Goal: Task Accomplishment & Management: Manage account settings

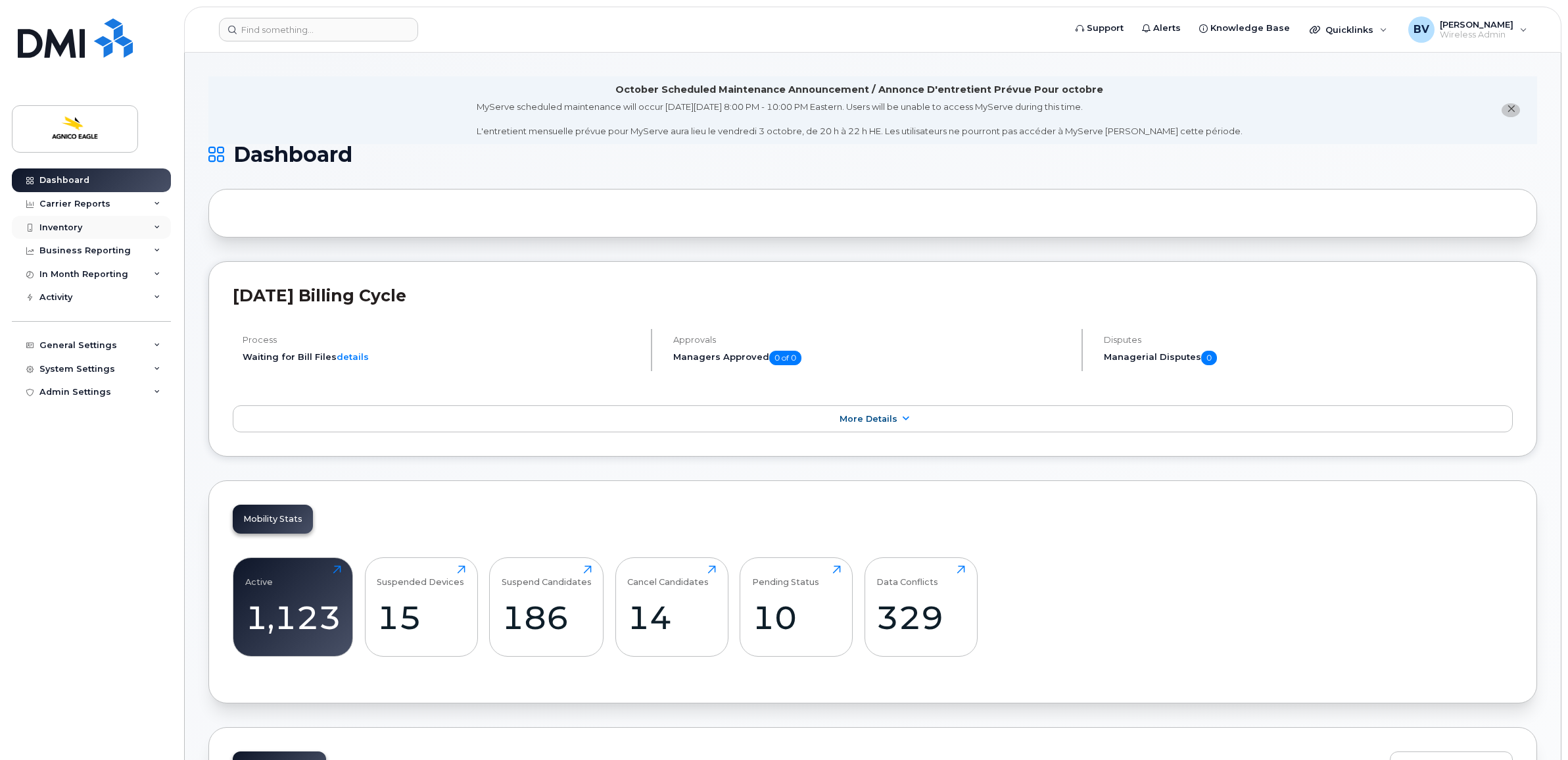
click at [72, 219] on div "Inventory" at bounding box center [91, 227] width 159 height 24
click at [83, 251] on div "Mobility Devices" at bounding box center [83, 251] width 75 height 12
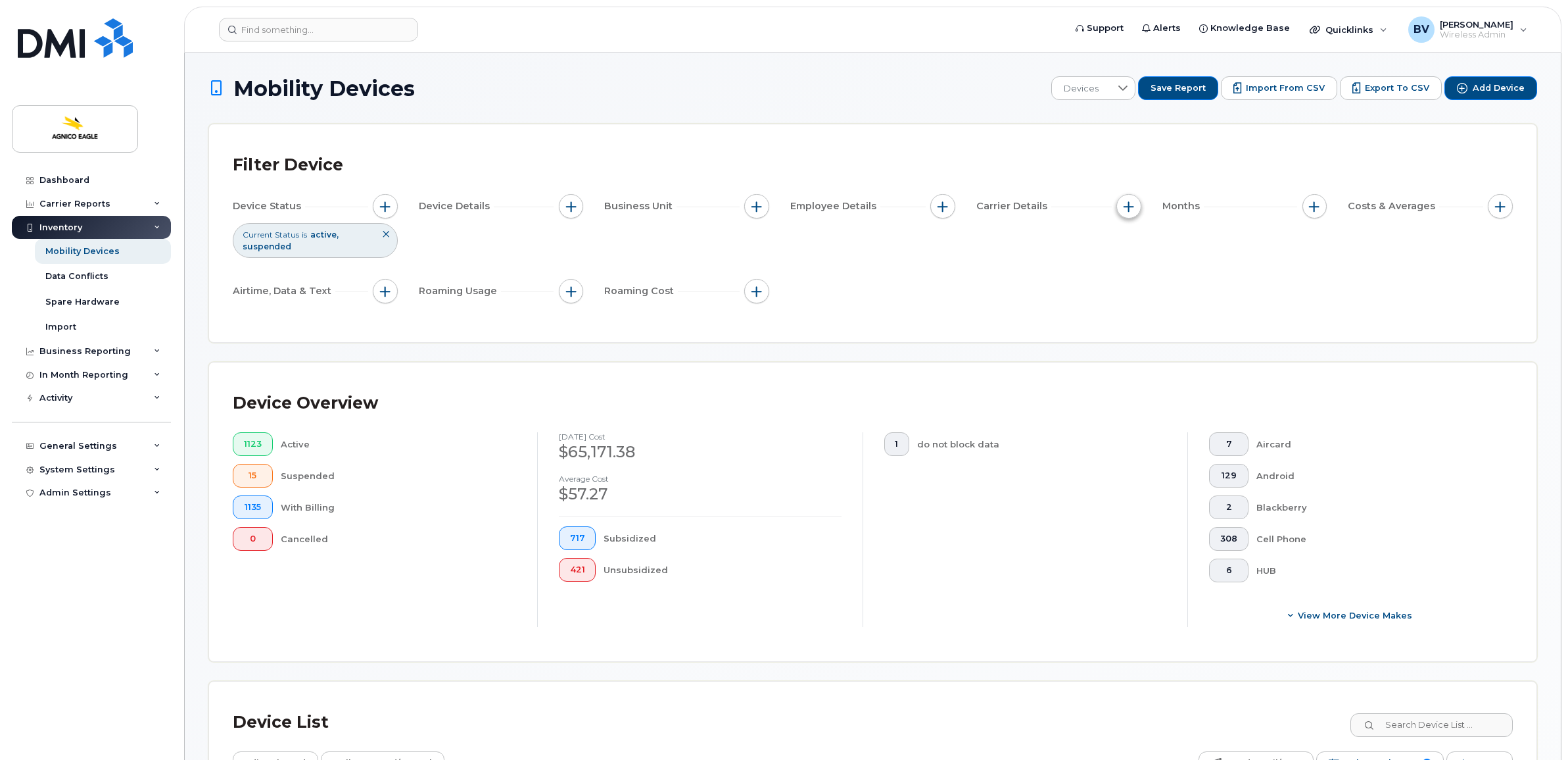
click at [1129, 207] on span "button" at bounding box center [1128, 207] width 11 height 11
click at [750, 205] on button "button" at bounding box center [757, 206] width 25 height 25
click at [760, 267] on input "Catégorie" at bounding box center [760, 267] width 11 height 11
checkbox input "true"
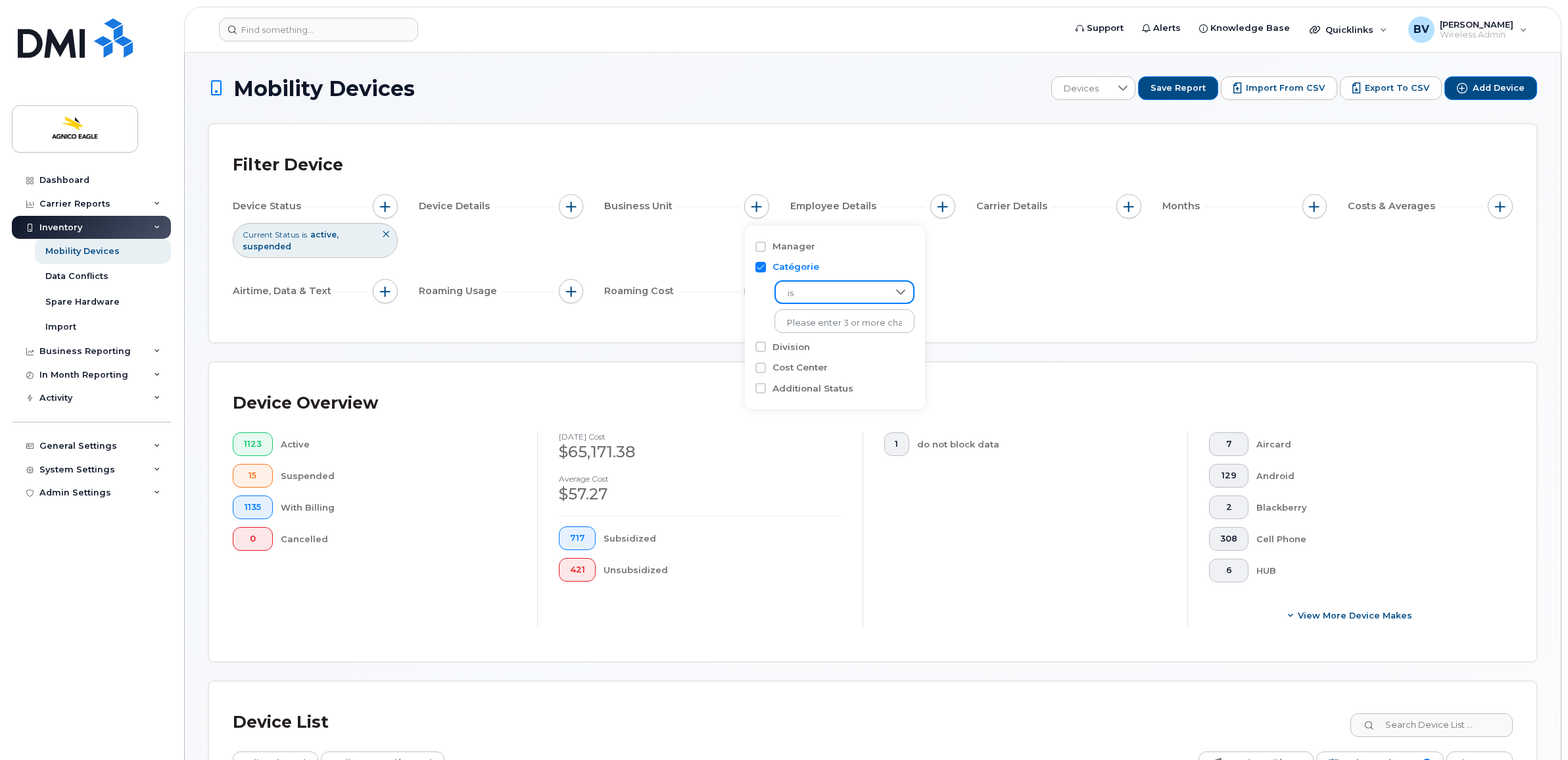
click at [842, 294] on span "is" at bounding box center [832, 293] width 113 height 24
click at [853, 291] on span "is" at bounding box center [832, 293] width 113 height 24
click at [843, 323] on input "text" at bounding box center [844, 323] width 115 height 12
type input "Unk"
click at [825, 351] on li "- Unknown" at bounding box center [836, 350] width 125 height 24
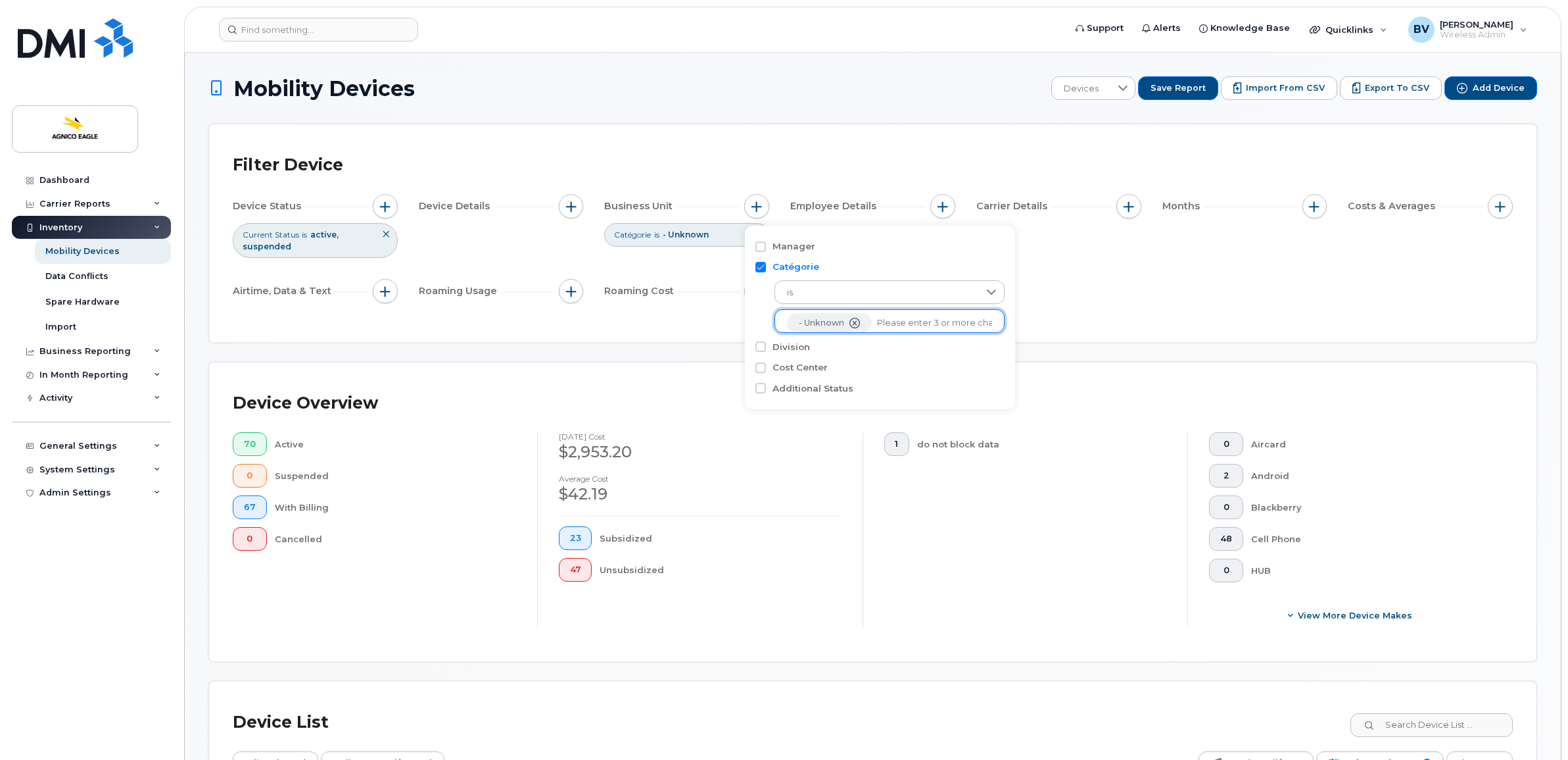
click at [1069, 313] on div "Filter Device Device Status Current Status is active suspended Device Details B…" at bounding box center [872, 234] width 1280 height 170
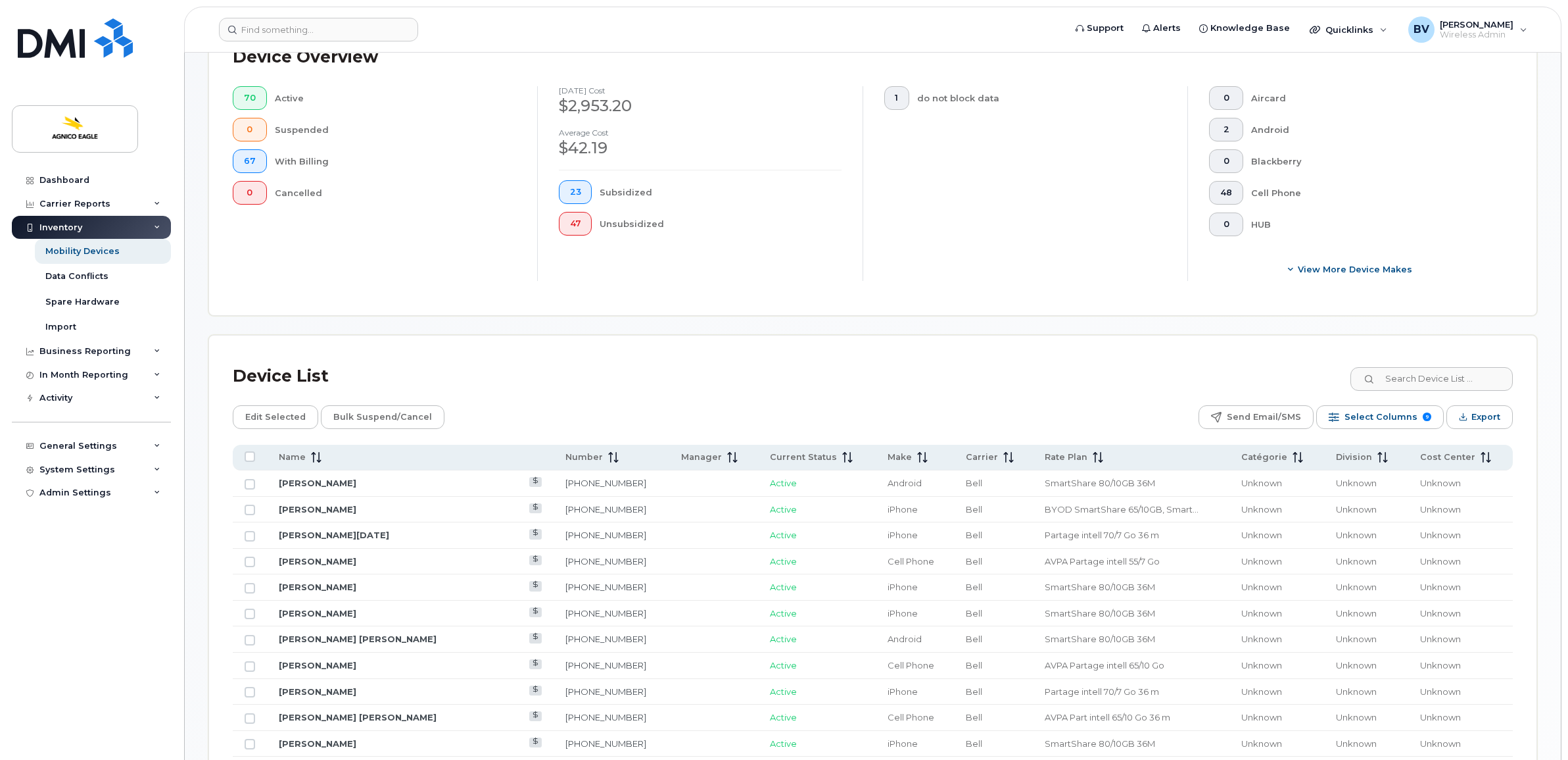
scroll to position [411, 0]
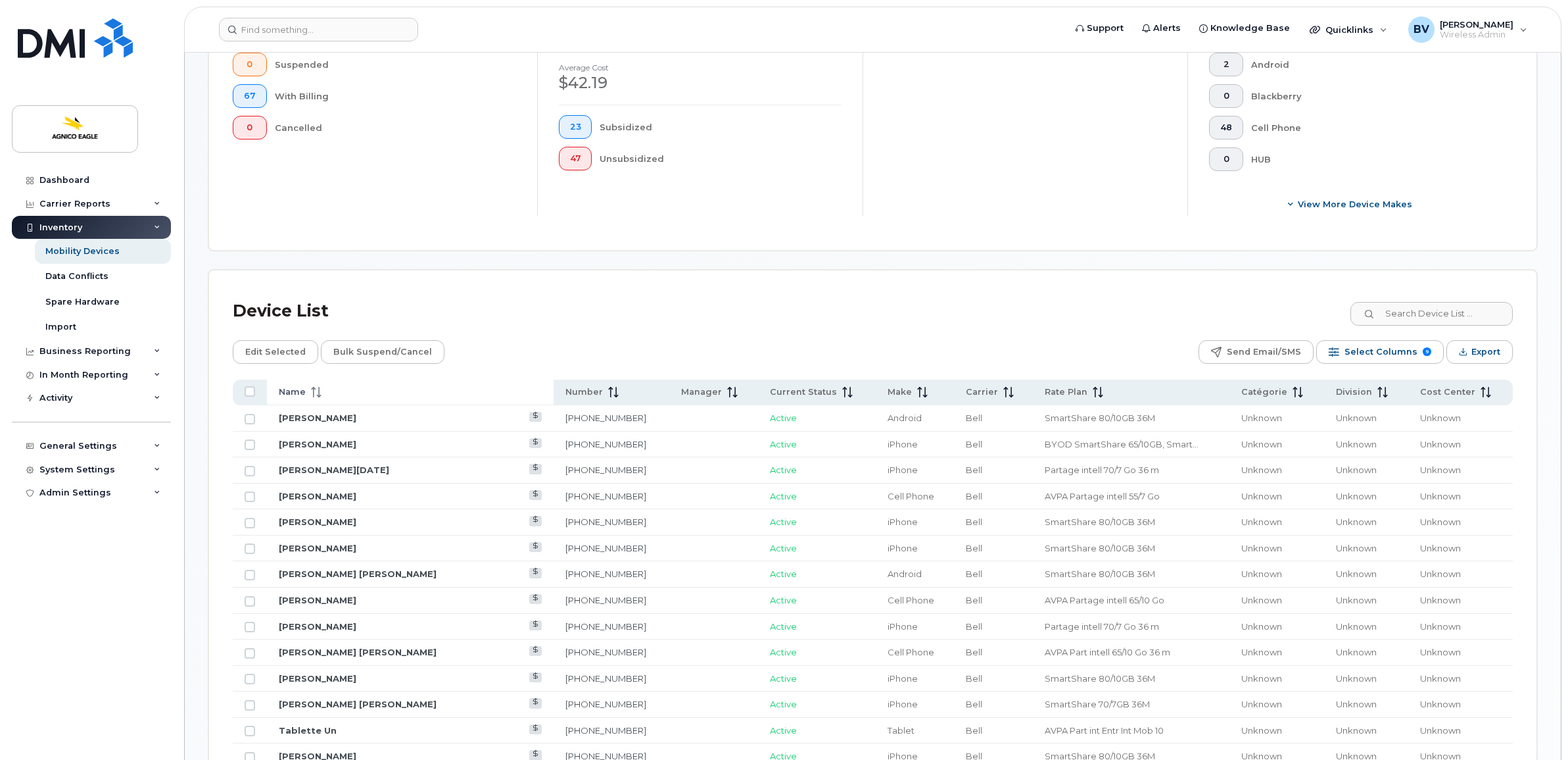
click at [291, 391] on span "Name" at bounding box center [292, 392] width 27 height 12
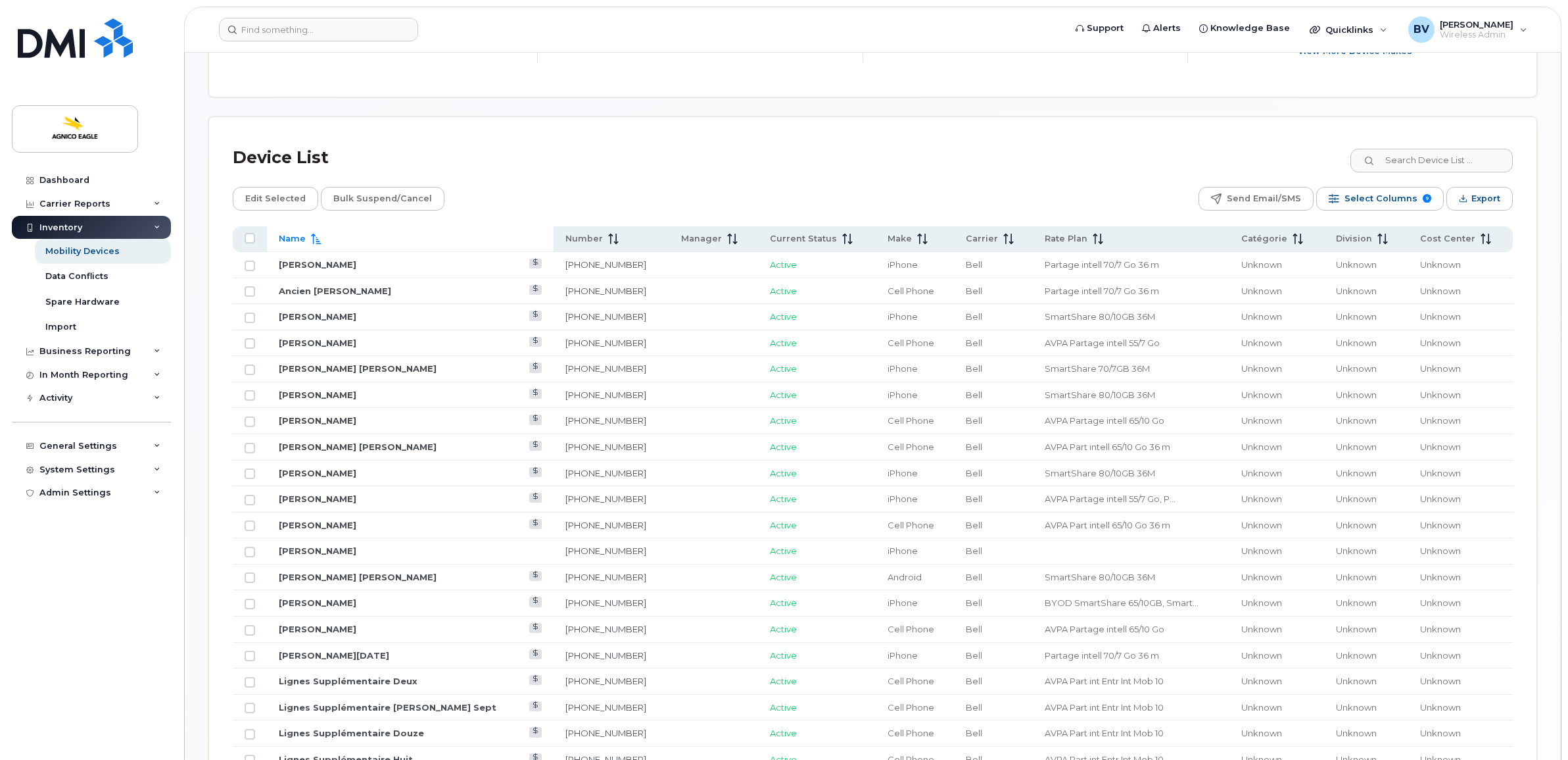
scroll to position [575, 0]
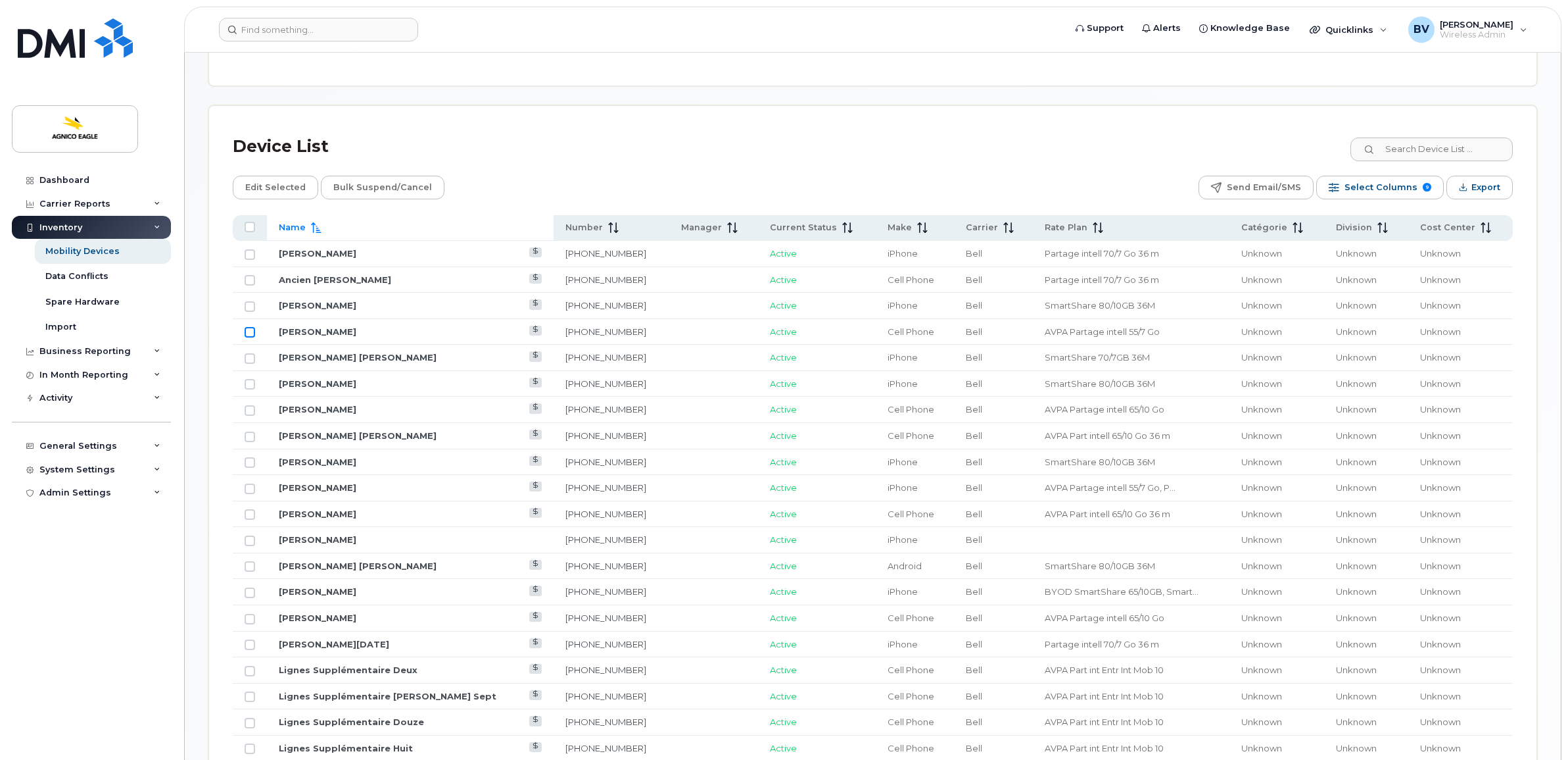
click at [250, 335] on input "Row Unselected" at bounding box center [250, 332] width 11 height 11
checkbox input "true"
click at [249, 649] on input "Row Unselected" at bounding box center [250, 644] width 11 height 11
checkbox input "true"
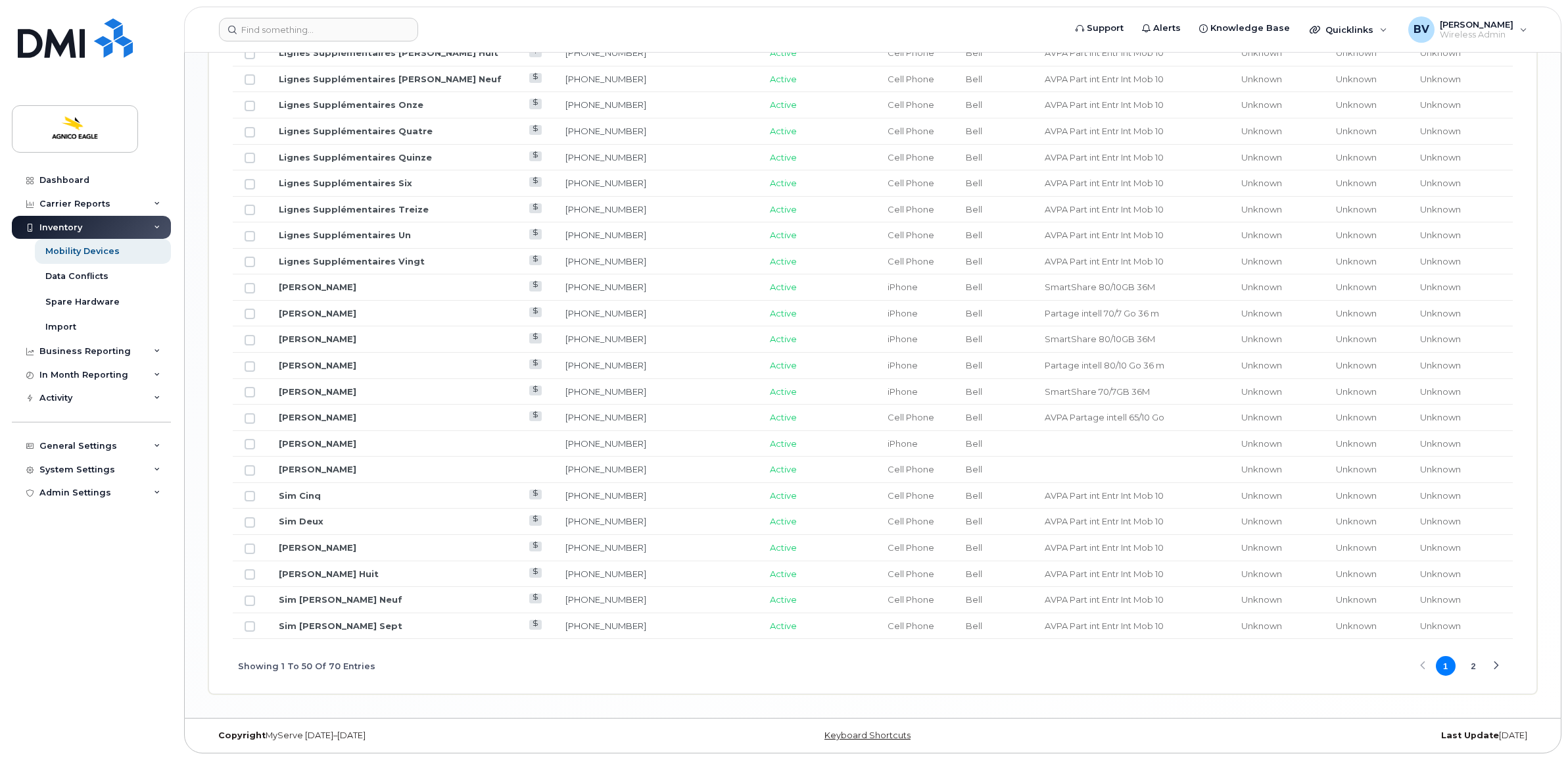
scroll to position [1488, 0]
click at [252, 313] on input "Row Unselected" at bounding box center [250, 313] width 11 height 11
checkbox input "true"
click at [1500, 663] on div "Next Page" at bounding box center [1496, 666] width 8 height 8
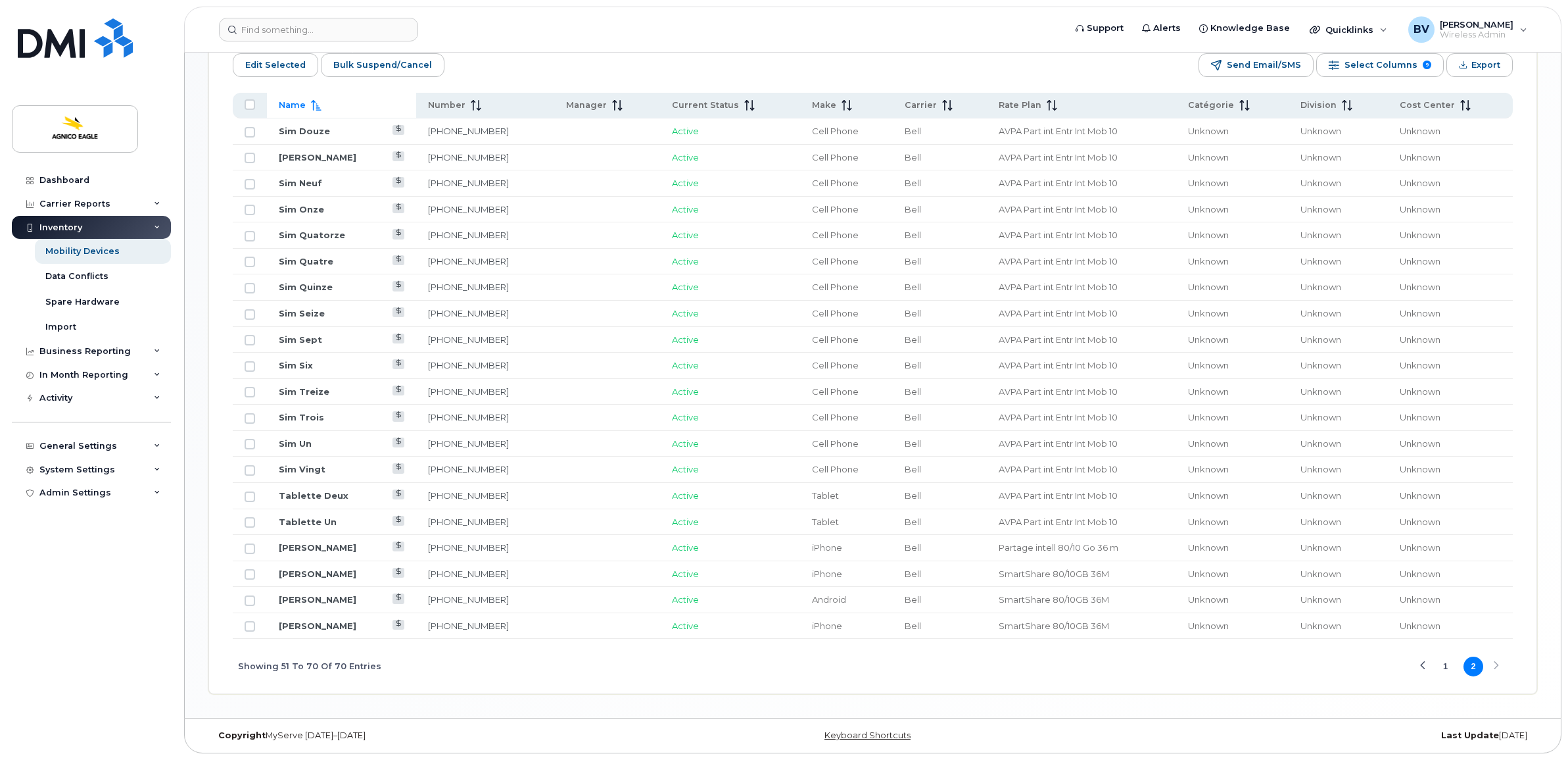
scroll to position [702, 0]
click at [252, 548] on input "Row Unselected" at bounding box center [250, 549] width 11 height 11
checkbox input "true"
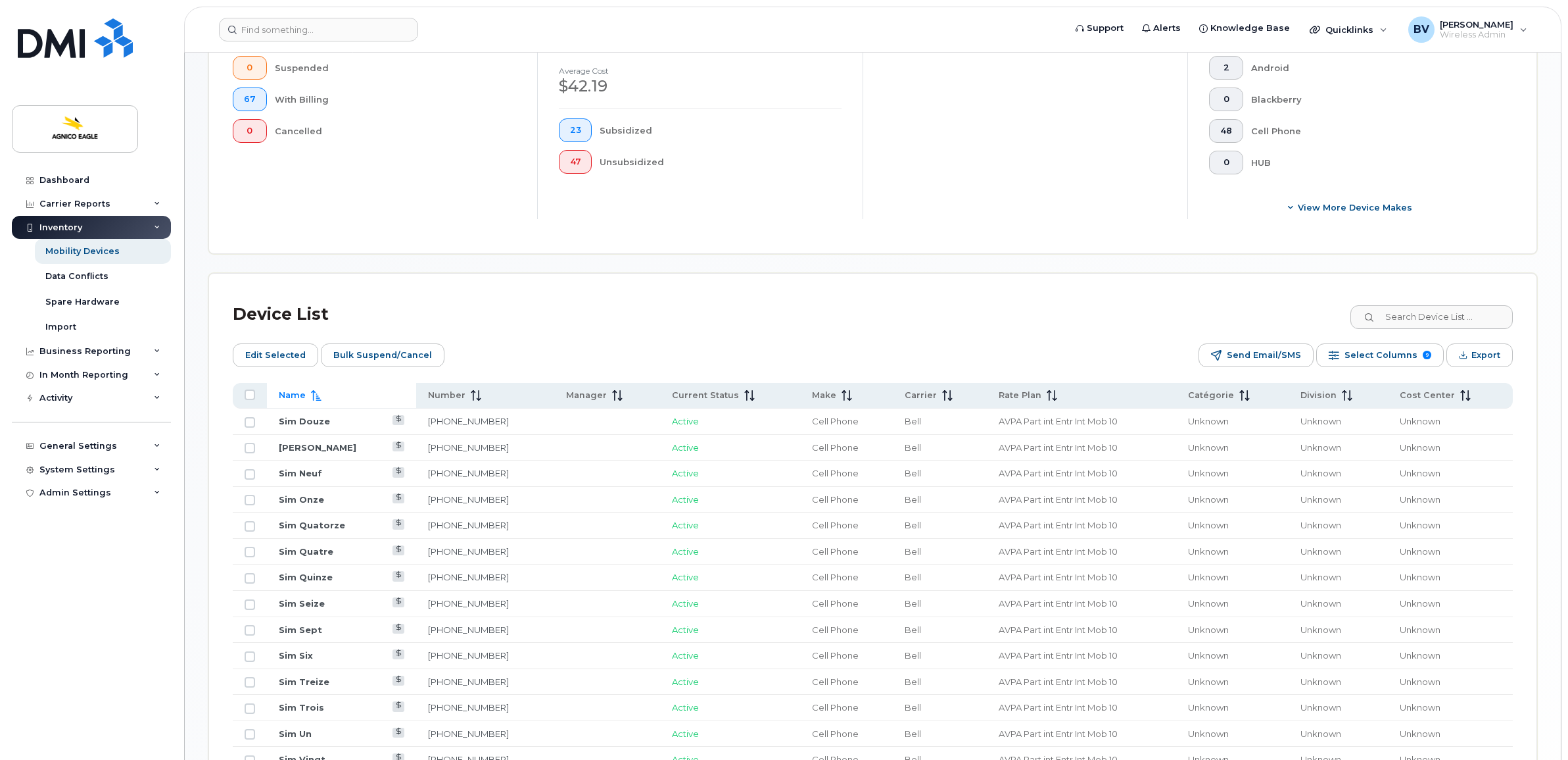
scroll to position [374, 0]
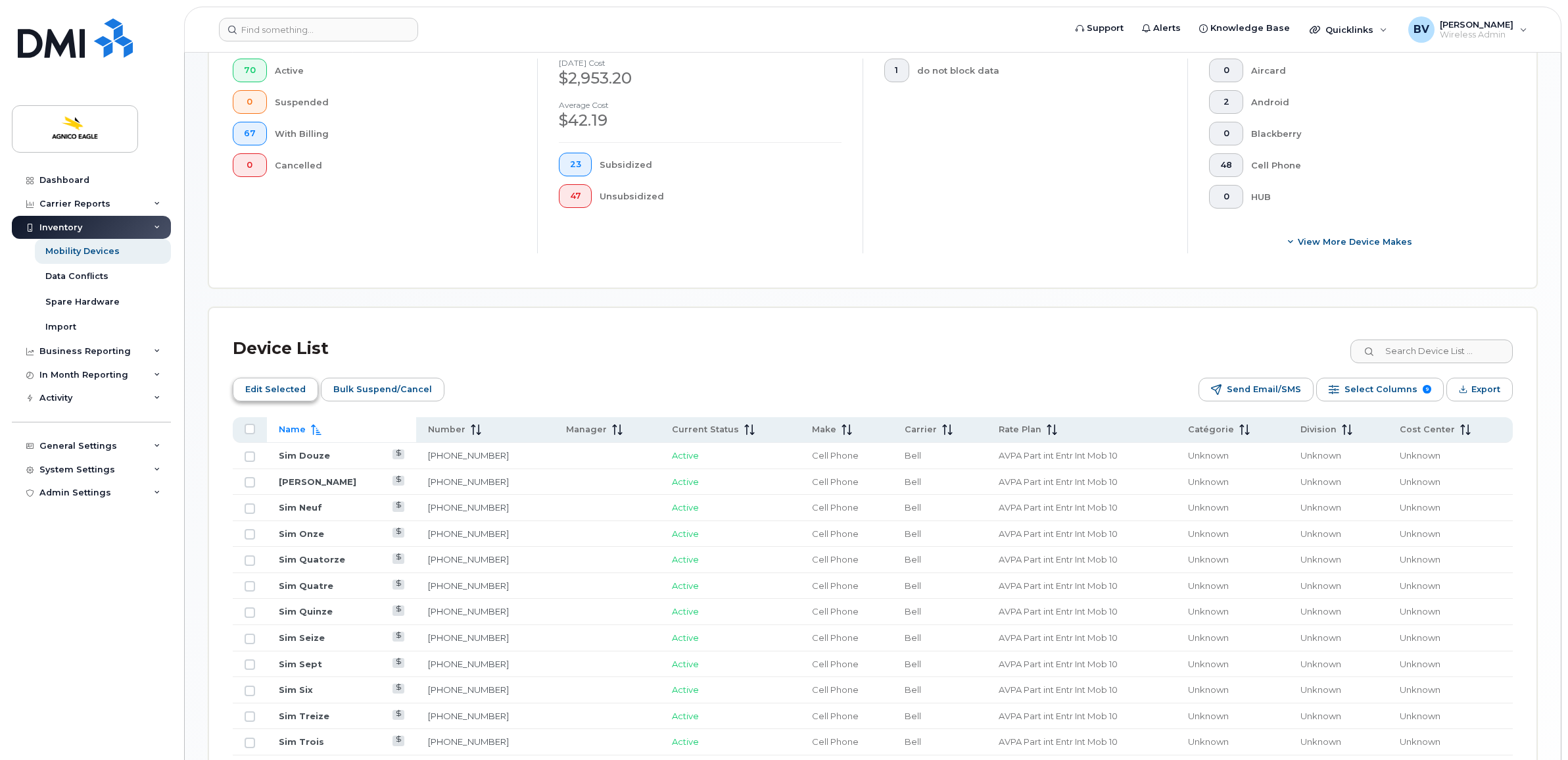
click at [279, 386] on span "Edit Selected" at bounding box center [275, 390] width 61 height 20
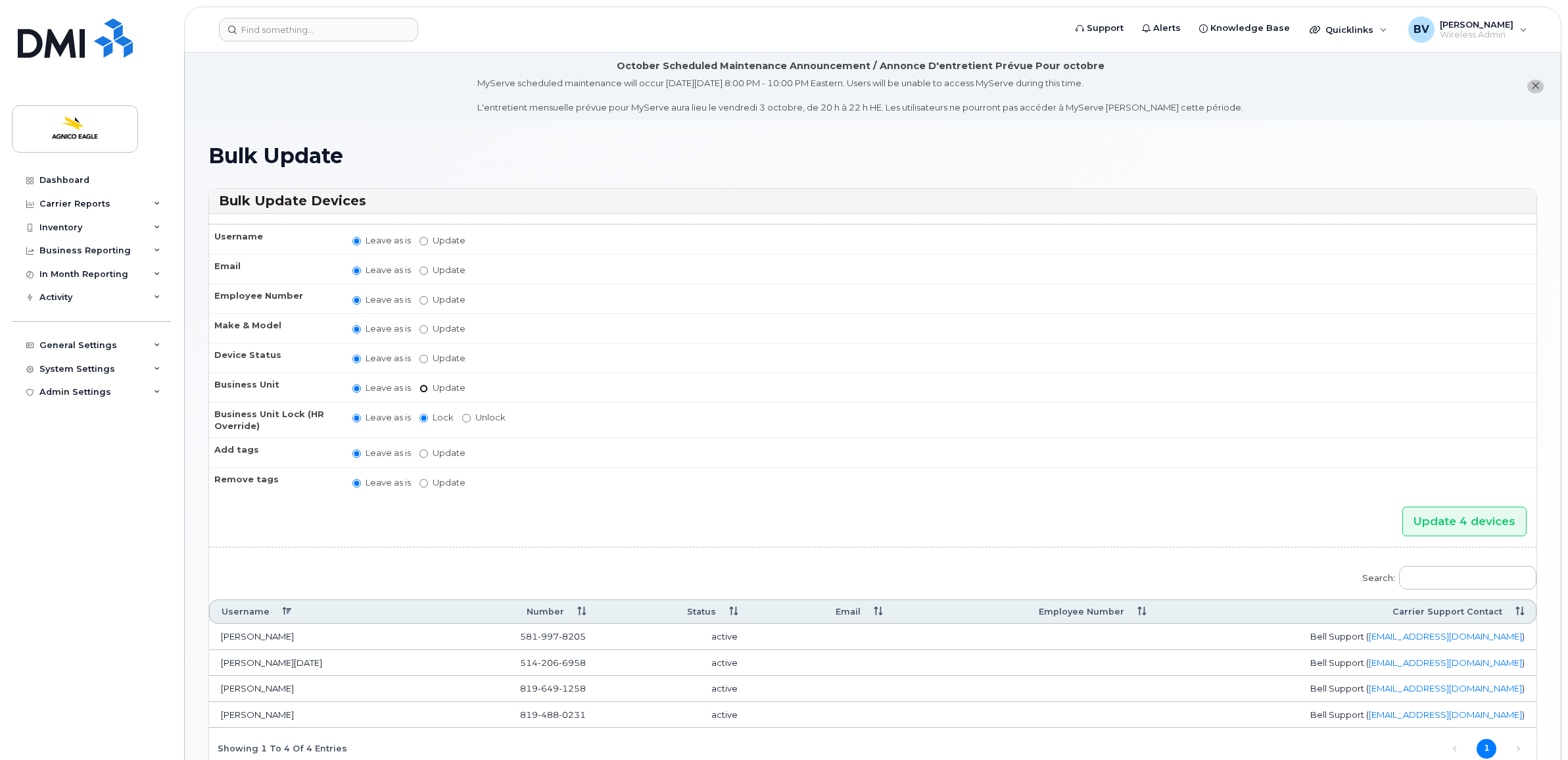
click at [424, 384] on input "Update" at bounding box center [424, 388] width 8 height 8
radio input "true"
radio input "false"
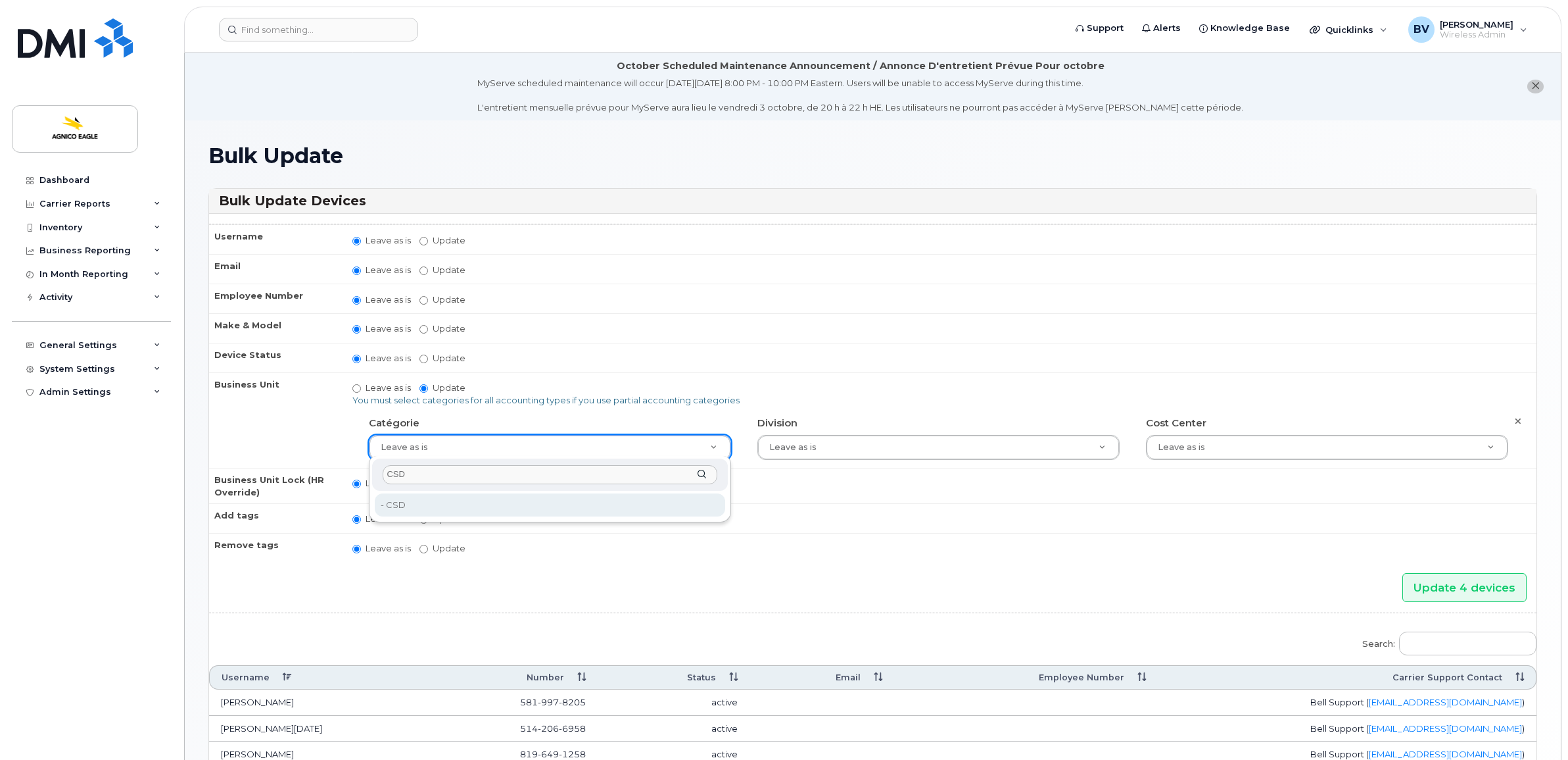
type input "CSD"
type input "571210"
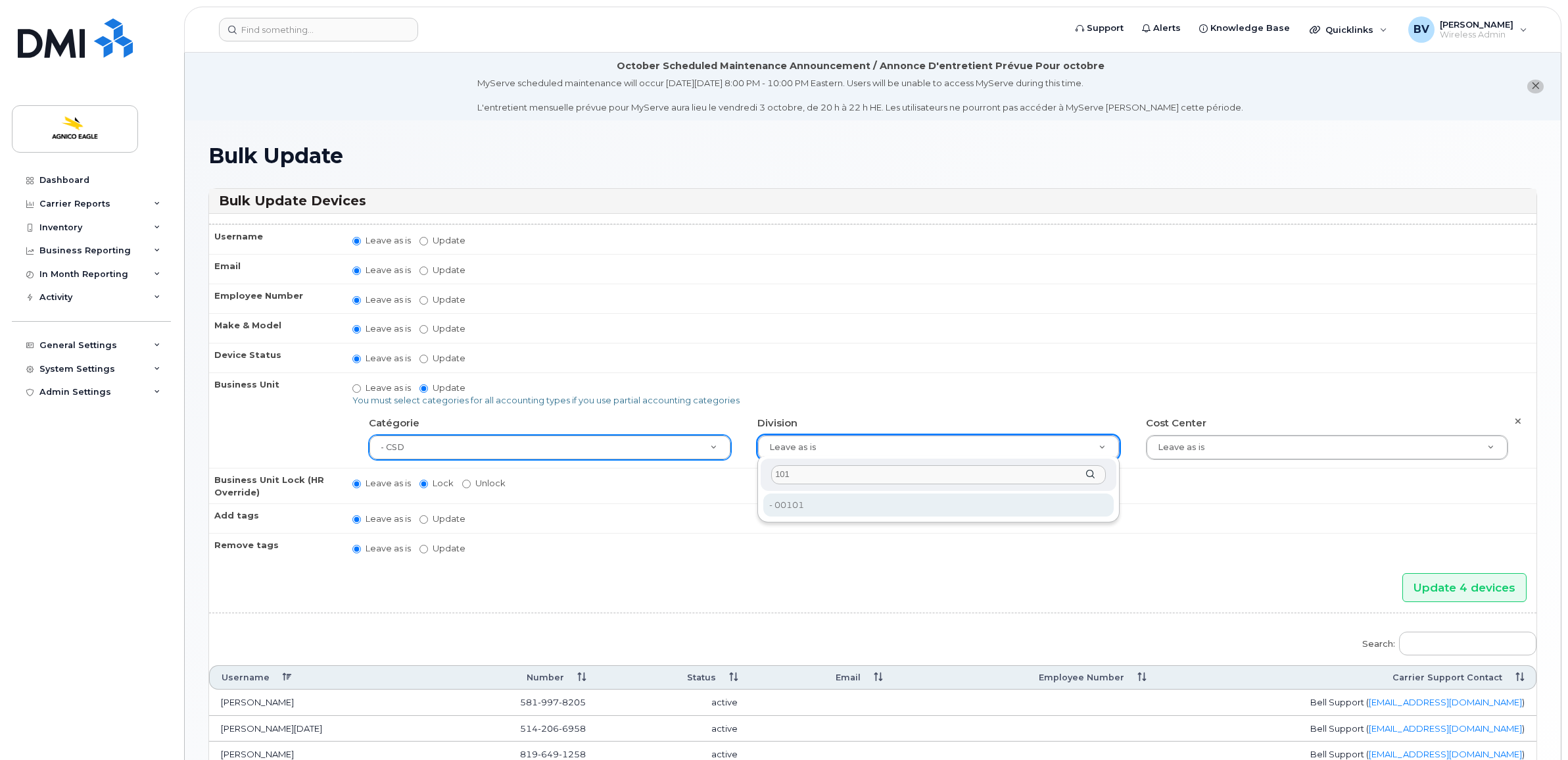
type input "101"
type input "25166114"
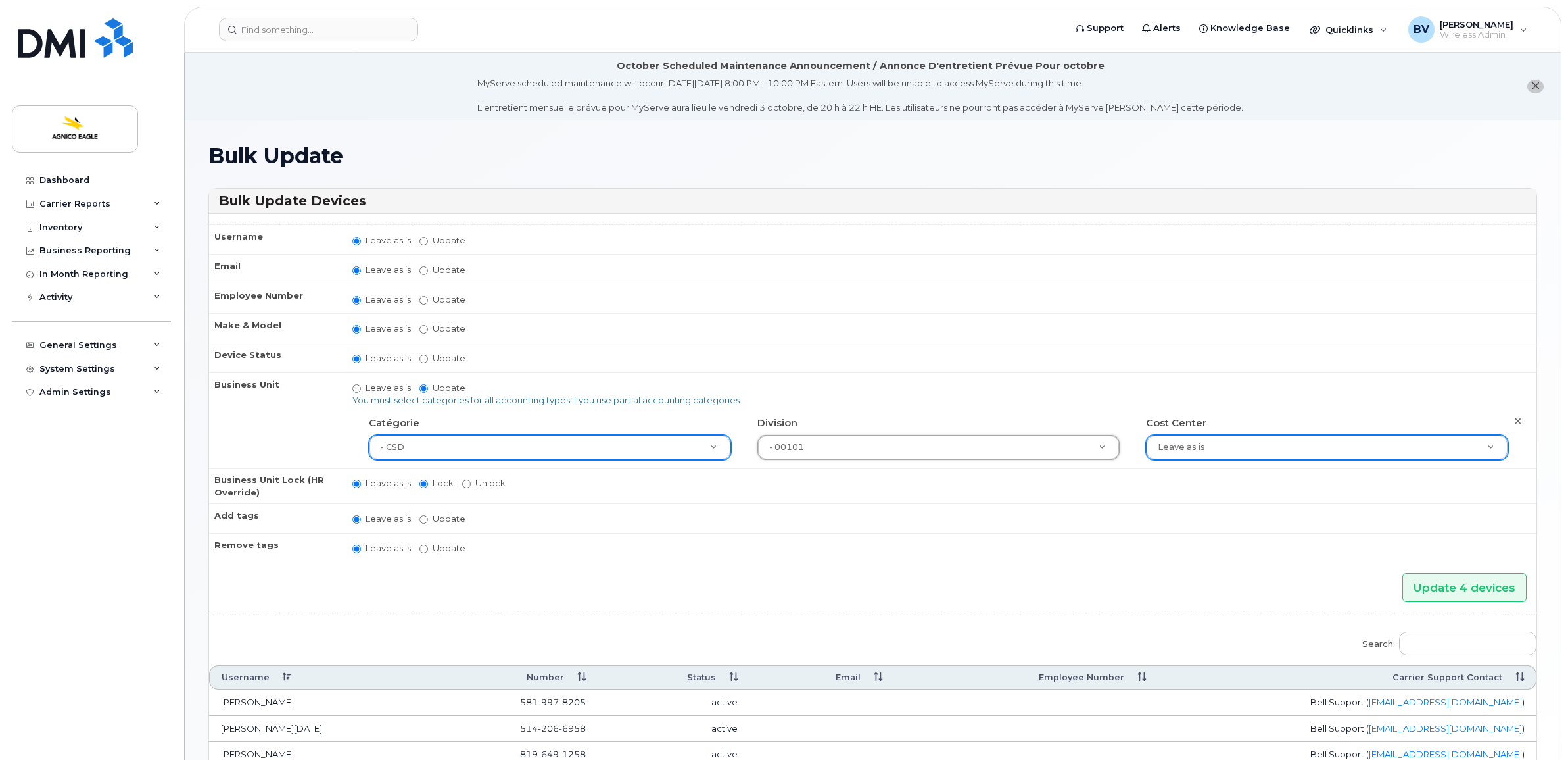
drag, startPoint x: 1207, startPoint y: 421, endPoint x: 1207, endPoint y: 431, distance: 10.0
click at [1207, 429] on div "Cost Center Leave as is" at bounding box center [1327, 435] width 382 height 48
drag, startPoint x: 1207, startPoint y: 431, endPoint x: 1204, endPoint y: 442, distance: 11.4
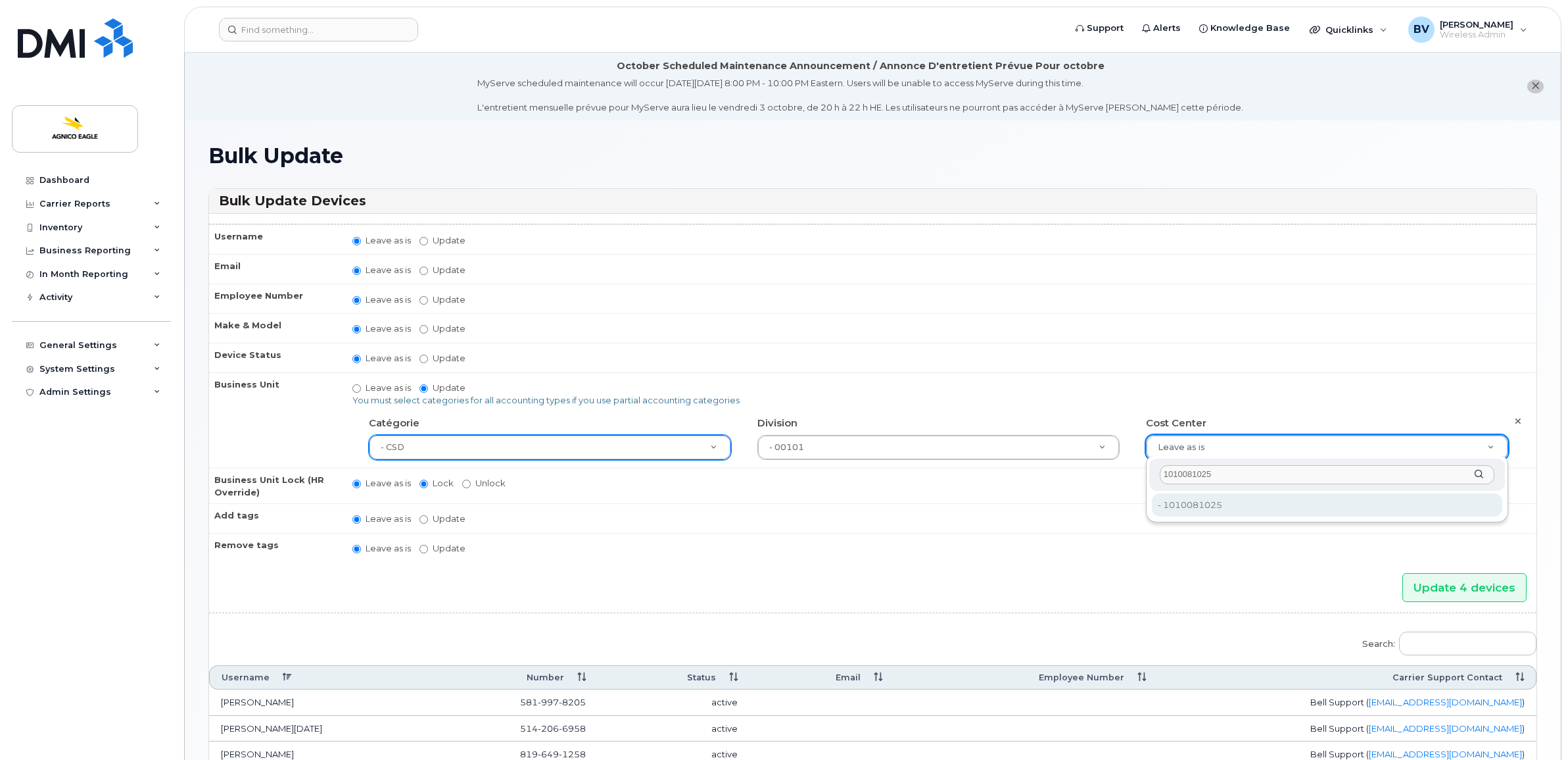
type input "1010081025"
type input "25166160"
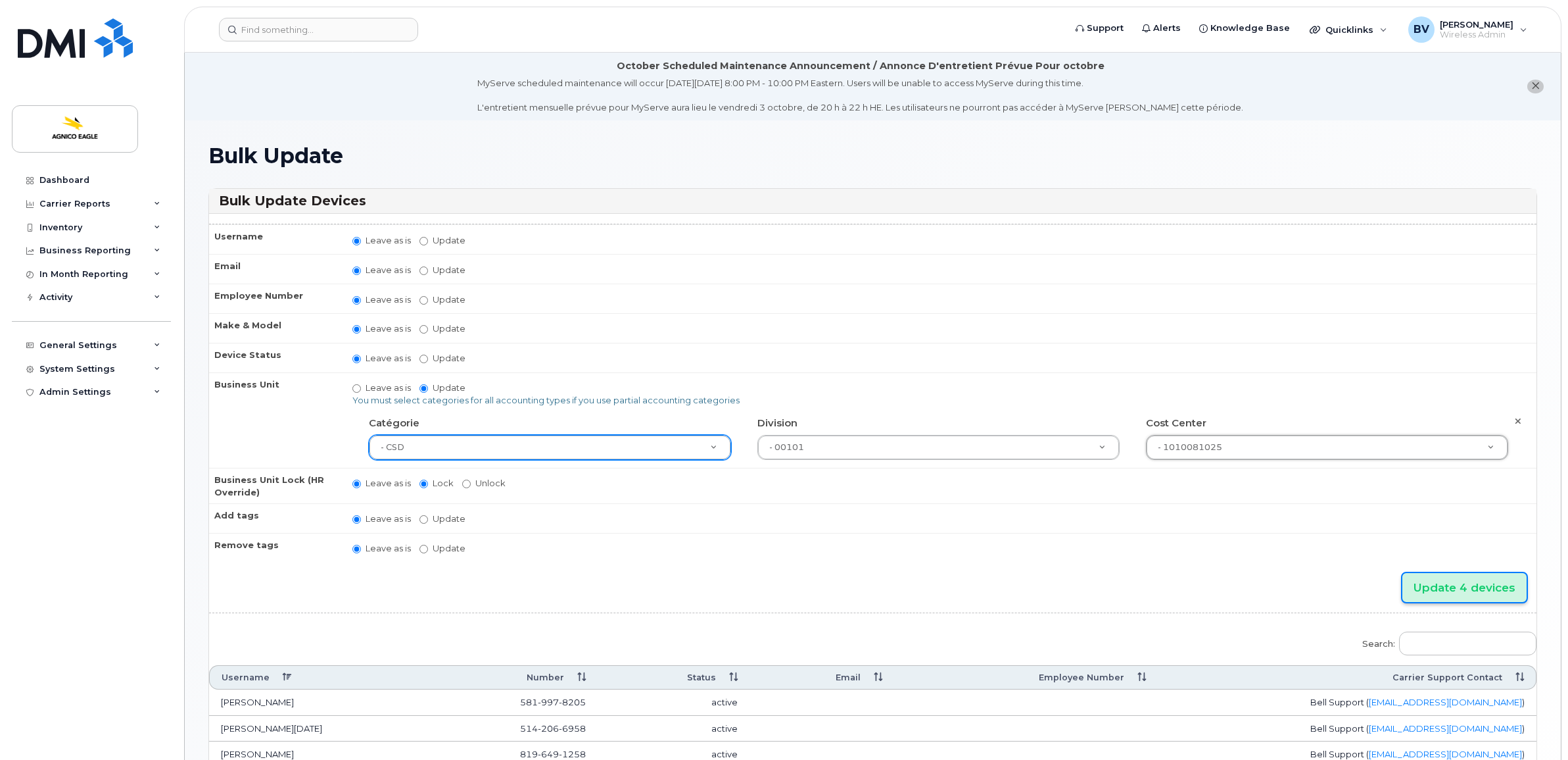
click at [1439, 575] on input "Update 4 devices" at bounding box center [1464, 587] width 124 height 30
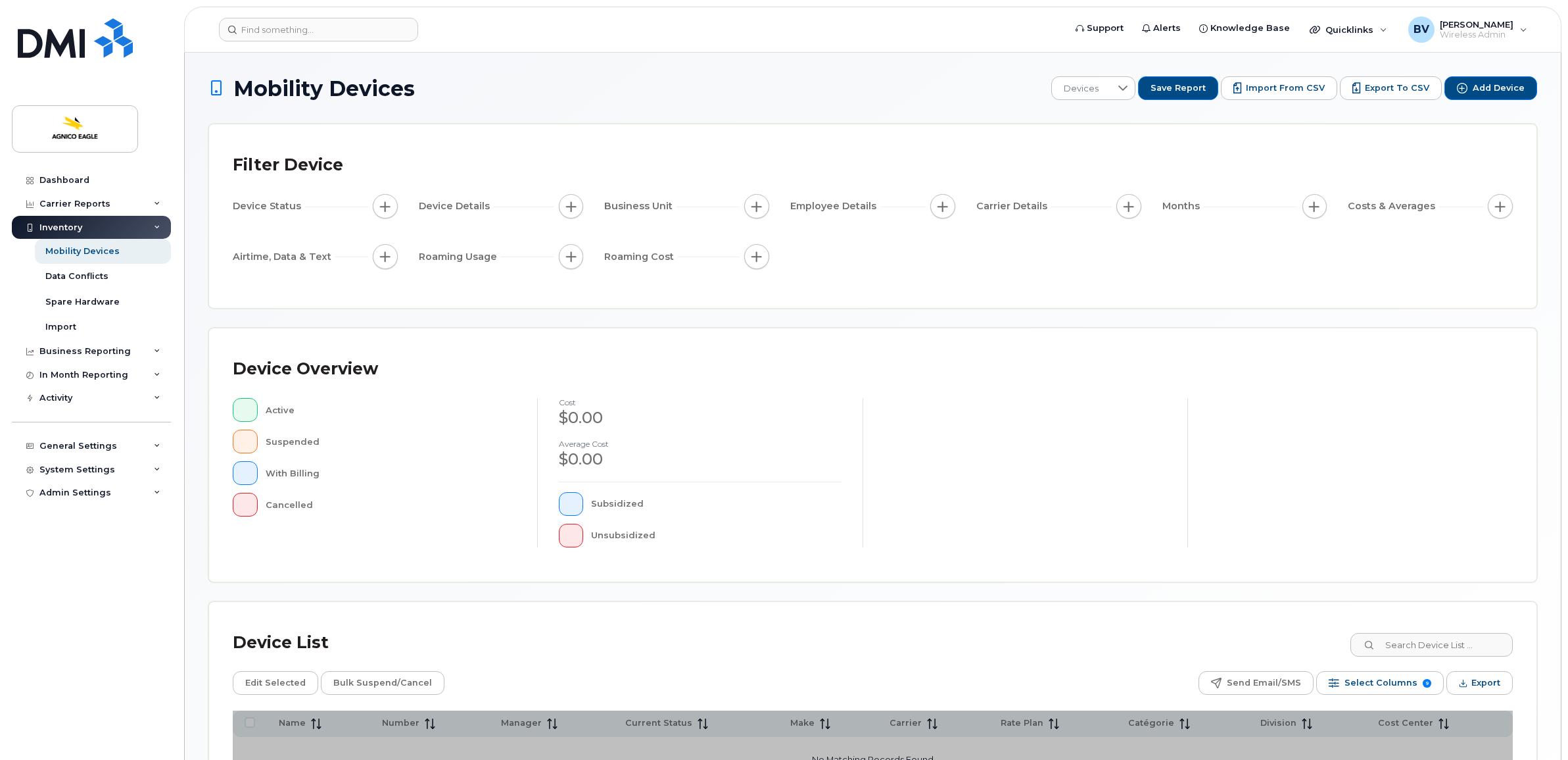
click at [745, 205] on button "button" at bounding box center [757, 206] width 25 height 25
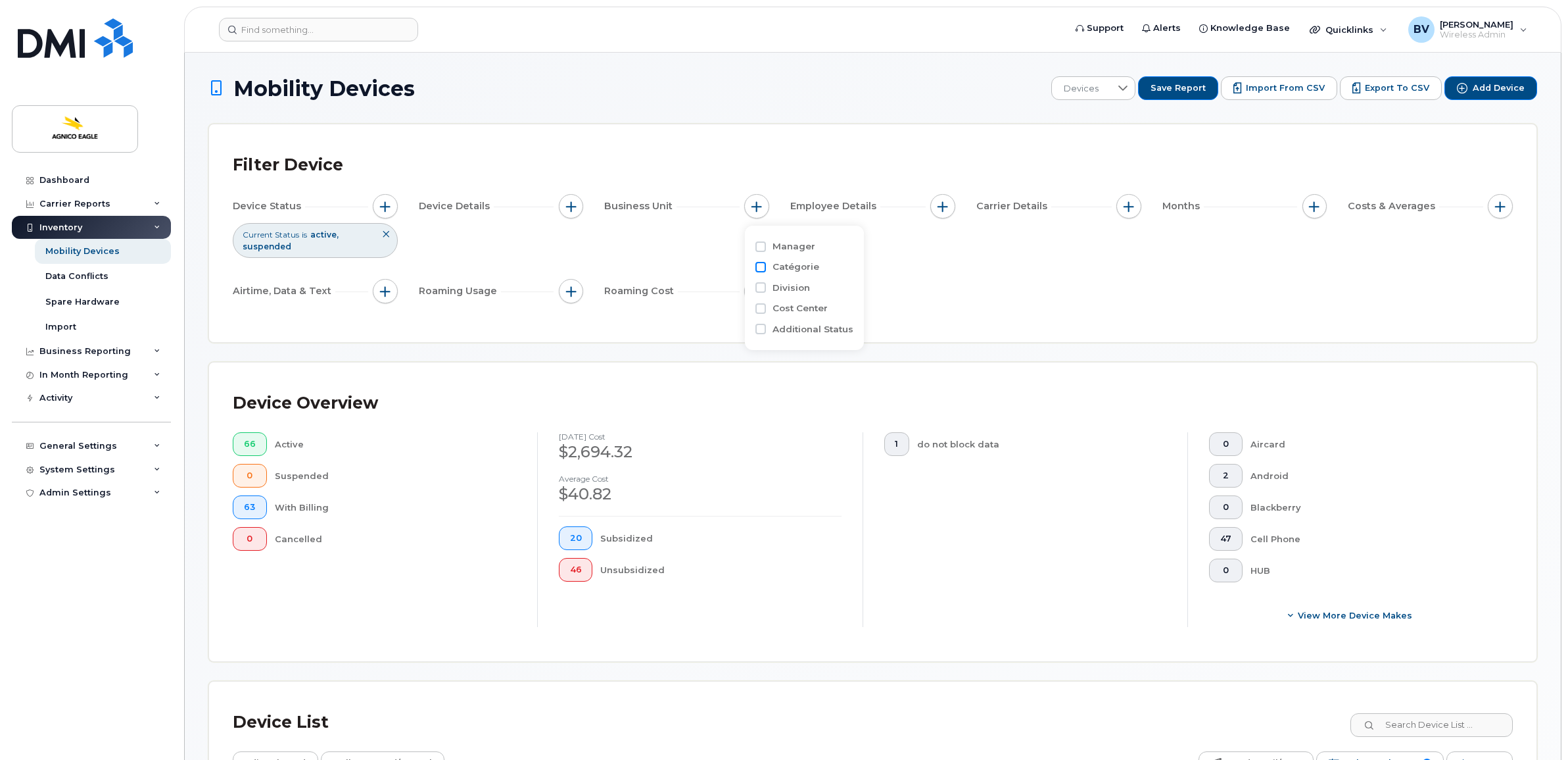
click at [763, 265] on input "Catégorie" at bounding box center [760, 267] width 11 height 11
checkbox input "true"
click at [817, 291] on span "is" at bounding box center [832, 292] width 114 height 24
click at [821, 324] on li "is" at bounding box center [836, 328] width 125 height 26
click at [824, 337] on div "Division" at bounding box center [834, 347] width 159 height 21
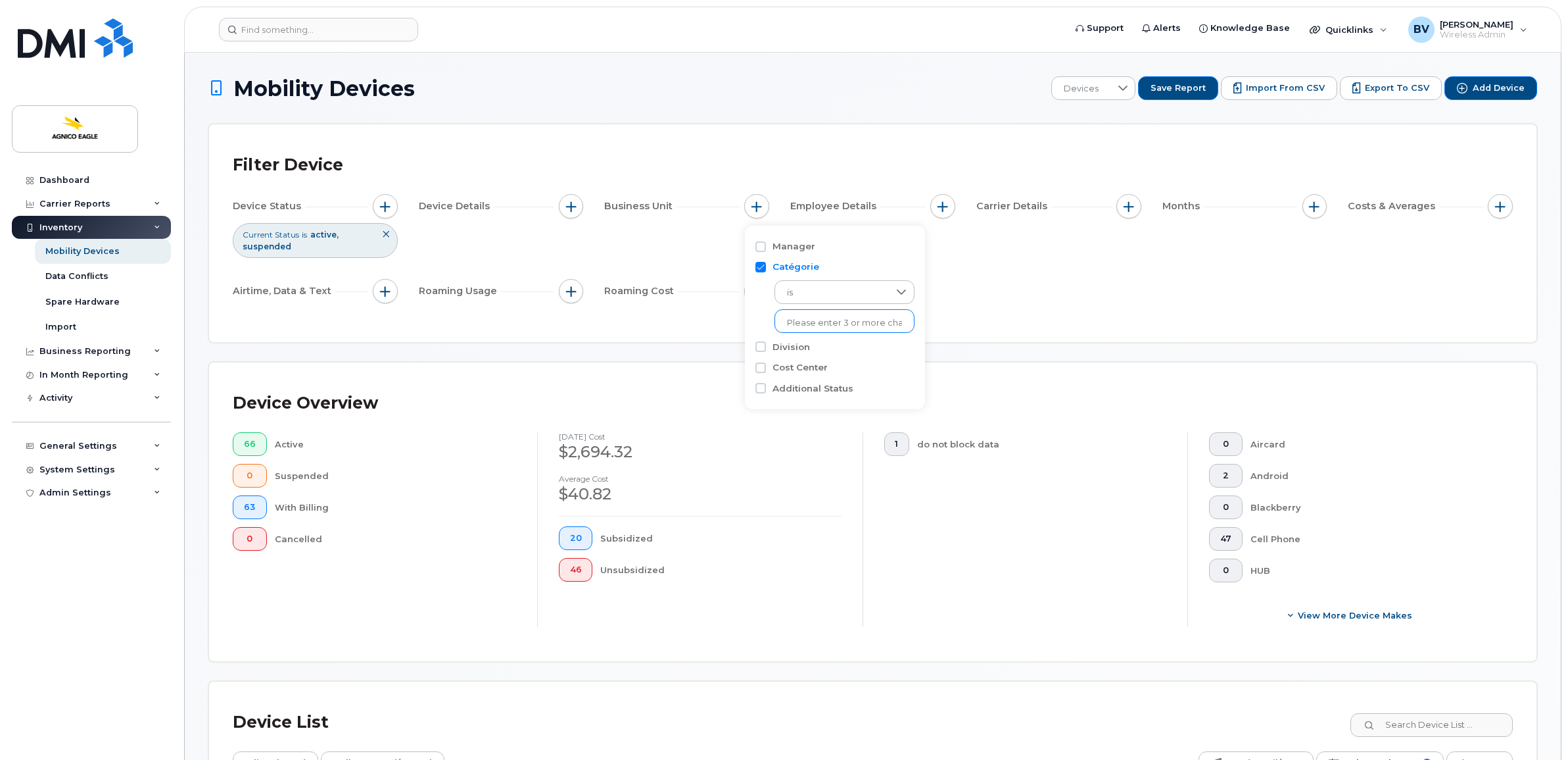
click at [825, 323] on input "text" at bounding box center [844, 323] width 115 height 12
type input "Unk"
click at [827, 343] on li "- Unknown" at bounding box center [836, 350] width 125 height 24
click at [1040, 317] on div "Filter Device Device Status Current Status is active suspended Device Details B…" at bounding box center [872, 234] width 1280 height 170
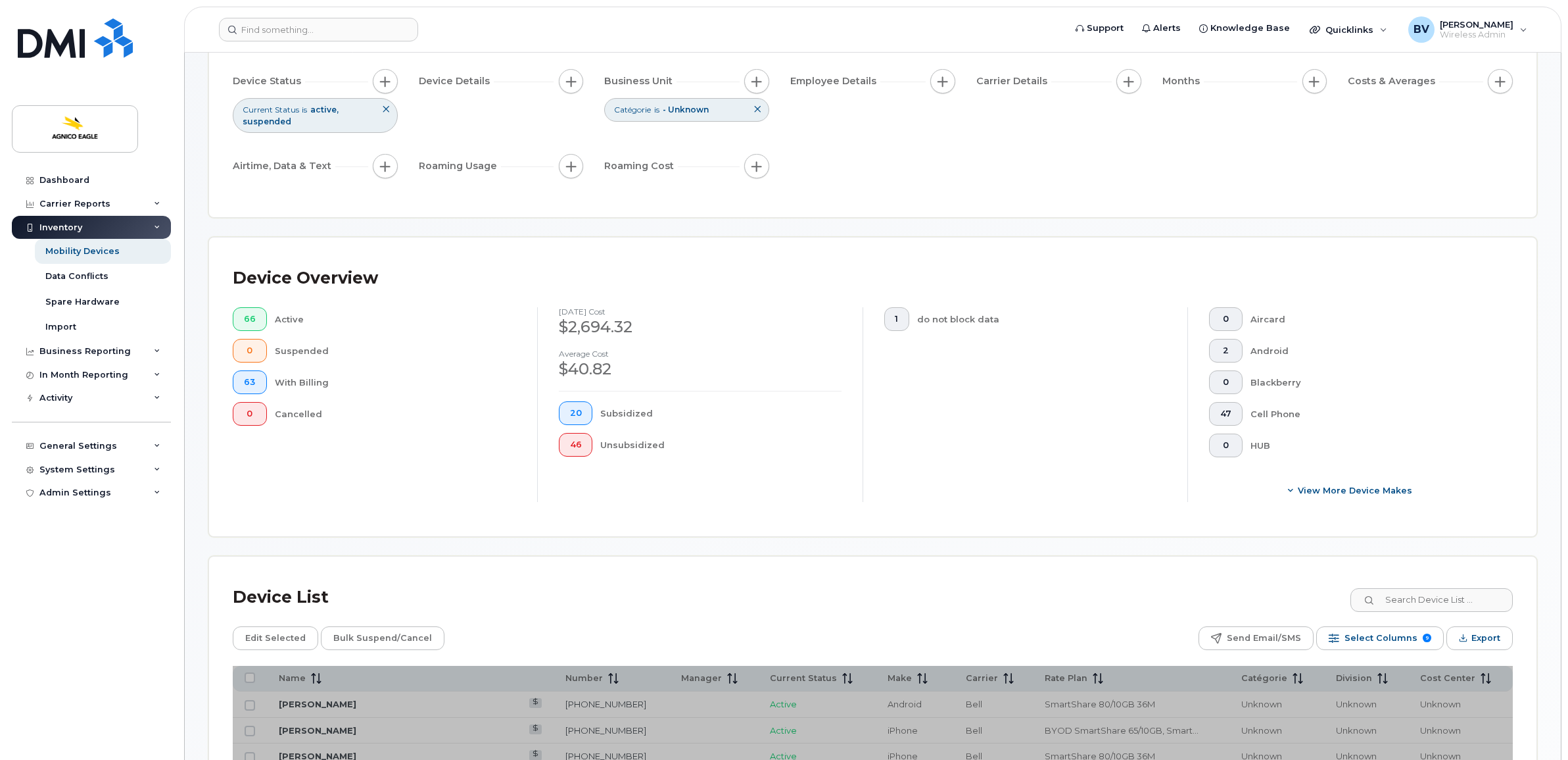
scroll to position [493, 0]
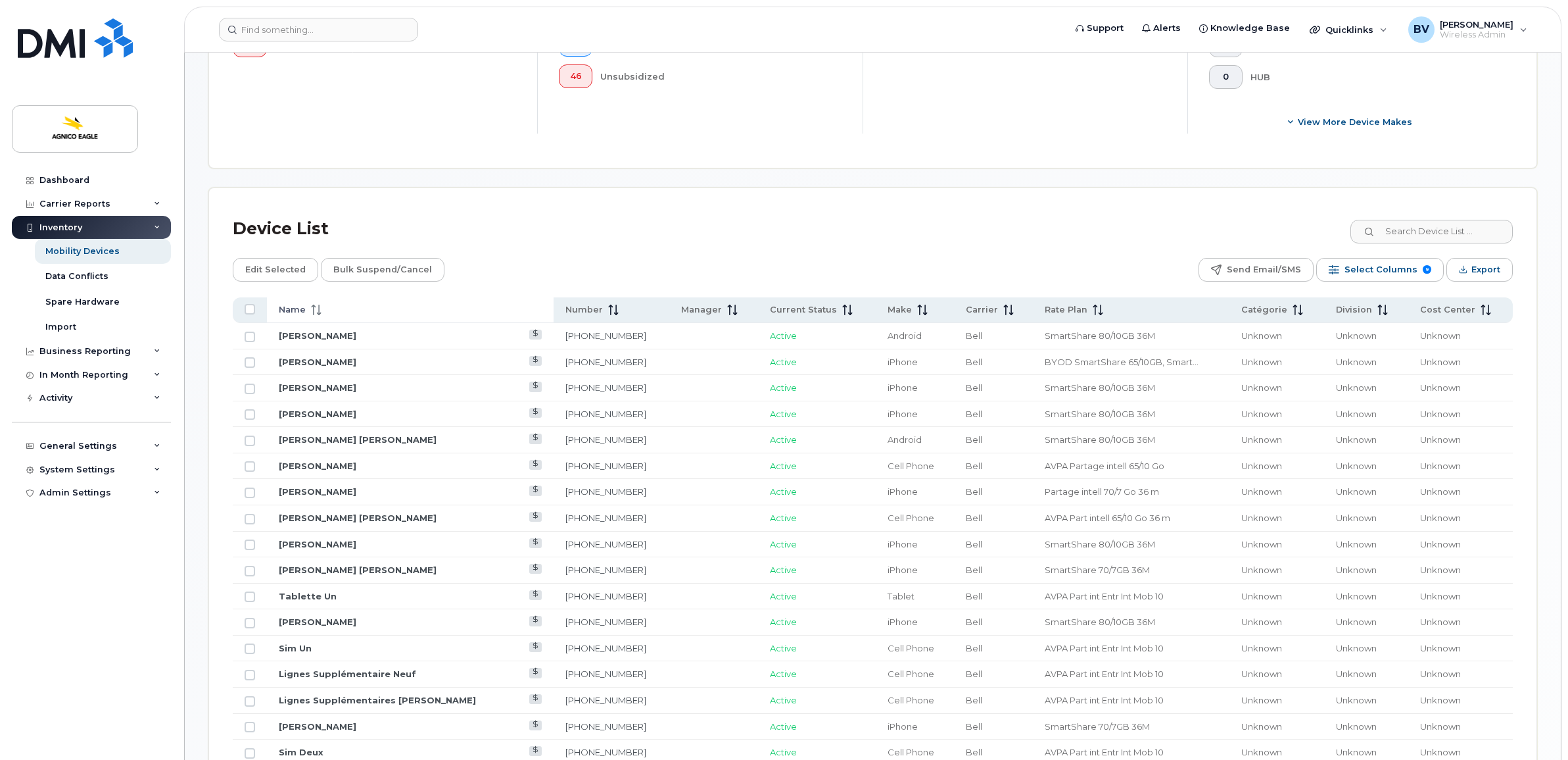
click at [294, 313] on span "Name" at bounding box center [292, 310] width 27 height 12
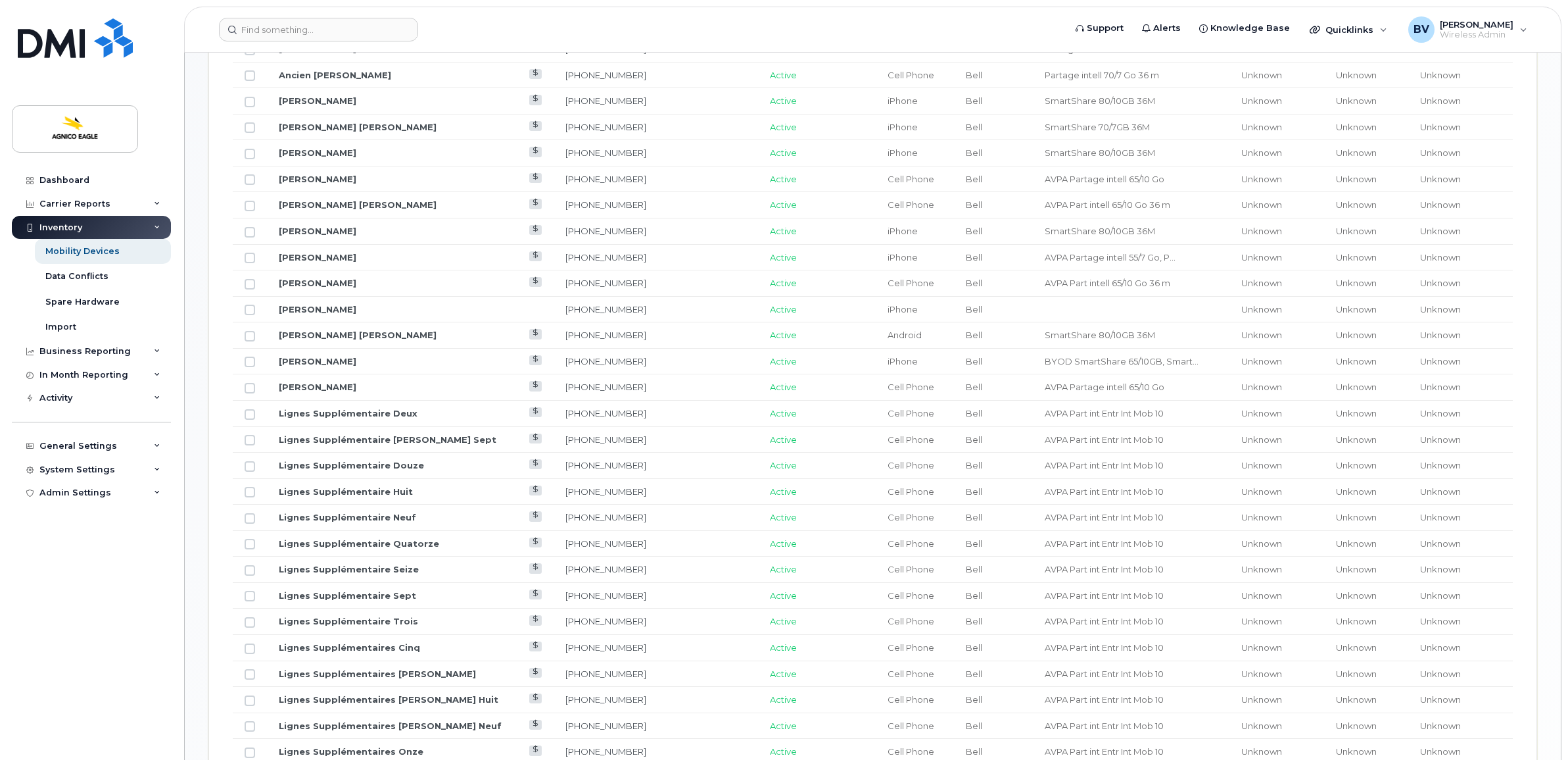
scroll to position [905, 0]
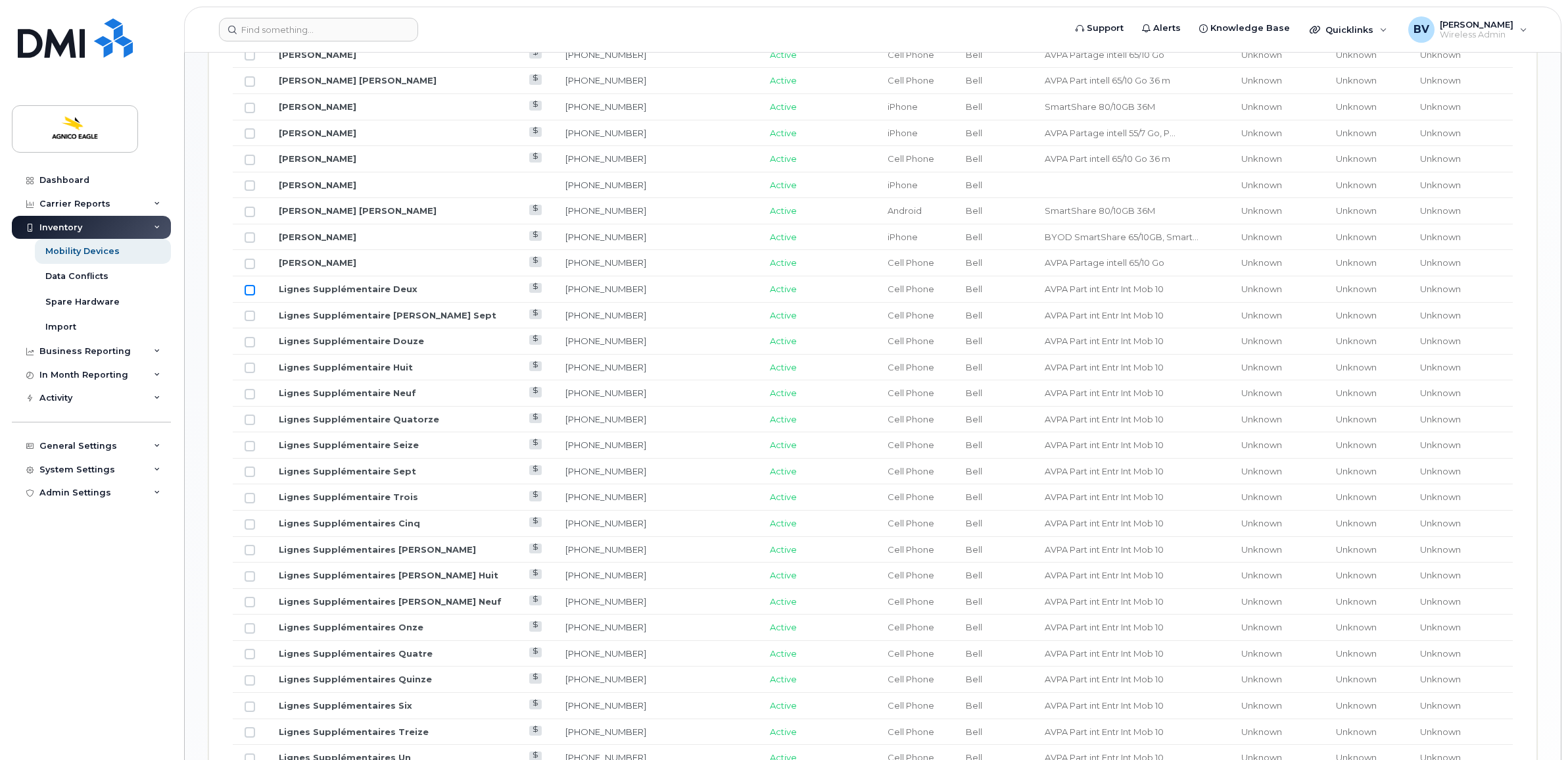
click at [251, 294] on input "Row Unselected" at bounding box center [250, 290] width 11 height 11
checkbox input "true"
click at [249, 320] on input "Row Unselected" at bounding box center [250, 316] width 11 height 11
checkbox input "true"
click at [249, 345] on input "Row Unselected" at bounding box center [250, 342] width 11 height 11
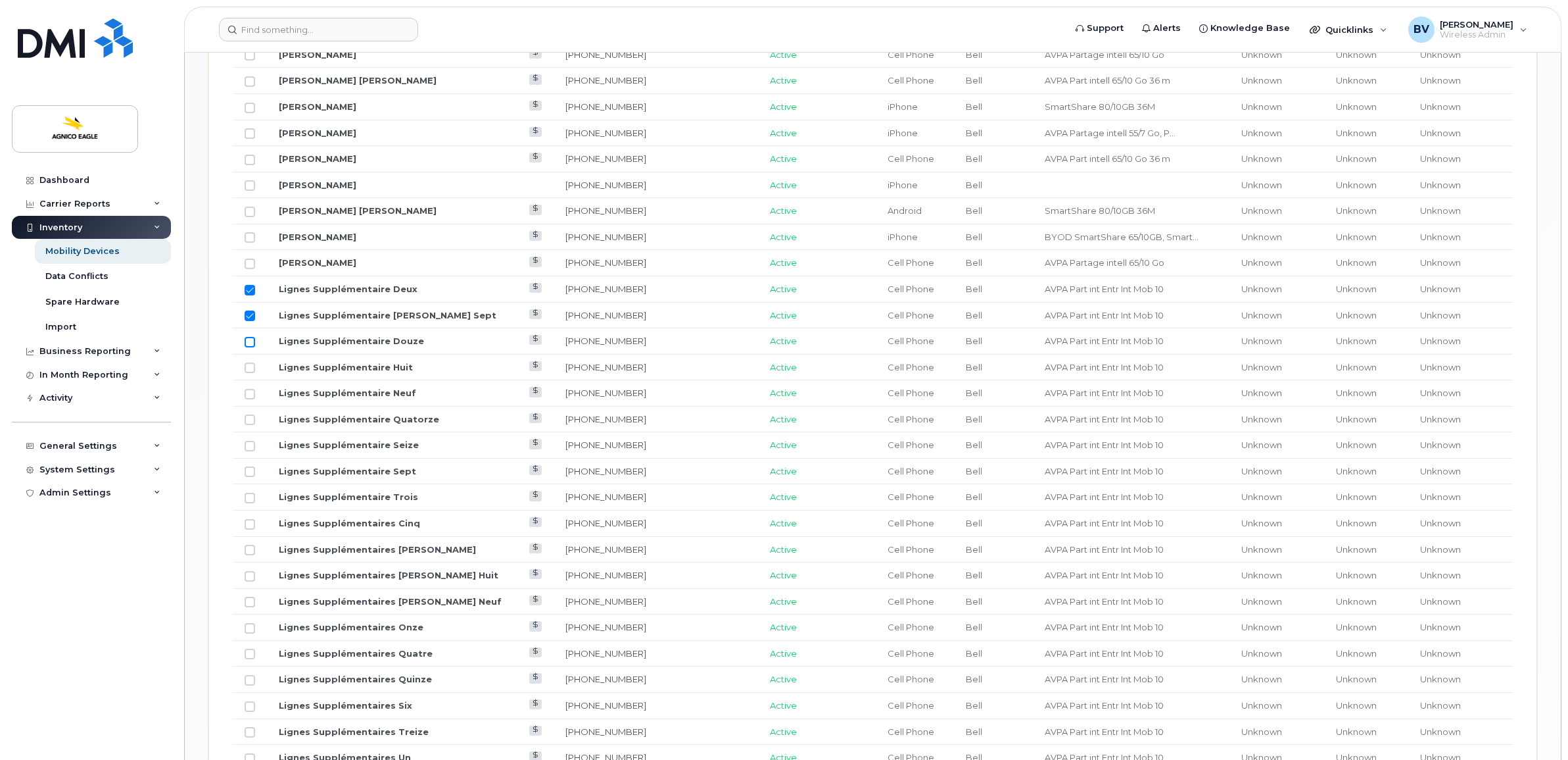
checkbox input "true"
click at [253, 372] on input "Row Unselected" at bounding box center [250, 367] width 11 height 11
checkbox input "true"
click at [252, 399] on input "Row Unselected" at bounding box center [250, 394] width 11 height 11
checkbox input "true"
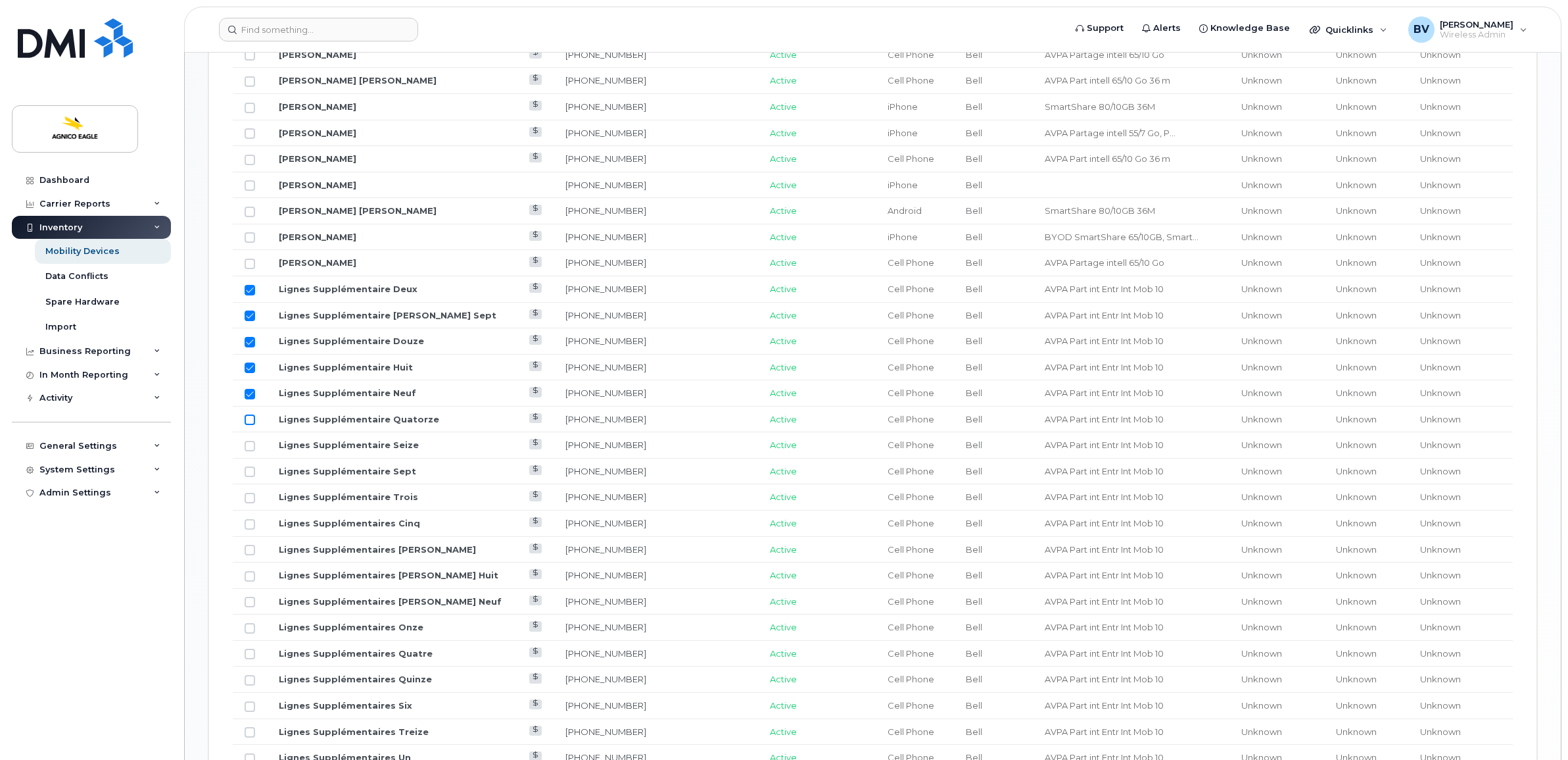
click at [251, 422] on input "Row Unselected" at bounding box center [250, 420] width 11 height 11
checkbox input "true"
click at [250, 449] on input "Row Unselected" at bounding box center [250, 446] width 11 height 11
checkbox input "true"
click at [247, 474] on input "Row Unselected" at bounding box center [250, 472] width 11 height 11
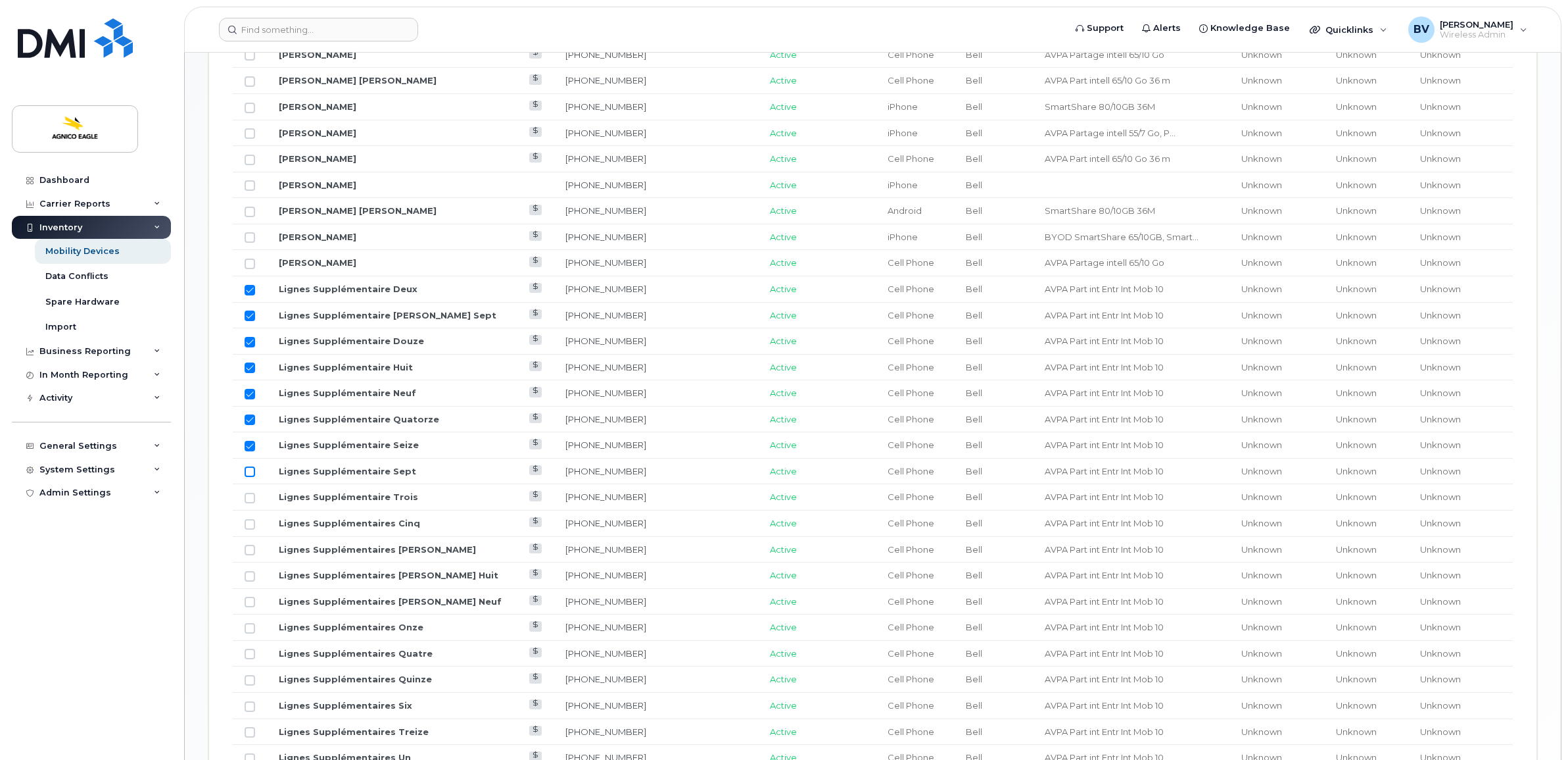
checkbox input "true"
click at [250, 498] on input "Row Unselected" at bounding box center [250, 498] width 11 height 11
checkbox input "true"
click at [247, 522] on td at bounding box center [249, 523] width 34 height 27
click at [250, 547] on td at bounding box center [249, 549] width 34 height 27
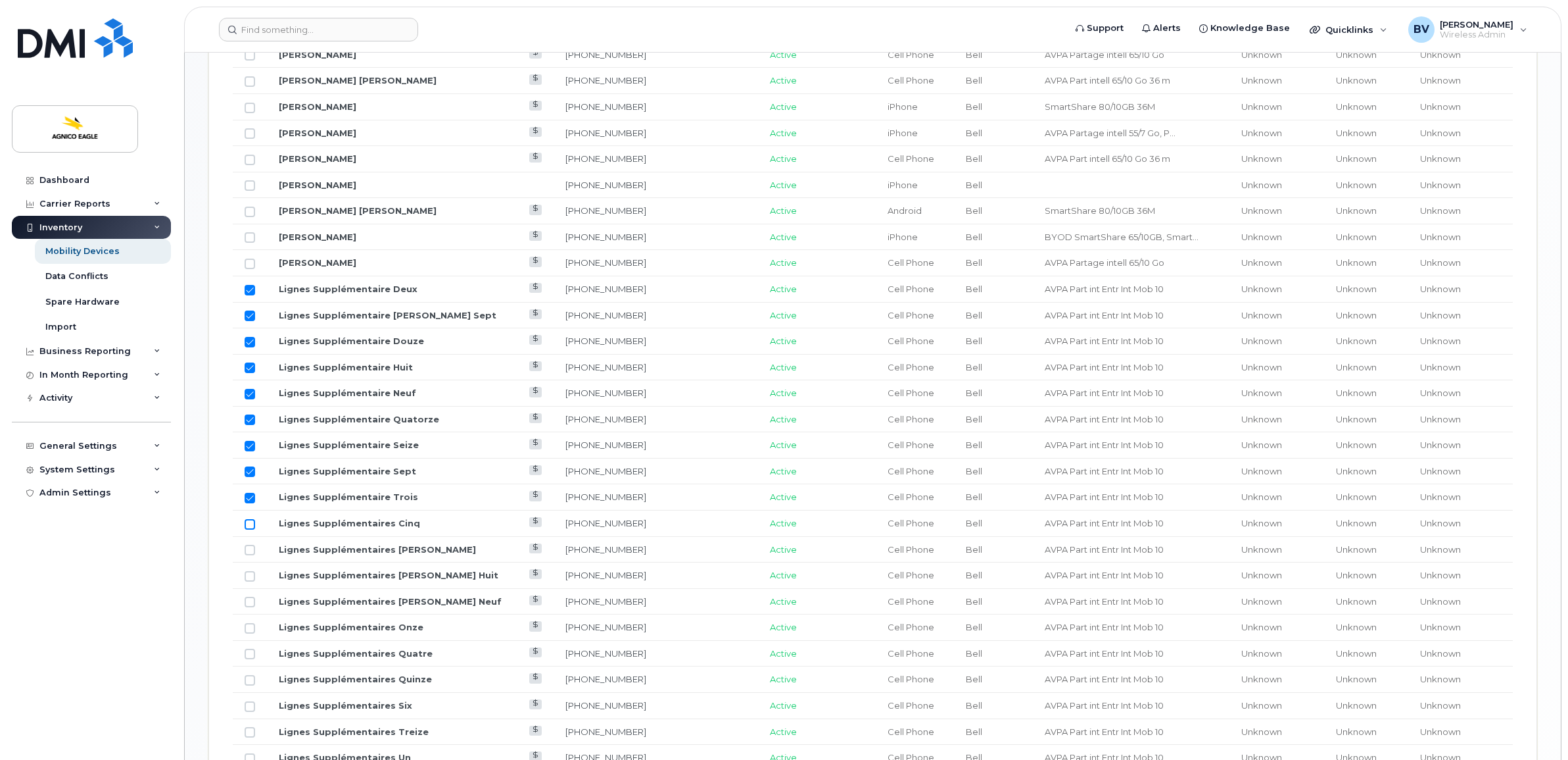
click at [250, 526] on input "Row Unselected" at bounding box center [250, 524] width 11 height 11
checkbox input "true"
click at [249, 547] on td at bounding box center [249, 549] width 34 height 27
click at [249, 555] on input "Row Unselected" at bounding box center [250, 550] width 11 height 11
checkbox input "true"
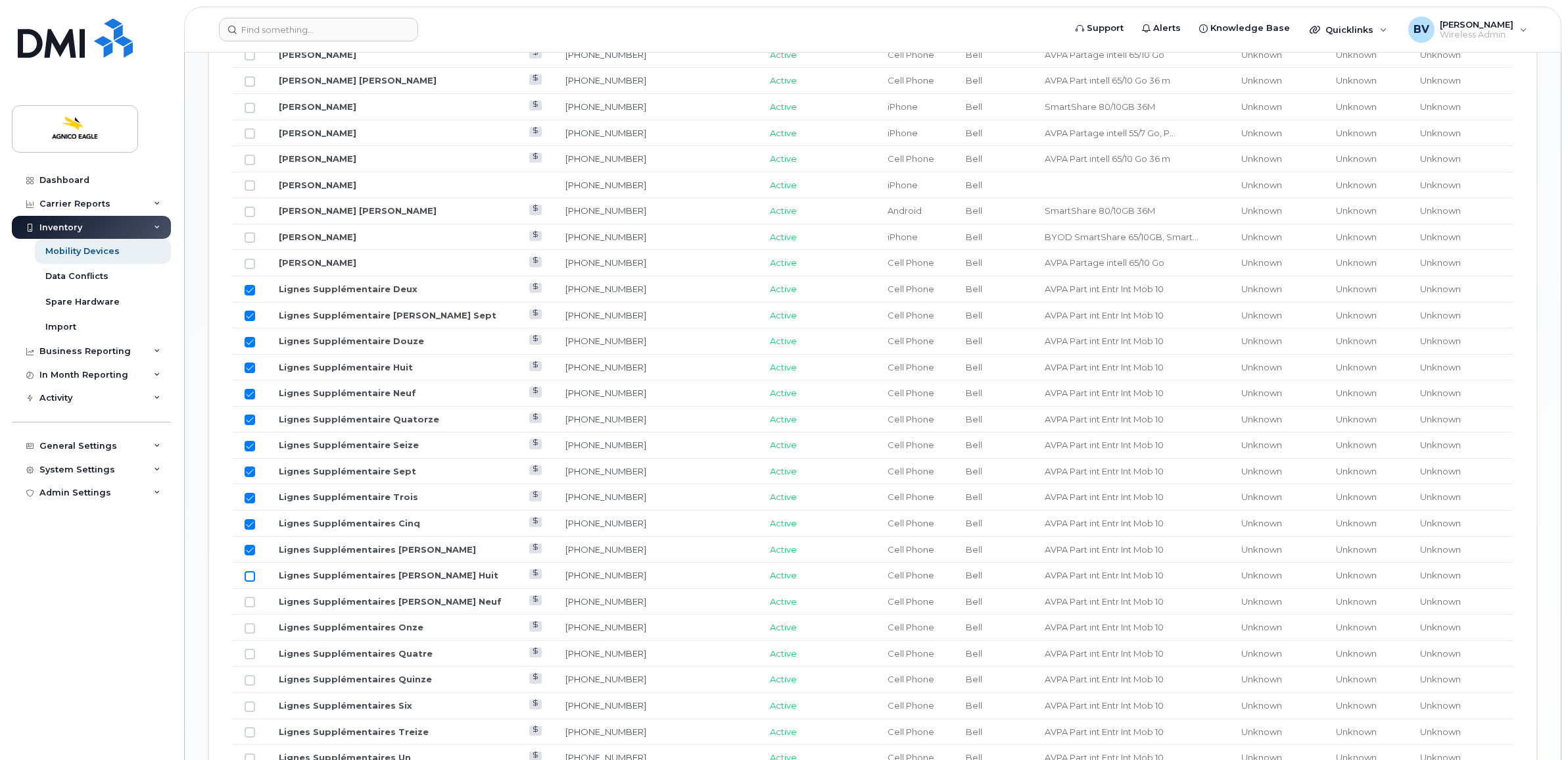
click at [249, 579] on input "Row Unselected" at bounding box center [250, 576] width 11 height 11
checkbox input "true"
click at [250, 605] on input "Row Unselected" at bounding box center [250, 602] width 11 height 11
checkbox input "true"
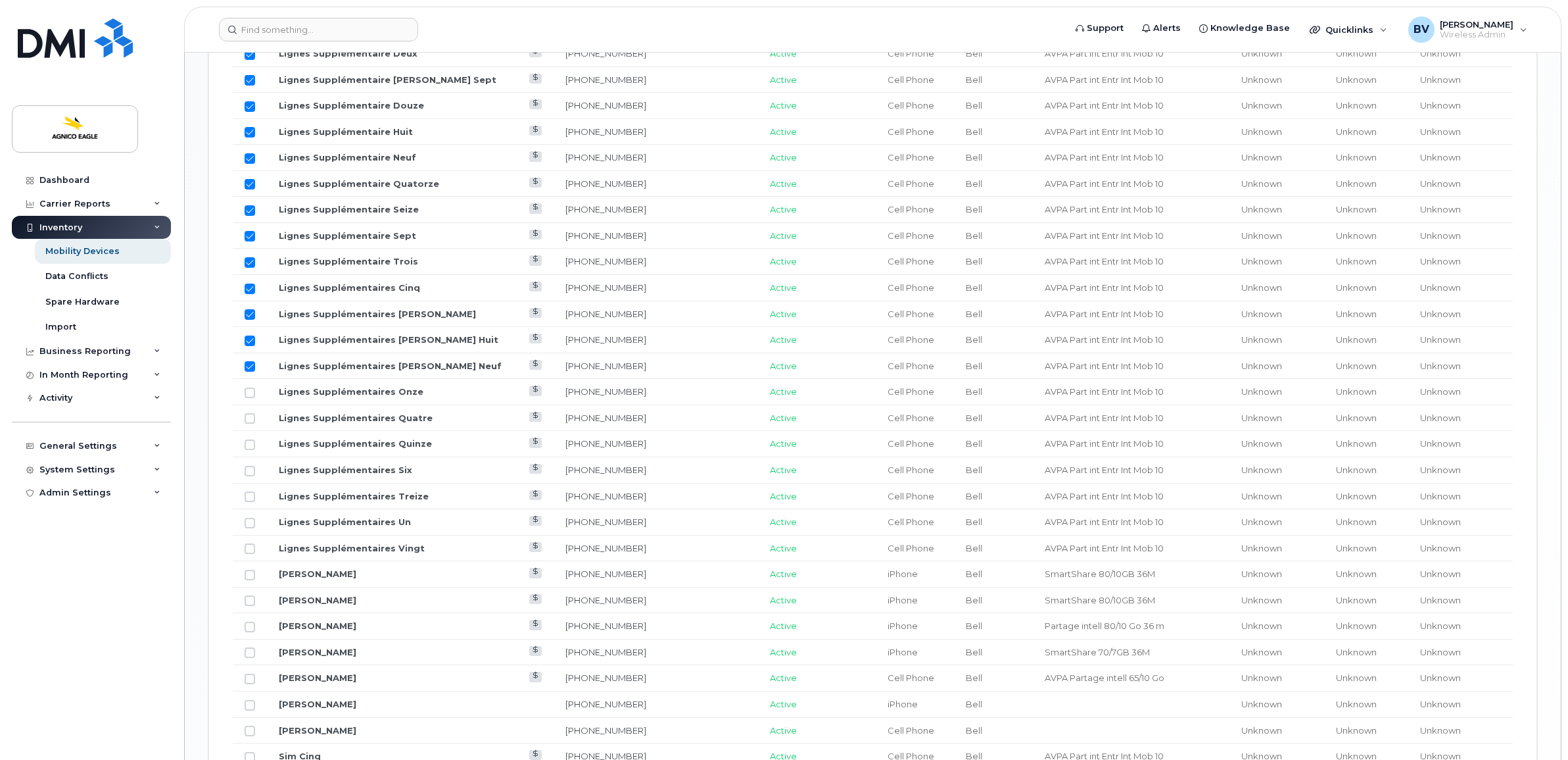
scroll to position [1233, 0]
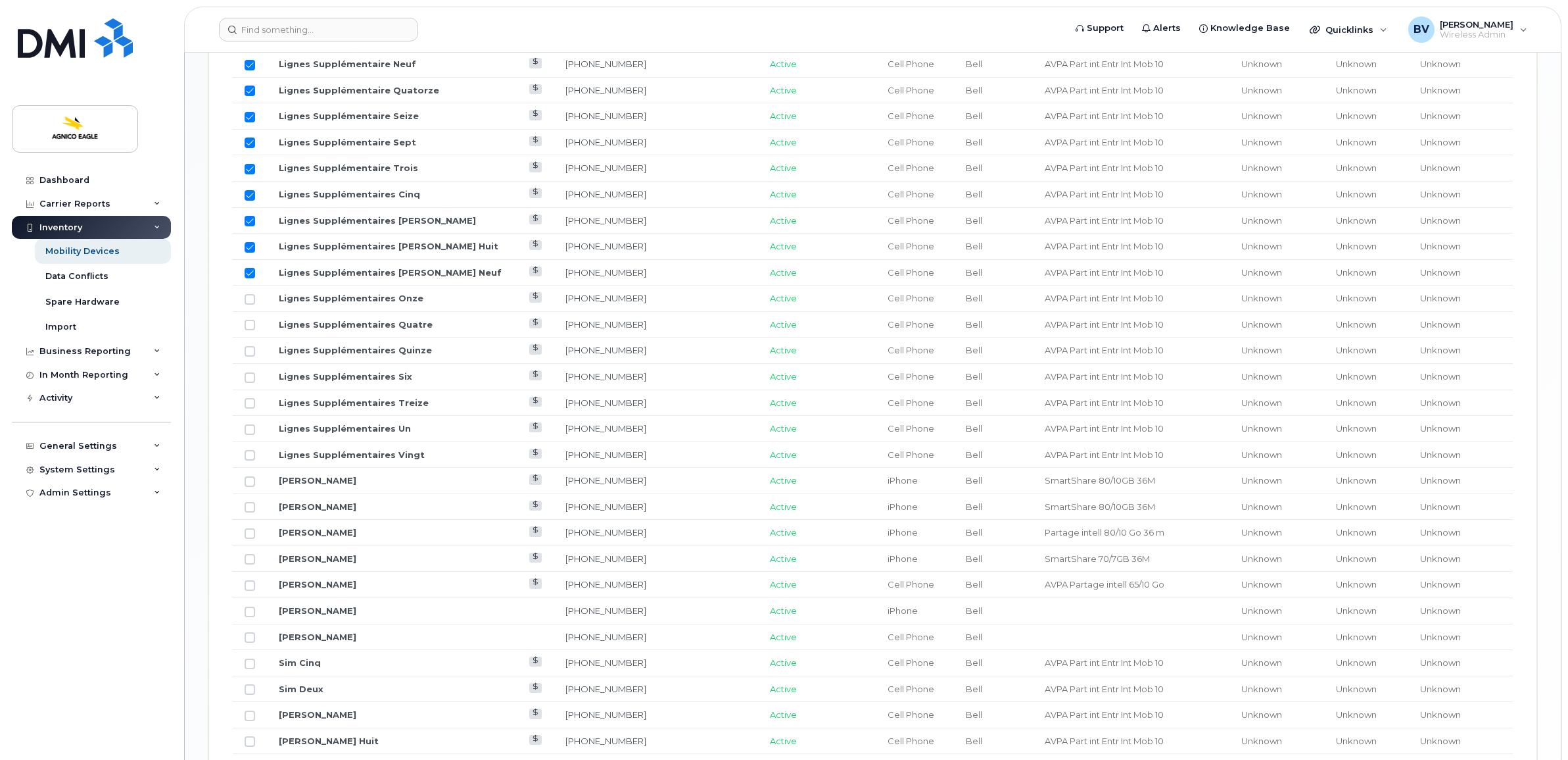
click at [256, 304] on td at bounding box center [249, 298] width 34 height 27
click at [253, 304] on input "Row Unselected" at bounding box center [250, 299] width 11 height 11
checkbox input "true"
click at [250, 329] on input "Row Unselected" at bounding box center [250, 325] width 11 height 11
checkbox input "true"
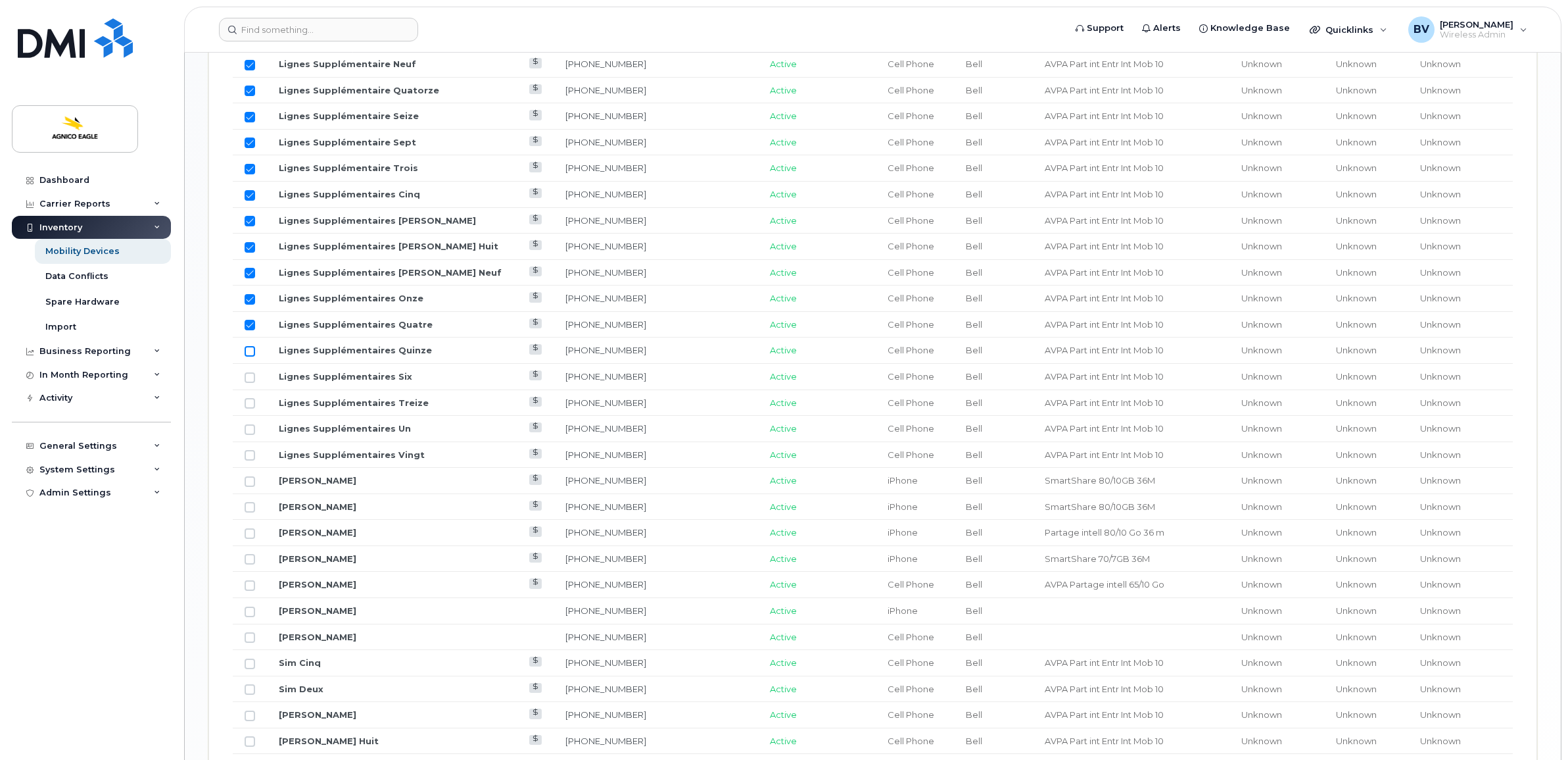
click at [248, 357] on input "Row Unselected" at bounding box center [250, 351] width 11 height 11
checkbox input "true"
click at [250, 383] on input "Row Unselected" at bounding box center [250, 377] width 11 height 11
checkbox input "true"
click at [252, 406] on input "Row Unselected" at bounding box center [250, 403] width 11 height 11
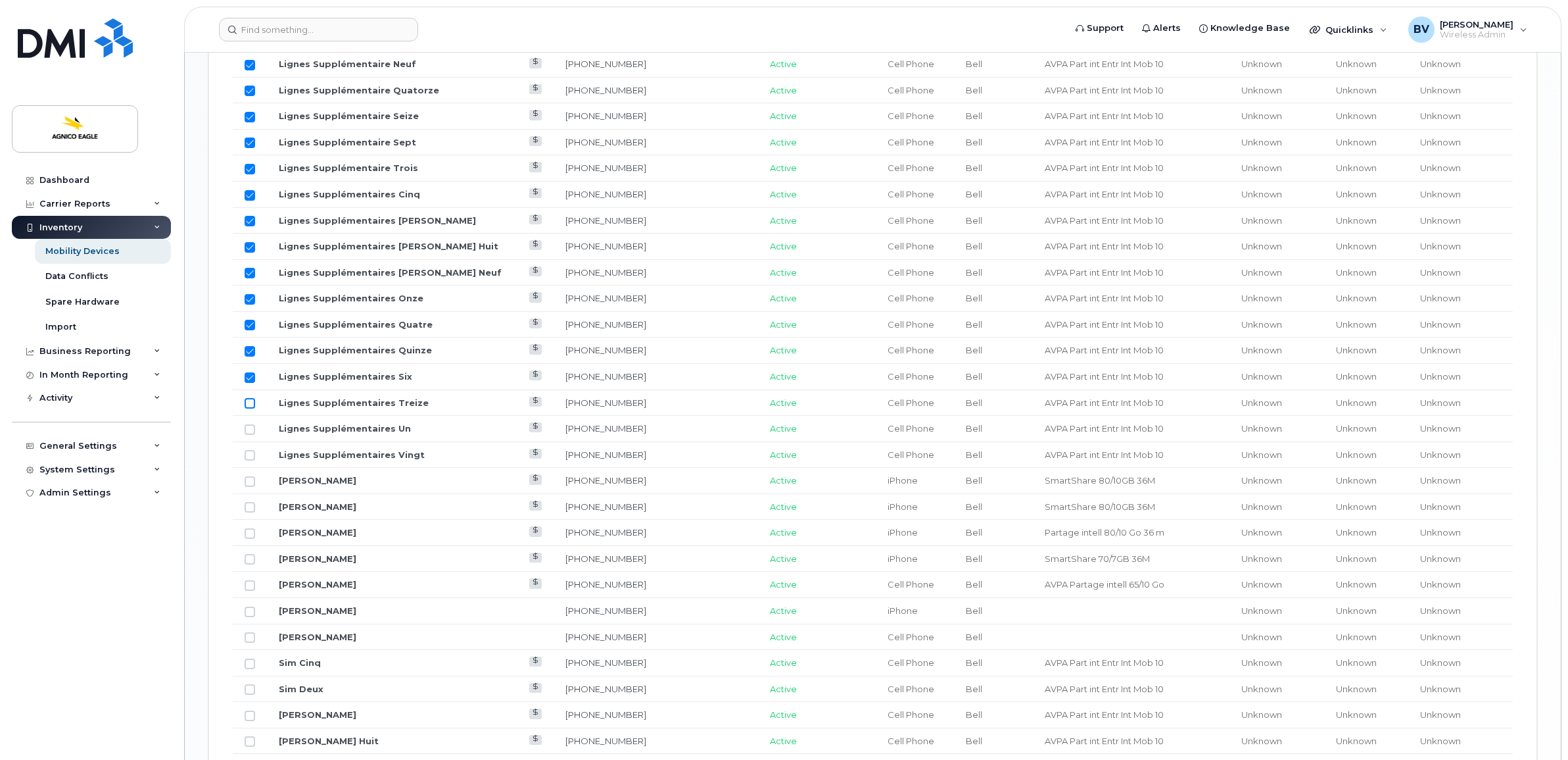
checkbox input "true"
click at [252, 442] on td at bounding box center [249, 428] width 34 height 27
click at [250, 434] on input "Row Unselected" at bounding box center [250, 430] width 11 height 11
checkbox input "true"
click at [251, 457] on input "Row Unselected" at bounding box center [250, 455] width 11 height 11
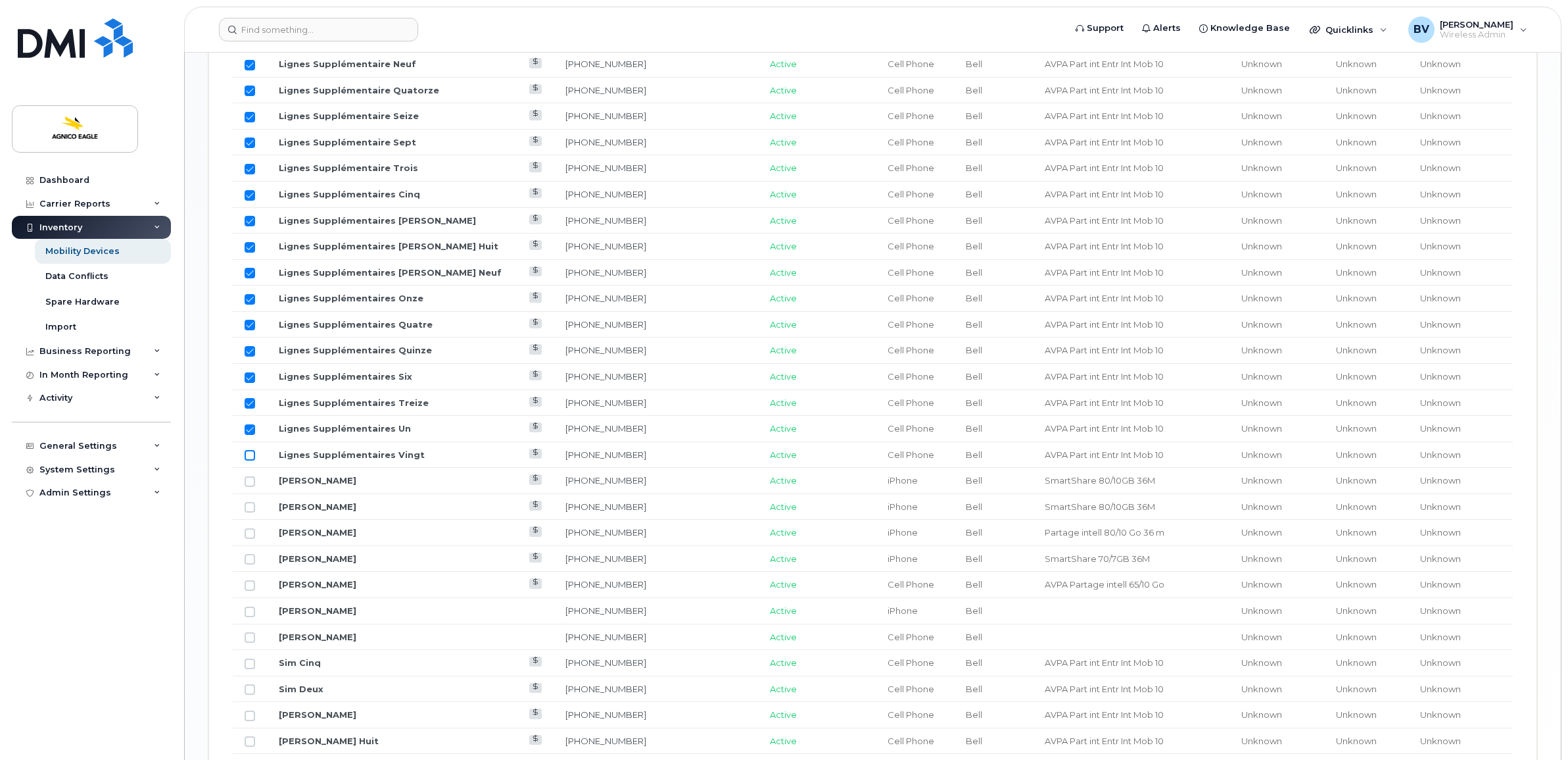
checkbox input "true"
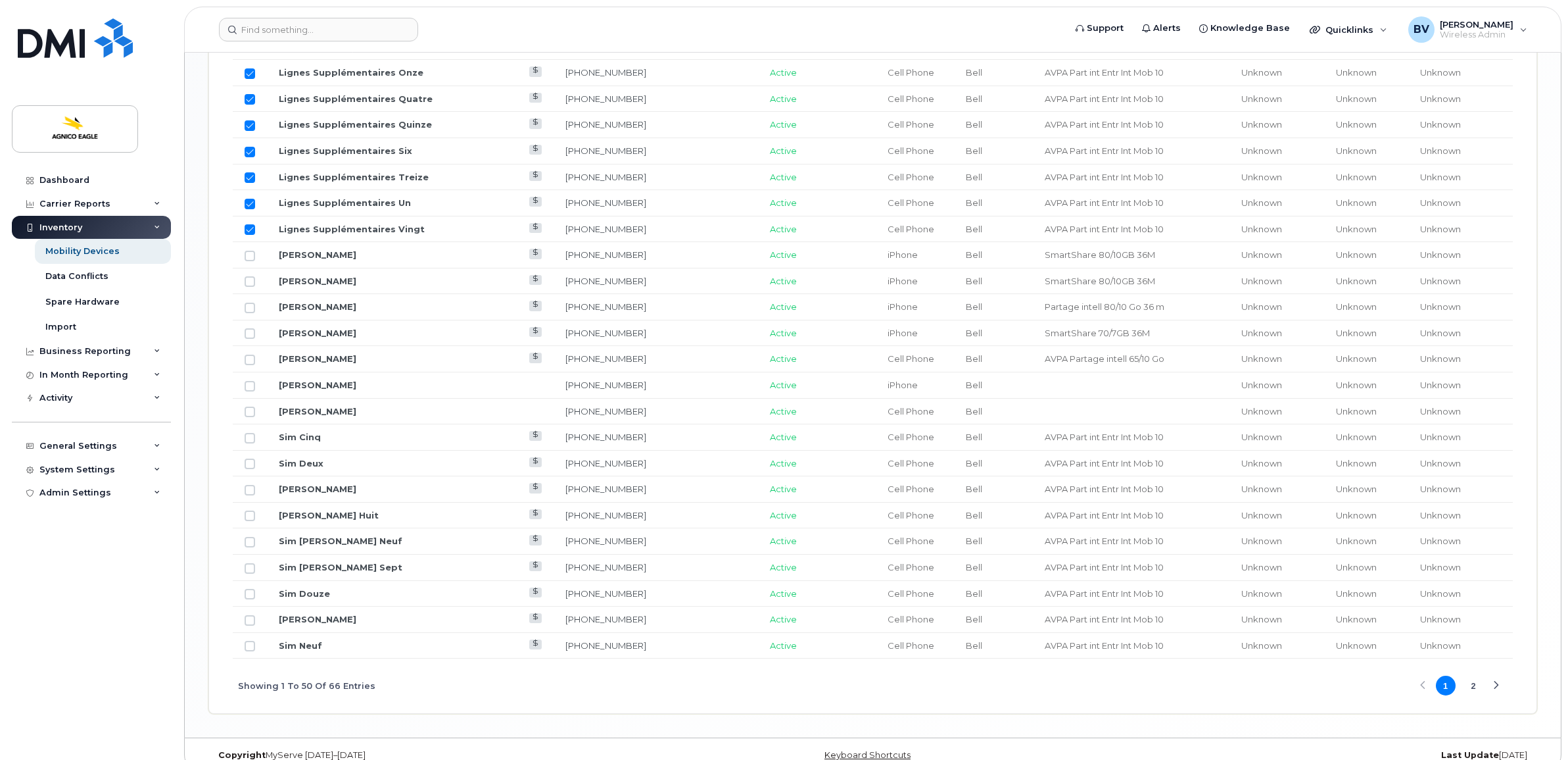
scroll to position [1488, 0]
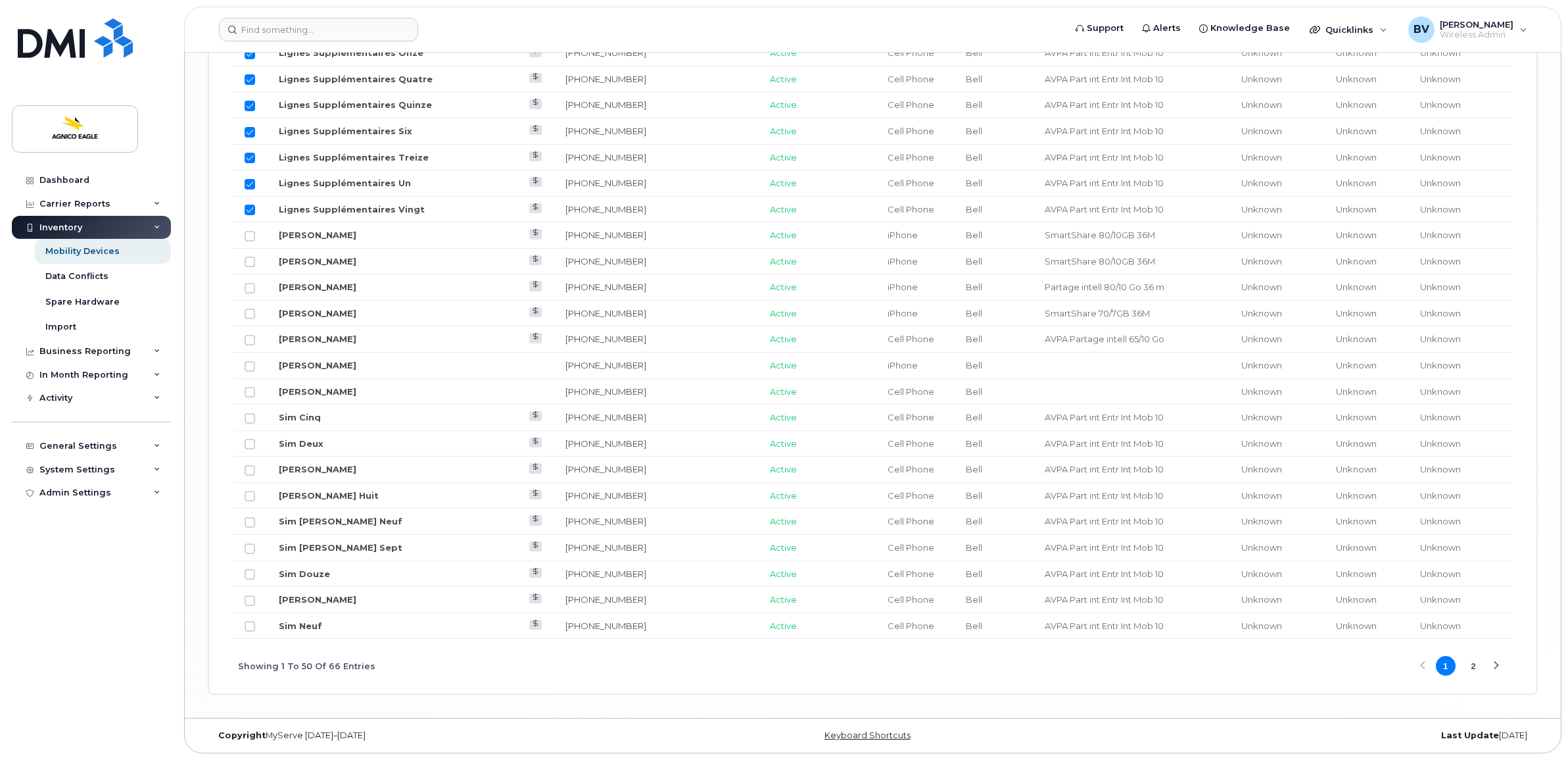
drag, startPoint x: 250, startPoint y: 411, endPoint x: 250, endPoint y: 422, distance: 11.0
click at [250, 413] on input "Row Unselected" at bounding box center [250, 418] width 11 height 11
checkbox input "true"
click at [249, 440] on input "Row Unselected" at bounding box center [250, 444] width 11 height 11
checkbox input "true"
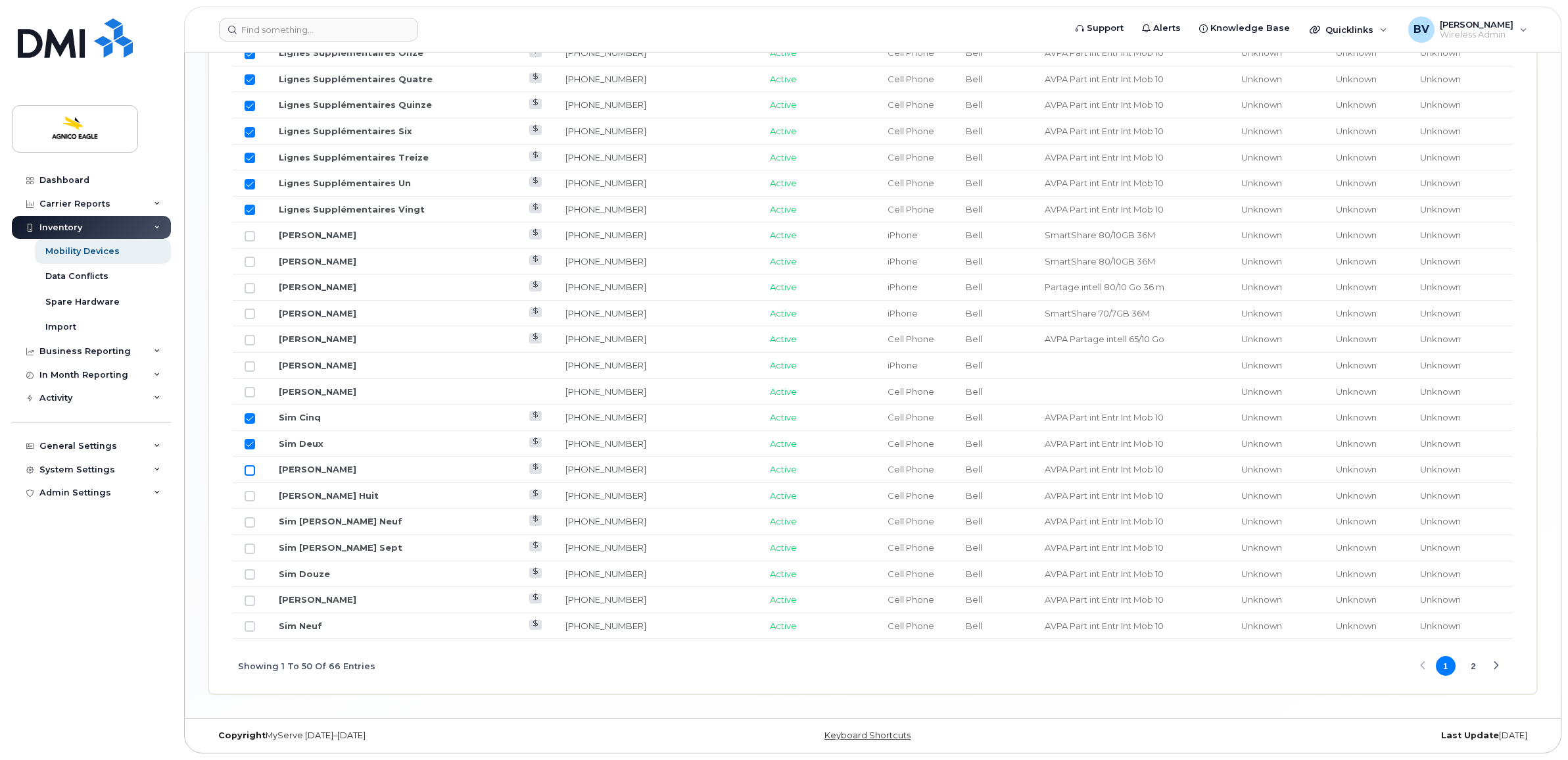
click at [249, 470] on input "Row Unselected" at bounding box center [250, 470] width 11 height 11
checkbox input "true"
click at [250, 500] on td at bounding box center [249, 496] width 34 height 27
click at [252, 493] on input "Row Unselected" at bounding box center [250, 496] width 11 height 11
checkbox input "true"
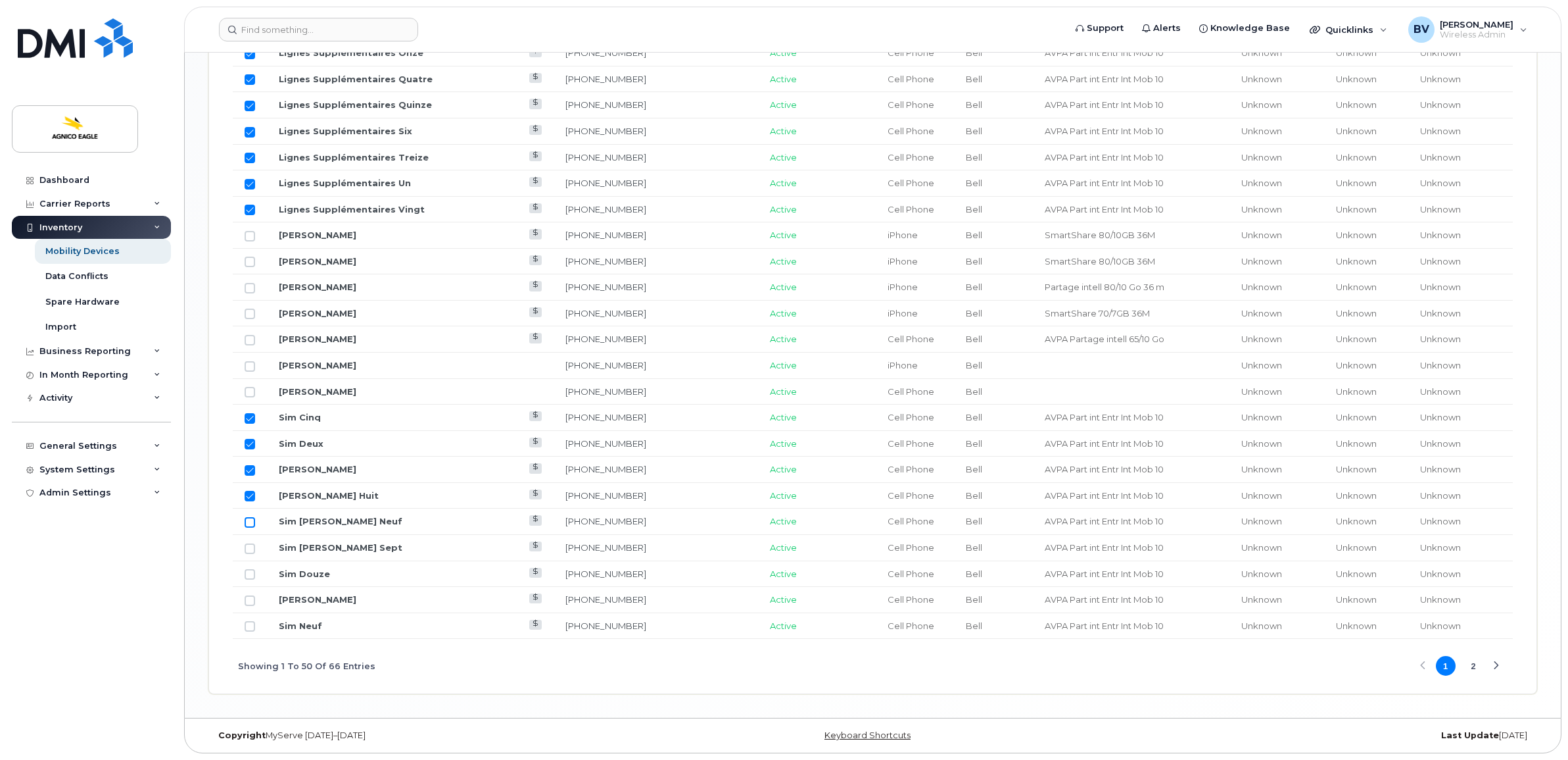
click at [250, 520] on input "Row Unselected" at bounding box center [250, 523] width 11 height 11
checkbox input "true"
click at [250, 548] on input "Row Unselected" at bounding box center [250, 549] width 11 height 11
checkbox input "true"
click at [250, 569] on input "Row Unselected" at bounding box center [250, 574] width 11 height 11
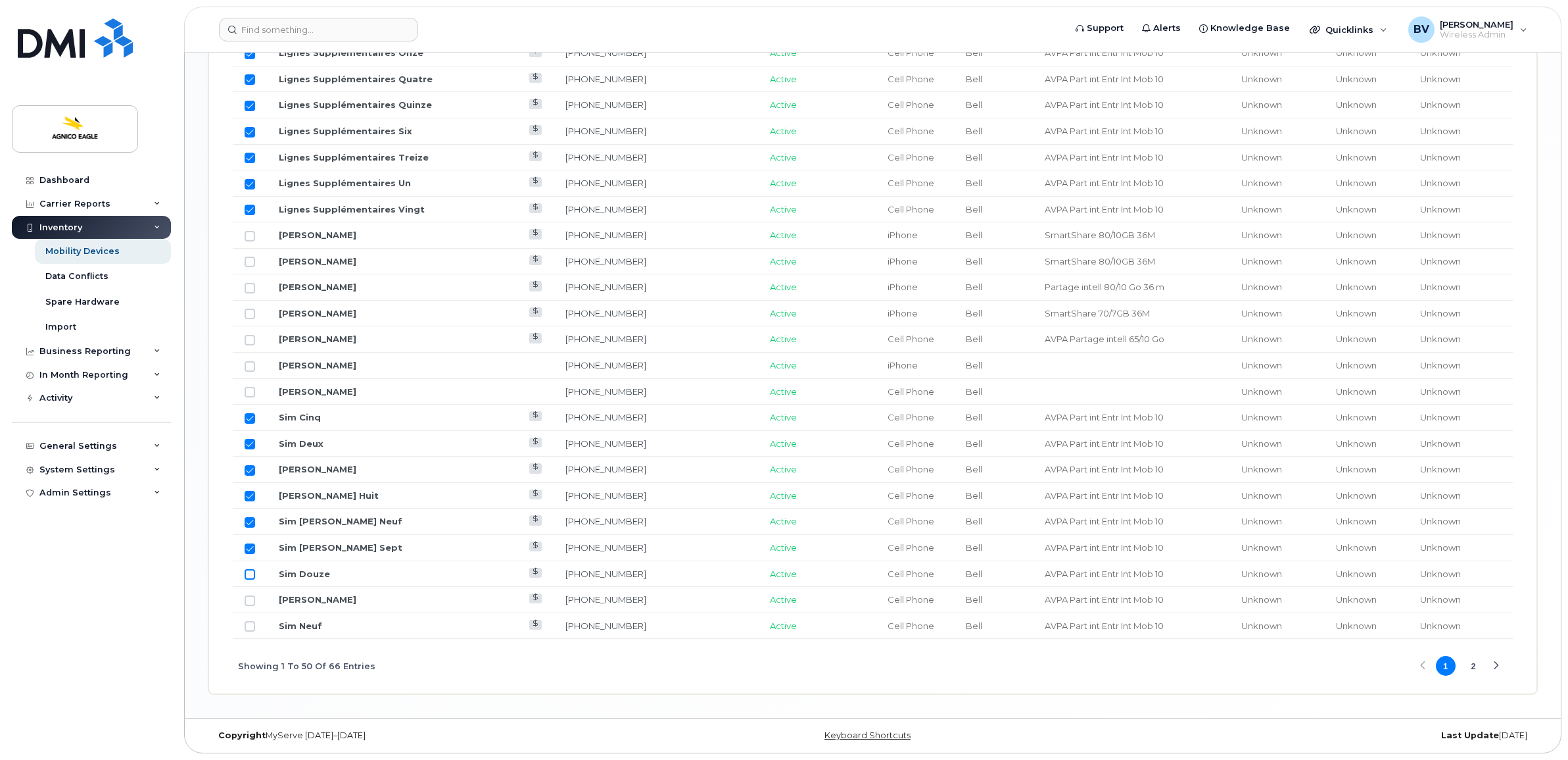
checkbox input "true"
click at [245, 599] on input "Row Unselected" at bounding box center [250, 600] width 11 height 11
checkbox input "true"
click at [247, 621] on input "Row Unselected" at bounding box center [250, 626] width 11 height 11
checkbox input "true"
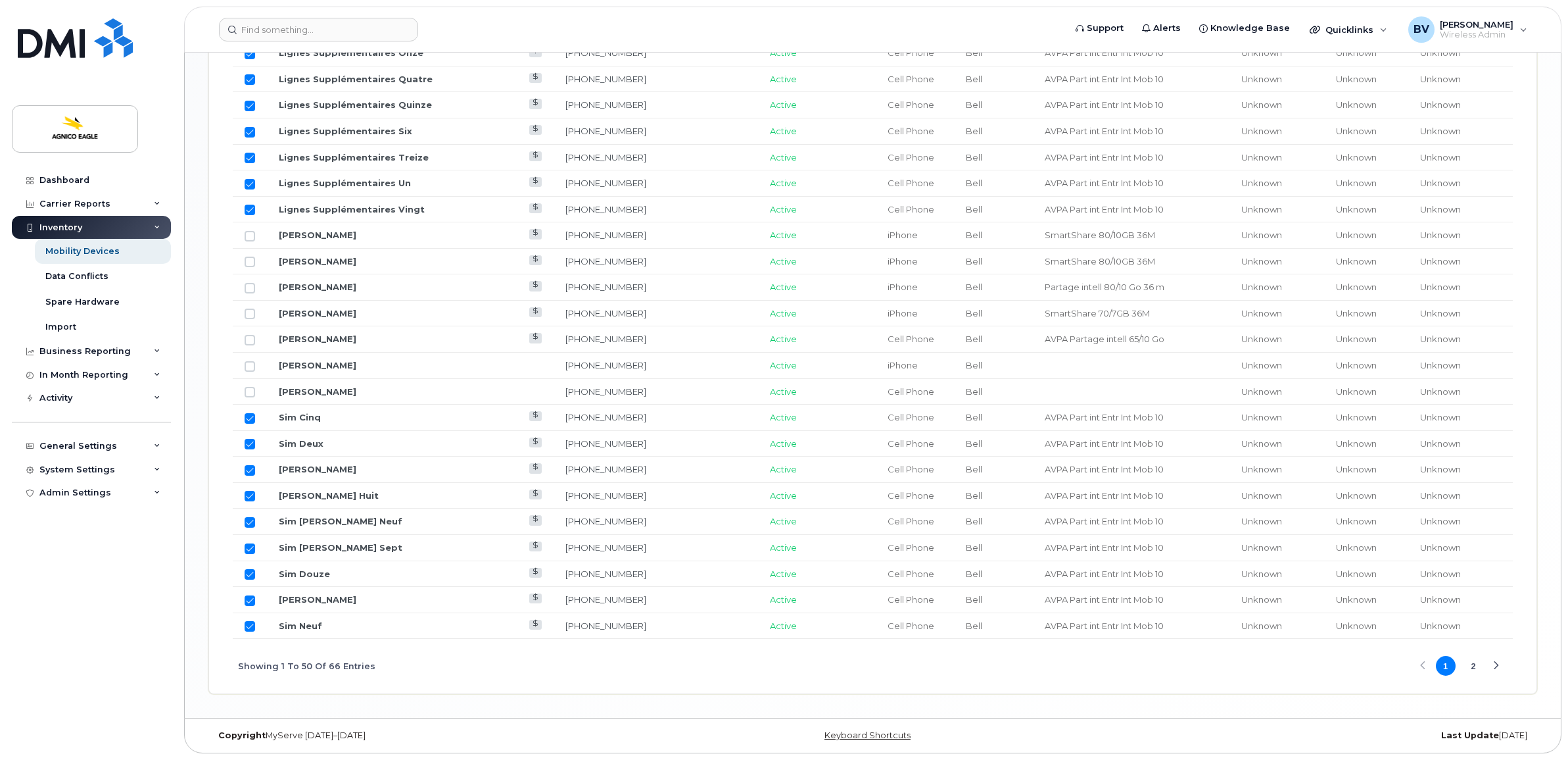
click at [1492, 662] on div "Next Page" at bounding box center [1496, 666] width 8 height 8
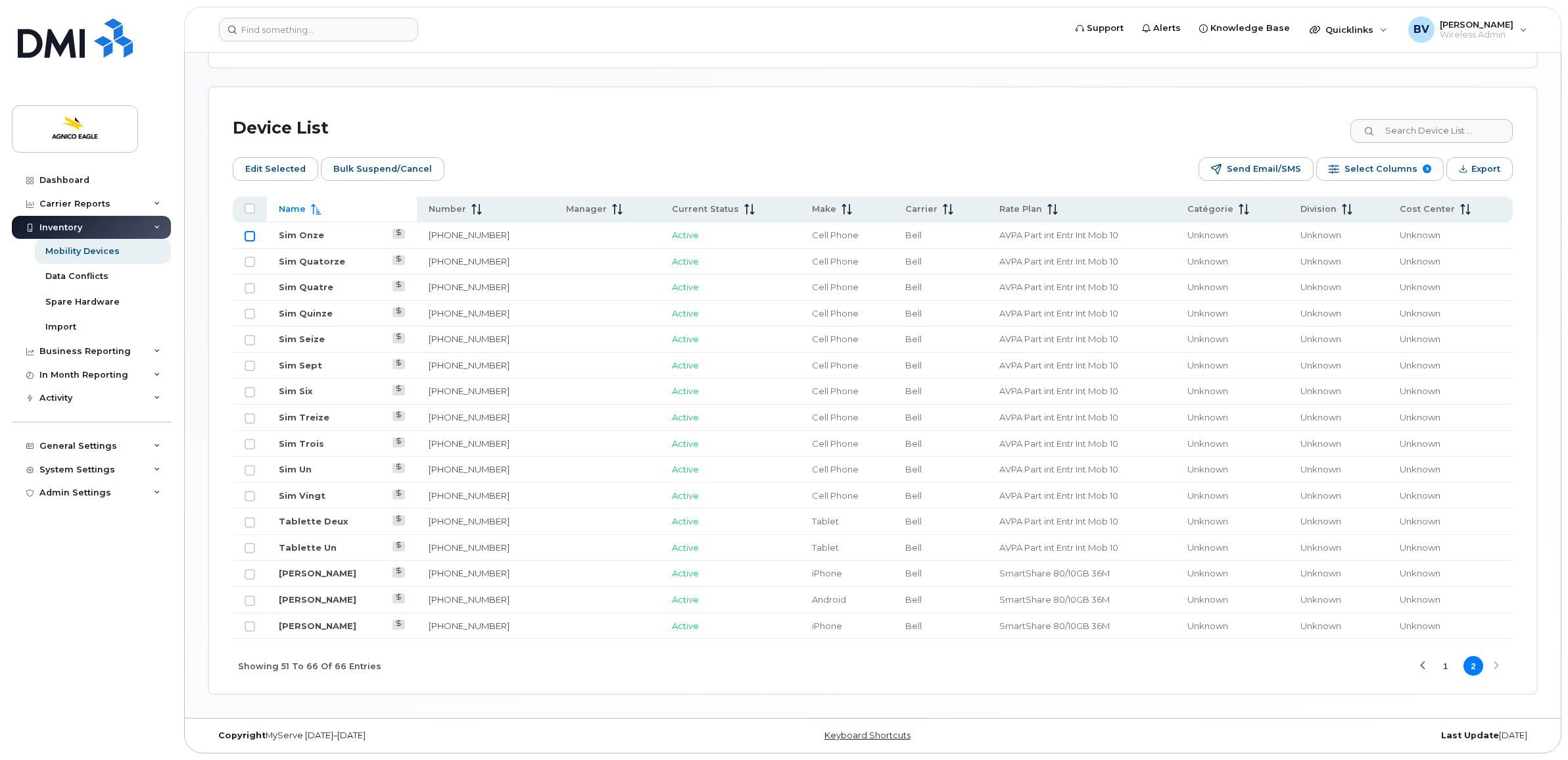
click at [254, 234] on input "Row Unselected" at bounding box center [250, 236] width 11 height 11
checkbox input "true"
click at [253, 256] on input "Row Unselected" at bounding box center [250, 262] width 11 height 11
checkbox input "true"
click at [250, 283] on input "Row Unselected" at bounding box center [250, 288] width 11 height 11
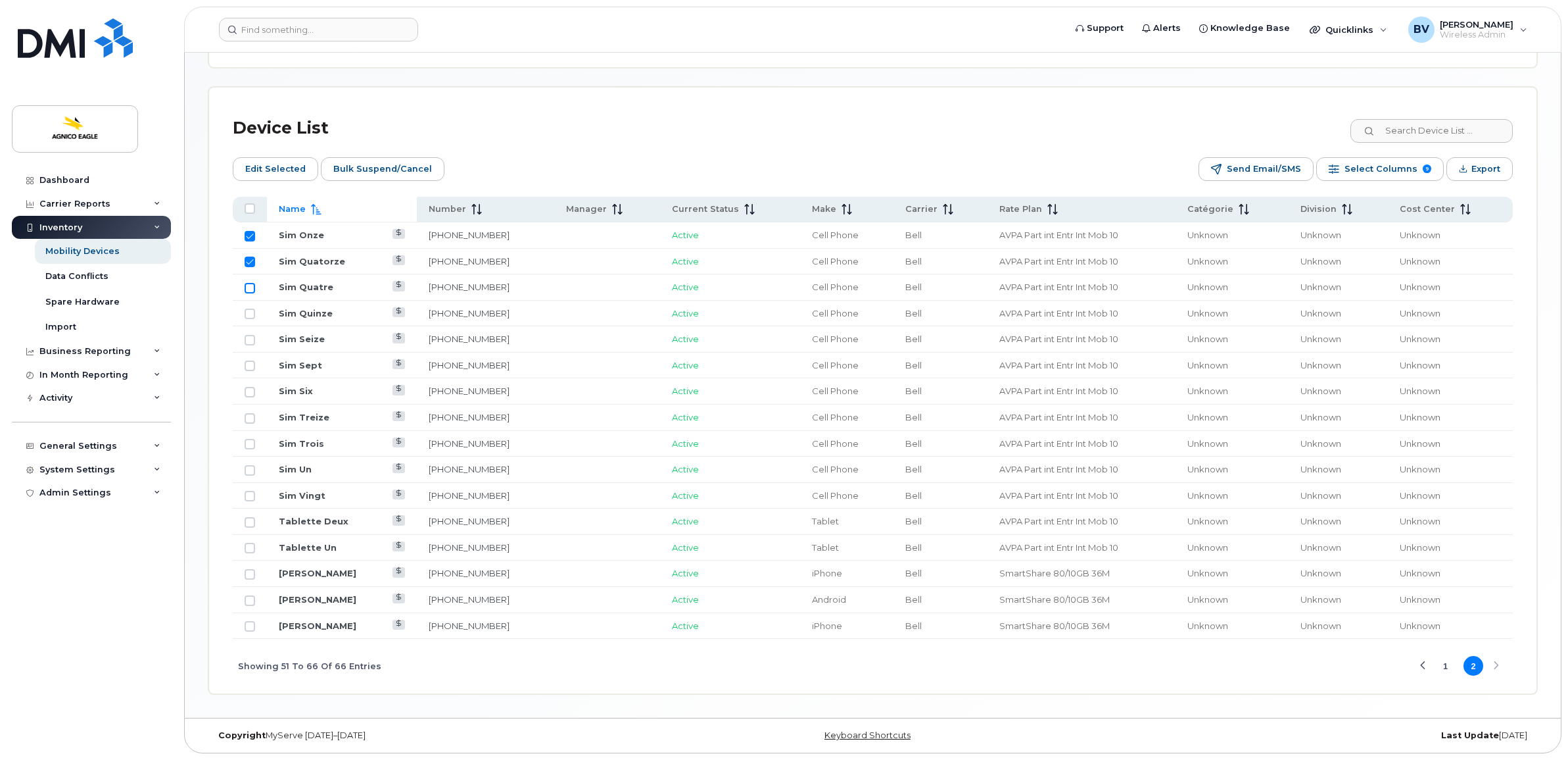
checkbox input "true"
click at [250, 304] on td at bounding box center [249, 313] width 34 height 27
click at [250, 314] on input "Row Unselected" at bounding box center [250, 313] width 11 height 11
checkbox input "true"
click at [249, 335] on input "Row Unselected" at bounding box center [250, 340] width 11 height 11
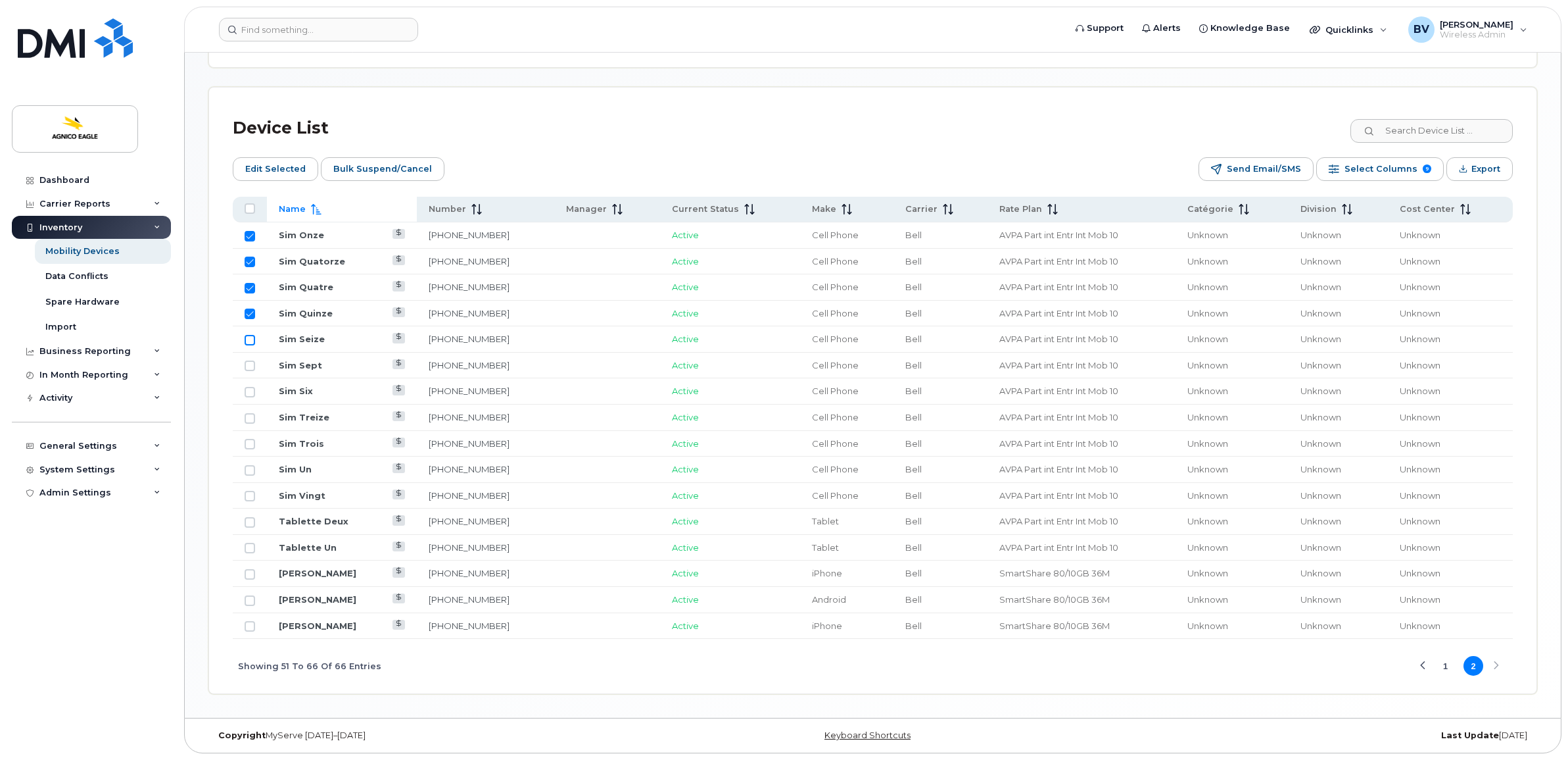
checkbox input "true"
click at [250, 363] on input "Row Unselected" at bounding box center [250, 366] width 11 height 11
checkbox input "true"
click at [254, 390] on input "Row Unselected" at bounding box center [250, 392] width 11 height 11
checkbox input "true"
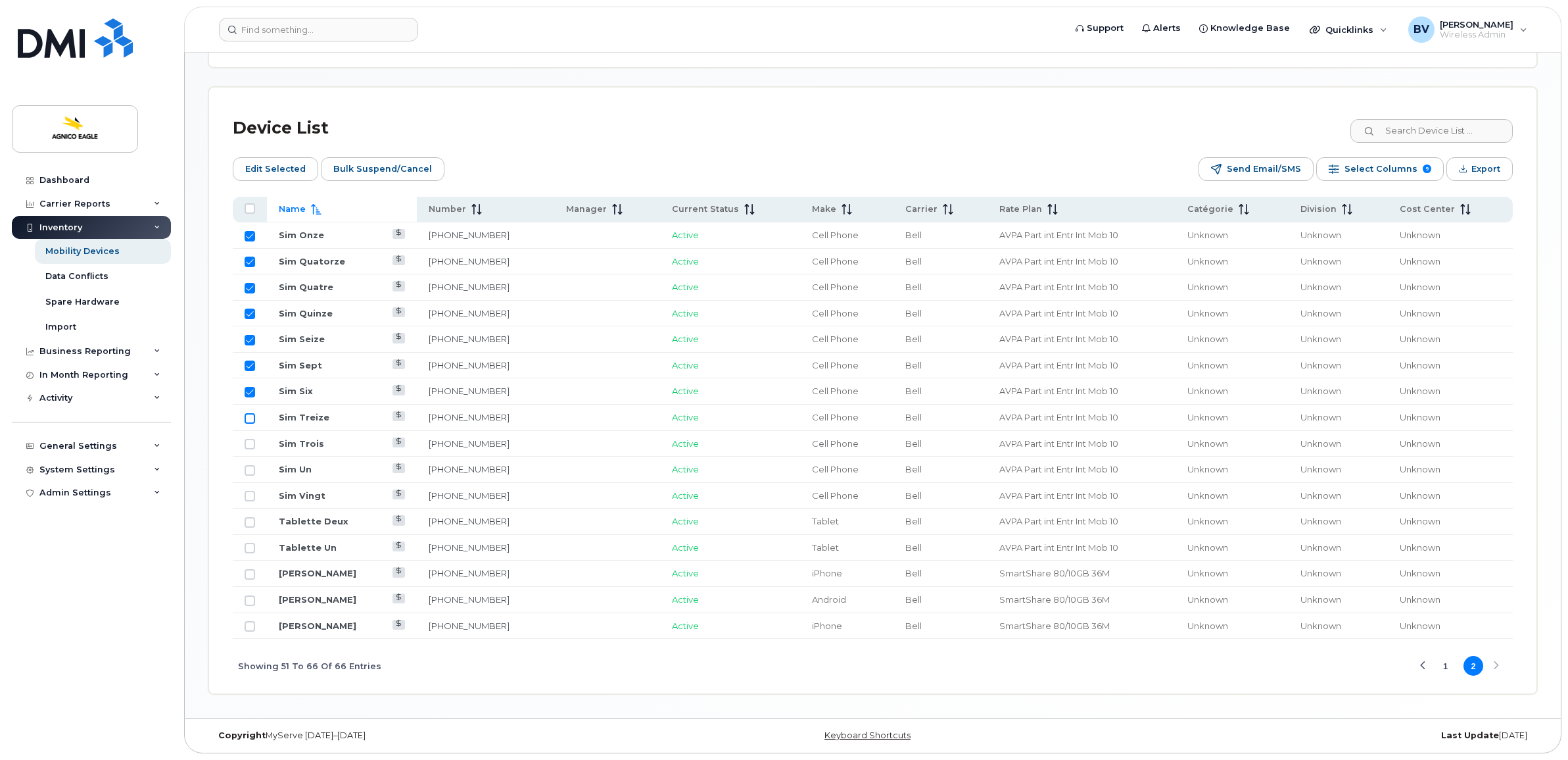
click at [255, 418] on input "Row Unselected" at bounding box center [250, 418] width 11 height 11
checkbox input "true"
click at [253, 444] on input "Row Unselected" at bounding box center [250, 444] width 11 height 11
checkbox input "true"
click at [251, 468] on input "Row Unselected" at bounding box center [250, 470] width 11 height 11
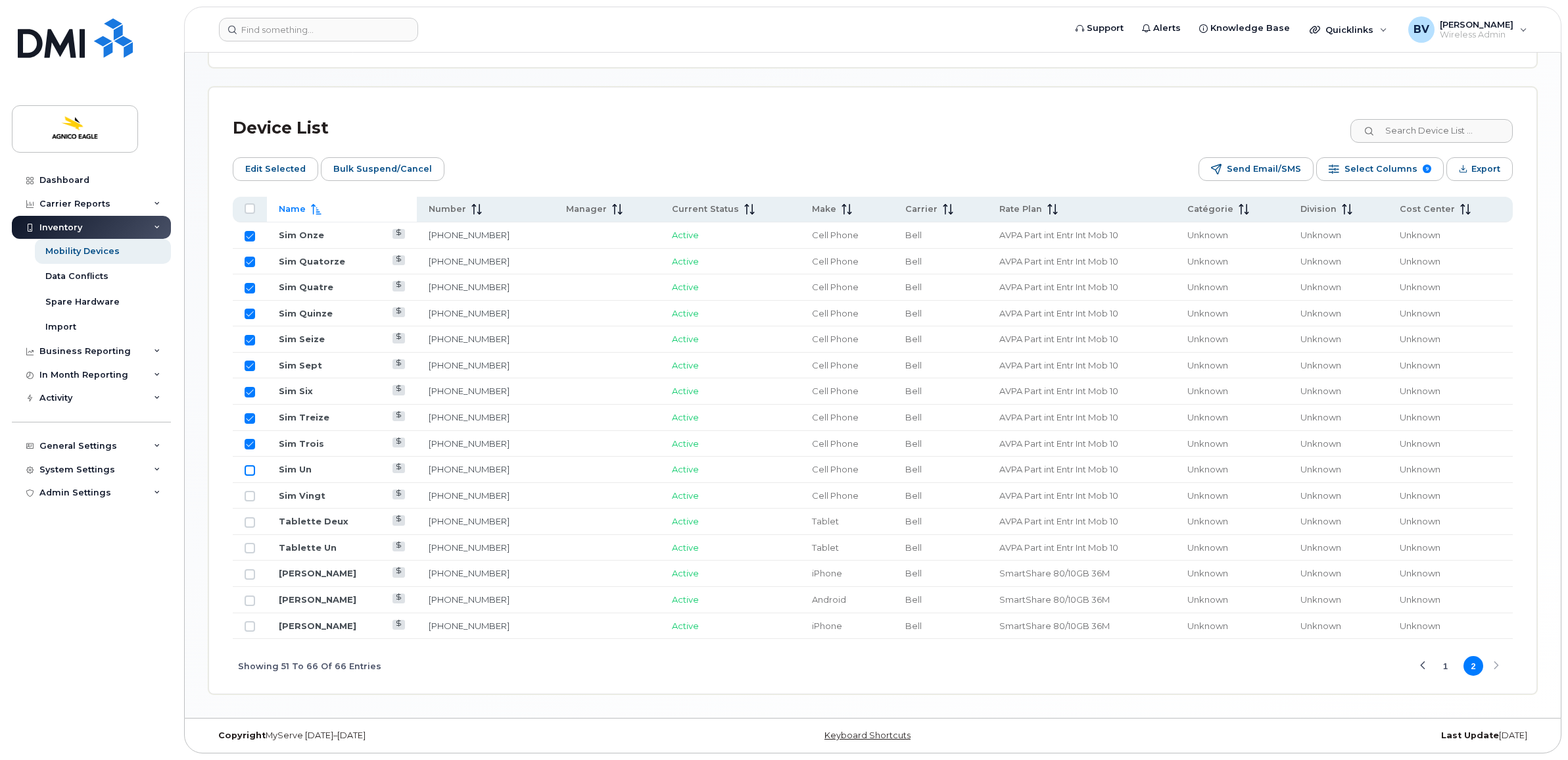
checkbox input "true"
click at [251, 493] on input "Row Unselected" at bounding box center [250, 496] width 11 height 11
checkbox input "true"
click at [250, 520] on input "Row Unselected" at bounding box center [250, 523] width 11 height 11
checkbox input "true"
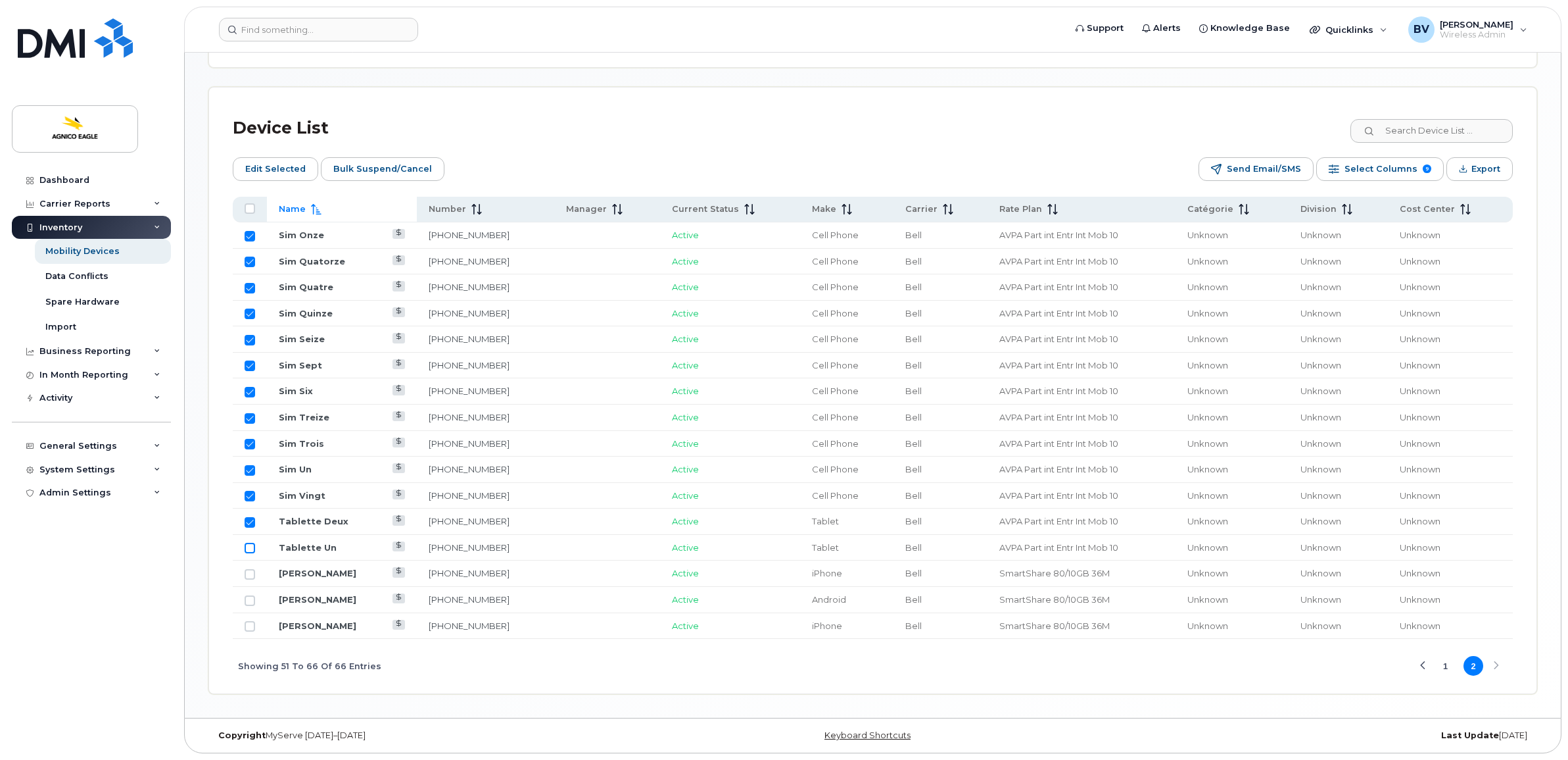
click at [250, 545] on input "Row Unselected" at bounding box center [250, 548] width 11 height 11
checkbox input "true"
click at [277, 159] on span "Edit Selected" at bounding box center [275, 169] width 61 height 20
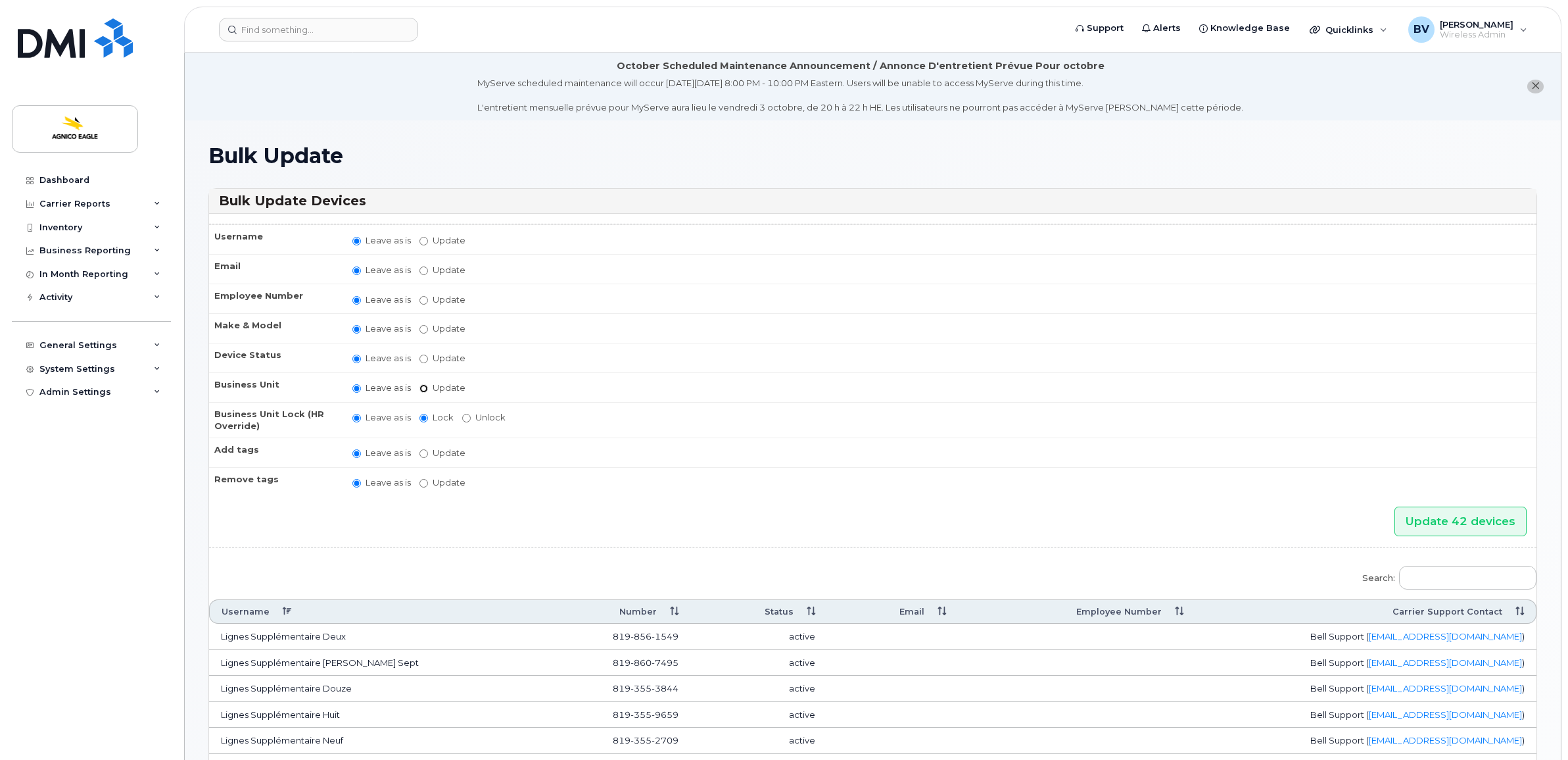
click at [422, 384] on input "Update" at bounding box center [424, 388] width 8 height 8
radio input "true"
radio input "false"
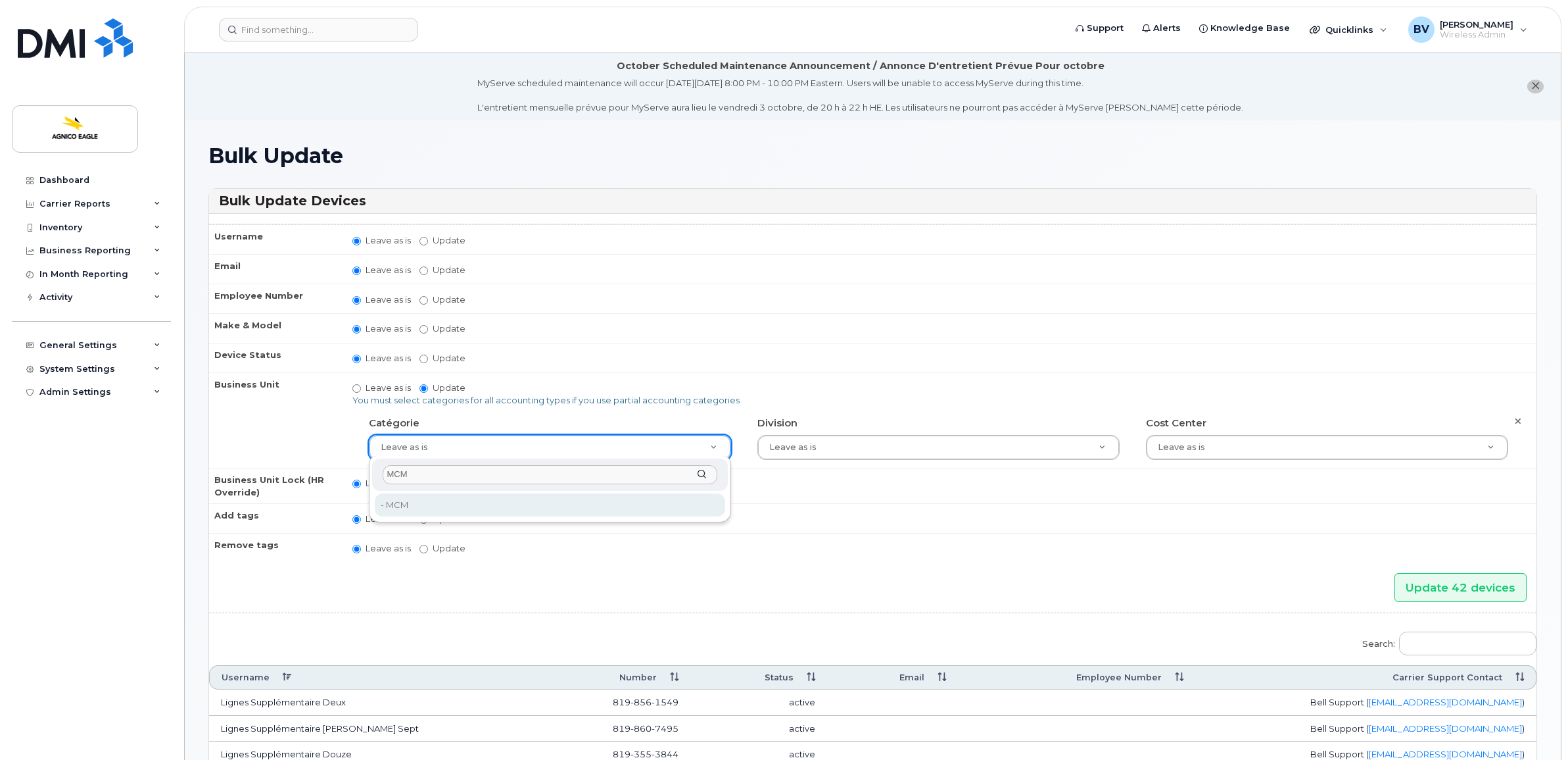
type input "MCM"
type input "34656250"
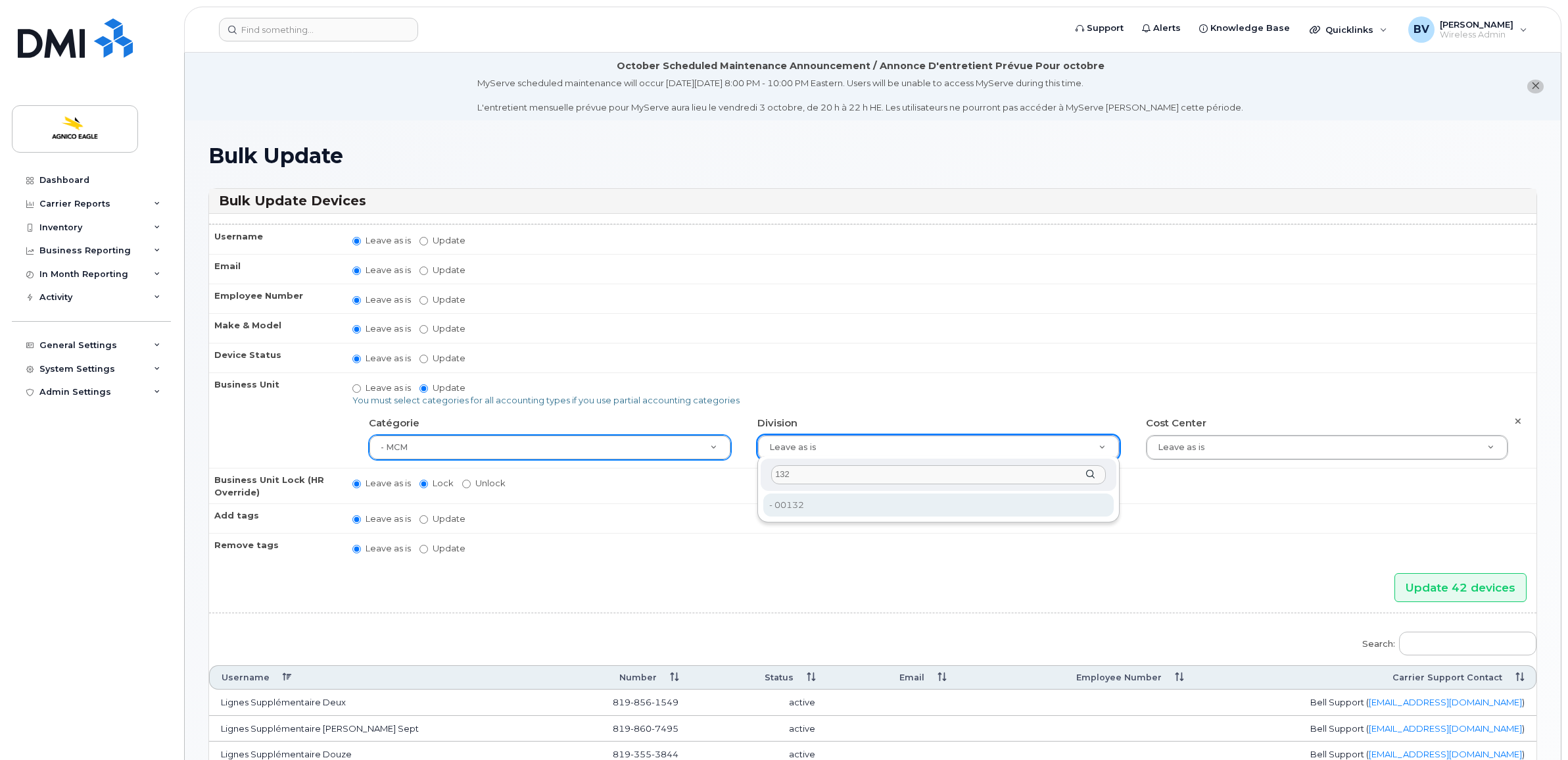
type input "132"
type input "33745205"
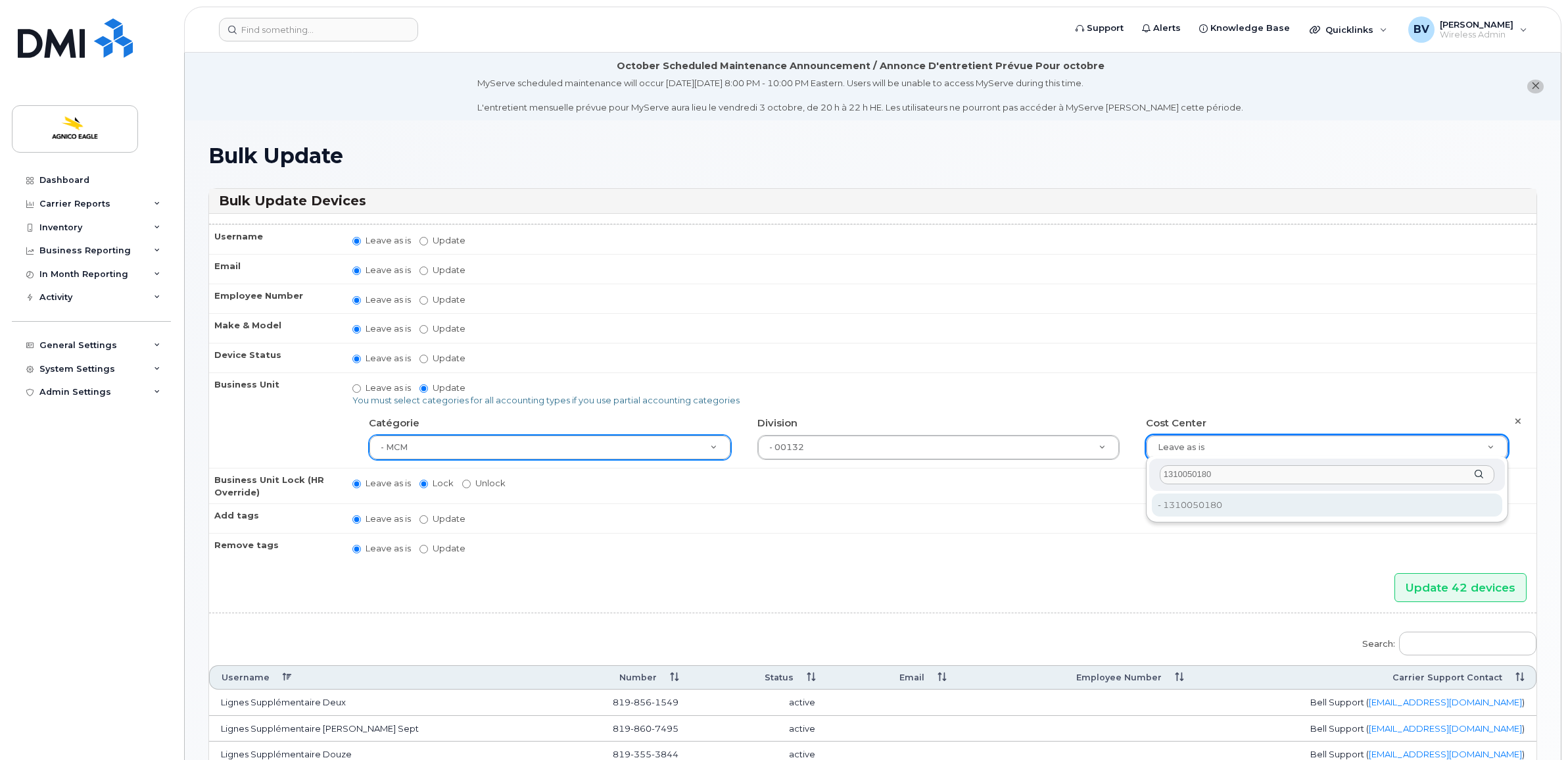
type input "1310050180"
type input "33745217"
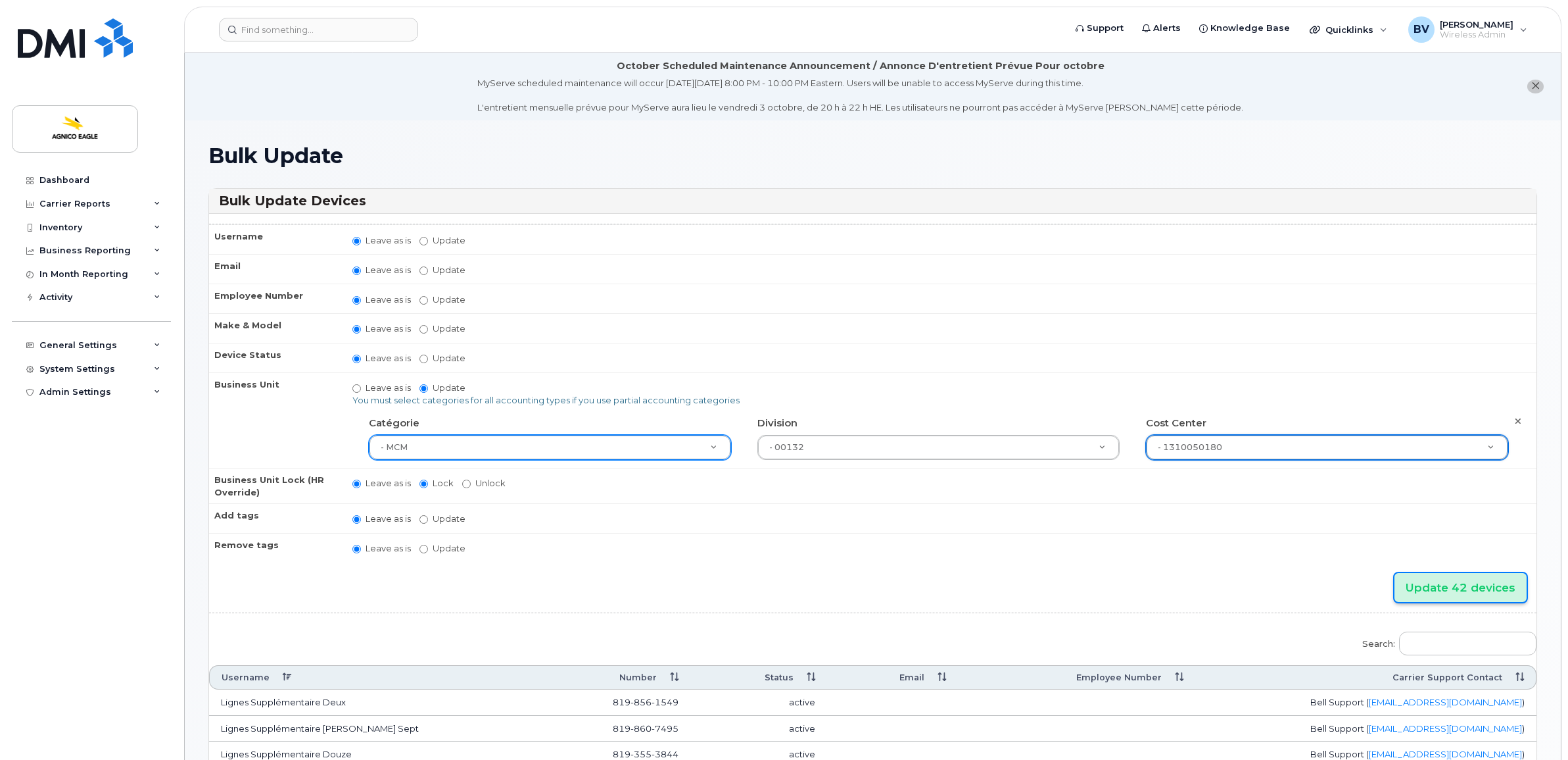
click at [1449, 583] on input "Update 42 devices" at bounding box center [1461, 587] width 132 height 30
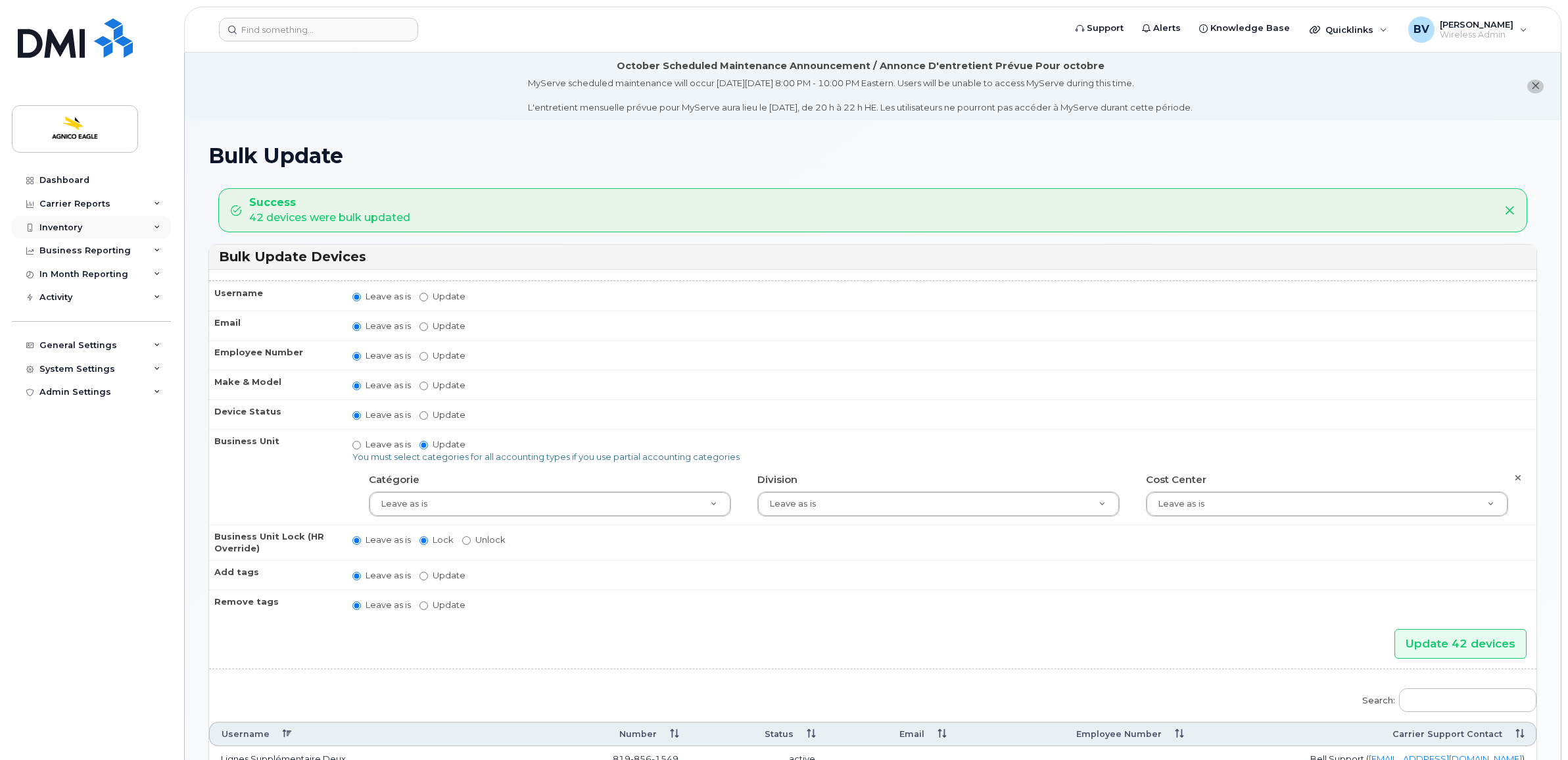
click at [82, 227] on div "Inventory" at bounding box center [91, 227] width 159 height 24
click at [89, 257] on div "Mobility Devices" at bounding box center [83, 251] width 75 height 12
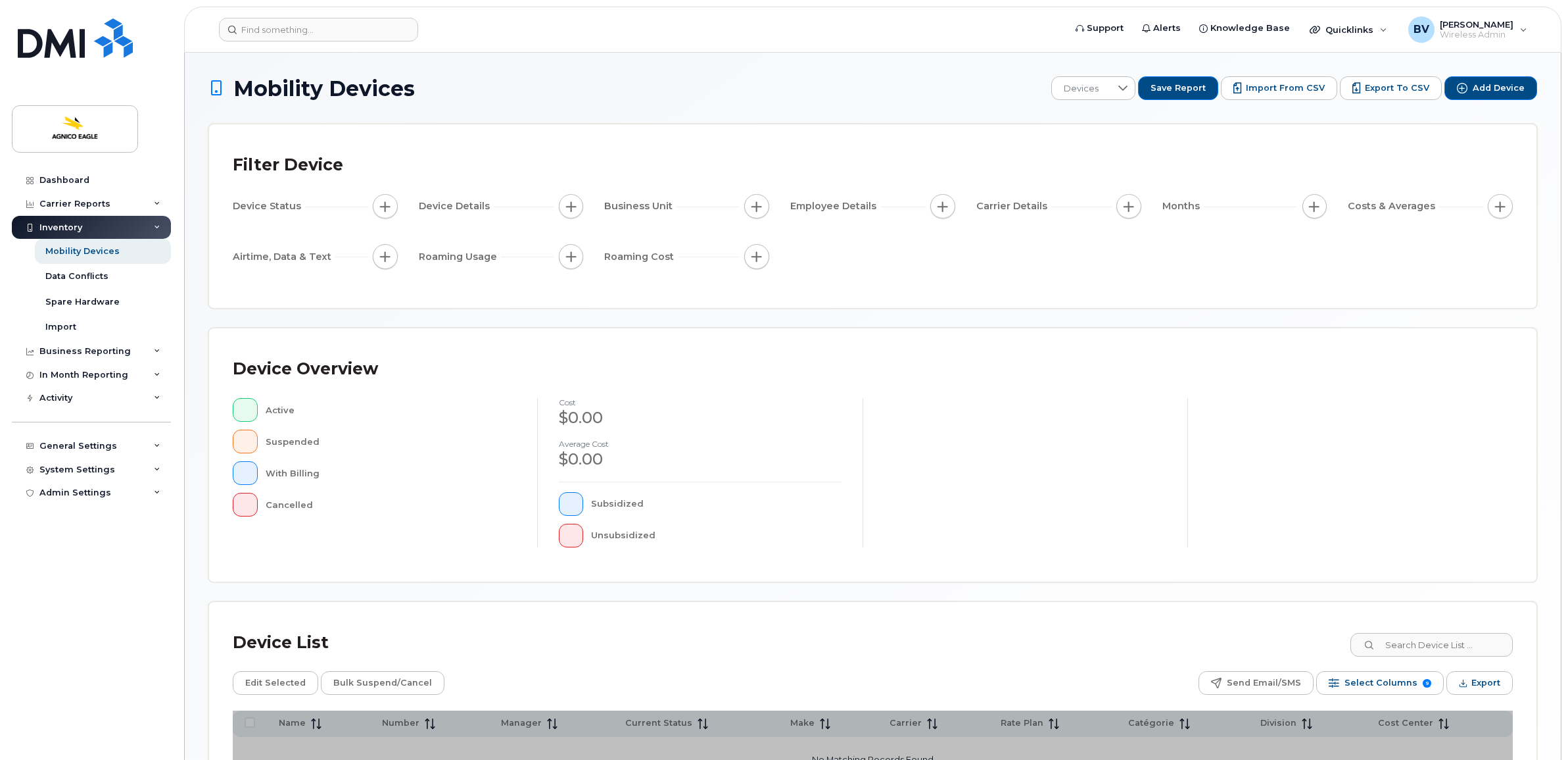
click at [770, 214] on div "Business Unit" at bounding box center [687, 206] width 165 height 25
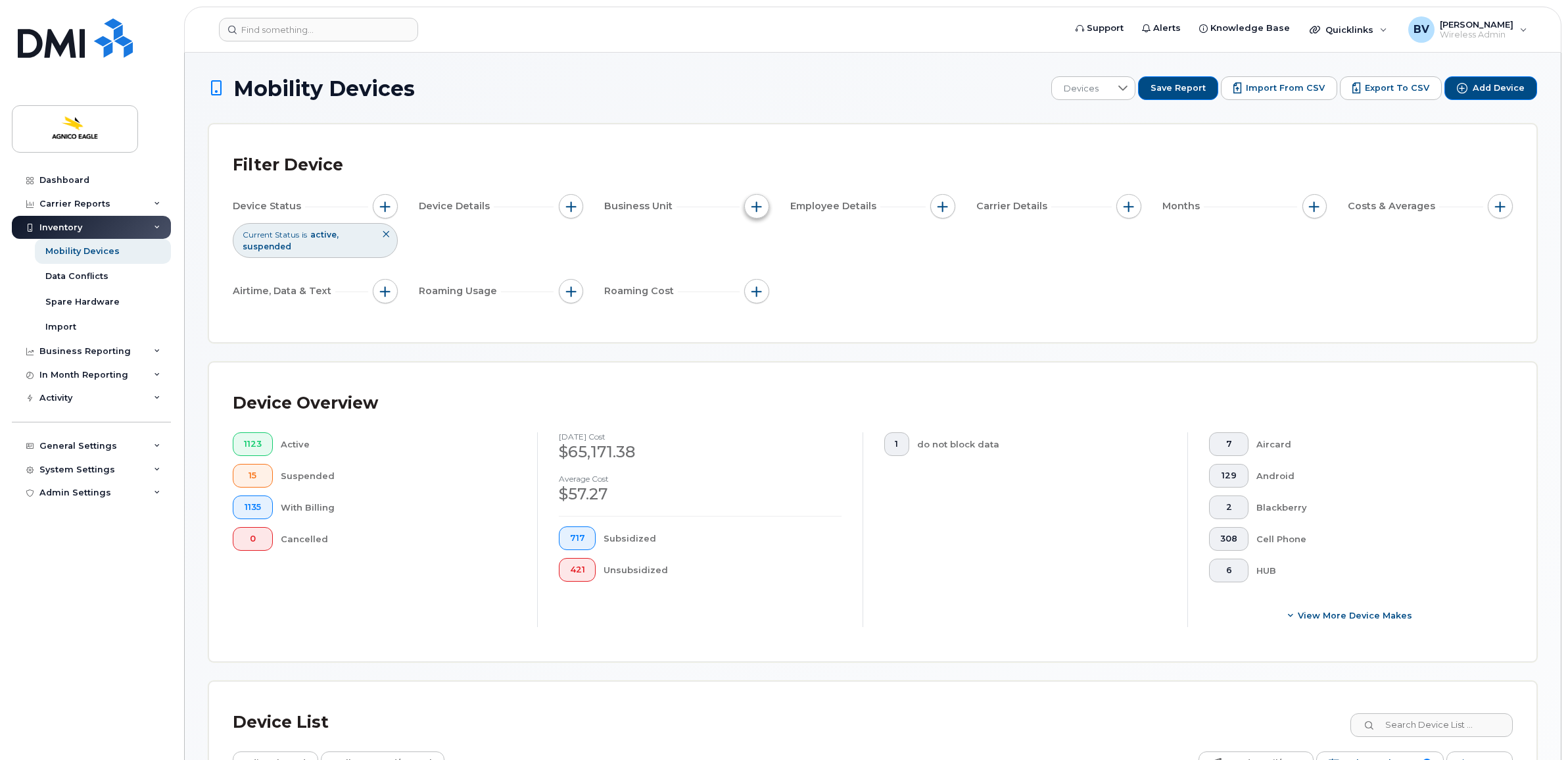
click at [754, 211] on span "button" at bounding box center [757, 207] width 11 height 11
click at [776, 269] on label "Catégorie" at bounding box center [795, 266] width 46 height 12
click at [766, 269] on input "Catégorie" at bounding box center [760, 267] width 11 height 11
checkbox input "true"
click at [824, 323] on input "text" at bounding box center [844, 323] width 115 height 12
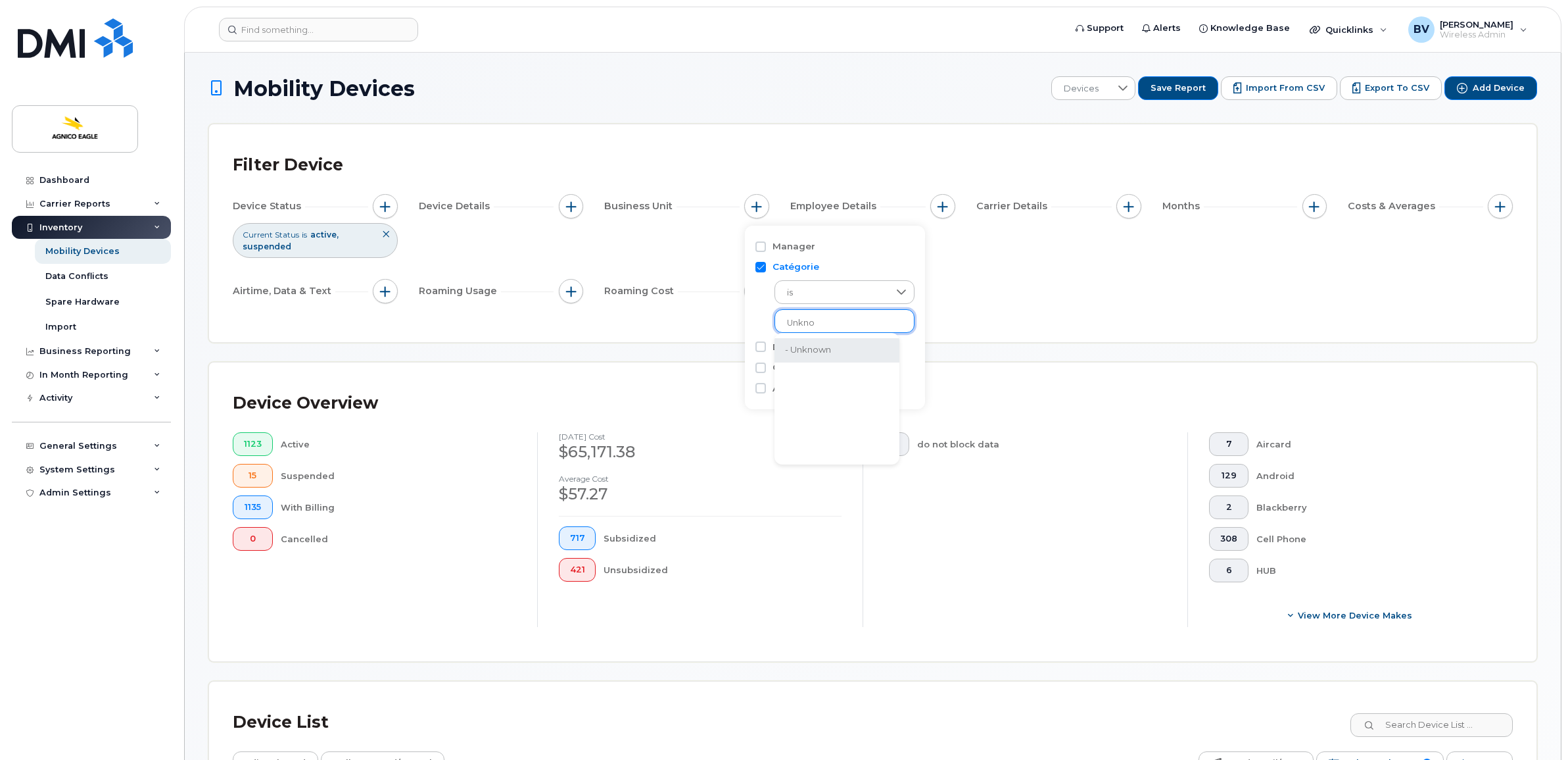
type input "Unkno"
click at [822, 342] on li "- Unknown" at bounding box center [836, 350] width 125 height 24
click at [1052, 296] on div "Device Status Current Status is active suspended Device Details Business Unit C…" at bounding box center [872, 251] width 1280 height 114
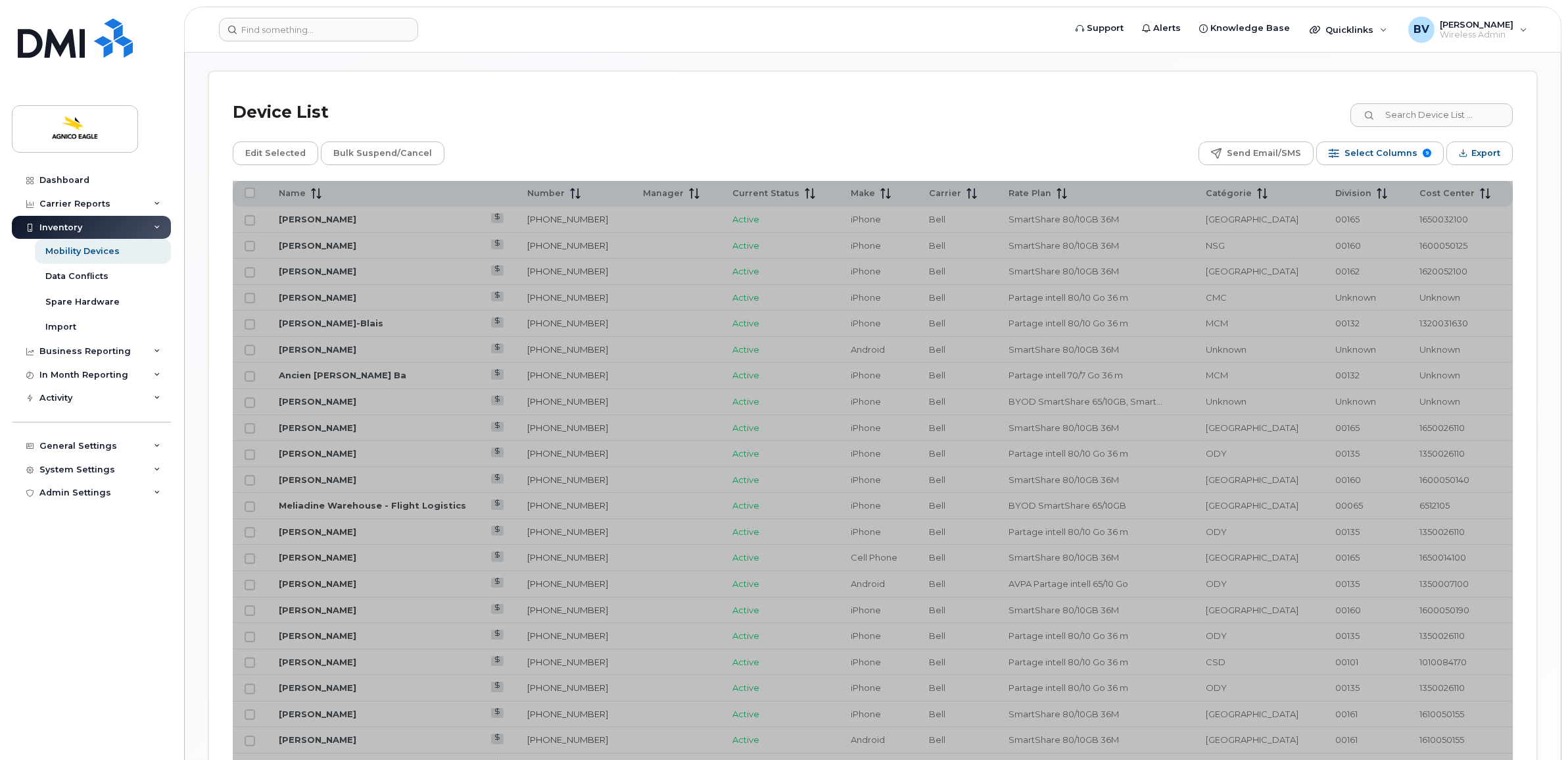
scroll to position [658, 0]
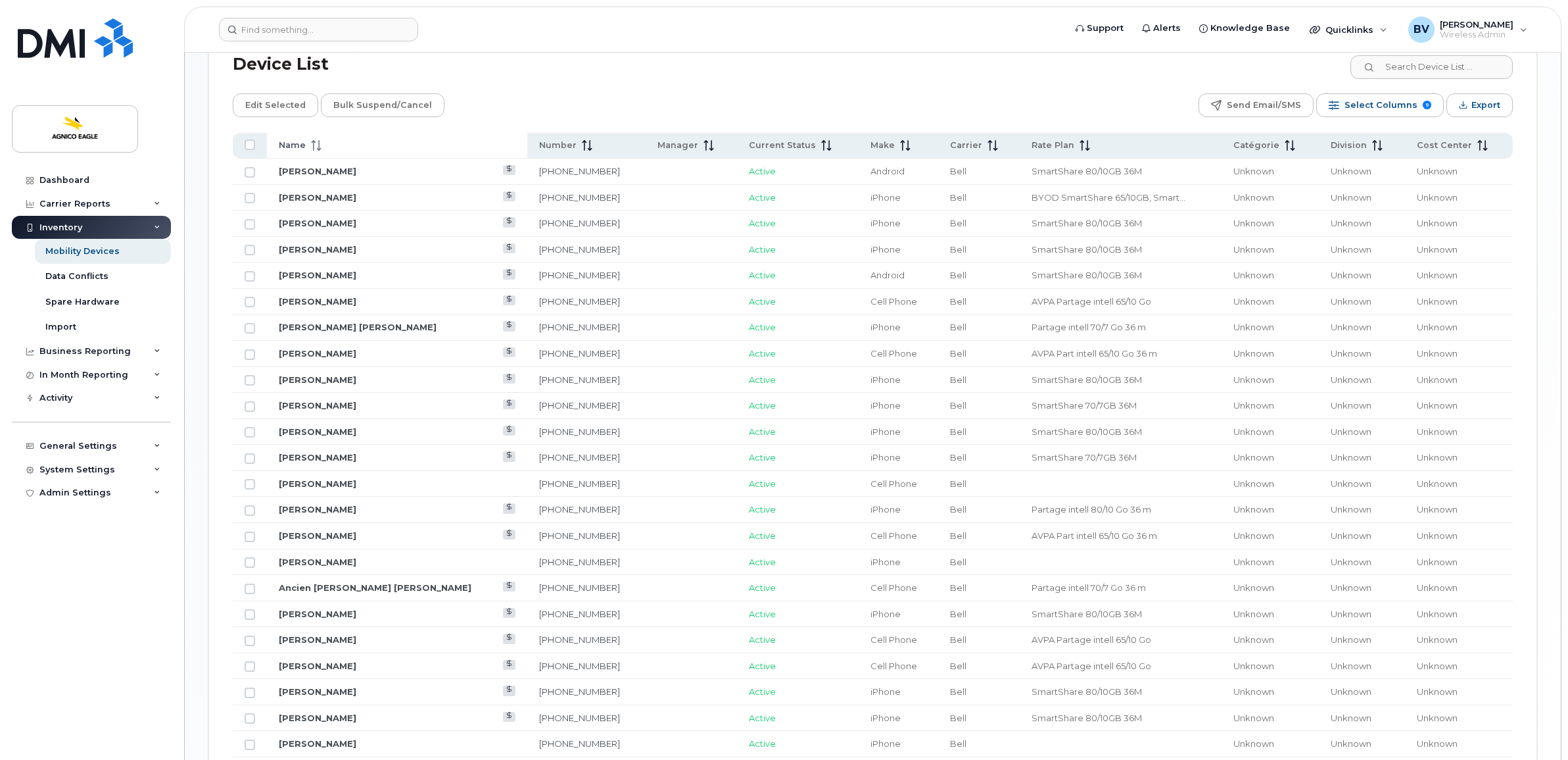
click at [303, 143] on span "Name" at bounding box center [292, 145] width 27 height 12
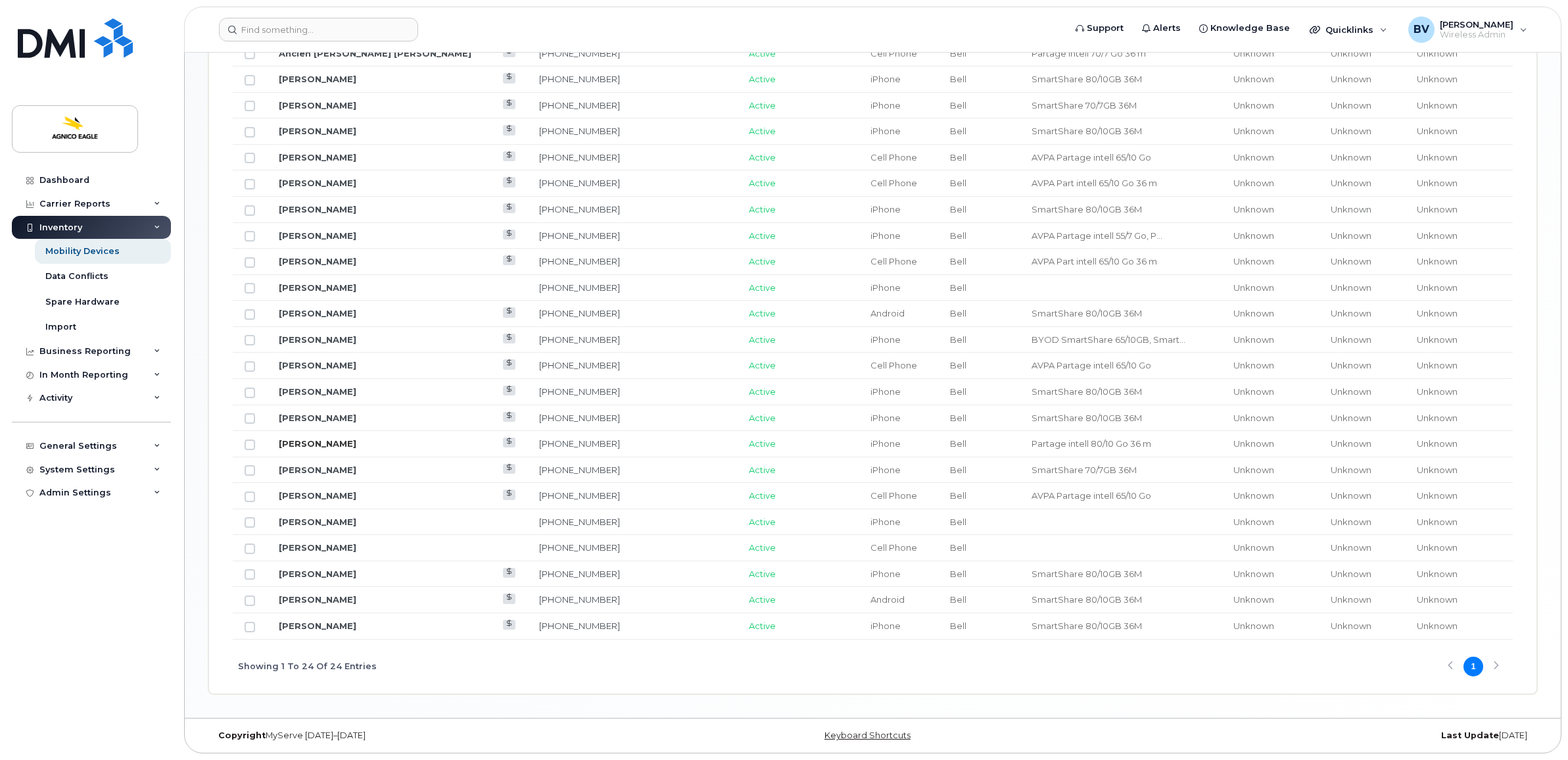
scroll to position [725, 0]
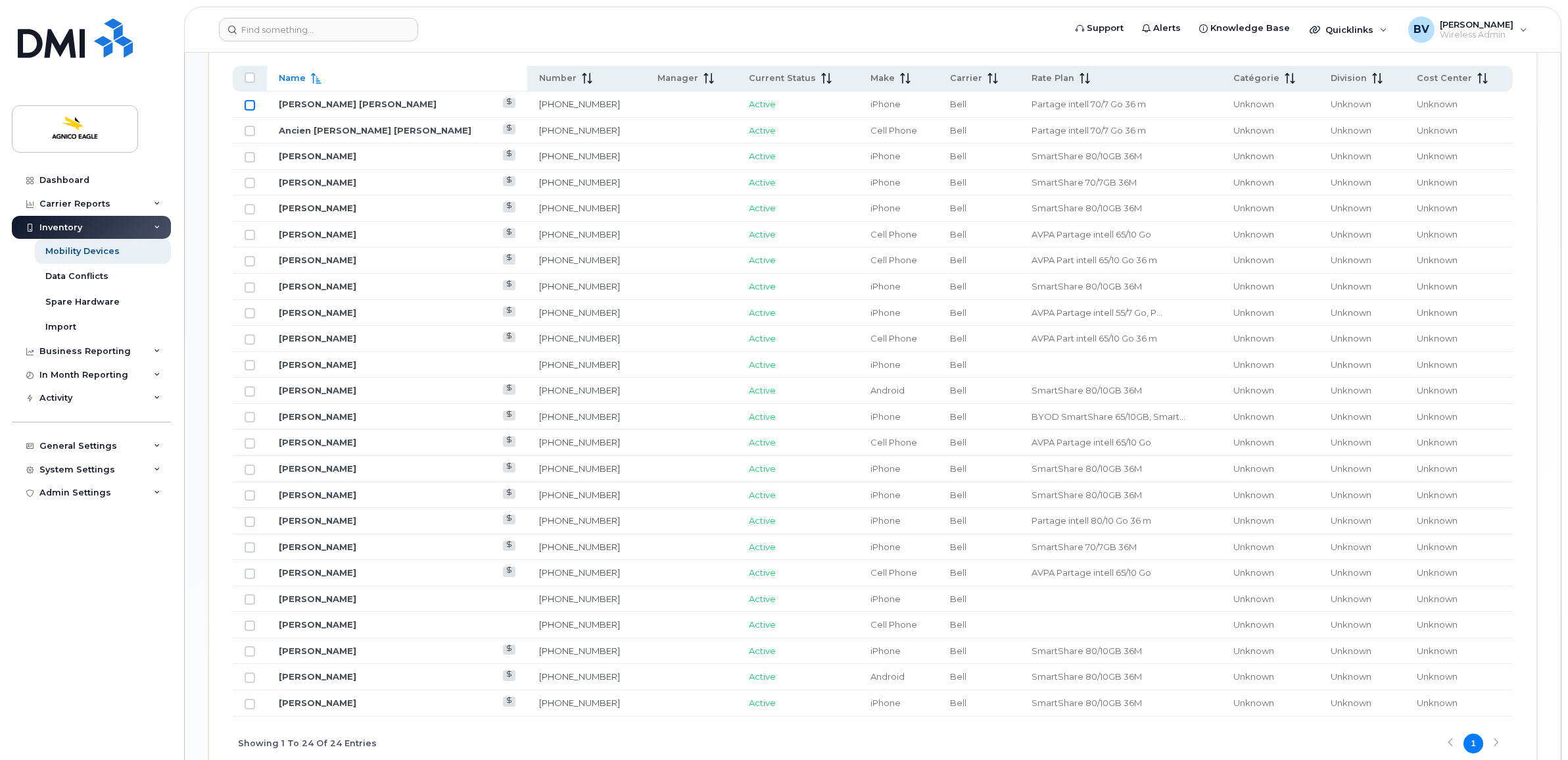
click at [250, 106] on input "Row Unselected" at bounding box center [250, 105] width 11 height 11
checkbox input "true"
click at [253, 341] on input "Row Unselected" at bounding box center [250, 339] width 11 height 11
checkbox input "true"
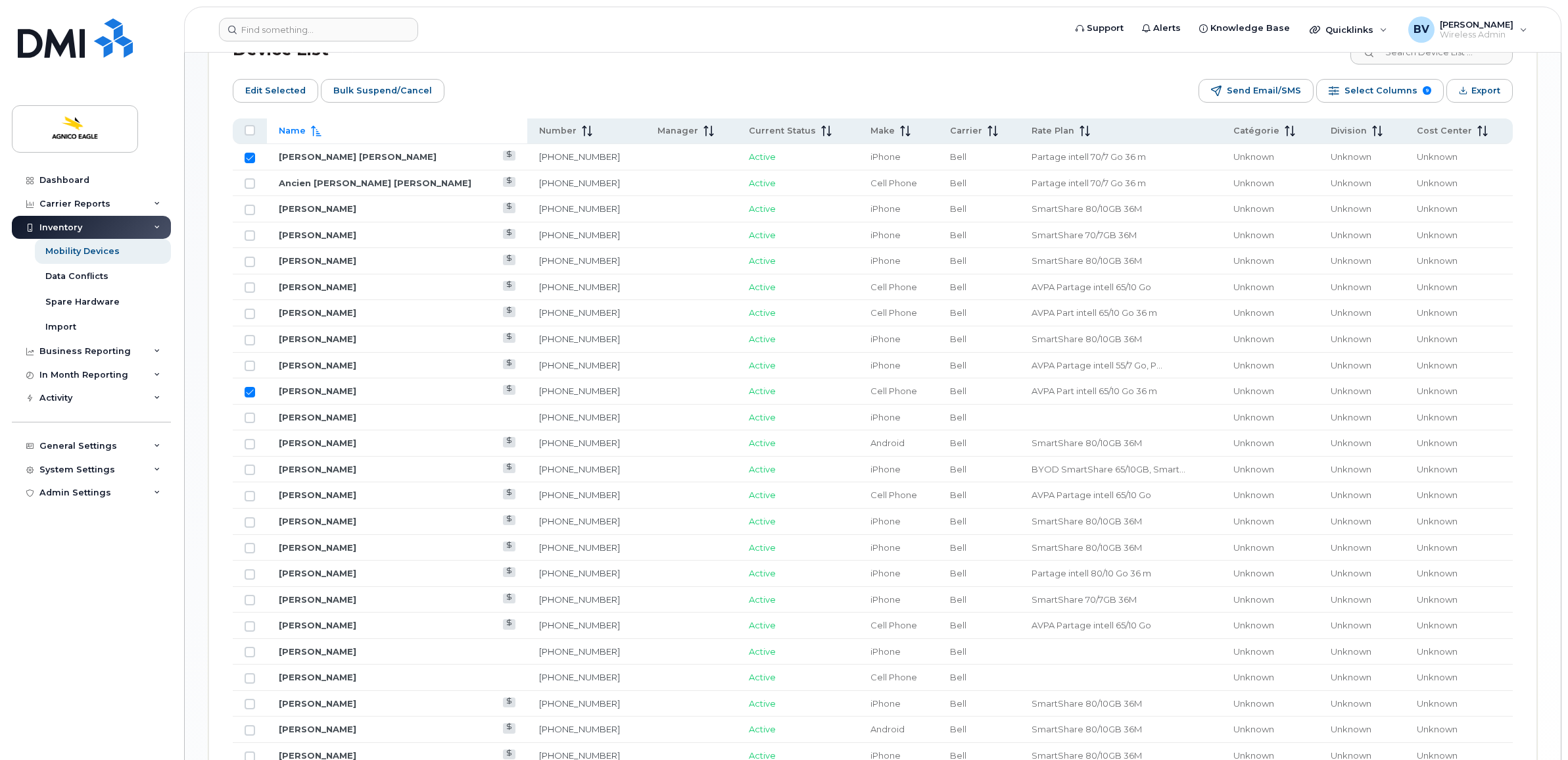
scroll to position [643, 0]
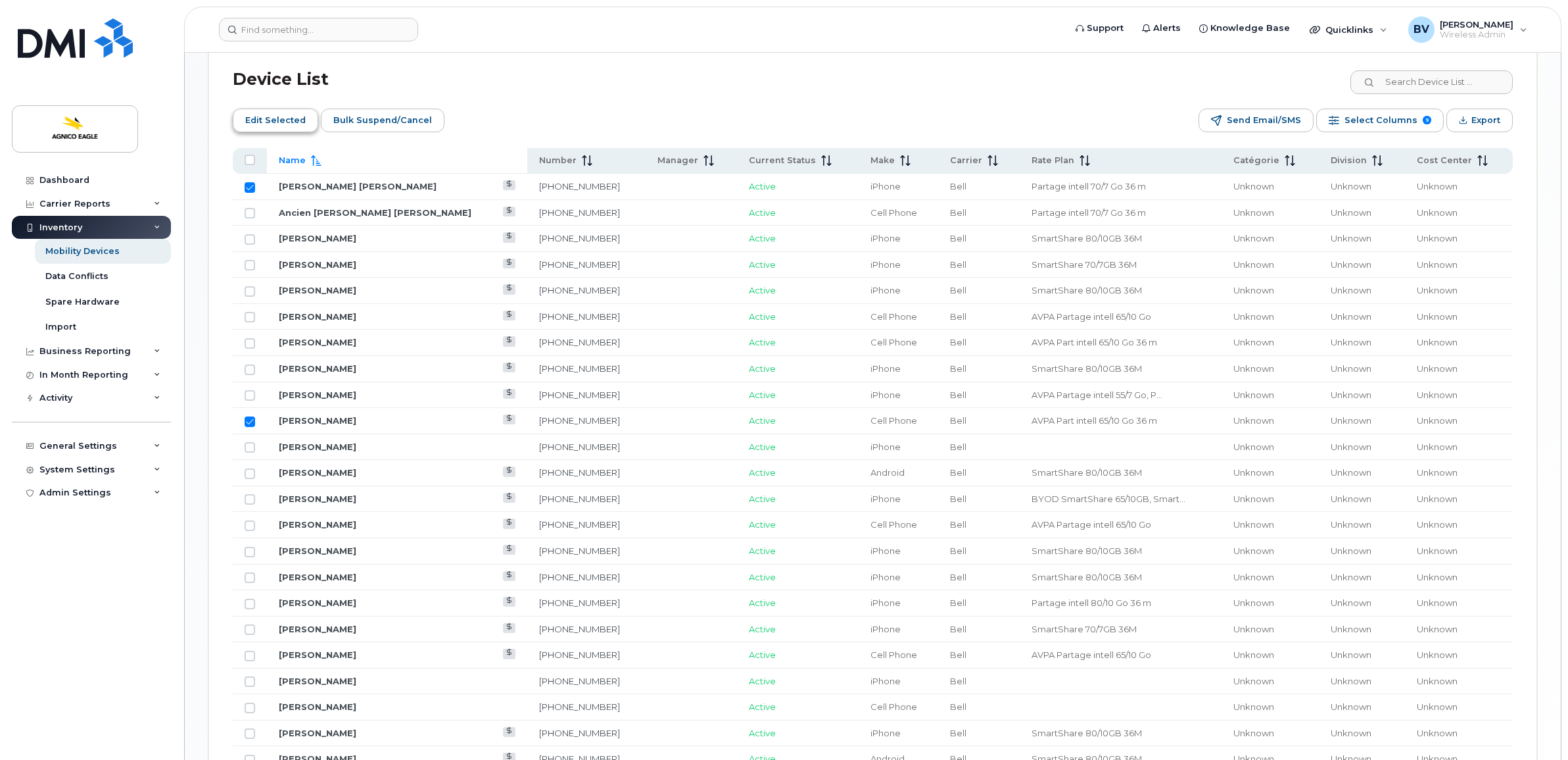
click at [294, 110] on span "Edit Selected" at bounding box center [275, 120] width 61 height 20
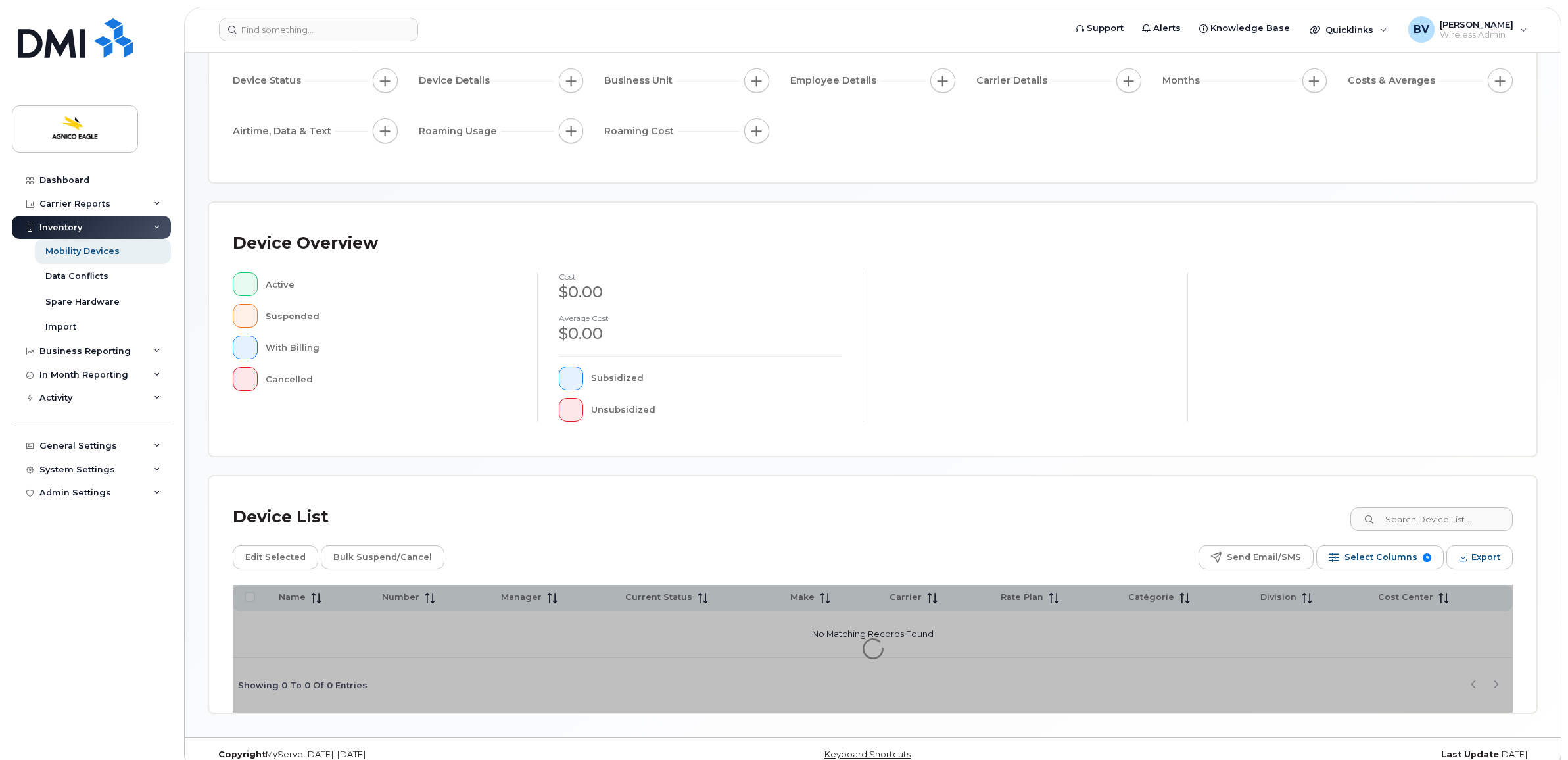
scroll to position [145, 0]
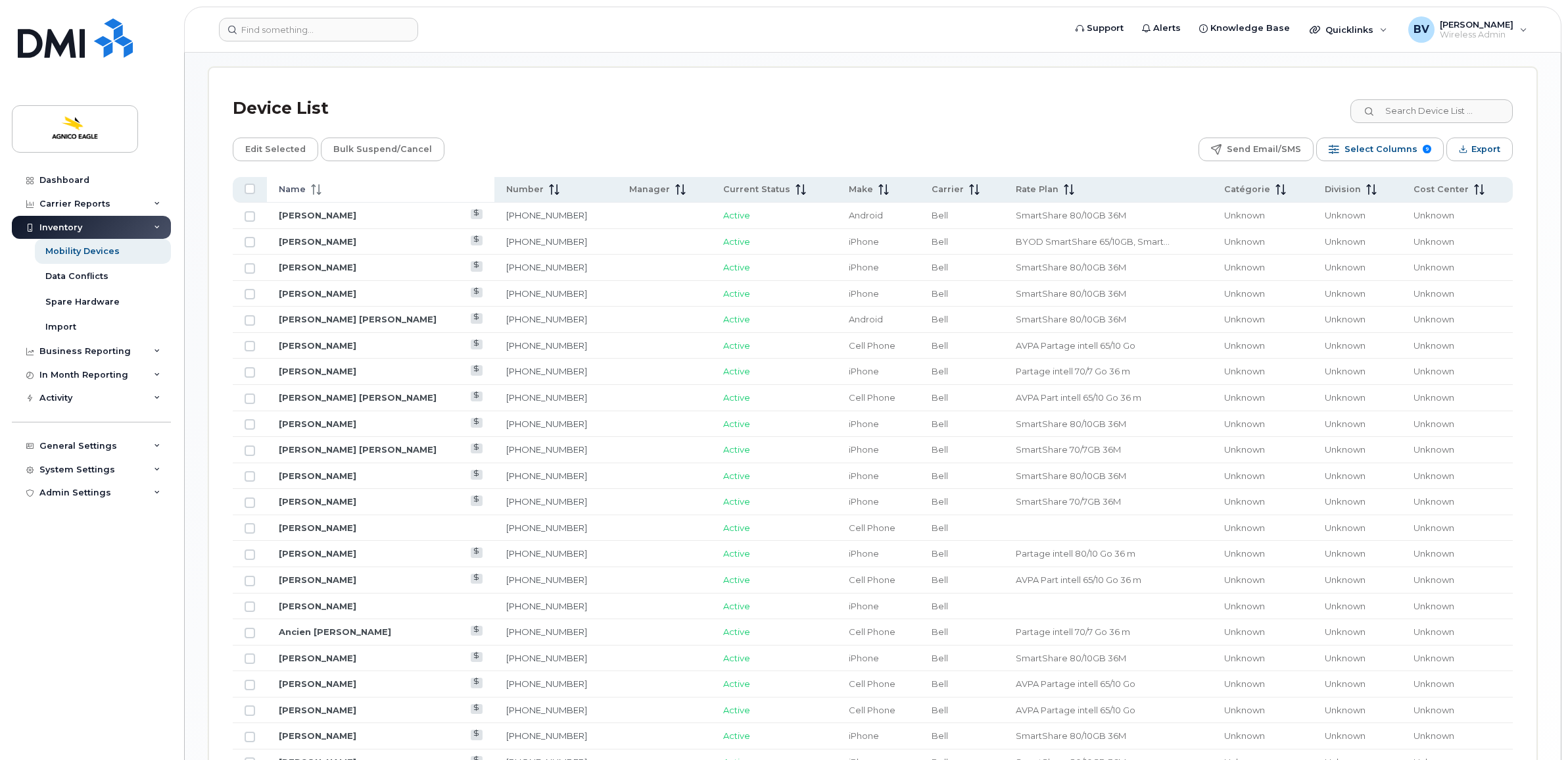
scroll to position [561, 0]
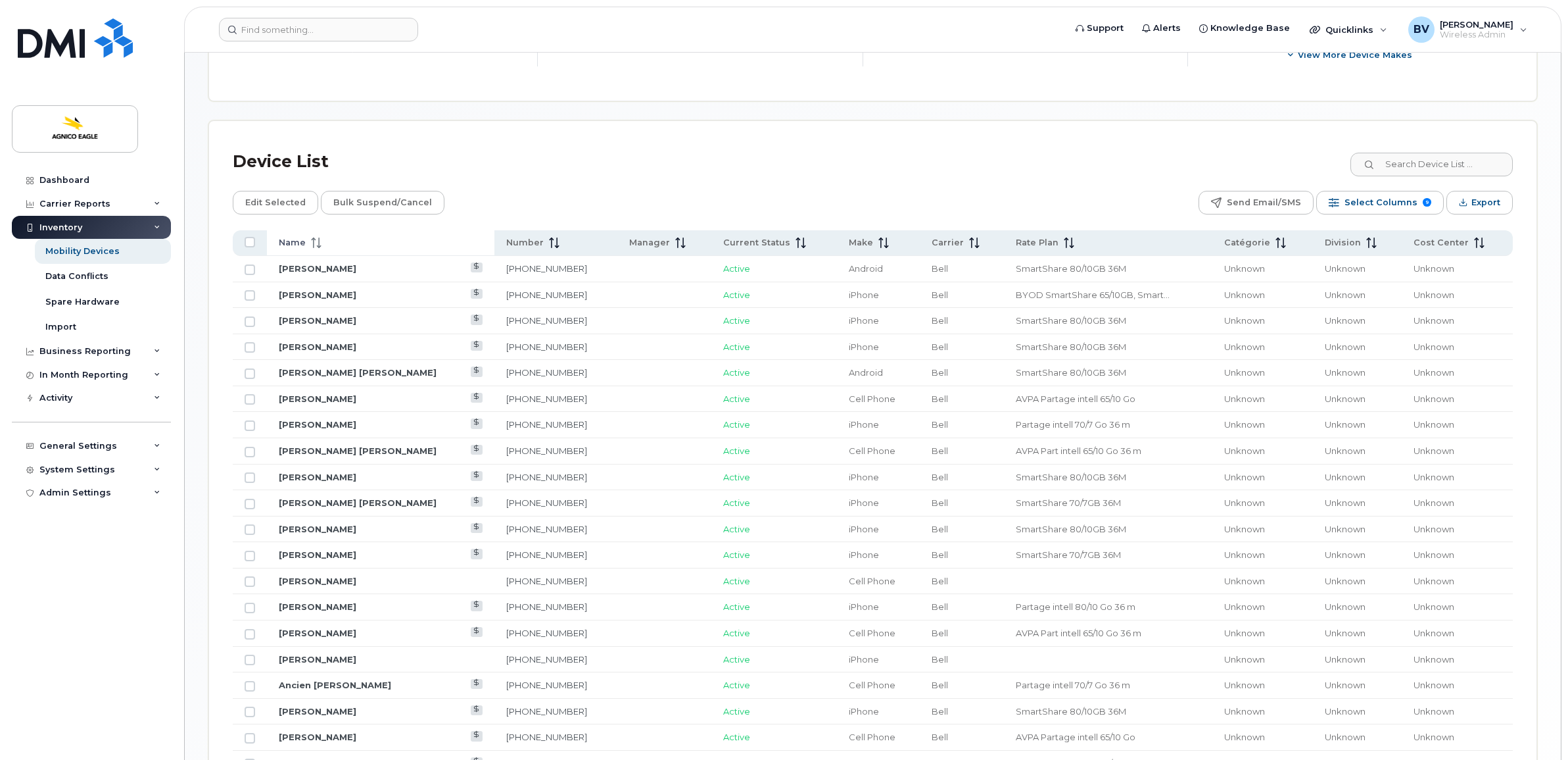
click at [297, 237] on span "Name" at bounding box center [292, 243] width 27 height 12
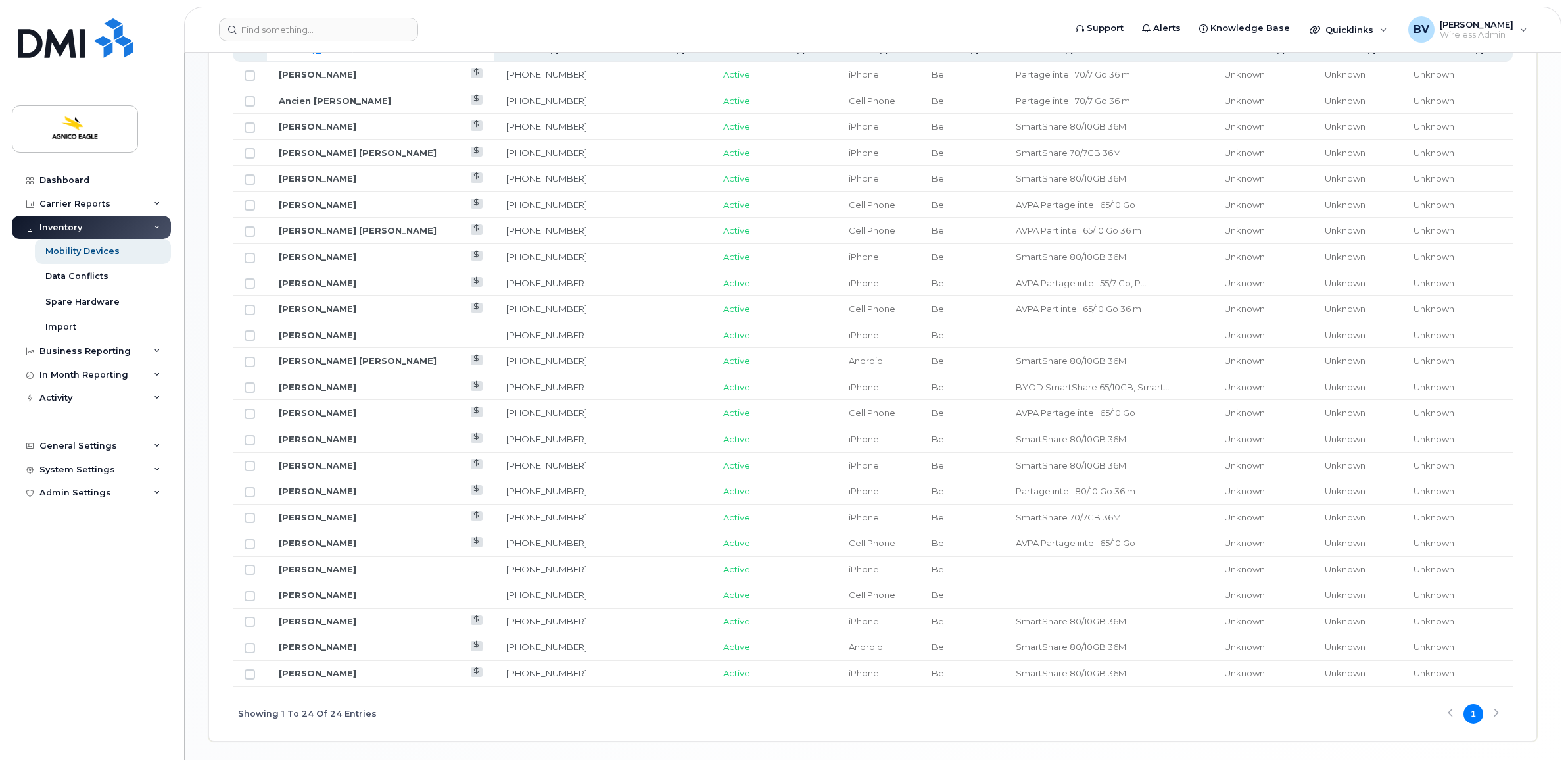
scroll to position [725, 0]
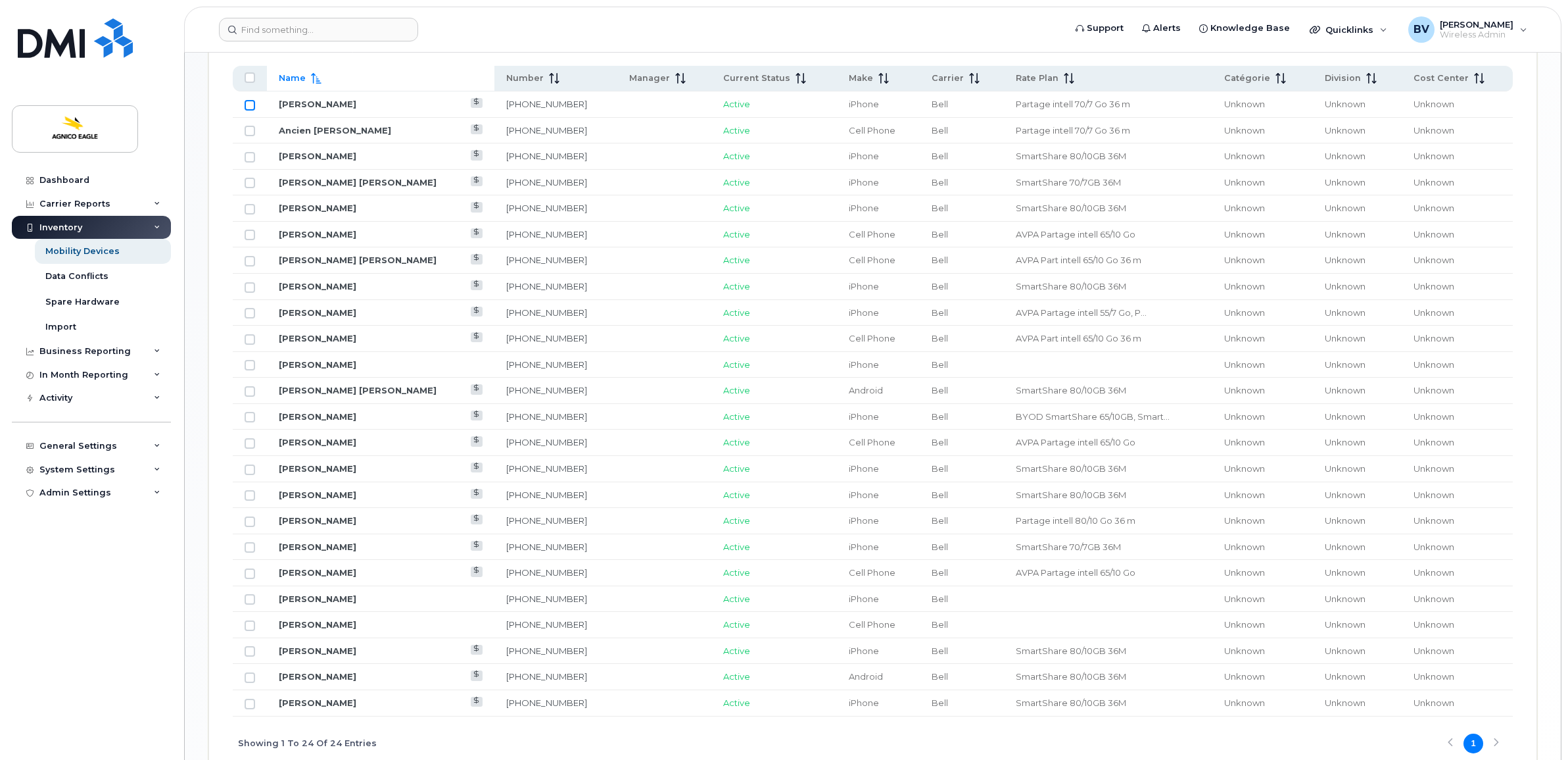
click at [251, 103] on input "Row Unselected" at bounding box center [250, 105] width 11 height 11
checkbox input "true"
click at [245, 339] on input "Row Unselected" at bounding box center [250, 339] width 11 height 11
checkbox input "true"
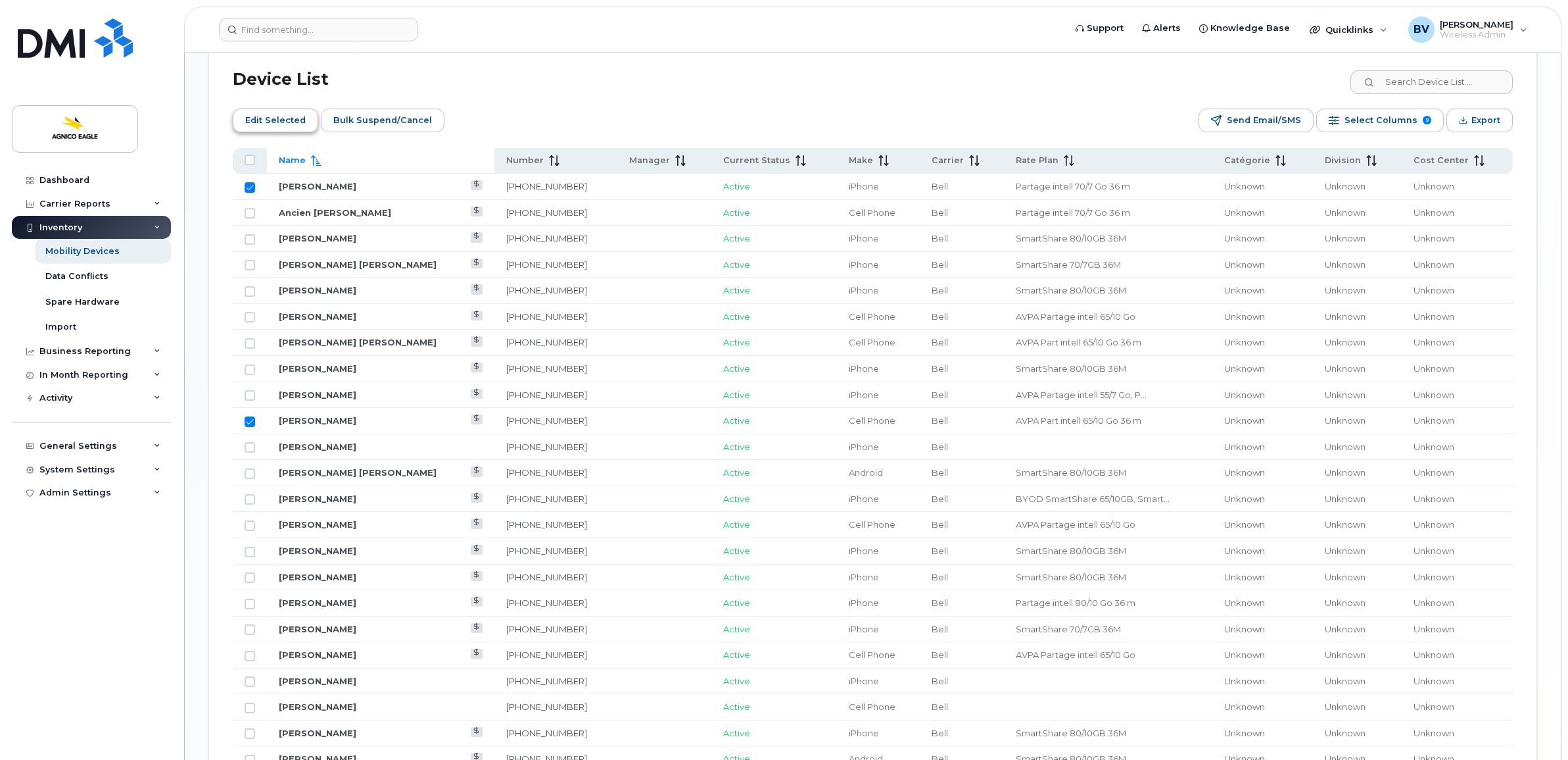
click at [278, 122] on span "Edit Selected" at bounding box center [275, 120] width 61 height 20
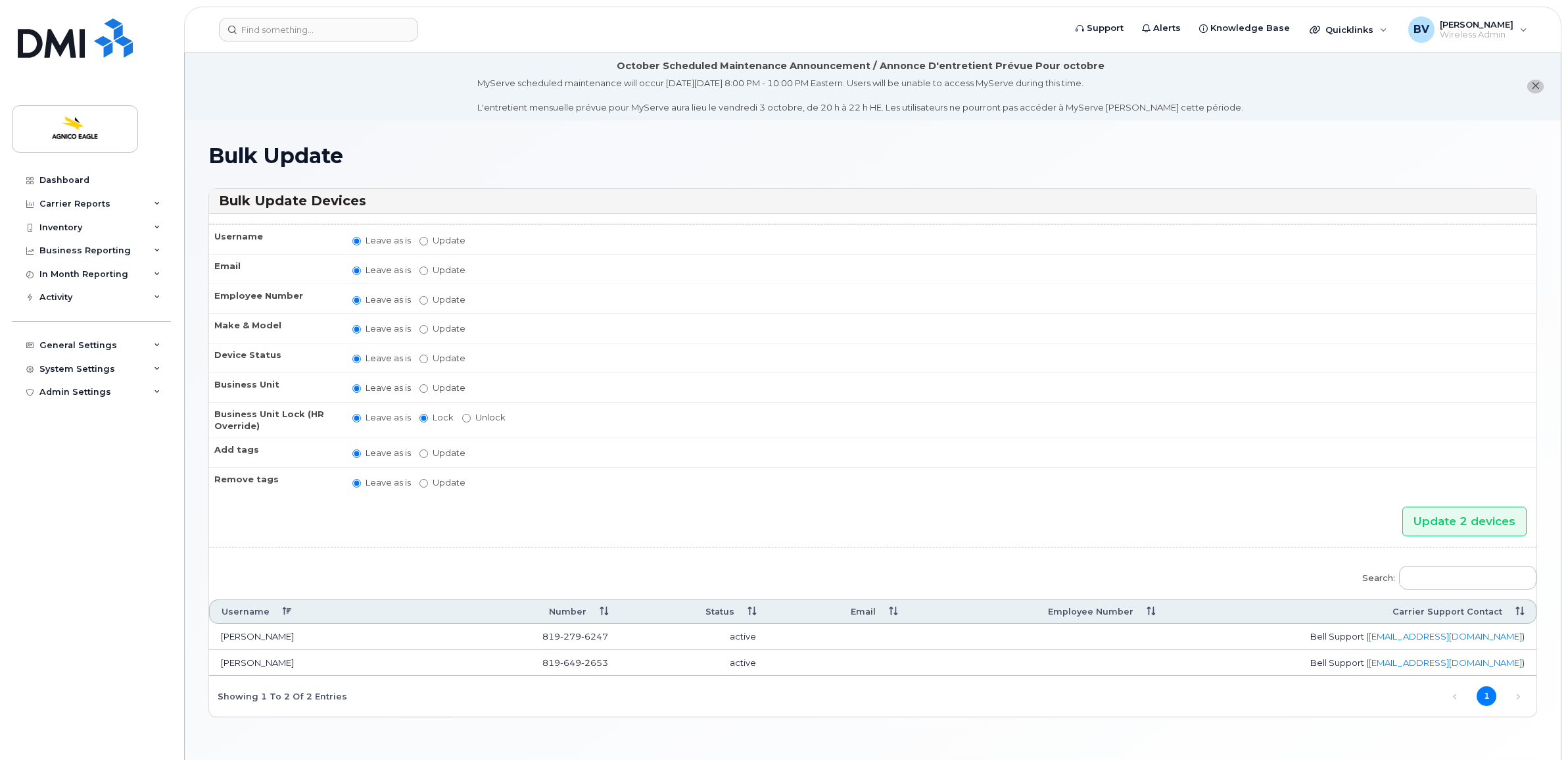
click at [424, 381] on label "Update" at bounding box center [443, 387] width 46 height 12
click at [424, 384] on input "Update" at bounding box center [424, 388] width 8 height 8
radio input "true"
radio input "false"
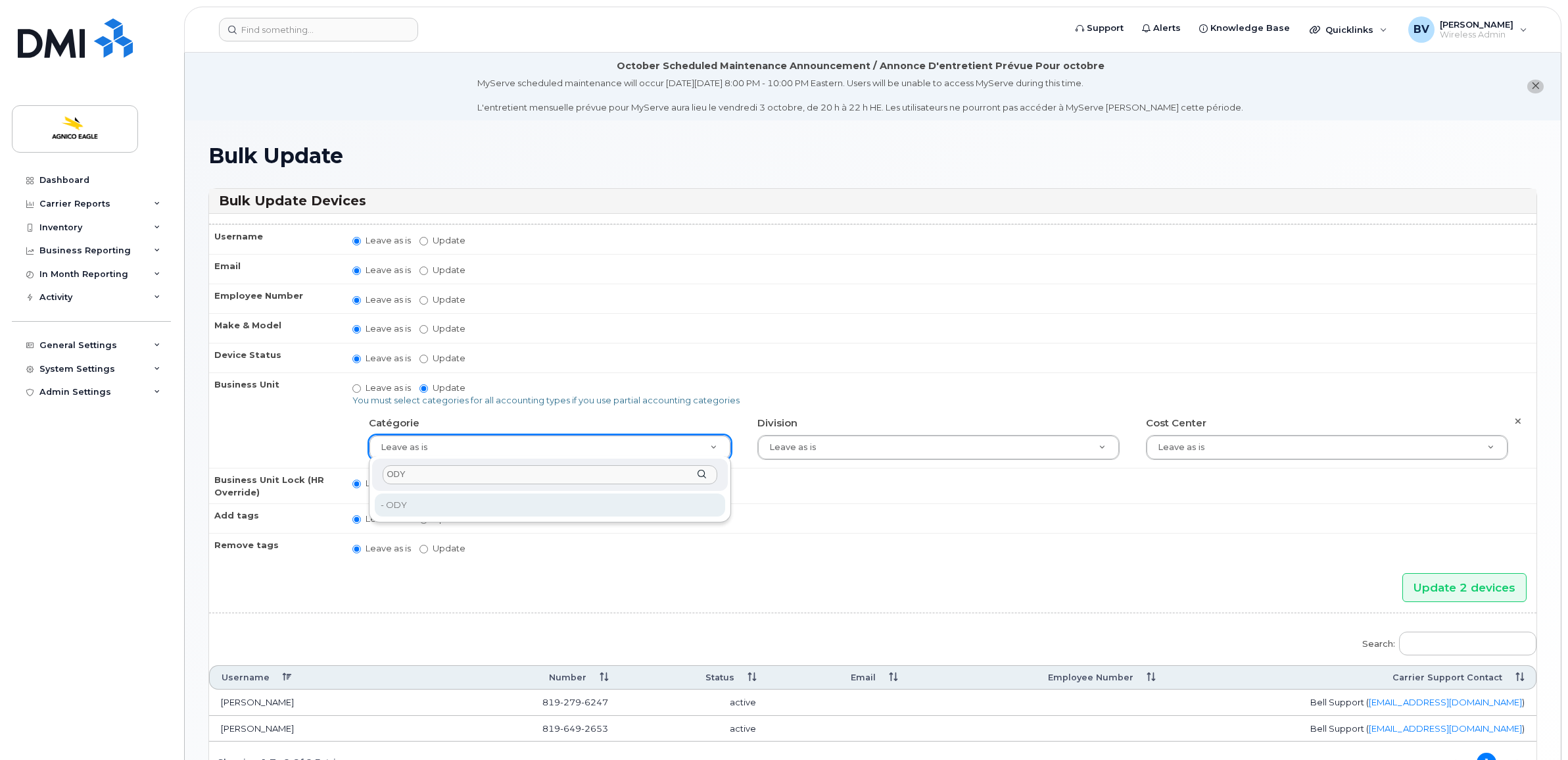
type input "ODY"
type input "34656251"
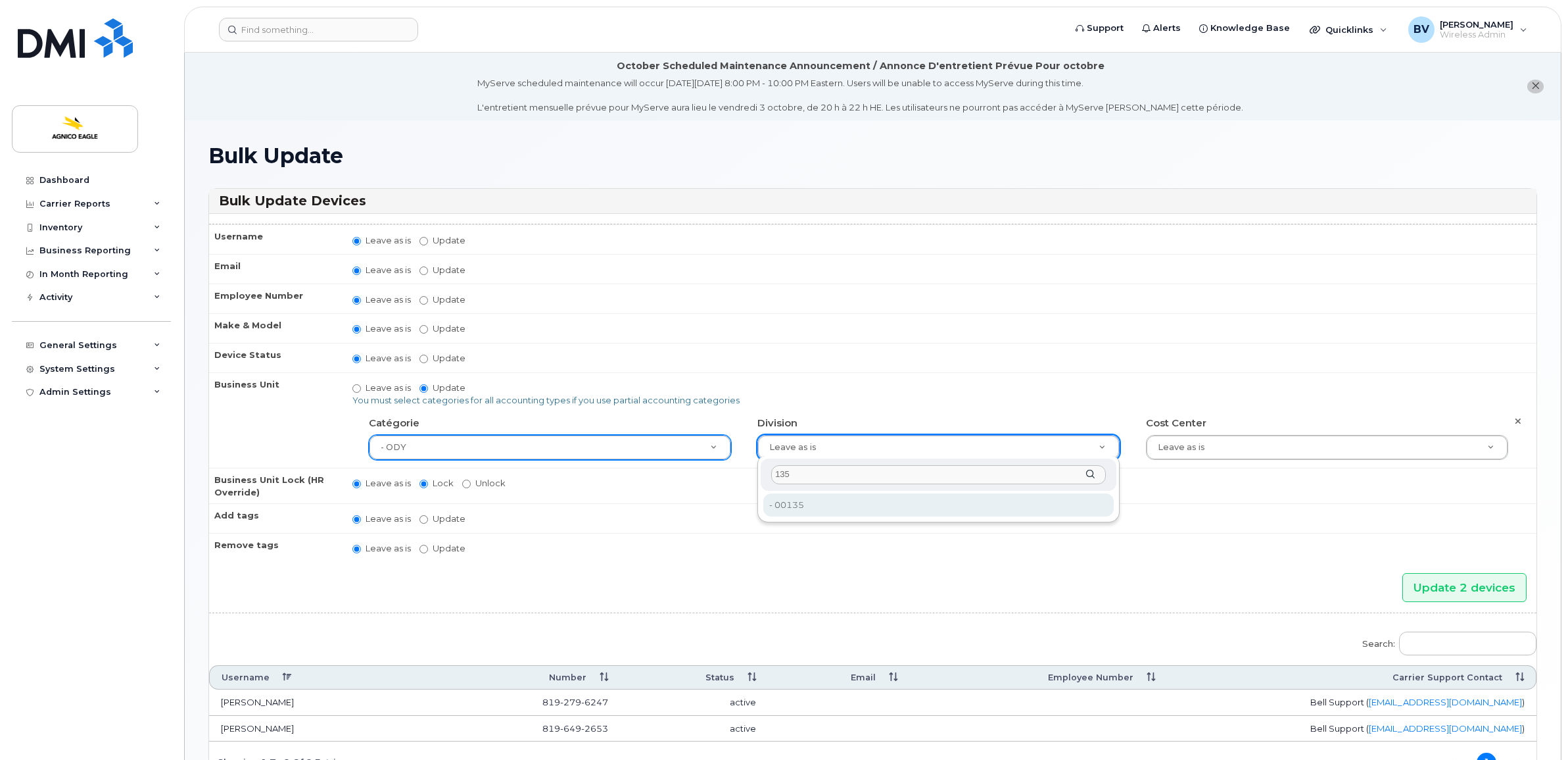
type input "135"
type input "33745203"
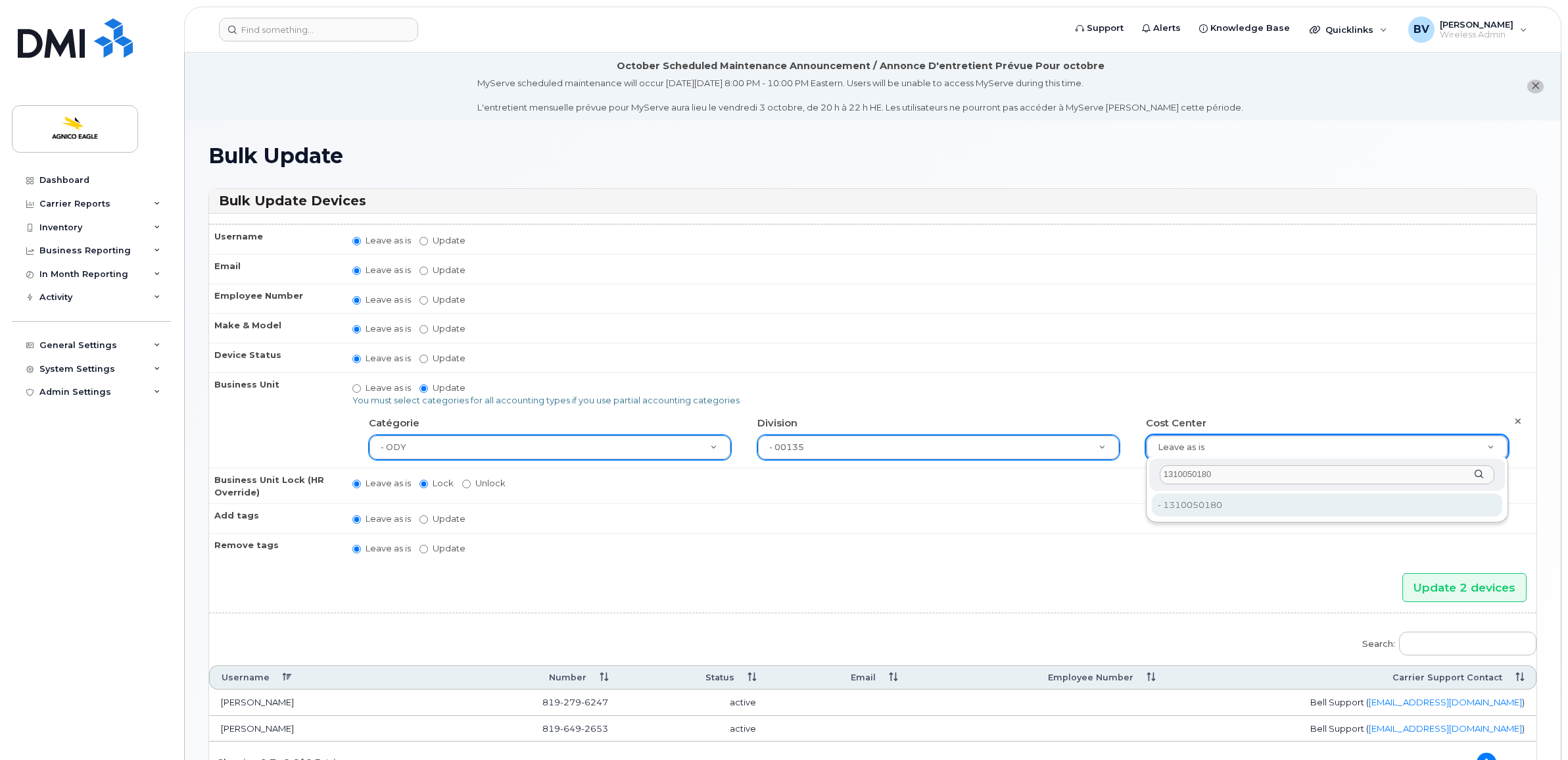
type input "1310050180"
type input "33745217"
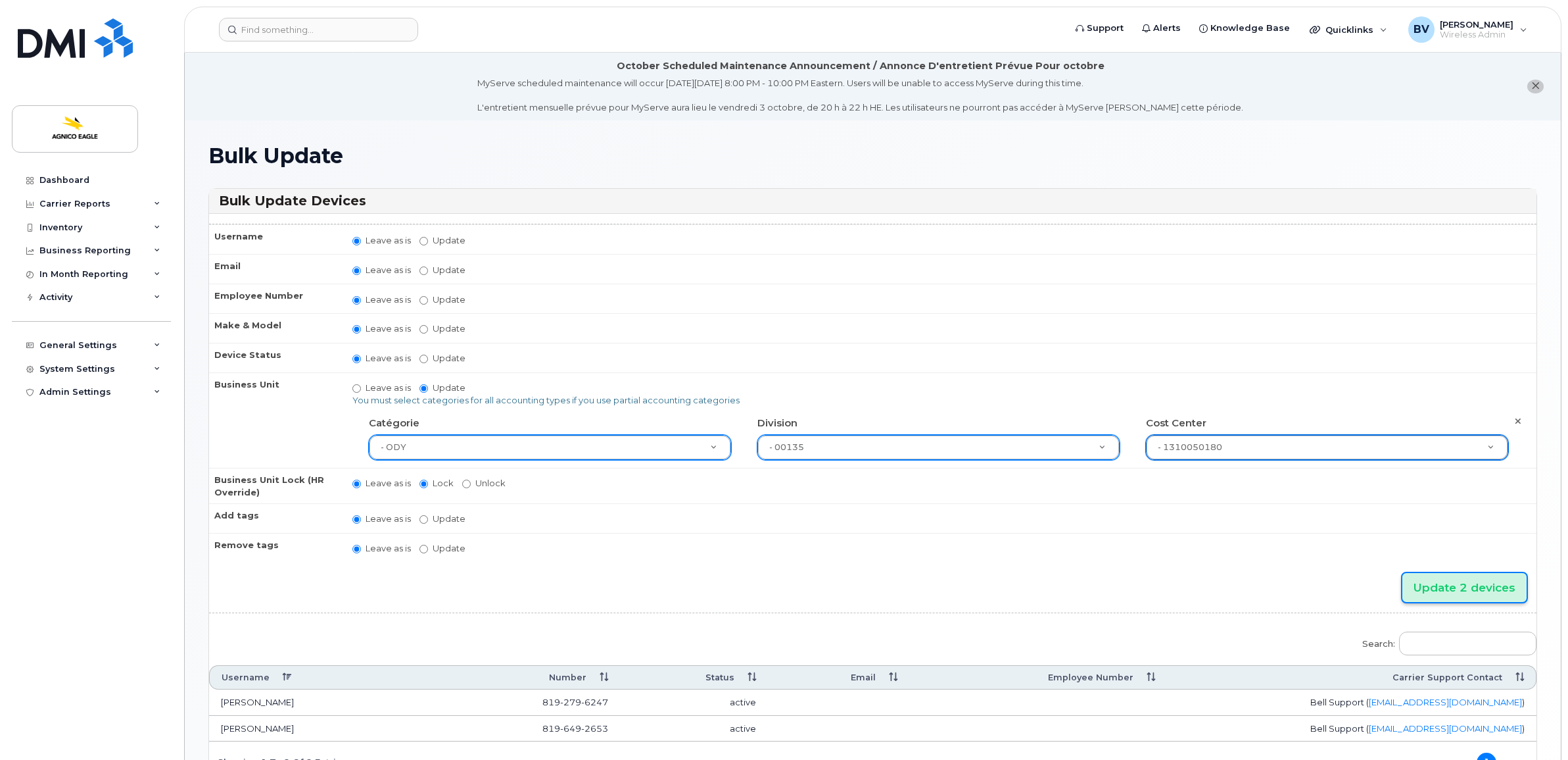
click at [1440, 580] on input "Update 2 devices" at bounding box center [1464, 587] width 124 height 30
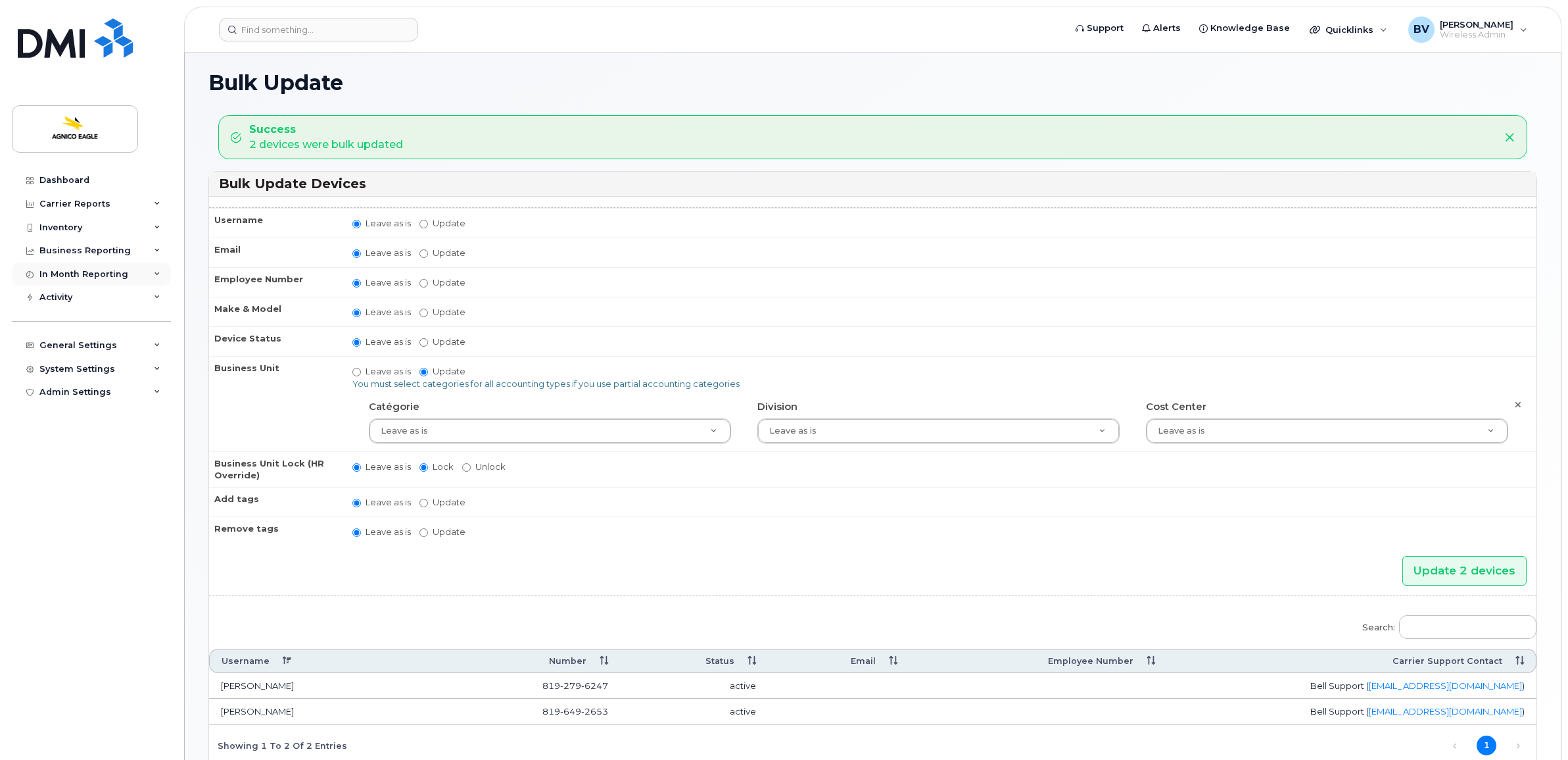
scroll to position [72, 0]
click at [83, 229] on div "Inventory" at bounding box center [91, 227] width 159 height 24
click at [80, 253] on div "Mobility Devices" at bounding box center [83, 251] width 75 height 12
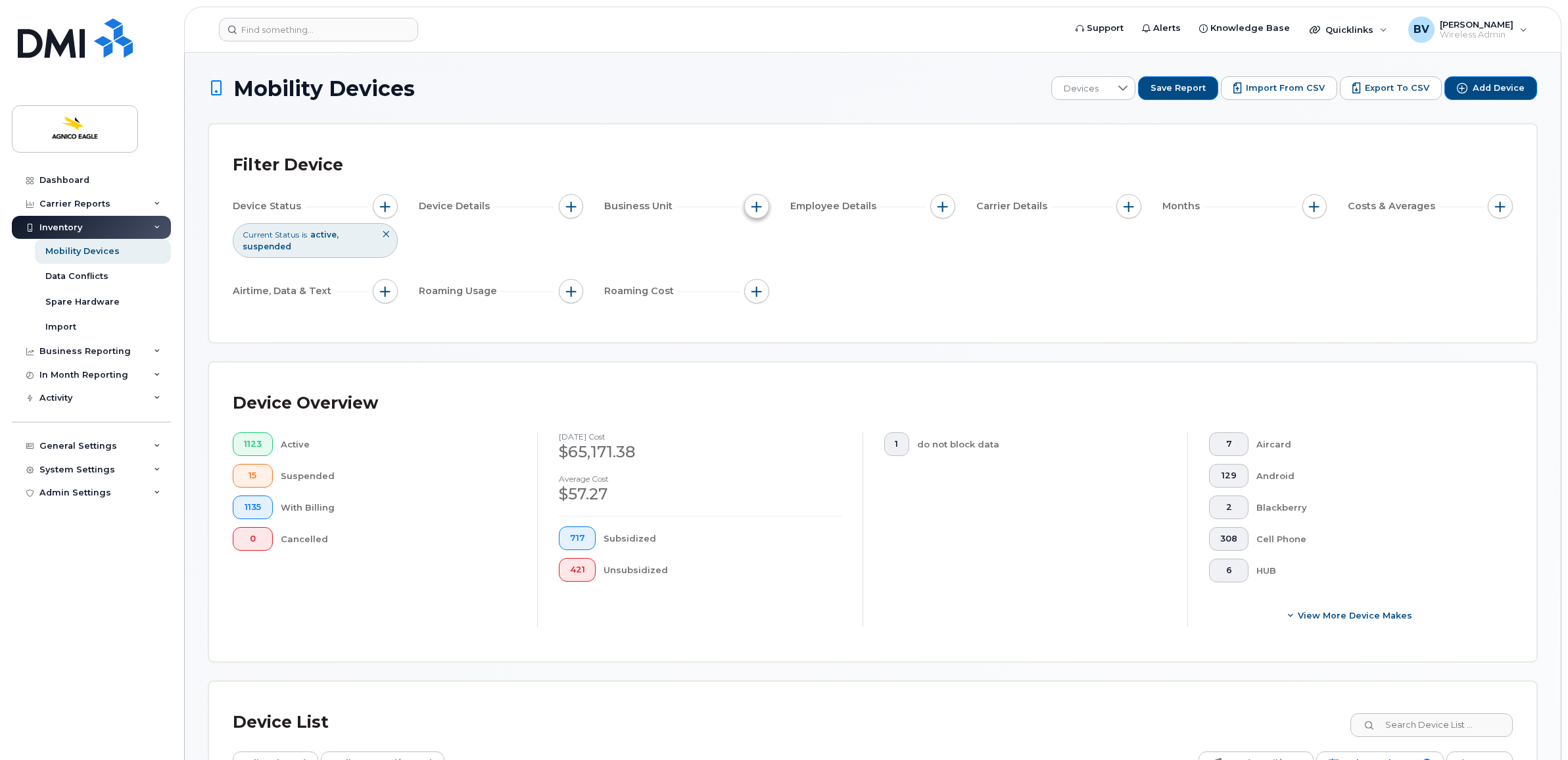
click at [750, 209] on button "button" at bounding box center [757, 206] width 25 height 25
click at [774, 263] on label "Catégorie" at bounding box center [795, 266] width 46 height 12
click at [766, 263] on input "Catégorie" at bounding box center [760, 267] width 11 height 11
checkbox input "true"
click at [801, 311] on ul at bounding box center [844, 320] width 140 height 24
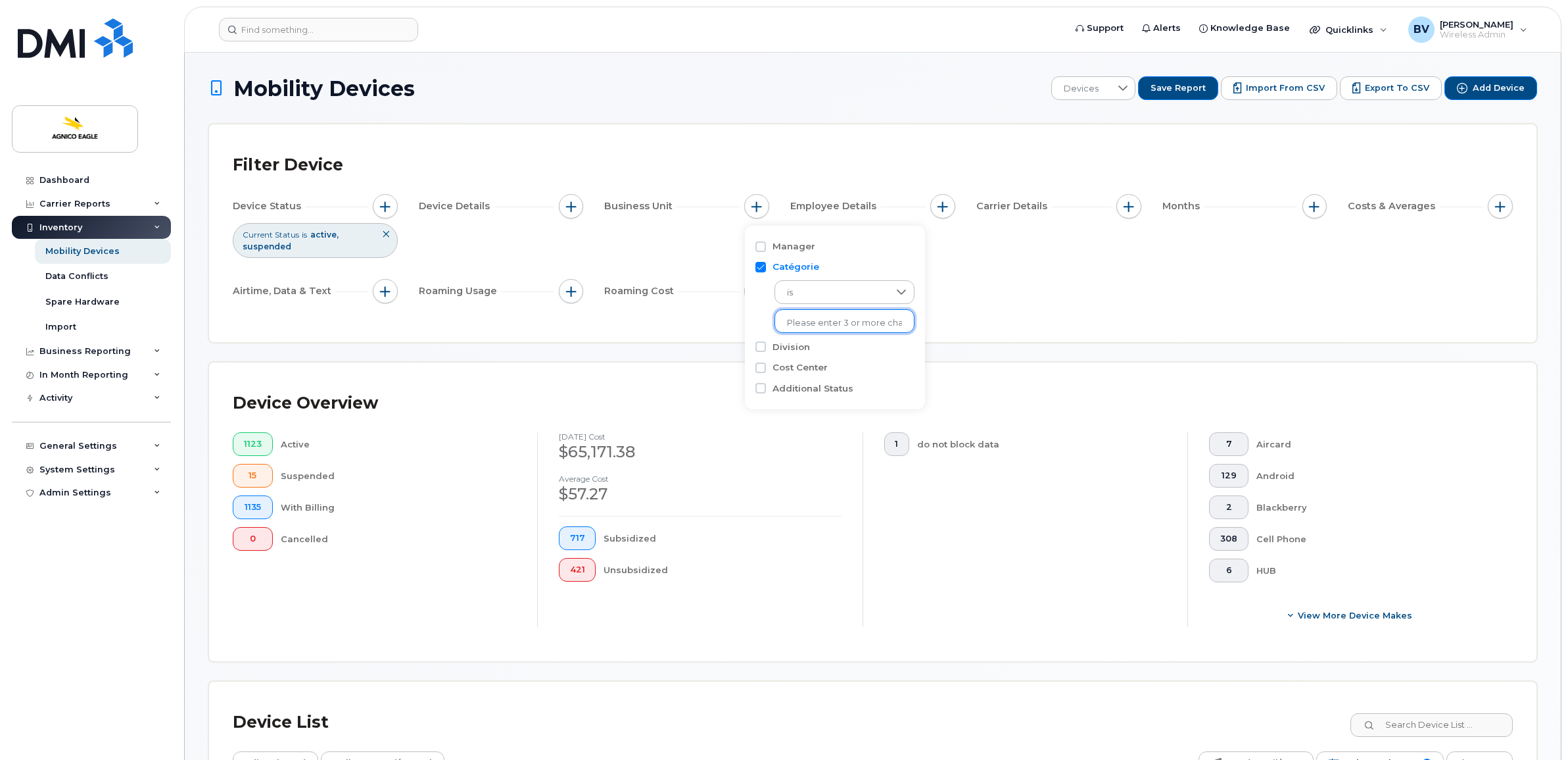
click at [800, 311] on ul at bounding box center [844, 320] width 140 height 24
click at [827, 319] on input "text" at bounding box center [844, 323] width 115 height 12
type input "Unknown"
click at [815, 342] on li "- Unknown" at bounding box center [836, 350] width 125 height 24
click at [1059, 317] on div "Filter Device Device Status Current Status is active suspended Device Details B…" at bounding box center [872, 234] width 1280 height 170
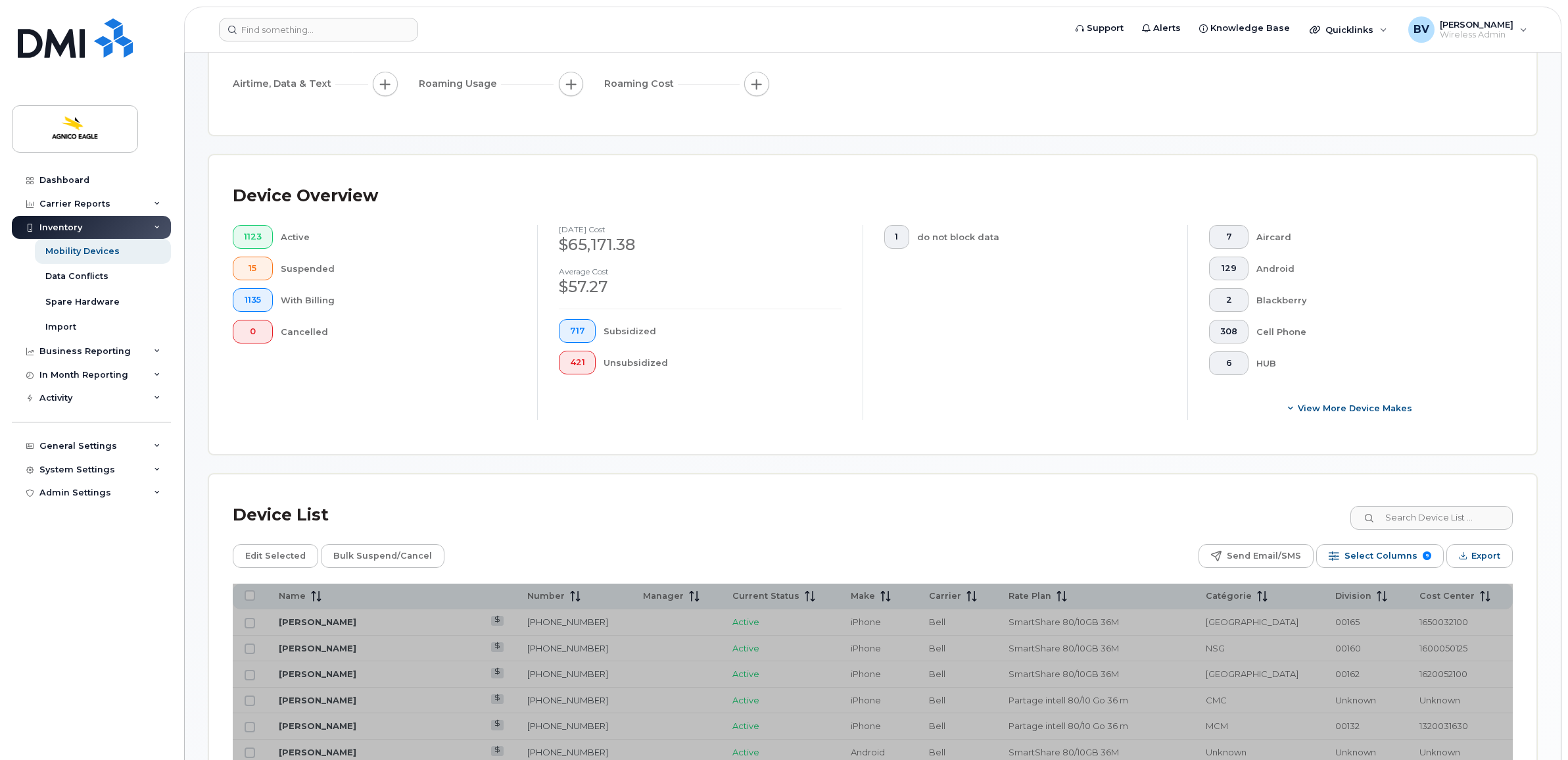
scroll to position [329, 0]
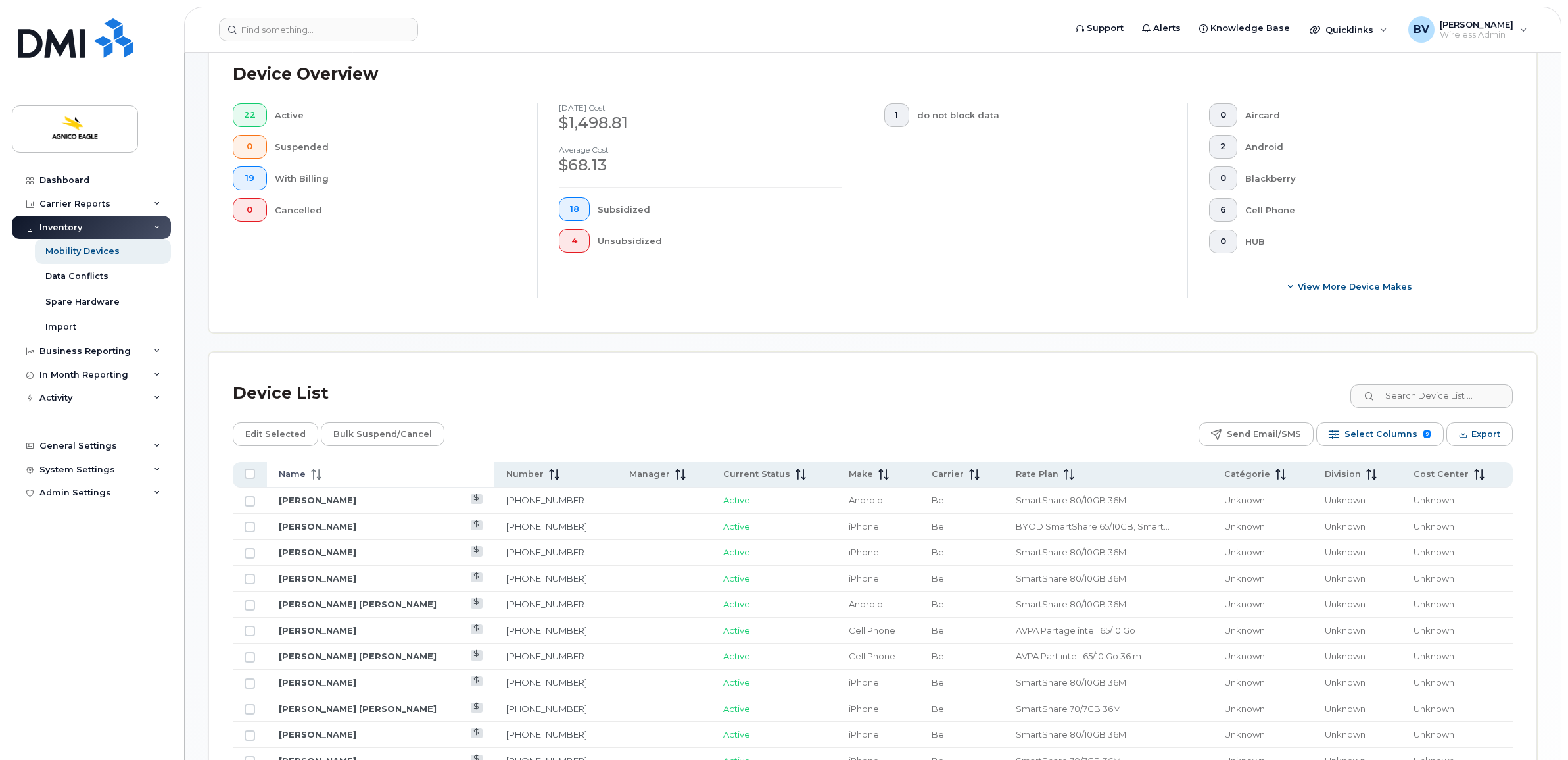
click at [299, 472] on span "Name" at bounding box center [292, 475] width 27 height 12
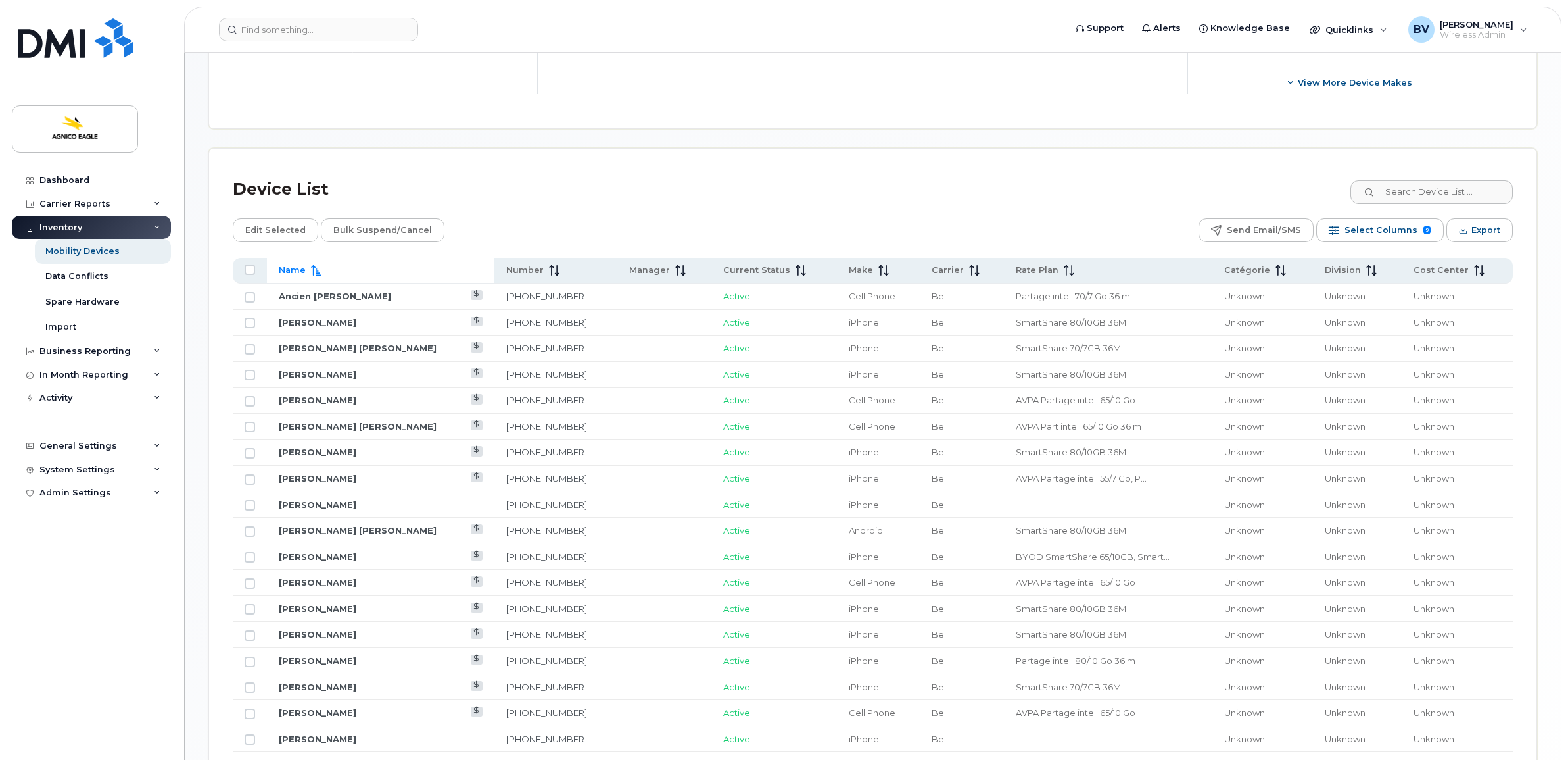
scroll to position [575, 0]
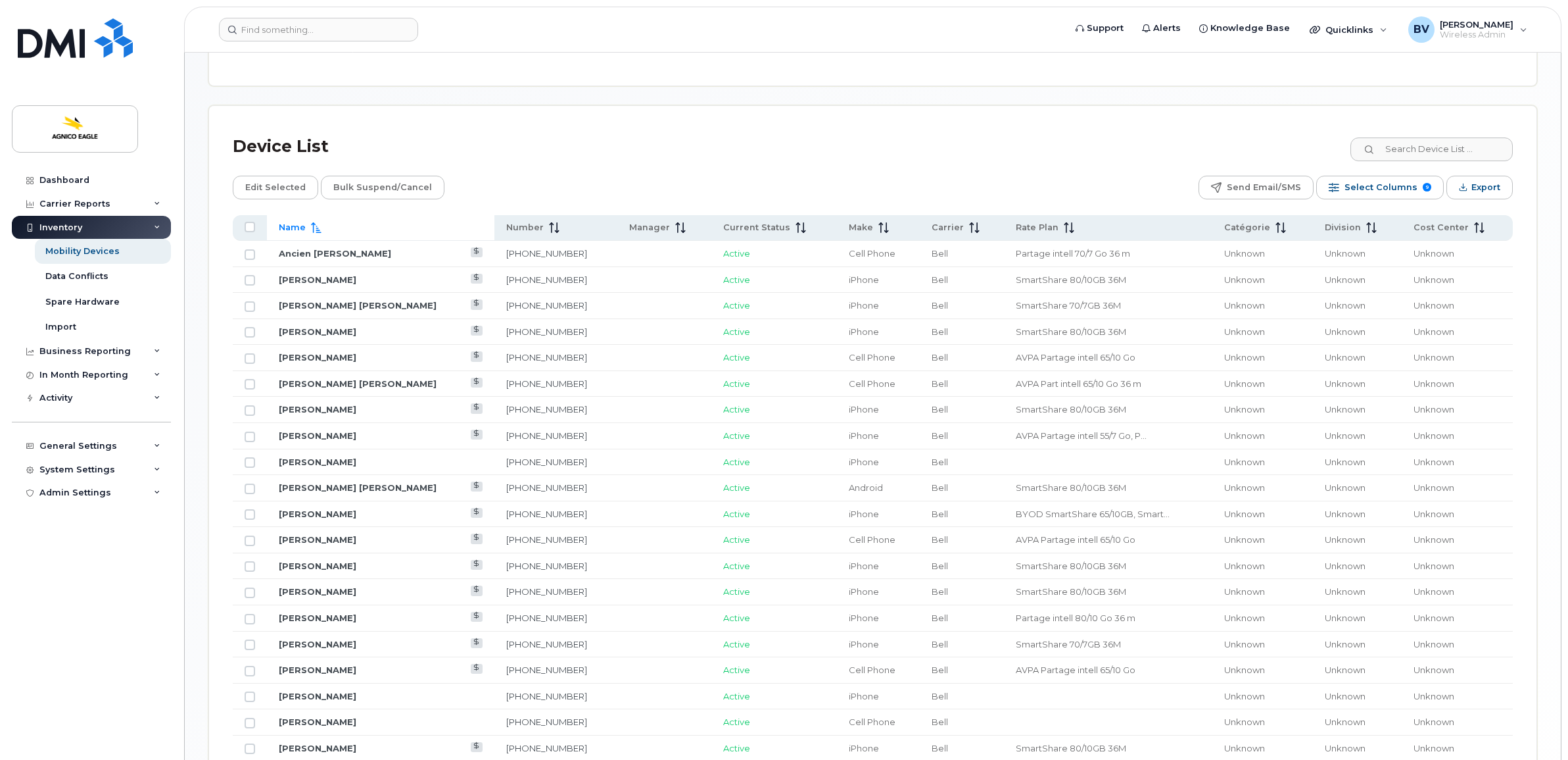
click at [557, 178] on div "Edit Selected Bulk Suspend/Cancel Send Email/SMS Select Columns 9 Filter Refres…" at bounding box center [872, 187] width 1280 height 24
click at [249, 358] on input "Row Unselected" at bounding box center [250, 358] width 11 height 11
checkbox input "true"
click at [250, 386] on input "Row Unselected" at bounding box center [250, 384] width 11 height 11
checkbox input "true"
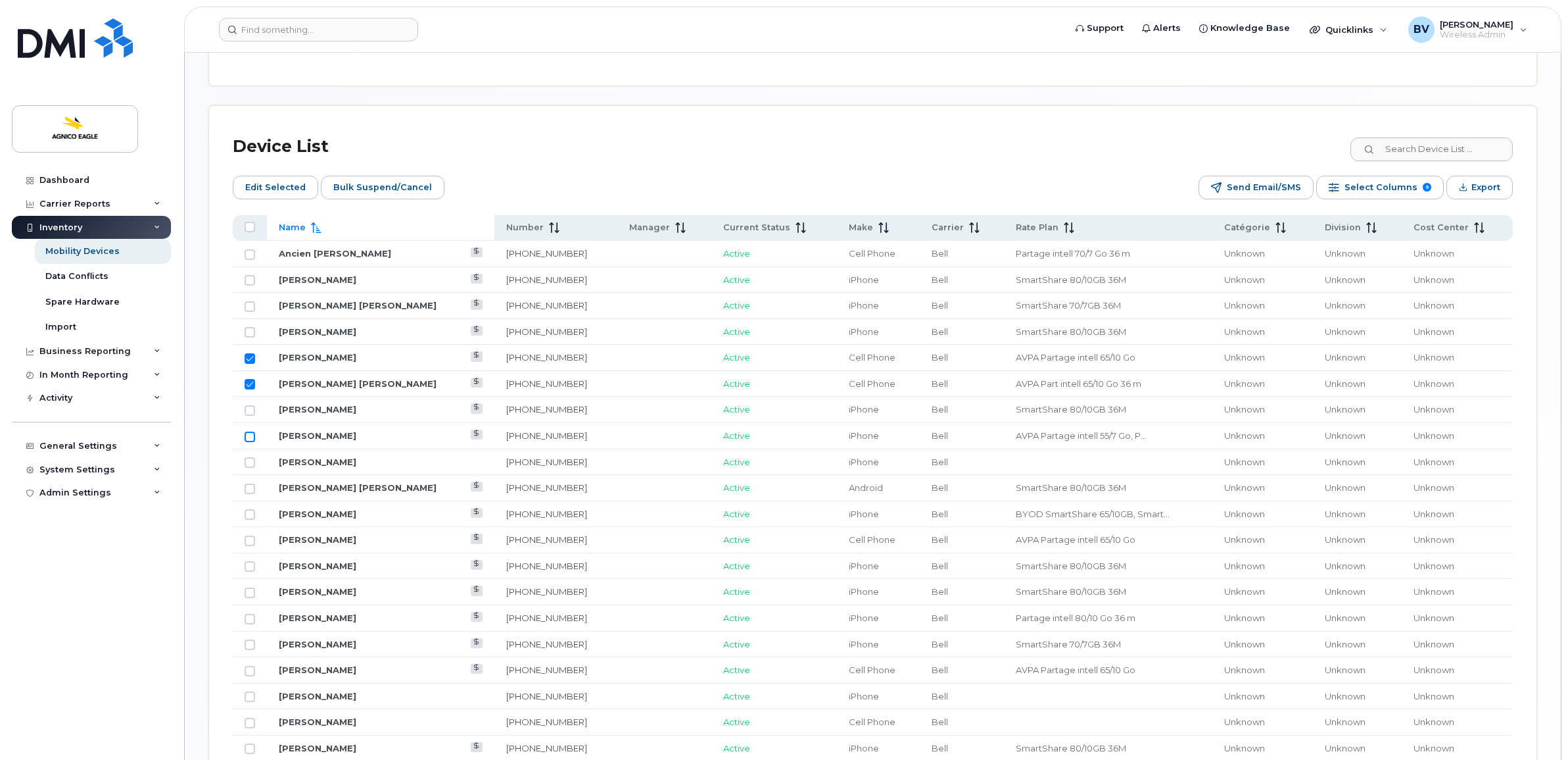
click at [250, 440] on input "Row Unselected" at bounding box center [250, 437] width 11 height 11
checkbox input "true"
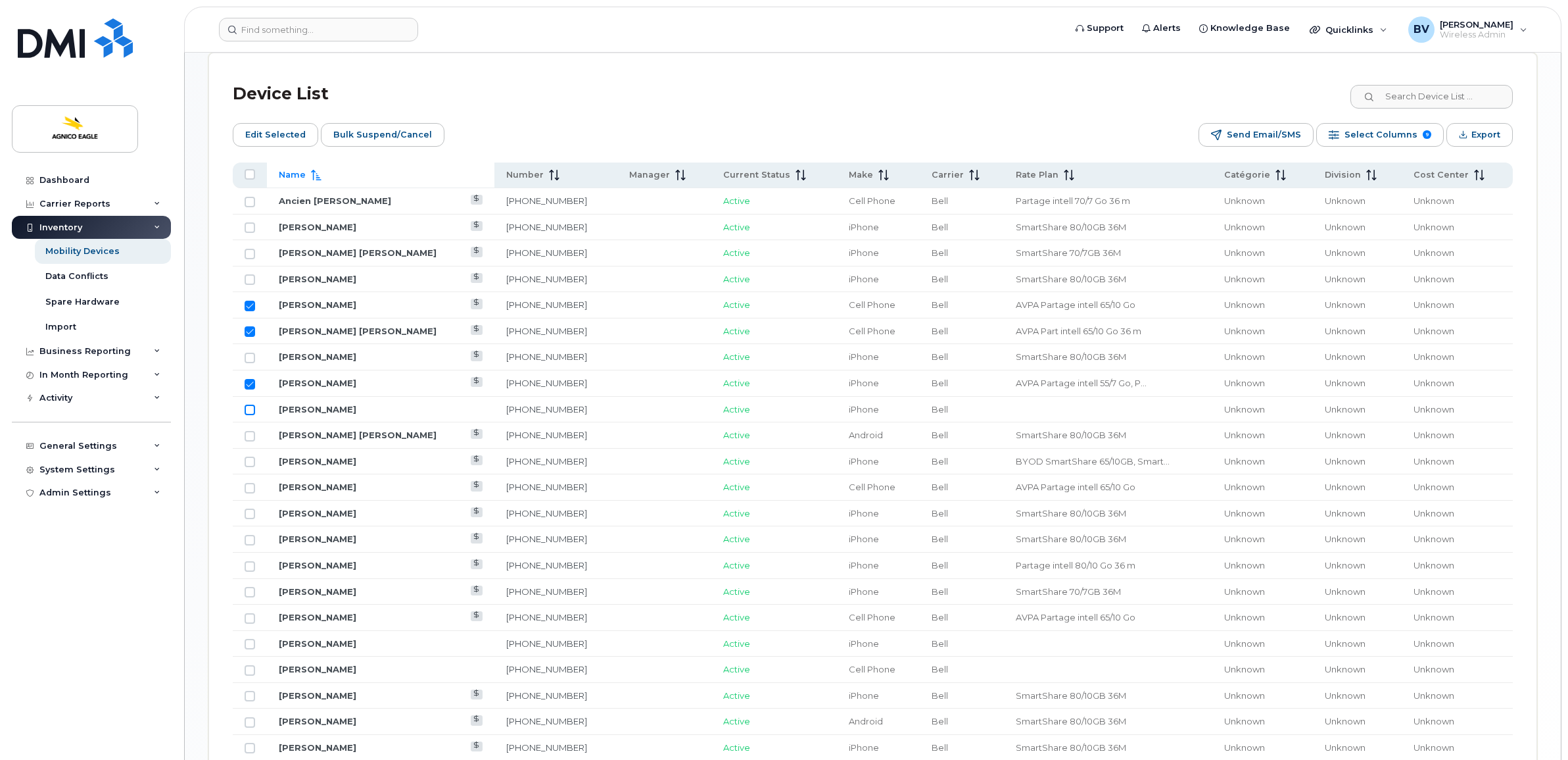
scroll to position [658, 0]
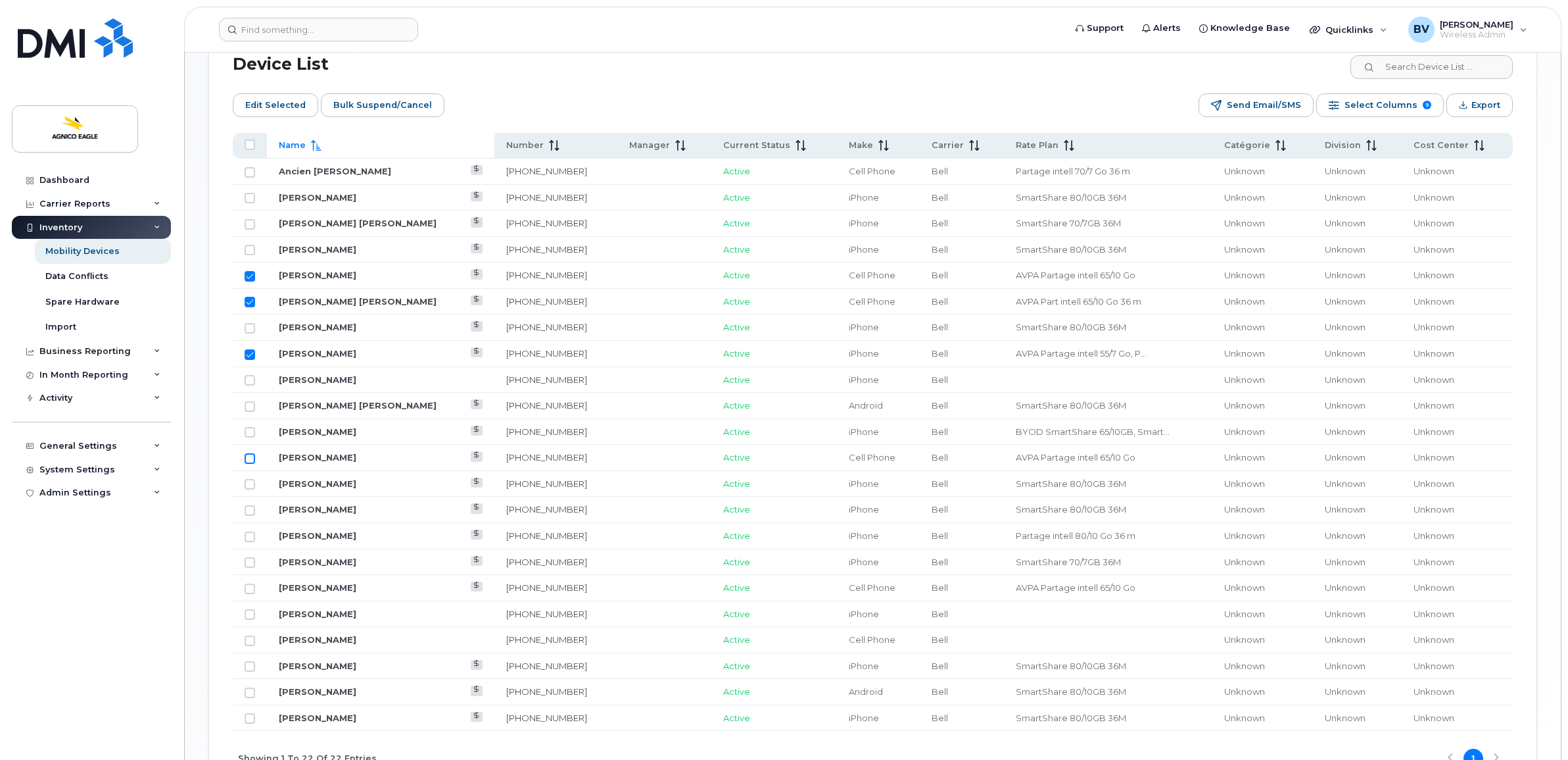
click at [251, 460] on input "Row Unselected" at bounding box center [250, 459] width 11 height 11
checkbox input "true"
click at [251, 542] on input "Row Unselected" at bounding box center [250, 537] width 11 height 11
checkbox input "true"
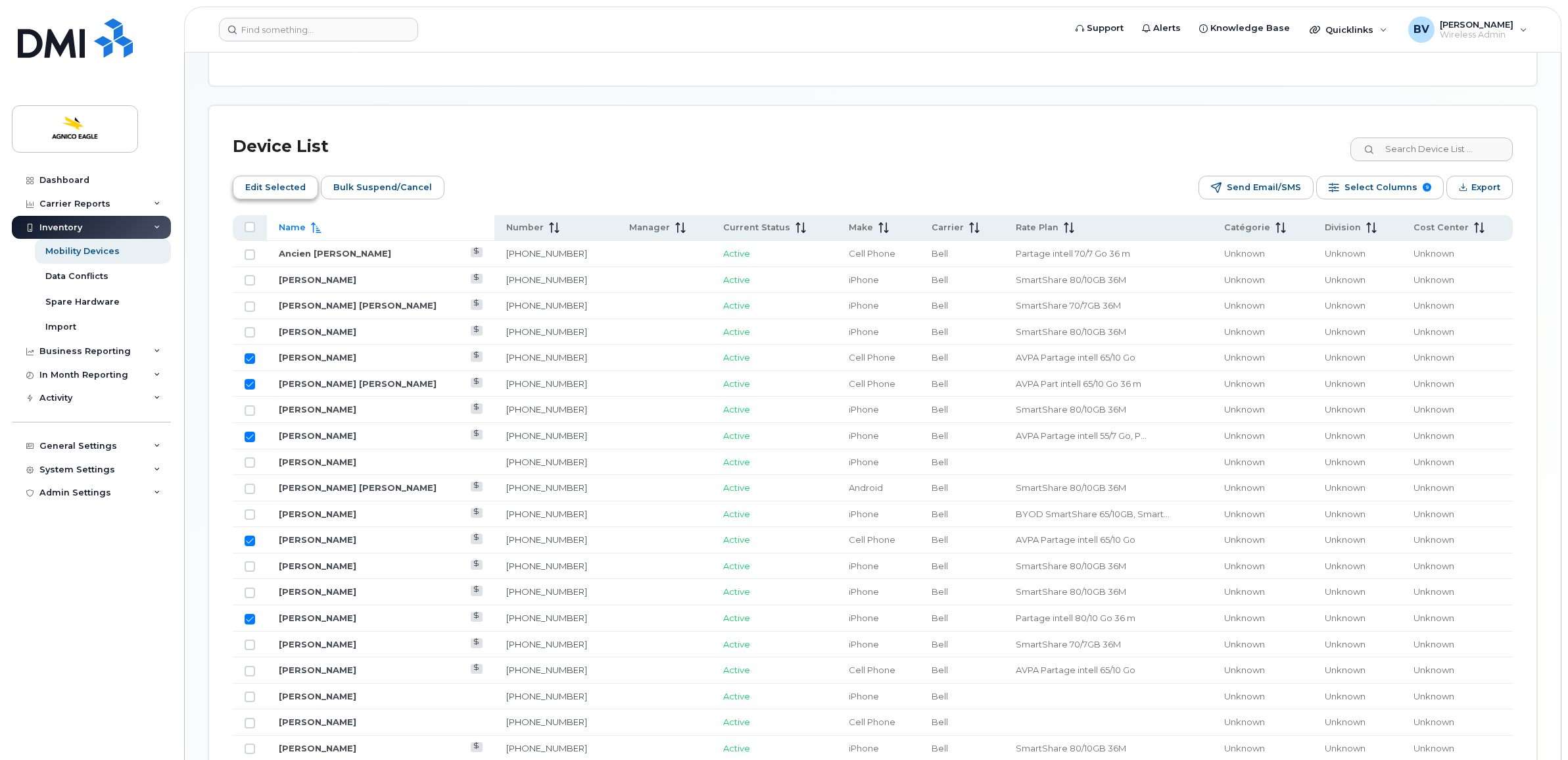
click at [293, 186] on span "Edit Selected" at bounding box center [275, 187] width 61 height 20
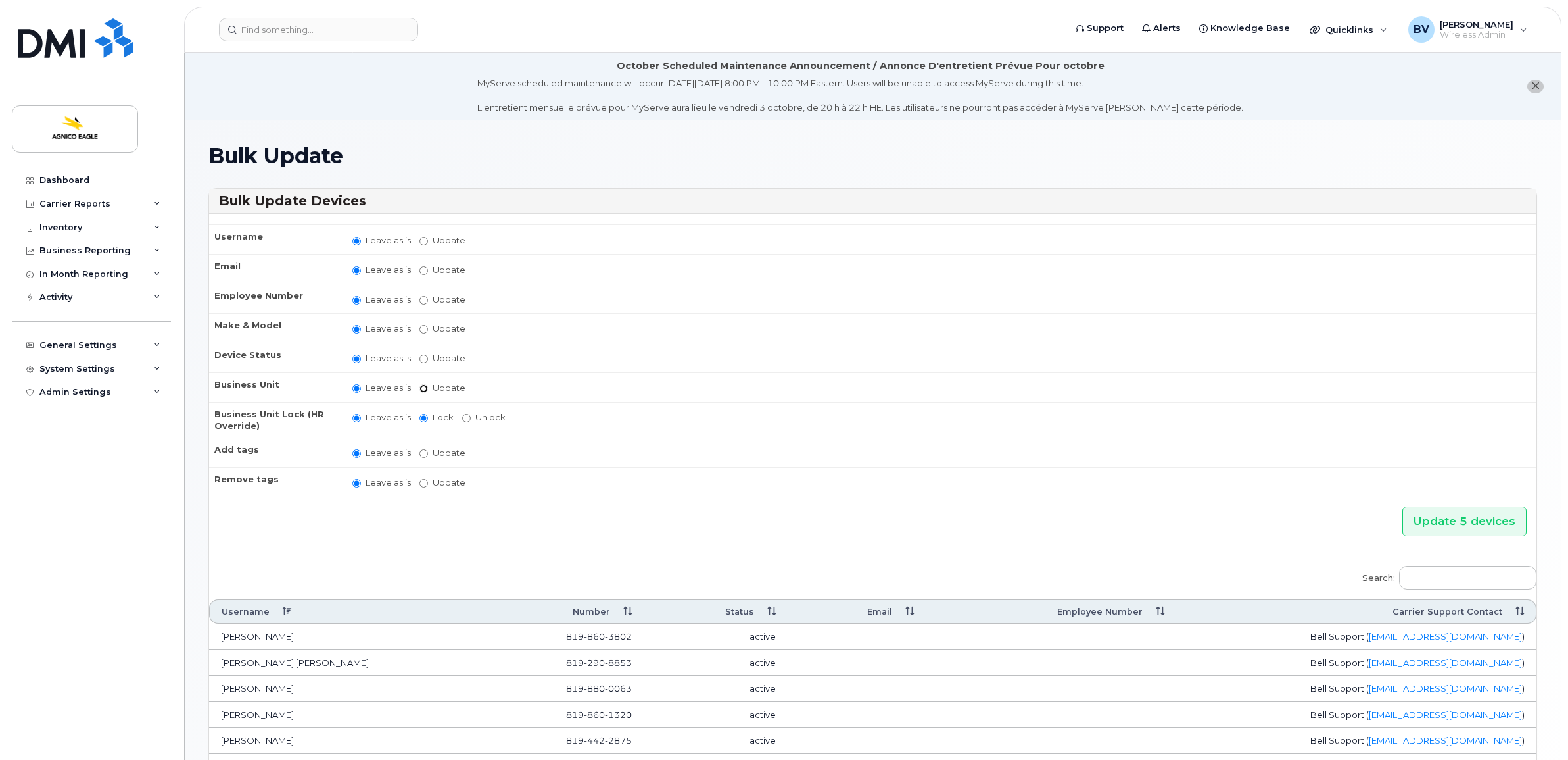
click at [425, 384] on input "Update" at bounding box center [424, 388] width 8 height 8
radio input "true"
radio input "false"
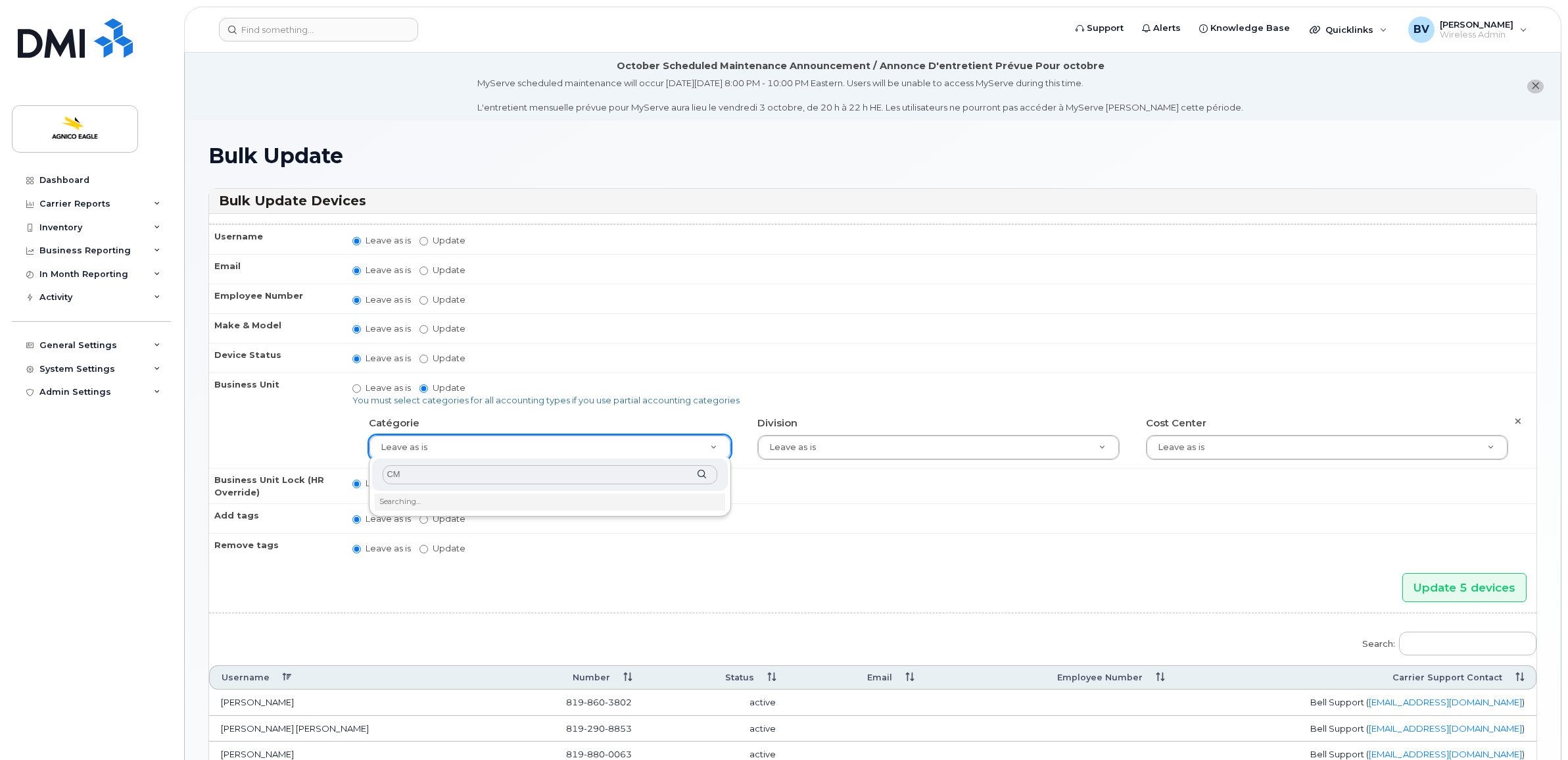
type input "C"
type input "MCM"
type input "34656250"
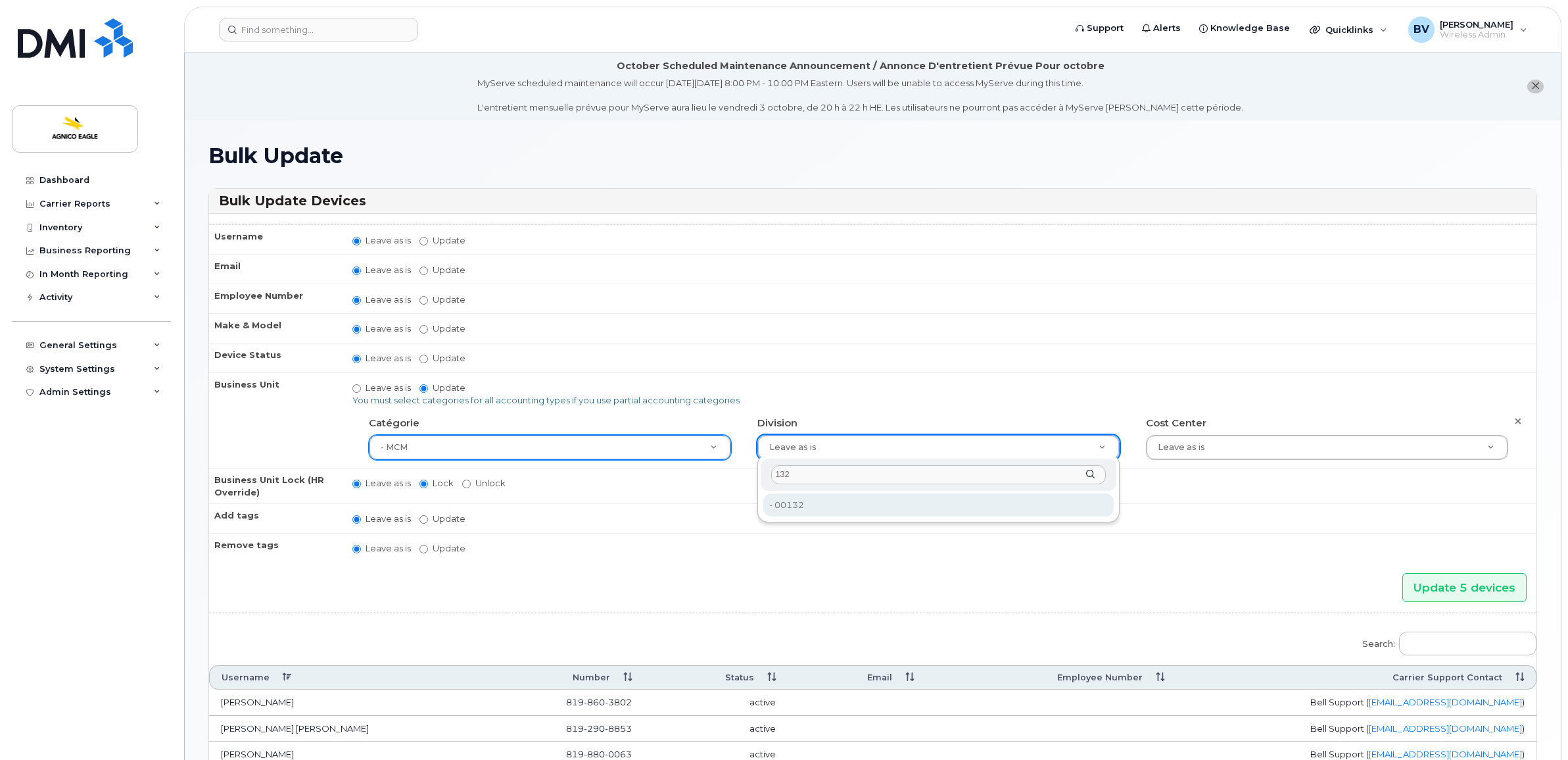
type input "132"
type input "33745205"
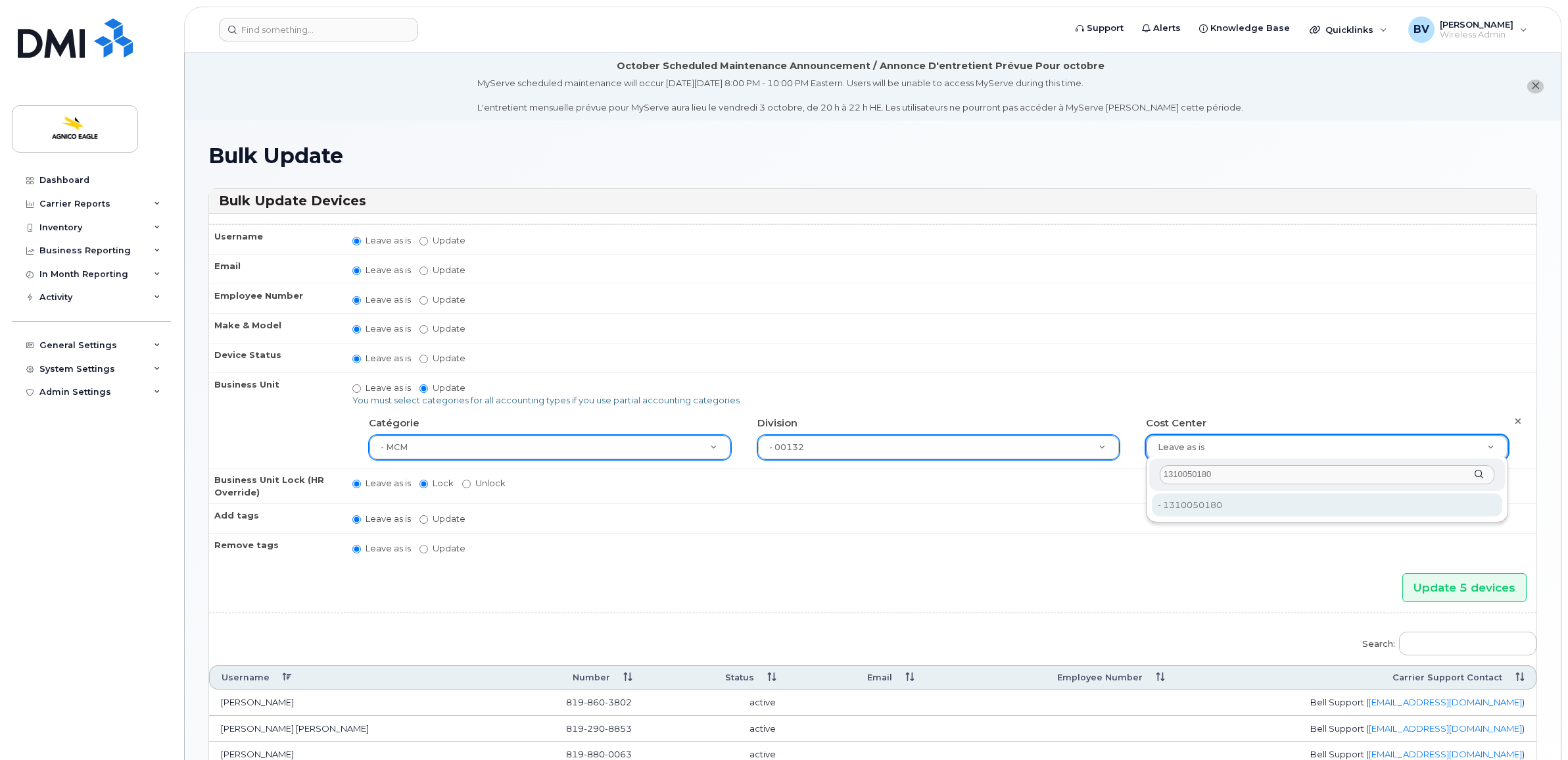
type input "1310050180"
type input "33745217"
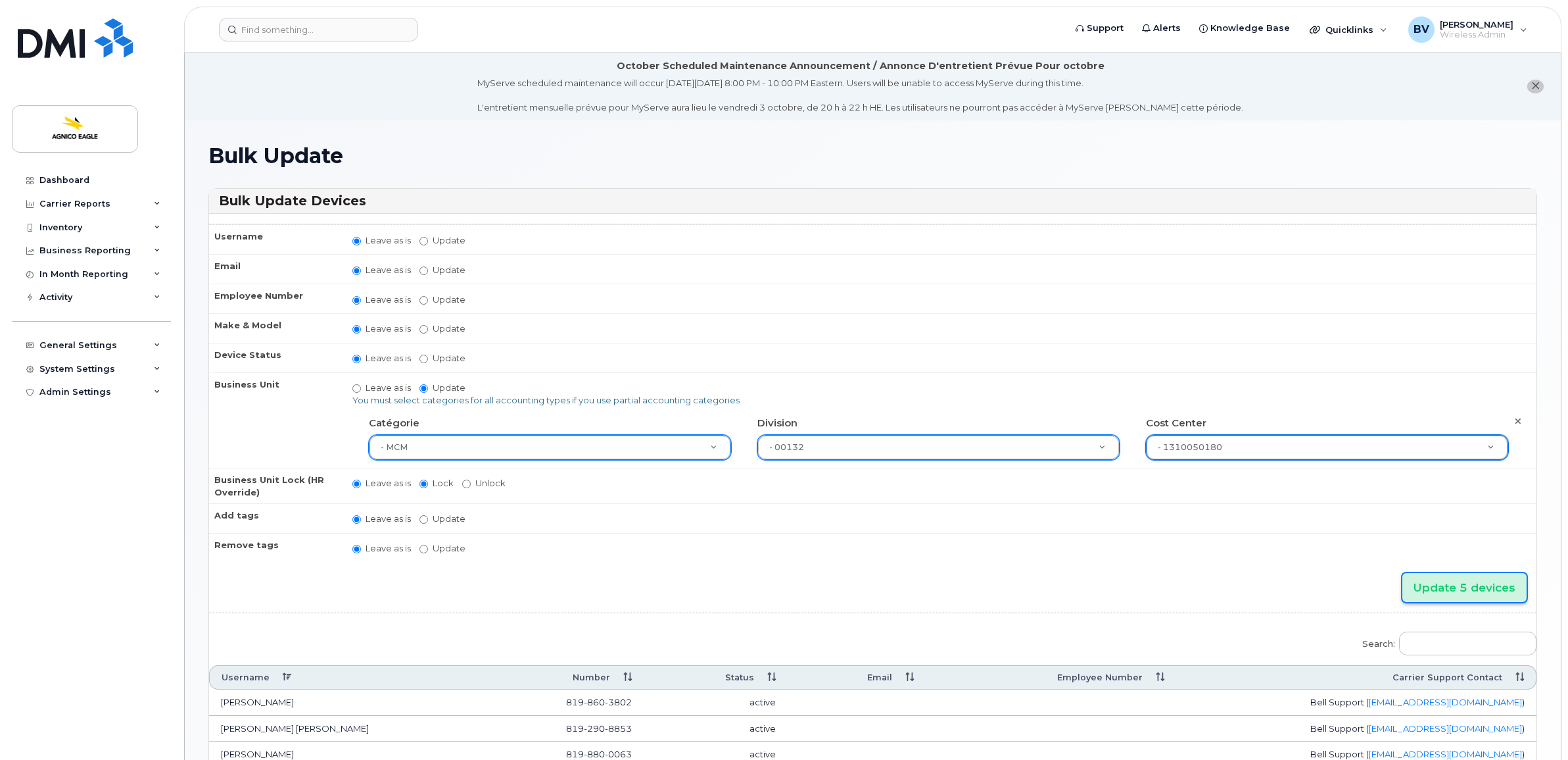
click at [1479, 587] on input "Update 5 devices" at bounding box center [1464, 587] width 124 height 30
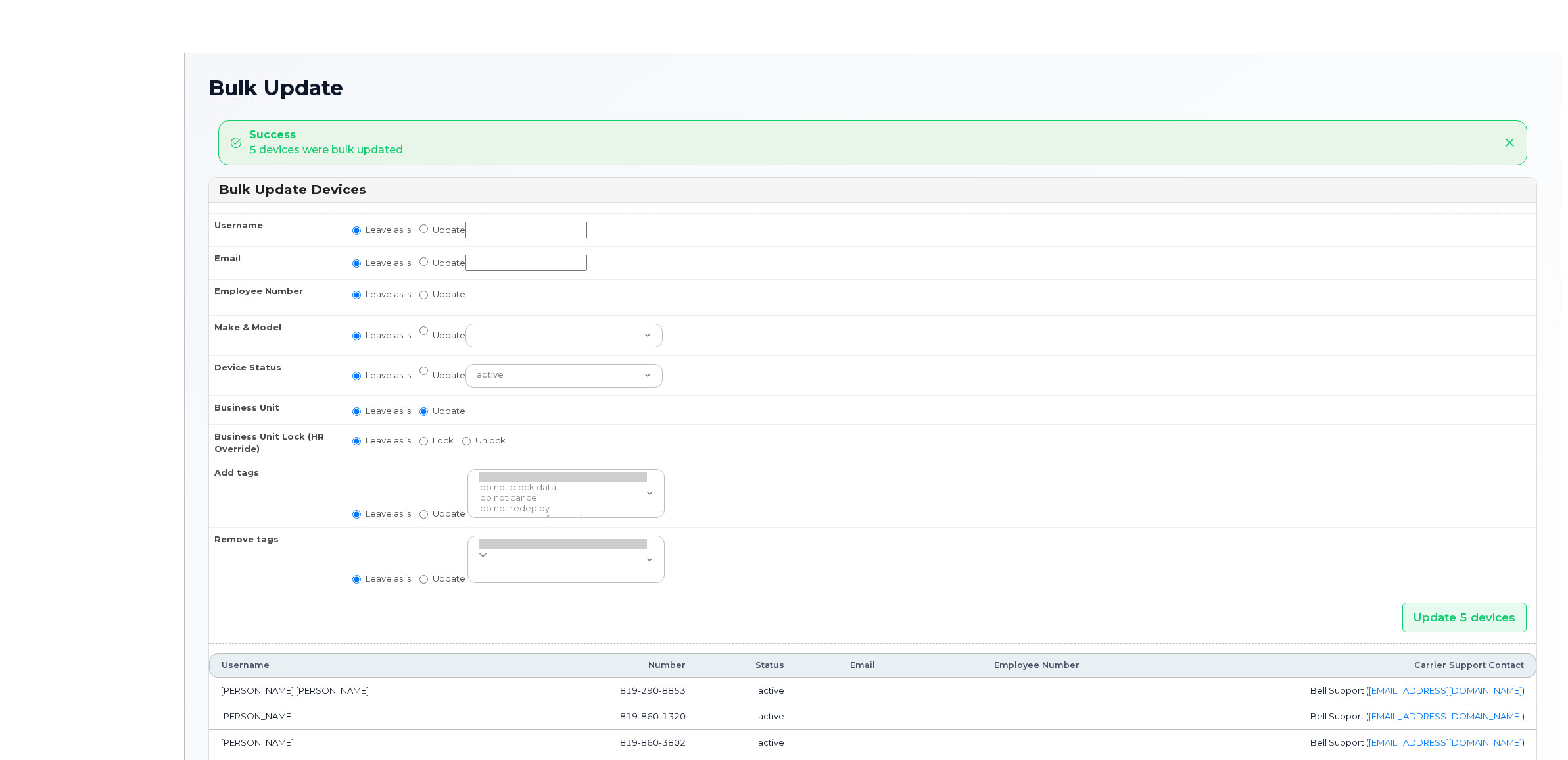
radio input "true"
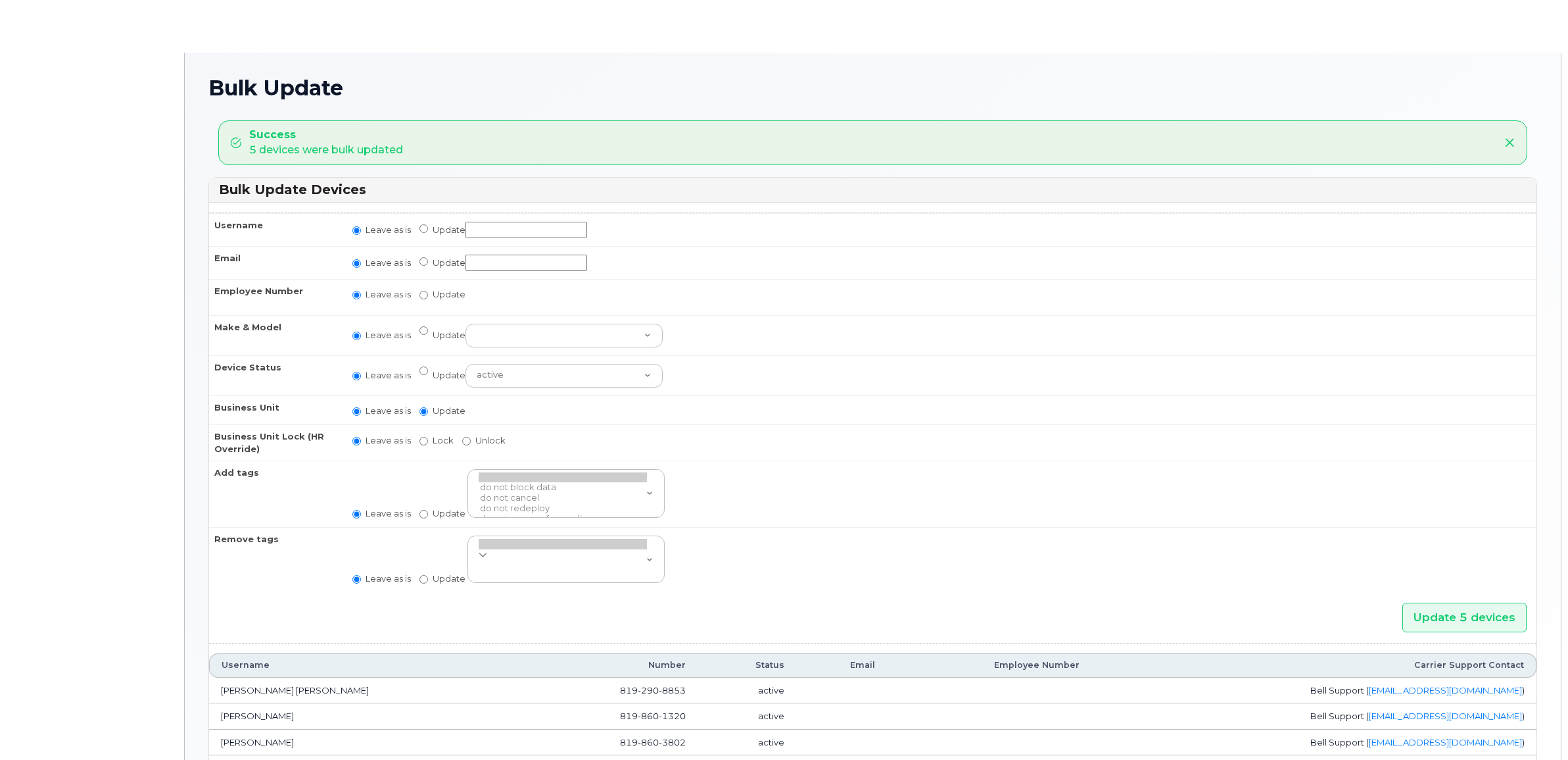
radio input "true"
type input "34656250,33745205,33745217"
radio input "true"
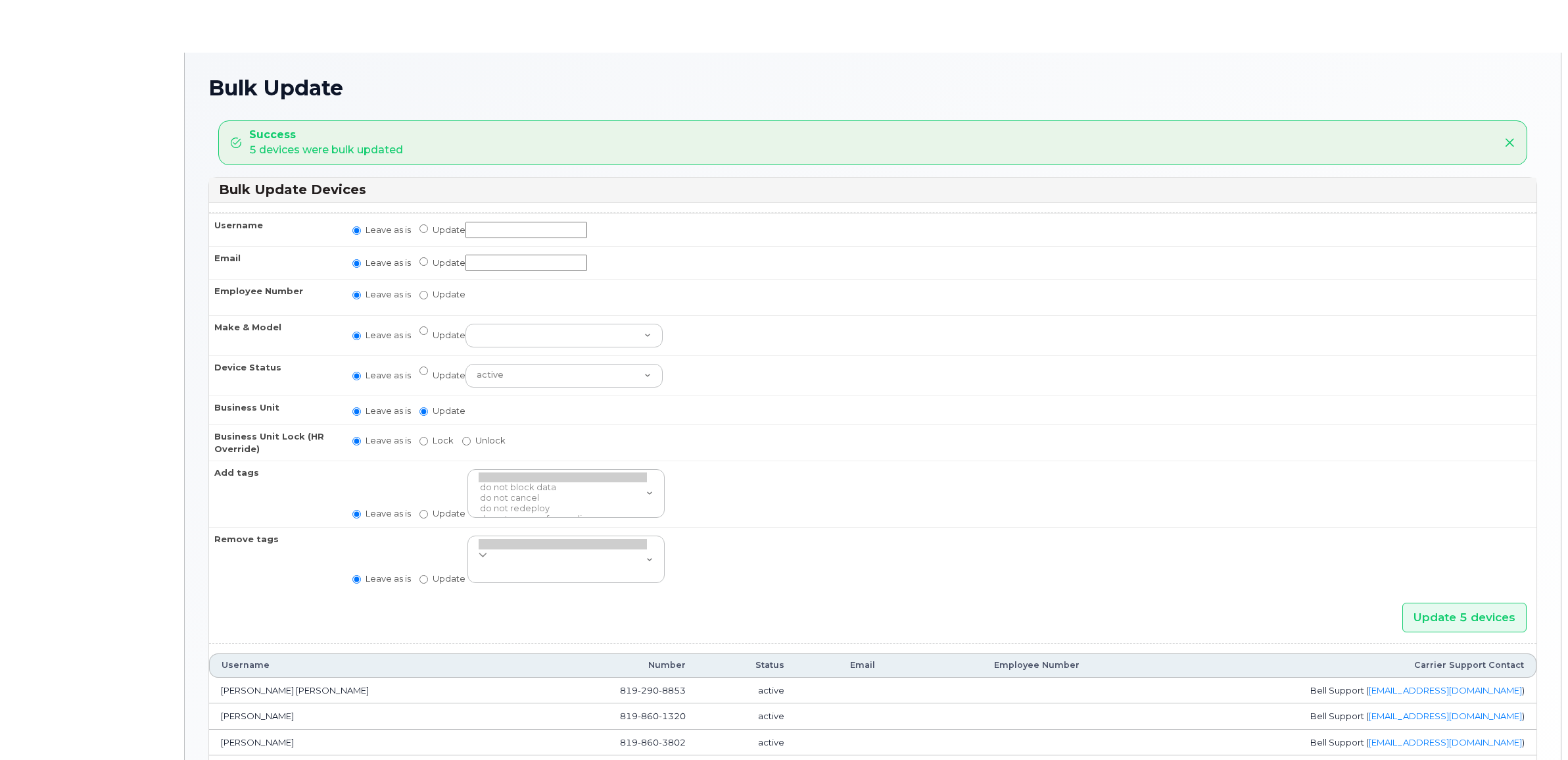
radio input "true"
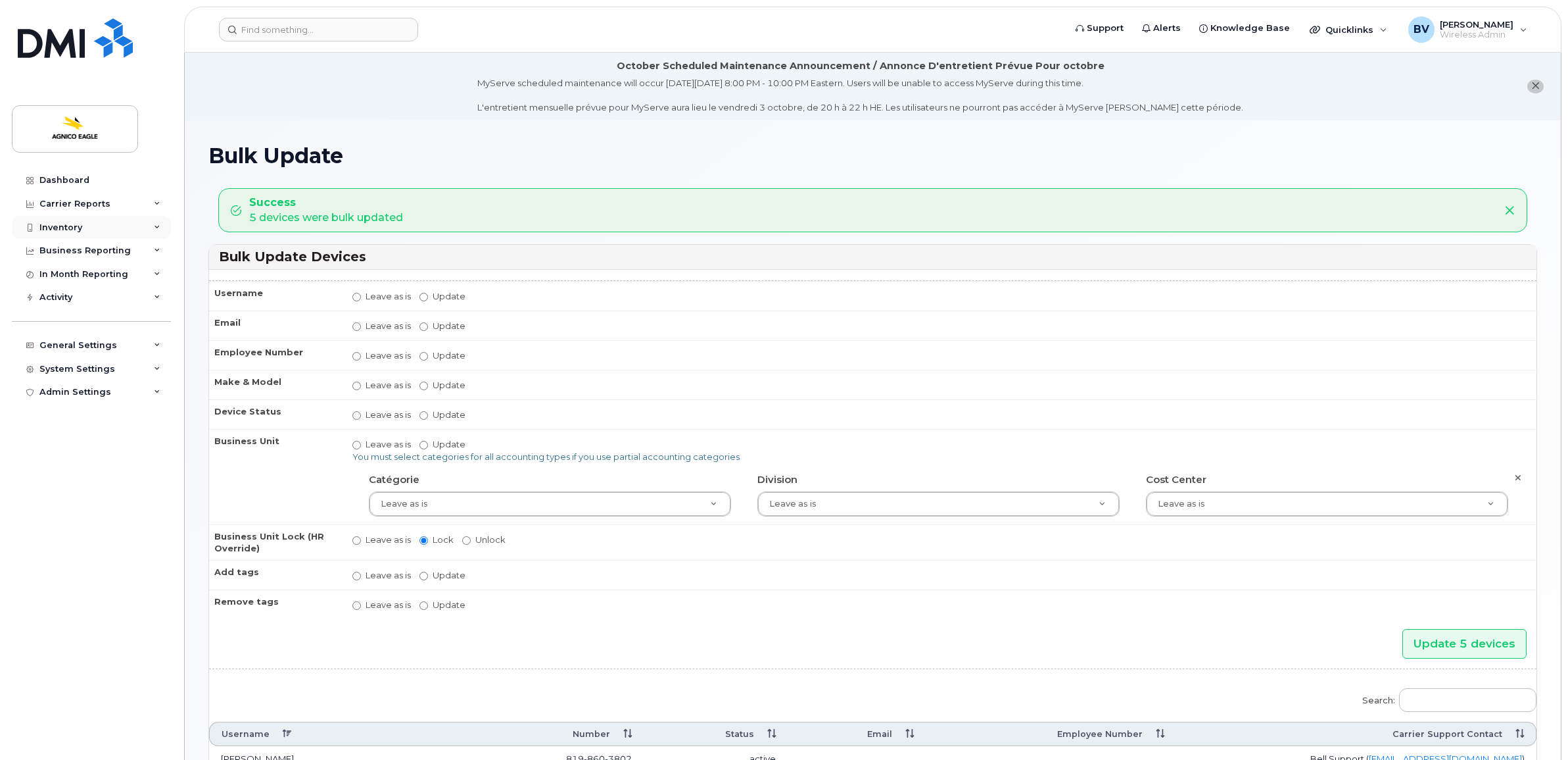
click at [80, 226] on div "Inventory" at bounding box center [61, 227] width 43 height 11
click at [92, 251] on div "Mobility Devices" at bounding box center [83, 251] width 75 height 12
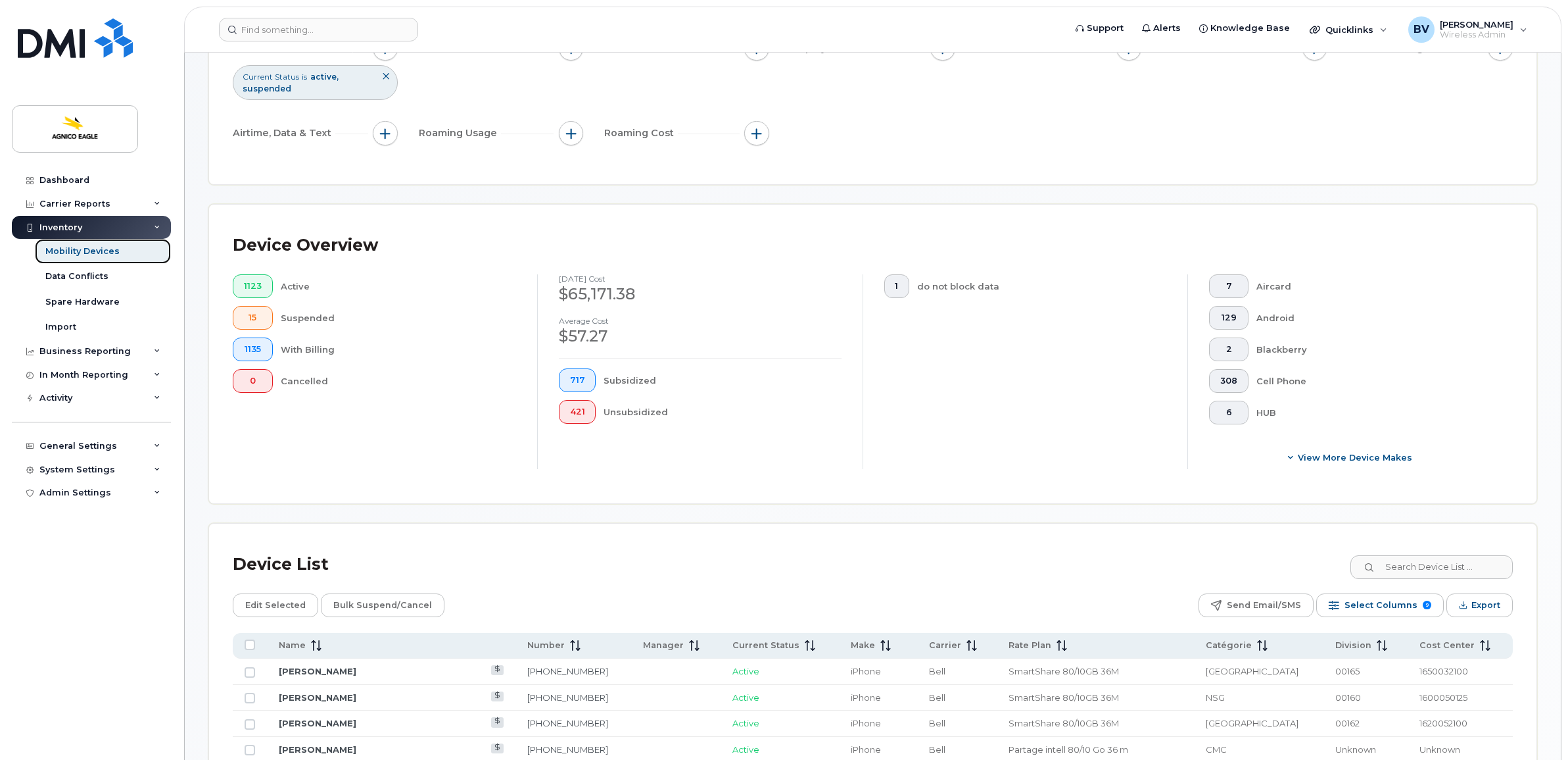
scroll to position [556, 0]
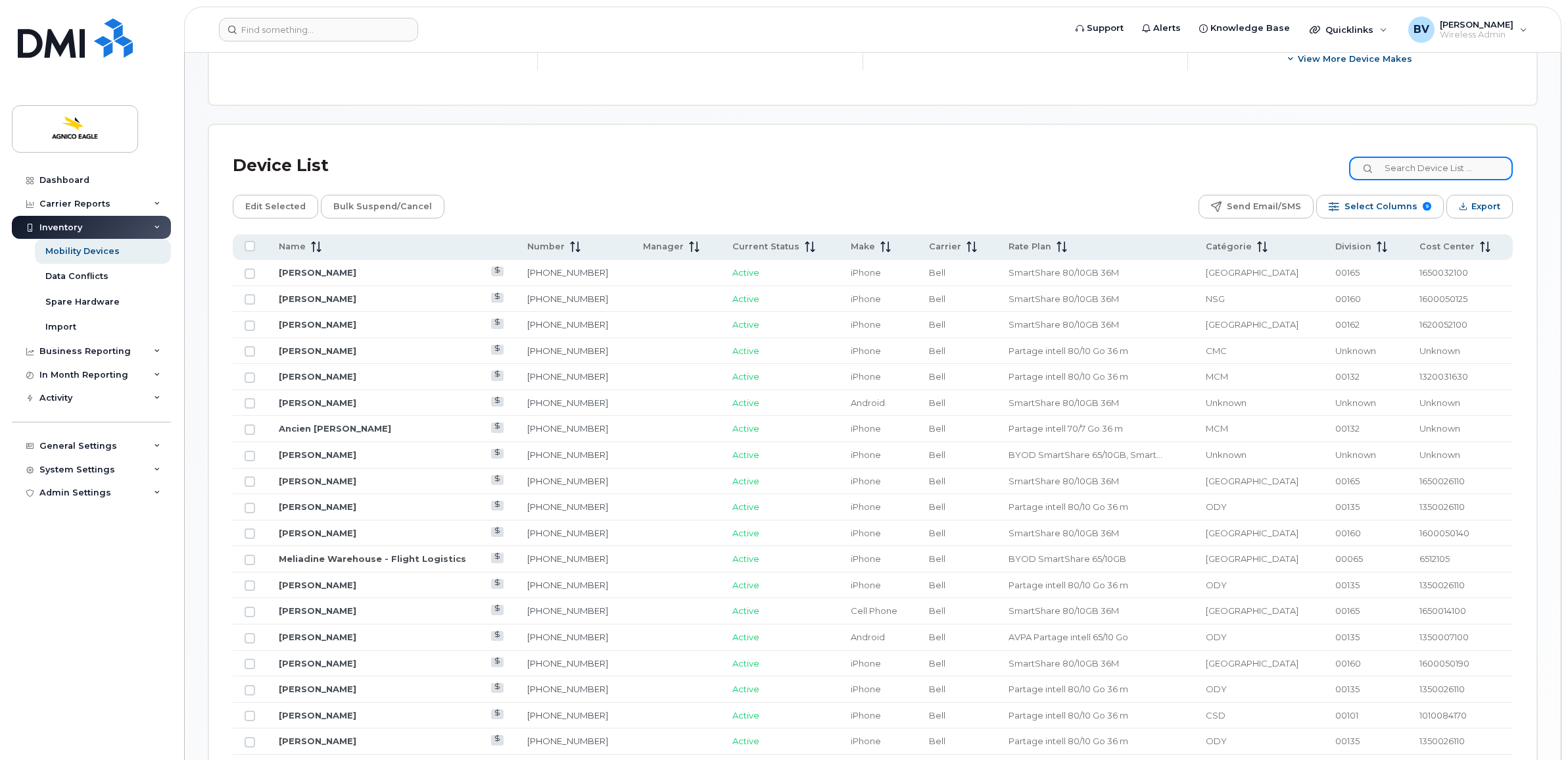
click at [1425, 164] on input at bounding box center [1430, 168] width 163 height 24
type input "myrane"
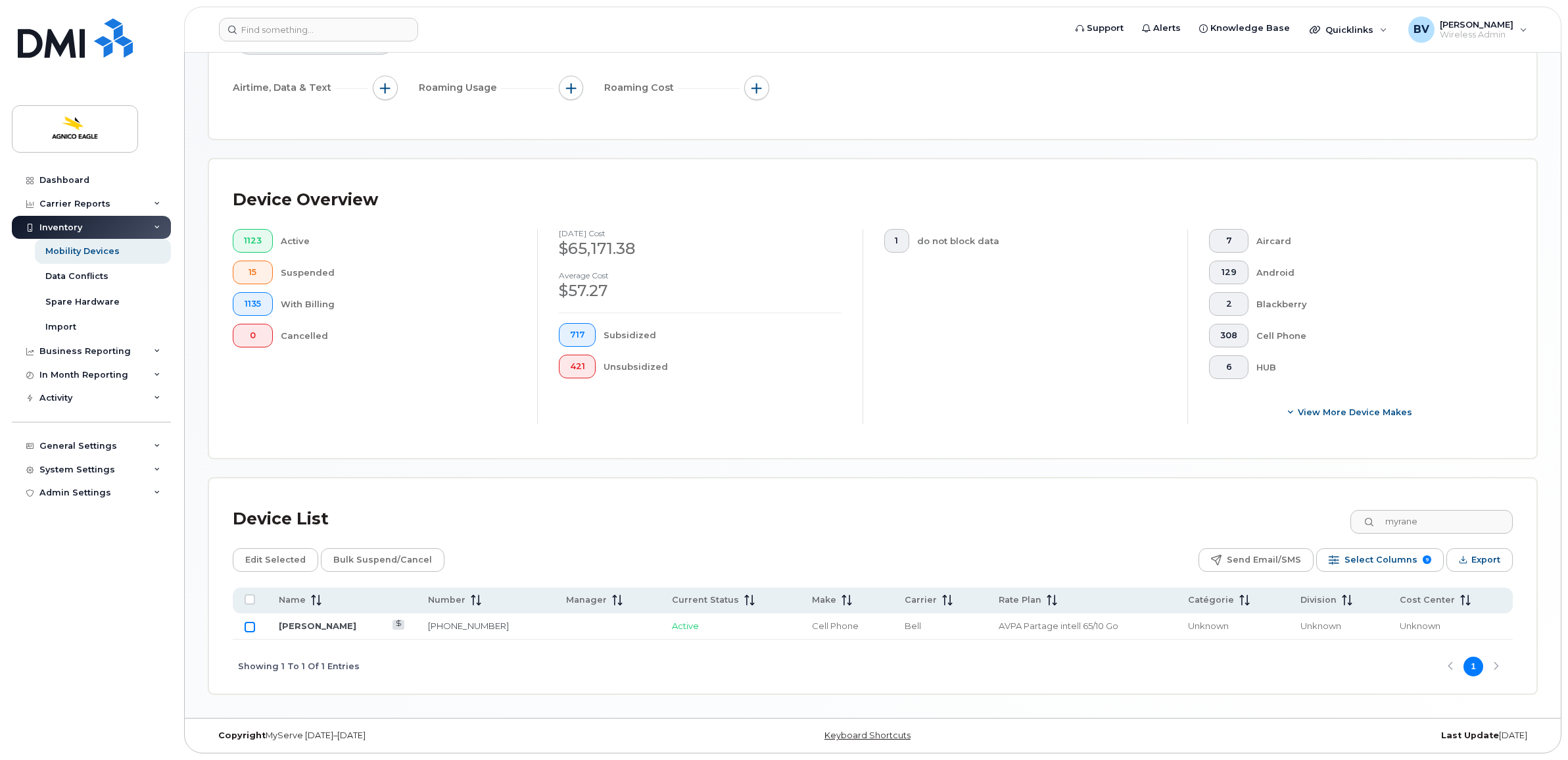
click at [248, 625] on input "Row Unselected" at bounding box center [250, 627] width 11 height 11
checkbox input "true"
click at [259, 569] on span "Edit Selected" at bounding box center [275, 560] width 61 height 20
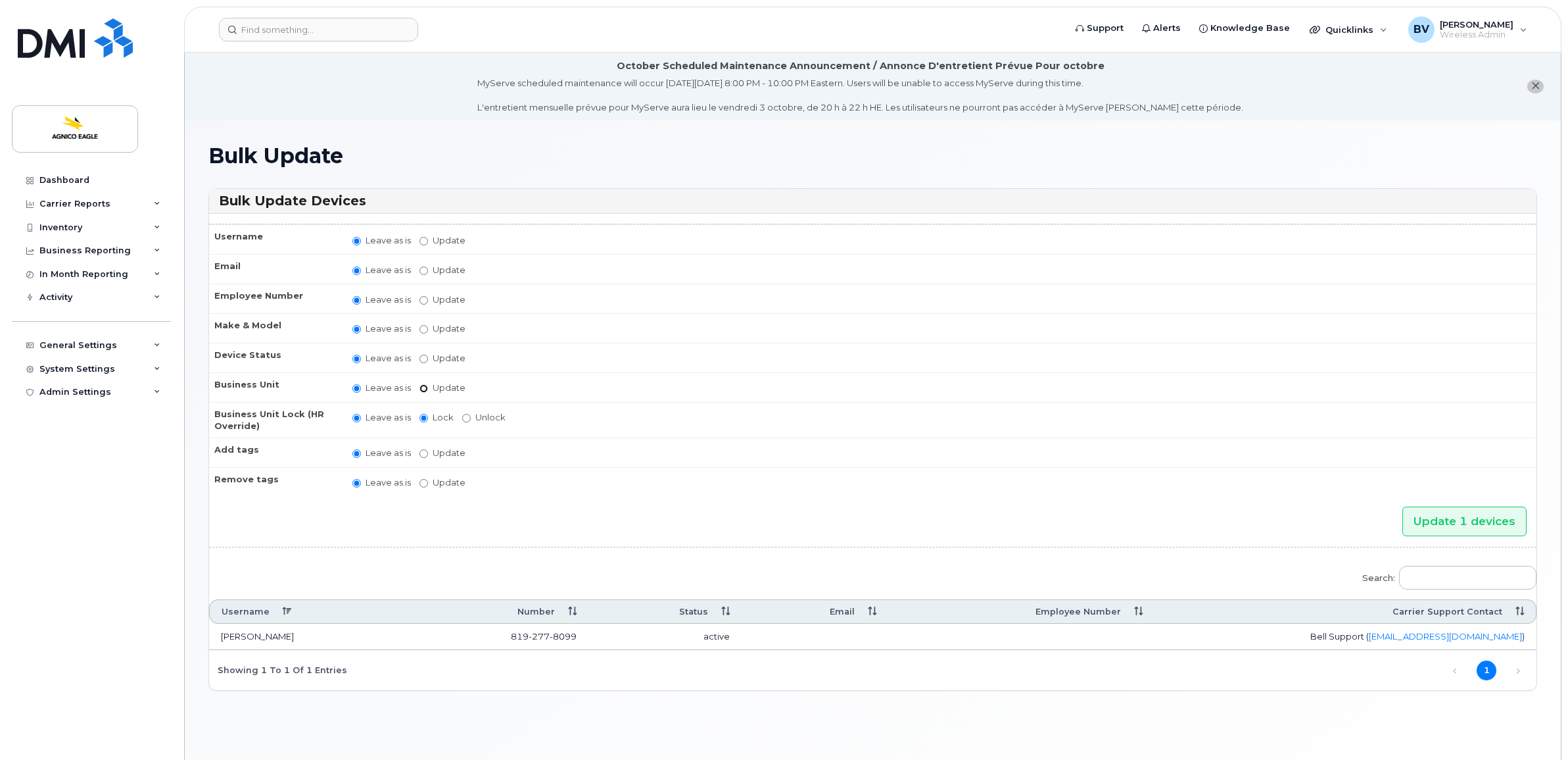
click at [424, 384] on input "Update" at bounding box center [424, 388] width 8 height 8
radio input "true"
radio input "false"
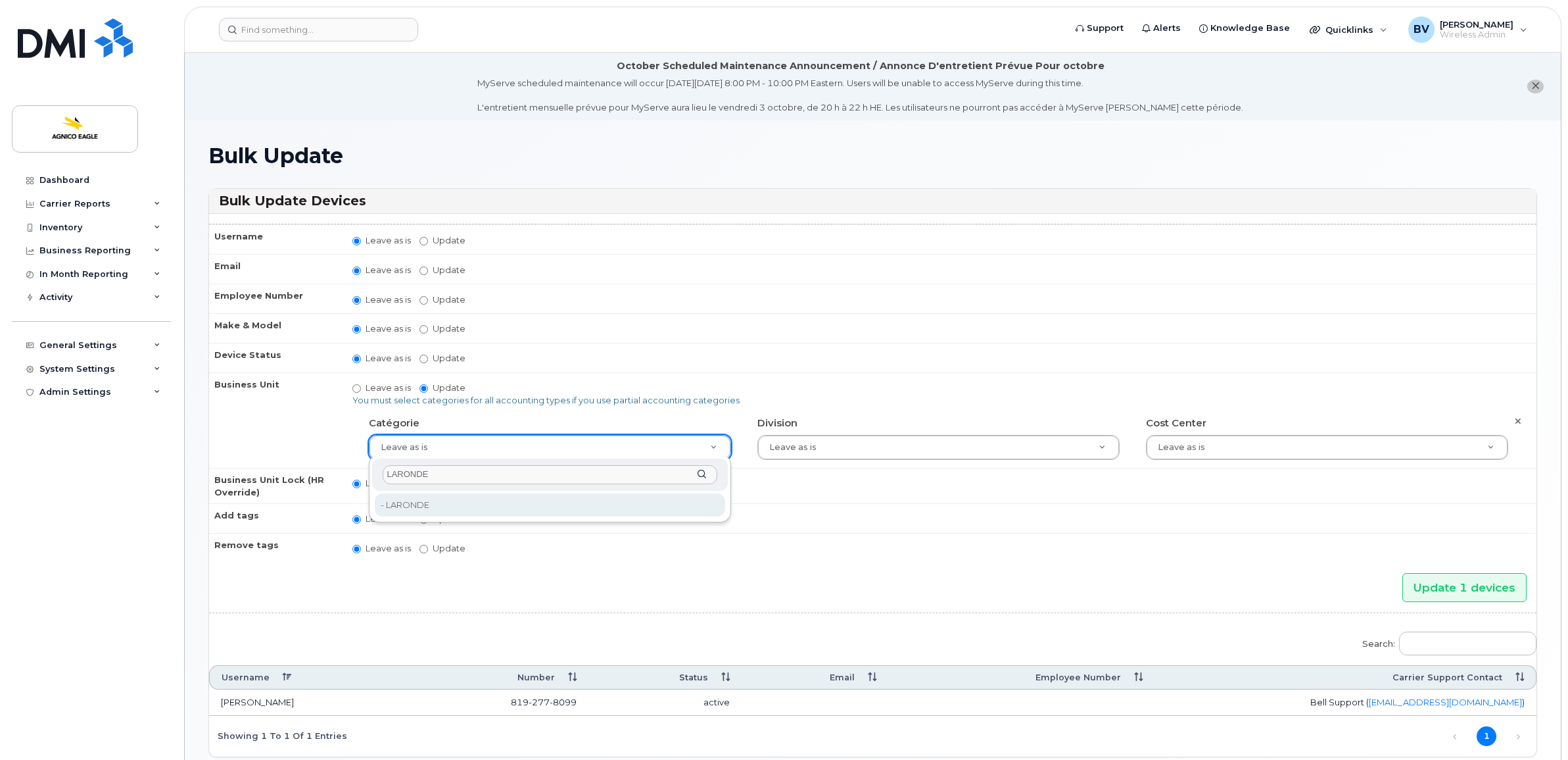
type input "LARONDE"
type input "571209"
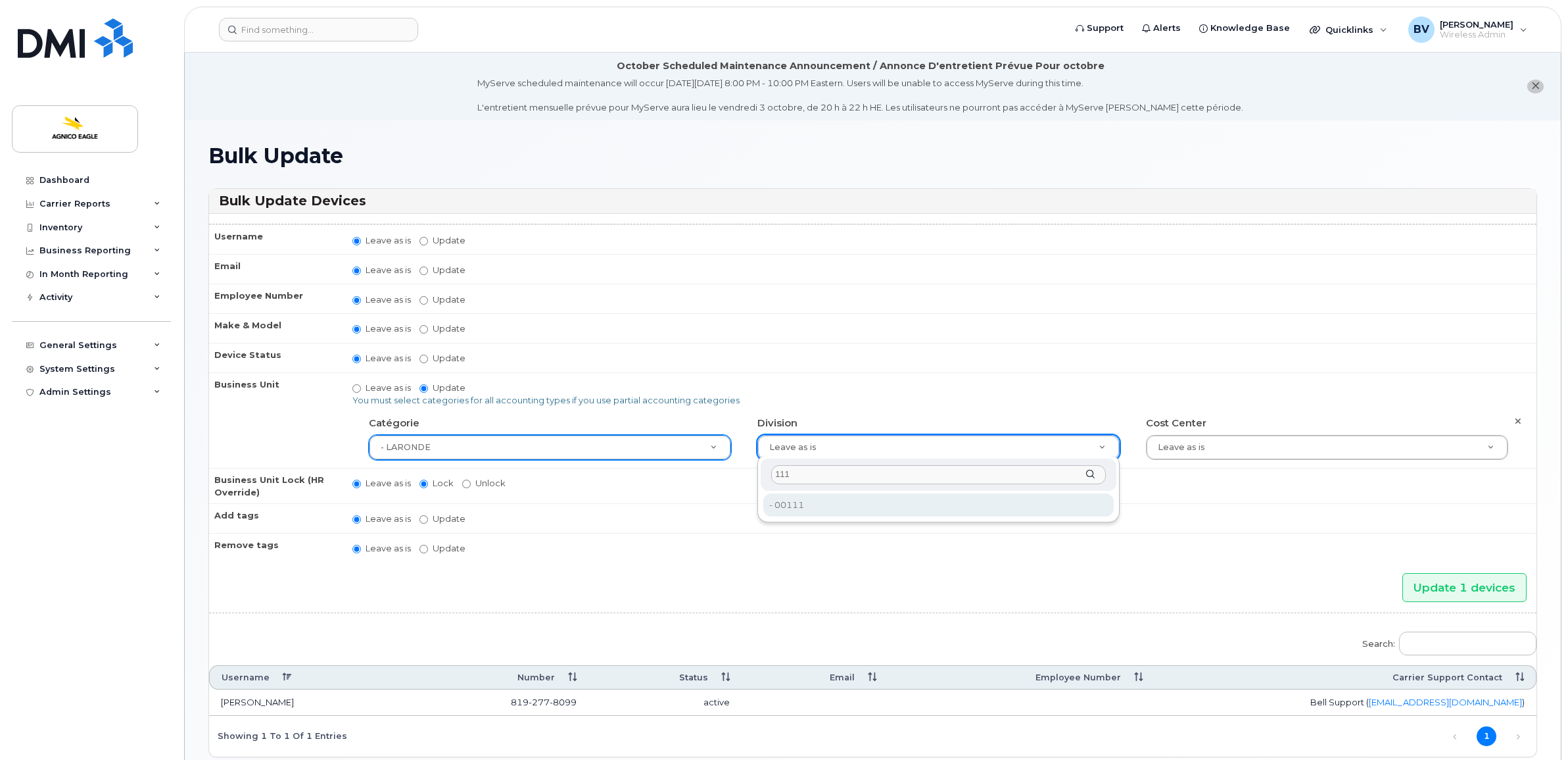
type input "111"
type input "25166109"
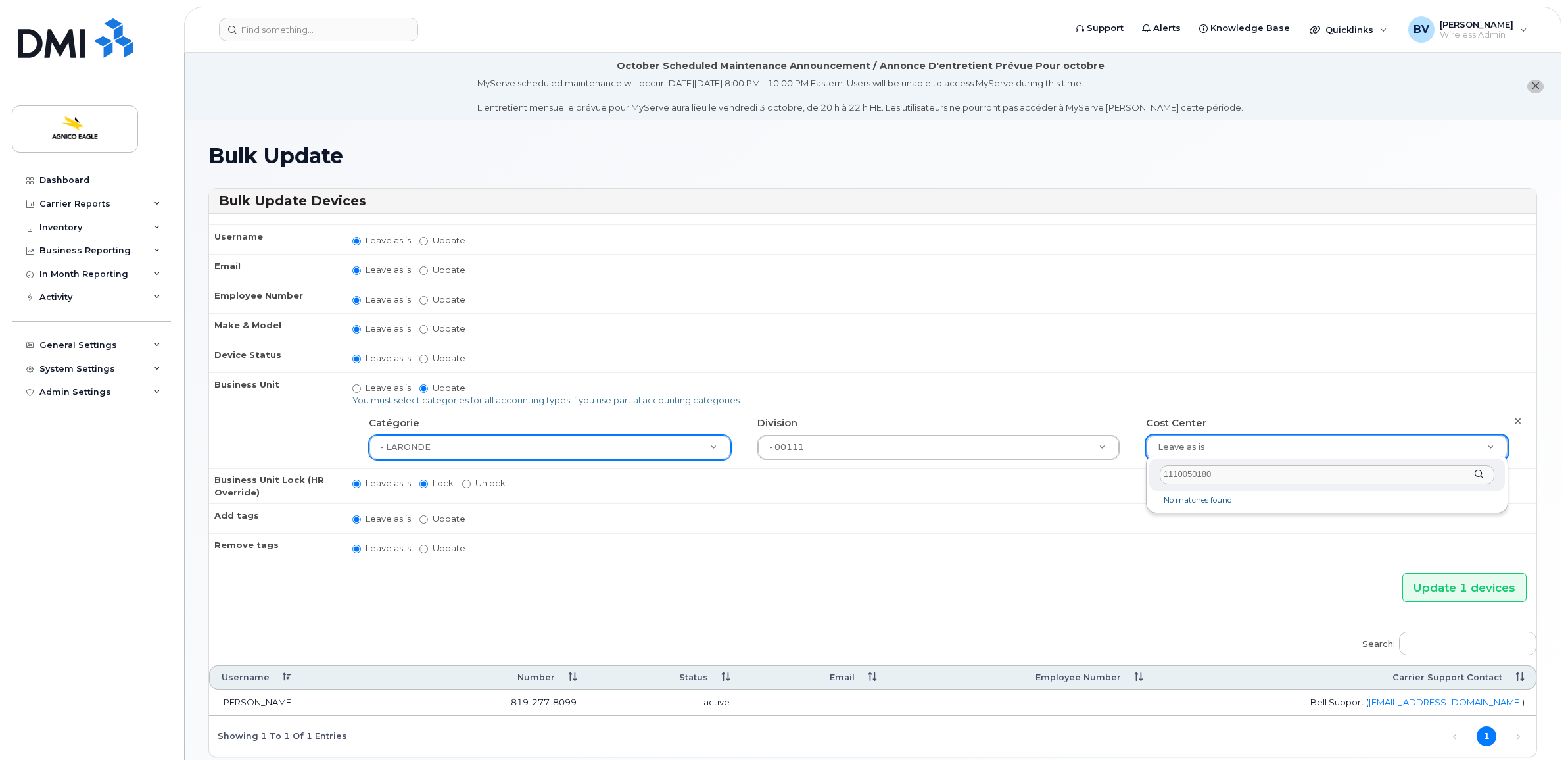
click at [1185, 479] on input "1110050180" at bounding box center [1327, 474] width 335 height 19
type input "1110050"
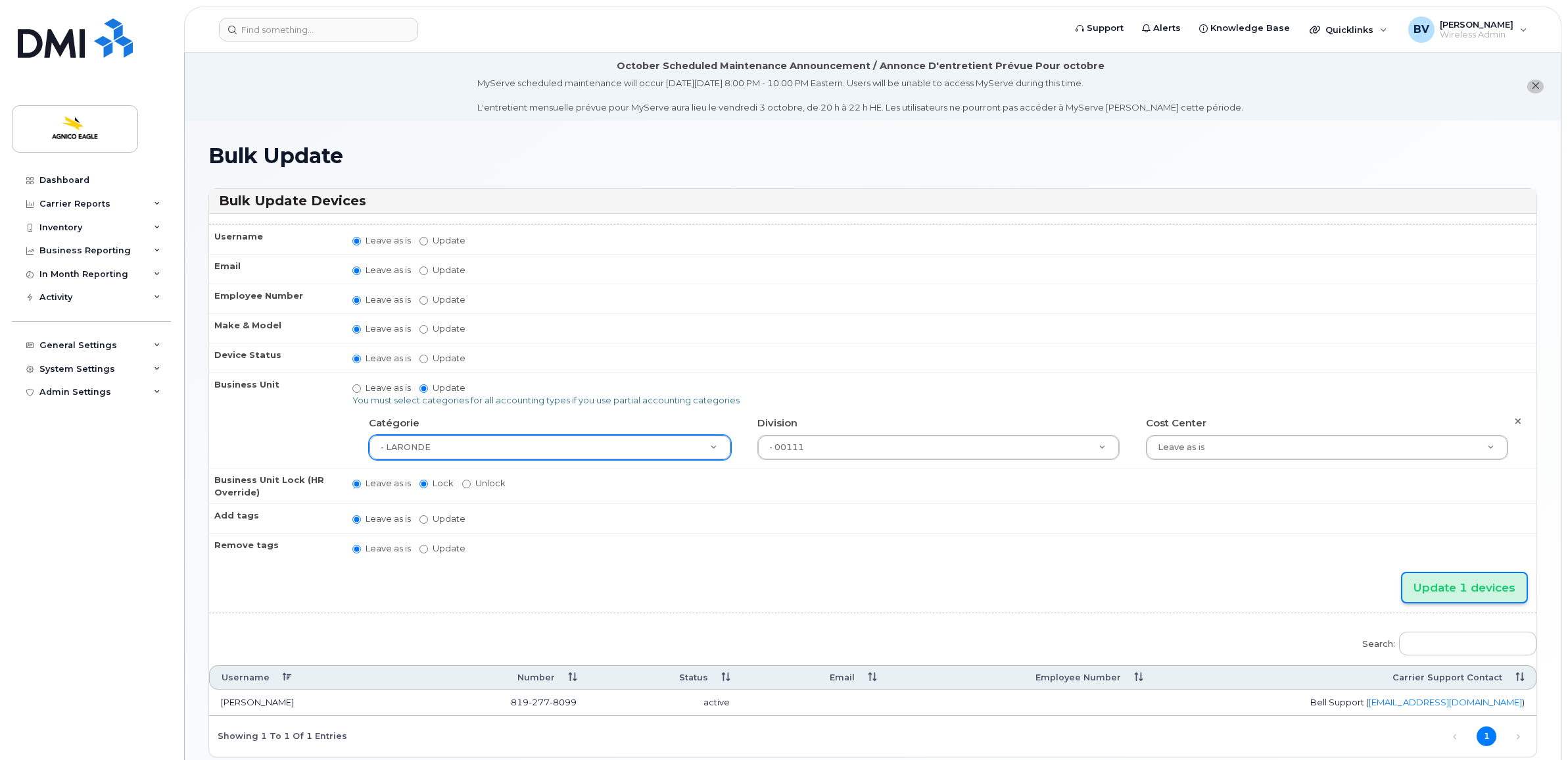
click at [1491, 583] on input "Update 1 devices" at bounding box center [1464, 587] width 124 height 30
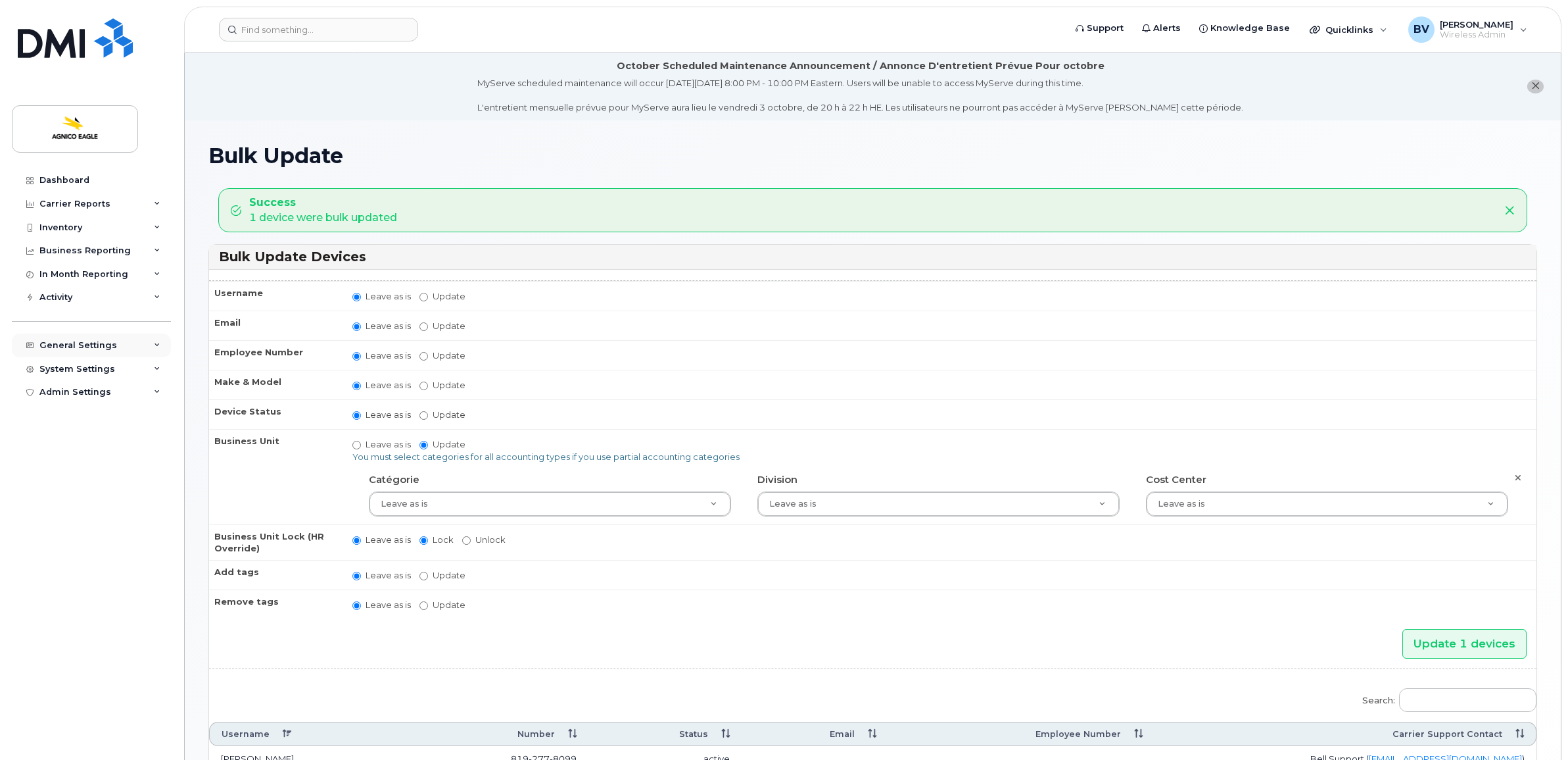
click at [75, 347] on div "General Settings" at bounding box center [78, 345] width 78 height 11
click at [84, 517] on div "System Settings" at bounding box center [77, 520] width 75 height 11
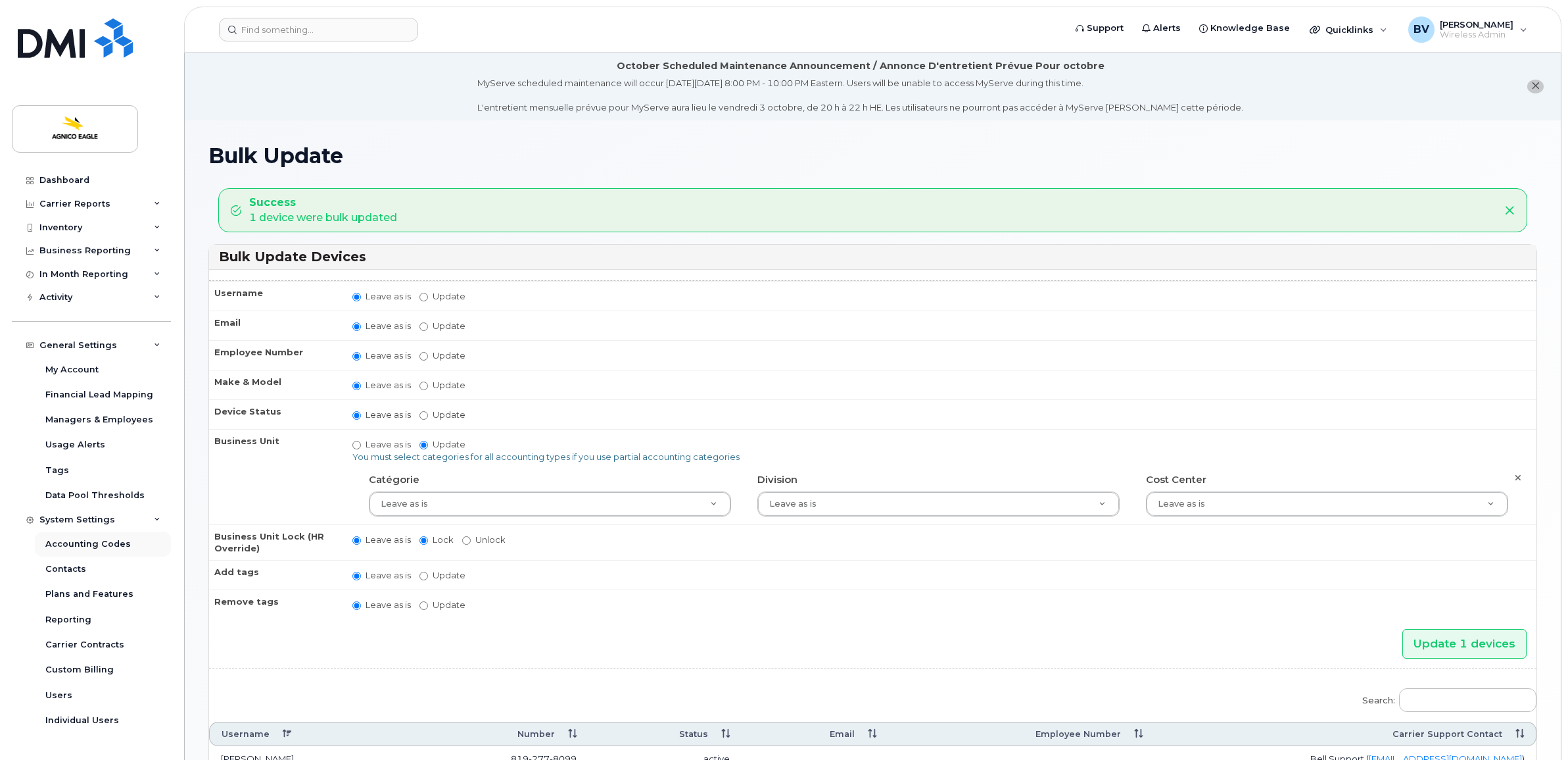
scroll to position [18, 0]
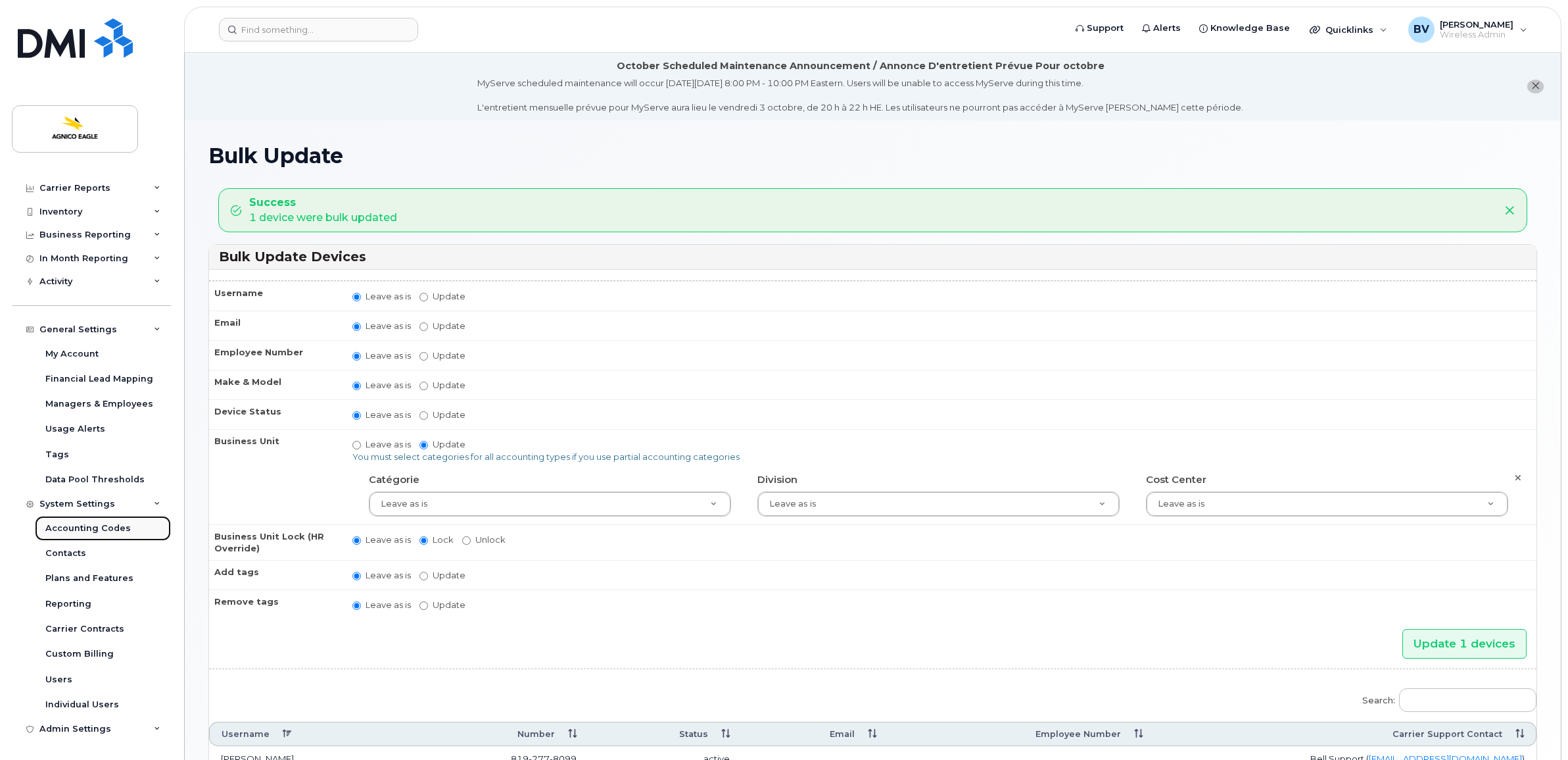
click at [97, 524] on div "Accounting Codes" at bounding box center [88, 528] width 85 height 12
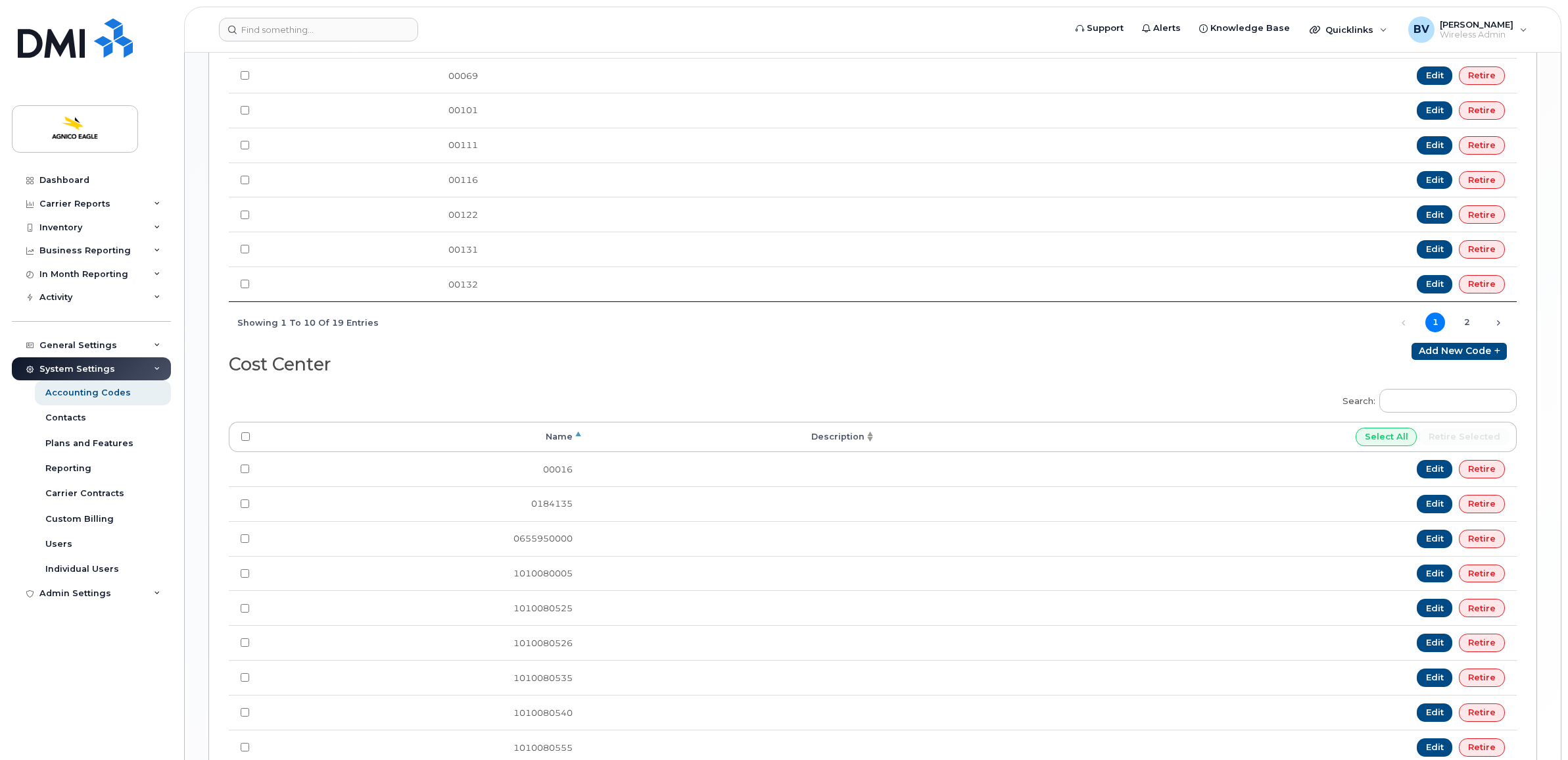
scroll to position [987, 0]
click at [1468, 358] on link "Add new code" at bounding box center [1458, 350] width 95 height 17
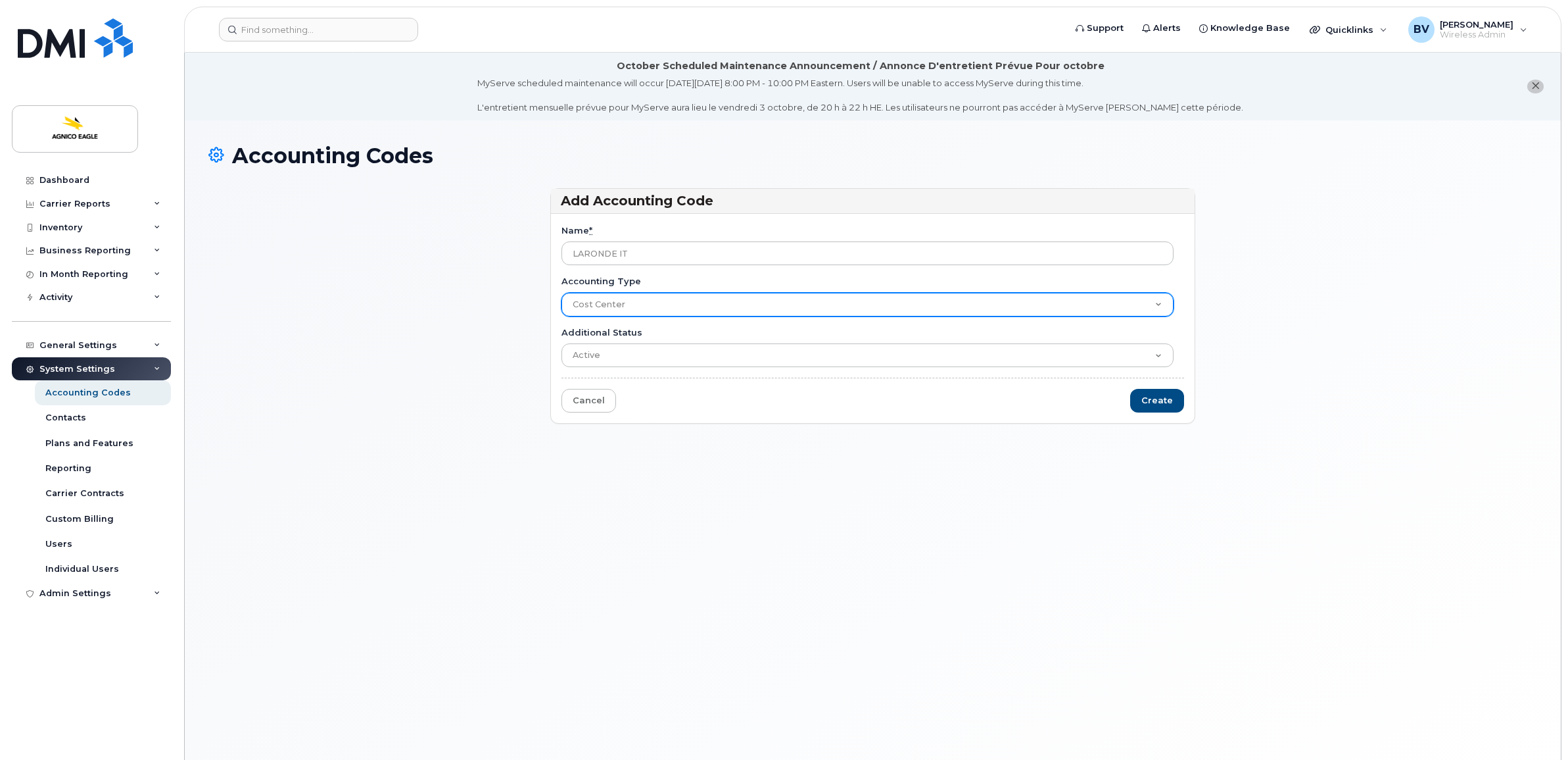
click at [649, 299] on select "Catégorie Division Cost Center" at bounding box center [867, 304] width 612 height 24
drag, startPoint x: 649, startPoint y: 299, endPoint x: 644, endPoint y: 307, distance: 9.4
click at [649, 299] on select "Catégorie Division Cost Center" at bounding box center [867, 304] width 612 height 24
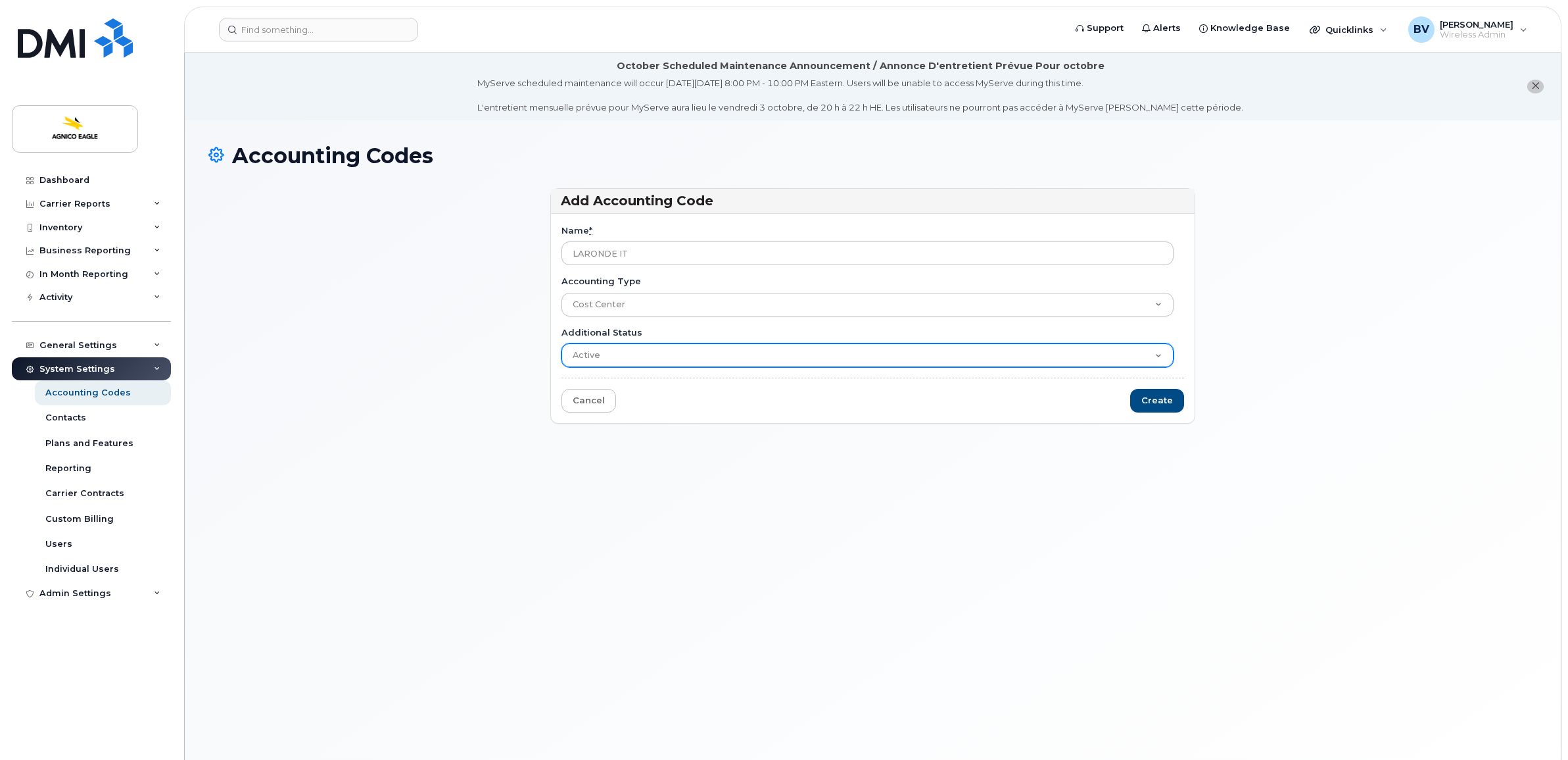
click at [603, 355] on select "Active Suspended Cancelled Closed" at bounding box center [867, 355] width 612 height 24
drag, startPoint x: 599, startPoint y: 356, endPoint x: 624, endPoint y: 293, distance: 67.8
click at [599, 356] on select "Active Suspended Cancelled Closed" at bounding box center [867, 355] width 612 height 24
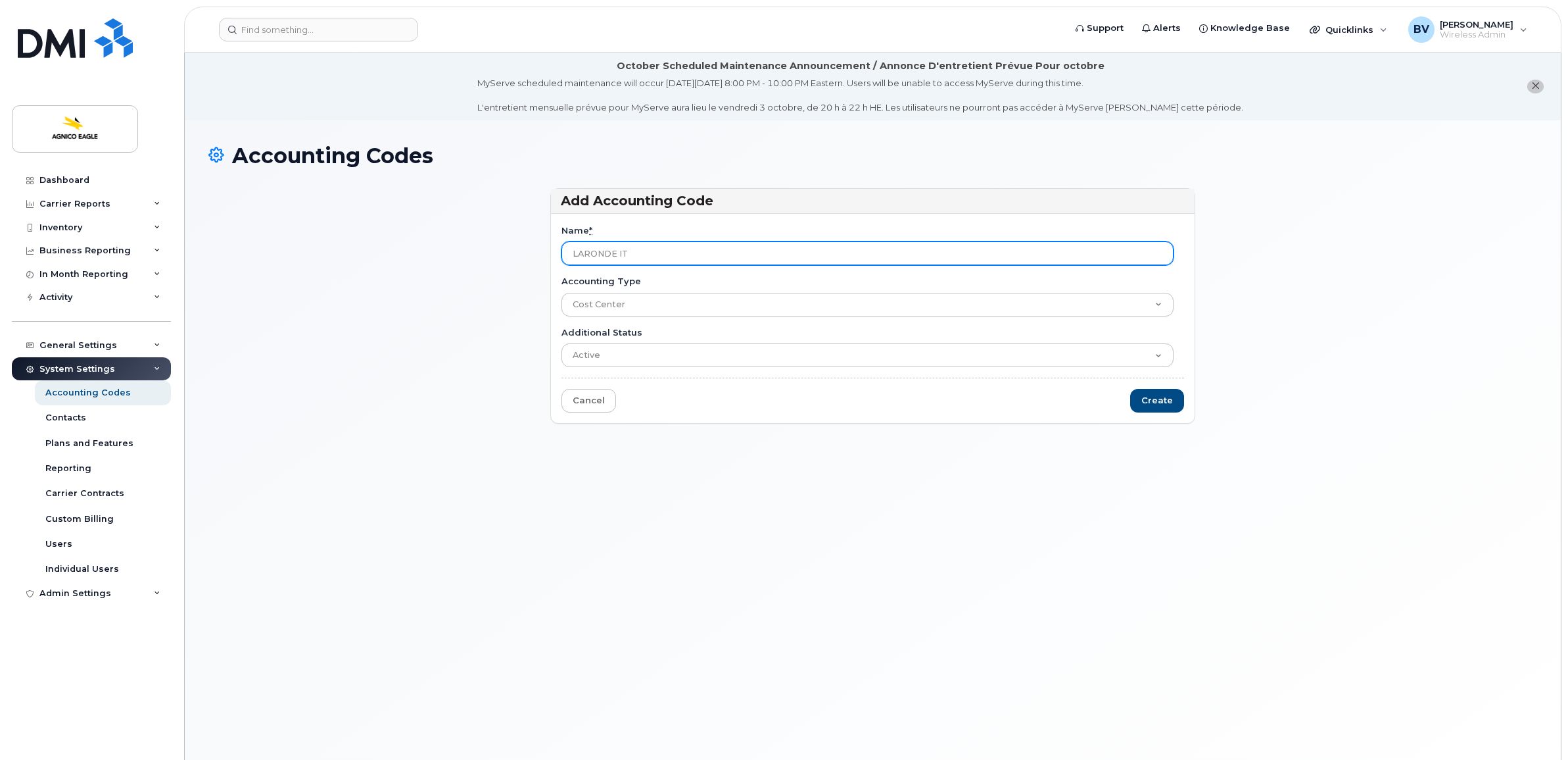
drag, startPoint x: 652, startPoint y: 253, endPoint x: 457, endPoint y: 261, distance: 195.2
click at [457, 261] on div "Add Accounting Code Name * LARONDE IT Accounting Type Catégorie Division Cost C…" at bounding box center [872, 312] width 1328 height 248
type input "1110050180"
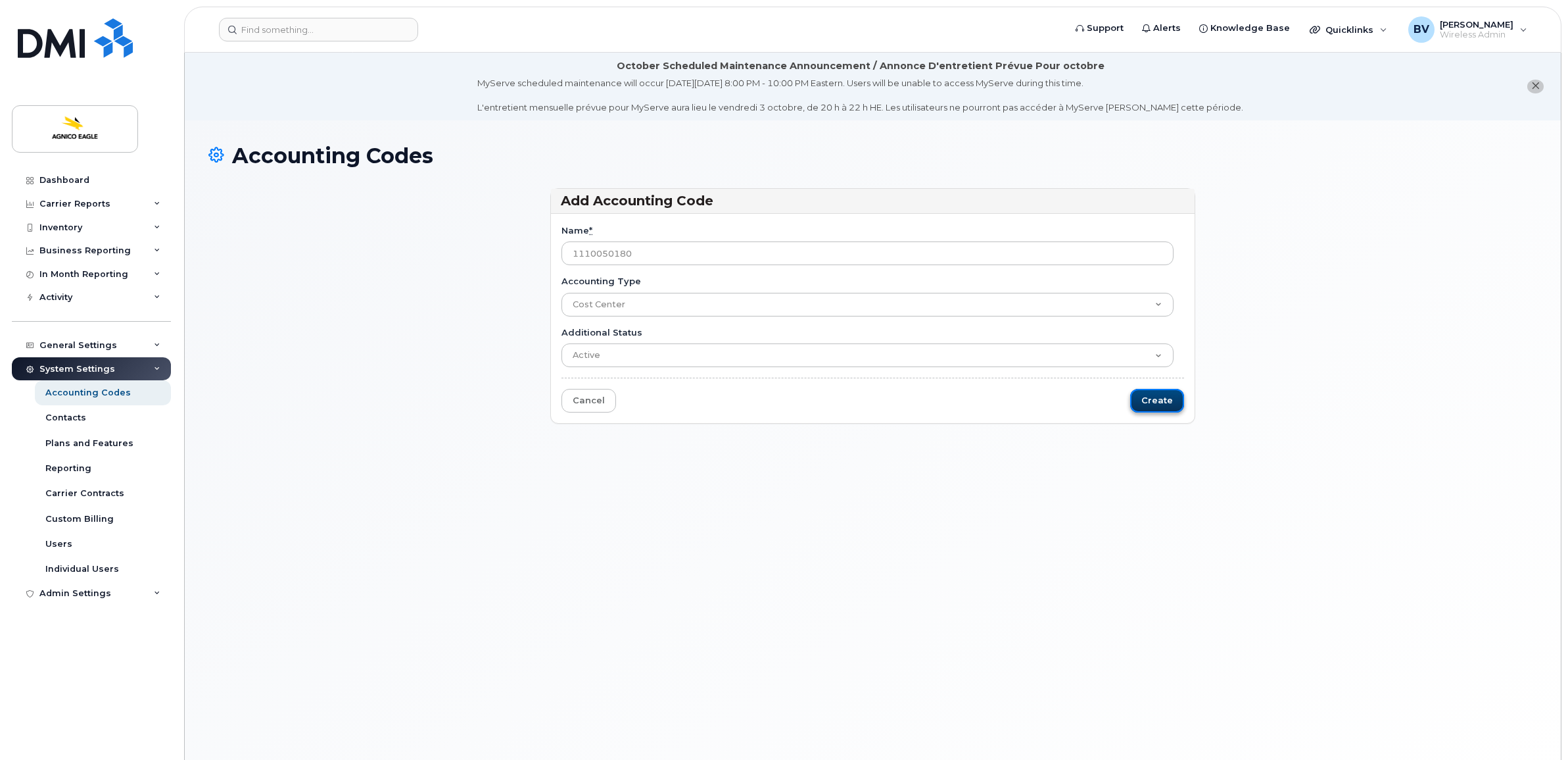
click at [1170, 403] on input "Create" at bounding box center [1157, 401] width 54 height 24
type input "Saving..."
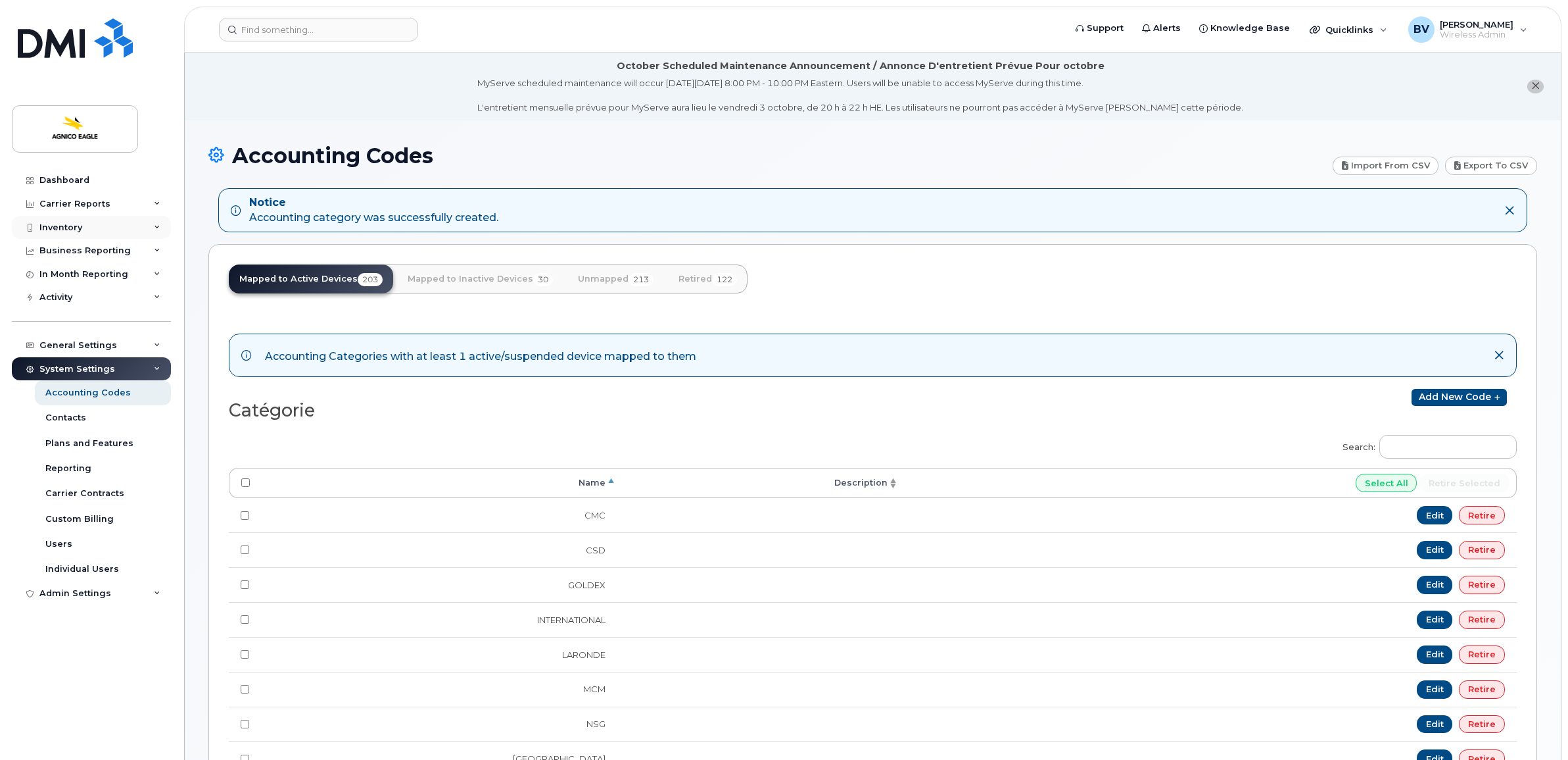
click at [64, 222] on div "Inventory" at bounding box center [61, 227] width 43 height 11
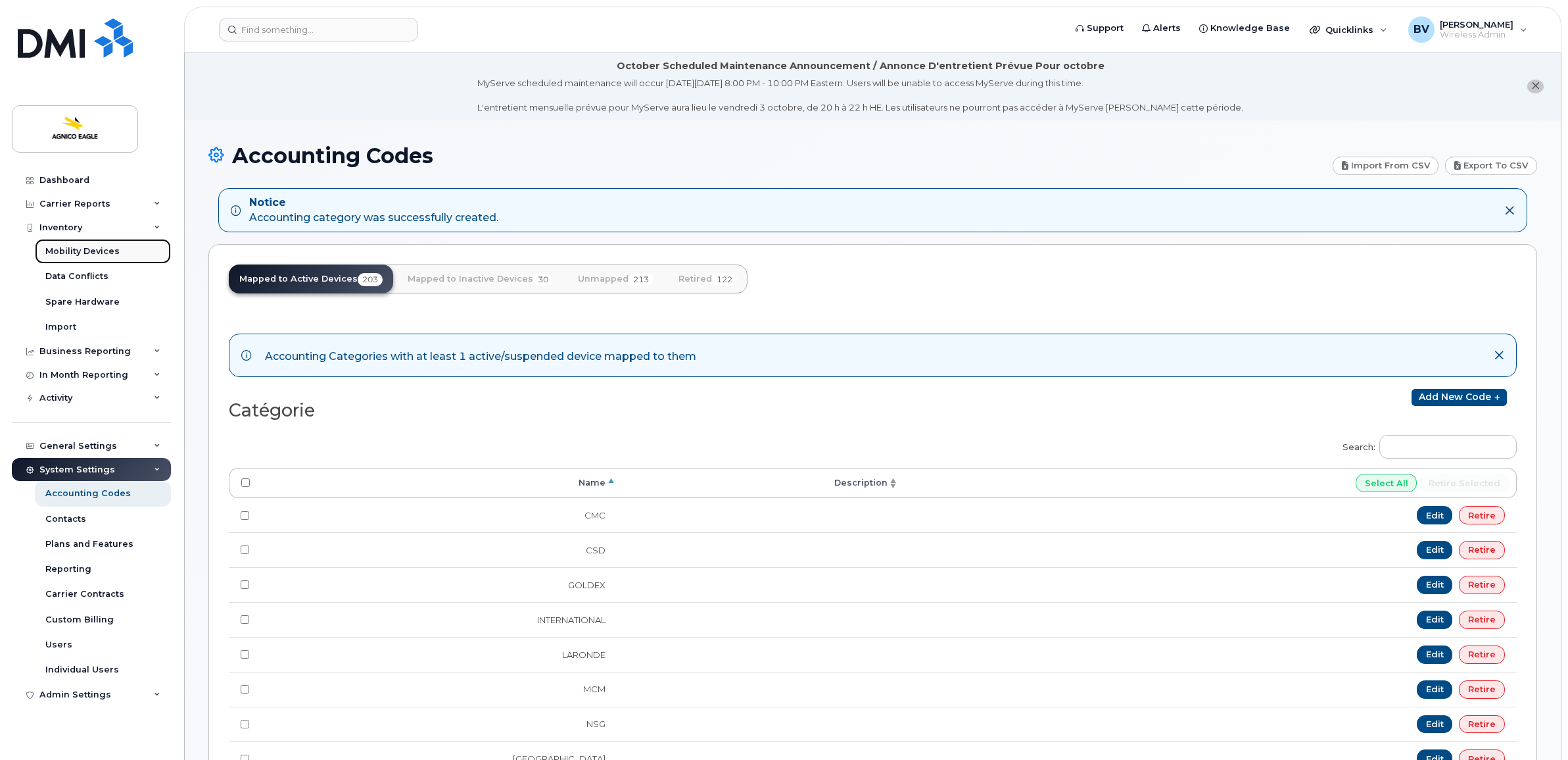
click at [66, 248] on div "Mobility Devices" at bounding box center [83, 251] width 75 height 12
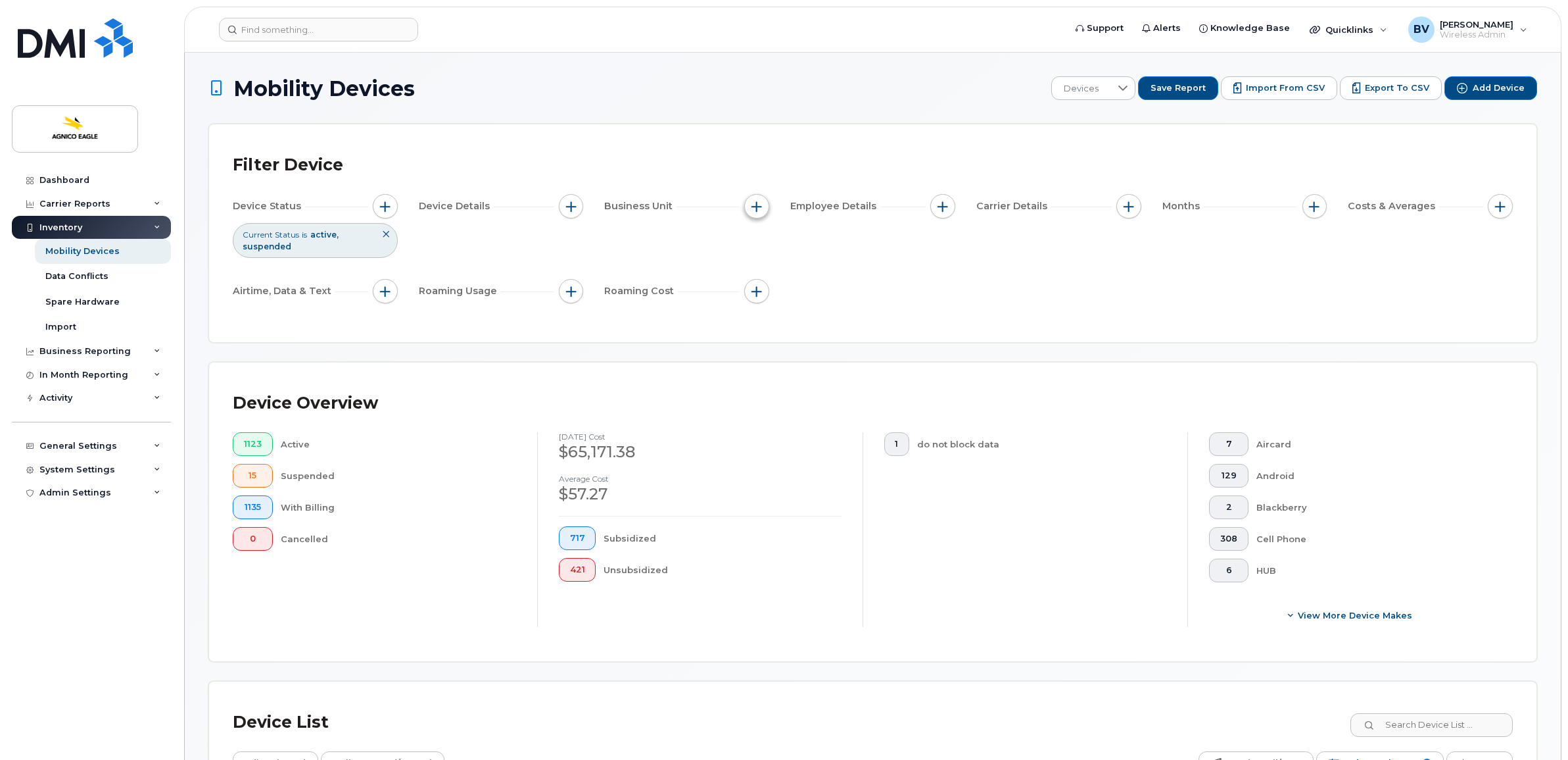
click at [751, 212] on button "button" at bounding box center [757, 206] width 25 height 25
click at [763, 268] on input "Catégorie" at bounding box center [760, 267] width 11 height 11
checkbox input "true"
click at [802, 319] on input "text" at bounding box center [844, 323] width 115 height 12
type input "A"
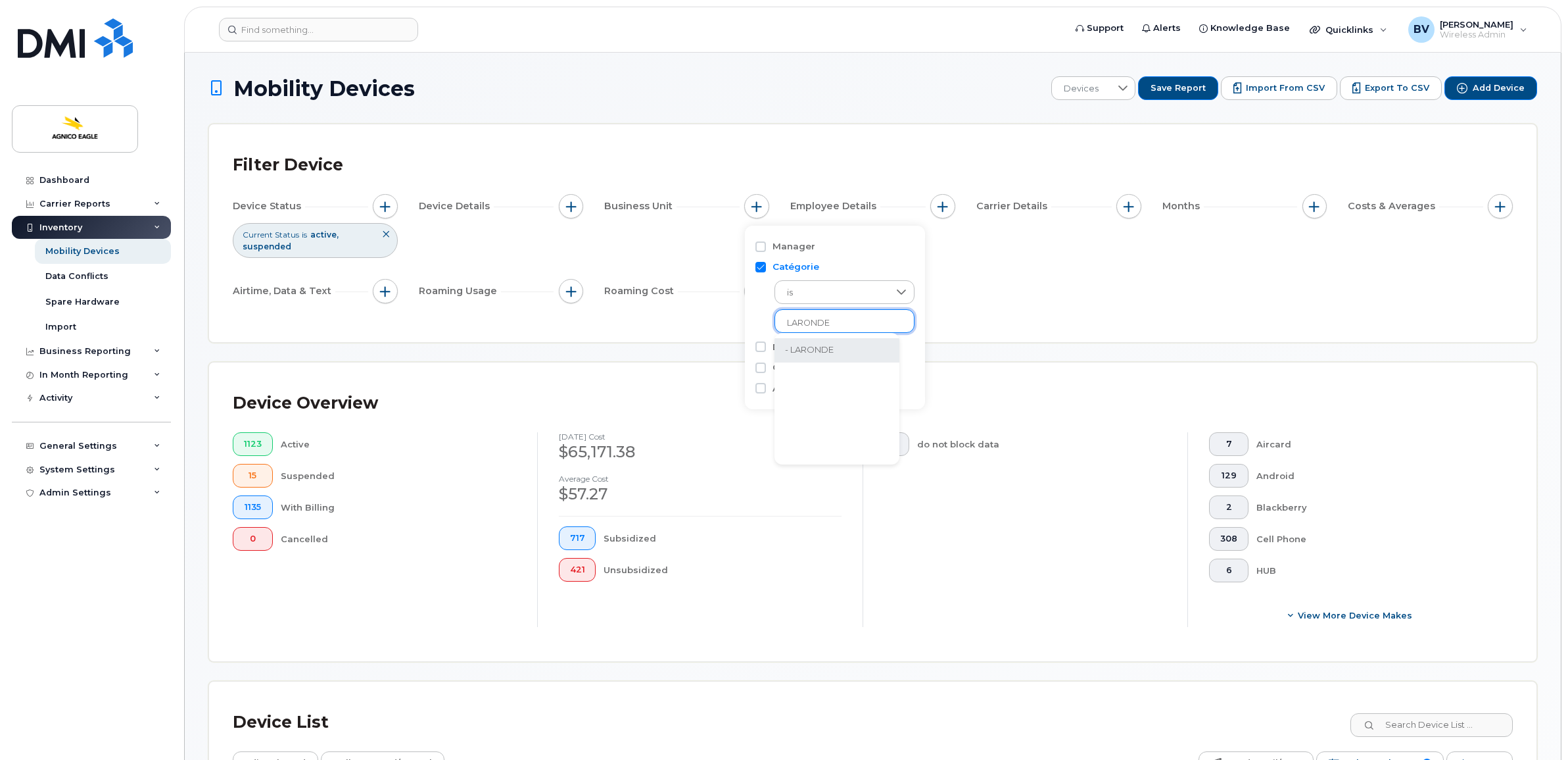
type input "LARONDE"
click at [803, 351] on li "- LARONDE" at bounding box center [836, 350] width 125 height 24
click at [1069, 313] on div "Filter Device Device Status Current Status is active suspended Device Details B…" at bounding box center [872, 234] width 1280 height 170
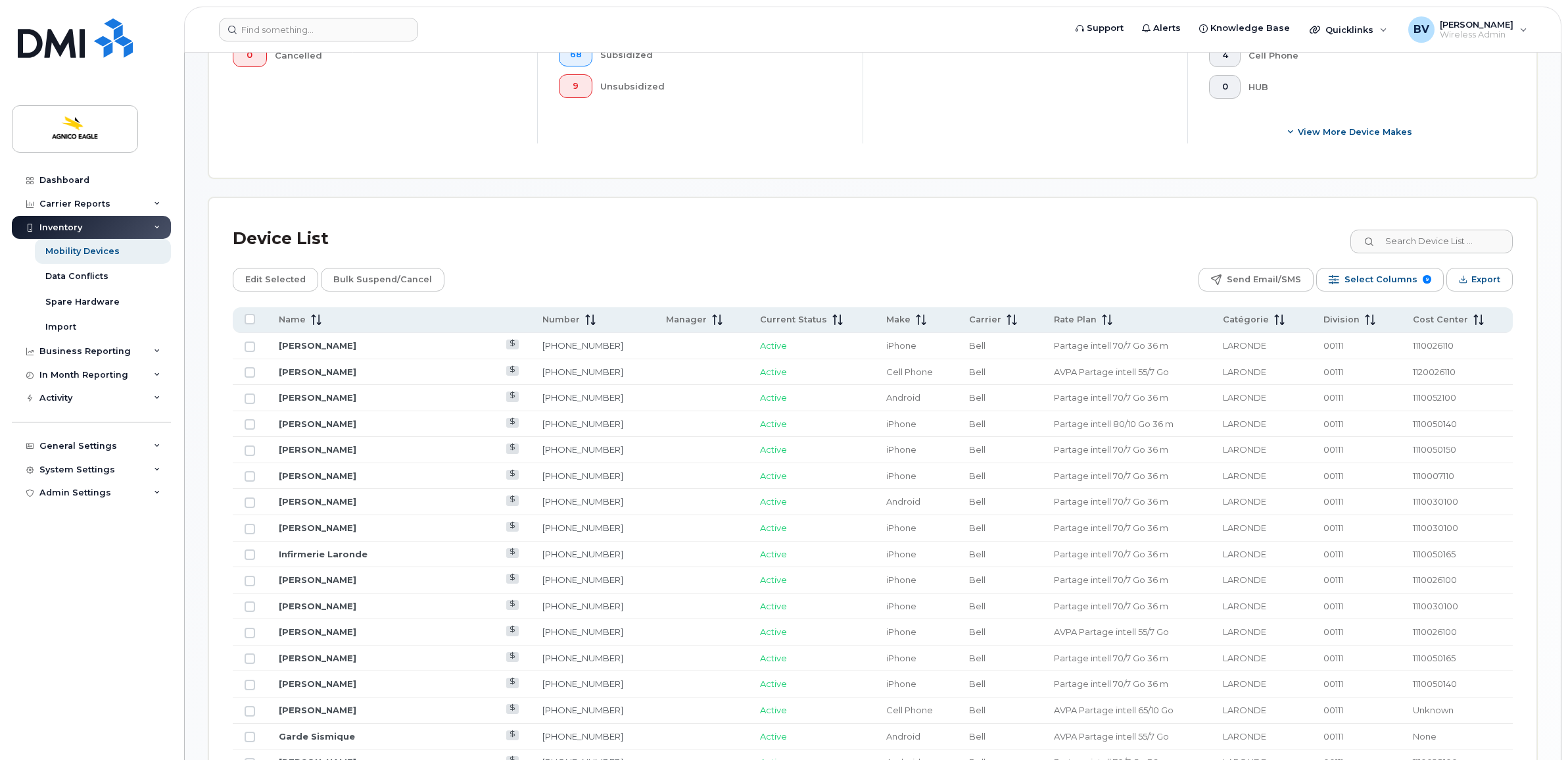
scroll to position [493, 0]
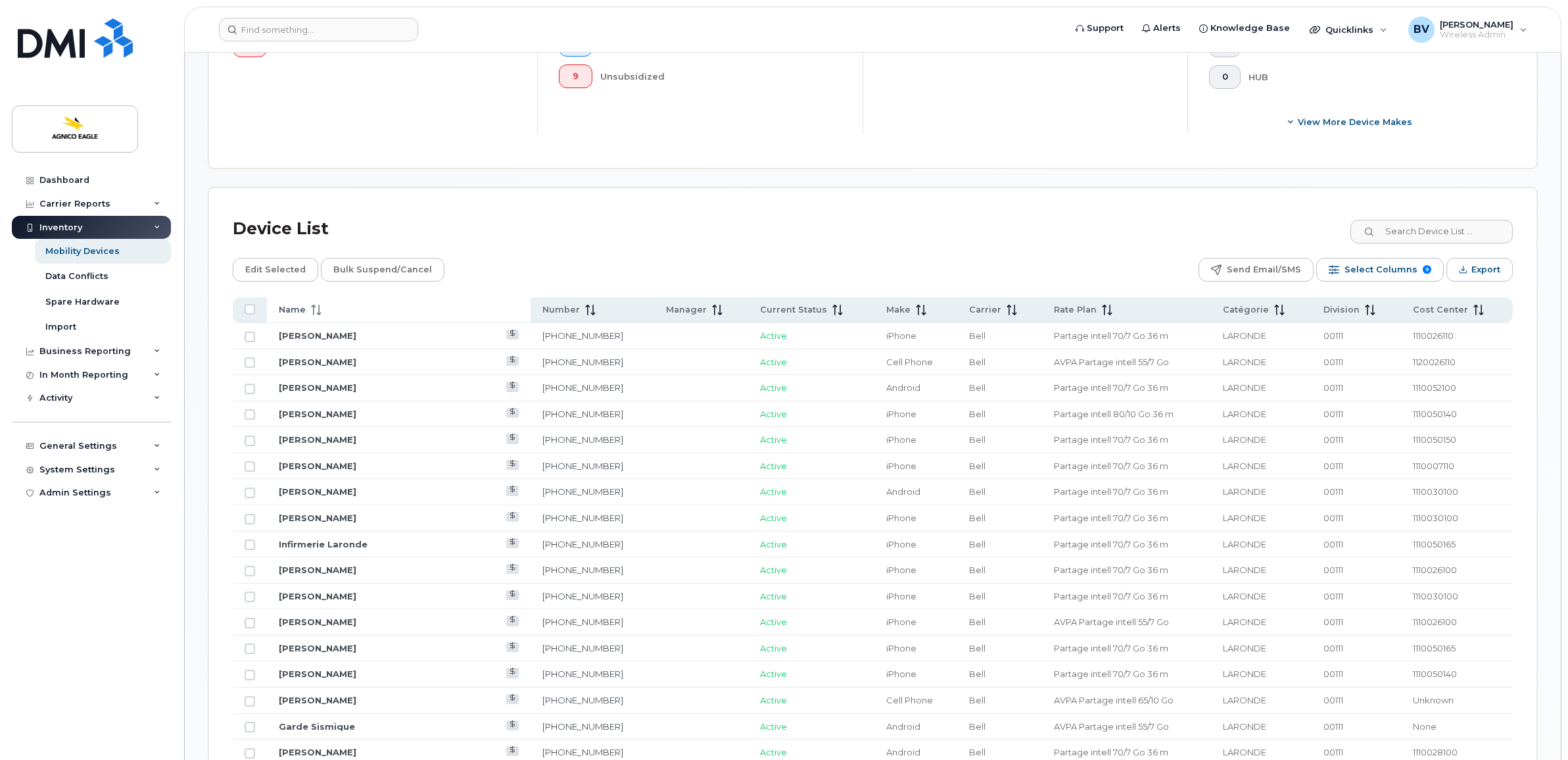
click at [306, 311] on span at bounding box center [313, 310] width 16 height 12
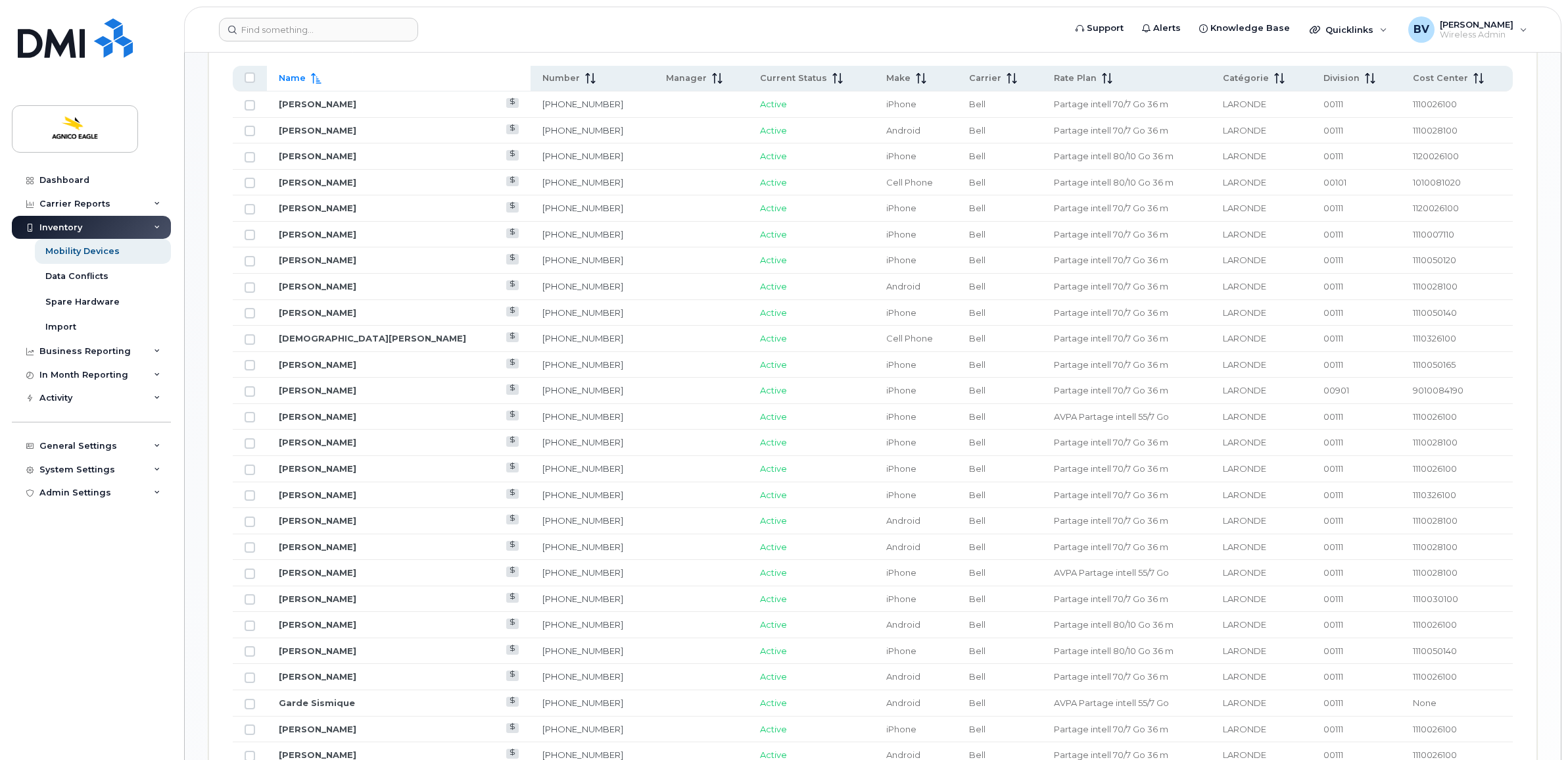
scroll to position [740, 0]
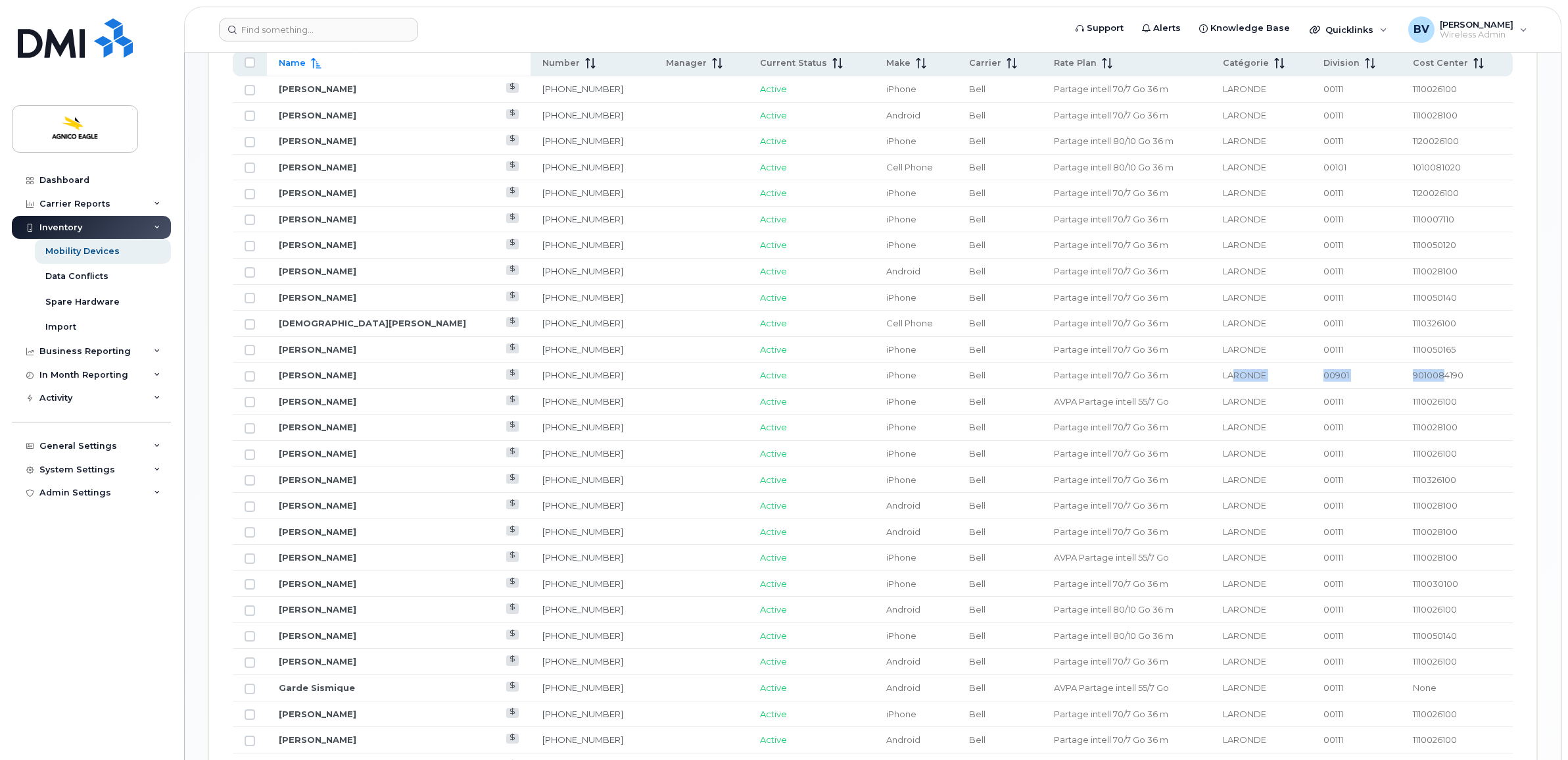
drag, startPoint x: 1213, startPoint y: 377, endPoint x: 1434, endPoint y: 377, distance: 221.0
click at [1434, 377] on tr "Claude Bolduc 819-355-3221 Active iPhone Bell Partage intell 70/7 Go 36 m LARON…" at bounding box center [872, 375] width 1280 height 27
click at [1434, 377] on span "9010084190" at bounding box center [1438, 375] width 51 height 11
drag, startPoint x: 1195, startPoint y: 375, endPoint x: 1458, endPoint y: 377, distance: 263.0
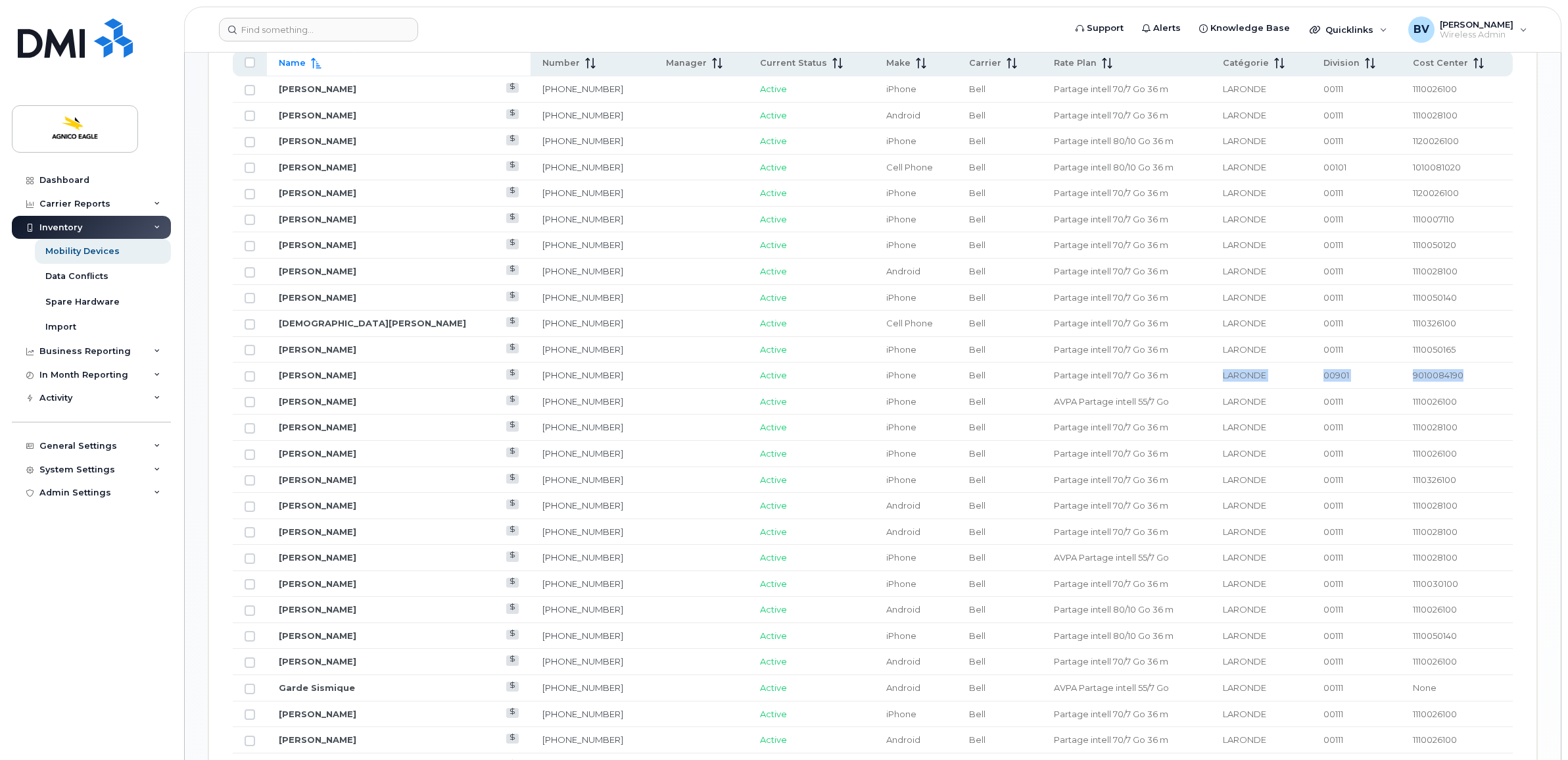
click at [1458, 377] on tr "Claude Bolduc 819-355-3221 Active iPhone Bell Partage intell 70/7 Go 36 m LARON…" at bounding box center [872, 375] width 1280 height 27
drag, startPoint x: 1458, startPoint y: 377, endPoint x: 1437, endPoint y: 379, distance: 21.1
click at [1437, 379] on span "9010084190" at bounding box center [1438, 375] width 51 height 11
drag, startPoint x: 1437, startPoint y: 379, endPoint x: 1322, endPoint y: 374, distance: 115.1
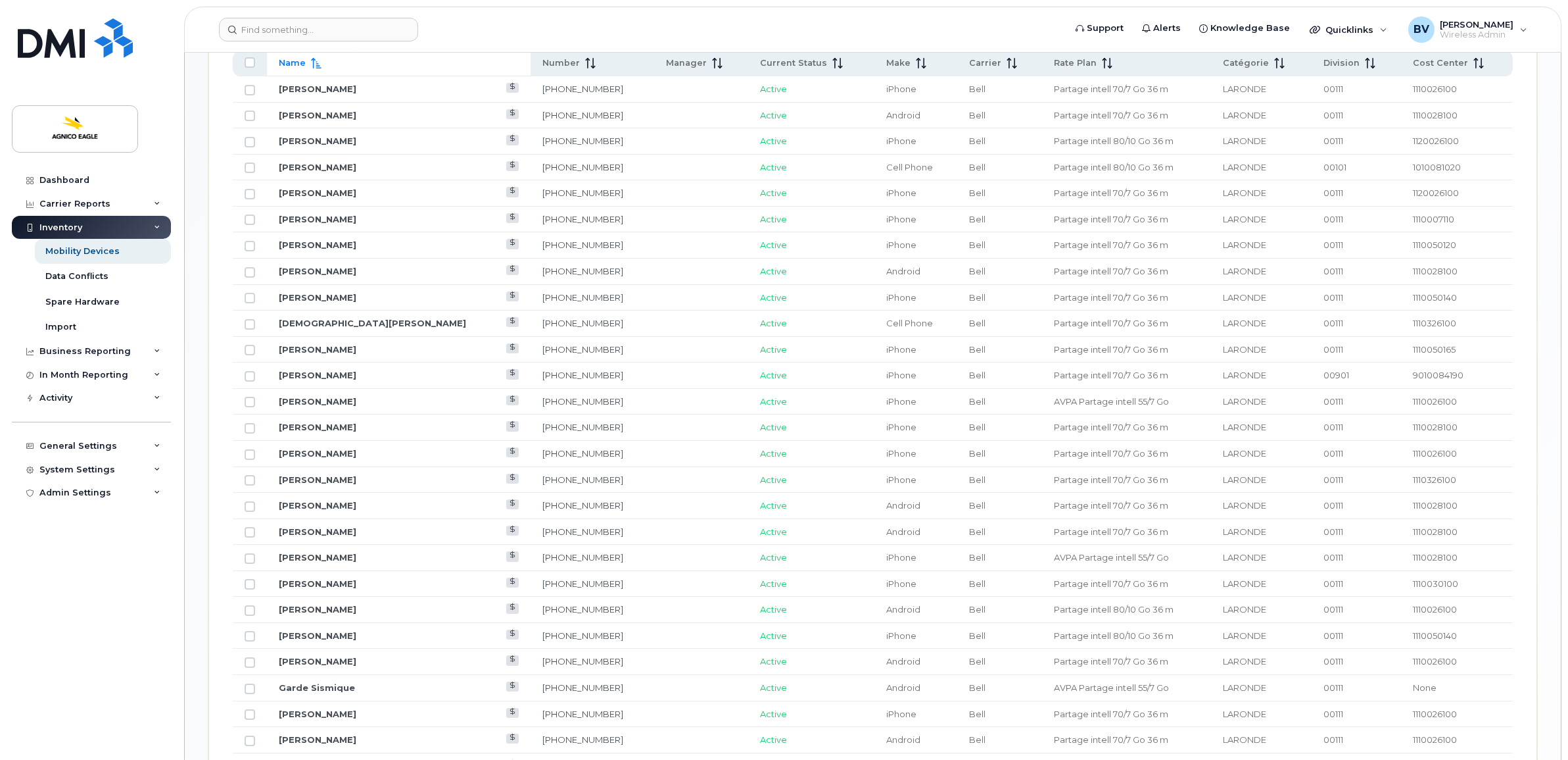
click at [1323, 374] on span "00901" at bounding box center [1336, 375] width 26 height 11
drag, startPoint x: 1322, startPoint y: 374, endPoint x: 1240, endPoint y: 372, distance: 82.0
click at [1240, 372] on span "LARONDE" at bounding box center [1244, 375] width 43 height 11
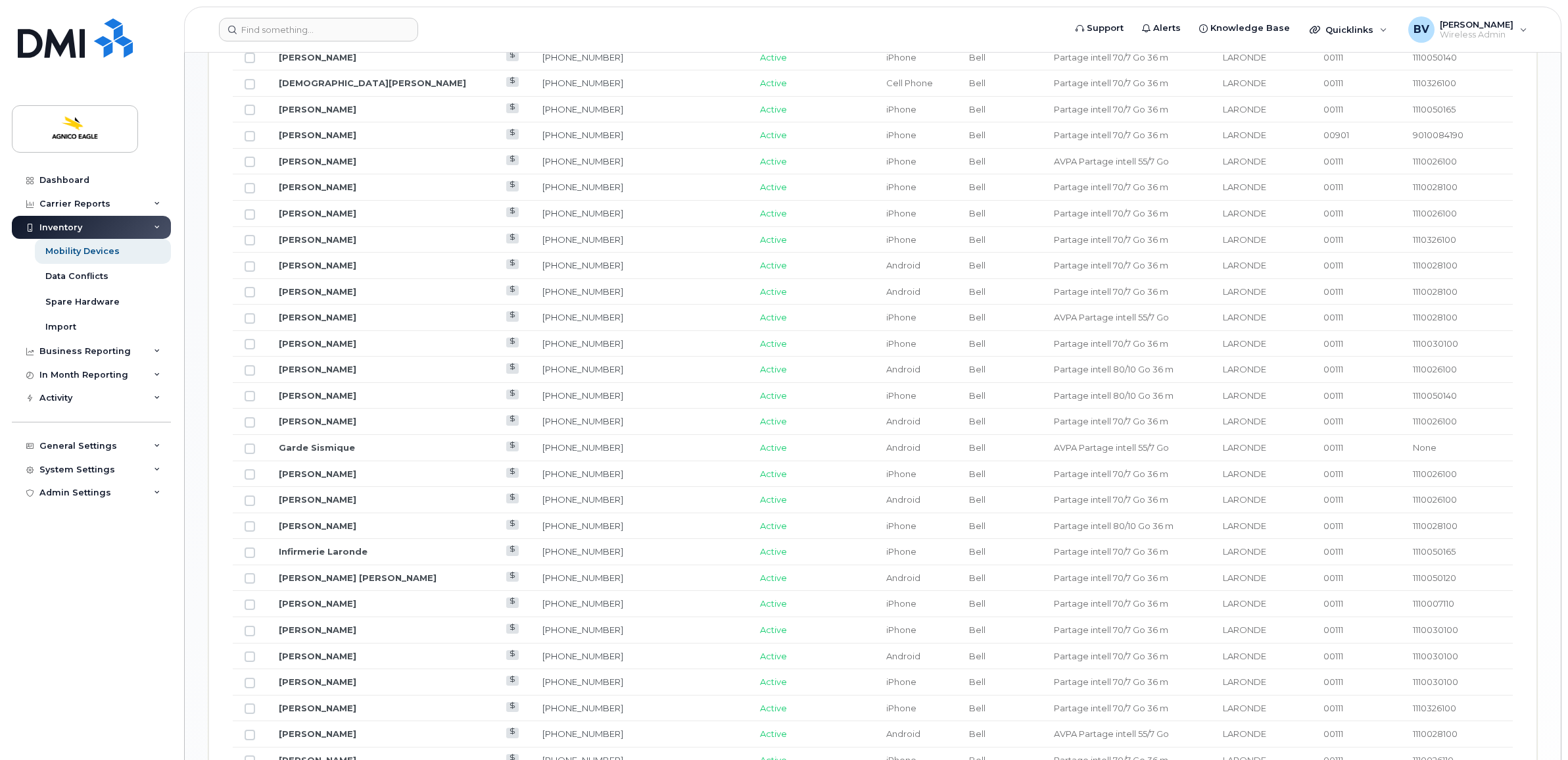
scroll to position [987, 0]
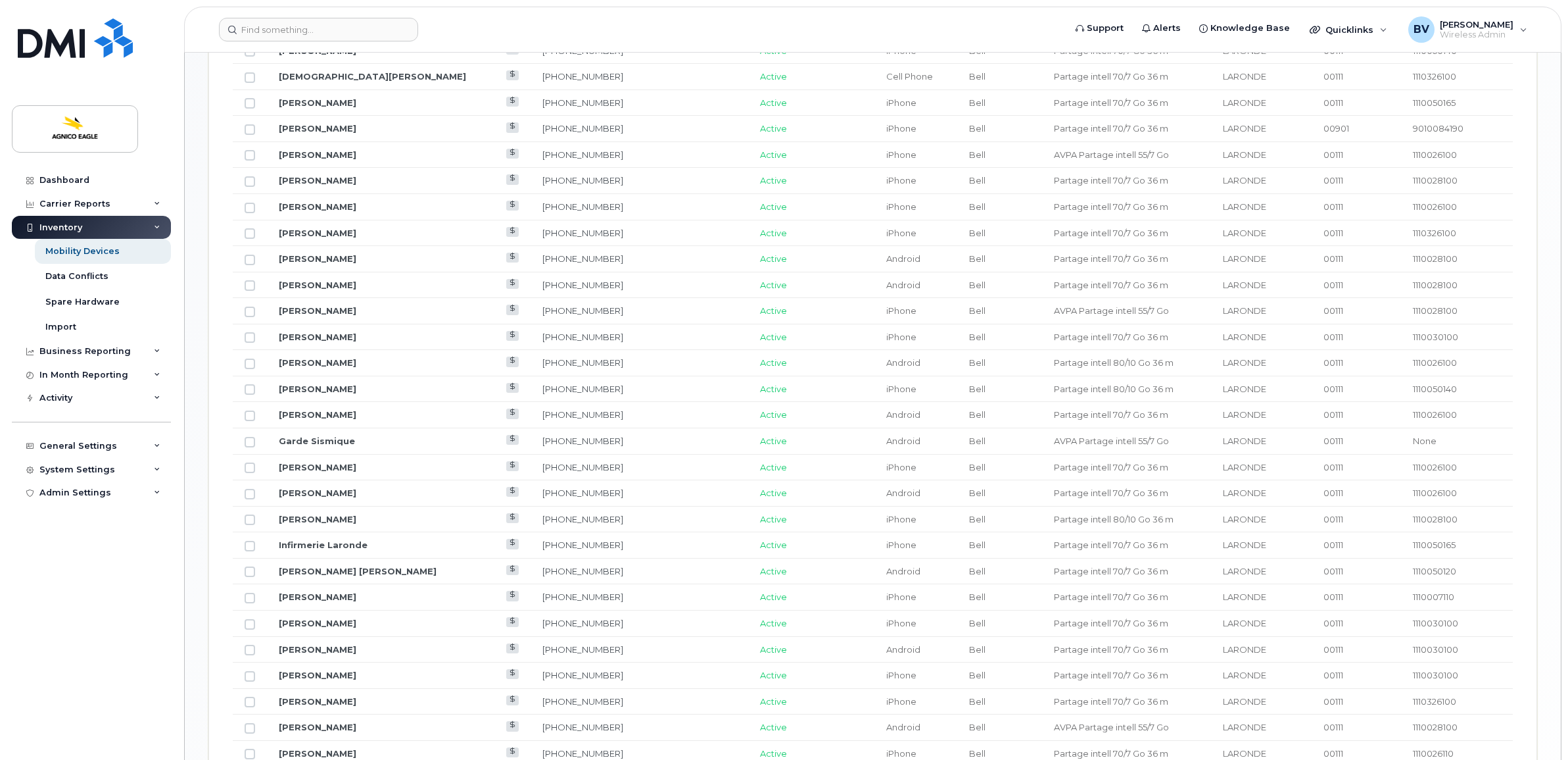
click at [1431, 471] on span "1110026100" at bounding box center [1435, 467] width 44 height 11
drag, startPoint x: 1431, startPoint y: 471, endPoint x: 1428, endPoint y: 497, distance: 26.2
click at [1429, 498] on span "1110026100" at bounding box center [1435, 493] width 44 height 11
drag, startPoint x: 1398, startPoint y: 472, endPoint x: 1465, endPoint y: 475, distance: 67.1
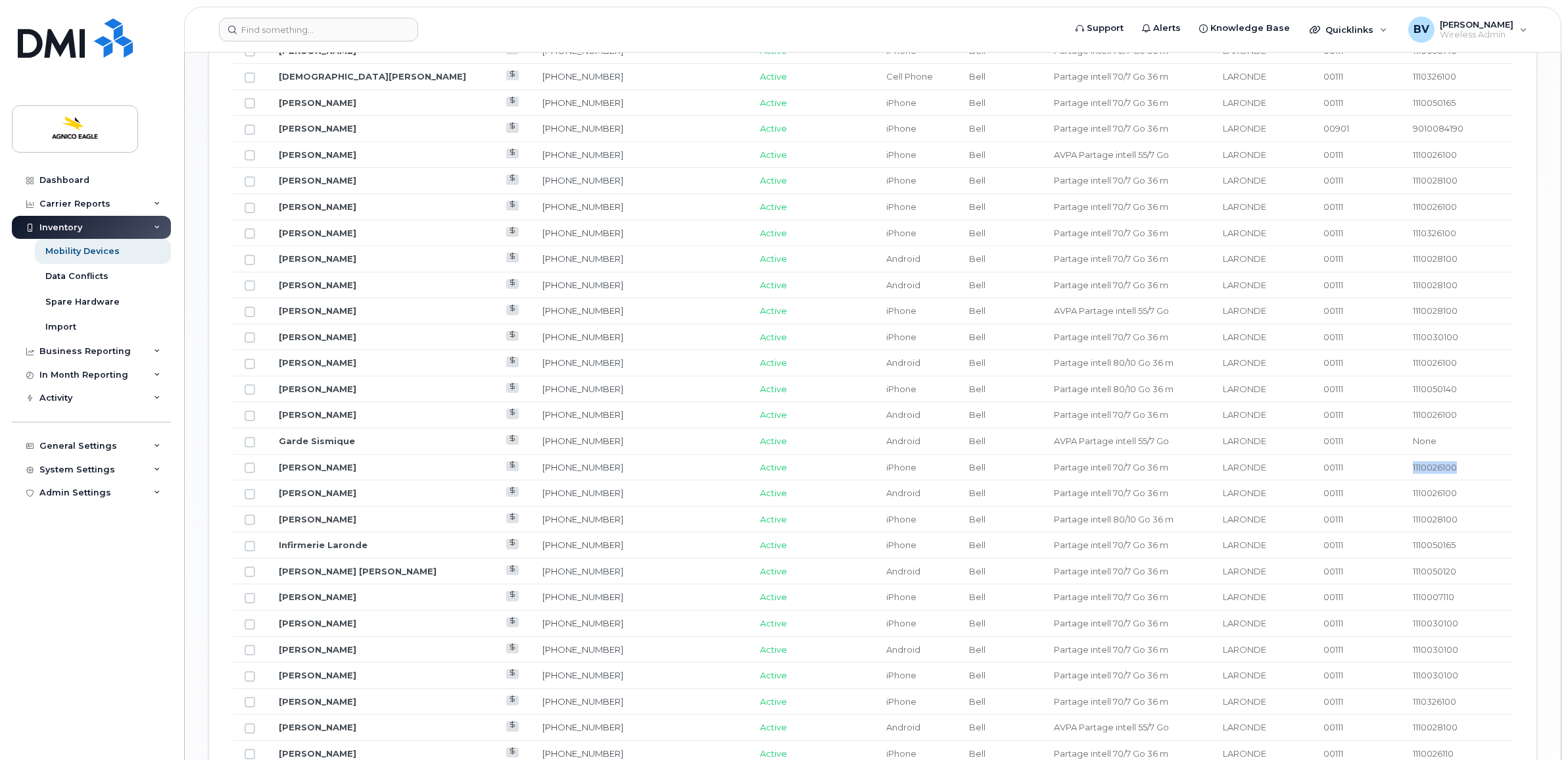
click at [1465, 475] on td "1110026100" at bounding box center [1456, 467] width 112 height 27
drag, startPoint x: 1465, startPoint y: 475, endPoint x: 1375, endPoint y: 498, distance: 92.9
click at [1375, 498] on tr "Guillaume Béchard 819-290-1980 Active Android Bell Partage intell 70/7 Go 36 m …" at bounding box center [872, 493] width 1280 height 27
drag, startPoint x: 1375, startPoint y: 498, endPoint x: 1473, endPoint y: 532, distance: 103.7
click at [1473, 532] on tr "Guillaume Blanchette 819-856-5879 Active iPhone Bell Partage intell 80/10 Go 36…" at bounding box center [872, 520] width 1280 height 27
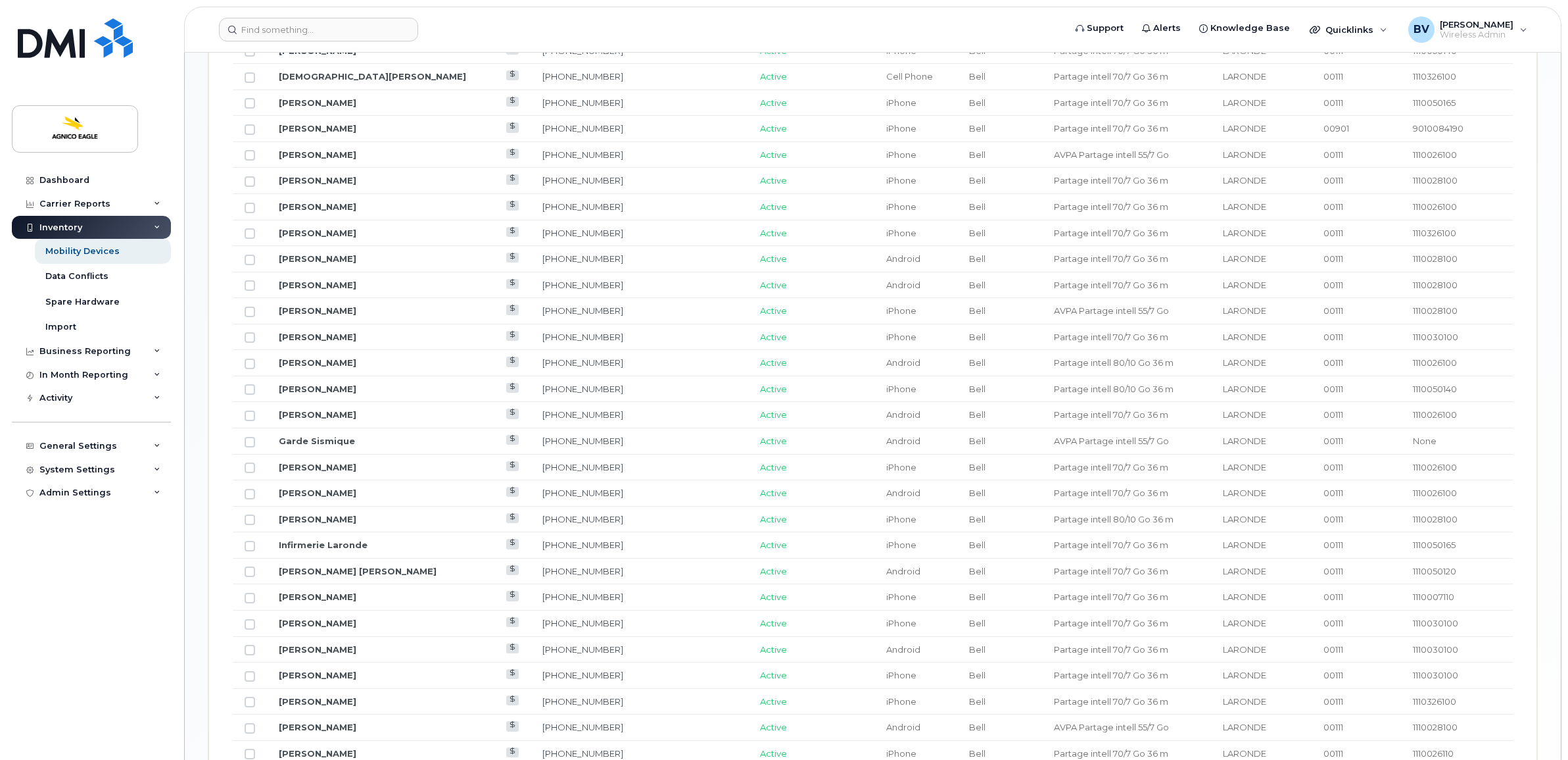
drag, startPoint x: 1473, startPoint y: 532, endPoint x: 1439, endPoint y: 551, distance: 38.9
click at [1439, 550] on span "1110050165" at bounding box center [1434, 545] width 43 height 11
drag, startPoint x: 1439, startPoint y: 551, endPoint x: 1430, endPoint y: 523, distance: 29.4
click at [1430, 523] on span "1110028100" at bounding box center [1435, 519] width 45 height 11
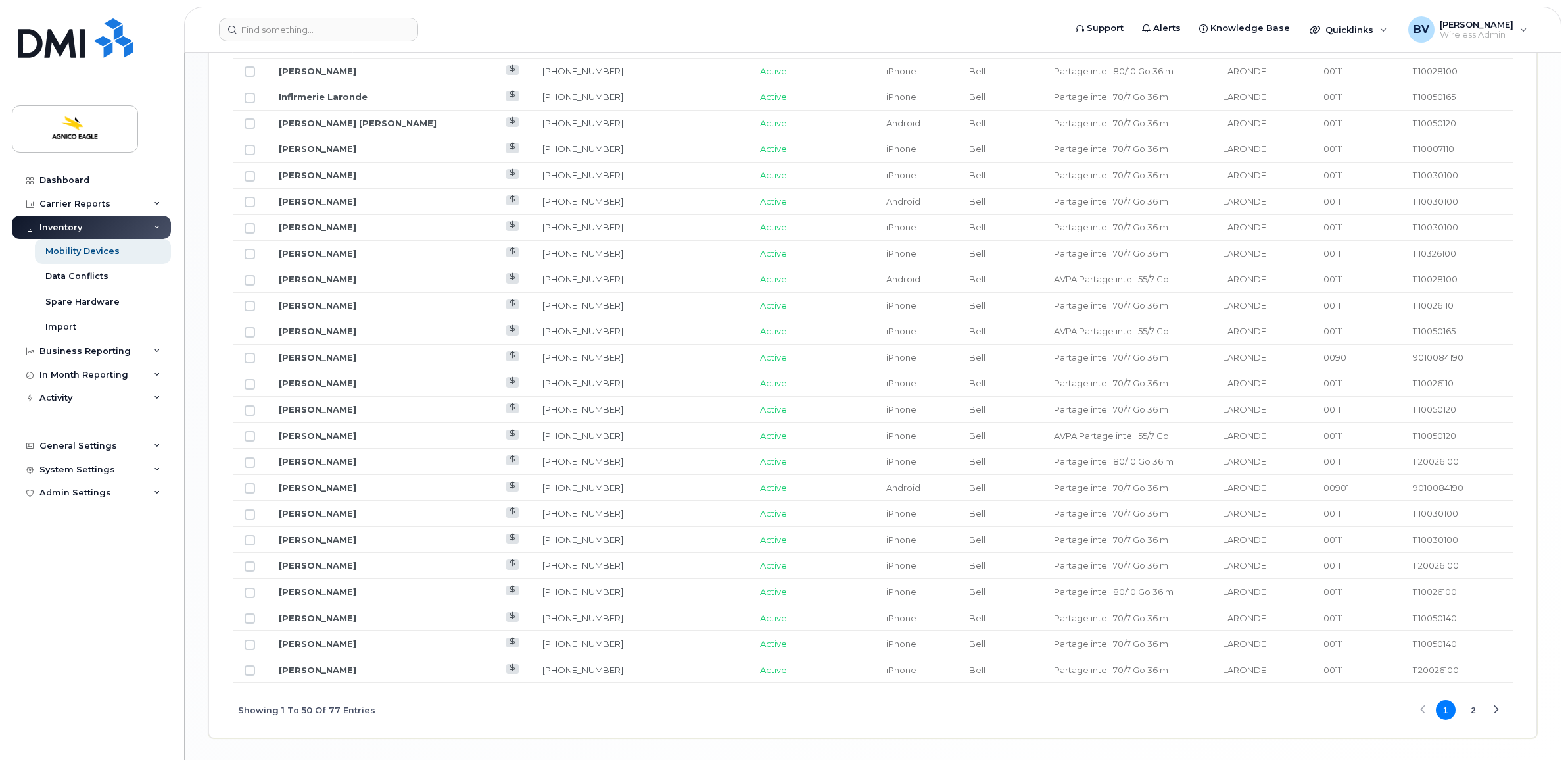
scroll to position [1488, 0]
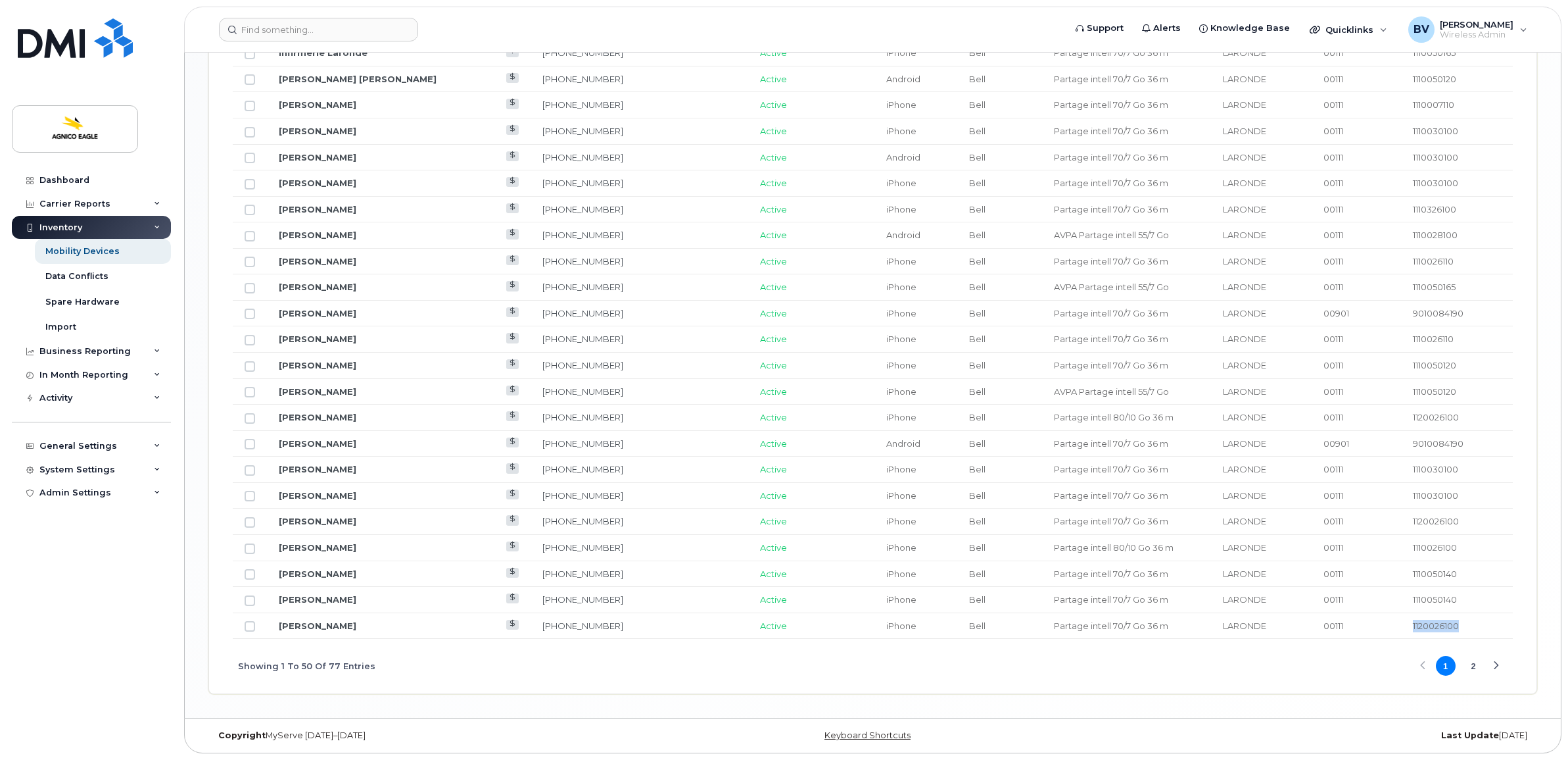
drag, startPoint x: 1405, startPoint y: 623, endPoint x: 1458, endPoint y: 625, distance: 53.0
click at [1458, 625] on td "1120026100" at bounding box center [1456, 626] width 112 height 27
drag, startPoint x: 1458, startPoint y: 625, endPoint x: 1424, endPoint y: 624, distance: 34.0
click at [1424, 624] on span "1120026100" at bounding box center [1436, 625] width 46 height 11
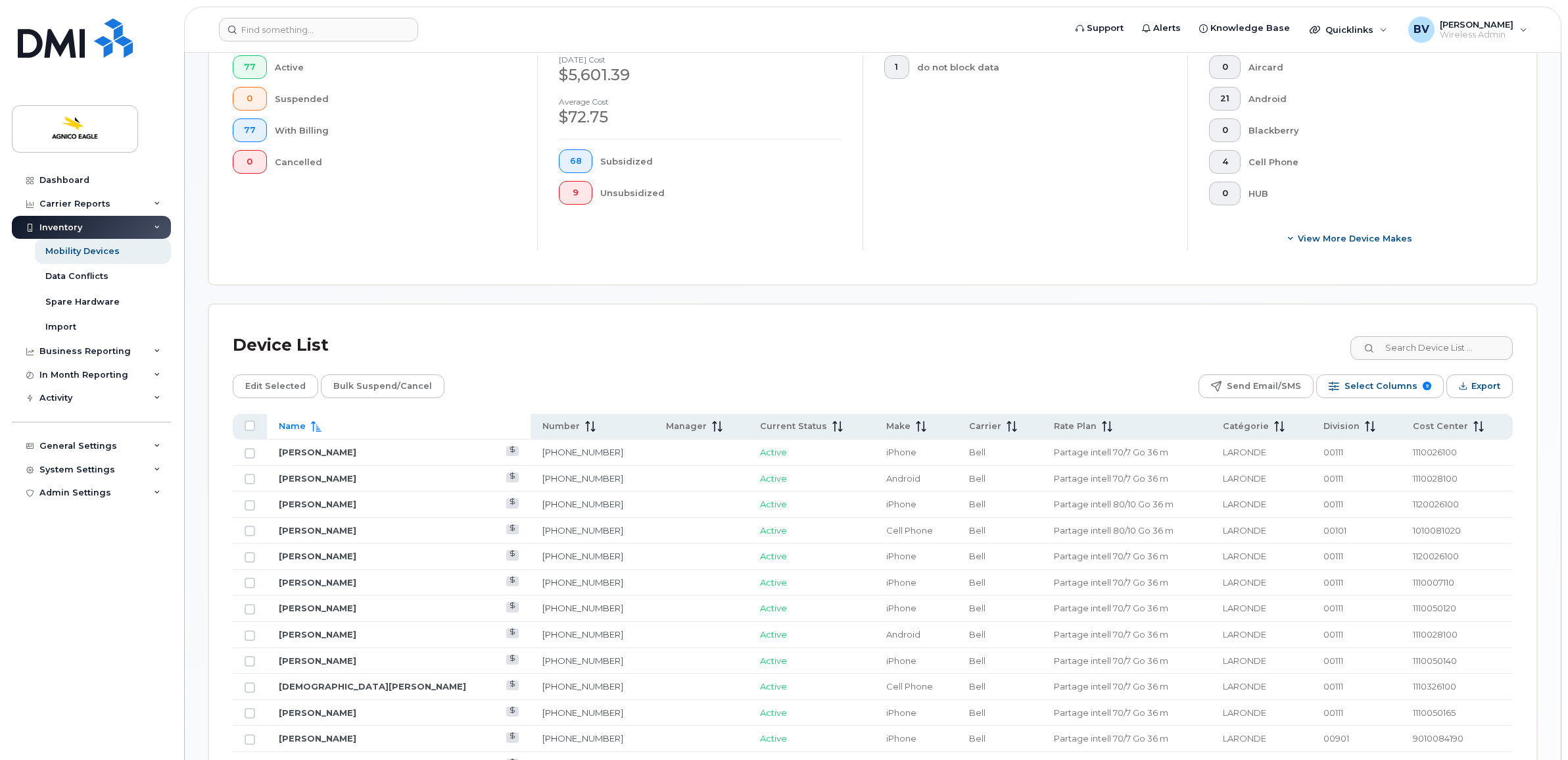
scroll to position [338, 0]
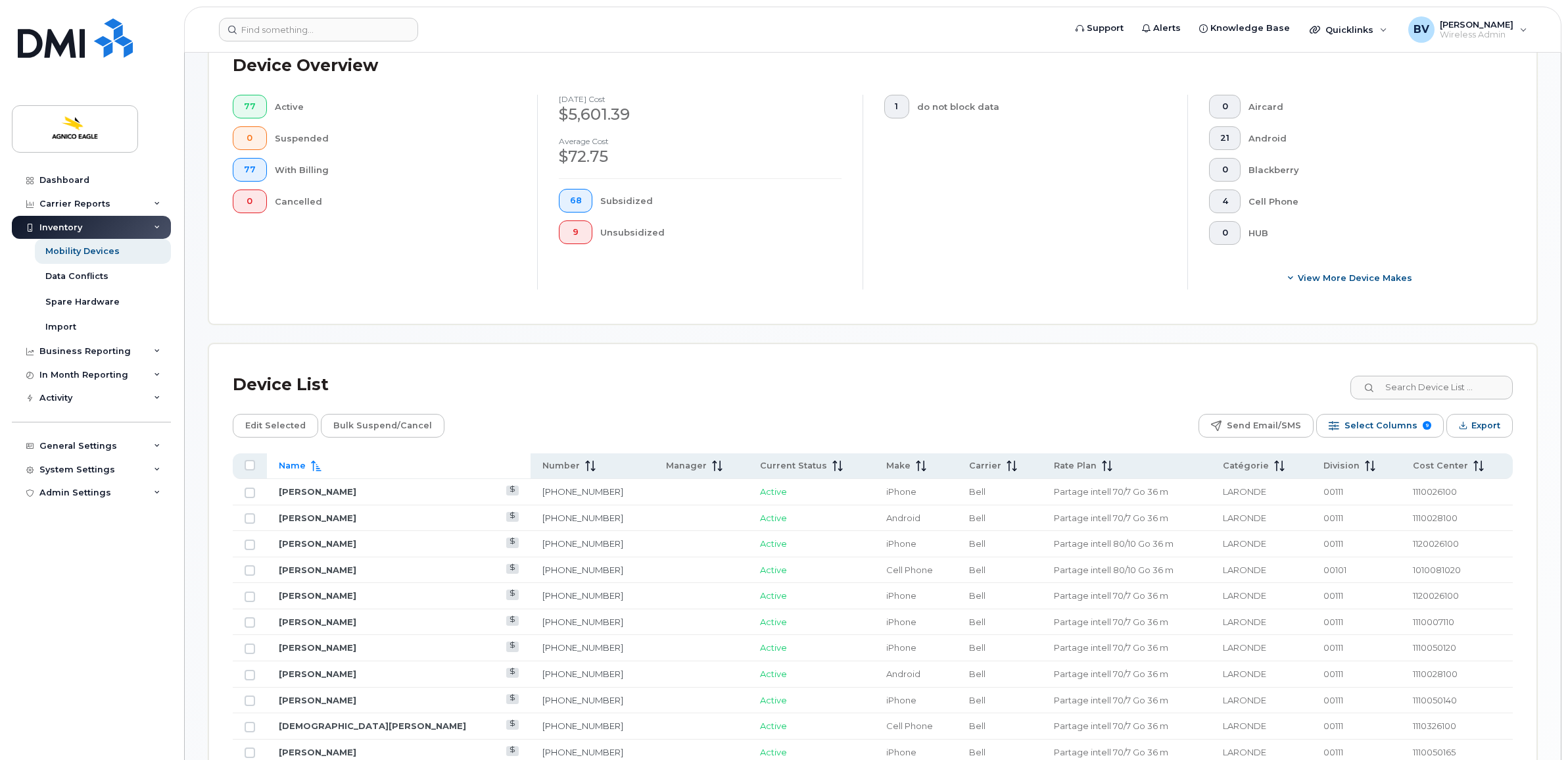
click at [703, 398] on div "Device List" at bounding box center [872, 384] width 1280 height 34
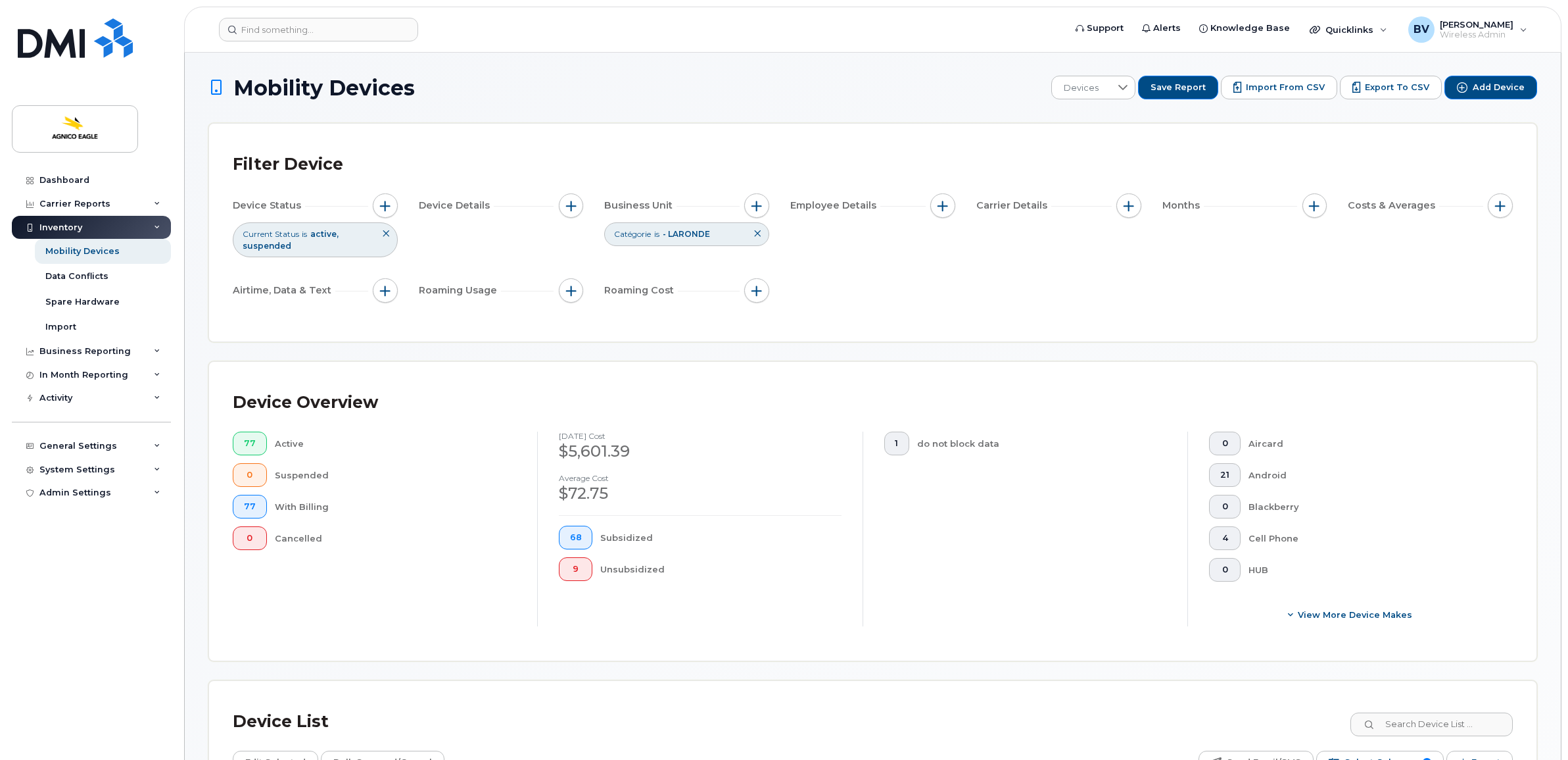
scroll to position [0, 0]
click at [296, 167] on div "Filter Device" at bounding box center [287, 165] width 110 height 34
drag, startPoint x: 296, startPoint y: 167, endPoint x: 248, endPoint y: 162, distance: 48.3
click at [248, 162] on div "Filter Device" at bounding box center [287, 165] width 110 height 34
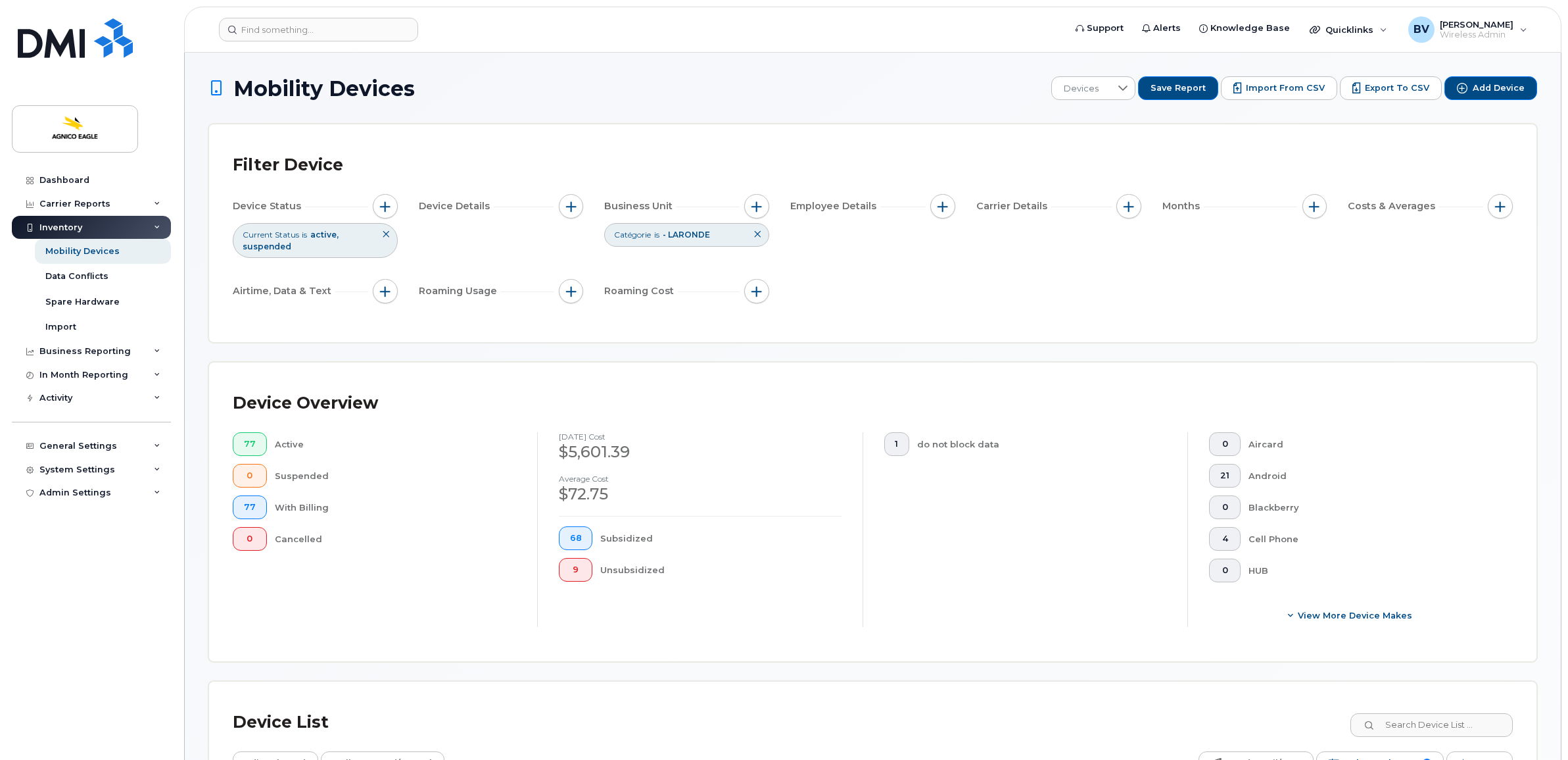
click at [757, 234] on icon at bounding box center [757, 234] width 8 height 8
click at [758, 211] on button "button" at bounding box center [757, 206] width 25 height 25
click at [763, 266] on input "Catégorie" at bounding box center [760, 267] width 11 height 11
checkbox input "true"
click at [856, 323] on icon "- LARONDE" at bounding box center [857, 323] width 11 height 11
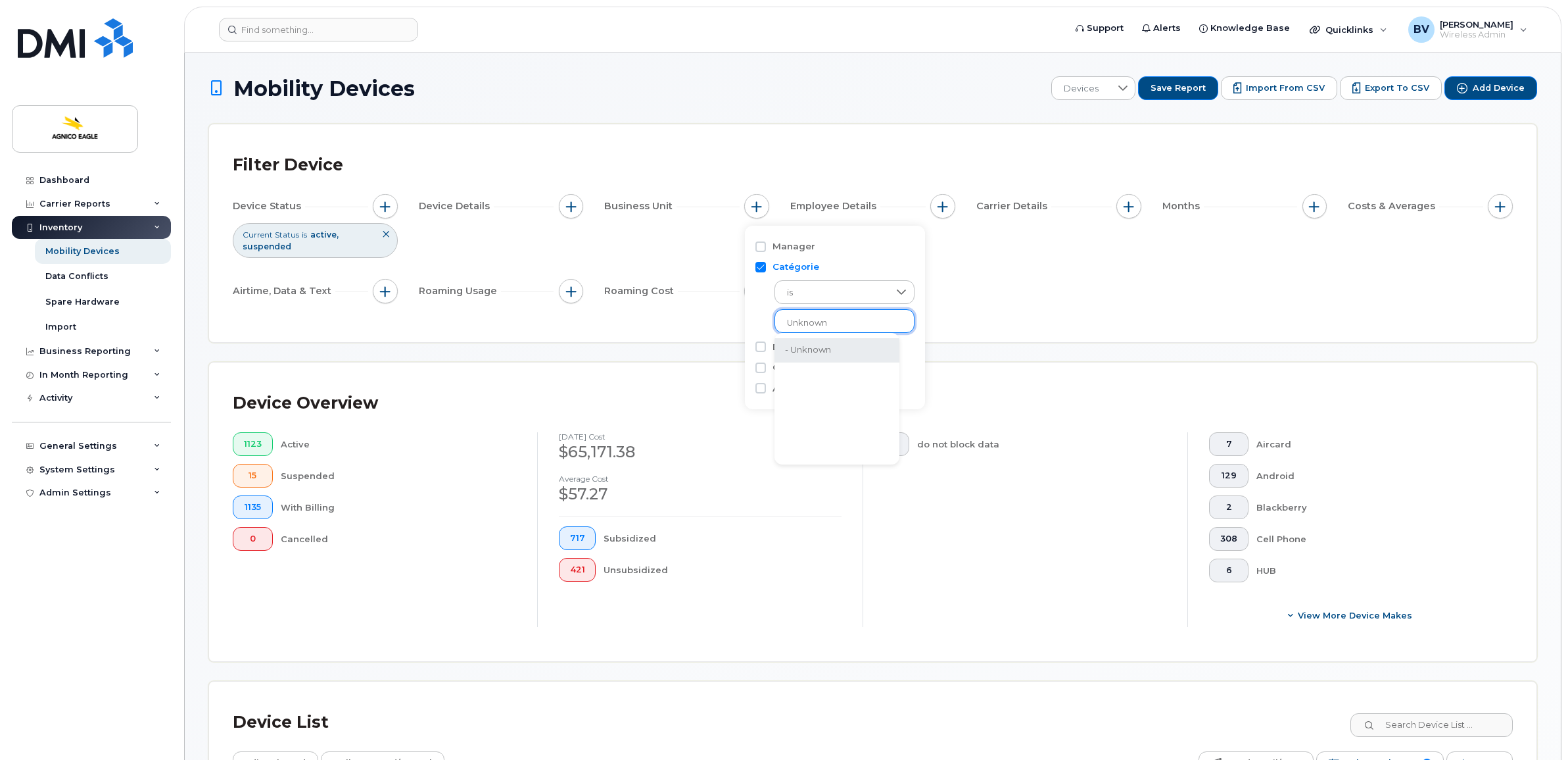
type input "Unknown"
click at [823, 346] on li "- Unknown" at bounding box center [836, 350] width 125 height 24
click at [697, 332] on div "Filter Device Device Status Current Status is active suspended Device Details B…" at bounding box center [872, 233] width 1327 height 218
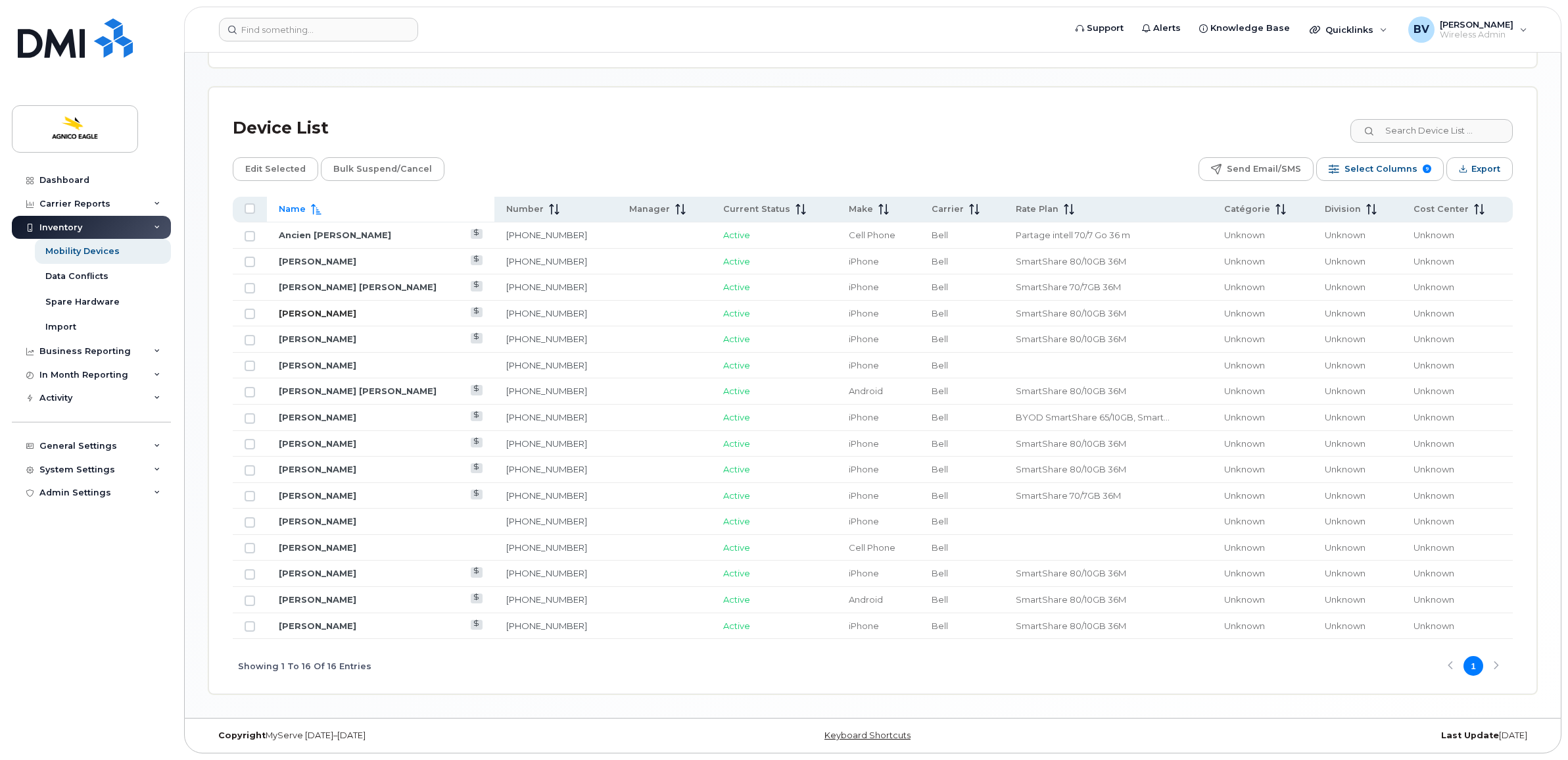
scroll to position [597, 0]
click at [255, 259] on td at bounding box center [249, 262] width 34 height 27
click at [253, 260] on input "Row Unselected" at bounding box center [250, 262] width 11 height 11
click at [250, 260] on input "Row Selected" at bounding box center [250, 262] width 11 height 11
checkbox input "false"
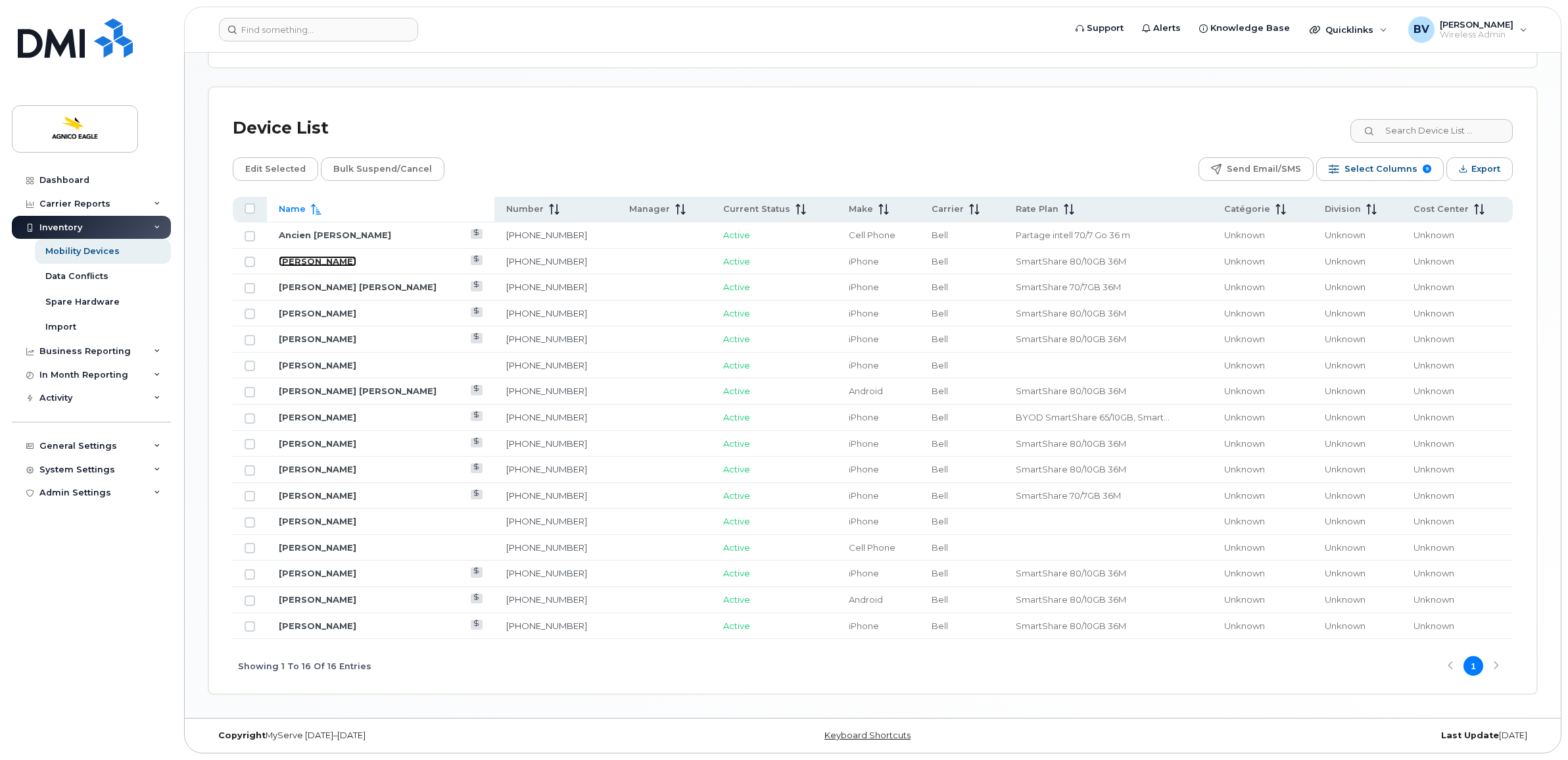
click at [306, 256] on link "Anthony Beaulieu" at bounding box center [318, 261] width 78 height 11
click at [329, 281] on link "Carolina Costa Rodriguez" at bounding box center [357, 287] width 157 height 11
click at [250, 313] on input "Row Unselected" at bounding box center [250, 313] width 11 height 11
checkbox input "true"
click at [280, 171] on span "Edit Selected" at bounding box center [275, 169] width 61 height 20
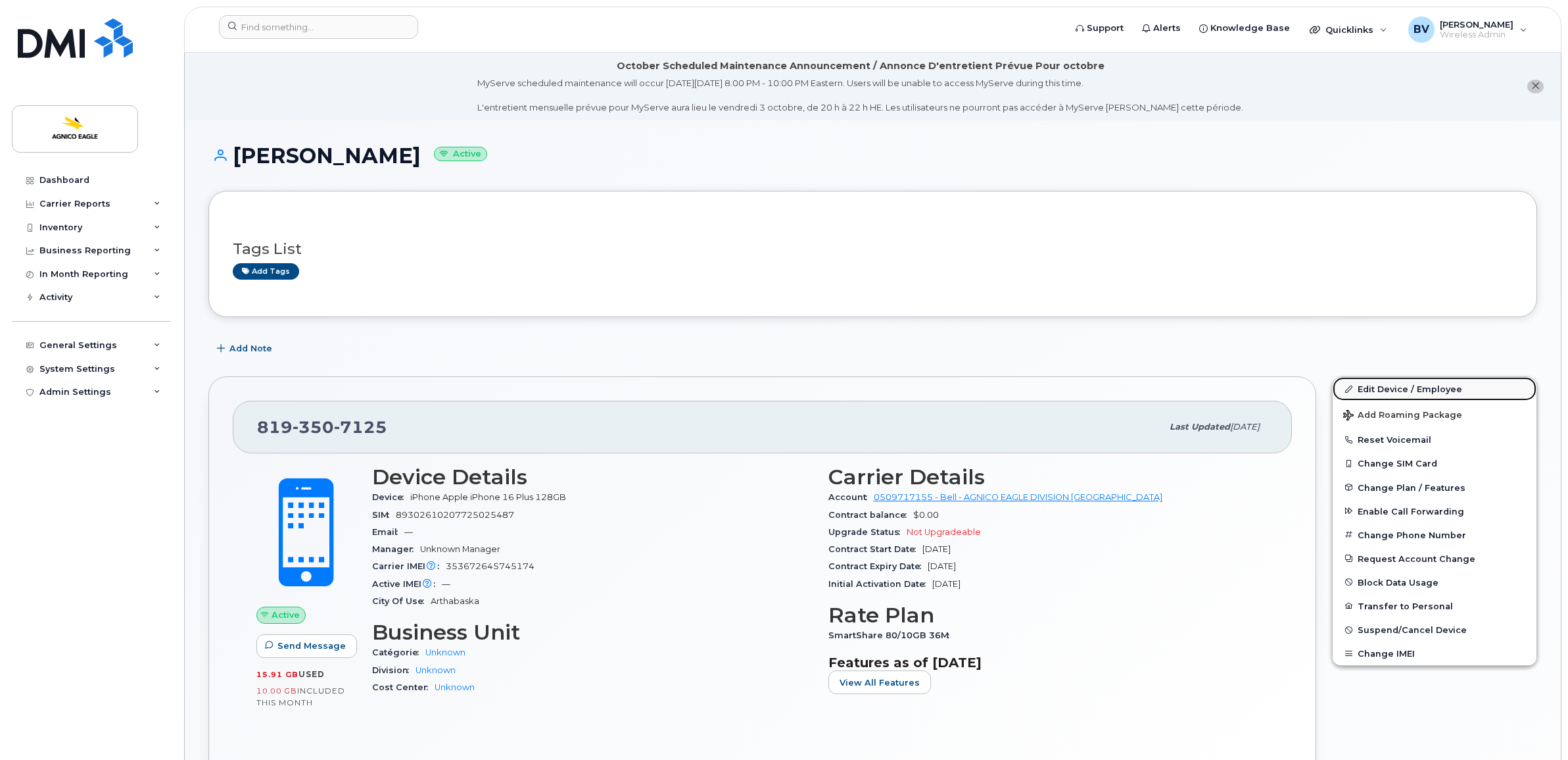
click at [1389, 385] on link "Edit Device / Employee" at bounding box center [1434, 388] width 204 height 24
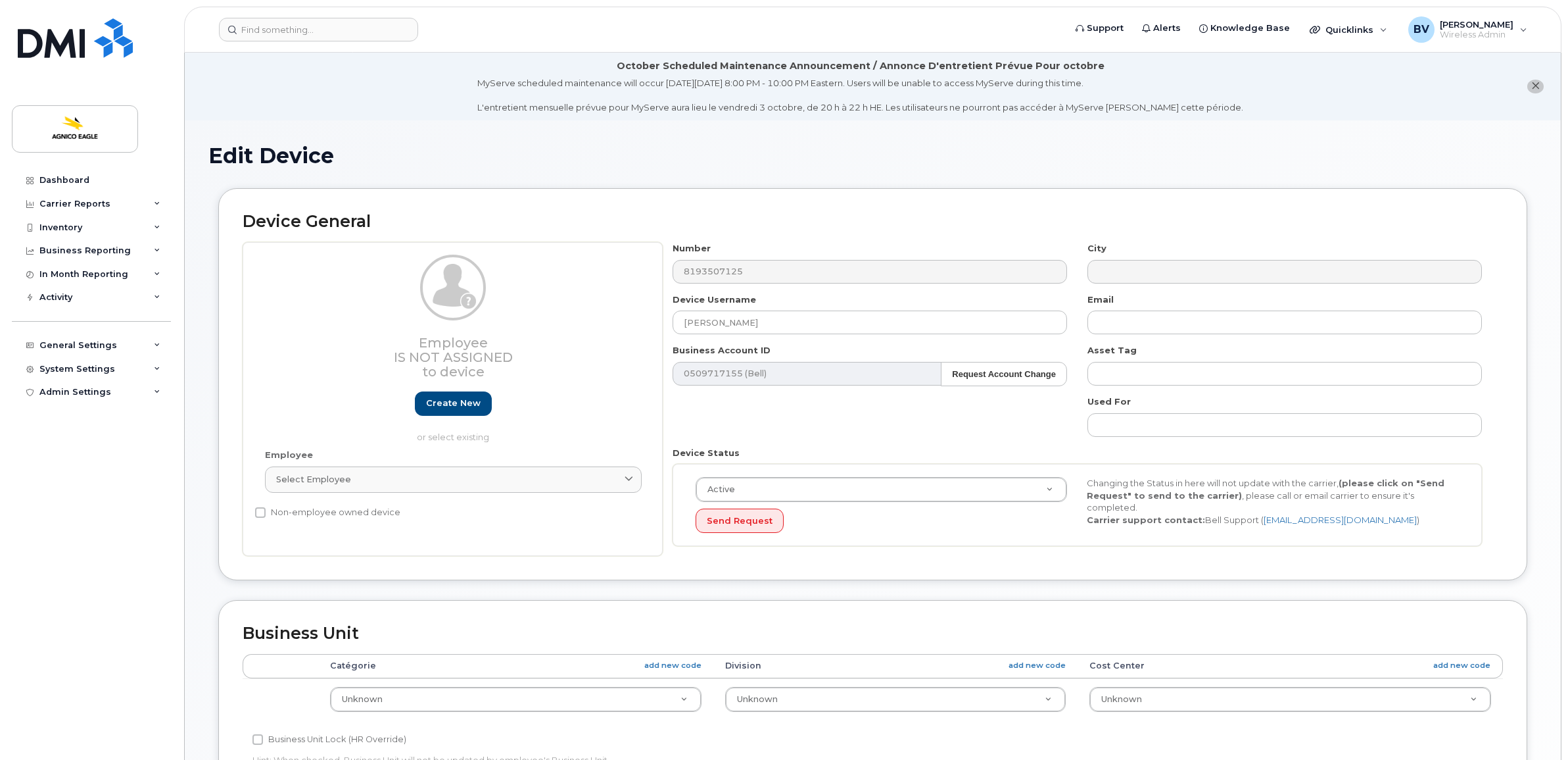
select select "571207"
select select "579715"
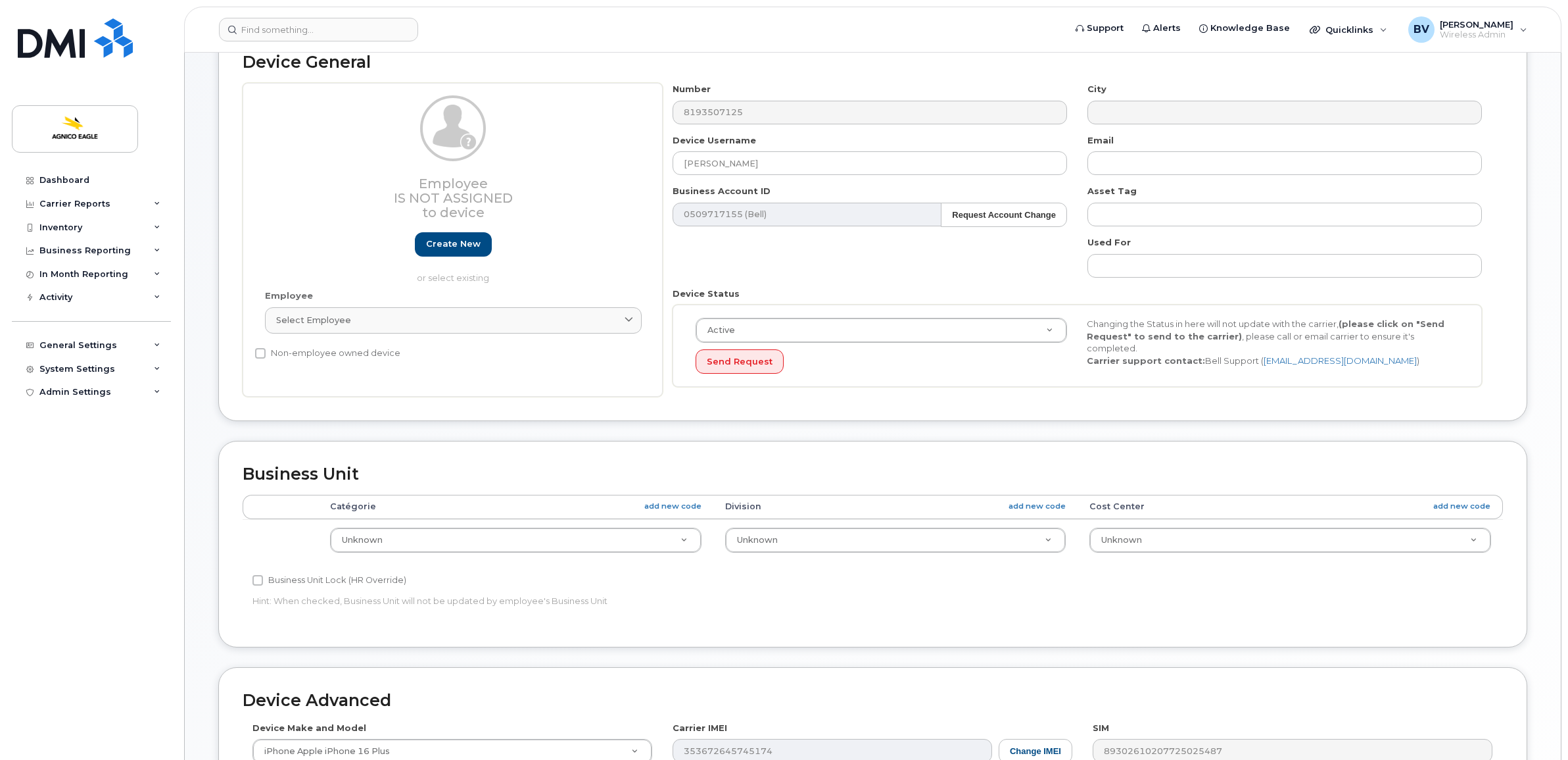
scroll to position [164, 0]
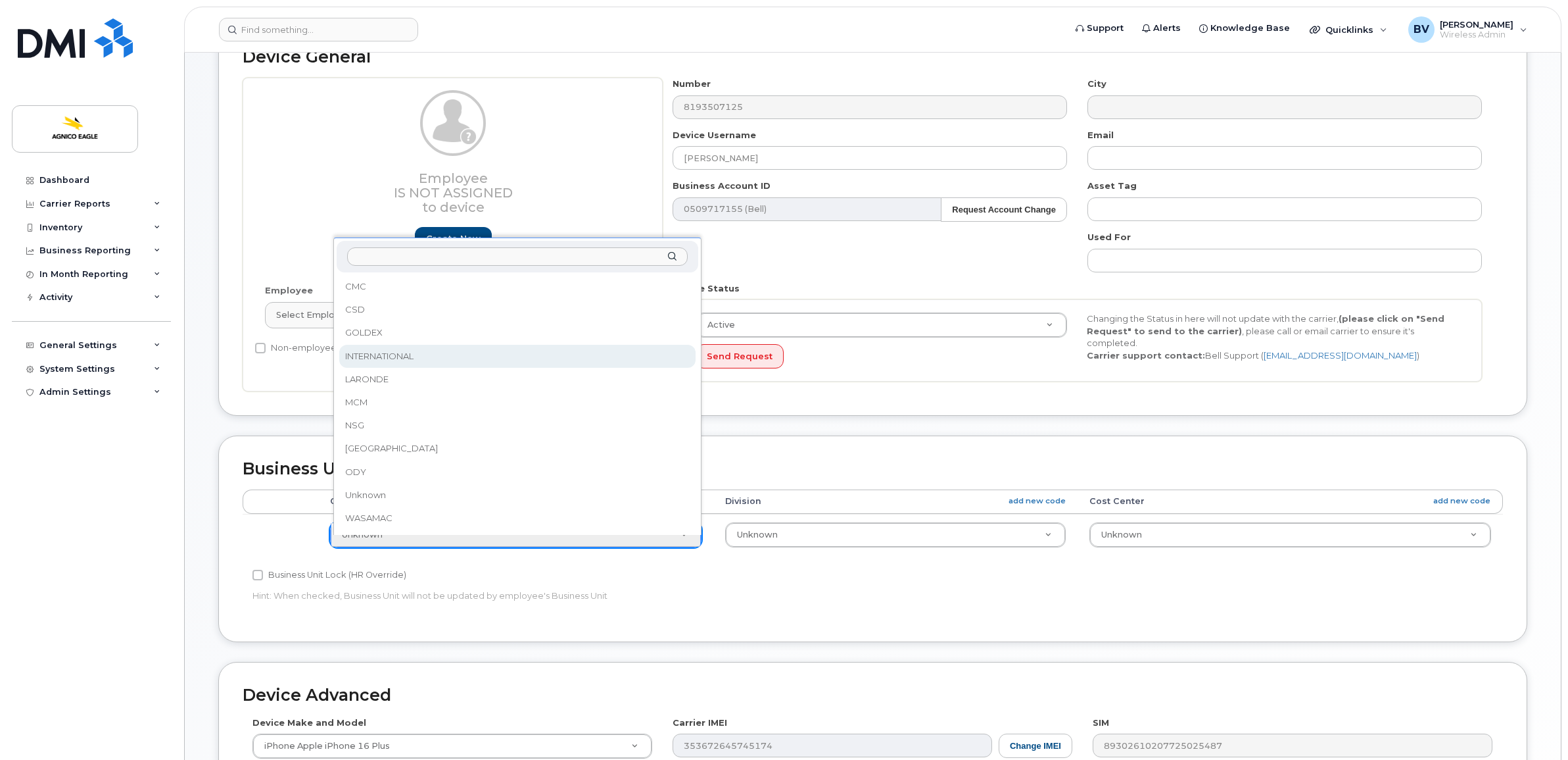
select select "571211"
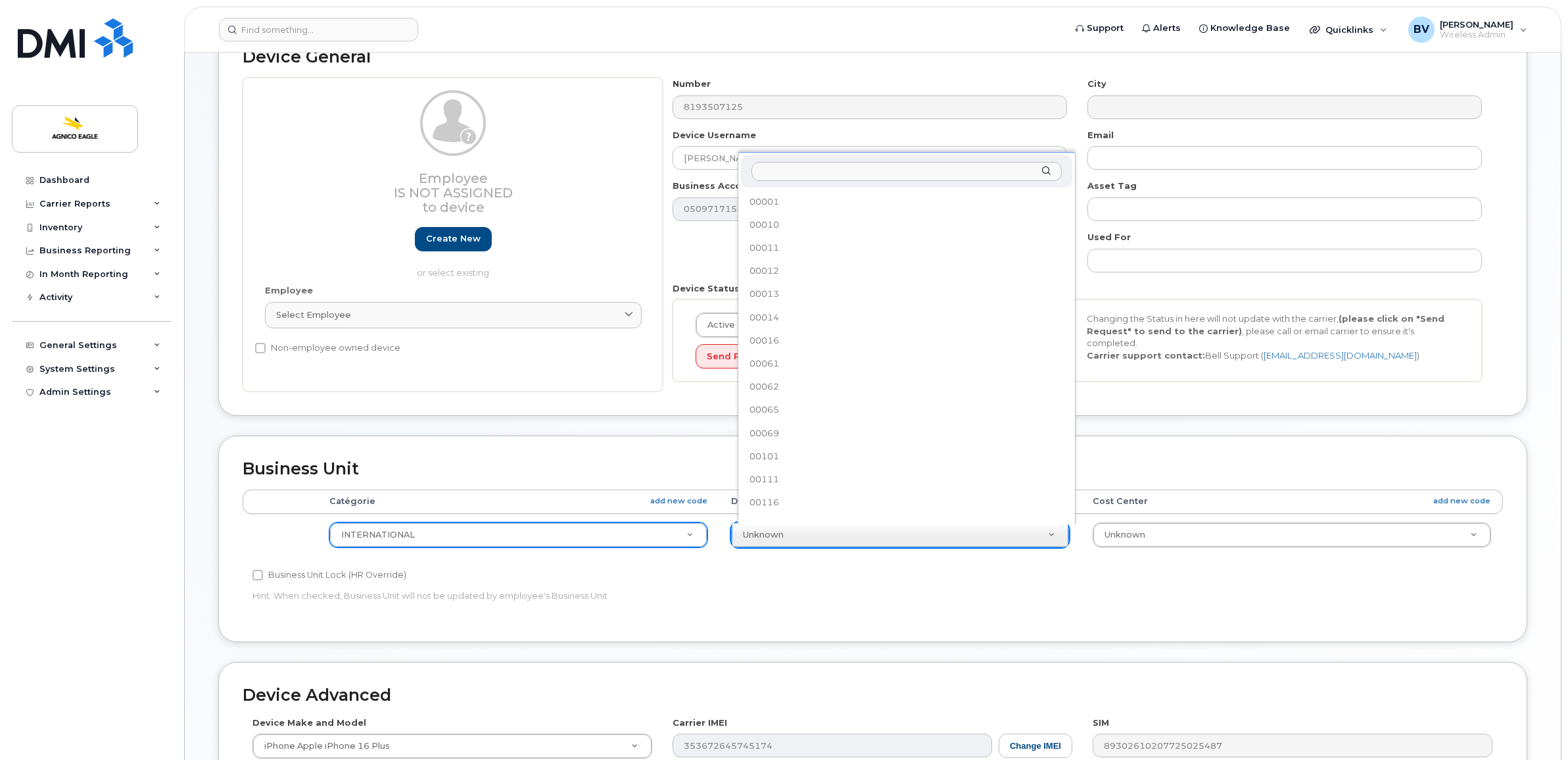
scroll to position [263, 0]
select select "25166108"
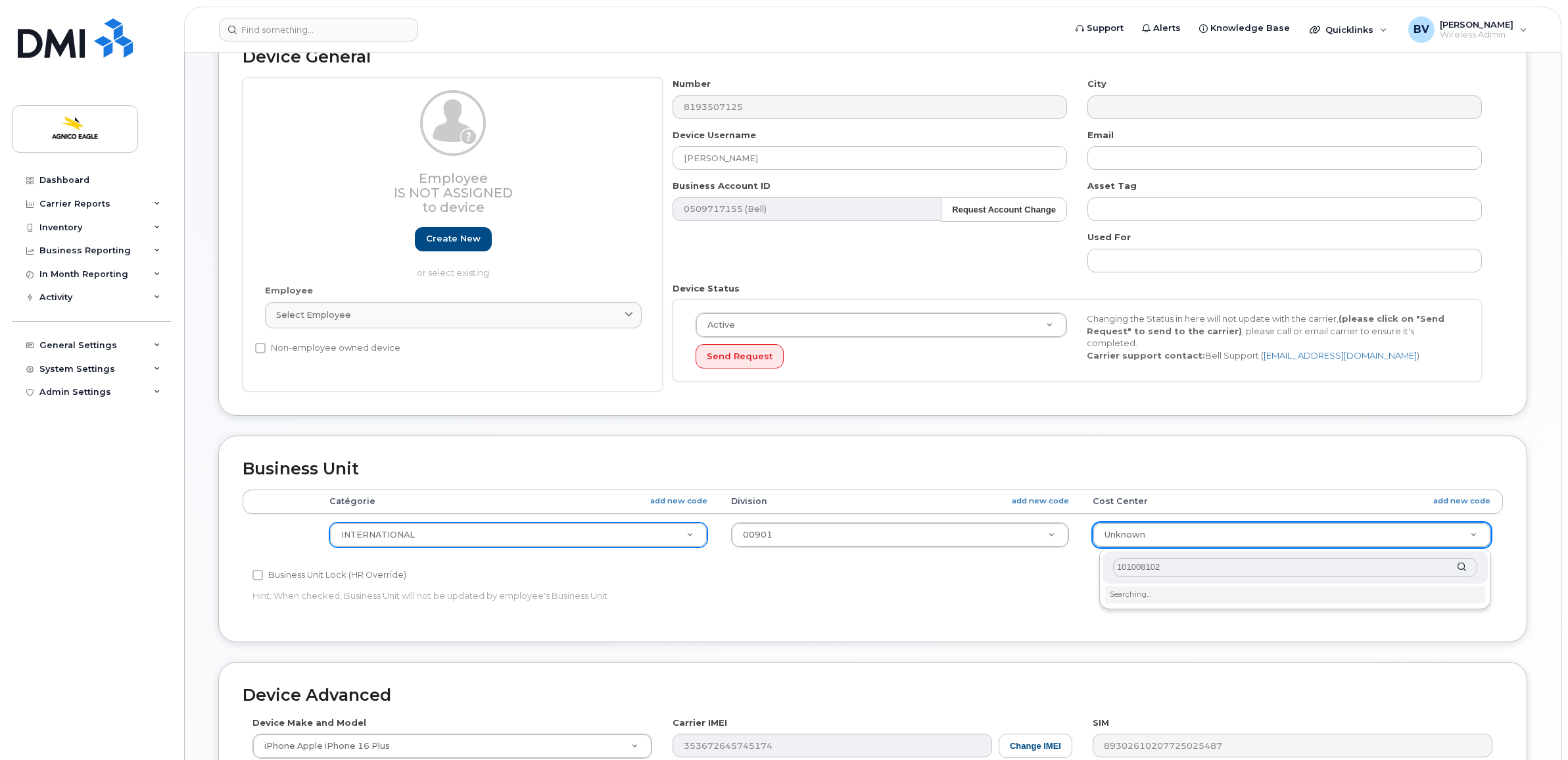
type input "1010081025"
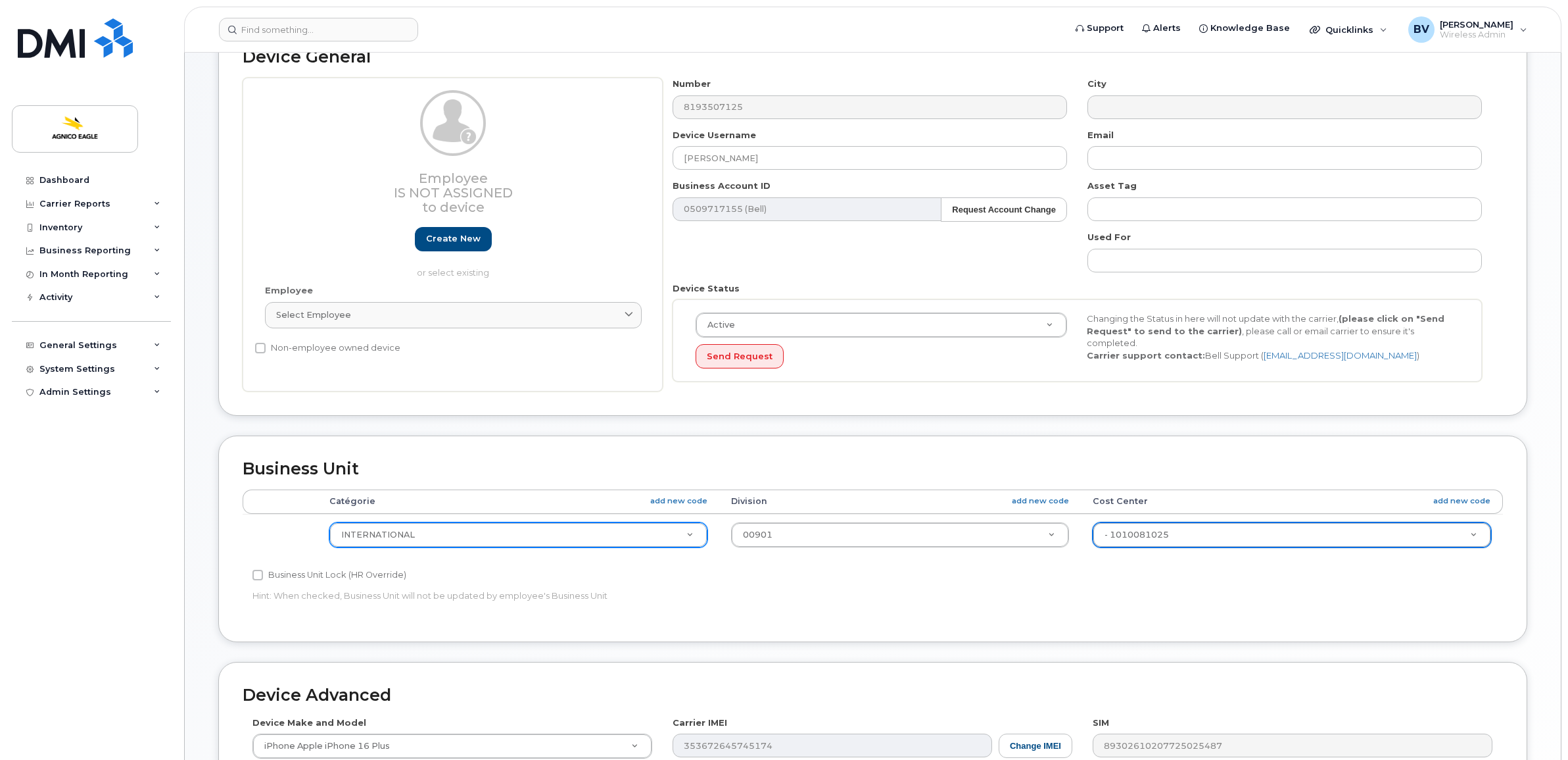
type input "25166160"
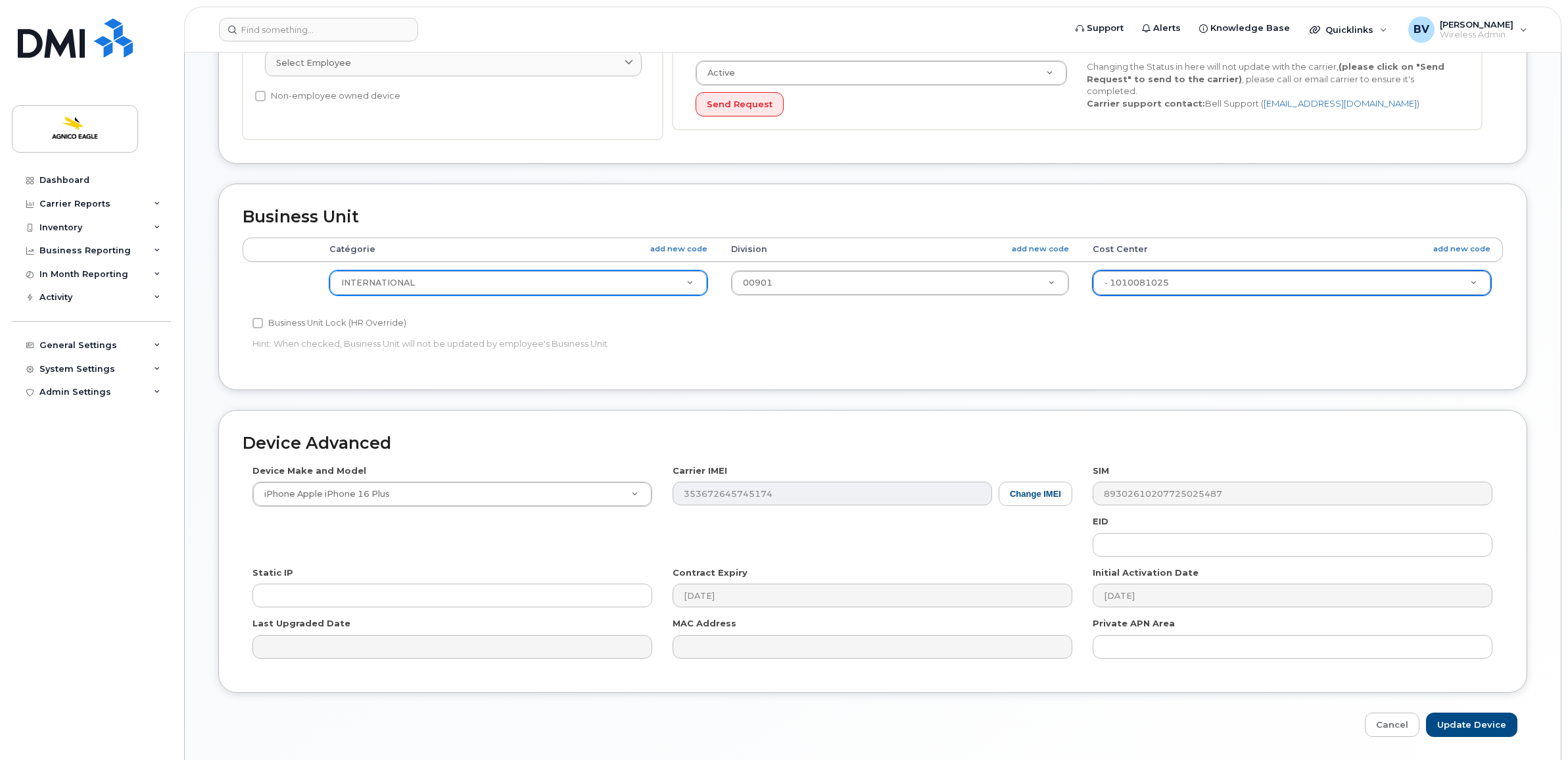
scroll to position [462, 0]
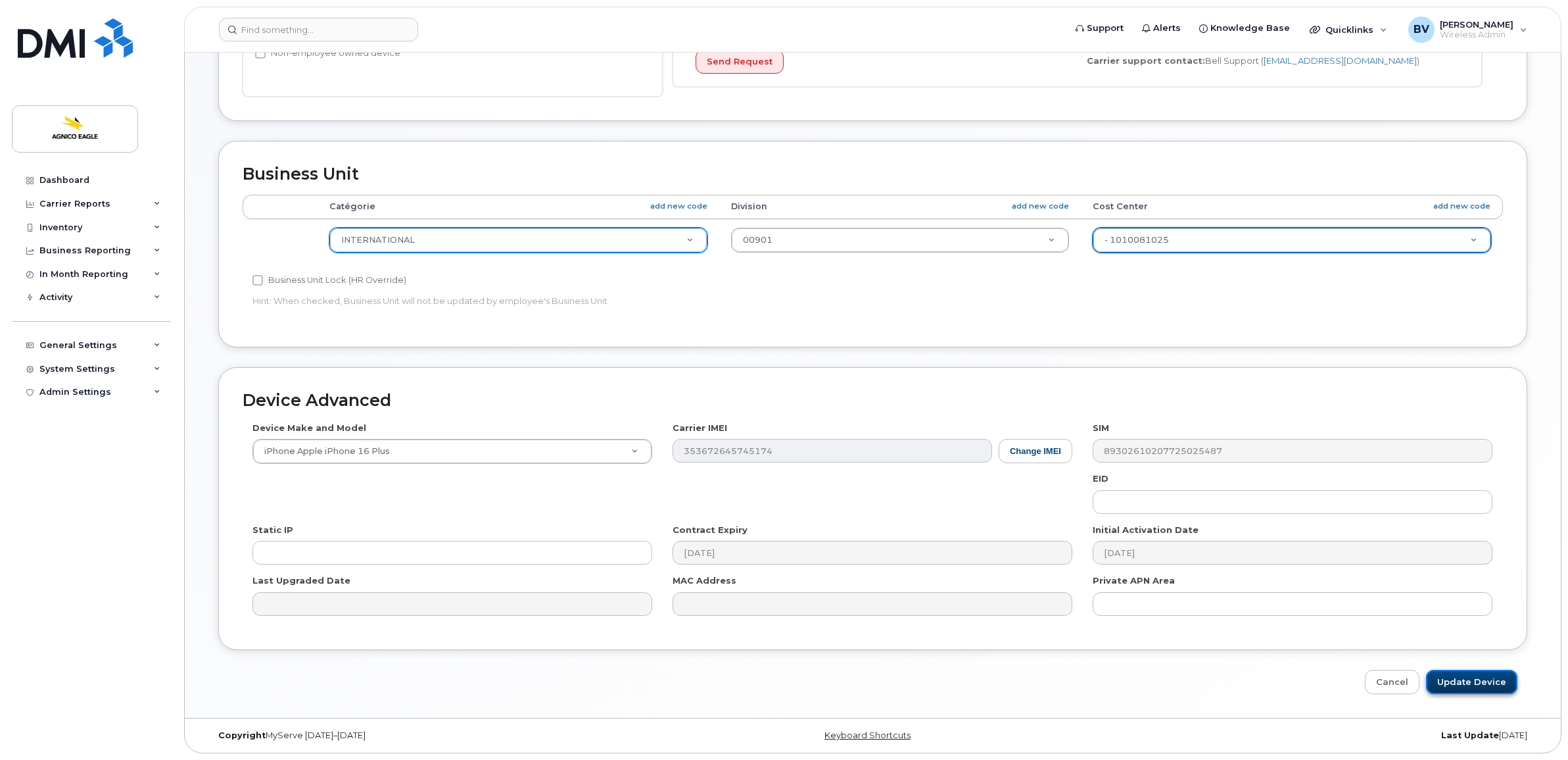
click at [1490, 673] on input "Update Device" at bounding box center [1471, 682] width 91 height 24
type input "Saving..."
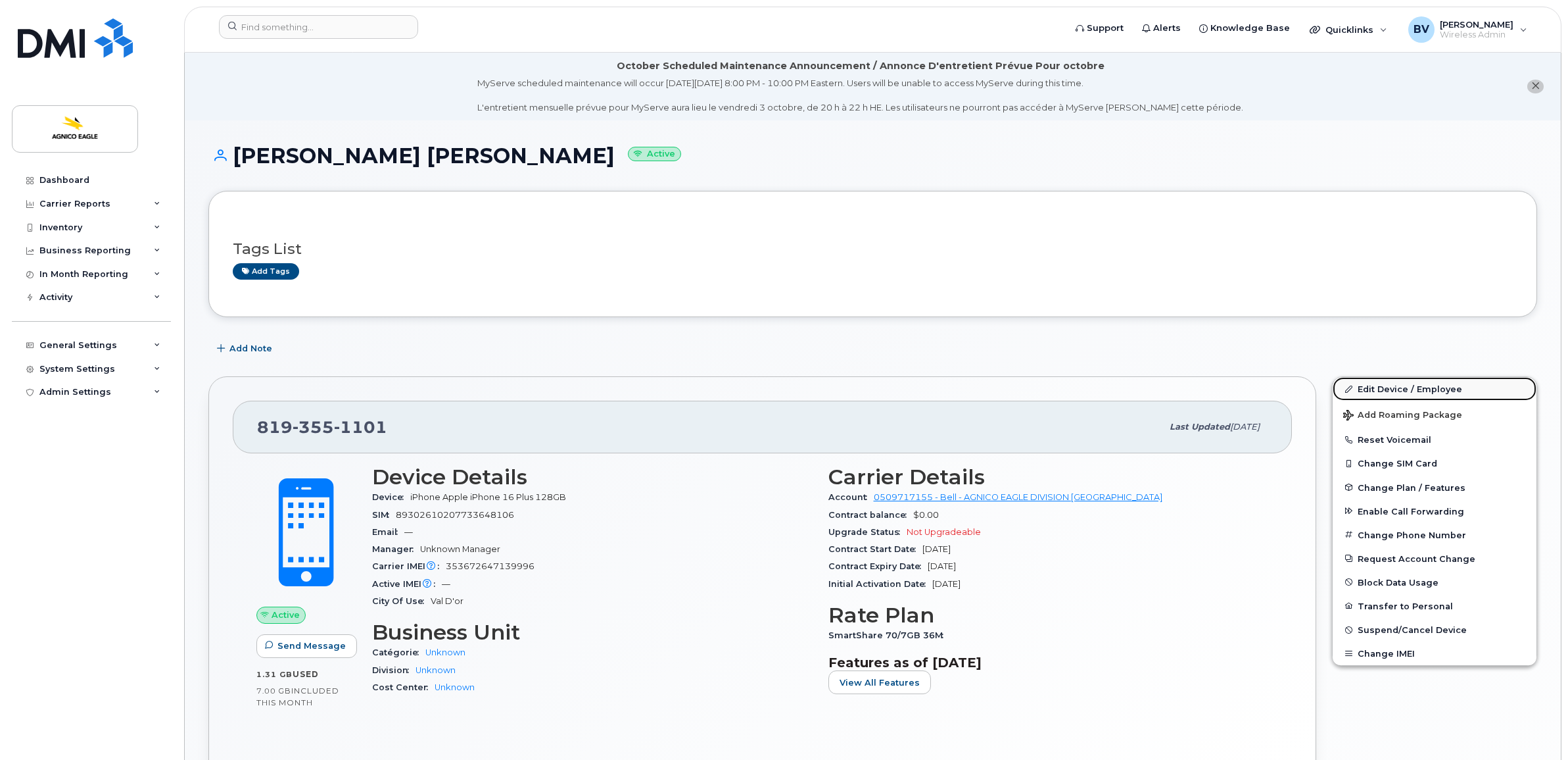
click at [1408, 390] on link "Edit Device / Employee" at bounding box center [1434, 388] width 204 height 24
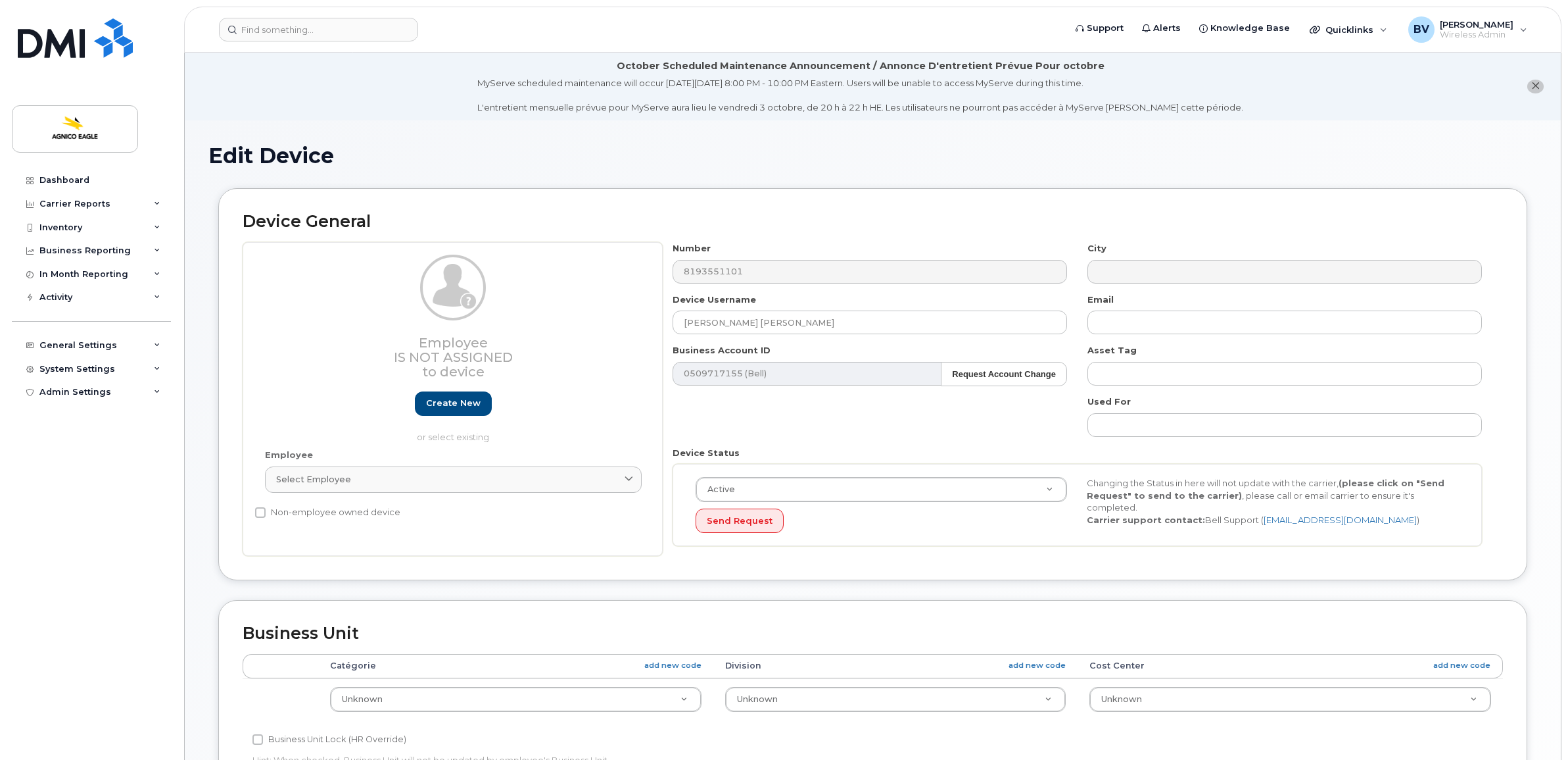
select select "571207"
select select "579715"
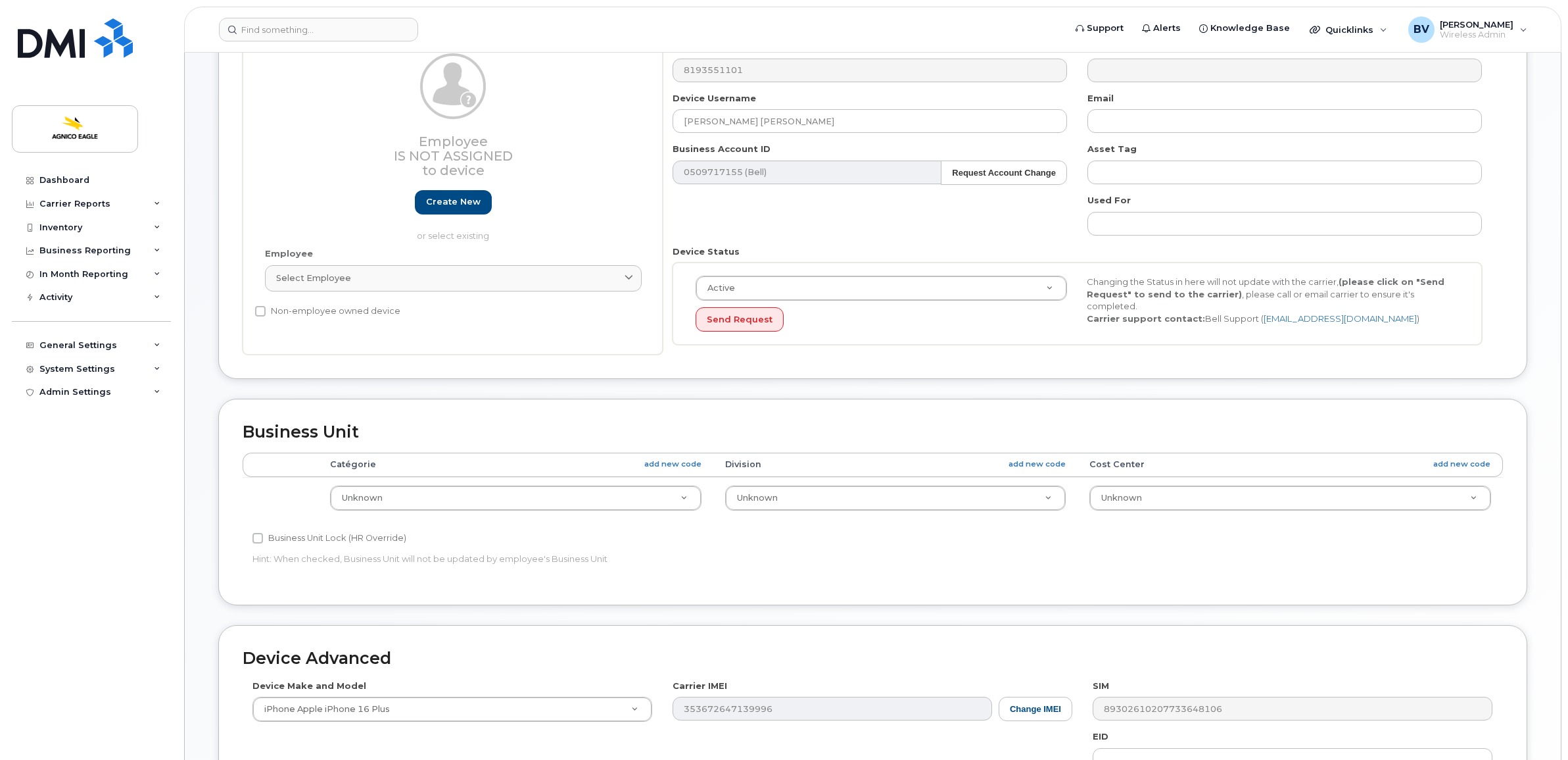
scroll to position [329, 0]
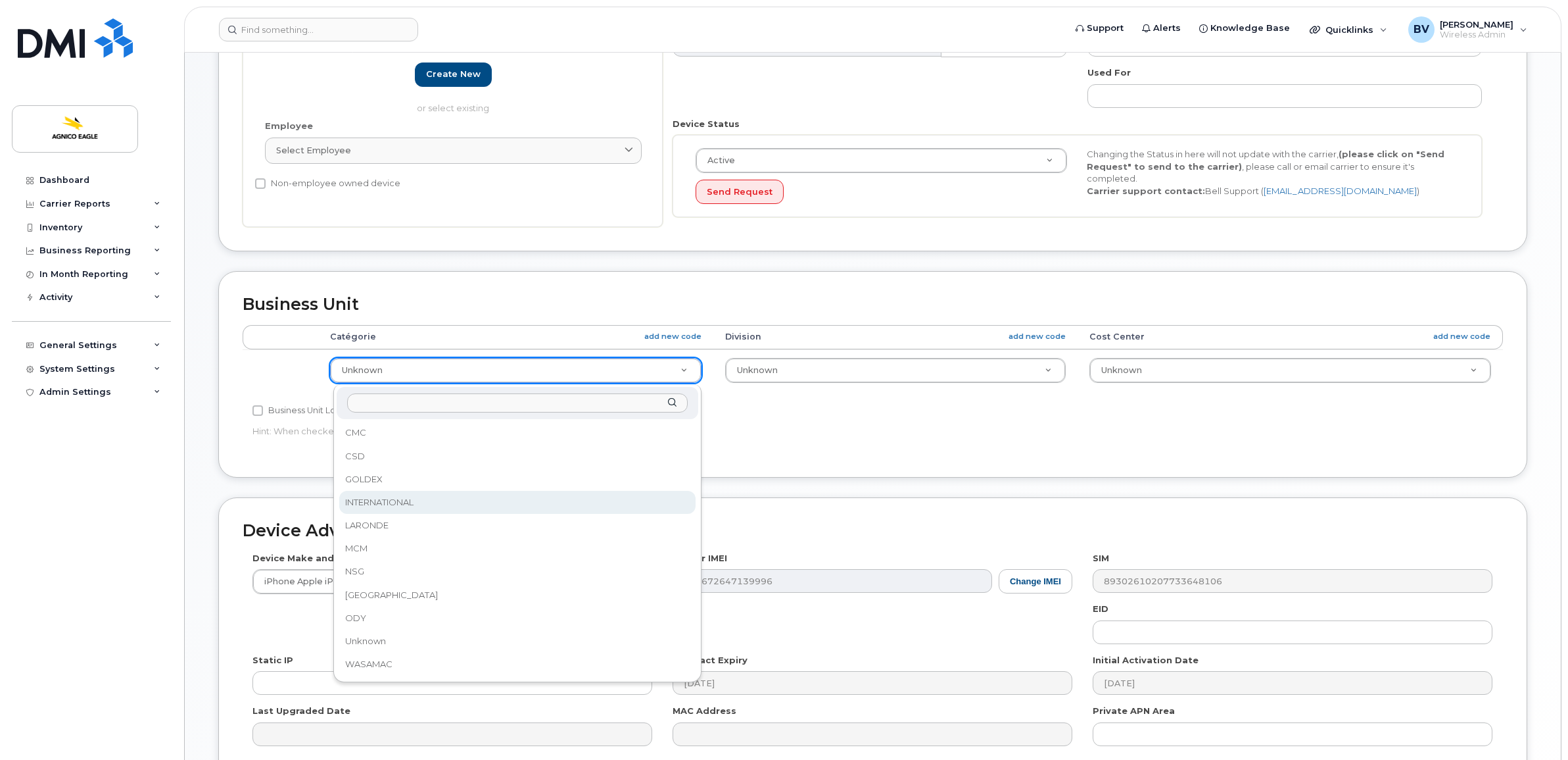
select select "571211"
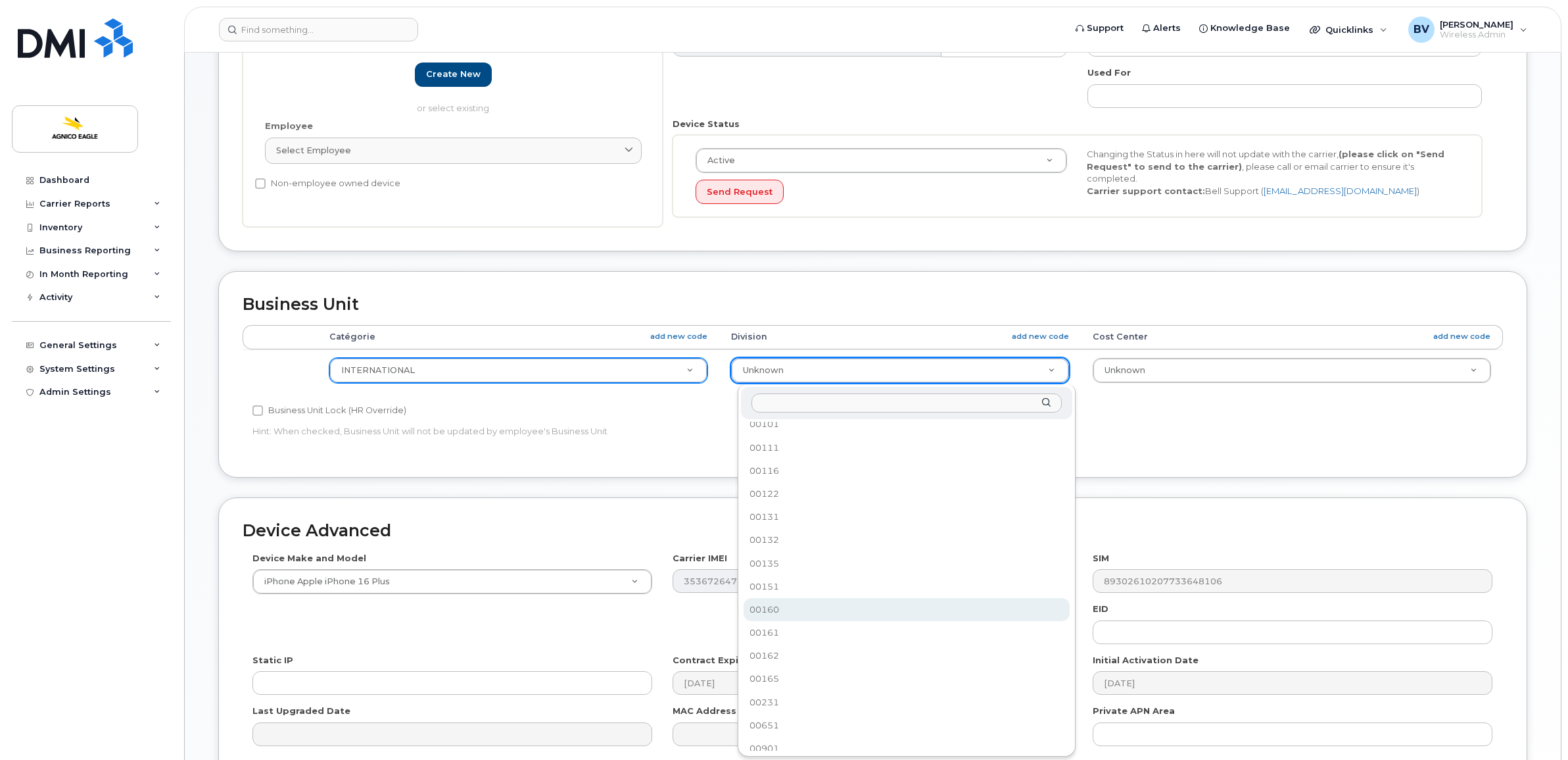
scroll to position [244, 0]
select select "25166108"
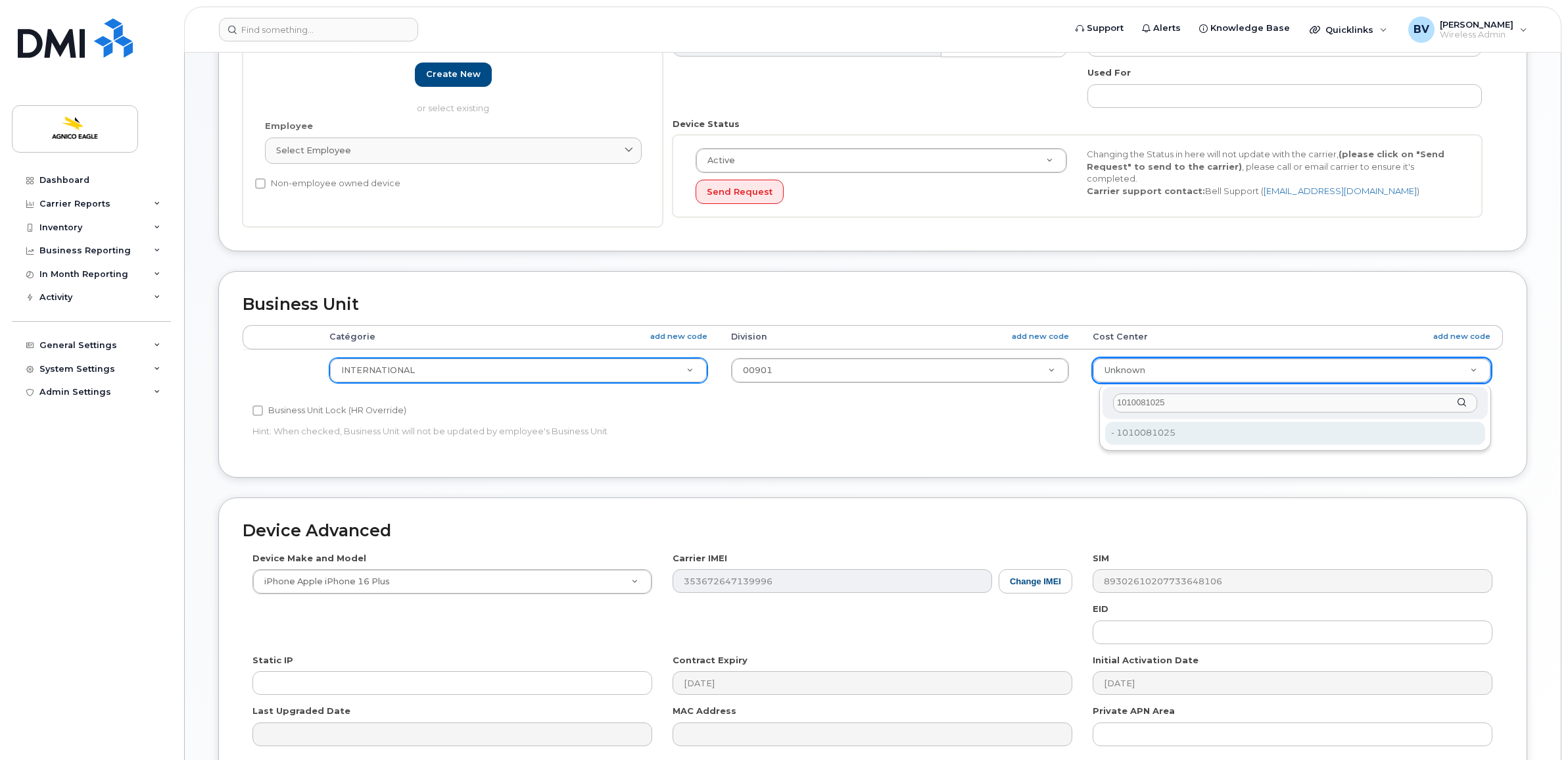
type input "1010081025"
type input "25166160"
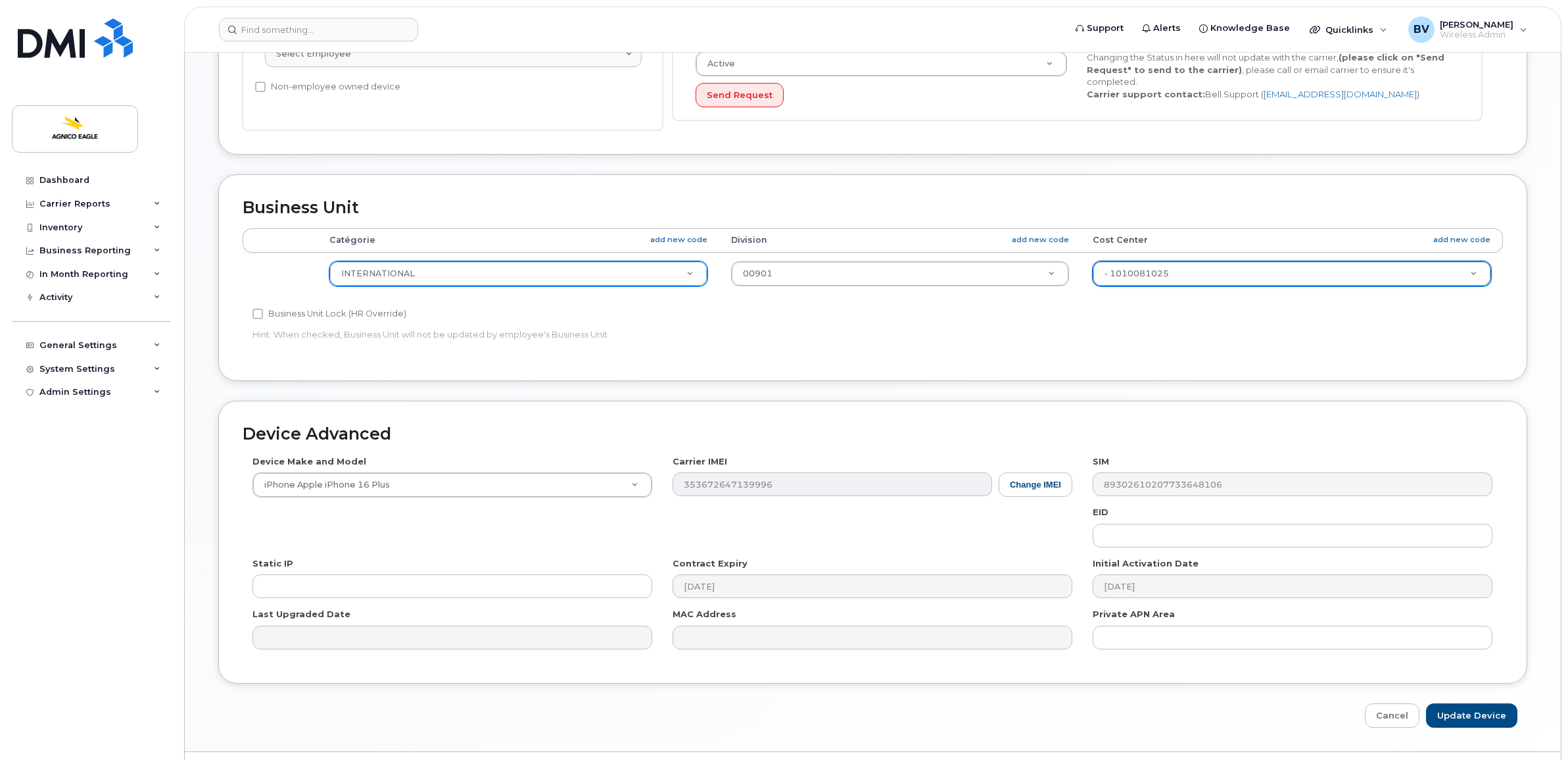
scroll to position [462, 0]
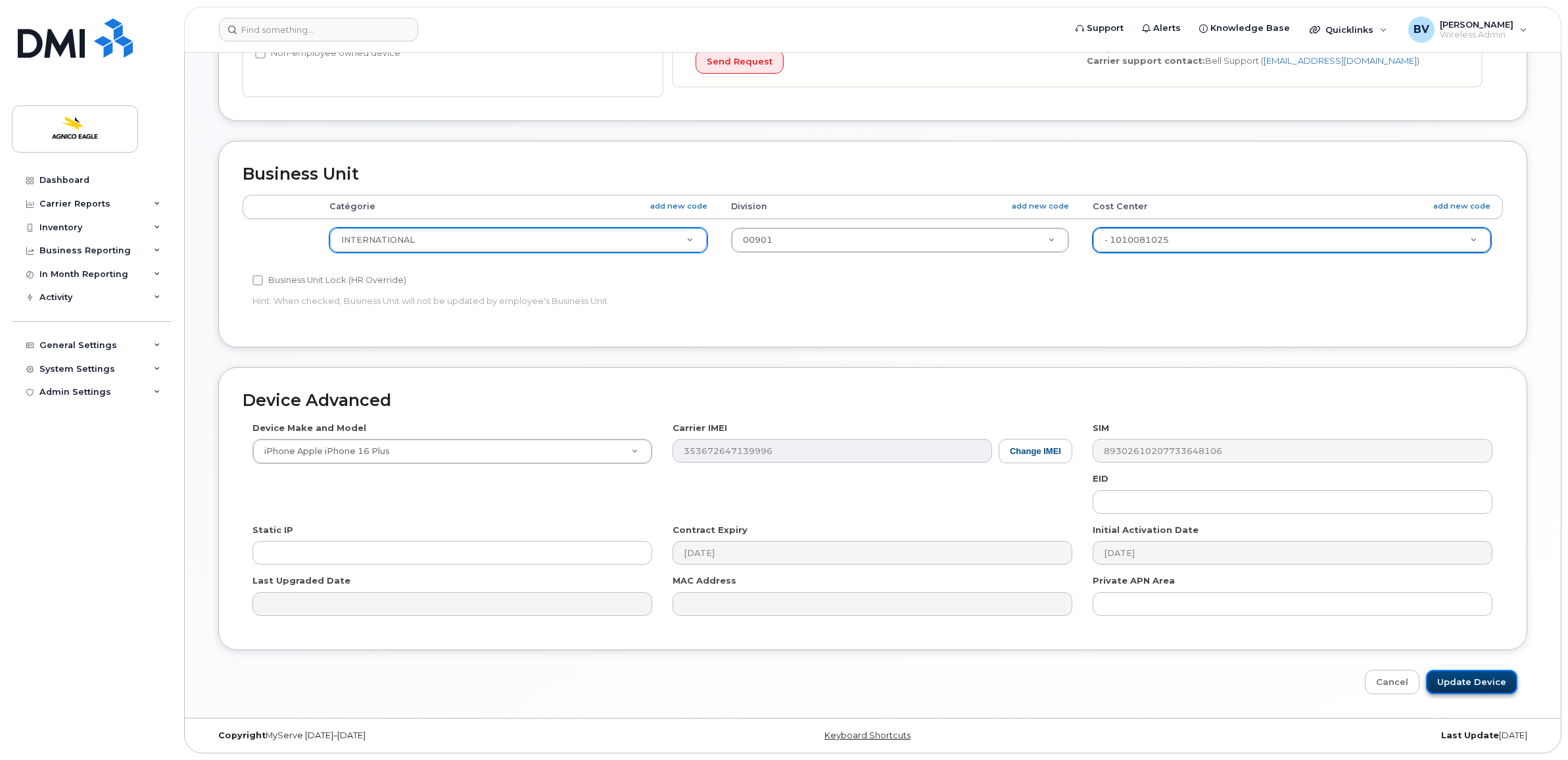
click at [1487, 681] on input "Update Device" at bounding box center [1471, 682] width 91 height 24
type input "Saving..."
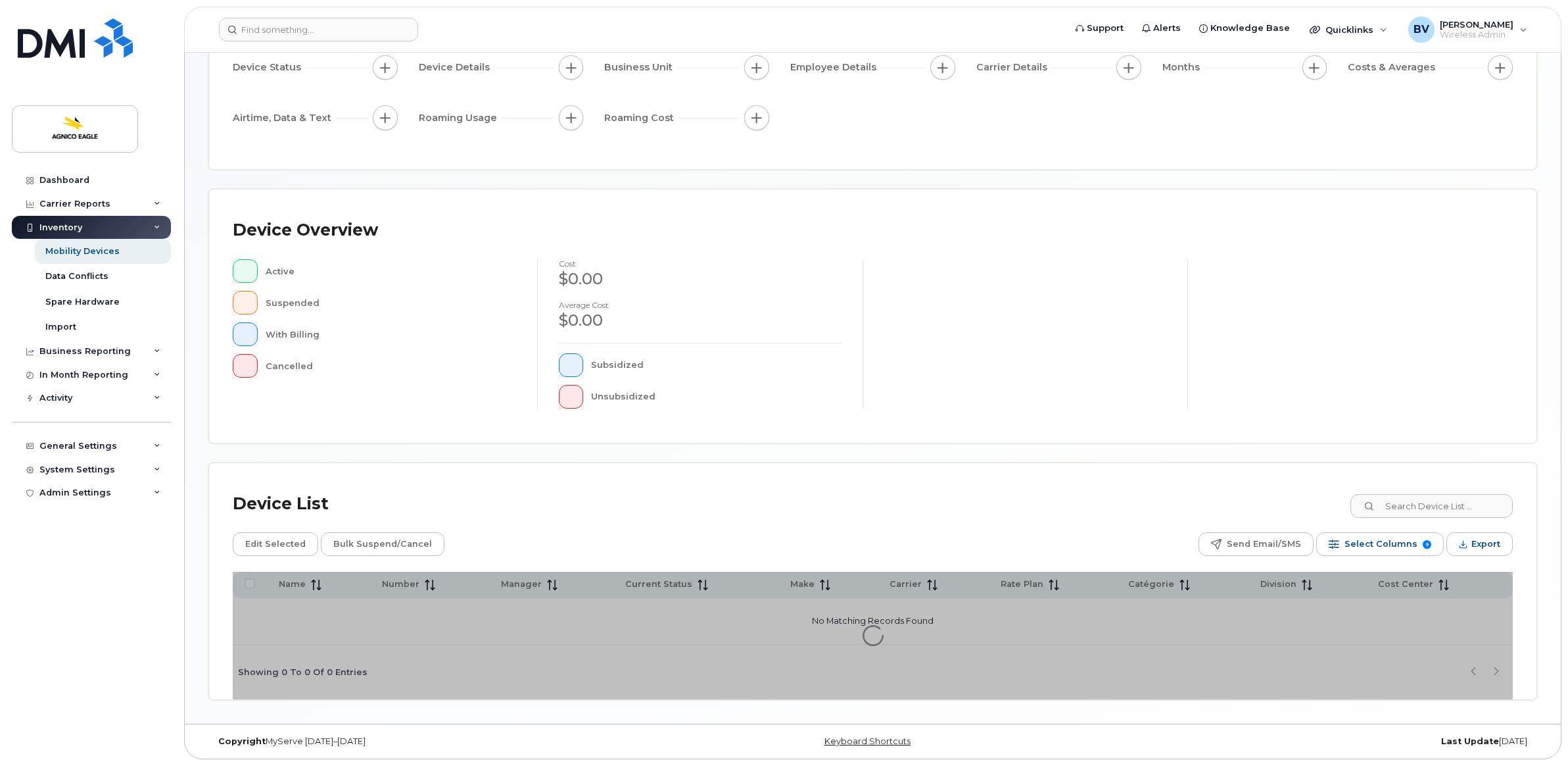
scroll to position [145, 0]
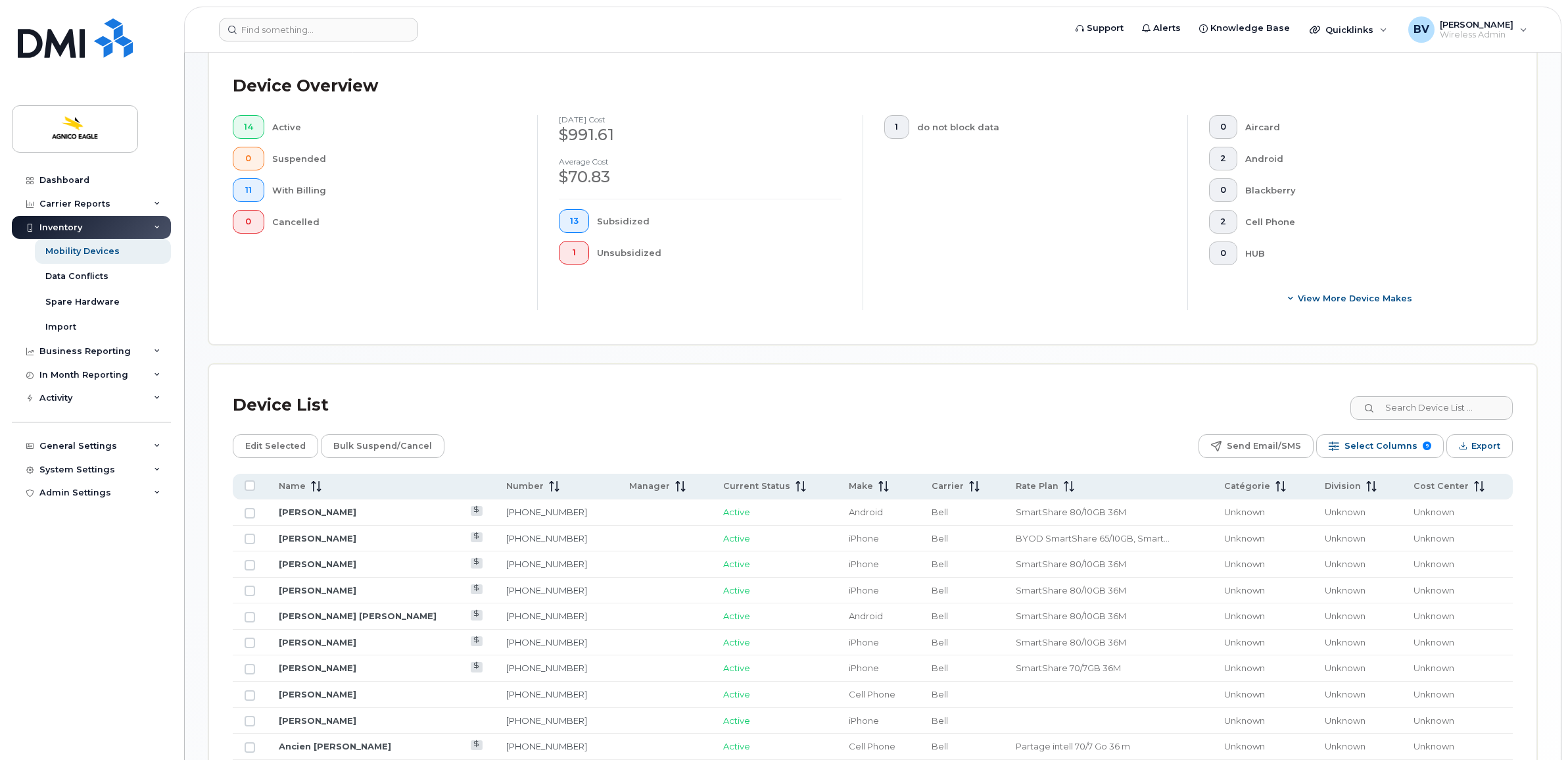
scroll to position [546, 0]
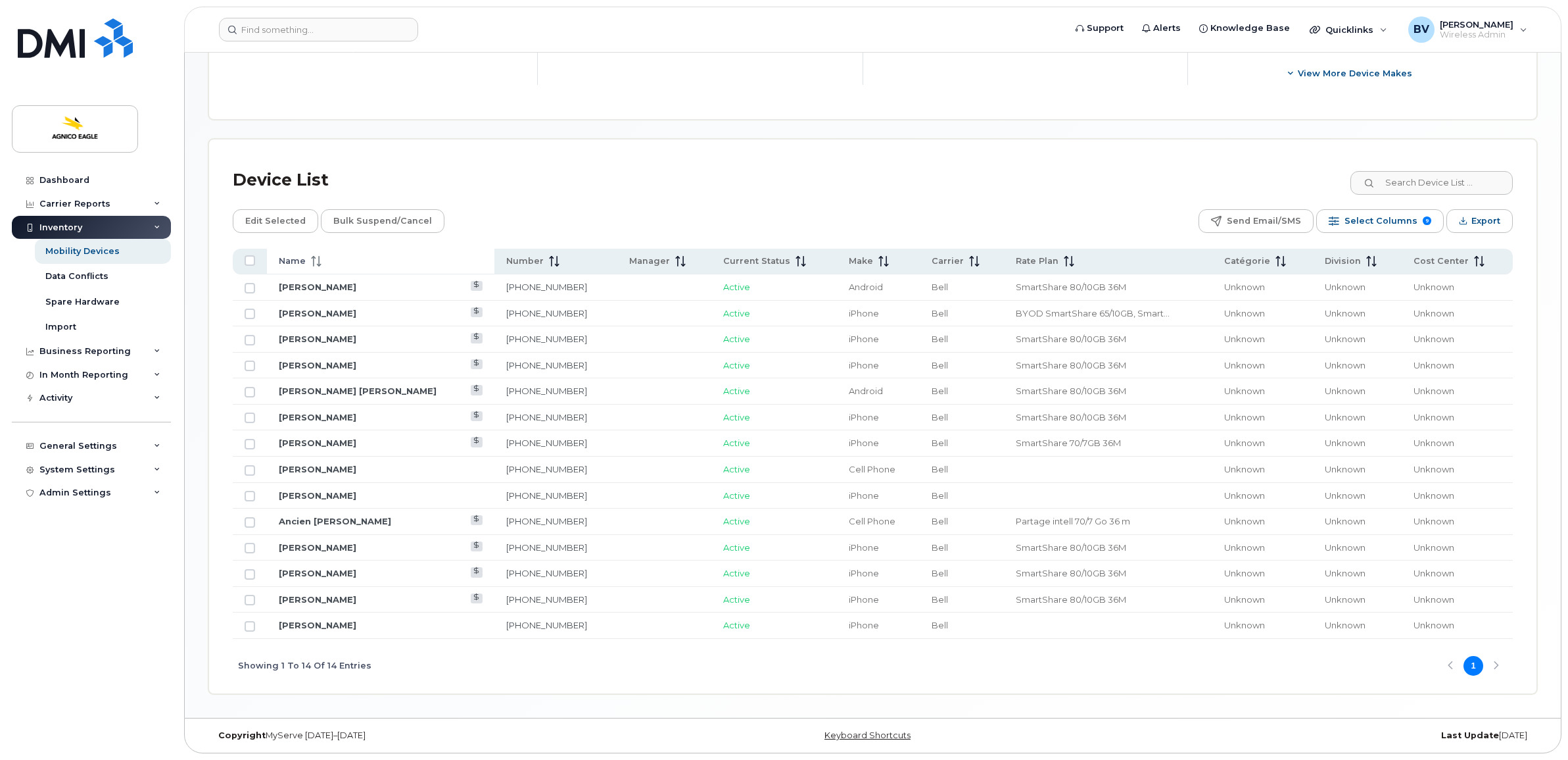
click at [326, 264] on div "Name" at bounding box center [381, 261] width 204 height 12
click at [247, 310] on input "Row Unselected" at bounding box center [250, 313] width 11 height 11
click at [303, 310] on link "[PERSON_NAME]" at bounding box center [318, 313] width 78 height 11
click at [250, 309] on input "Row Selected" at bounding box center [250, 313] width 11 height 11
checkbox input "false"
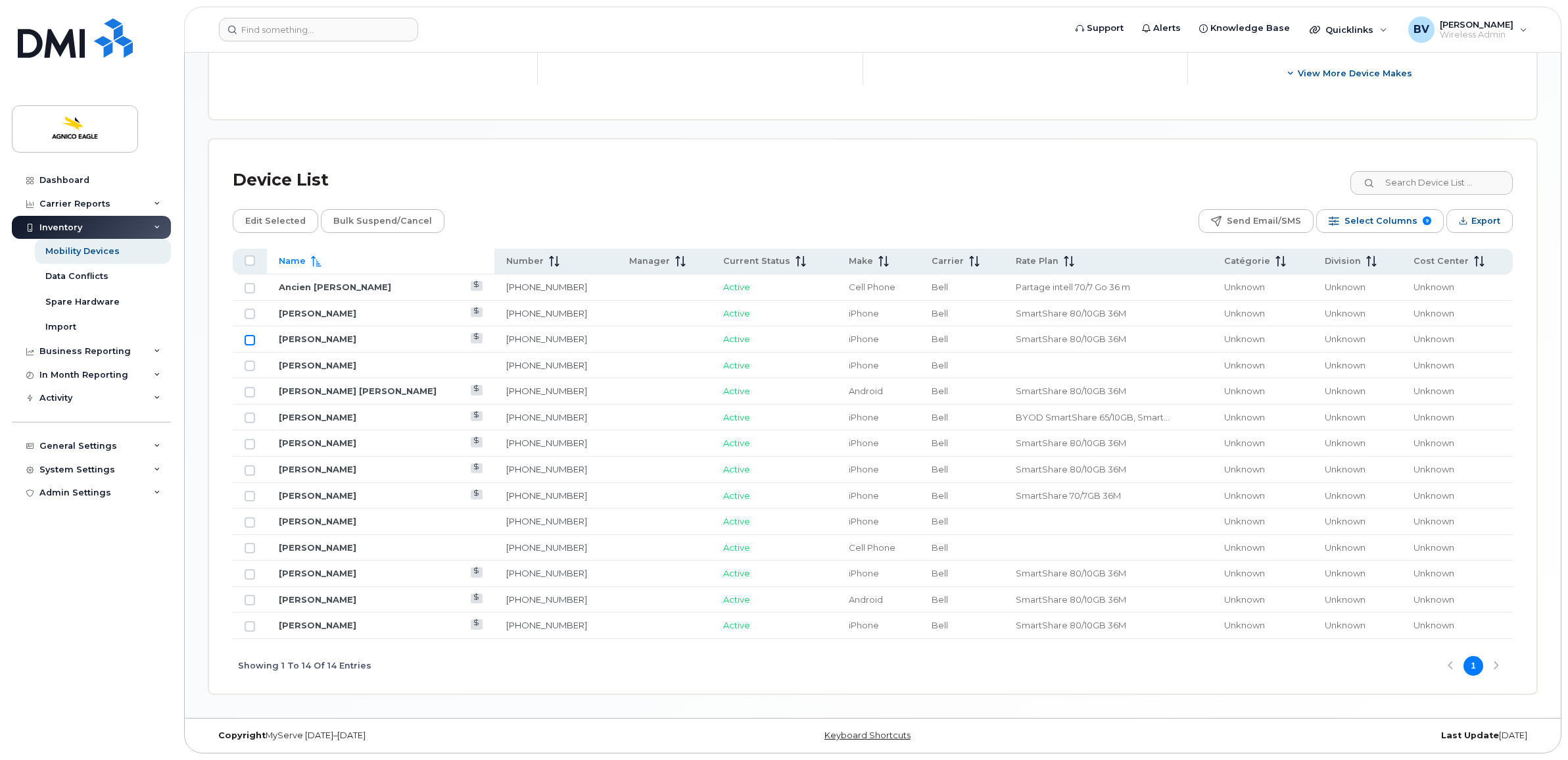
click at [253, 337] on input "Row Unselected" at bounding box center [250, 340] width 11 height 11
checkbox input "true"
click at [247, 310] on input "Row Unselected" at bounding box center [250, 313] width 11 height 11
click at [248, 311] on input "Row Selected" at bounding box center [250, 313] width 11 height 11
checkbox input "false"
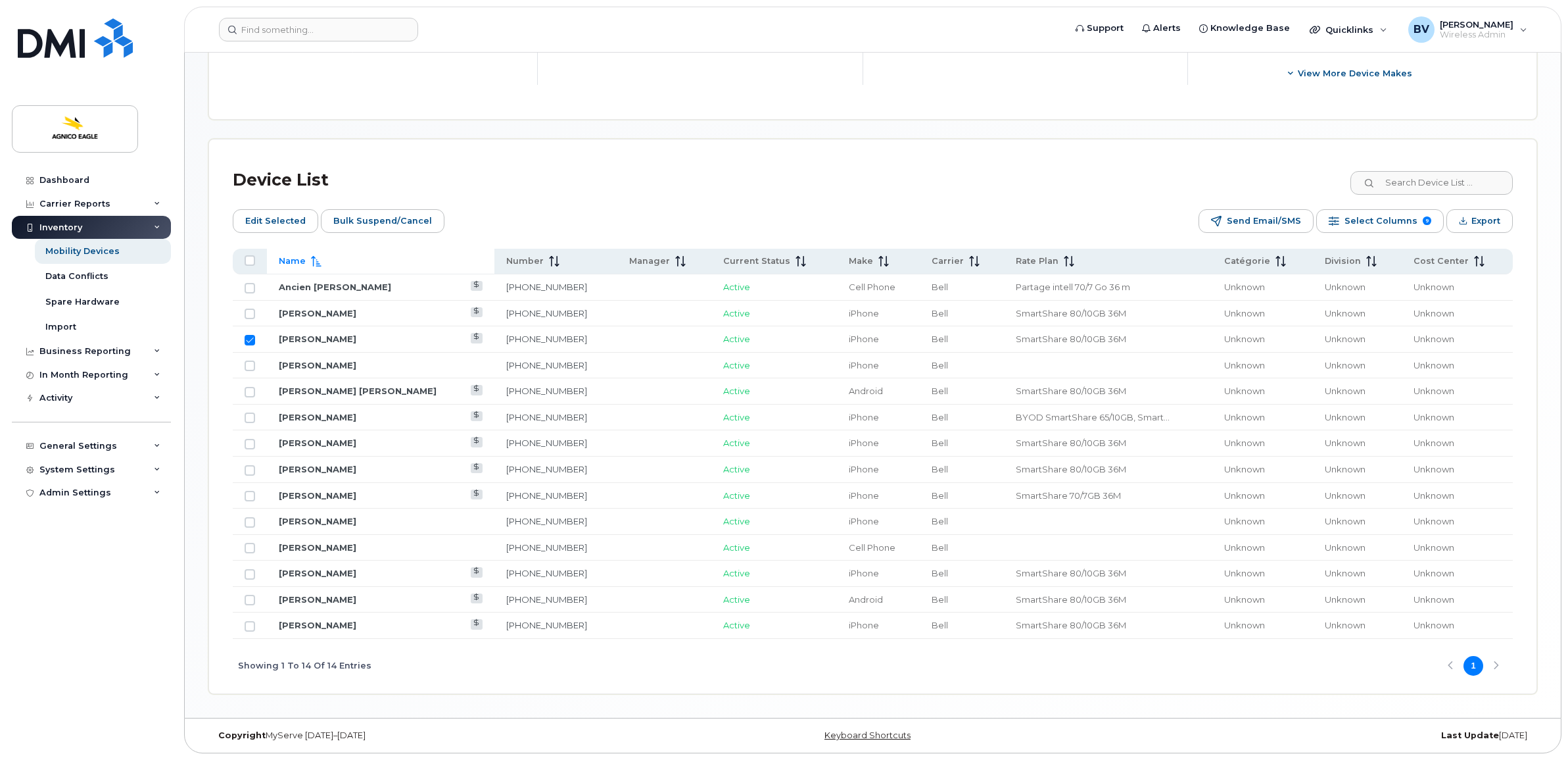
click at [252, 335] on input "Row Selected" at bounding box center [250, 340] width 11 height 11
checkbox input "false"
click at [319, 303] on td "[PERSON_NAME]" at bounding box center [380, 313] width 227 height 27
click at [316, 308] on link "[PERSON_NAME]" at bounding box center [318, 313] width 78 height 11
drag, startPoint x: 322, startPoint y: 333, endPoint x: 329, endPoint y: 332, distance: 7.1
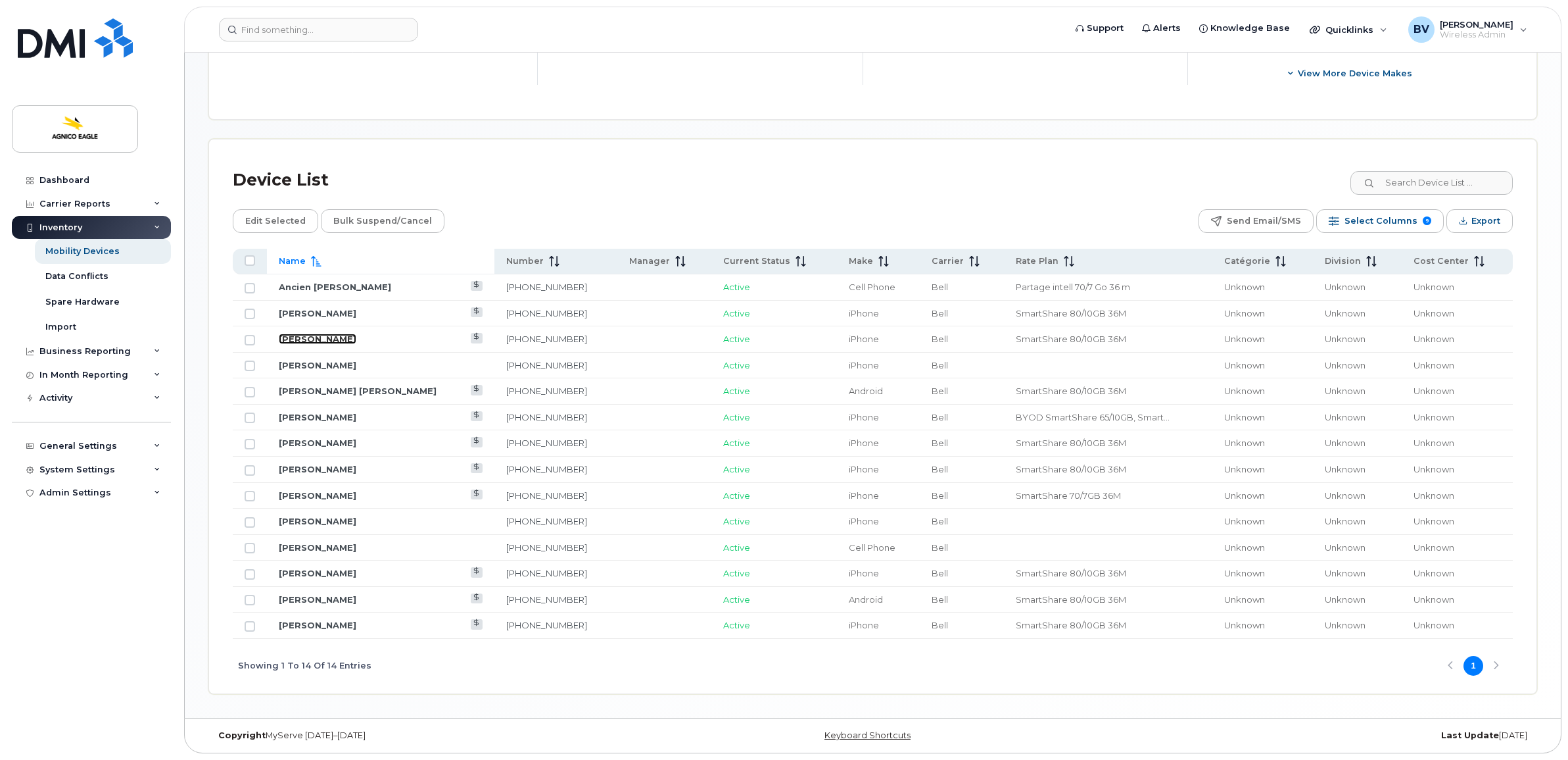
click at [322, 333] on link "Edward Malindzak" at bounding box center [318, 339] width 78 height 11
click at [336, 360] on link "Guillaume Barette" at bounding box center [318, 365] width 78 height 11
click at [333, 386] on link "Jean Francois Gagnon" at bounding box center [357, 391] width 157 height 11
click at [362, 390] on link "Jean Francois Gagnon" at bounding box center [357, 391] width 157 height 11
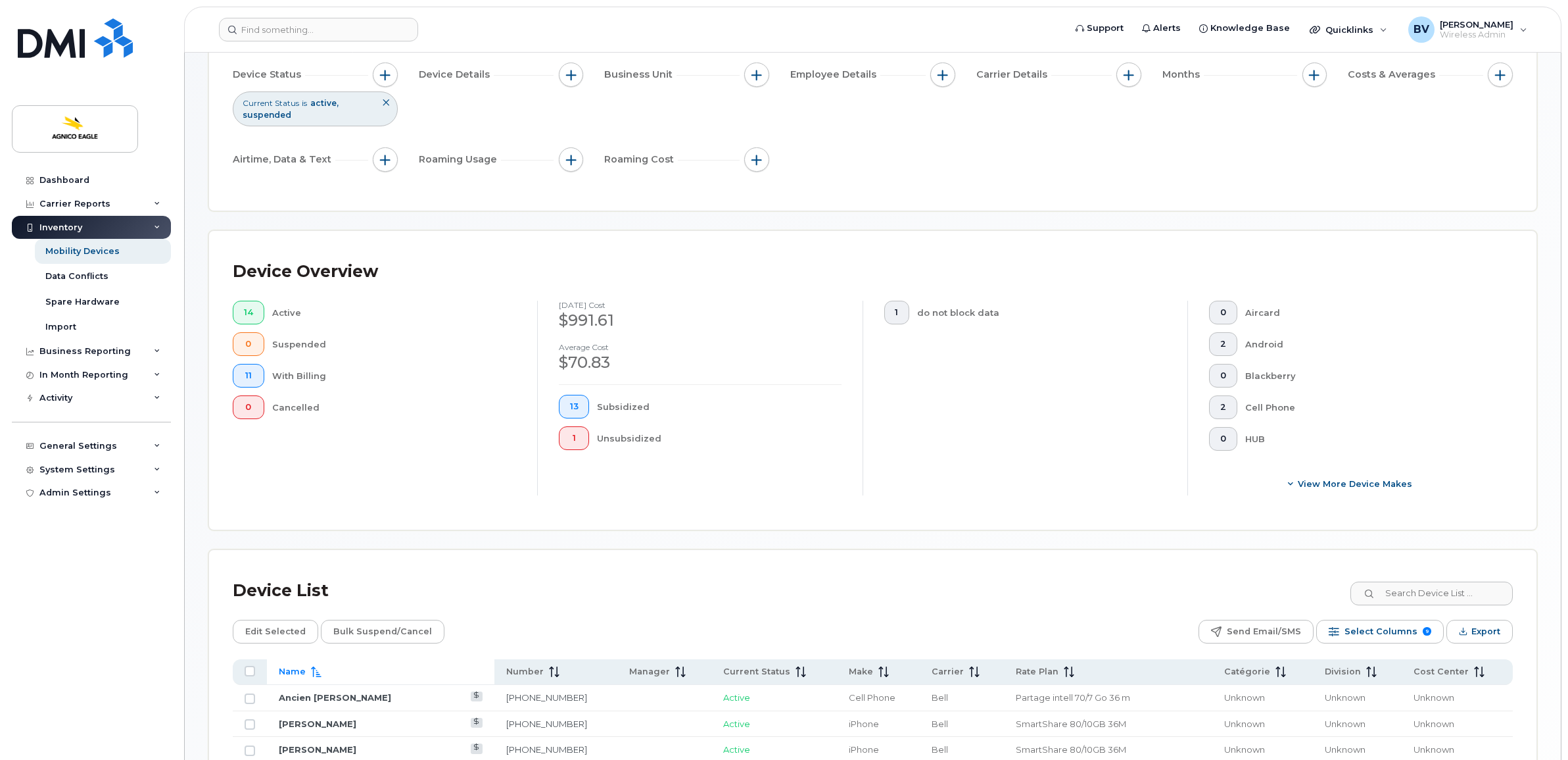
scroll to position [0, 0]
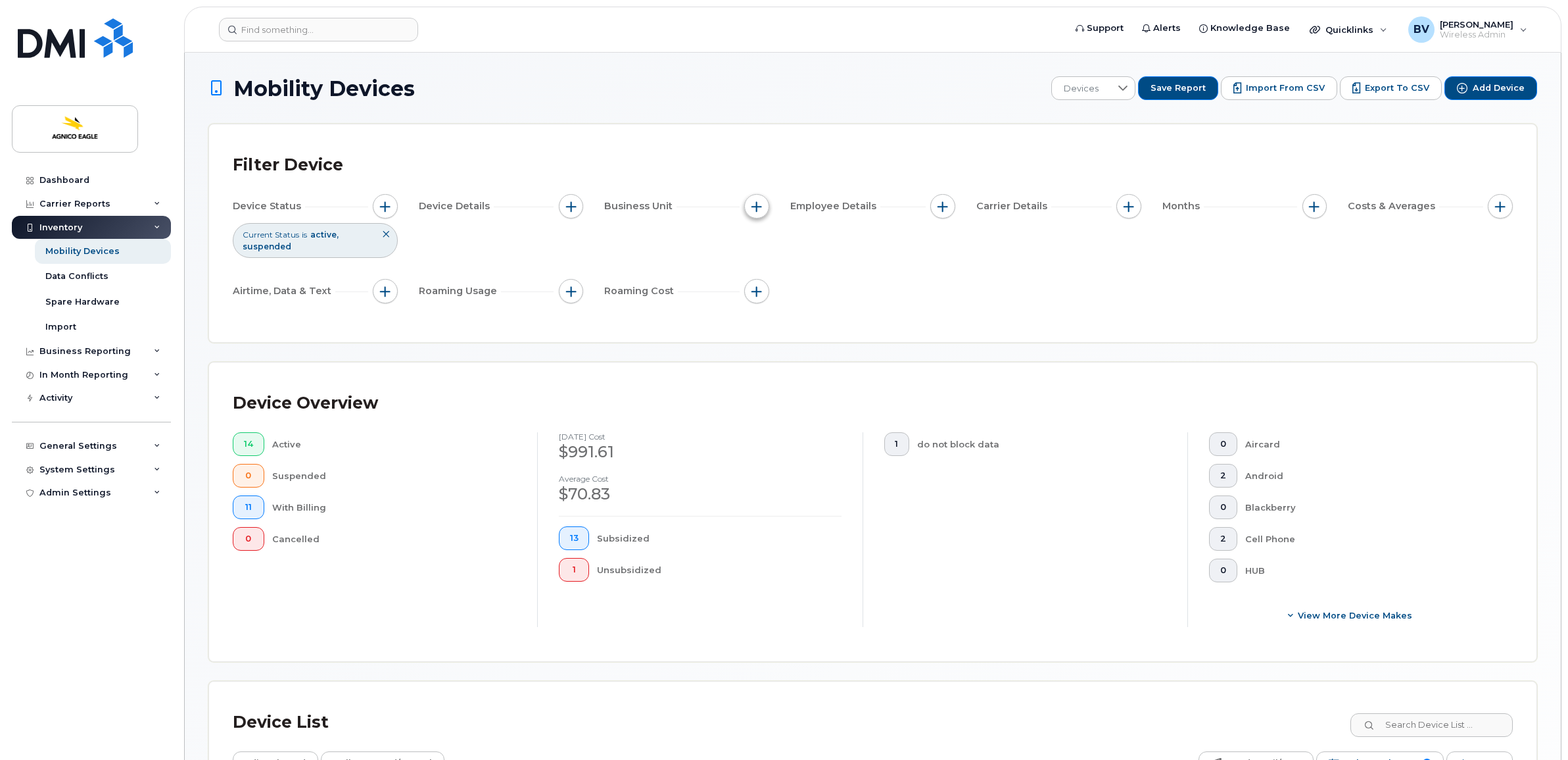
click at [747, 211] on button "button" at bounding box center [757, 206] width 25 height 25
click at [723, 331] on div "Filter Device Device Status Current Status is active suspended Device Details B…" at bounding box center [872, 233] width 1327 height 218
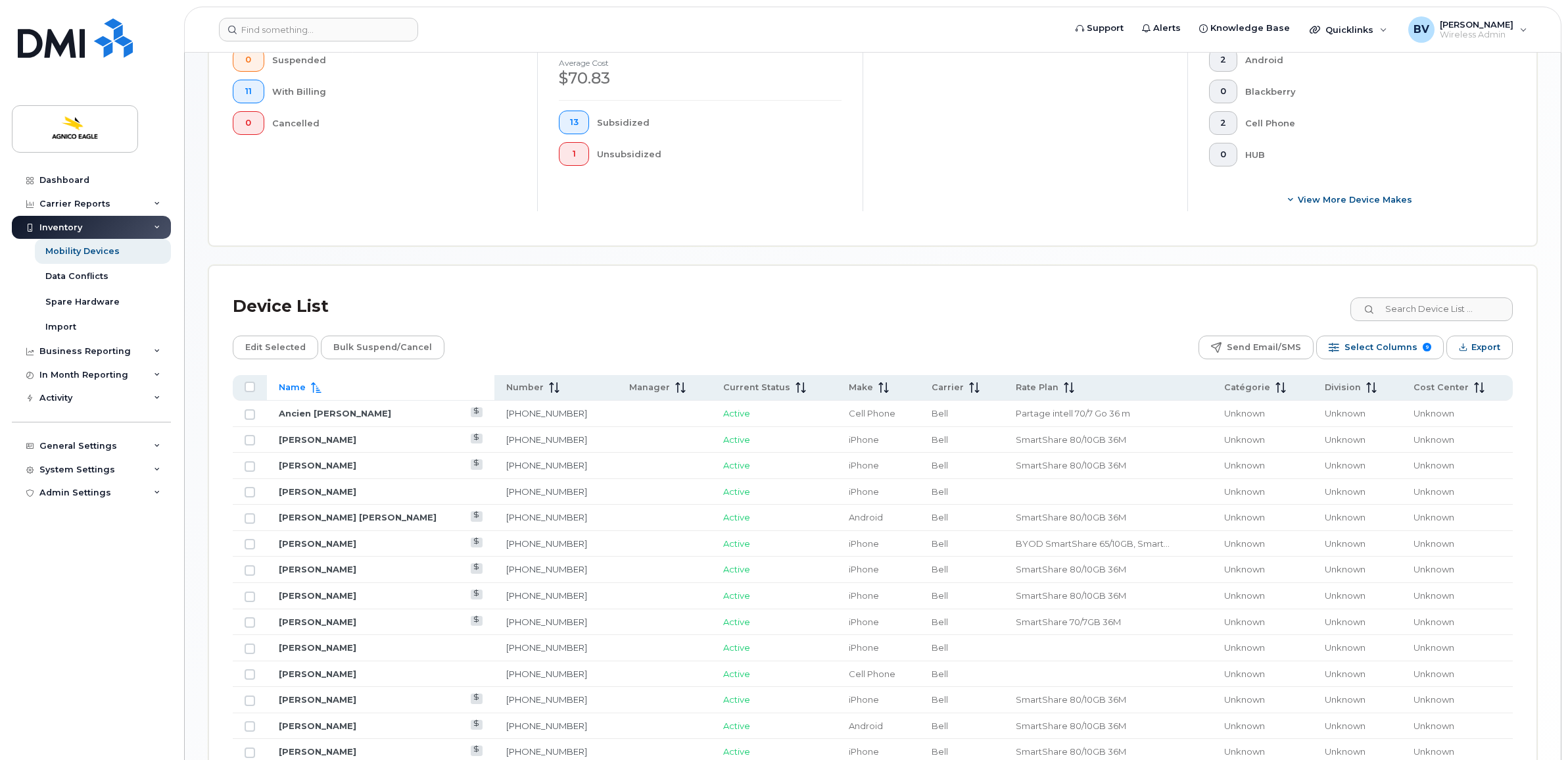
scroll to position [493, 0]
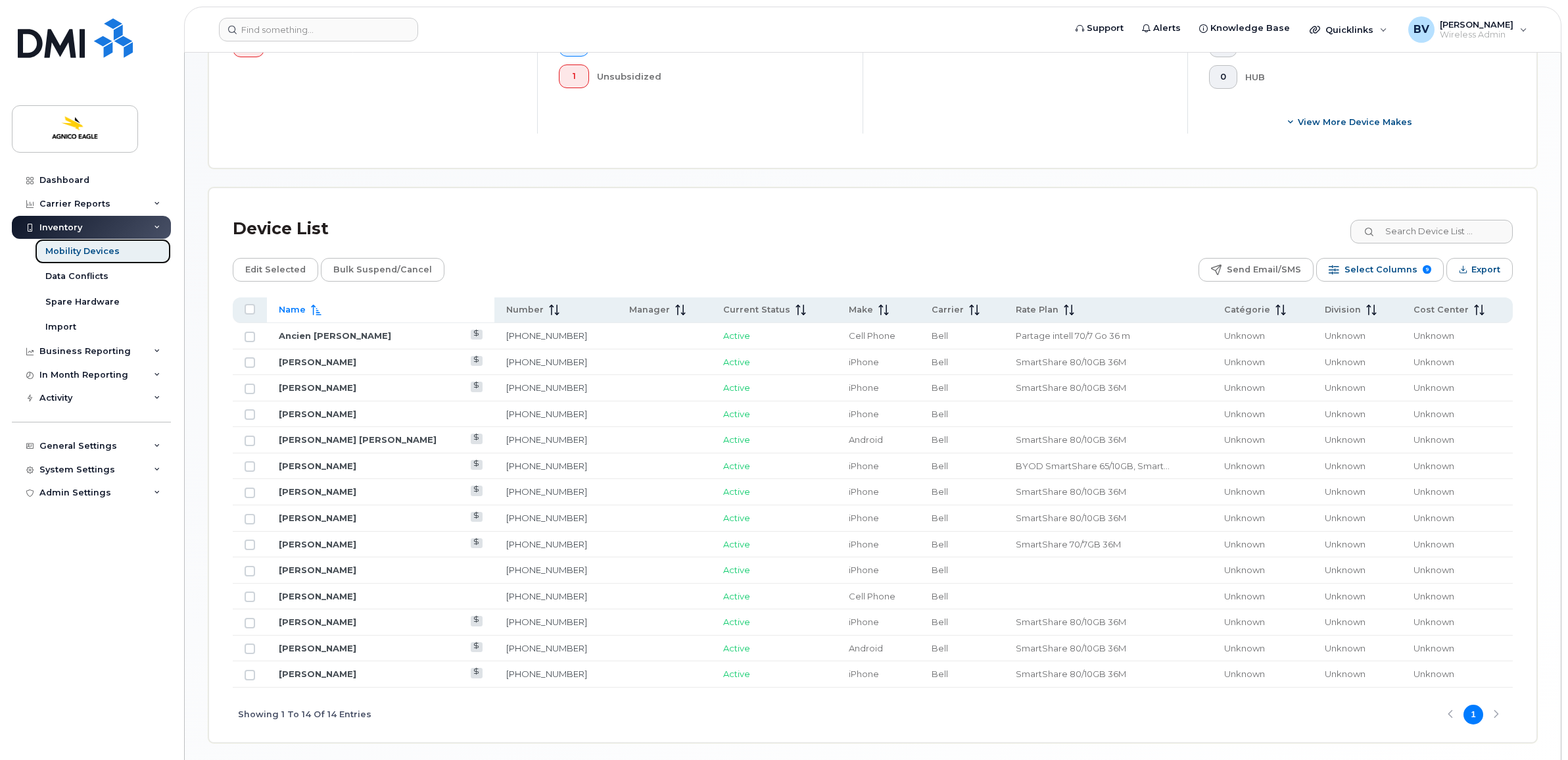
click at [103, 251] on div "Mobility Devices" at bounding box center [83, 251] width 75 height 12
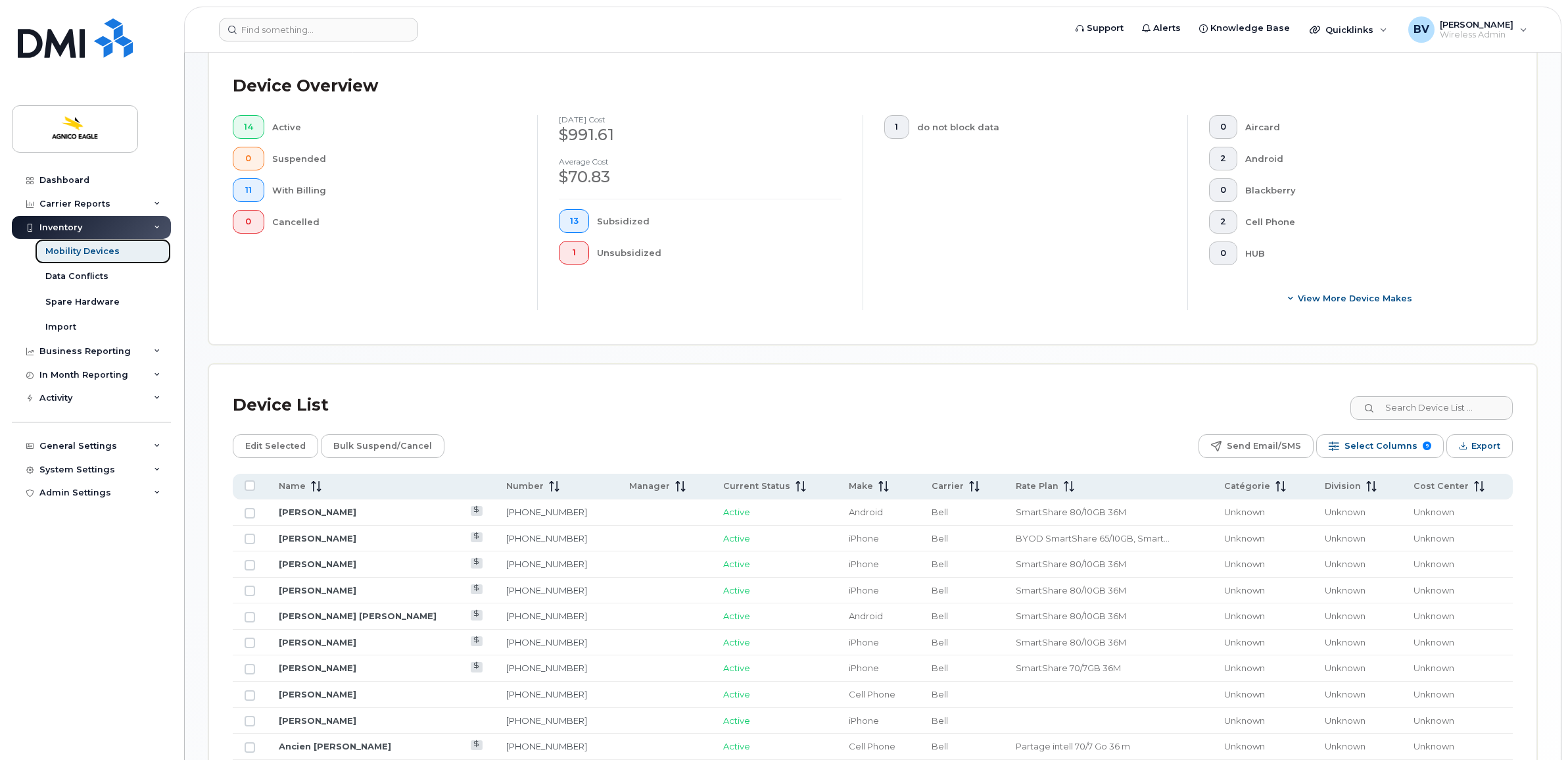
scroll to position [82, 0]
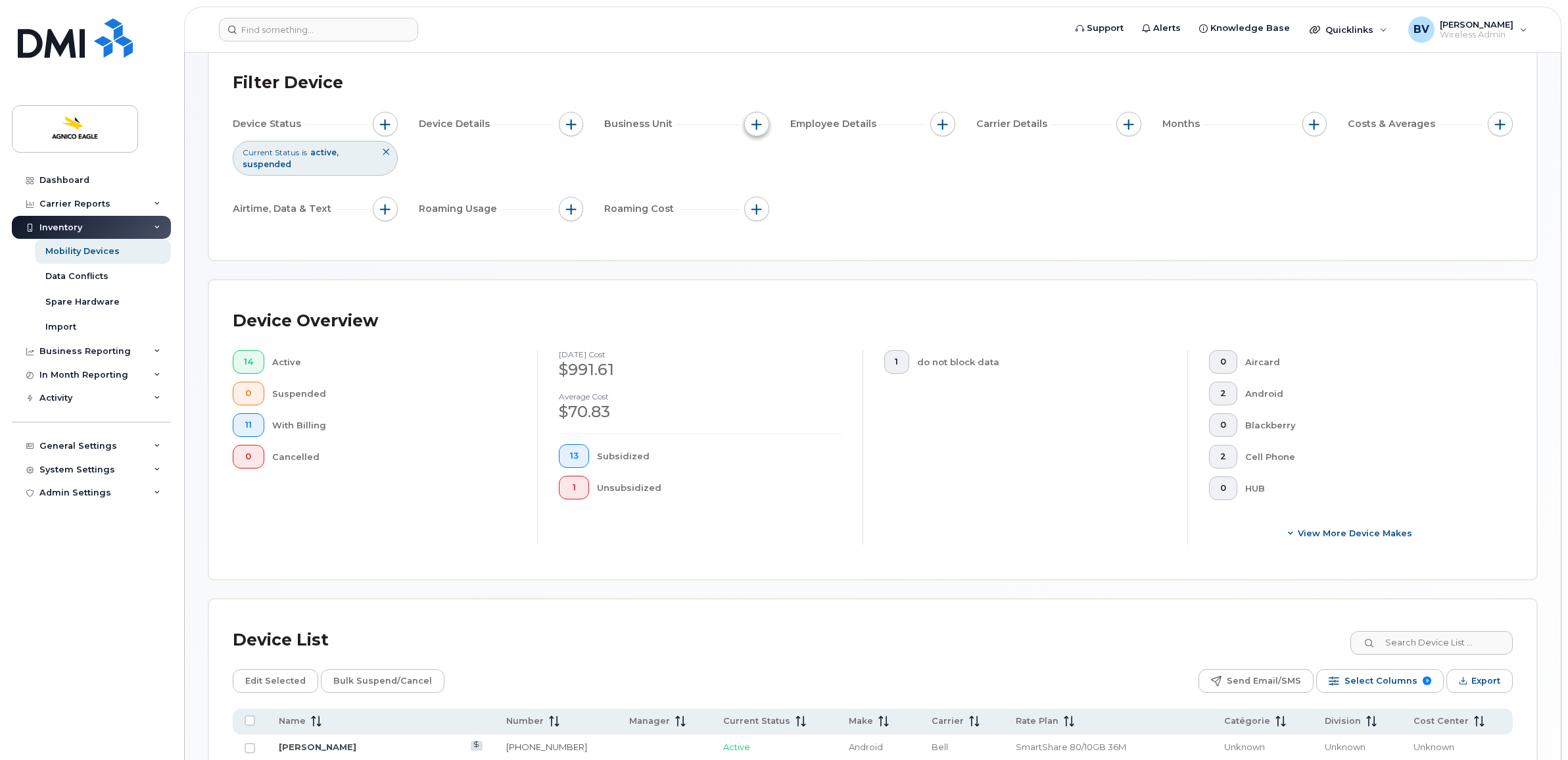
click at [757, 124] on span "button" at bounding box center [757, 124] width 11 height 11
click at [779, 159] on label "Manager" at bounding box center [794, 164] width 43 height 12
click at [766, 159] on input "Manager" at bounding box center [760, 164] width 11 height 11
click at [792, 163] on label "Manager" at bounding box center [794, 164] width 43 height 12
click at [766, 163] on input "Manager" at bounding box center [760, 164] width 11 height 11
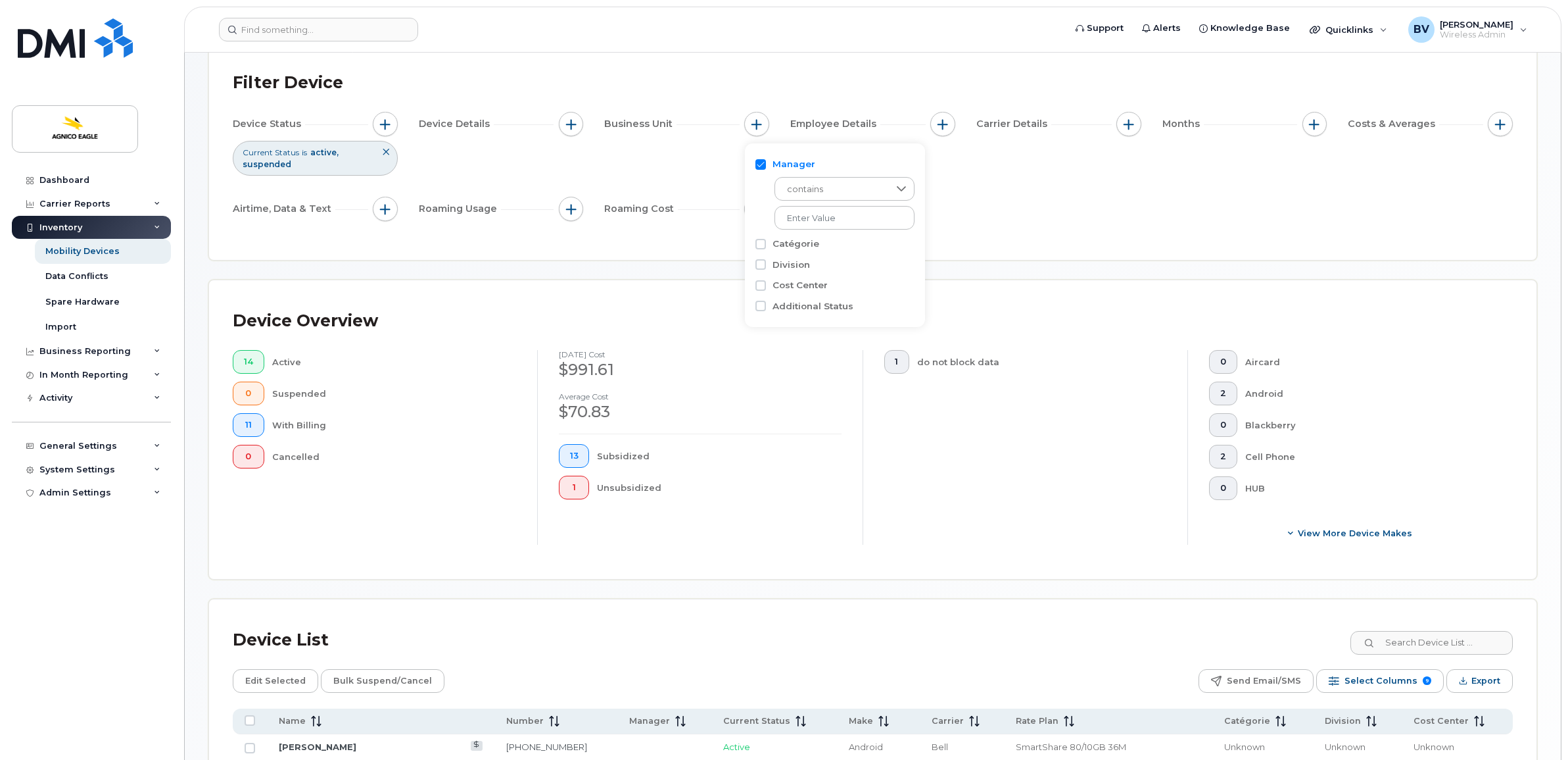
checkbox input "false"
click at [794, 184] on label "Catégorie" at bounding box center [795, 184] width 46 height 12
click at [766, 184] on input "Catégorie" at bounding box center [760, 185] width 11 height 11
checkbox input "true"
click at [791, 264] on label "Division" at bounding box center [791, 265] width 37 height 12
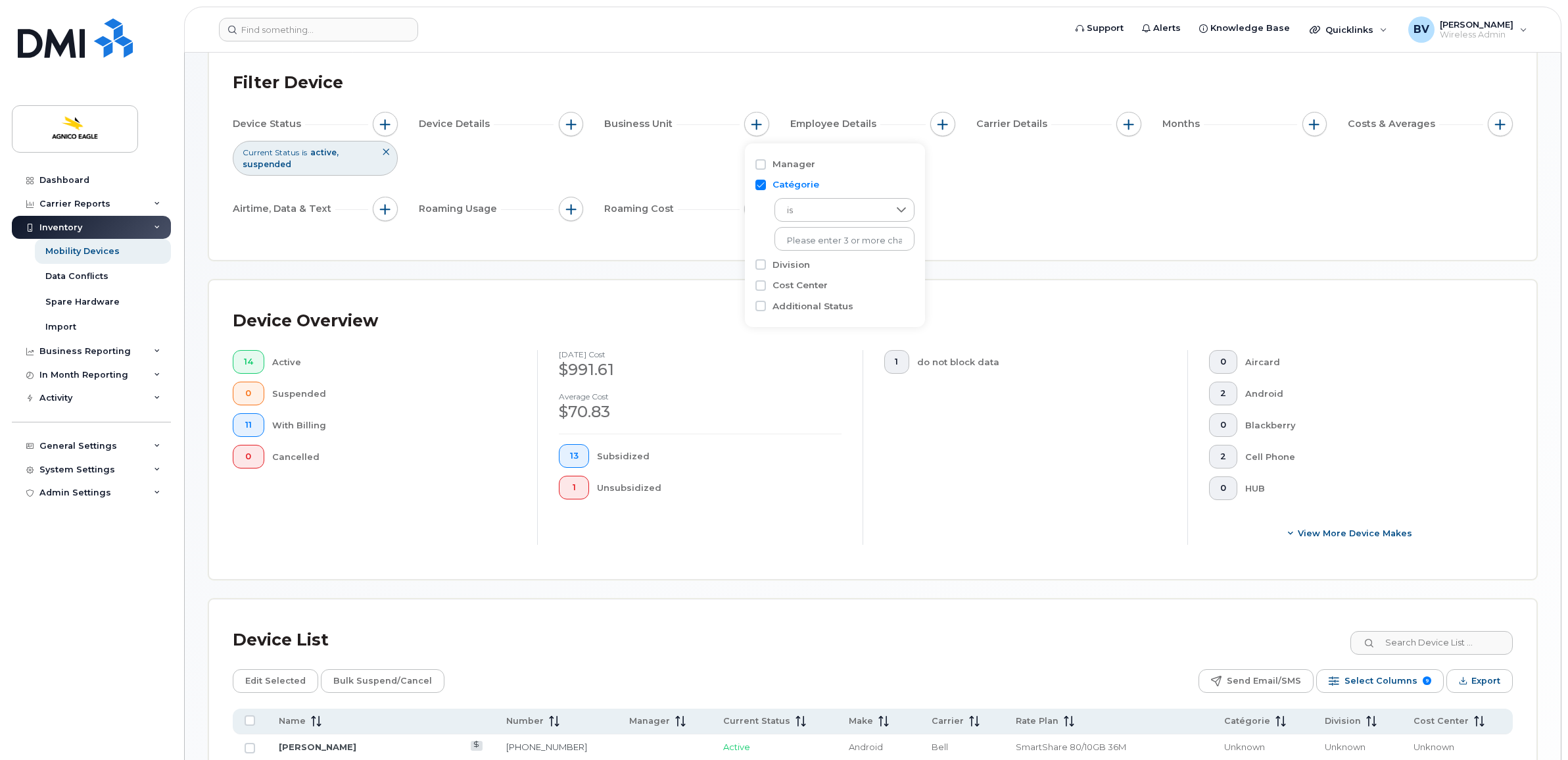
click at [766, 264] on input "Division" at bounding box center [760, 265] width 11 height 11
checkbox input "true"
click at [793, 346] on label "Cost Center" at bounding box center [800, 344] width 56 height 12
click at [766, 346] on input "Cost Center" at bounding box center [760, 345] width 11 height 11
checkbox input "true"
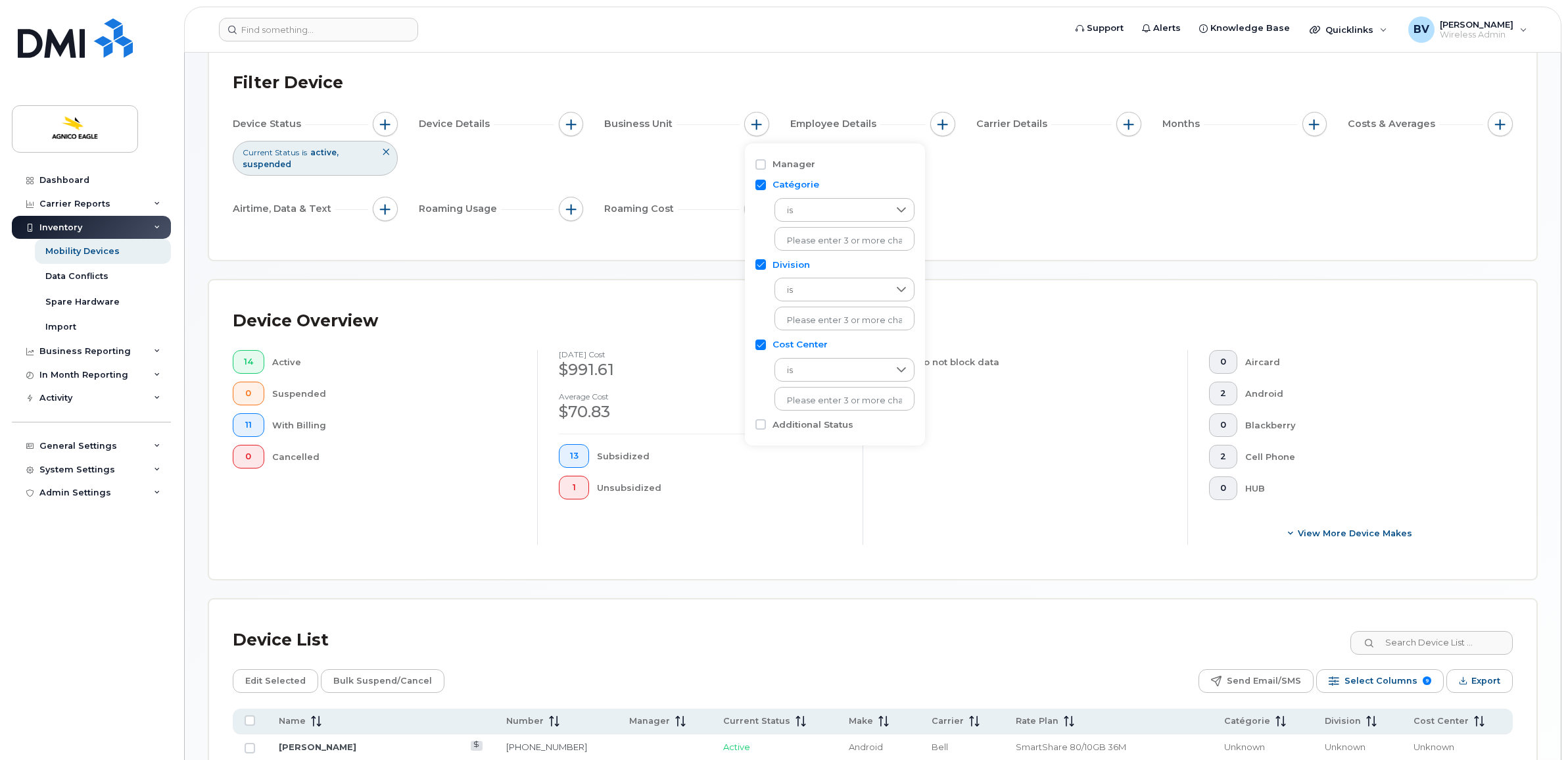
click at [798, 420] on label "Additional Status" at bounding box center [813, 425] width 81 height 12
click at [766, 420] on input "Additional Status" at bounding box center [760, 425] width 11 height 11
checkbox input "true"
click at [833, 475] on div "empty" at bounding box center [834, 478] width 119 height 22
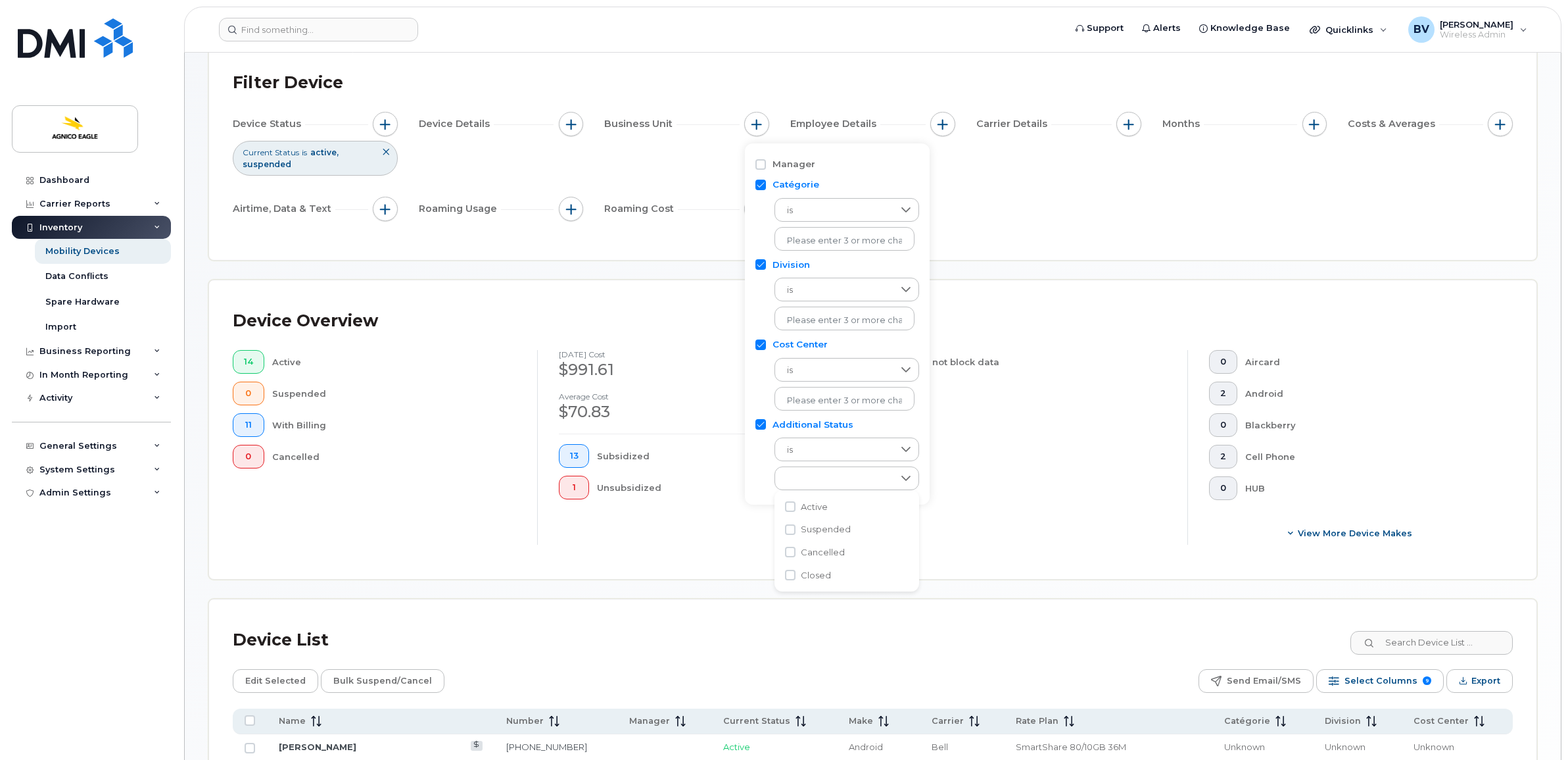
click at [701, 161] on div "Device Status Current Status is active suspended Device Details Business Unit E…" at bounding box center [872, 169] width 1280 height 114
click at [576, 126] on button "button" at bounding box center [571, 124] width 25 height 25
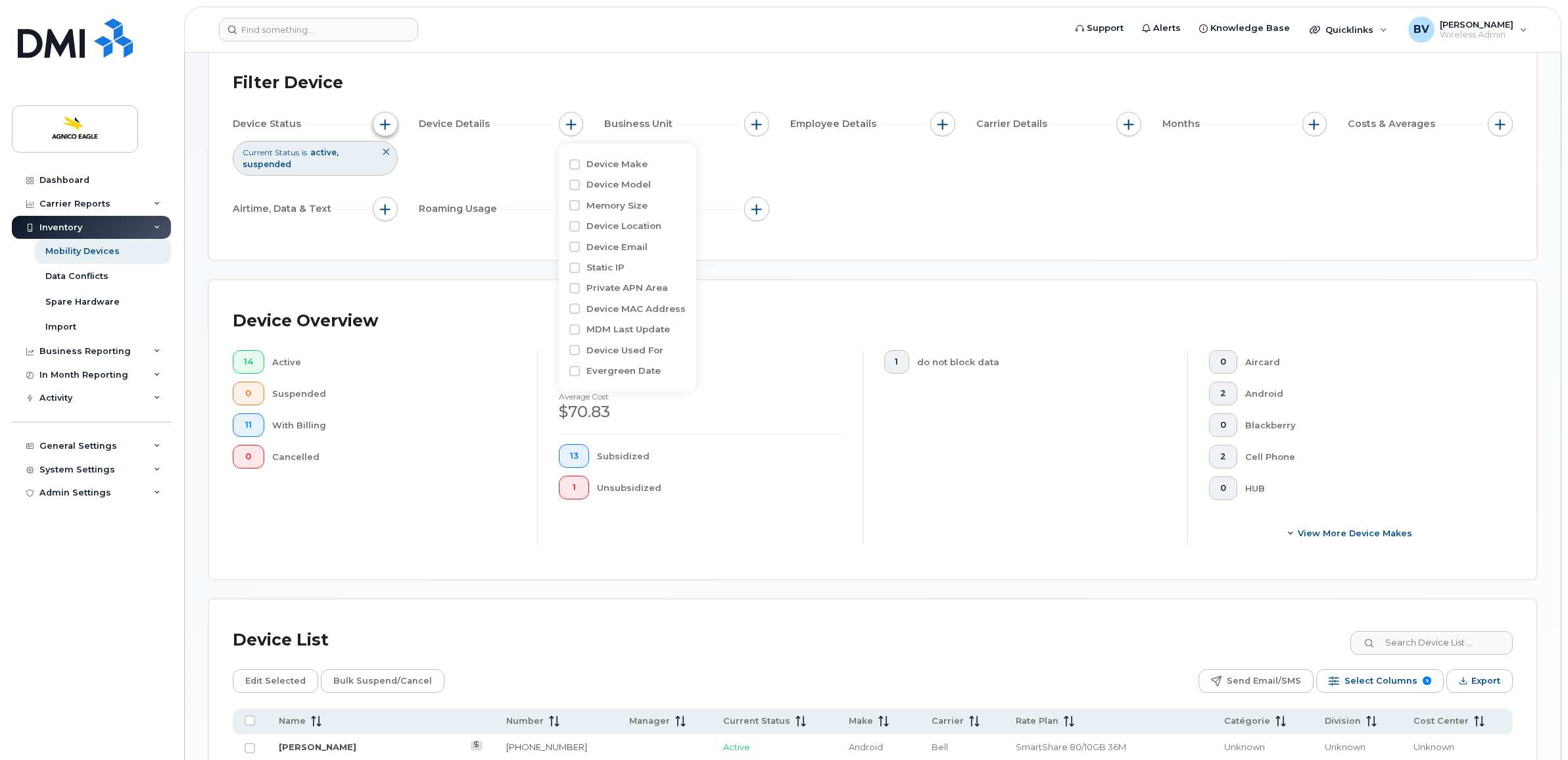
click at [380, 132] on button "button" at bounding box center [385, 124] width 25 height 25
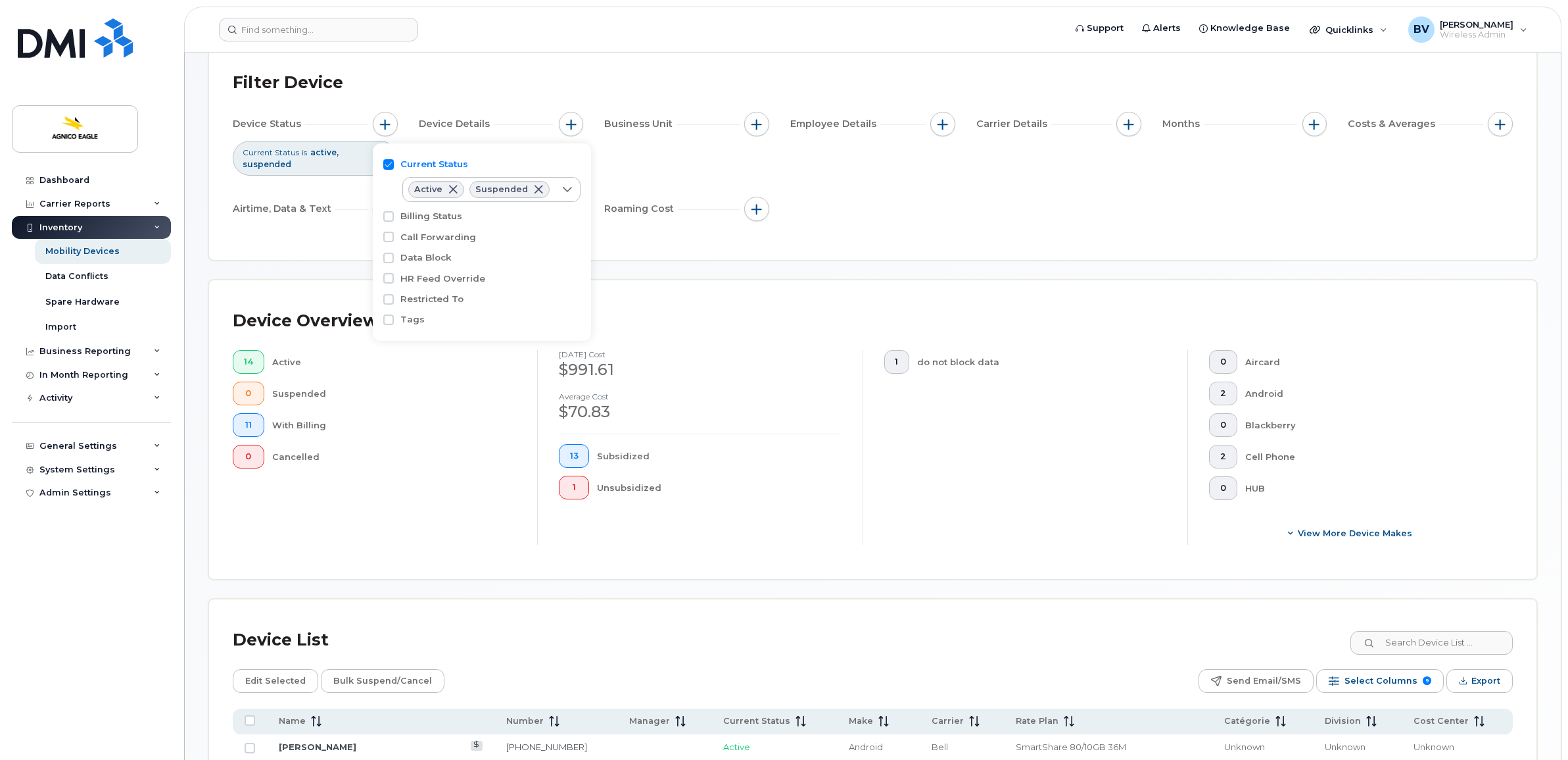
click at [419, 215] on label "Billing Status" at bounding box center [431, 216] width 62 height 12
click at [394, 215] on input "Billing Status" at bounding box center [389, 217] width 11 height 11
click at [436, 240] on div "empty" at bounding box center [479, 241] width 152 height 22
click at [426, 215] on label "Billing Status" at bounding box center [431, 216] width 62 height 12
click at [394, 215] on input "Billing Status" at bounding box center [389, 217] width 11 height 11
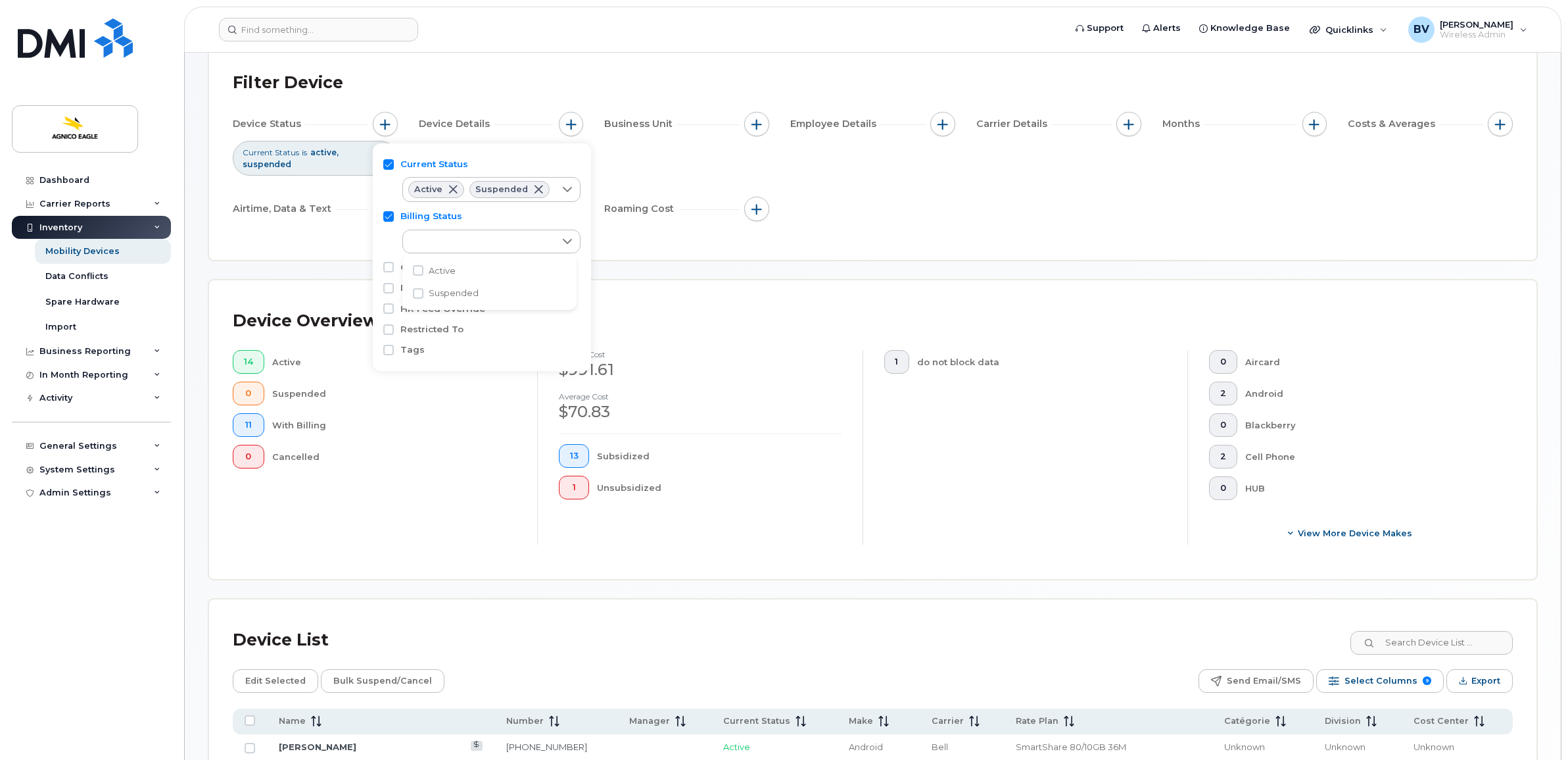
checkbox input "false"
click at [685, 169] on div "Device Status Current Status is active suspended Device Details Business Unit E…" at bounding box center [872, 169] width 1280 height 114
click at [572, 129] on button "button" at bounding box center [571, 124] width 25 height 25
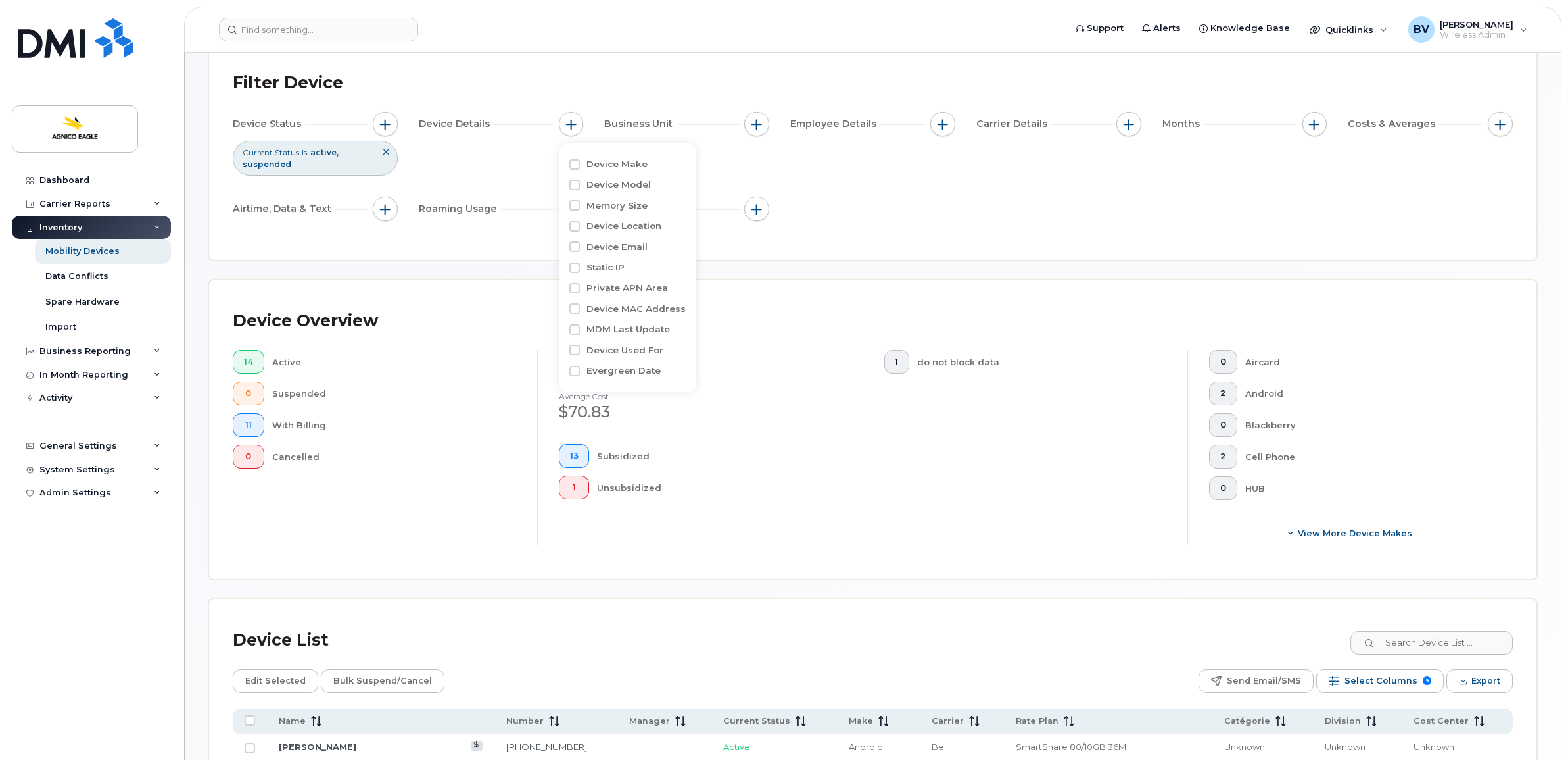
click at [770, 119] on div "Business Unit" at bounding box center [687, 124] width 165 height 25
click at [764, 122] on button "button" at bounding box center [757, 124] width 25 height 25
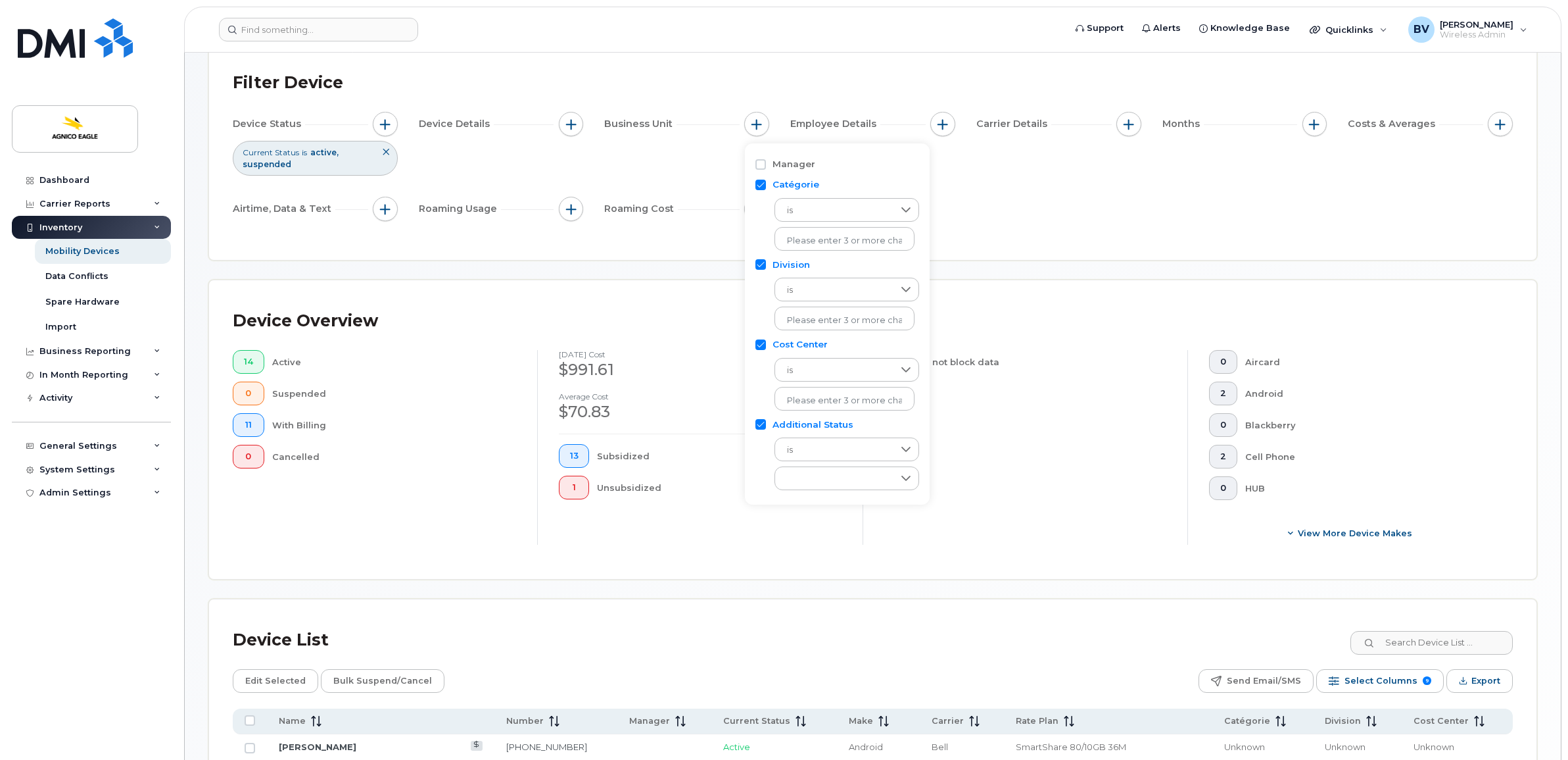
click at [767, 186] on div "Catégorie" at bounding box center [836, 184] width 163 height 12
click at [763, 264] on input "Division" at bounding box center [760, 265] width 11 height 11
checkbox input "false"
click at [760, 182] on input "Catégorie" at bounding box center [760, 185] width 11 height 11
checkbox input "false"
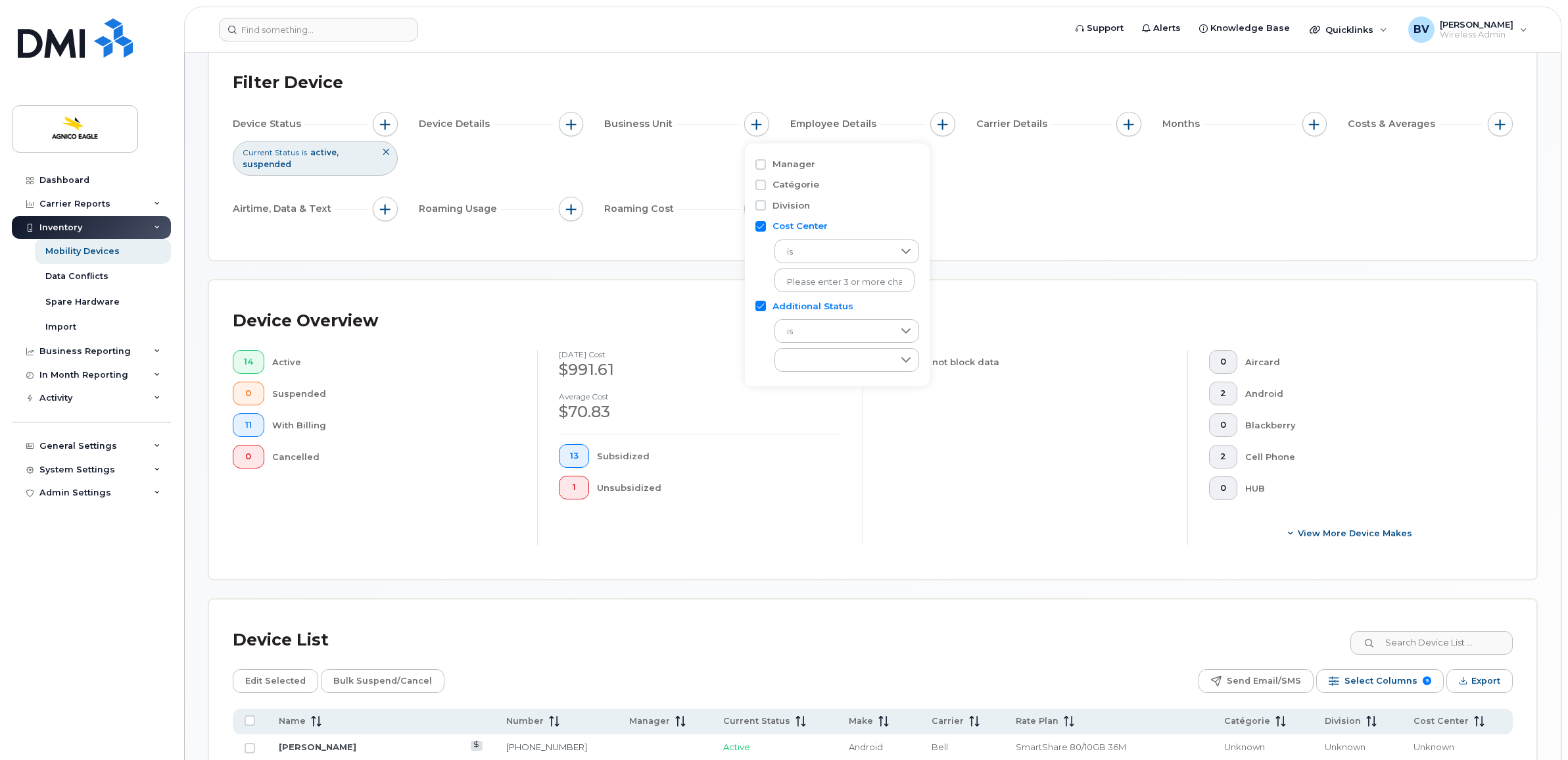
click at [760, 227] on input "Cost Center" at bounding box center [760, 226] width 11 height 11
checkbox input "false"
click at [757, 249] on input "Additional Status" at bounding box center [760, 246] width 11 height 11
checkbox input "false"
click at [1006, 183] on div "Device Status Current Status is active suspended Device Details Business Unit E…" at bounding box center [872, 169] width 1280 height 114
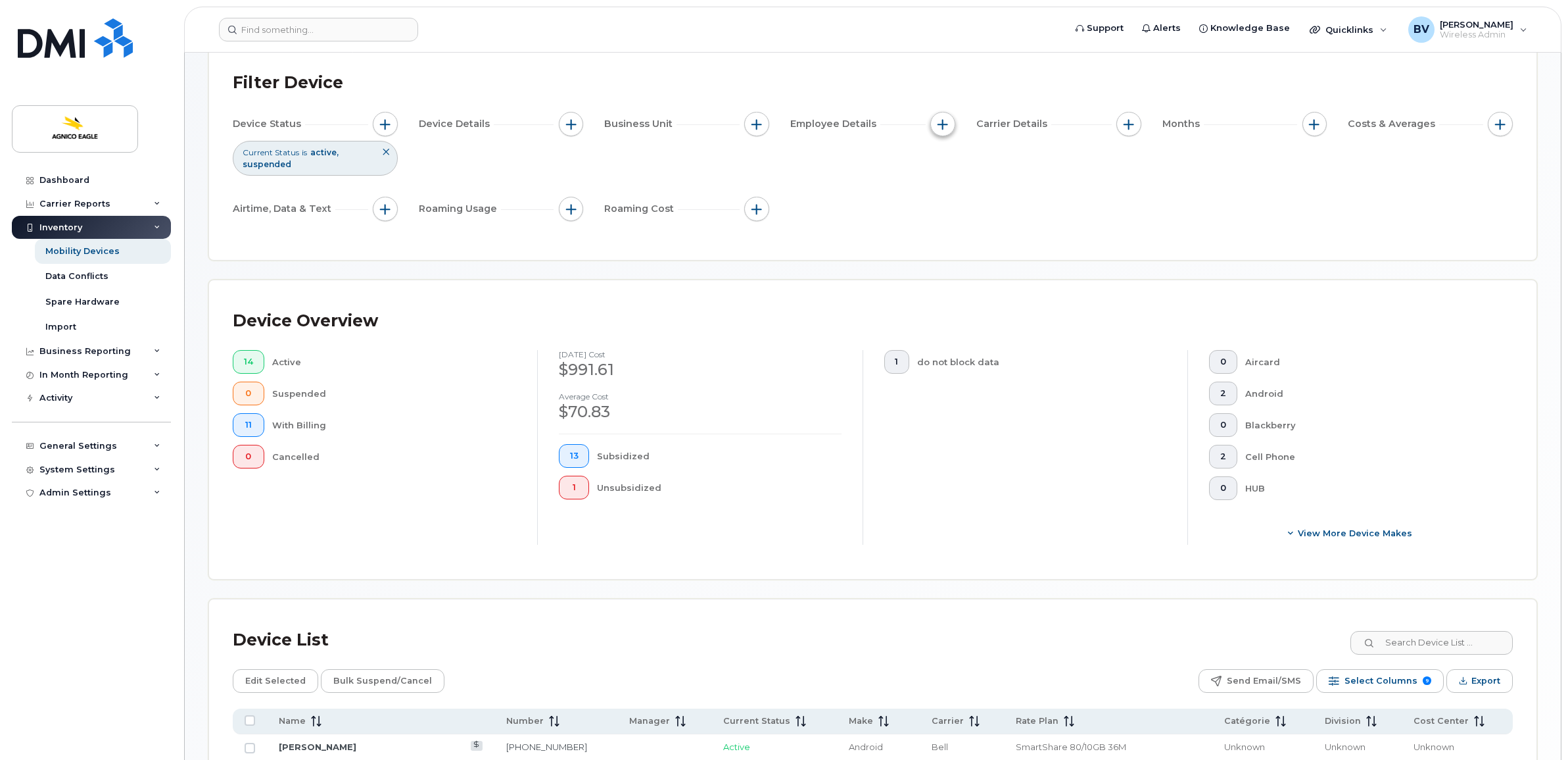
click at [938, 130] on button "button" at bounding box center [942, 124] width 25 height 25
click at [1113, 119] on div "Carrier Details" at bounding box center [1059, 124] width 165 height 25
click at [1119, 123] on button "button" at bounding box center [1128, 124] width 25 height 25
click at [1157, 184] on label "Account Number" at bounding box center [1183, 184] width 79 height 12
click at [1138, 184] on input "Account Number" at bounding box center [1132, 185] width 11 height 11
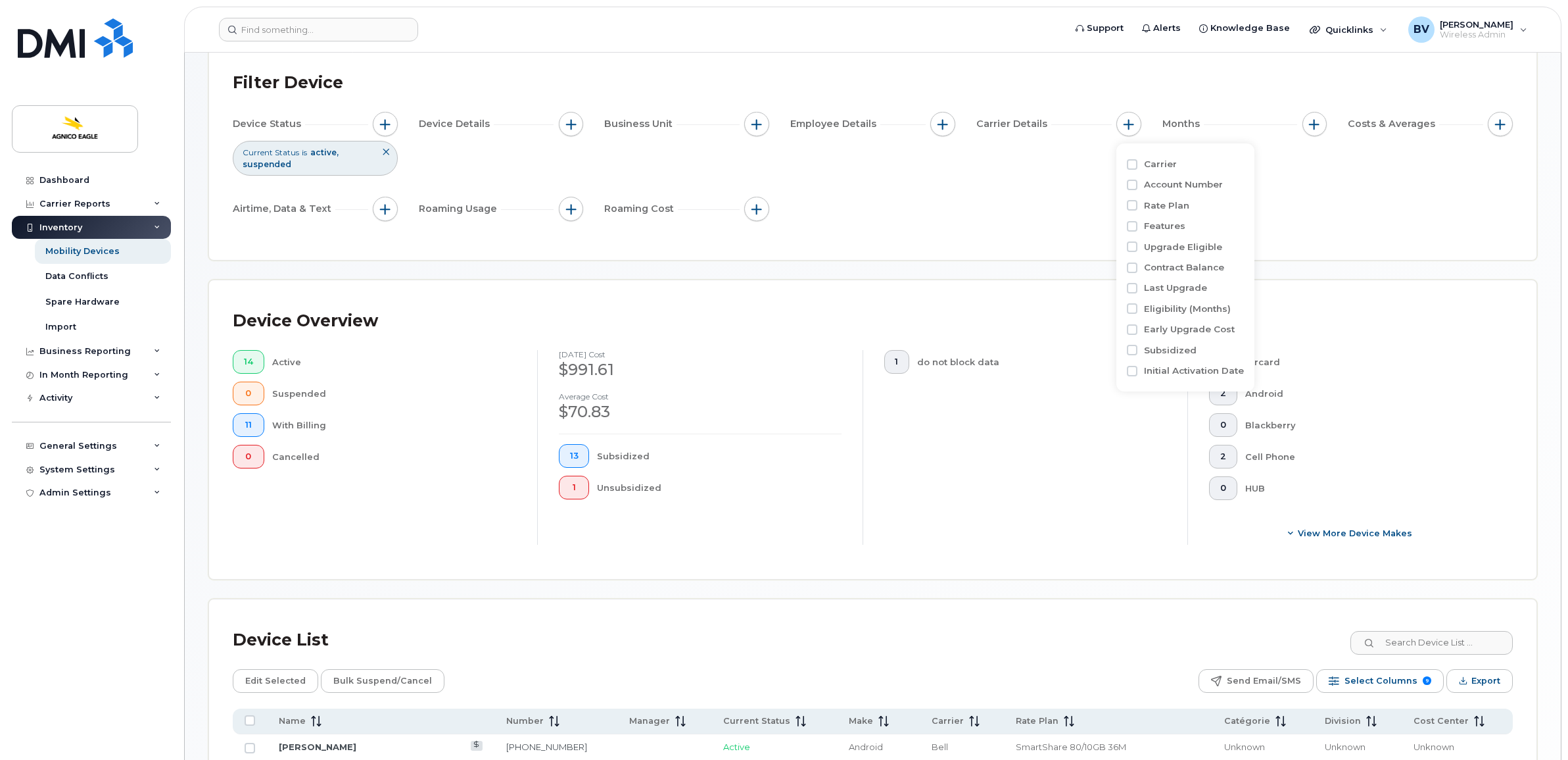
checkbox input "true"
click at [1217, 240] on div "empty" at bounding box center [1206, 238] width 119 height 22
click at [1384, 265] on span "0504350977 - Bell - MINES AGNICO-EAGLE LTEE DIVISION REGIONAL" at bounding box center [1316, 267] width 288 height 12
checkbox input "true"
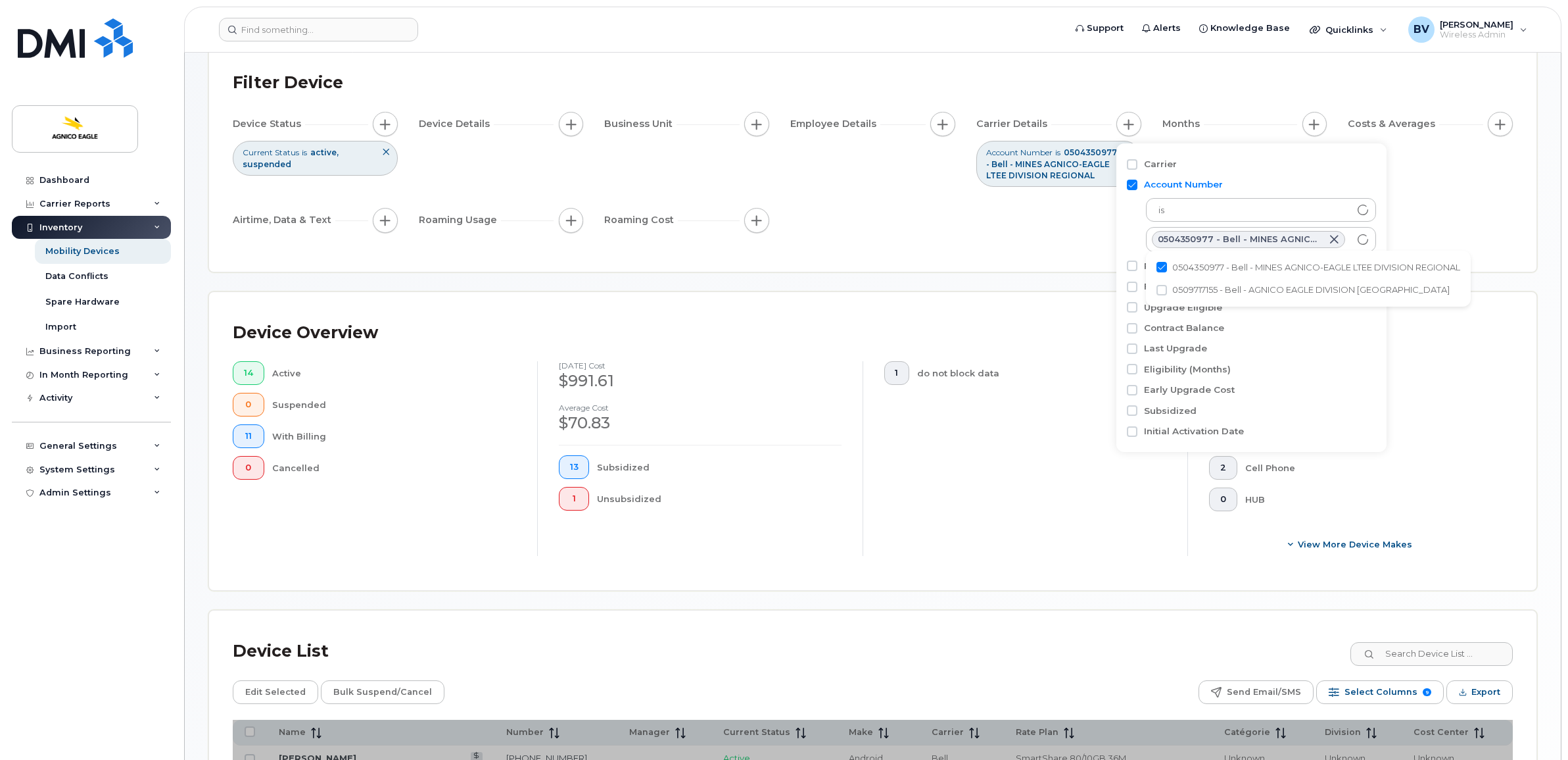
click at [1049, 231] on div "Device Status Current Status is active suspended Device Details Business Unit E…" at bounding box center [872, 174] width 1280 height 126
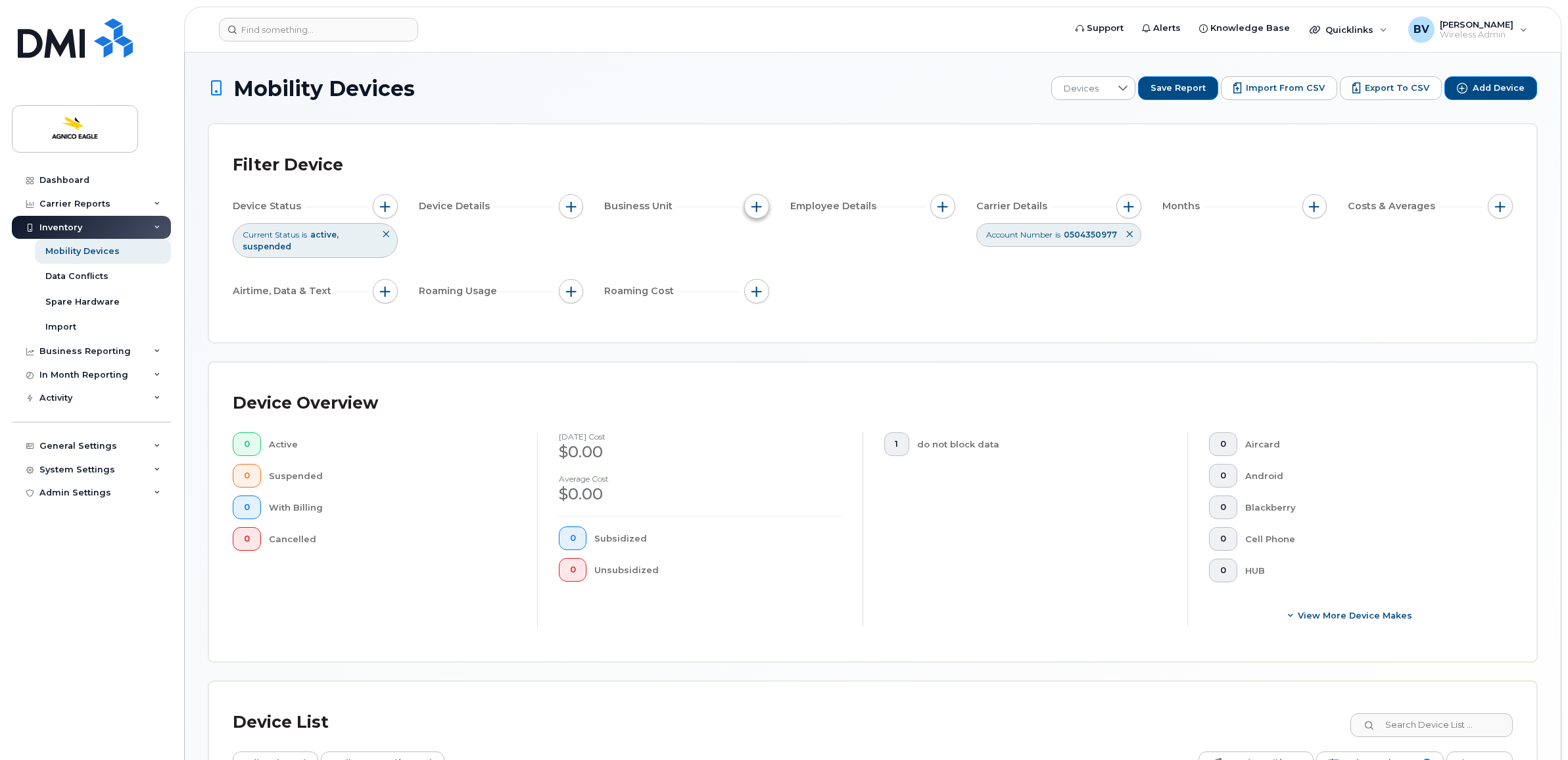
click at [760, 202] on span "button" at bounding box center [757, 207] width 11 height 11
click at [712, 255] on div "Device Status Current Status is active suspended Device Details Business Unit E…" at bounding box center [872, 251] width 1280 height 114
click at [103, 251] on div "Mobility Devices" at bounding box center [83, 251] width 75 height 12
click at [90, 280] on div "Data Conflicts" at bounding box center [77, 276] width 63 height 12
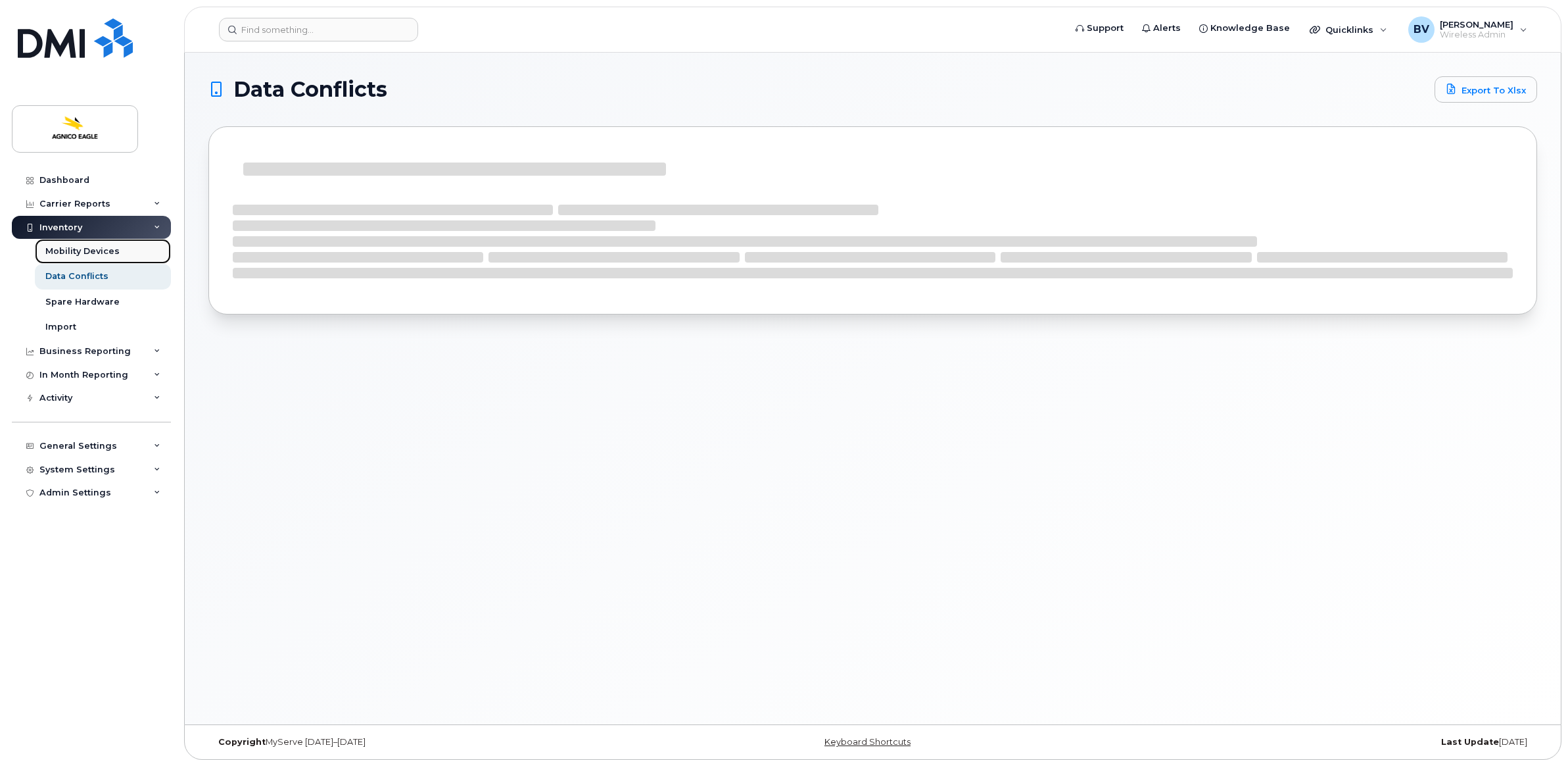
click at [92, 253] on div "Mobility Devices" at bounding box center [83, 251] width 75 height 12
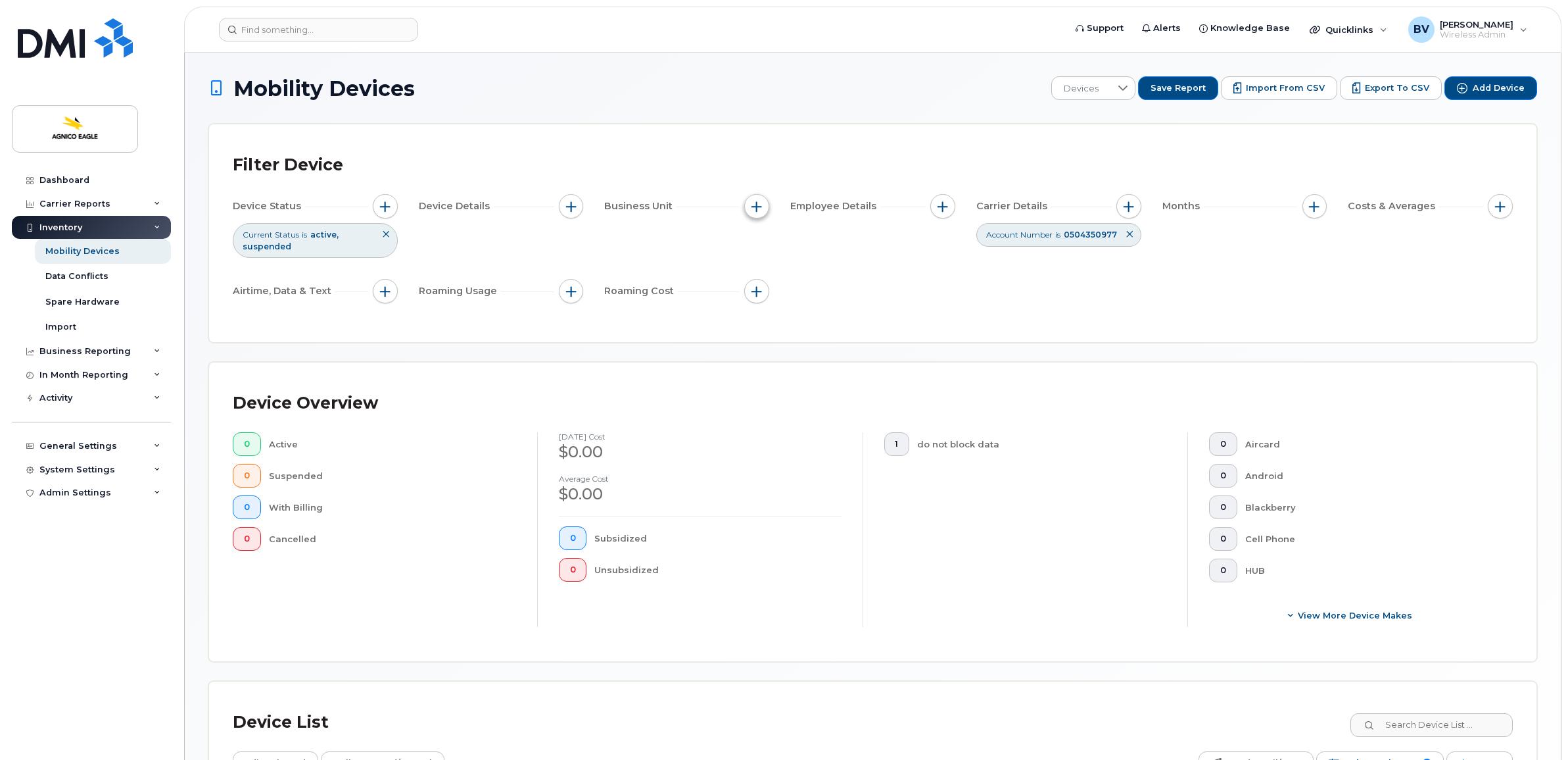
click at [757, 205] on span "button" at bounding box center [757, 207] width 11 height 11
click at [761, 266] on input "Catégorie" at bounding box center [760, 267] width 11 height 11
checkbox input "true"
click at [813, 316] on li at bounding box center [844, 323] width 115 height 19
click at [806, 317] on input "text" at bounding box center [844, 323] width 115 height 12
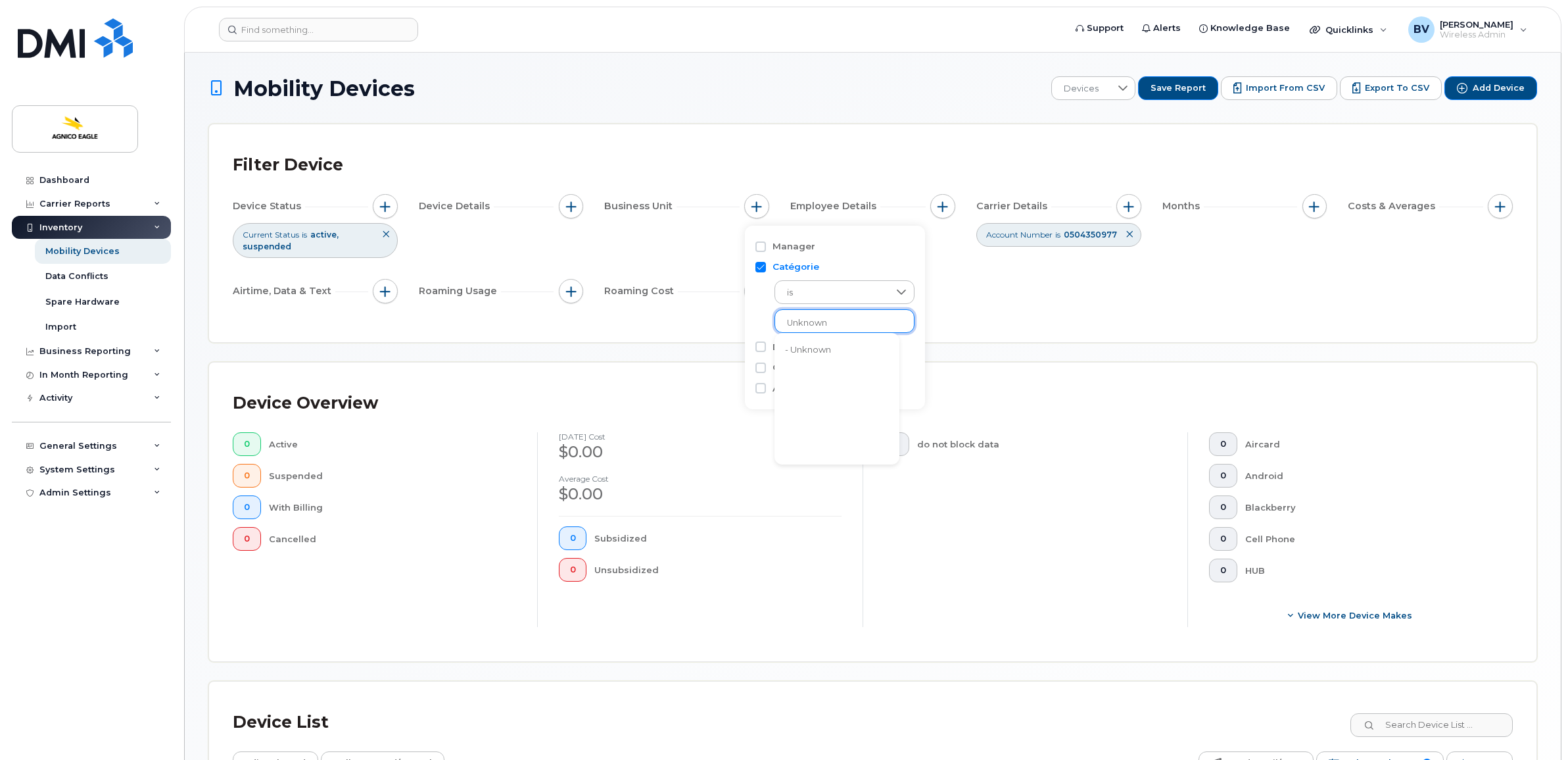
type input "Unknown"
click at [810, 349] on li "- Unknown" at bounding box center [836, 350] width 125 height 24
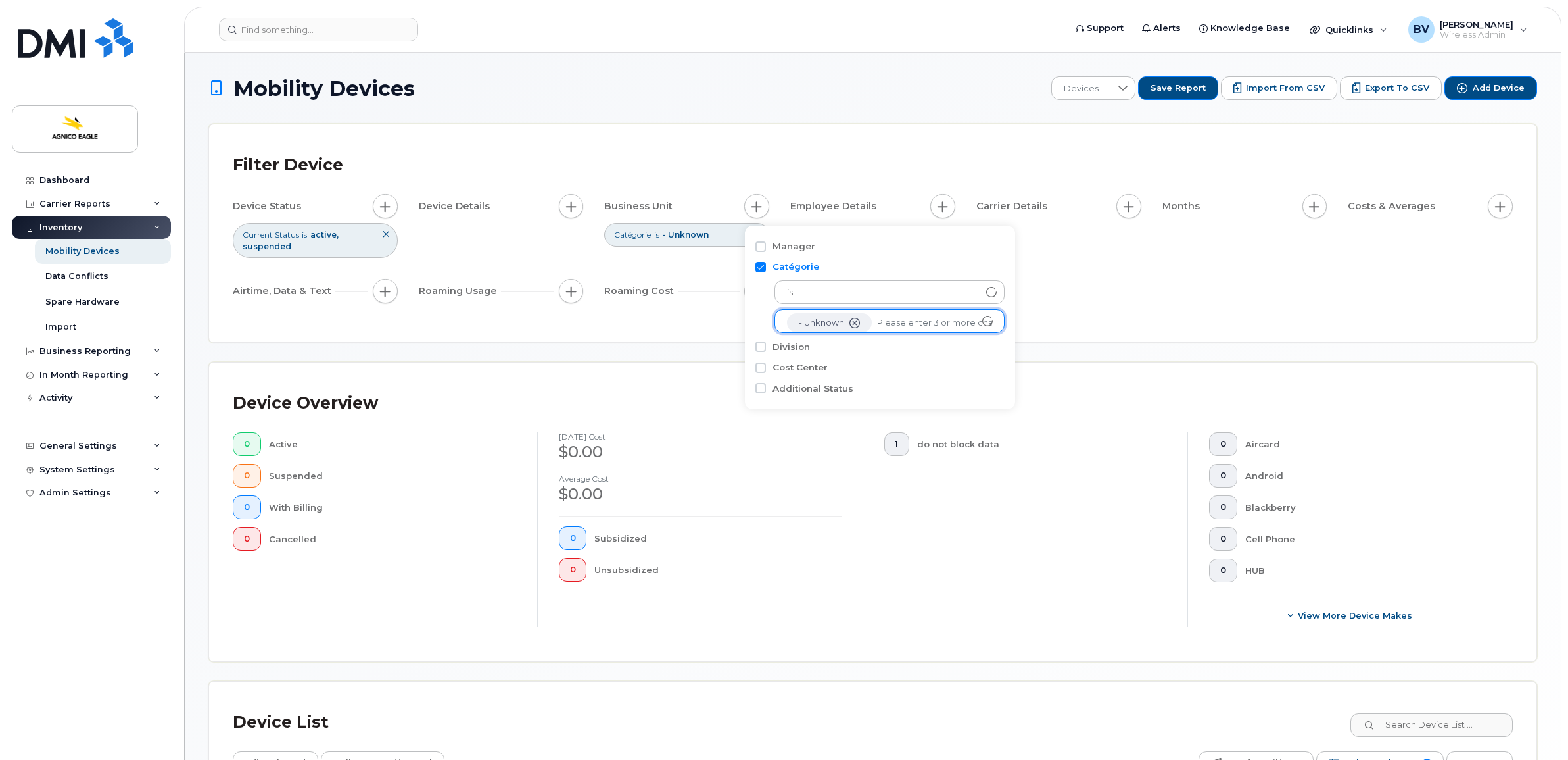
click at [1030, 327] on div "Filter Device Device Status Current Status is active suspended Device Details B…" at bounding box center [872, 233] width 1327 height 218
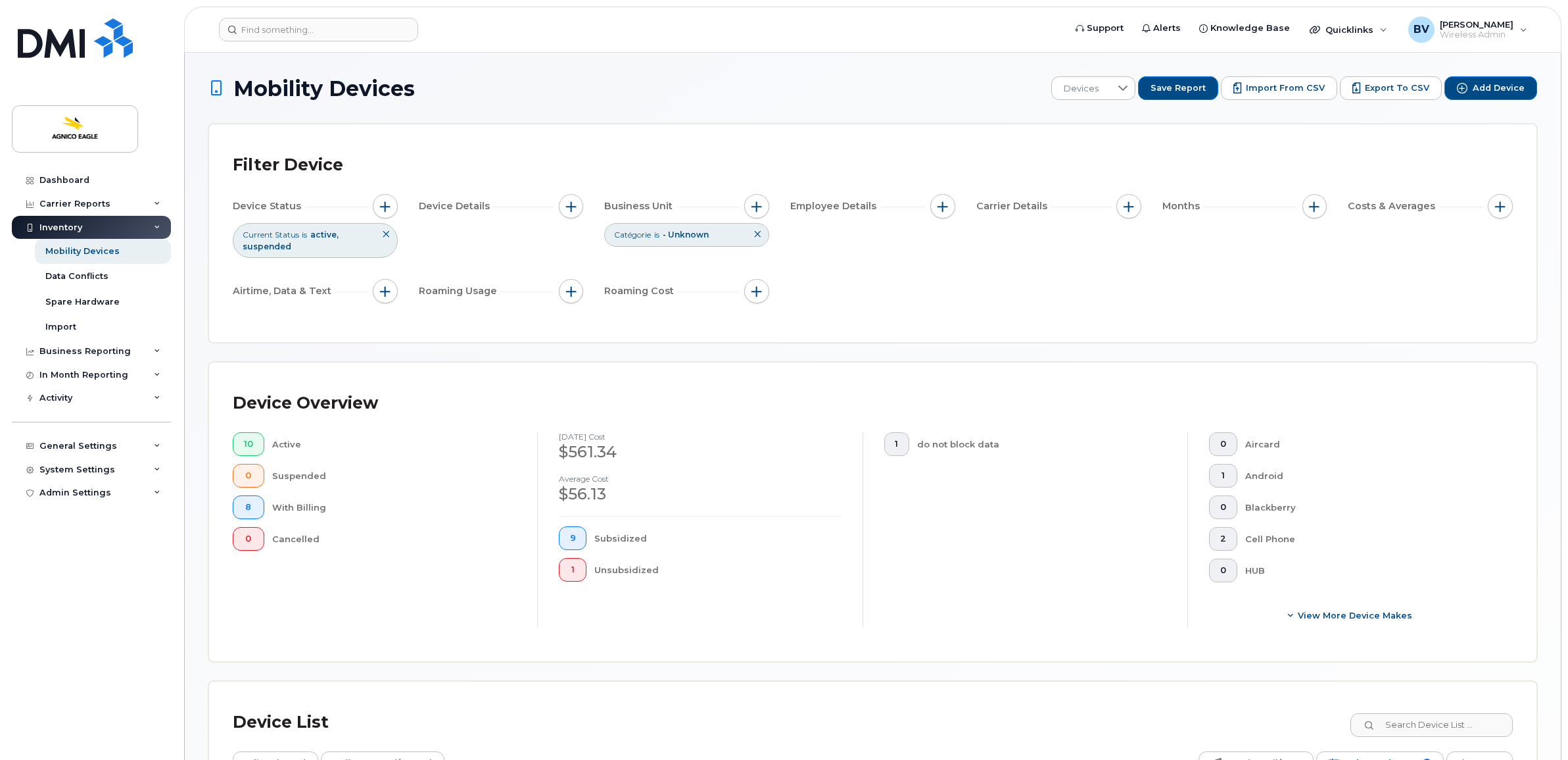
click at [757, 234] on icon at bounding box center [757, 234] width 8 height 8
click at [856, 259] on div "Device Status Current Status is active suspended Device Details Business Unit E…" at bounding box center [872, 251] width 1280 height 114
click at [277, 402] on div "Device Overview" at bounding box center [305, 402] width 145 height 34
drag, startPoint x: 277, startPoint y: 402, endPoint x: 251, endPoint y: 403, distance: 26.0
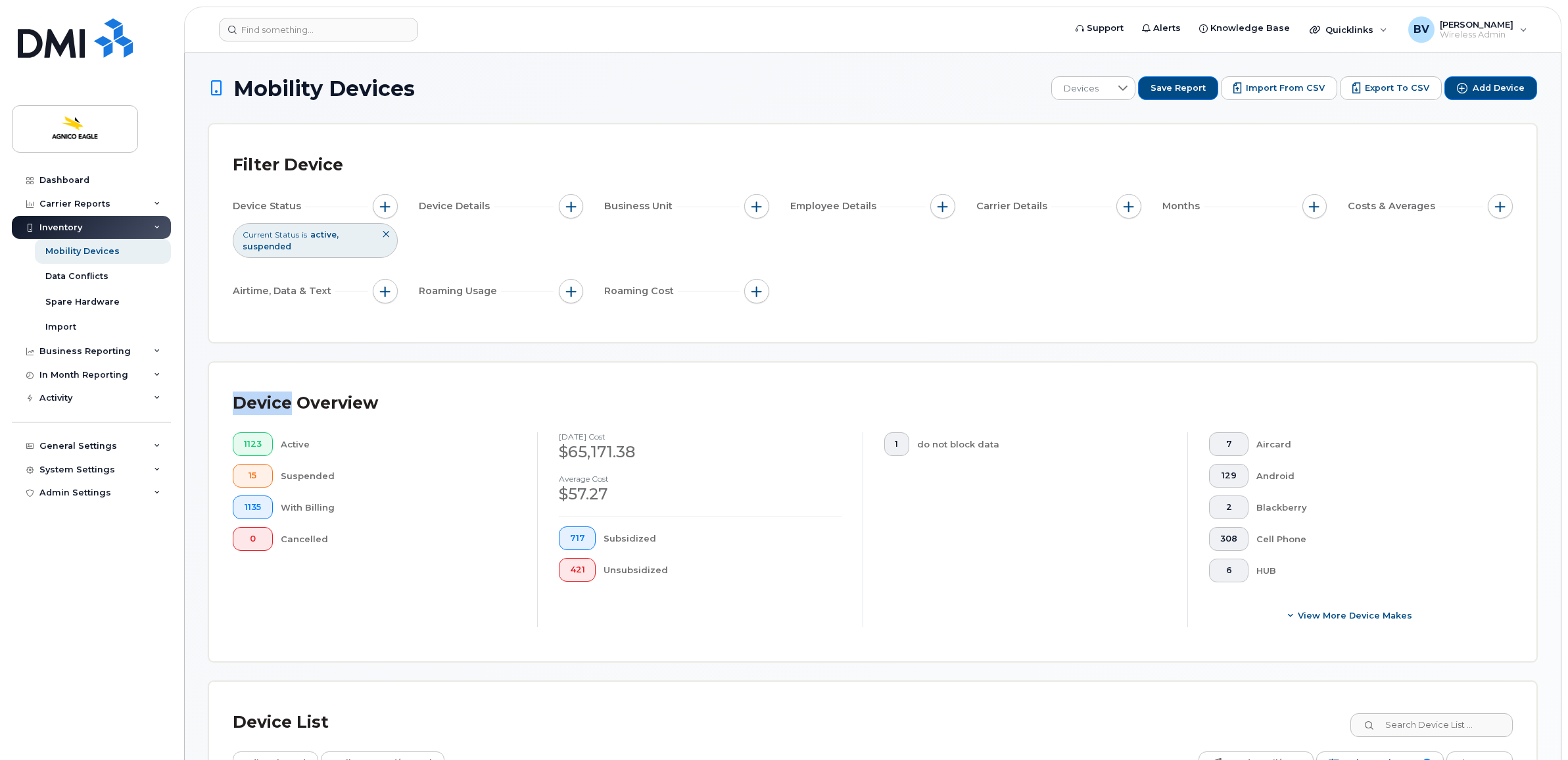
click at [251, 403] on div "Device Overview" at bounding box center [305, 402] width 145 height 34
drag, startPoint x: 256, startPoint y: 402, endPoint x: 268, endPoint y: 403, distance: 12.0
click at [268, 403] on div "Device Overview" at bounding box center [305, 402] width 145 height 34
click at [266, 403] on div "Device Overview" at bounding box center [305, 402] width 145 height 34
click at [754, 204] on span "button" at bounding box center [757, 207] width 11 height 11
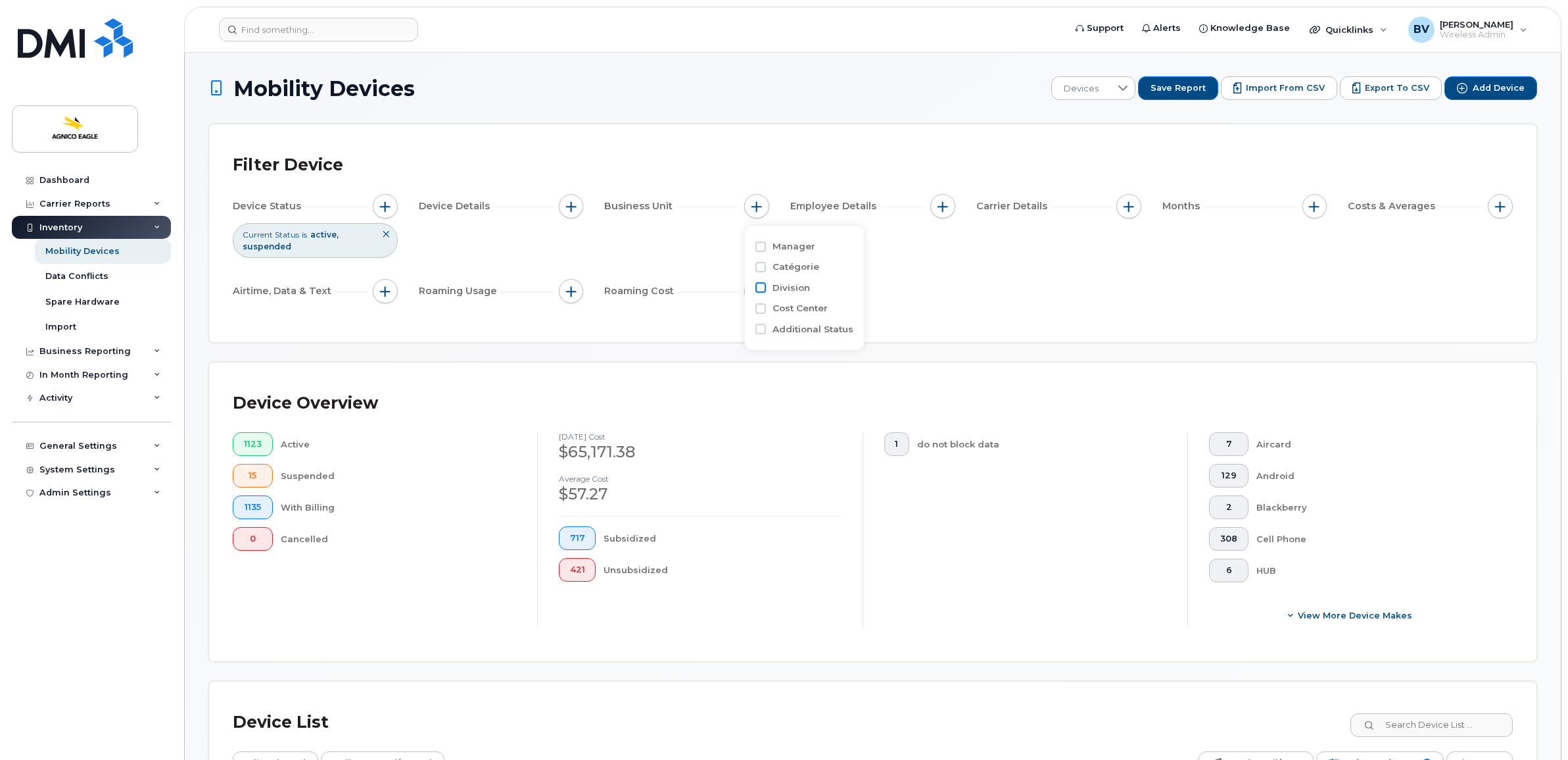
click at [764, 287] on input "Division" at bounding box center [760, 288] width 11 height 11
checkbox input "true"
click at [825, 342] on input "text" at bounding box center [844, 344] width 115 height 12
type input "unk"
click at [817, 362] on li "- Unknown" at bounding box center [836, 370] width 125 height 24
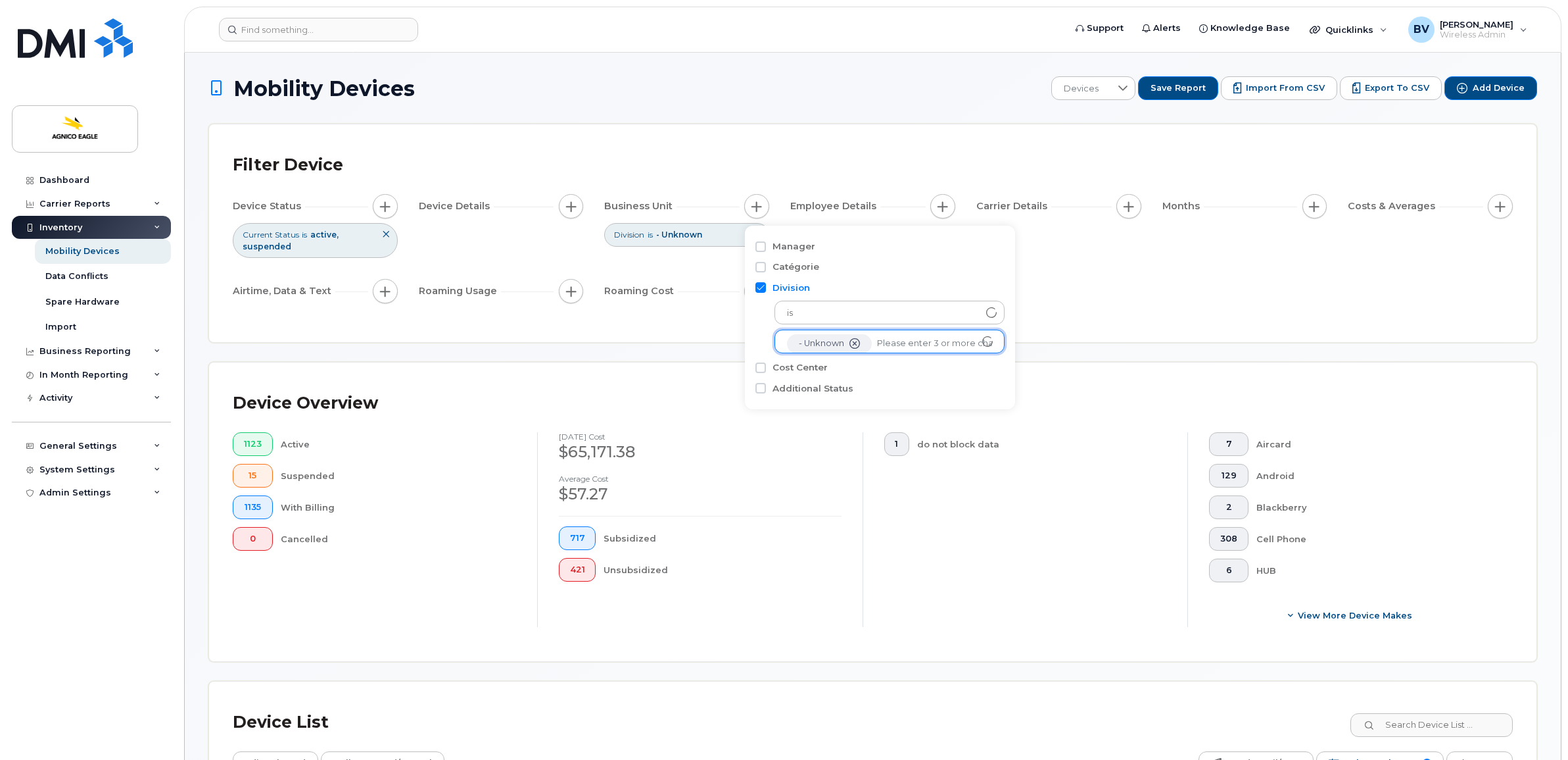
click at [1011, 319] on div "Filter Device Device Status Current Status is active suspended Device Details B…" at bounding box center [872, 233] width 1327 height 218
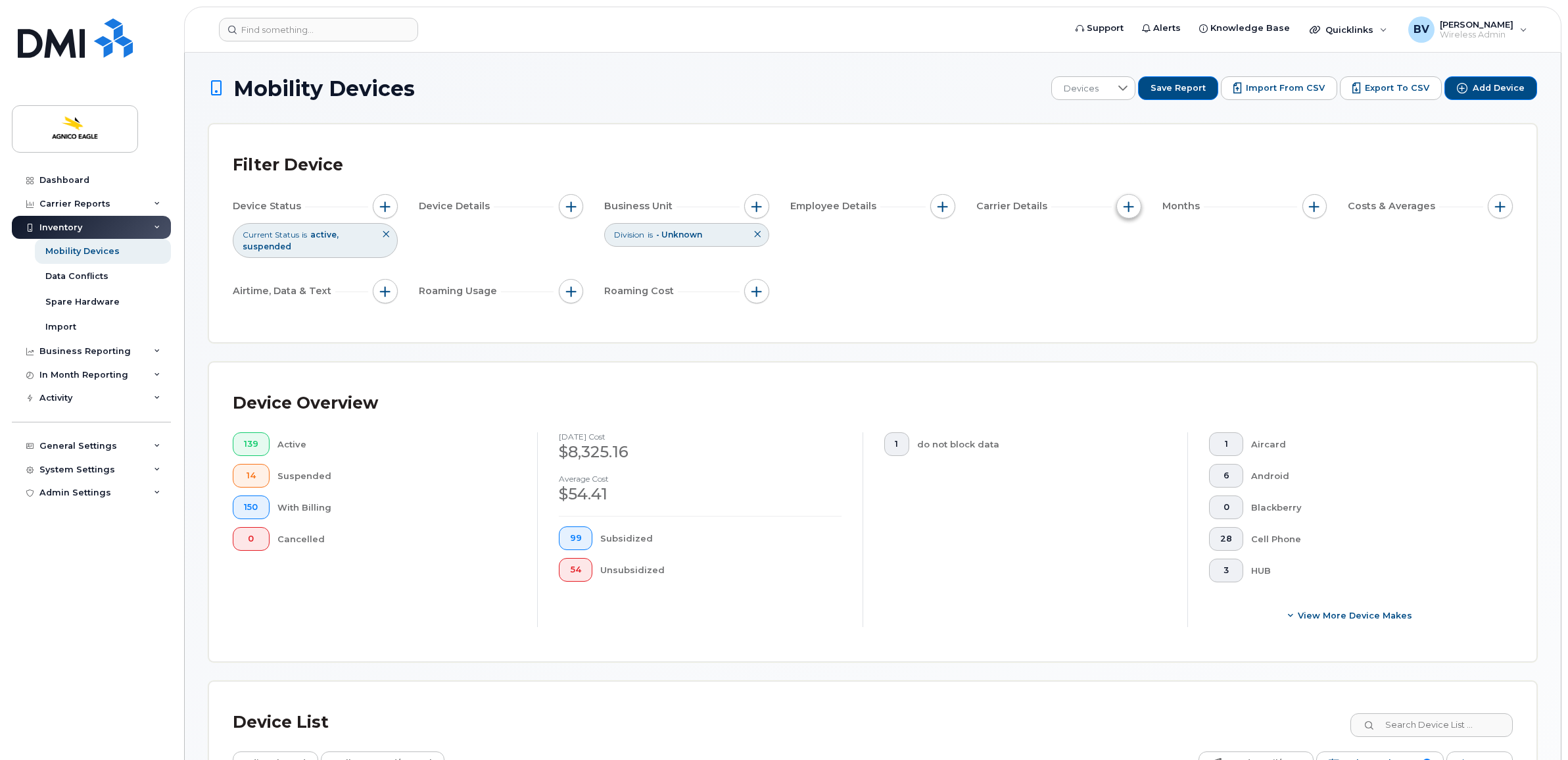
click at [1125, 205] on span "button" at bounding box center [1128, 207] width 11 height 11
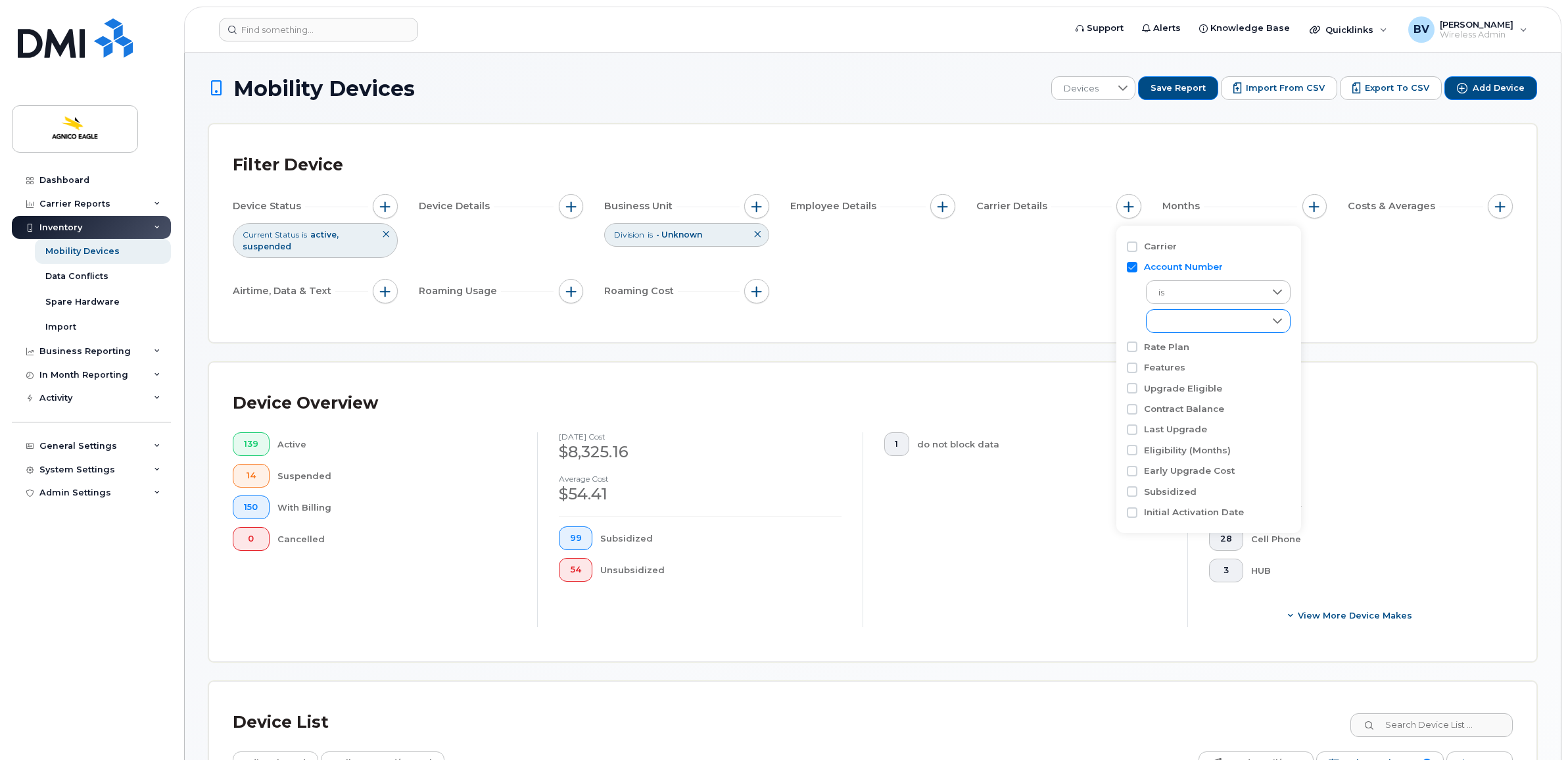
click at [1191, 318] on div "empty" at bounding box center [1206, 320] width 119 height 22
click at [1323, 346] on span "0504350977 - Bell - MINES AGNICO-EAGLE LTEE DIVISION REGIONAL" at bounding box center [1316, 349] width 288 height 12
checkbox input "true"
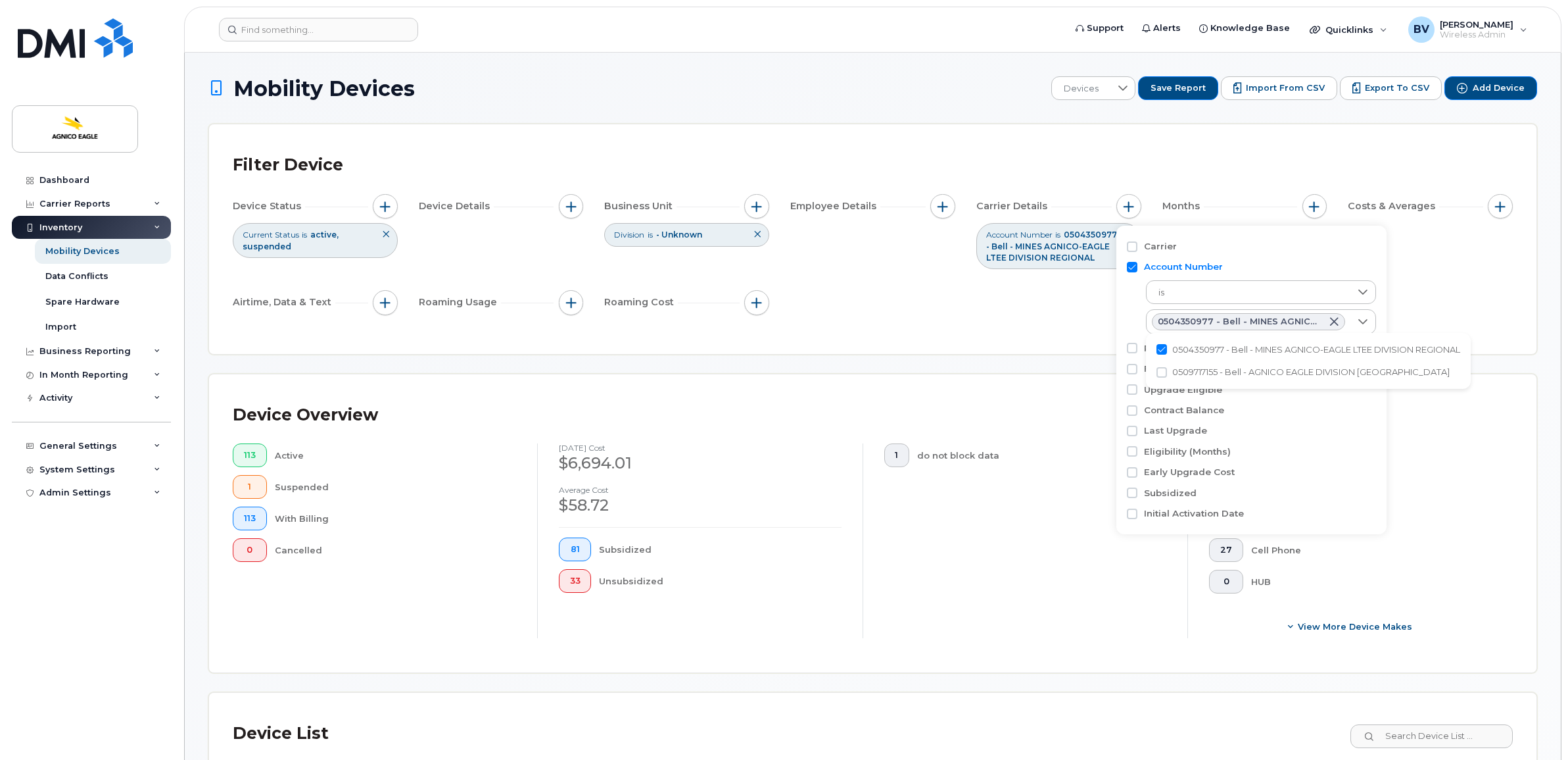
click at [938, 301] on div "Device Status Current Status is active suspended Device Details Business Unit D…" at bounding box center [872, 256] width 1280 height 126
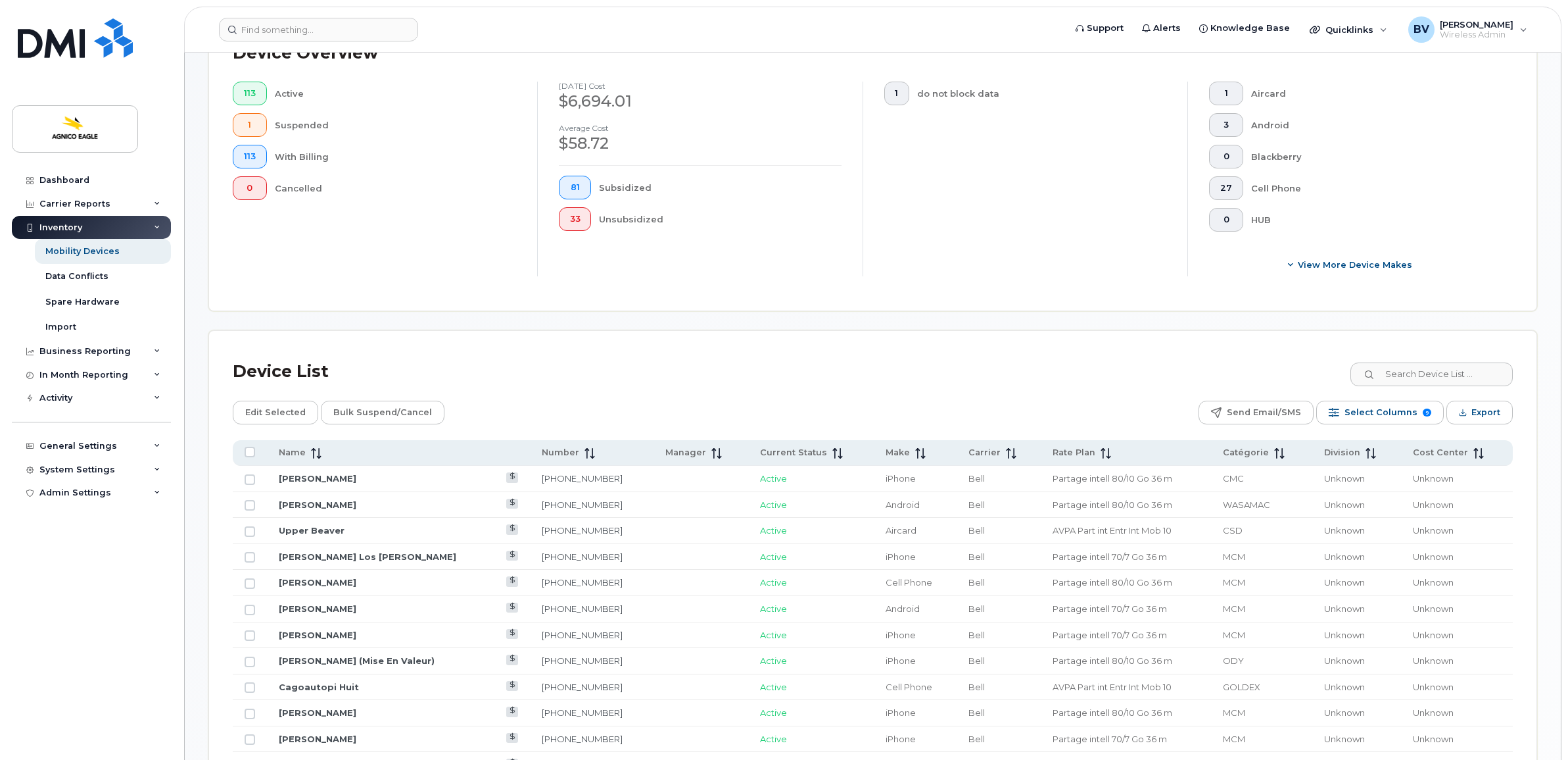
scroll to position [411, 0]
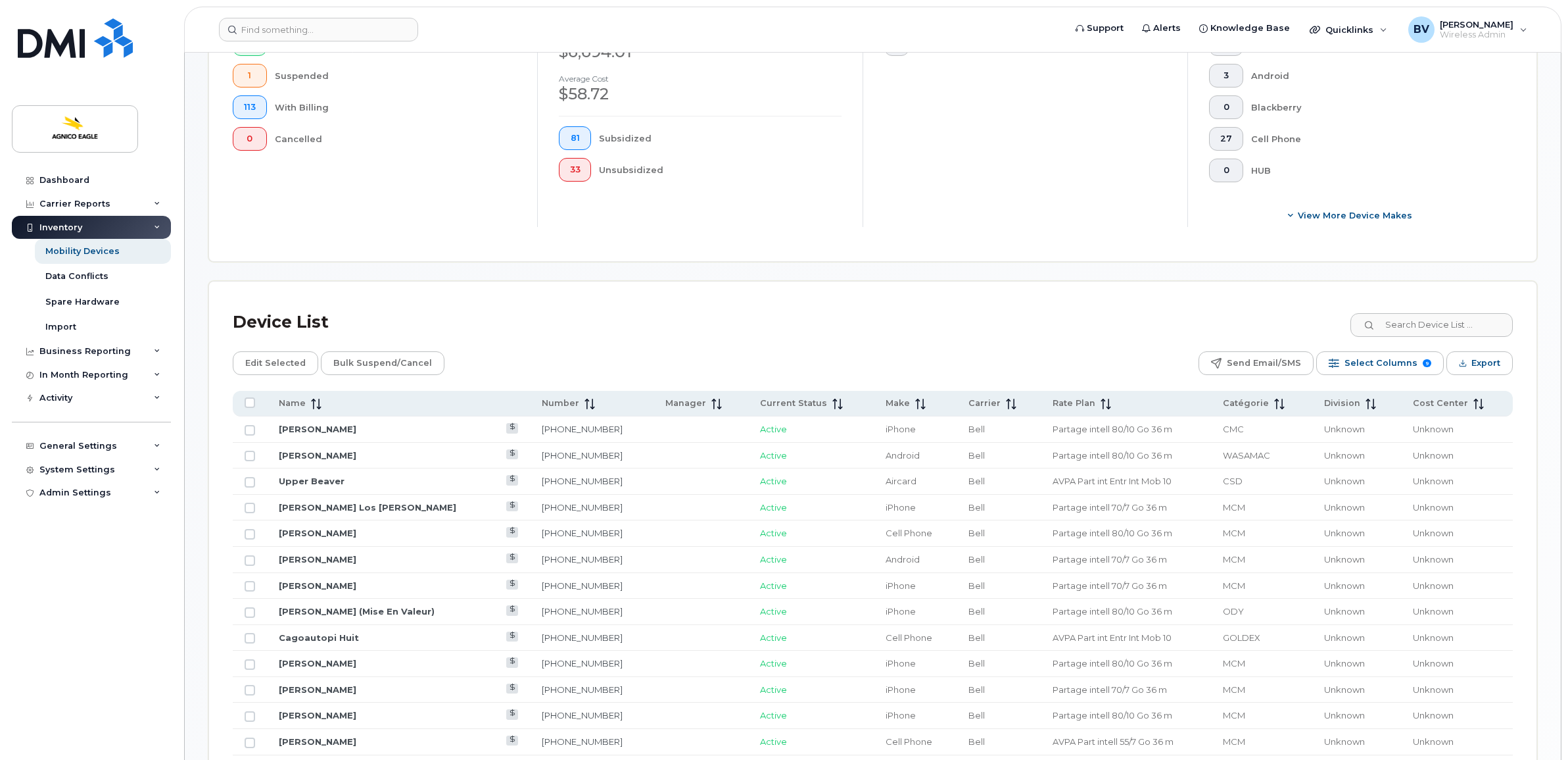
click at [541, 265] on div "Mobility Devices Devices Save Report Import from CSV Export to CSV Add Device F…" at bounding box center [872, 719] width 1328 height 2107
click at [538, 217] on div "September 2025 cost $6,694.01 Average cost $58.72 81 Subsidized 33 Unsubsidized" at bounding box center [700, 129] width 325 height 195
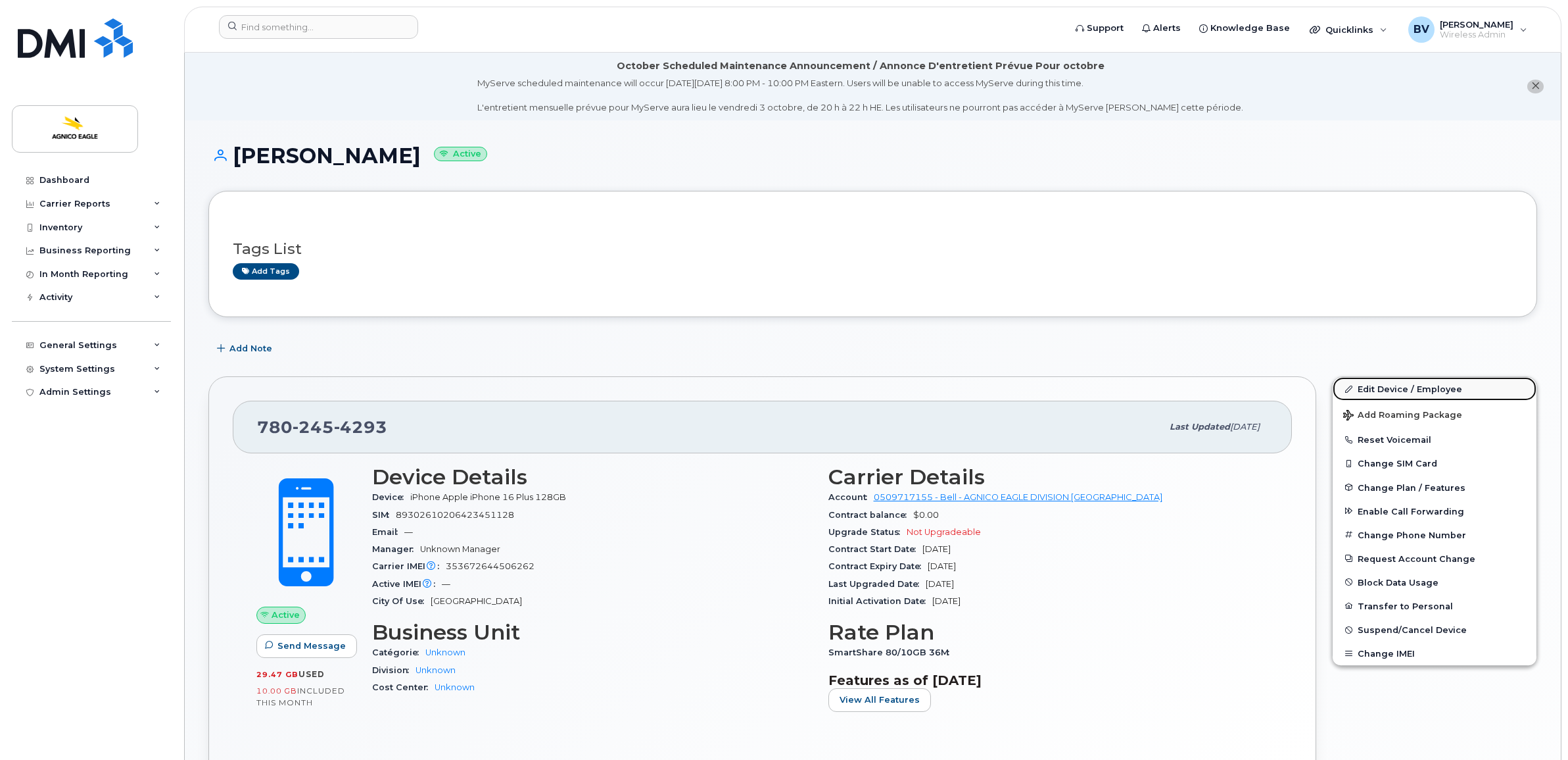
click at [1399, 388] on link "Edit Device / Employee" at bounding box center [1434, 388] width 204 height 24
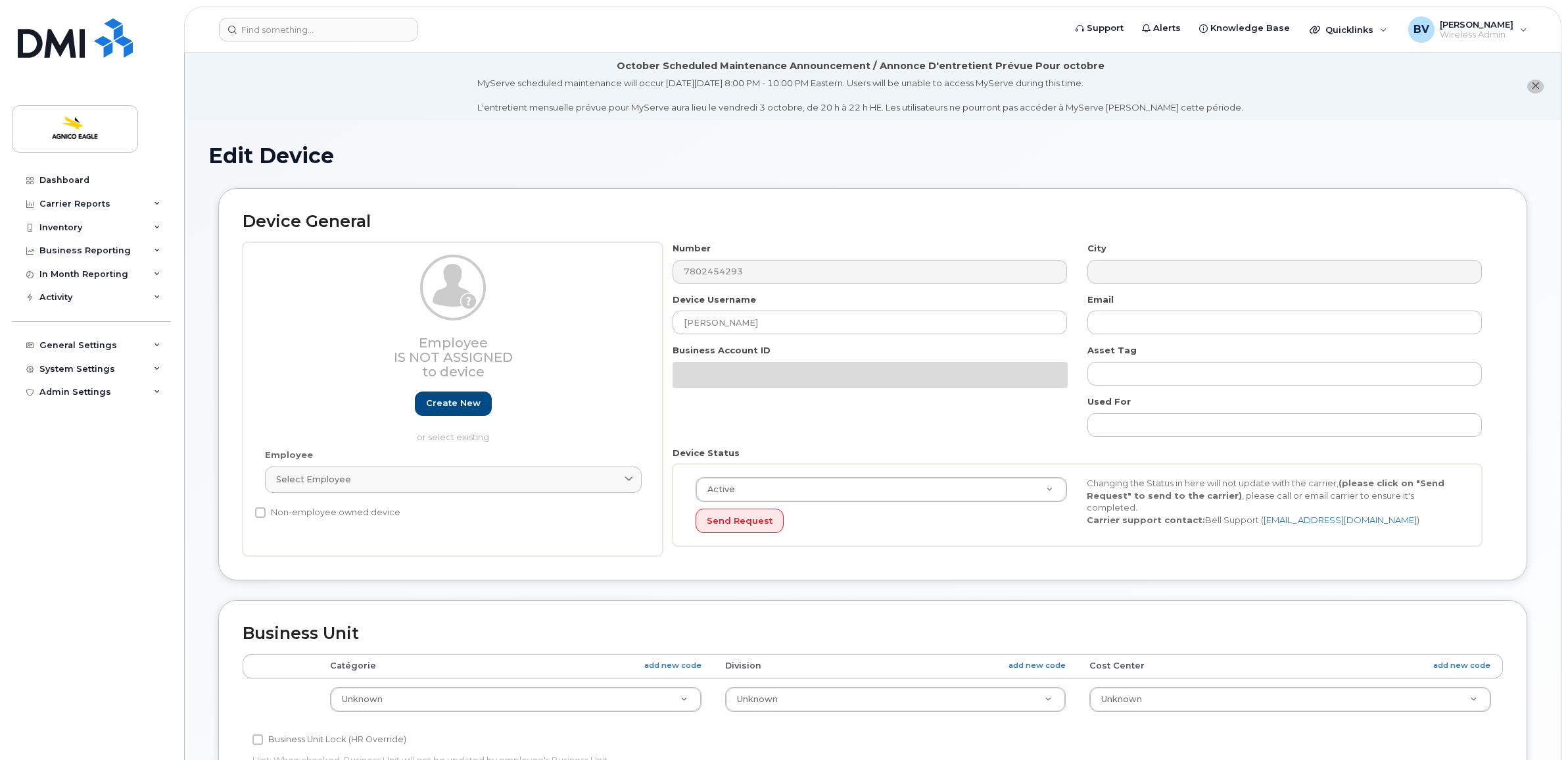
select select "571207"
select select "579715"
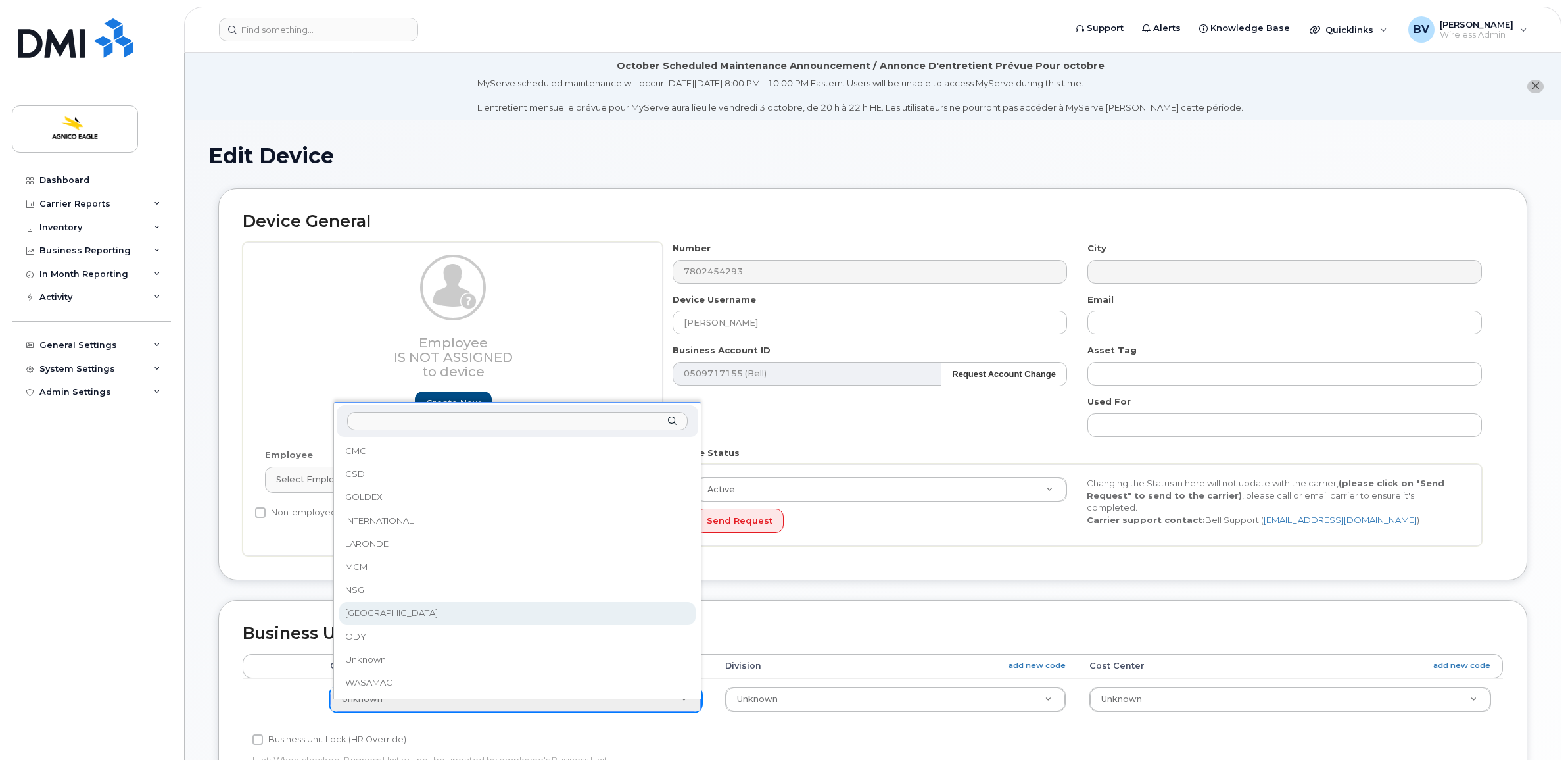
select select "571348"
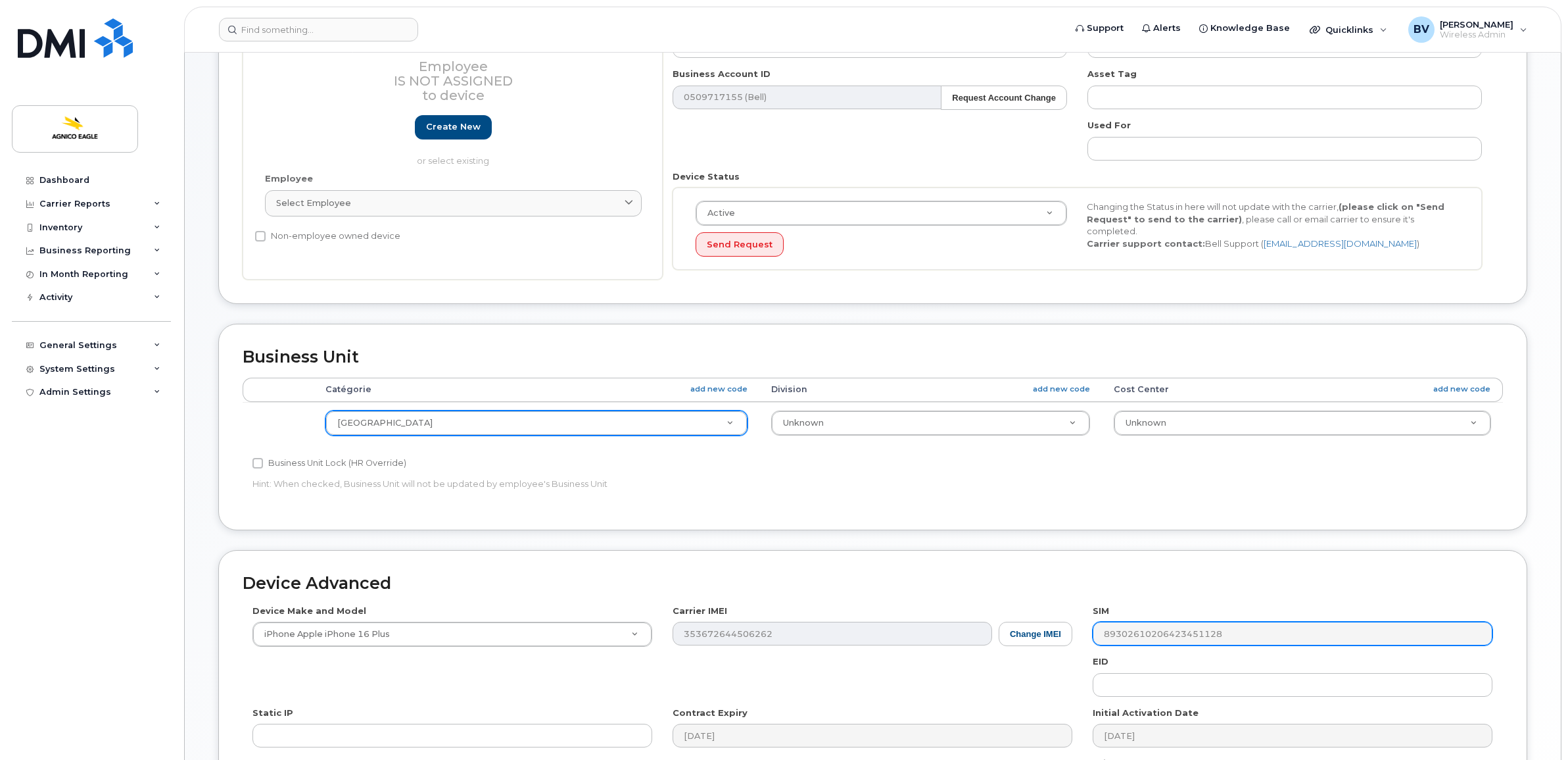
scroll to position [462, 0]
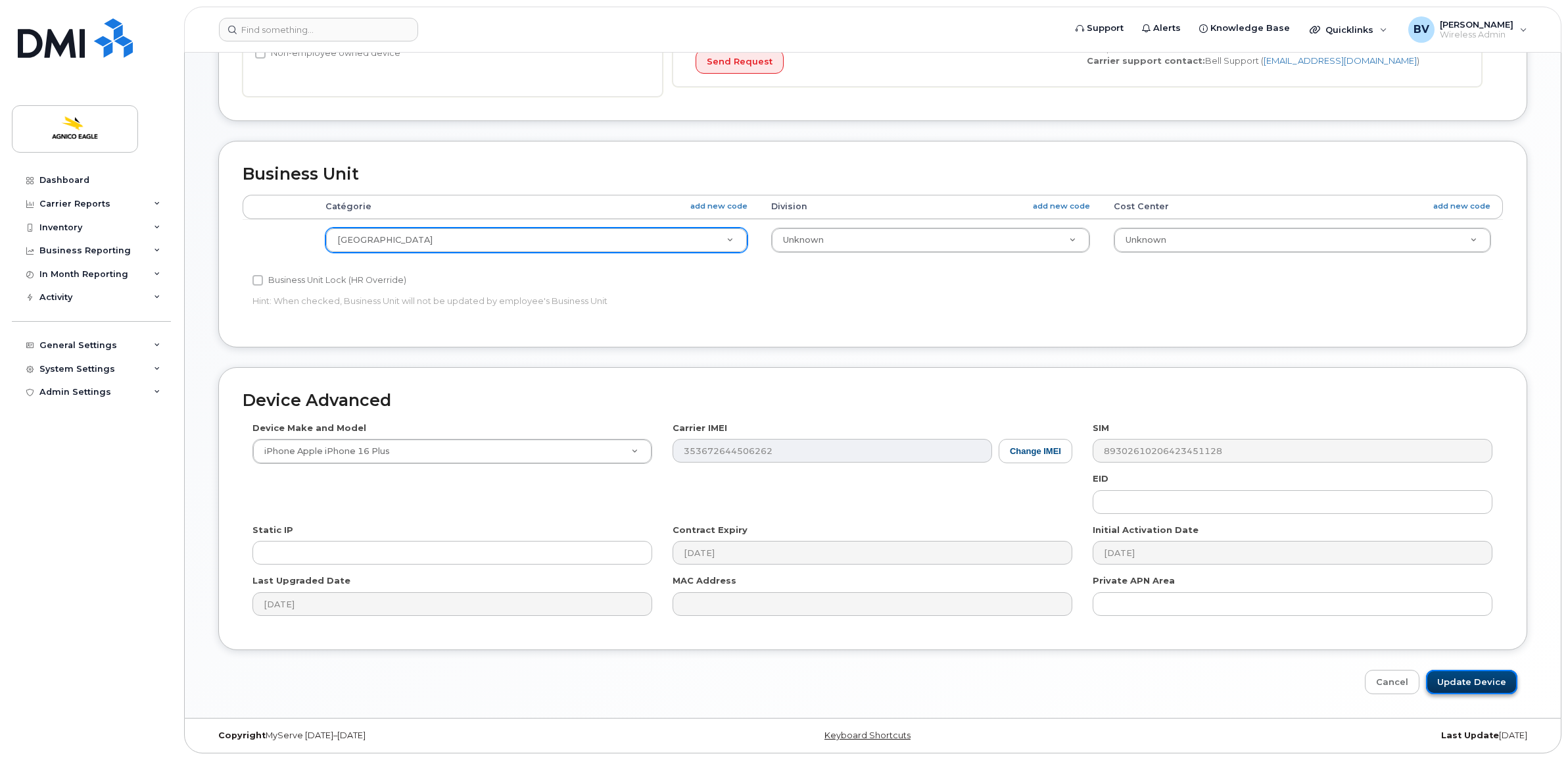
click at [1487, 681] on input "Update Device" at bounding box center [1471, 682] width 91 height 24
type input "Saving..."
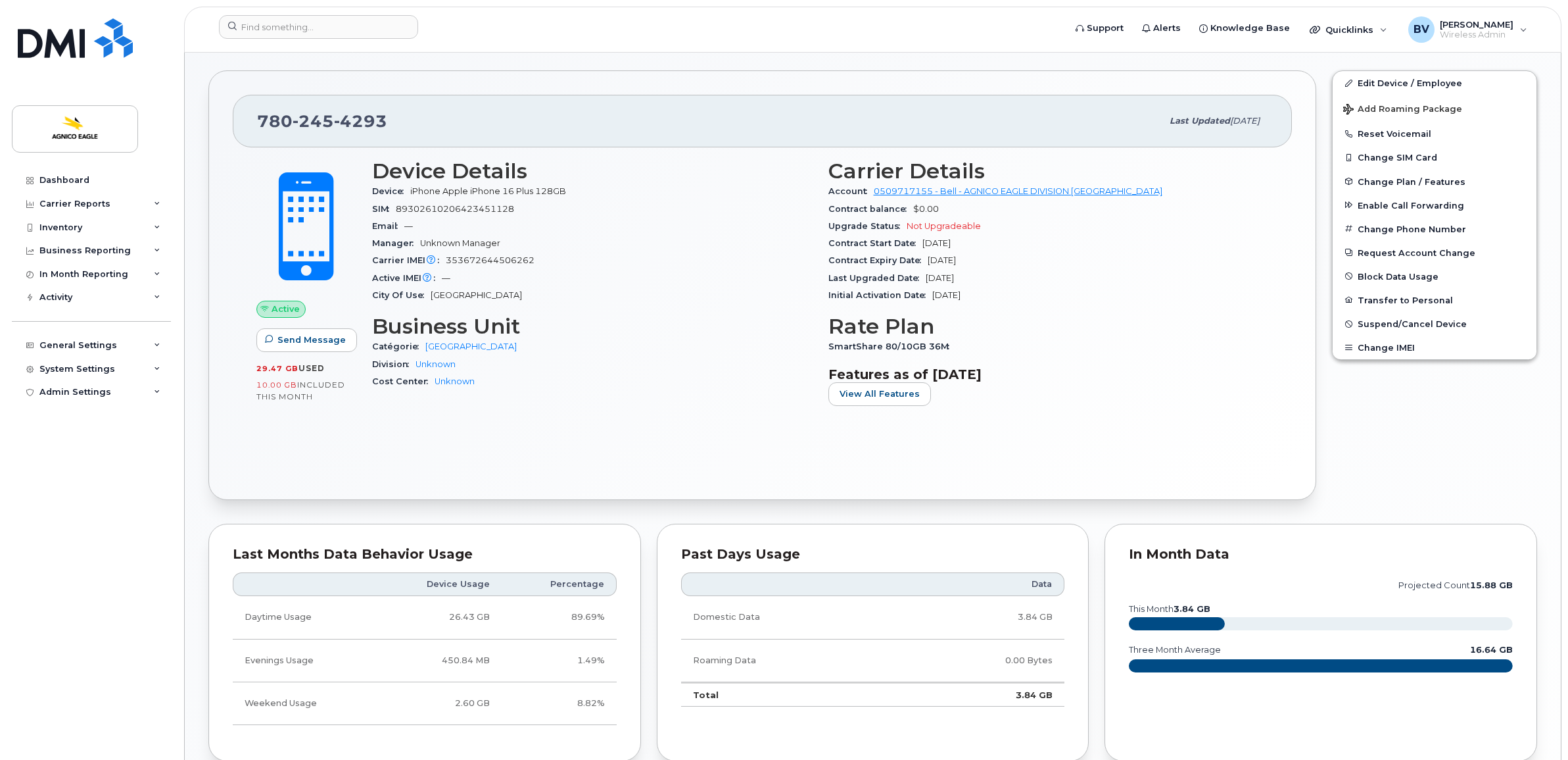
scroll to position [49, 0]
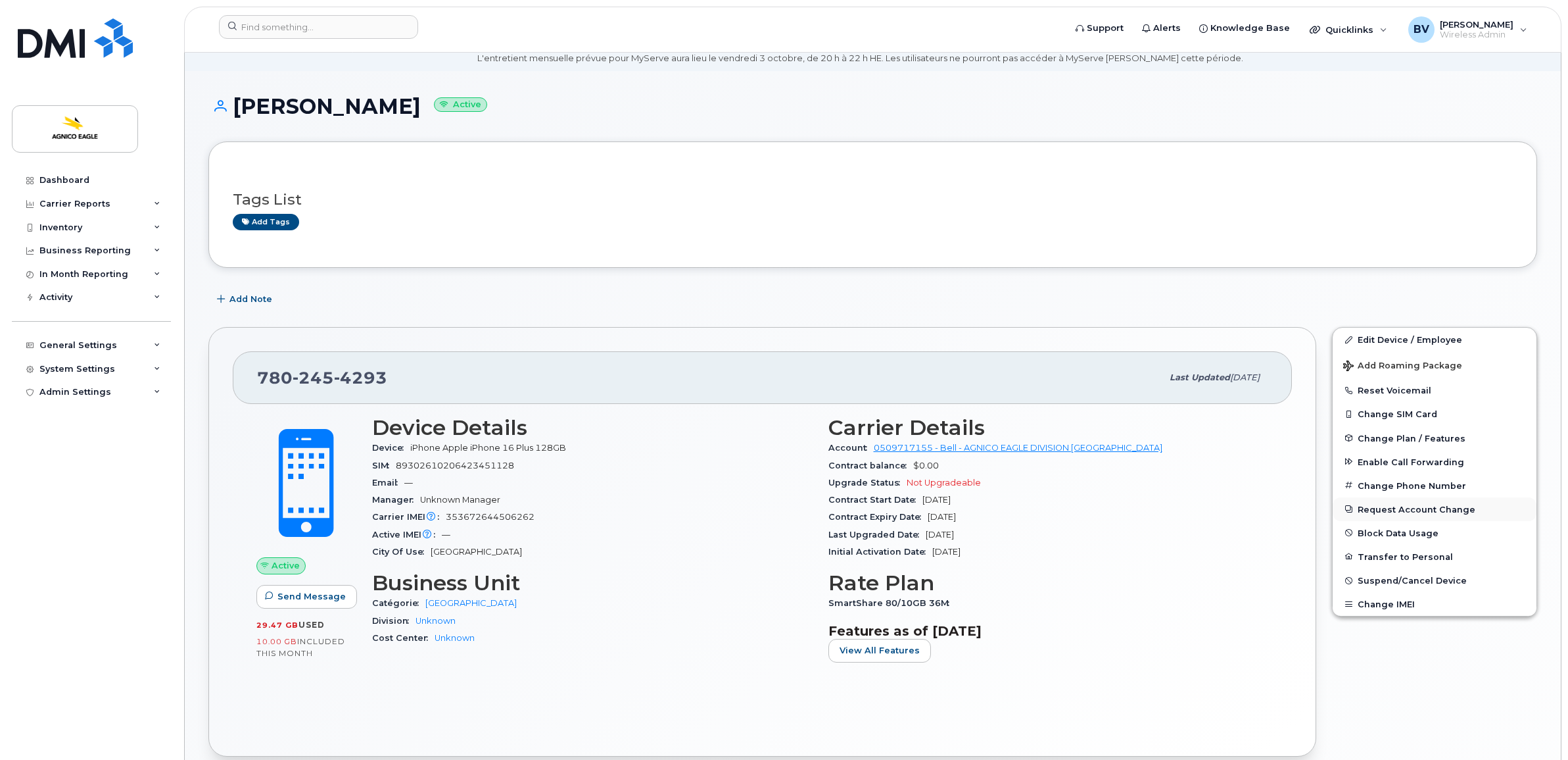
click at [1371, 507] on button "Request Account Change" at bounding box center [1434, 509] width 204 height 24
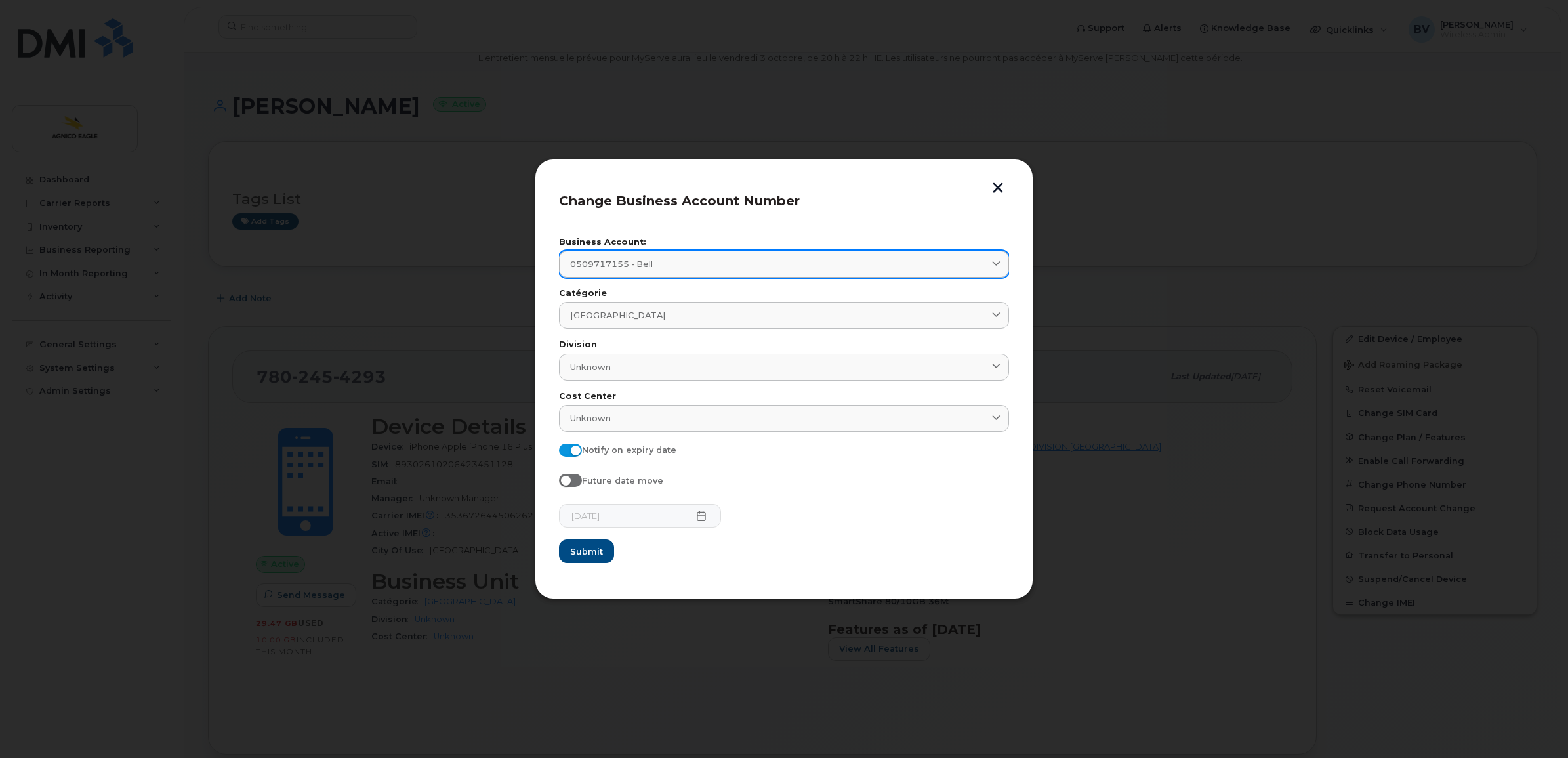
click at [624, 266] on span "0509717155 - Bell" at bounding box center [611, 264] width 83 height 12
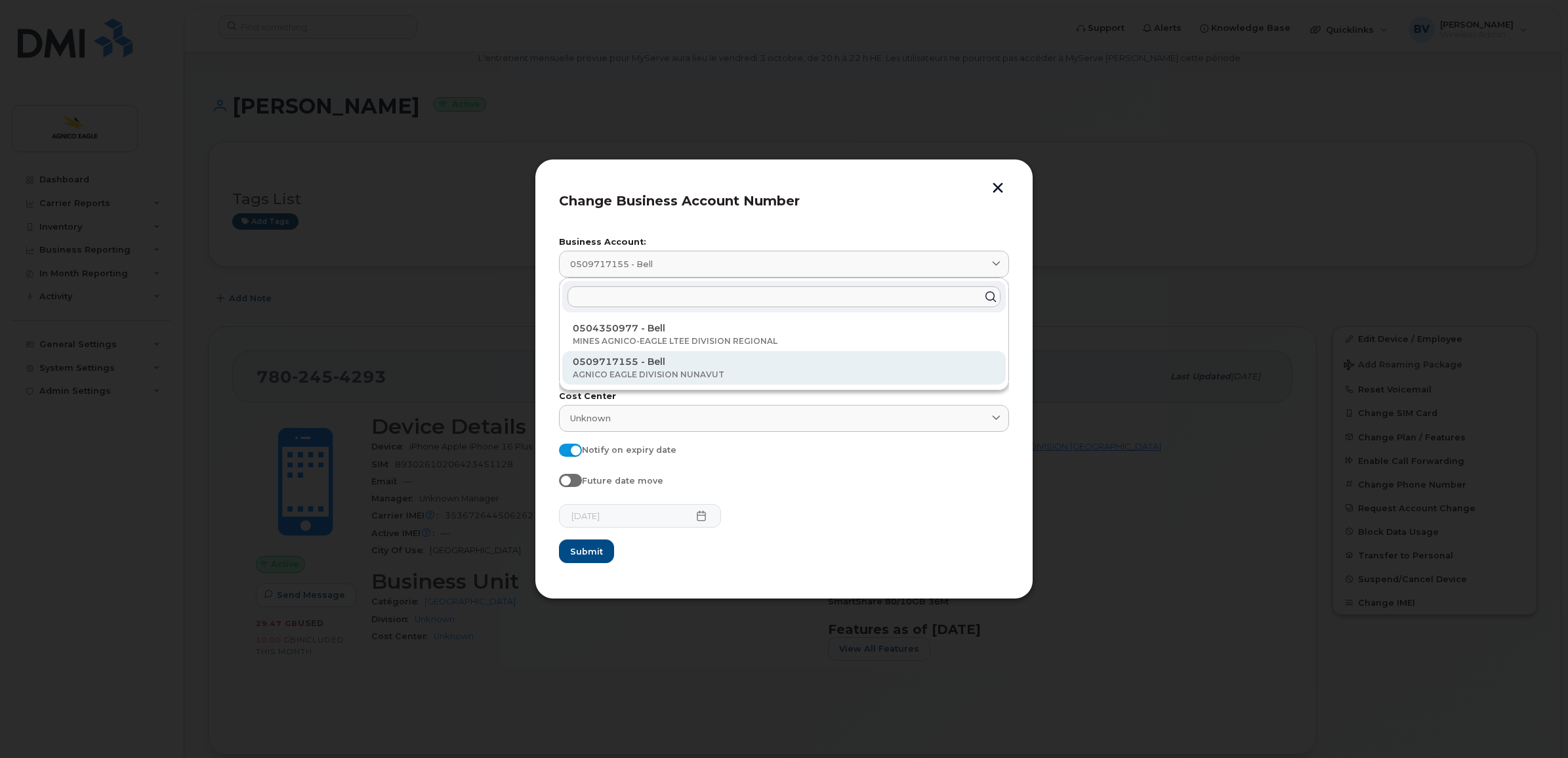
click at [657, 370] on p "AGNICO EAGLE DIVISION NUNAVUT" at bounding box center [784, 375] width 423 height 12
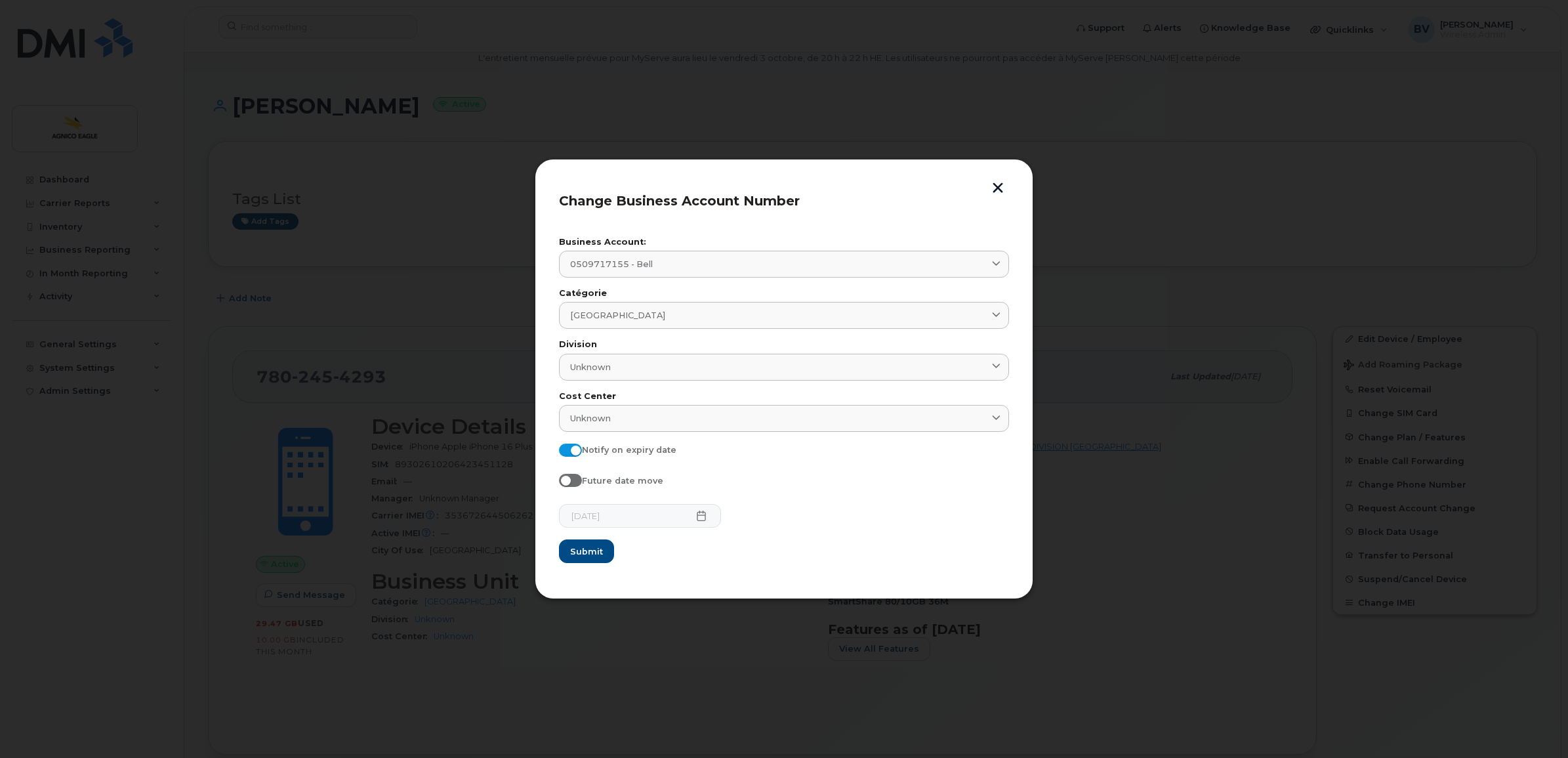
click at [575, 450] on span at bounding box center [571, 449] width 23 height 13
click at [569, 450] on input "Notify on expiry date" at bounding box center [565, 448] width 11 height 11
checkbox input "false"
click at [601, 551] on span "Submit" at bounding box center [585, 551] width 33 height 12
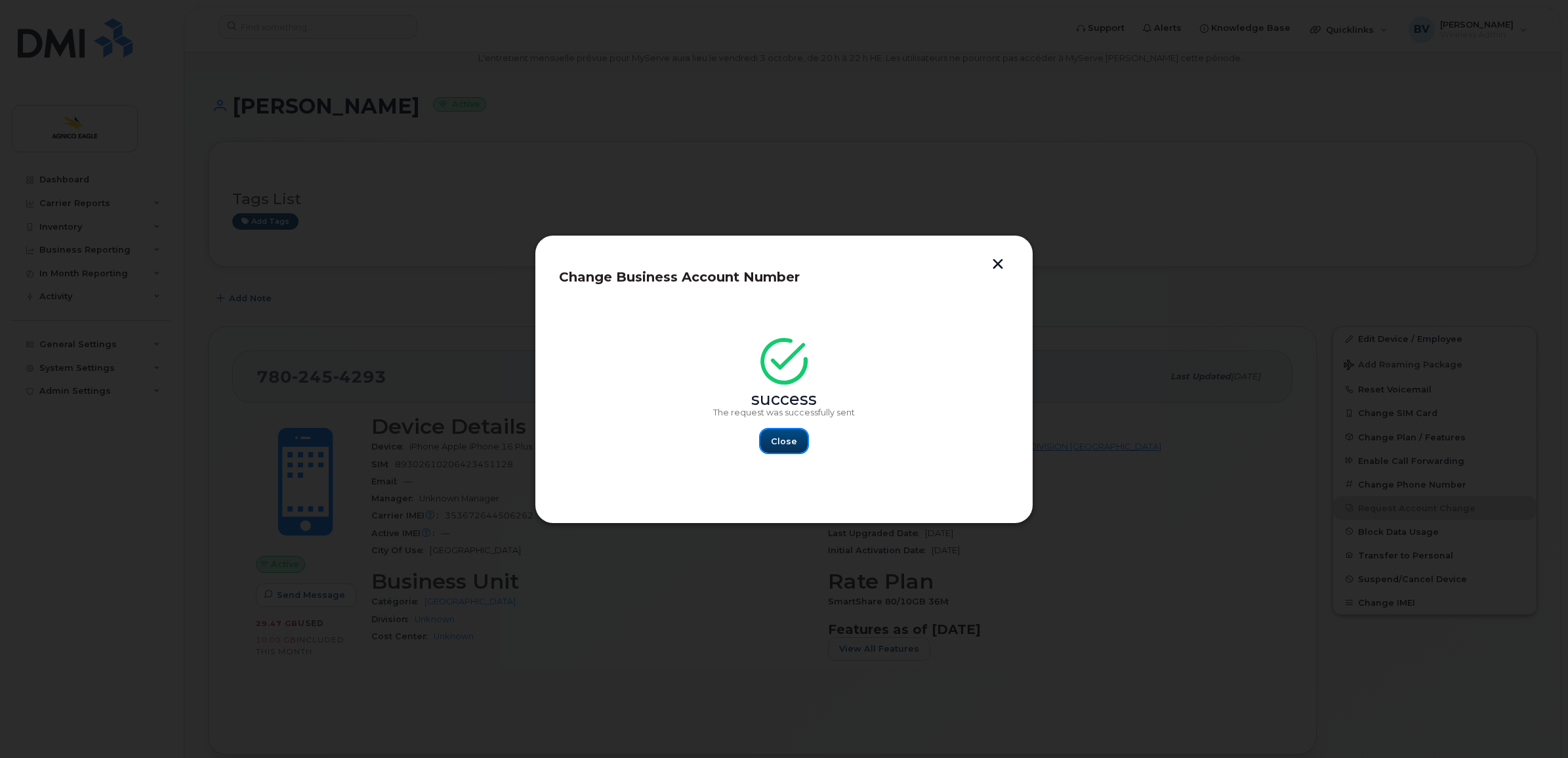
click at [779, 443] on span "Close" at bounding box center [784, 441] width 27 height 12
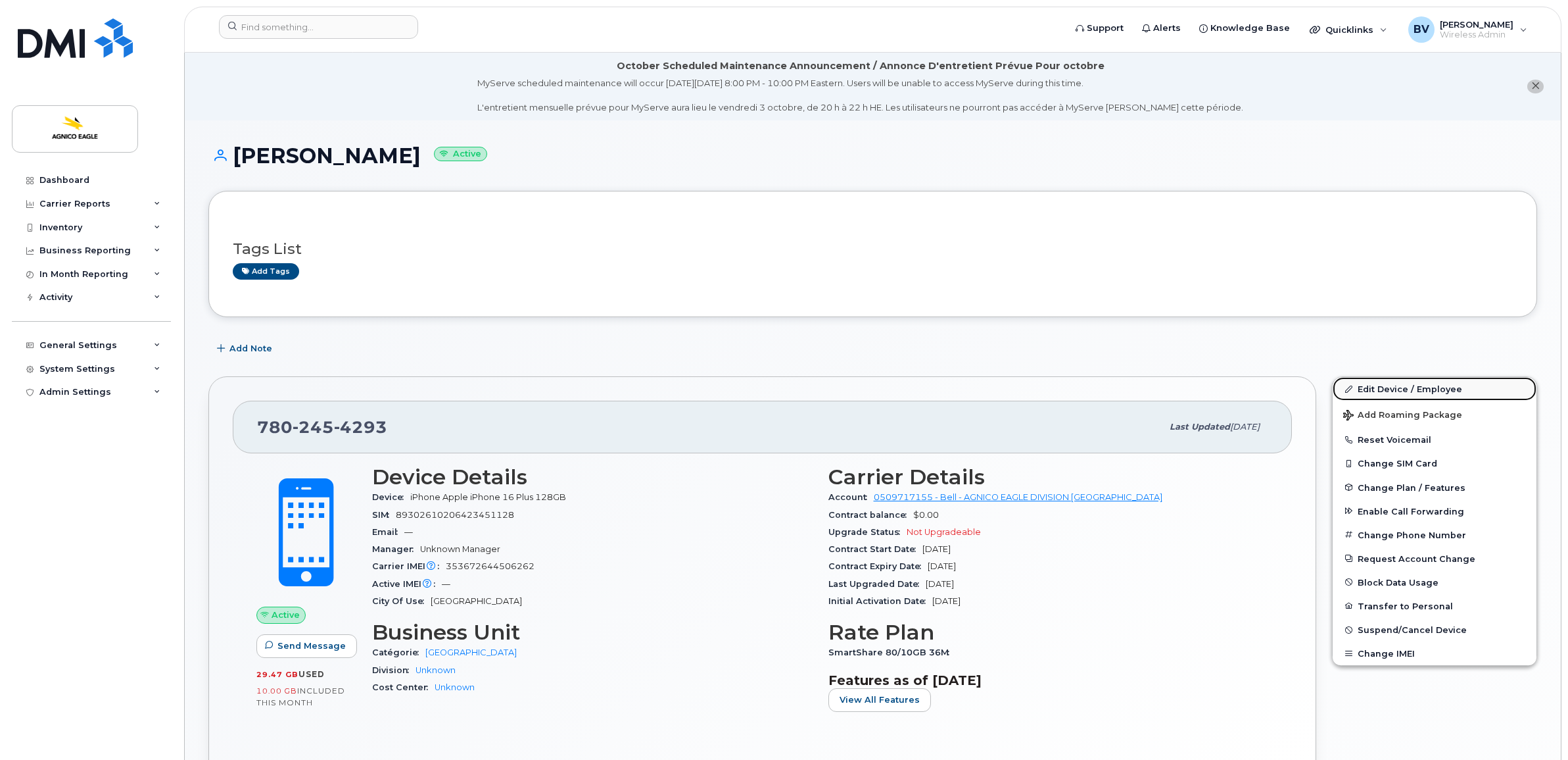
click at [1405, 386] on link "Edit Device / Employee" at bounding box center [1434, 388] width 204 height 24
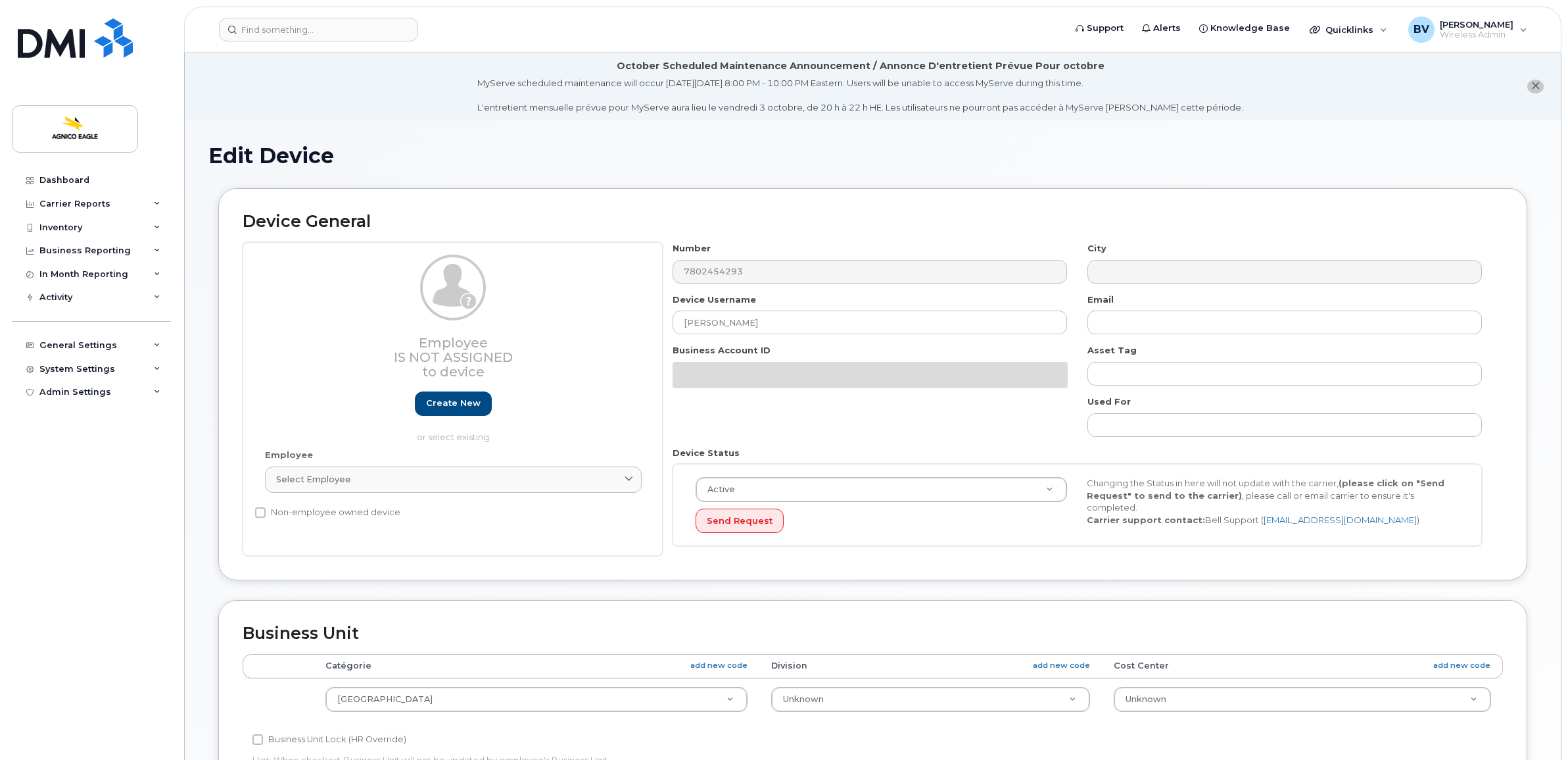
select select "571348"
select select "579715"
click at [1019, 377] on strong "Request Account Change" at bounding box center [1004, 374] width 104 height 10
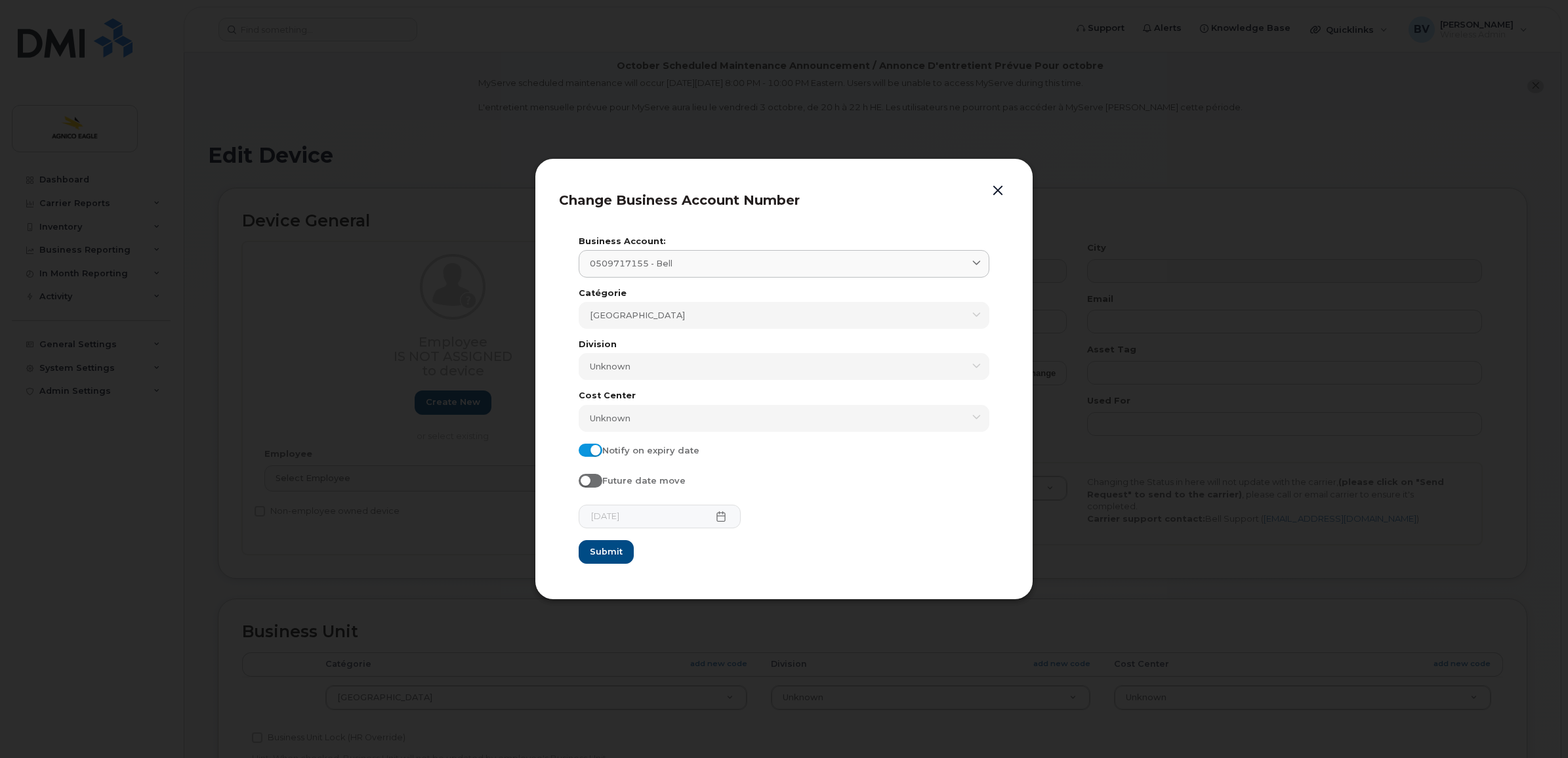
click at [735, 248] on div "Business Account: 0509717155 - Bell 0504350977 - Bell MINES AGNICO-EAGLE LTEE D…" at bounding box center [784, 257] width 411 height 39
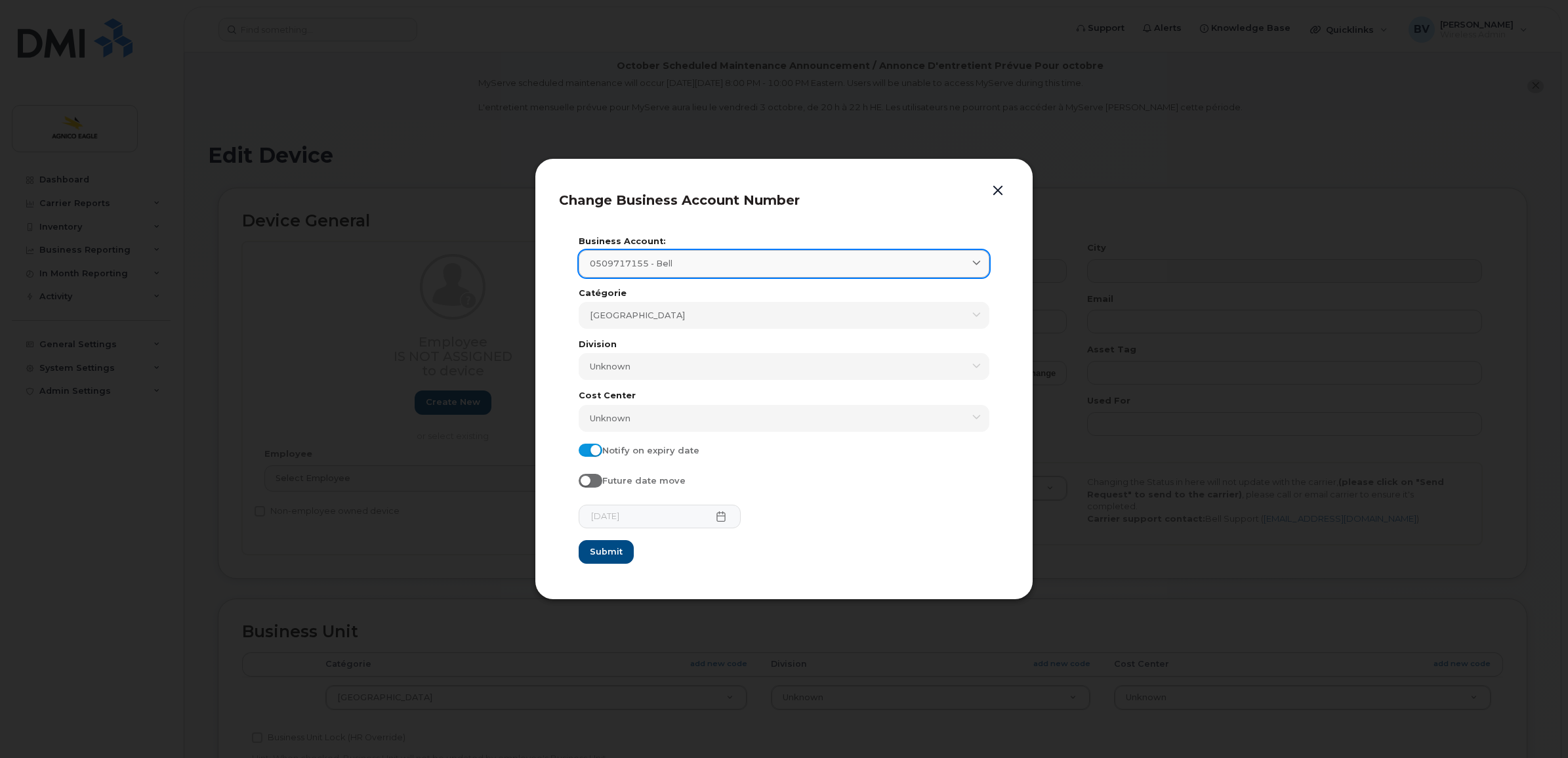
click at [729, 258] on div "0509717155 - Bell" at bounding box center [784, 263] width 389 height 12
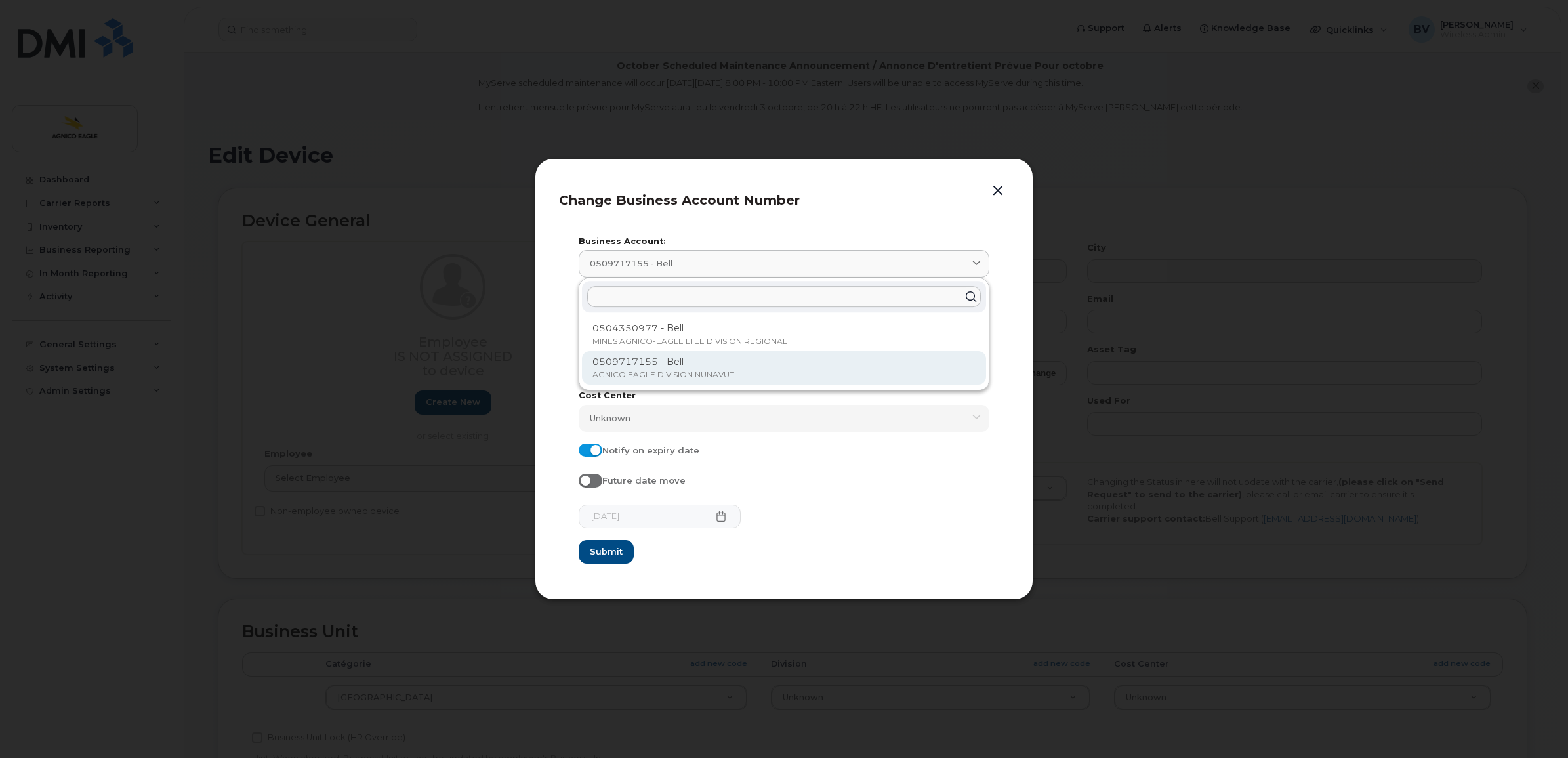
click at [682, 364] on p "0509717155 - Bell" at bounding box center [784, 362] width 383 height 14
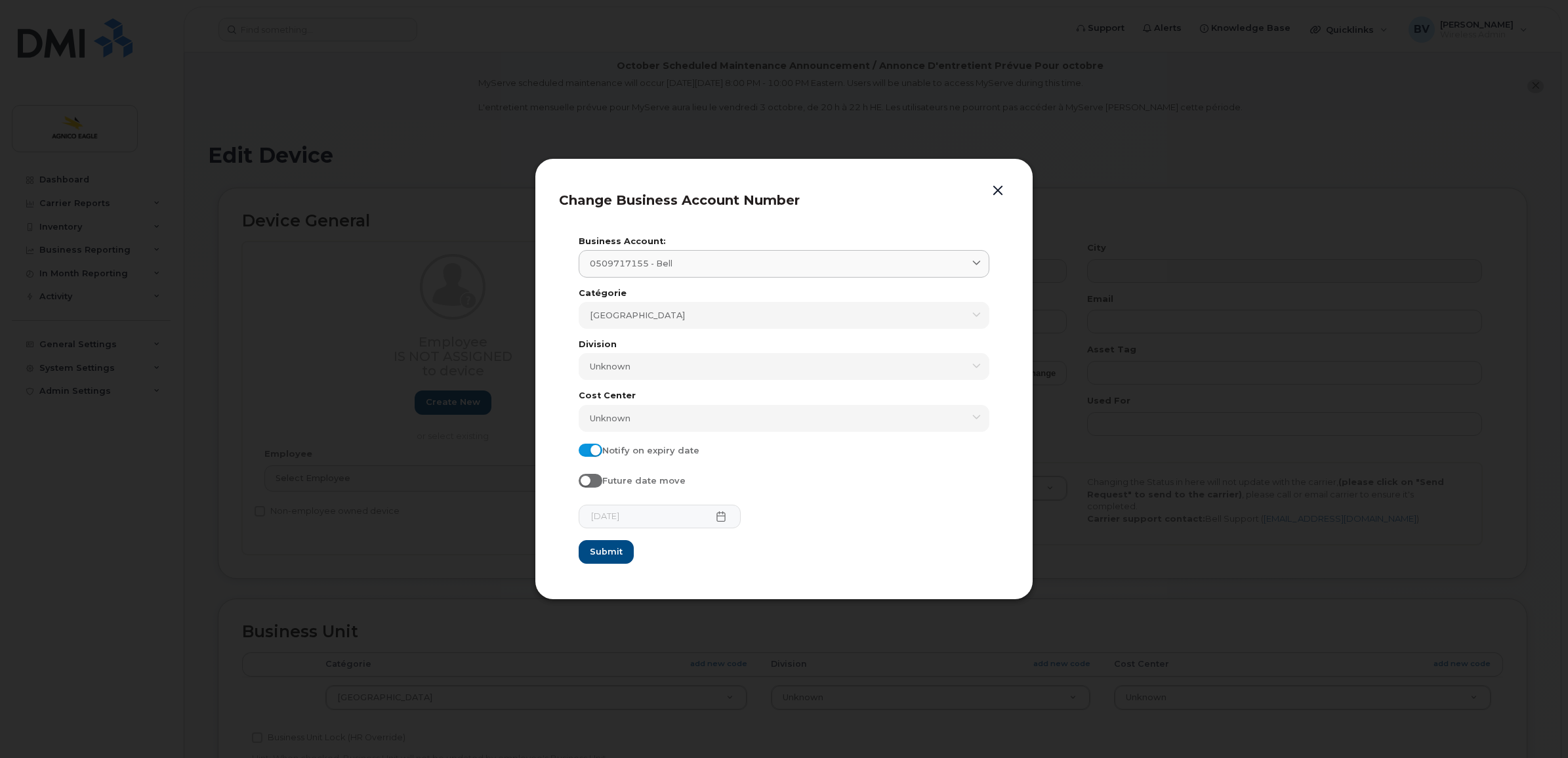
click at [596, 453] on span at bounding box center [590, 449] width 24 height 13
click at [589, 453] on input "Notify on expiry date" at bounding box center [584, 448] width 11 height 11
checkbox input "false"
click at [609, 543] on button "Submit" at bounding box center [606, 552] width 54 height 24
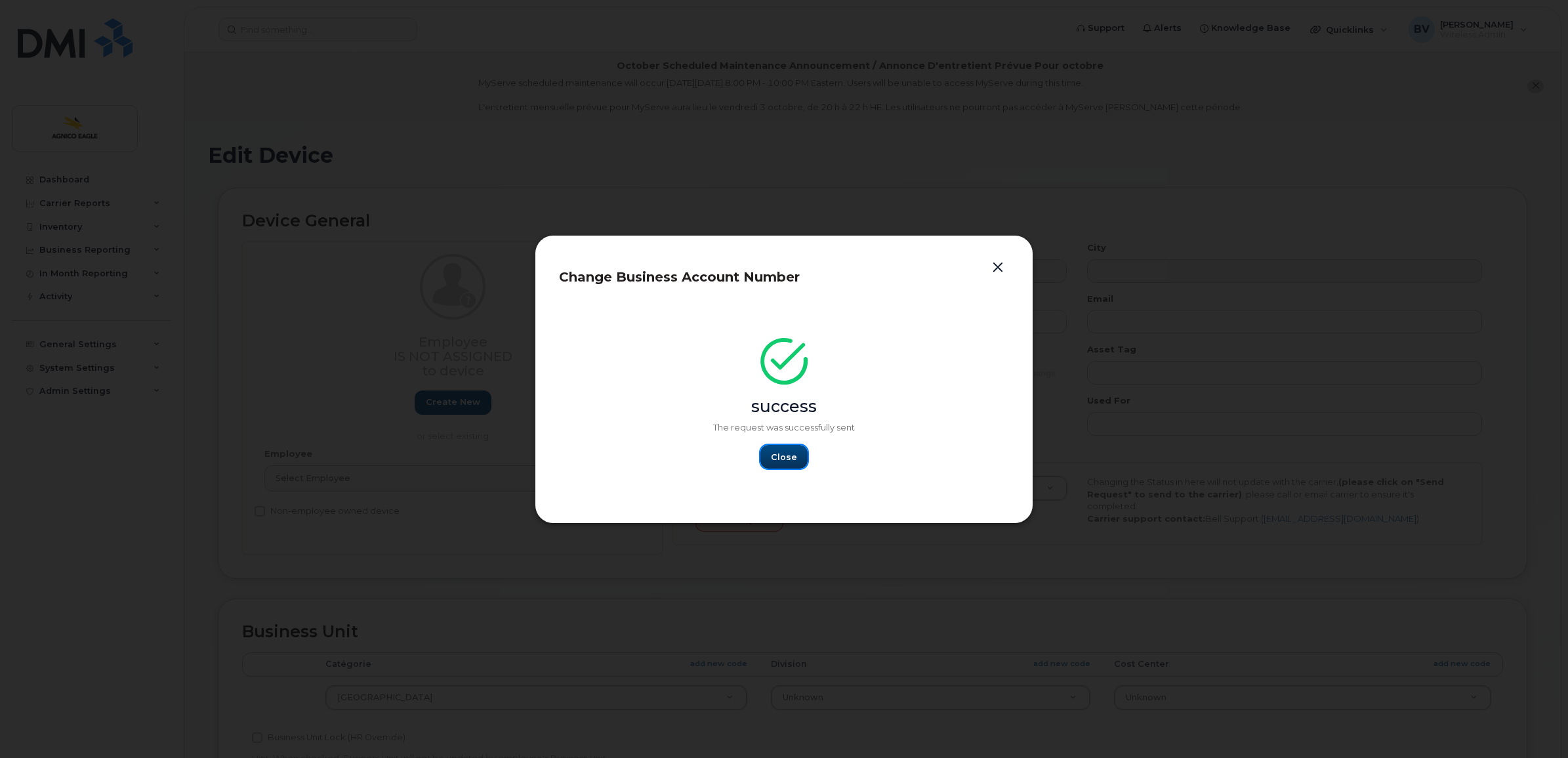
click at [764, 454] on button "Close" at bounding box center [784, 456] width 47 height 24
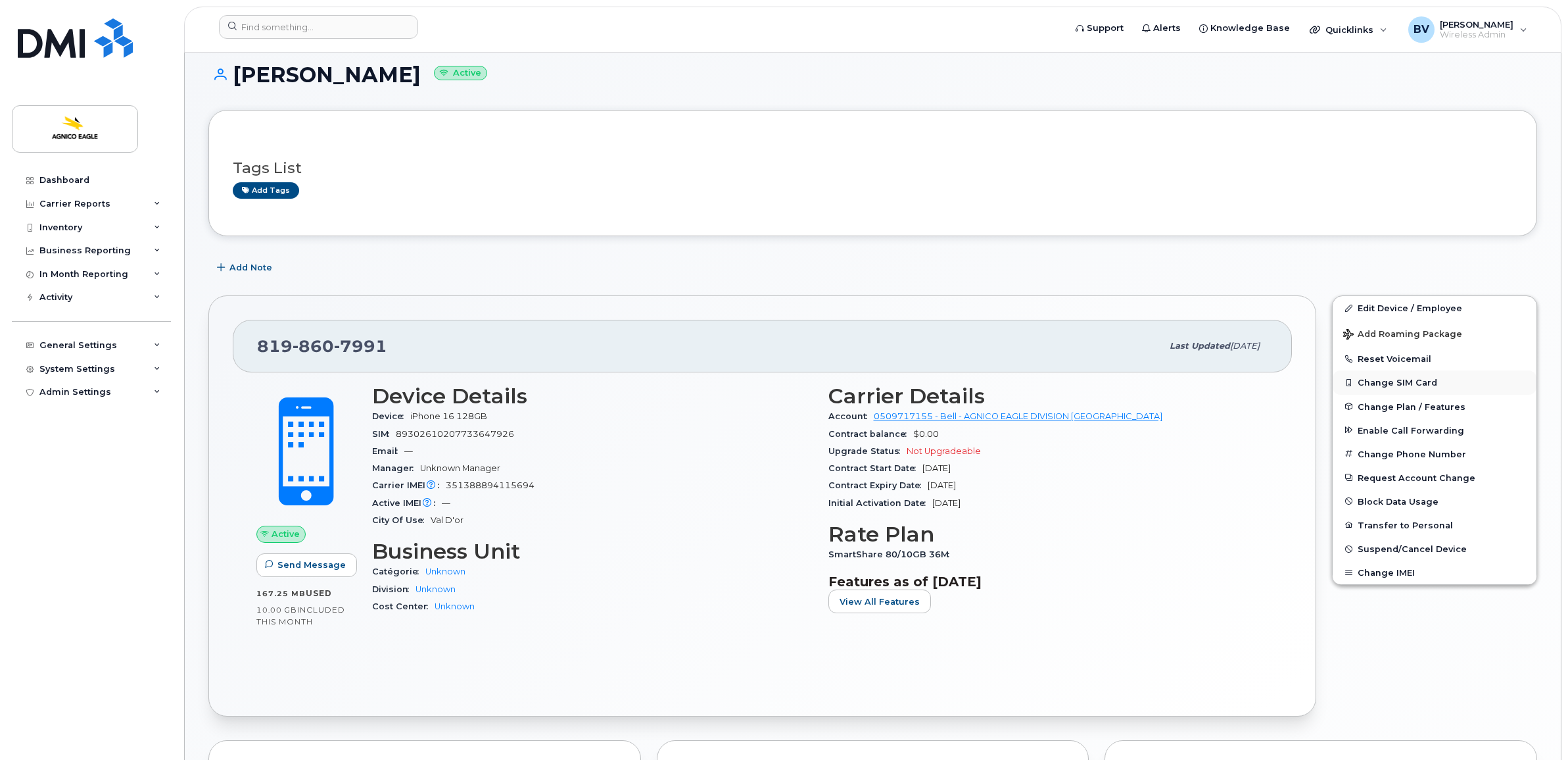
scroll to position [82, 0]
click at [1410, 307] on link "Edit Device / Employee" at bounding box center [1434, 306] width 204 height 24
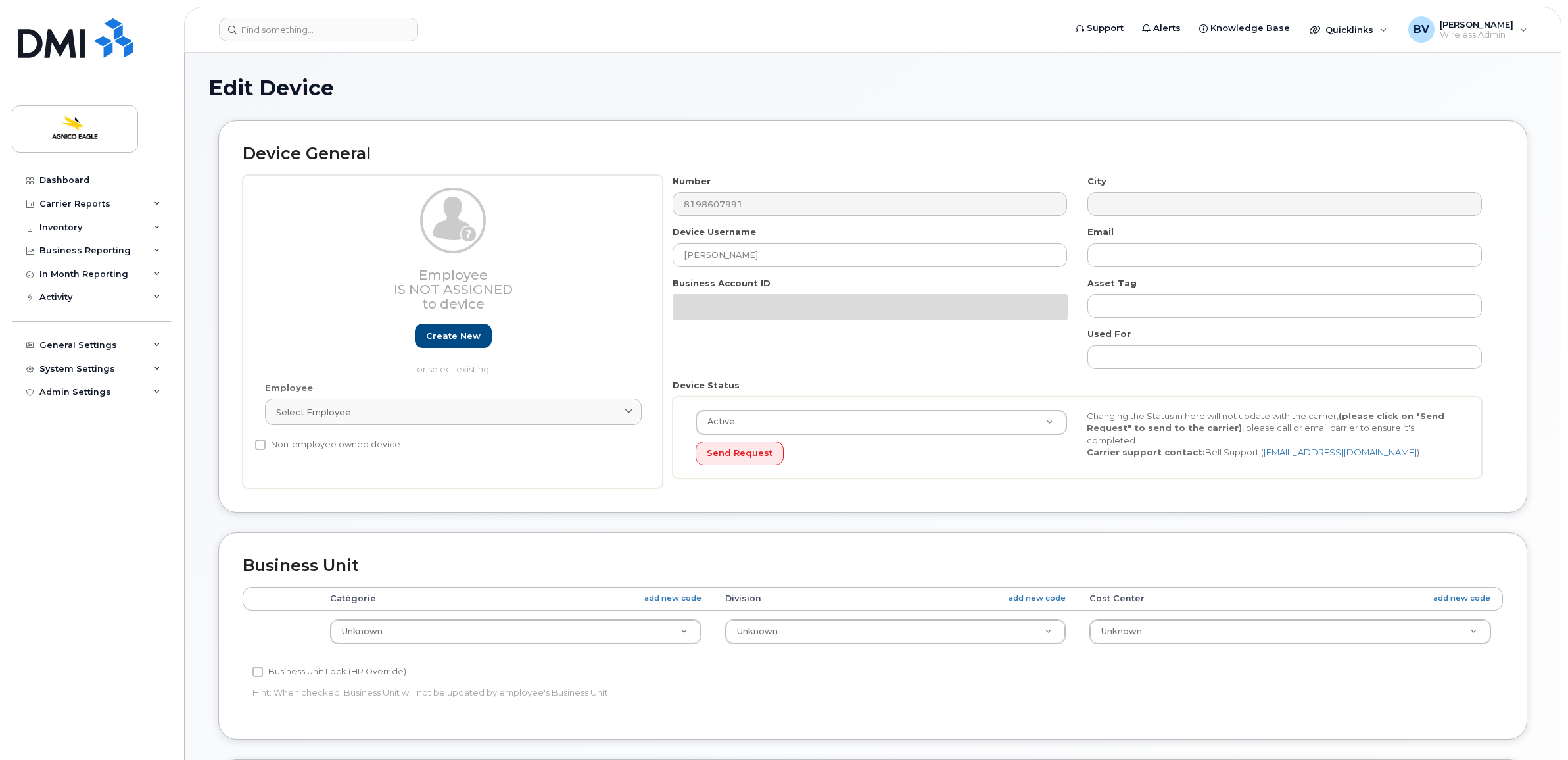
select select "571207"
select select "579715"
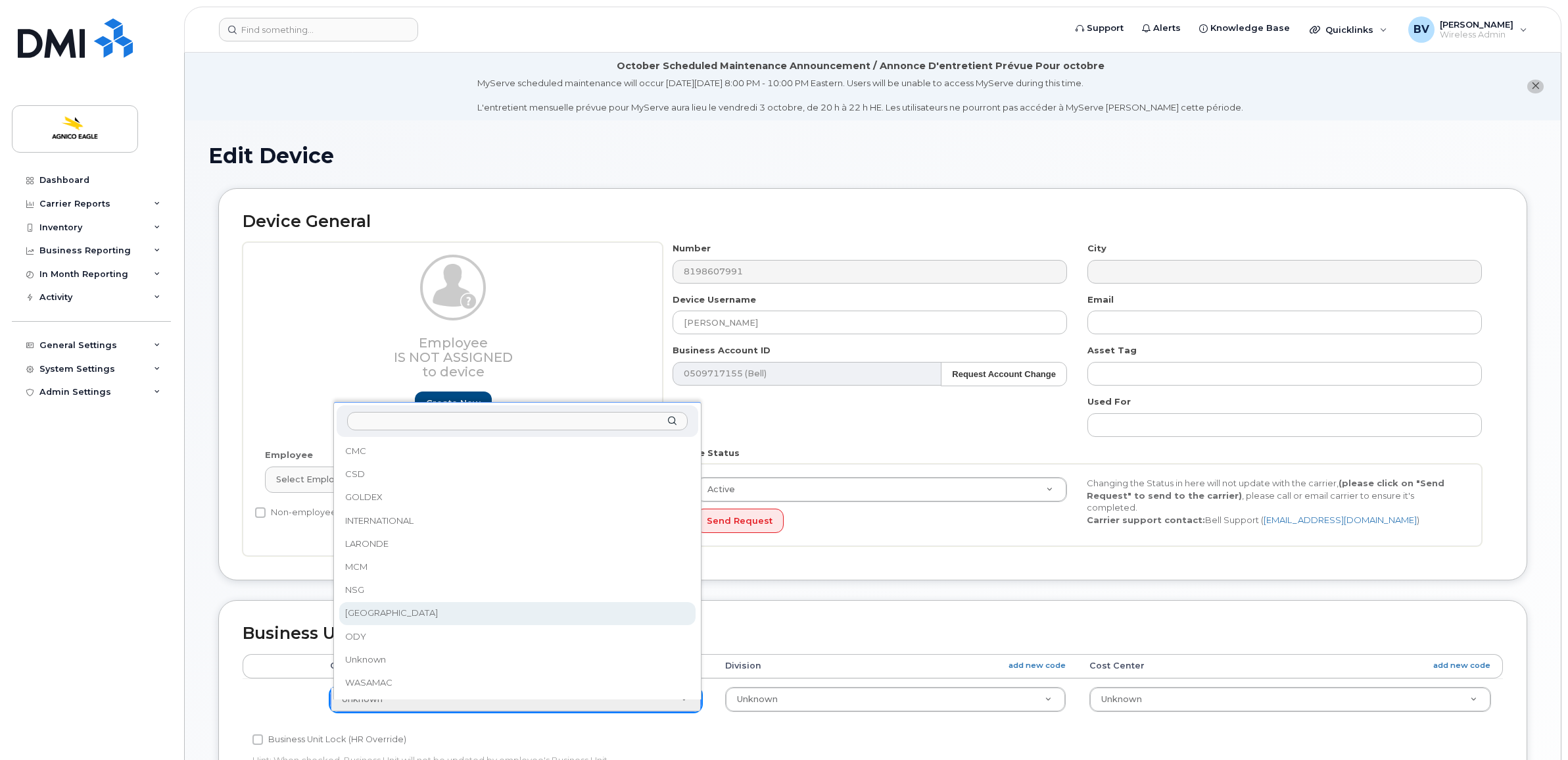
select select "571348"
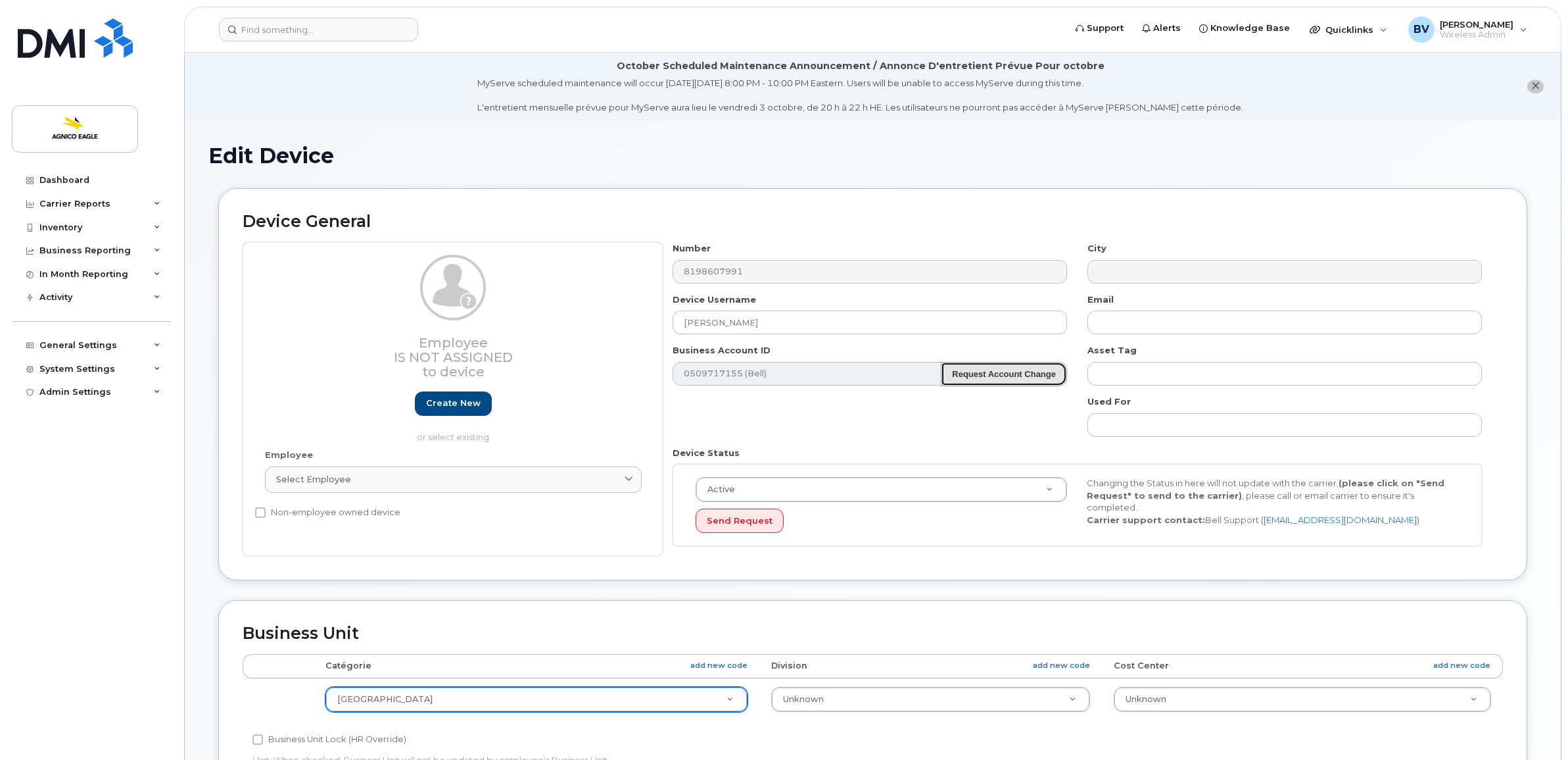
click at [995, 377] on strong "Request Account Change" at bounding box center [1004, 374] width 104 height 10
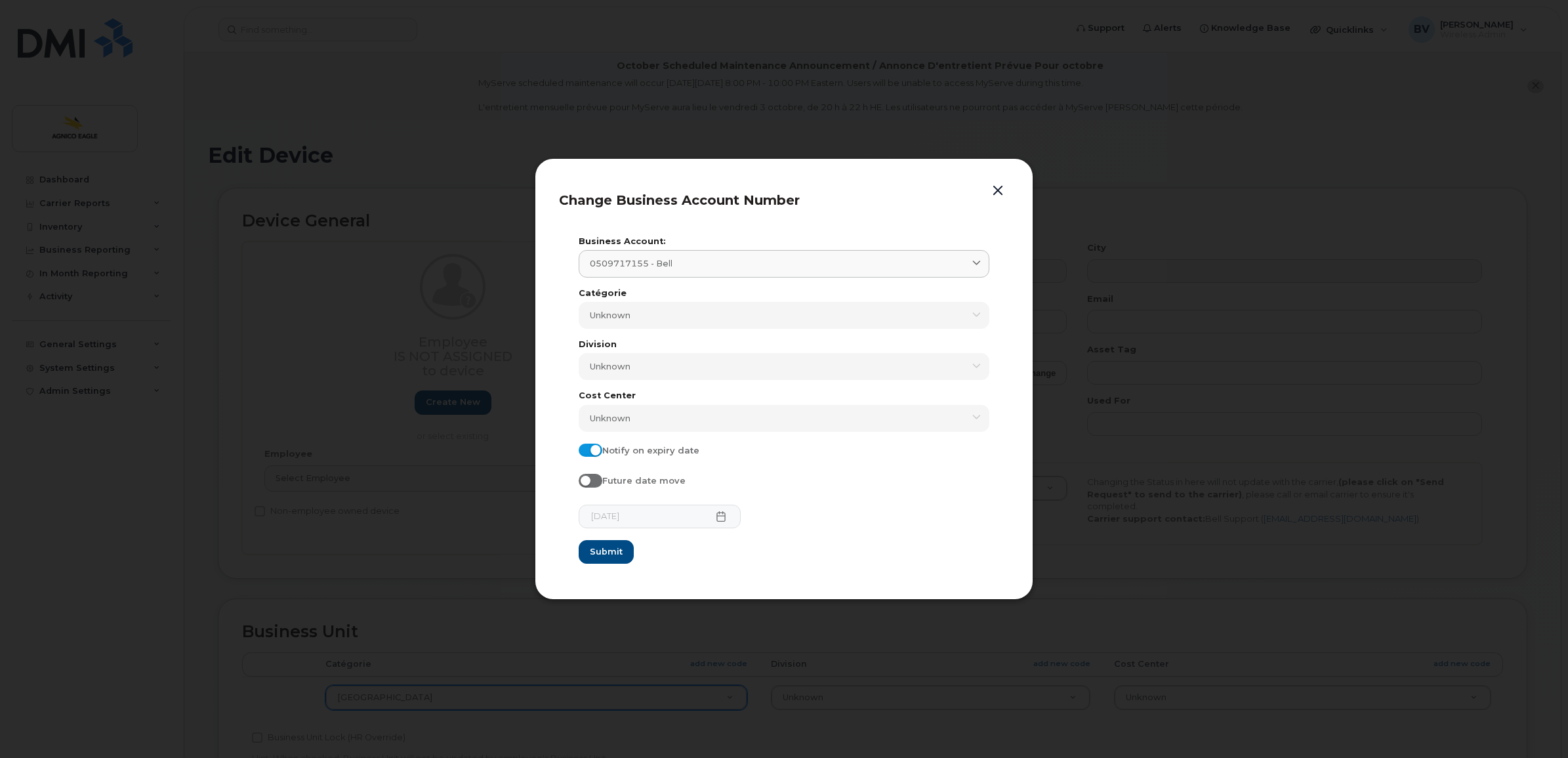
click at [588, 454] on span at bounding box center [590, 449] width 24 height 13
click at [588, 454] on input "Notify on expiry date" at bounding box center [584, 448] width 11 height 11
checkbox input "false"
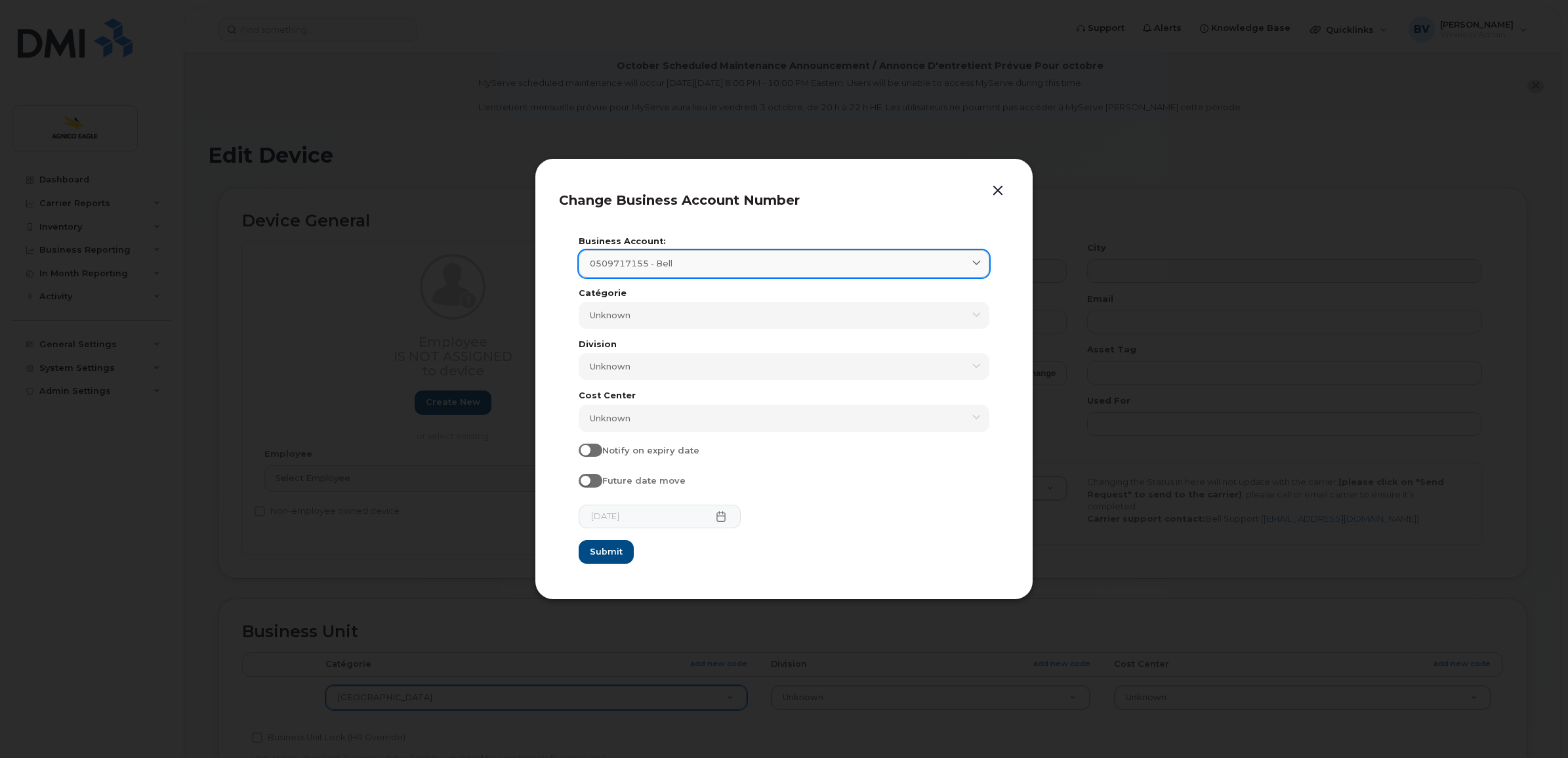
click at [665, 266] on span "0509717155 - Bell" at bounding box center [631, 263] width 83 height 12
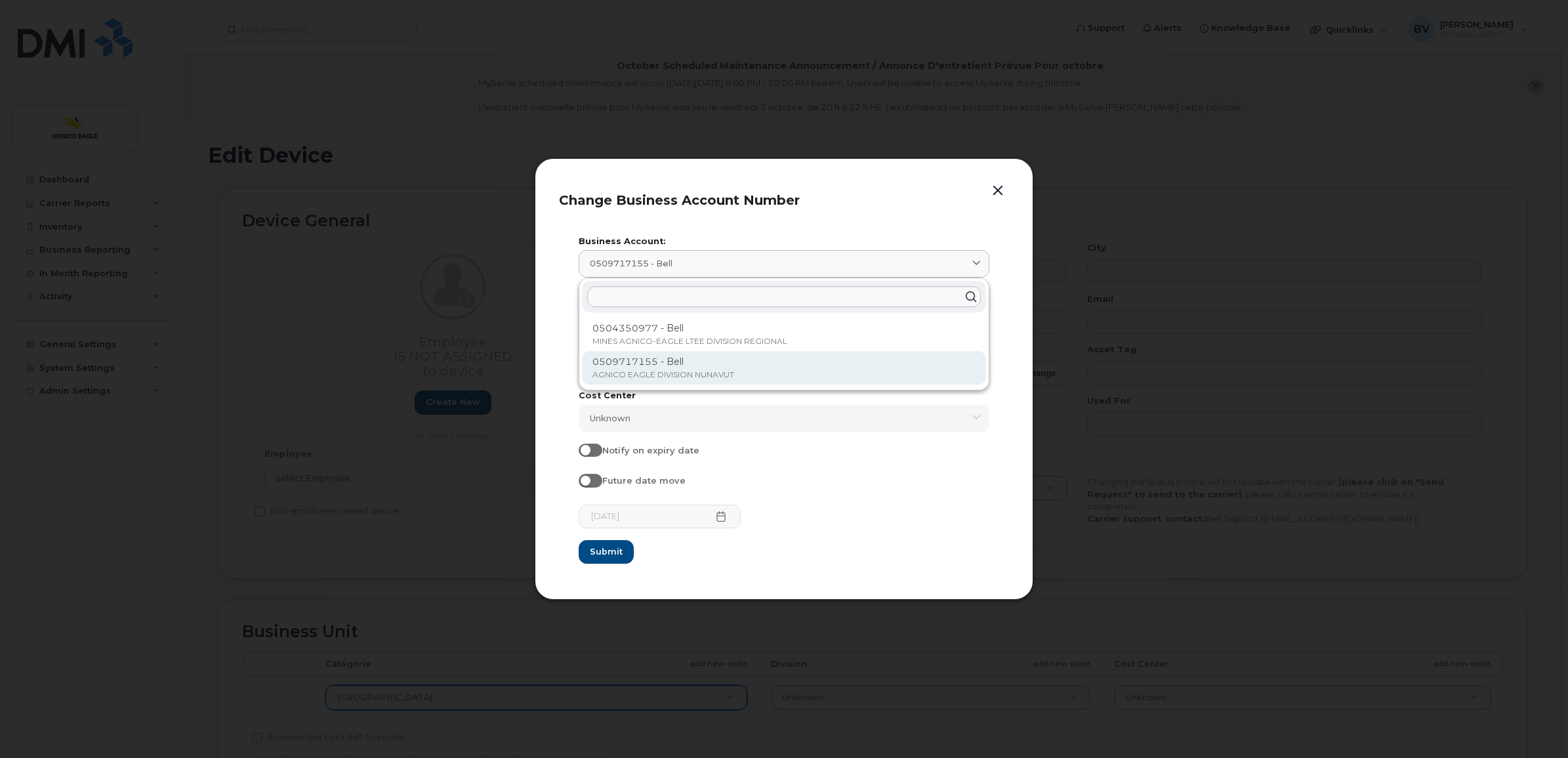
click at [658, 361] on p "0509717155 - Bell" at bounding box center [784, 362] width 383 height 14
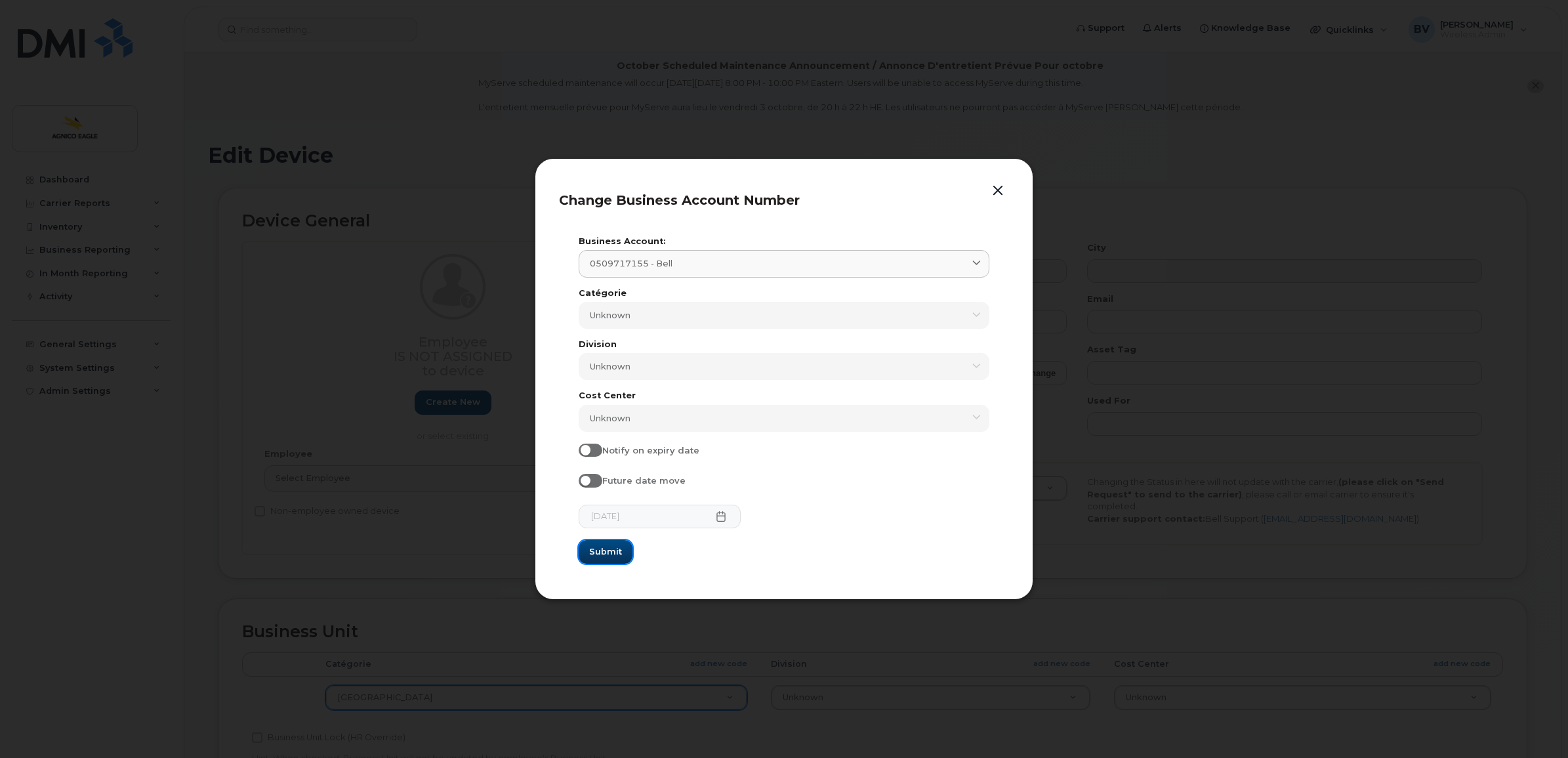
click at [613, 548] on span "Submit" at bounding box center [605, 551] width 33 height 12
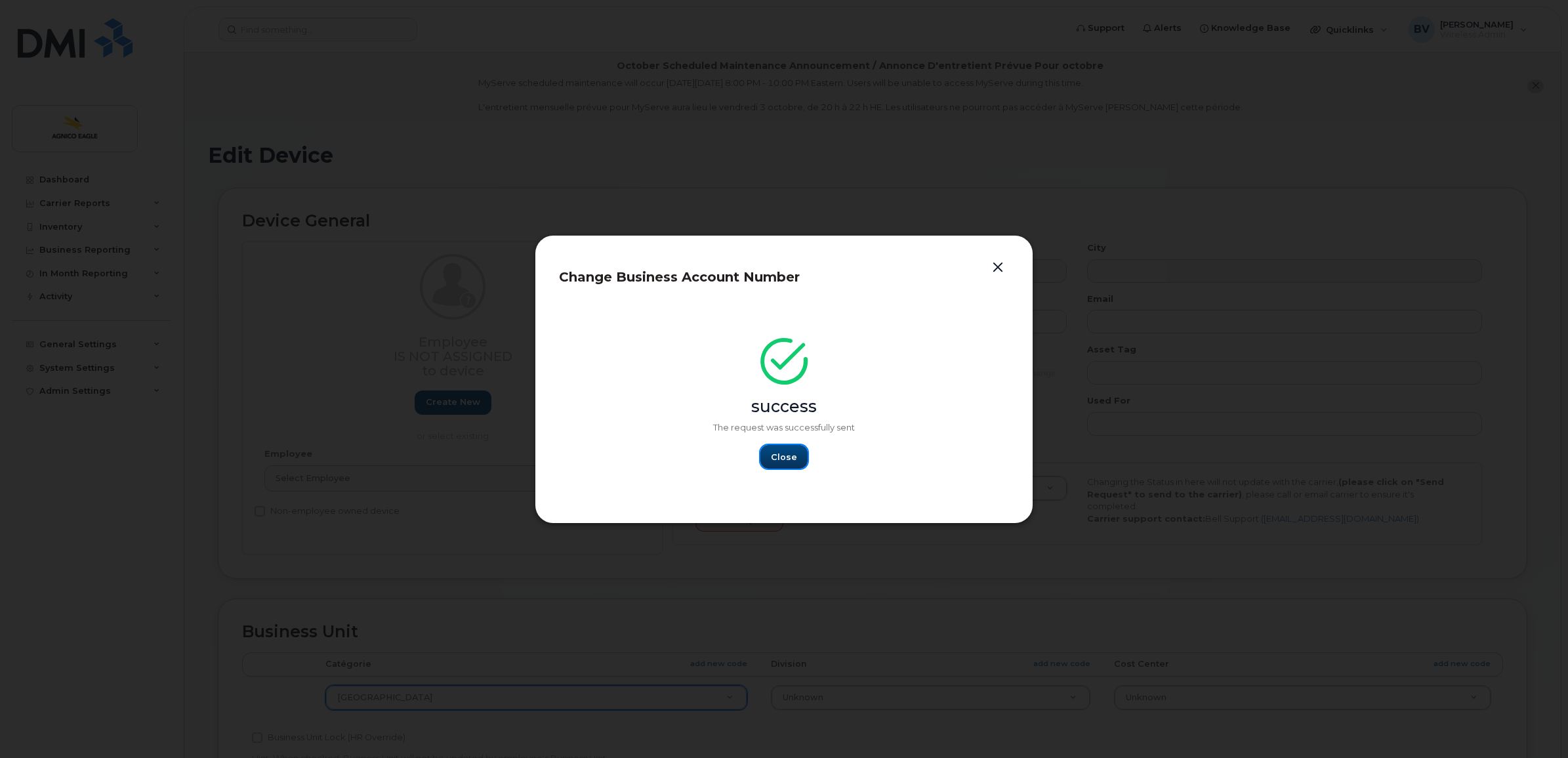
click at [782, 451] on span "Close" at bounding box center [784, 457] width 27 height 12
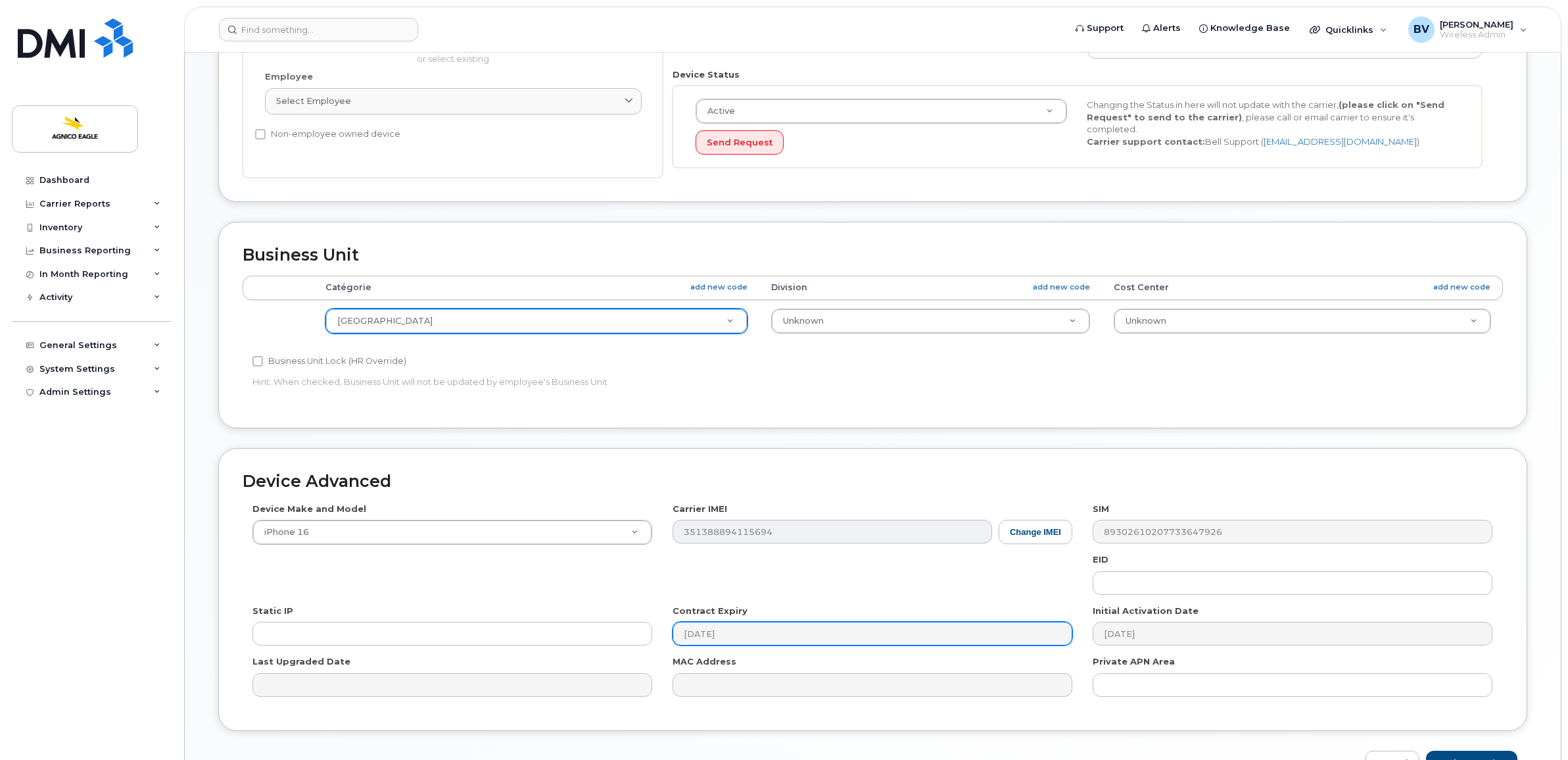
scroll to position [462, 0]
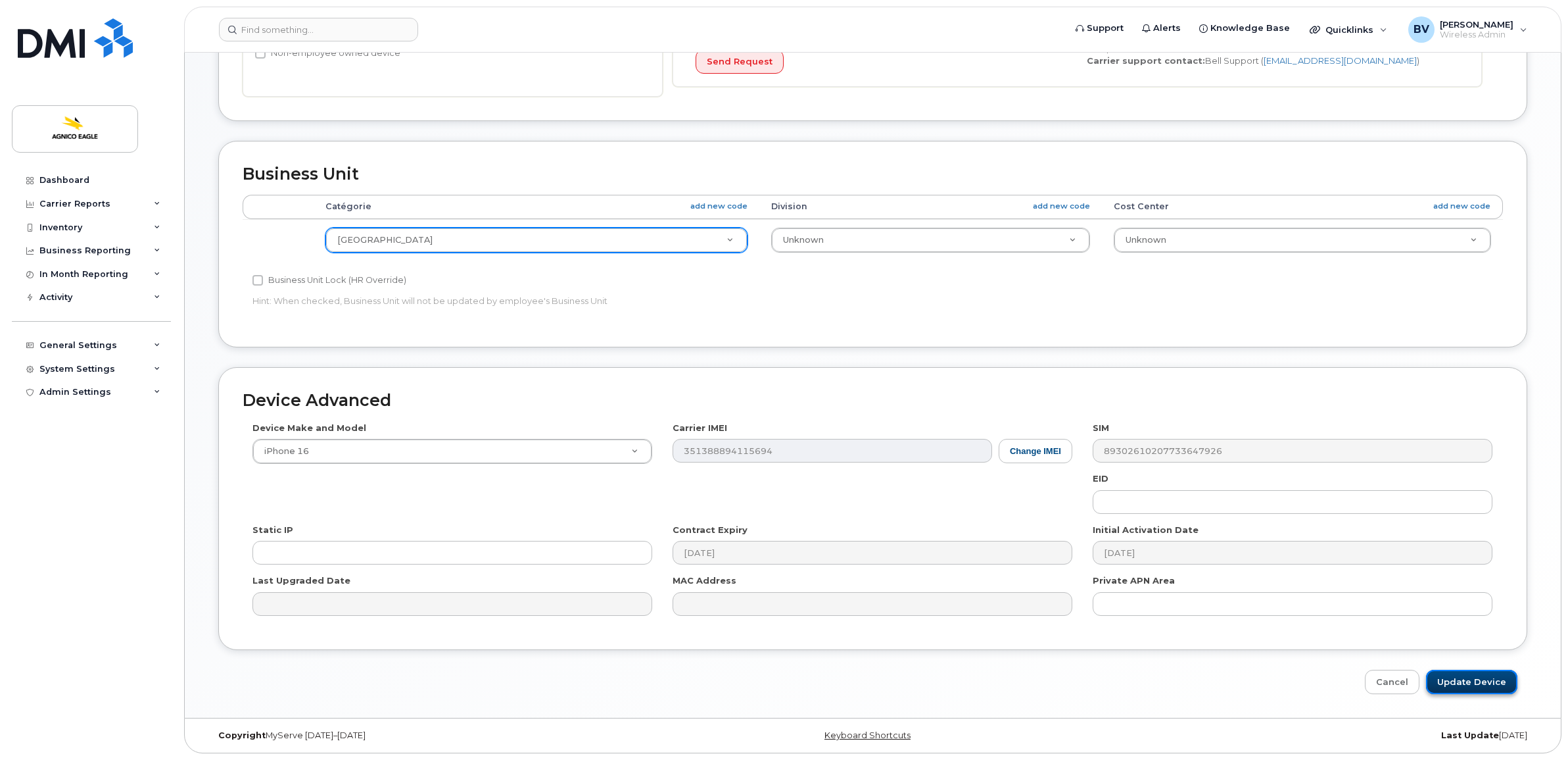
click at [1473, 684] on input "Update Device" at bounding box center [1471, 682] width 91 height 24
type input "Saving..."
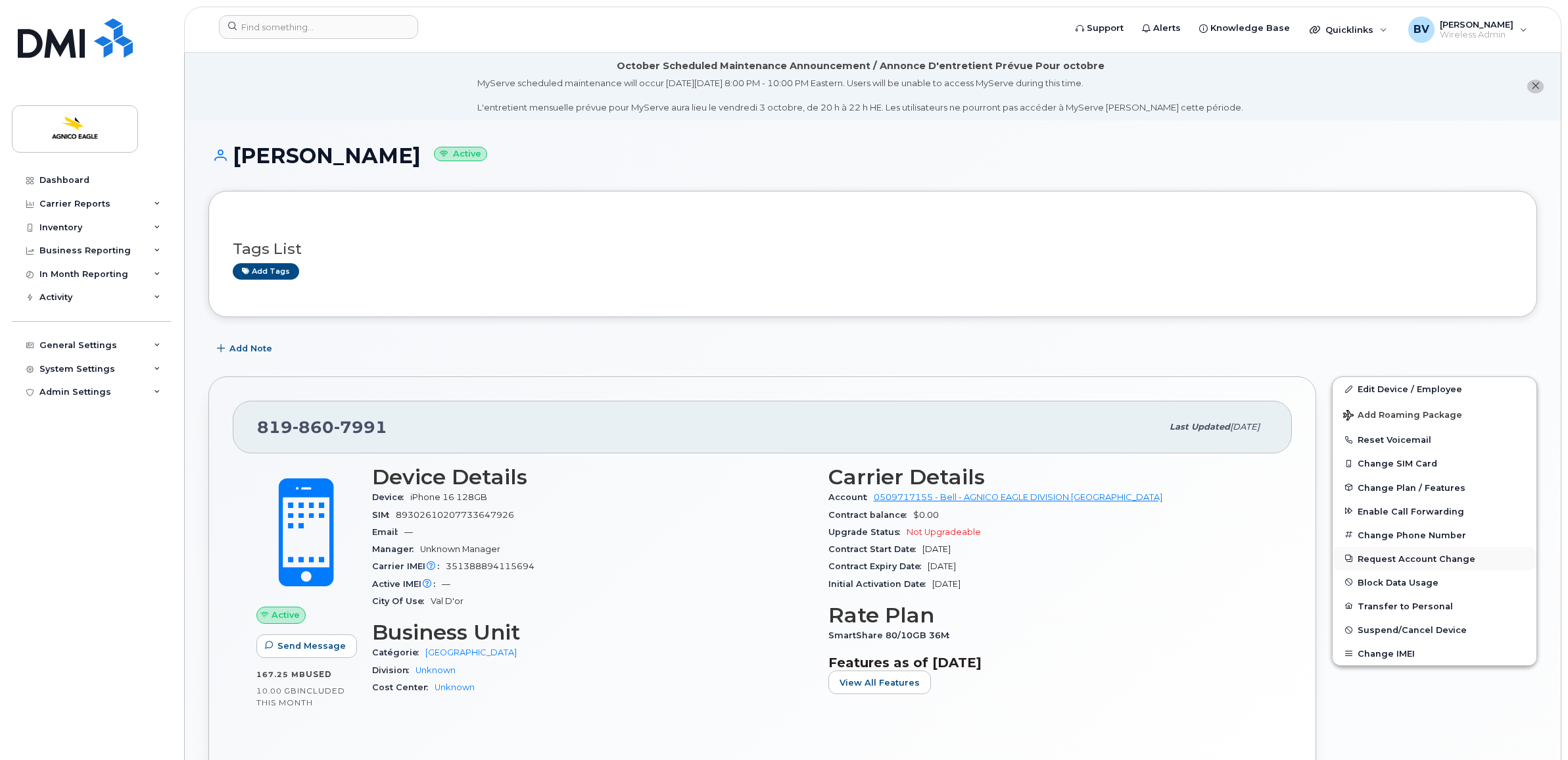
click at [1404, 551] on button "Request Account Change" at bounding box center [1434, 558] width 204 height 24
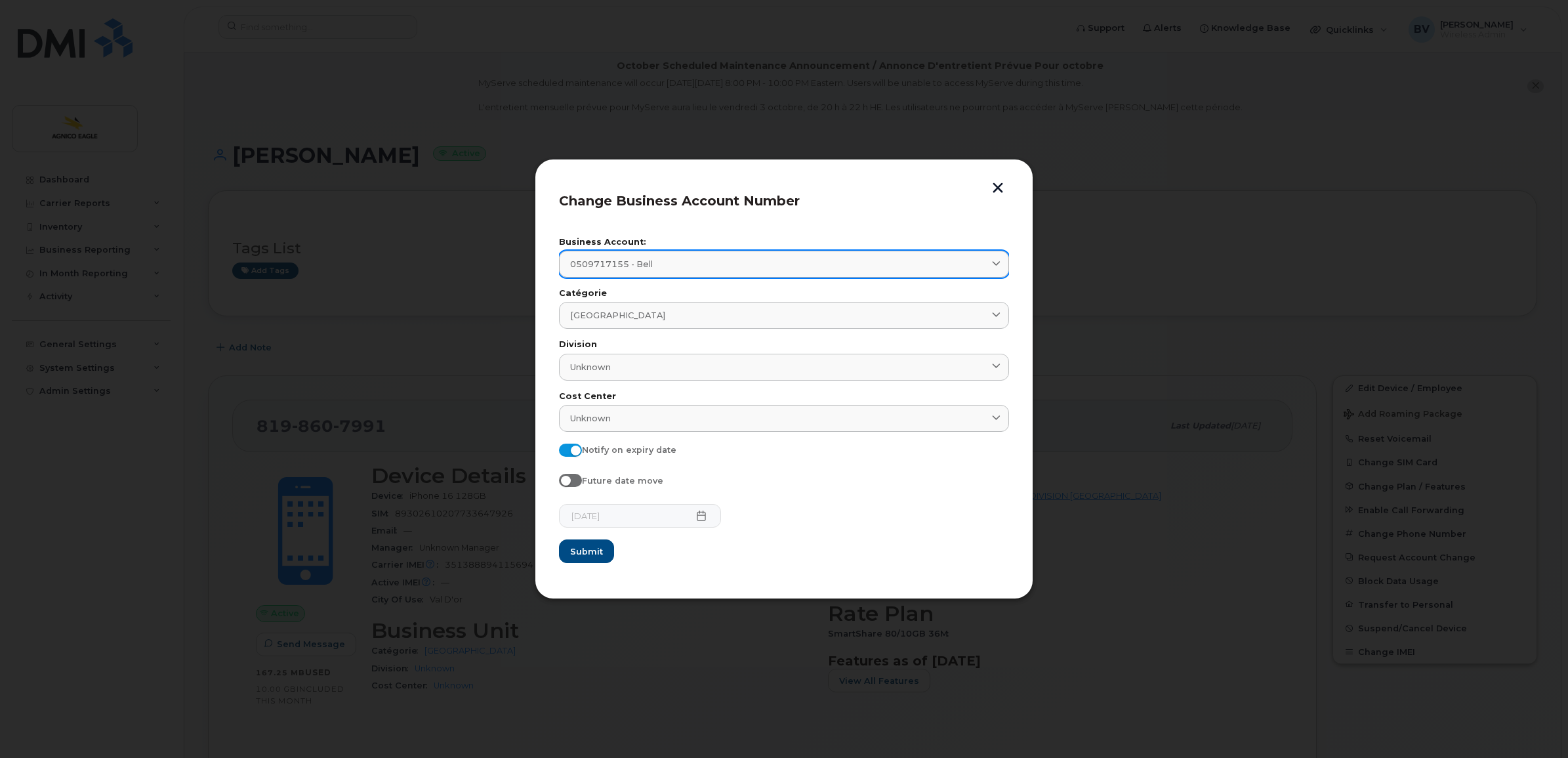
click at [724, 254] on link "0509717155 - Bell" at bounding box center [784, 263] width 450 height 27
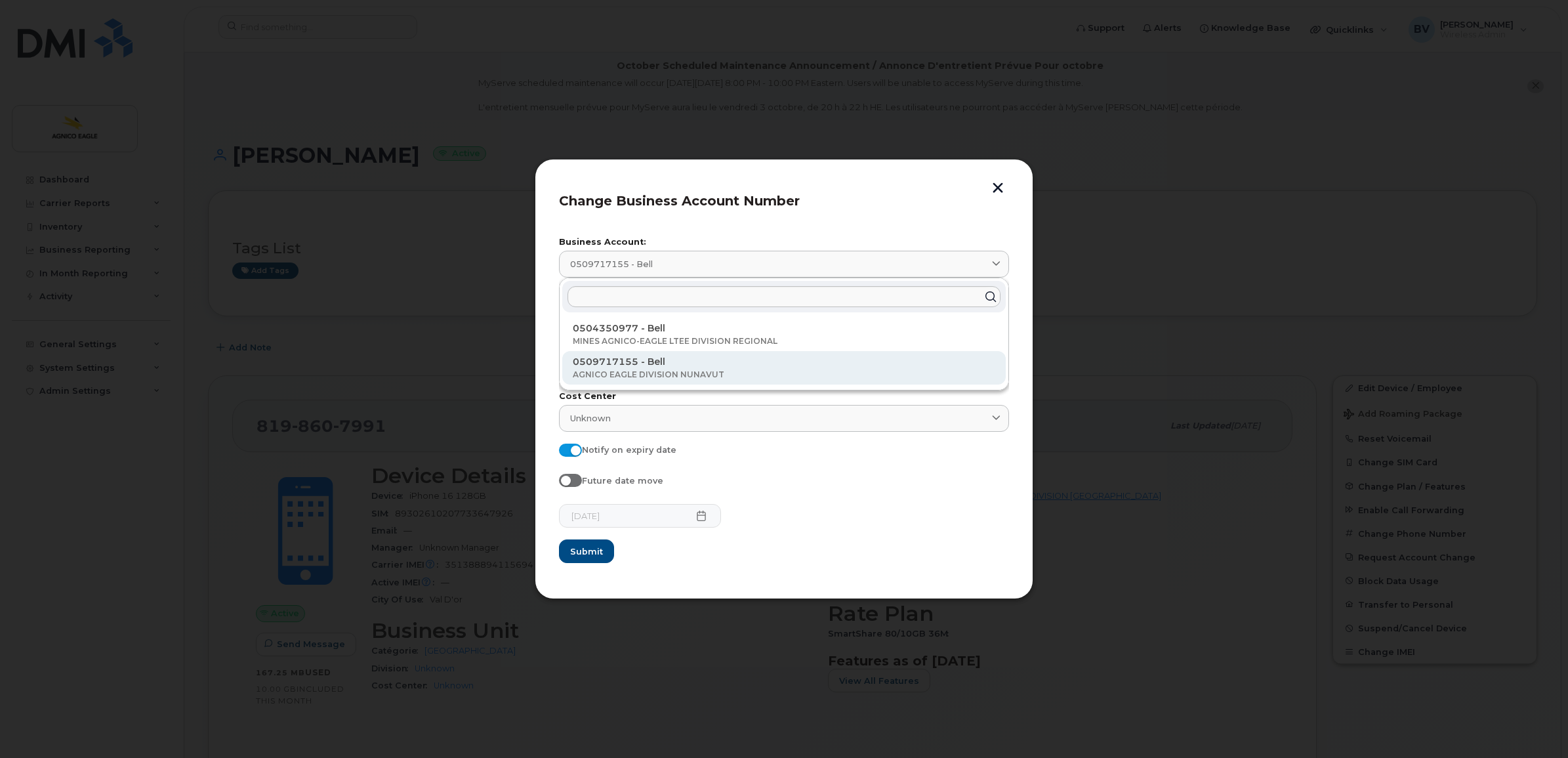
click at [688, 364] on p "0509717155 - Bell" at bounding box center [784, 362] width 423 height 14
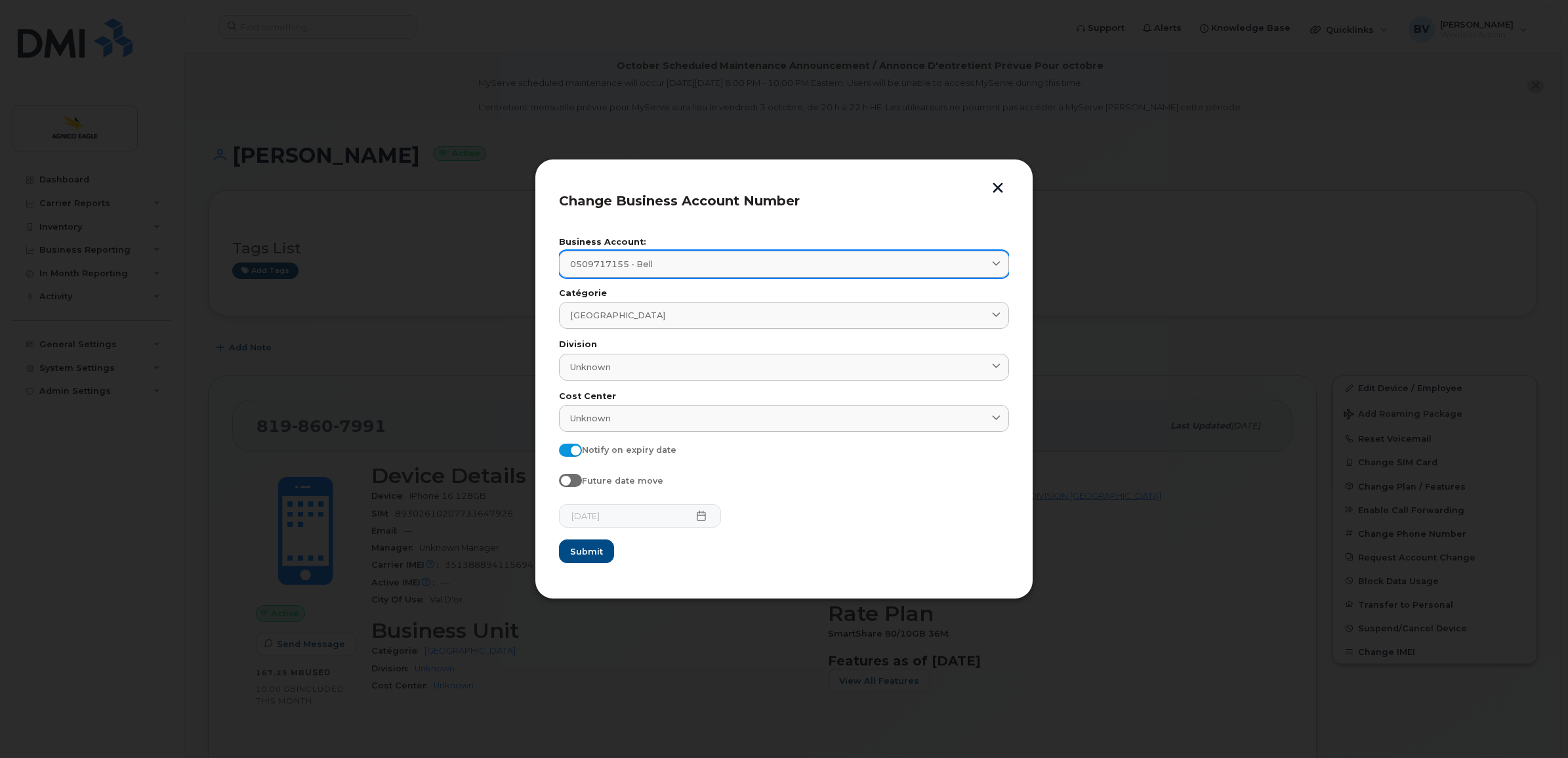
click at [667, 266] on div "0509717155 - Bell" at bounding box center [784, 264] width 428 height 12
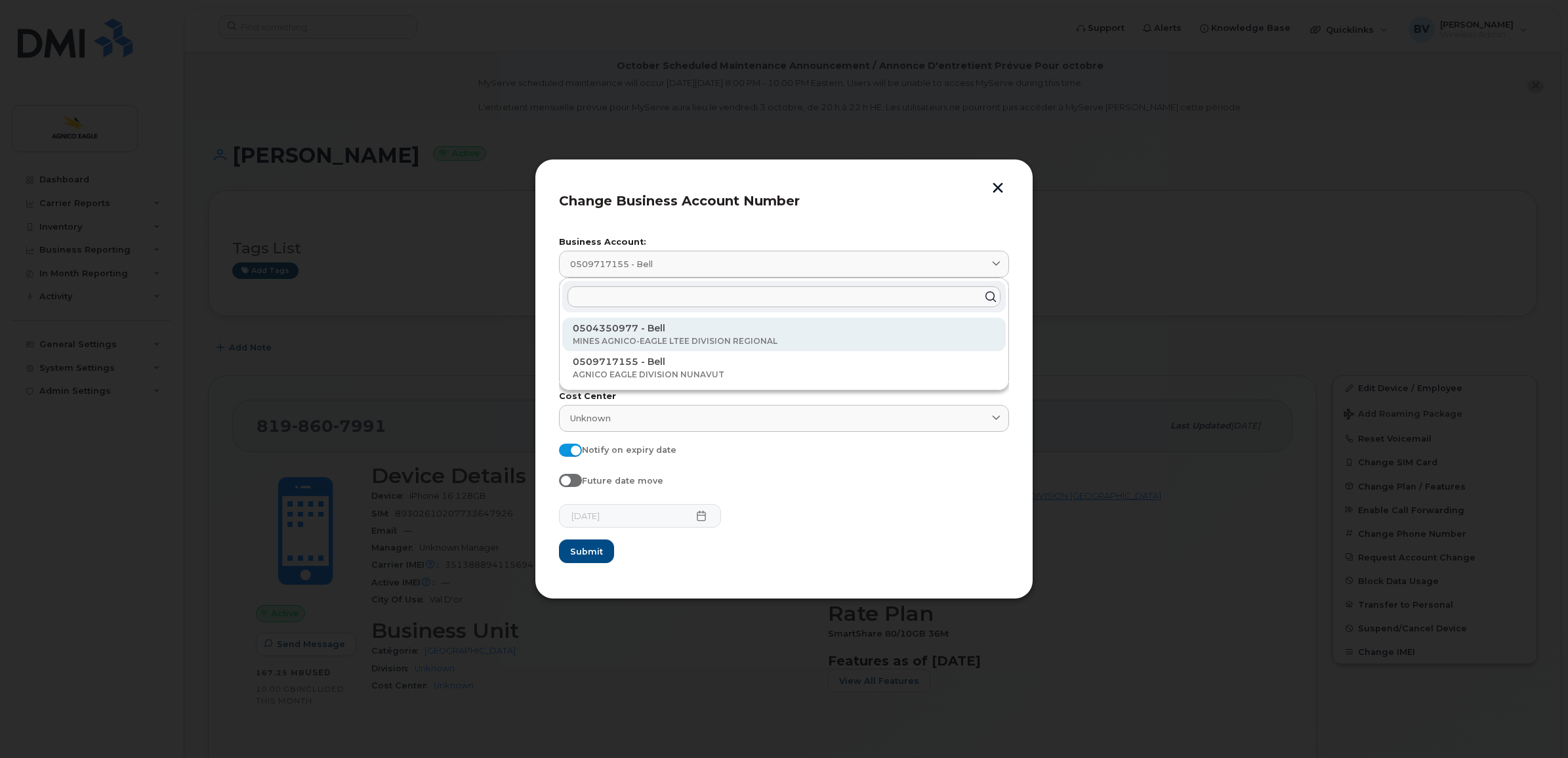
click at [653, 326] on p "0504350977 - Bell" at bounding box center [784, 329] width 423 height 14
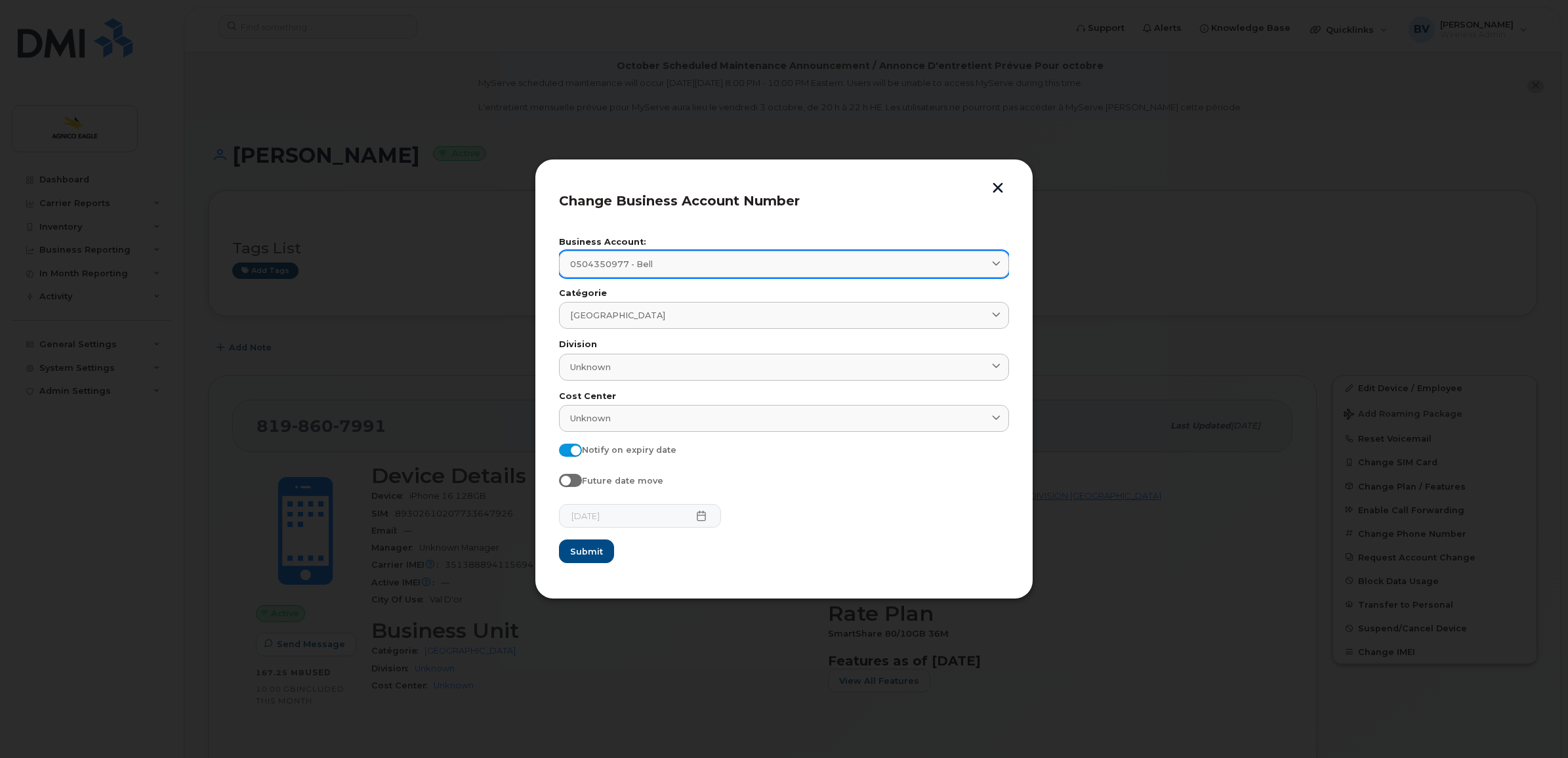
click at [678, 259] on div "0504350977 - Bell" at bounding box center [784, 264] width 428 height 12
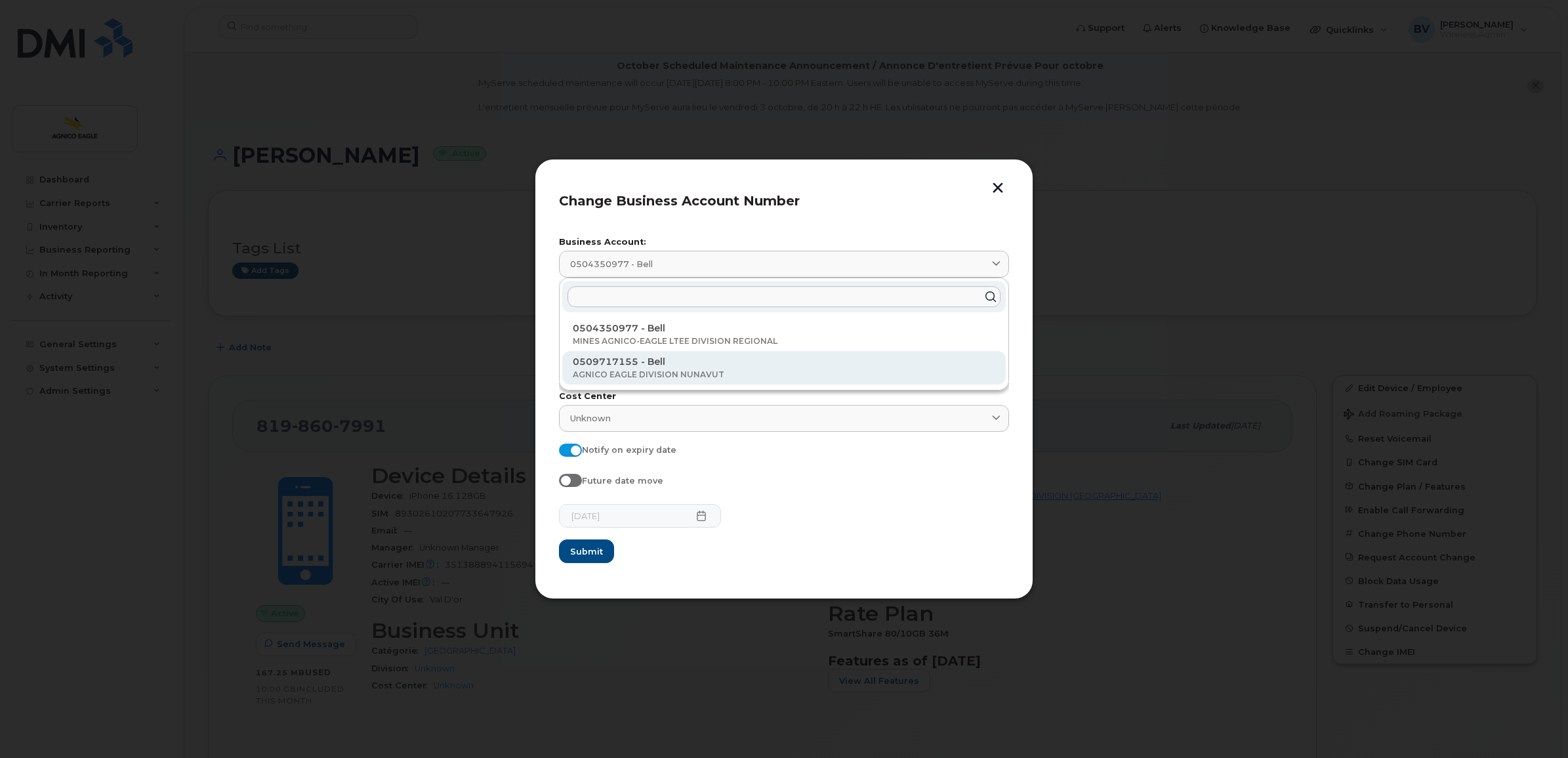
click at [666, 356] on p "0509717155 - Bell" at bounding box center [784, 362] width 423 height 14
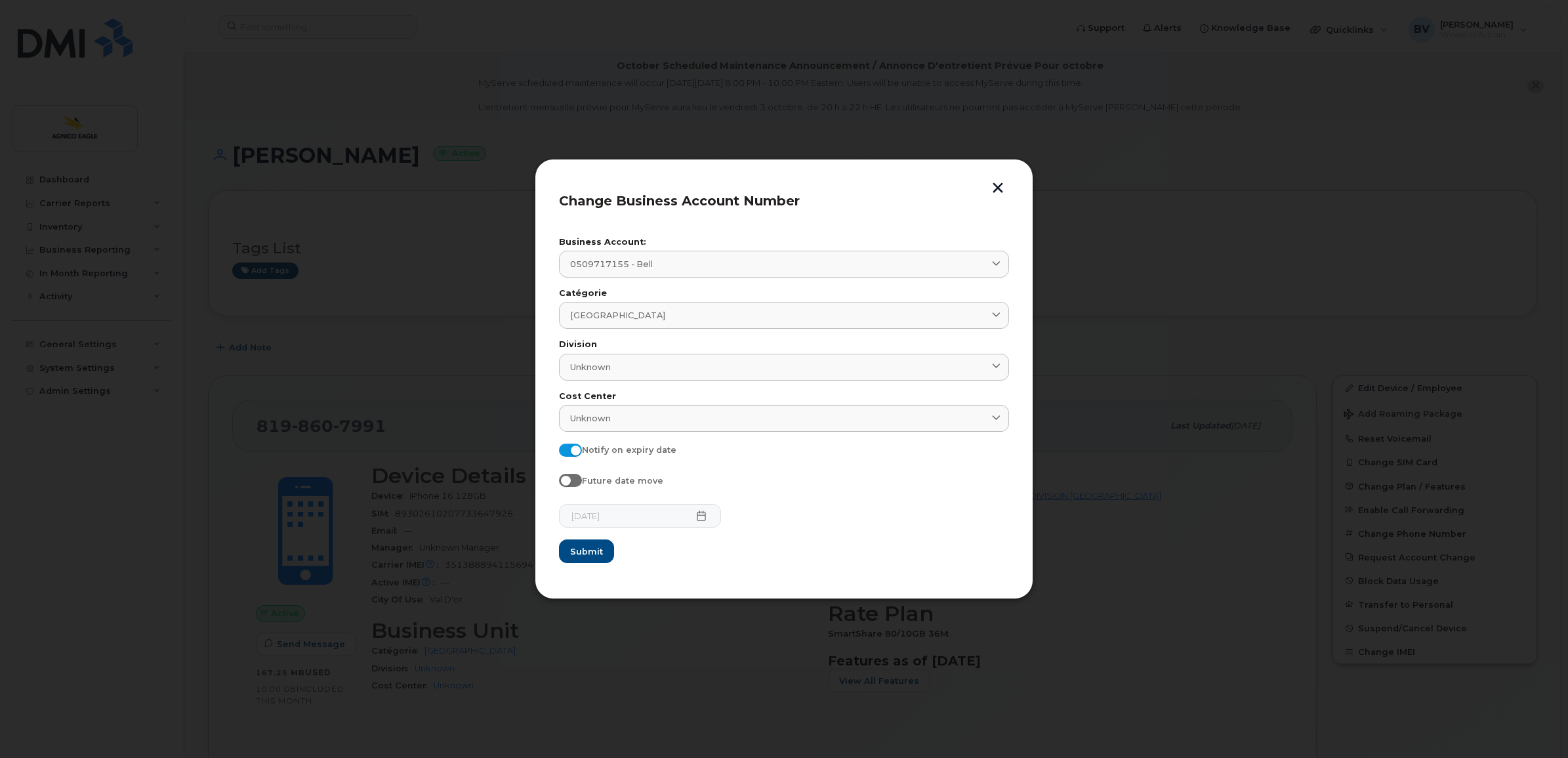
click at [1000, 184] on button "button" at bounding box center [998, 189] width 20 height 14
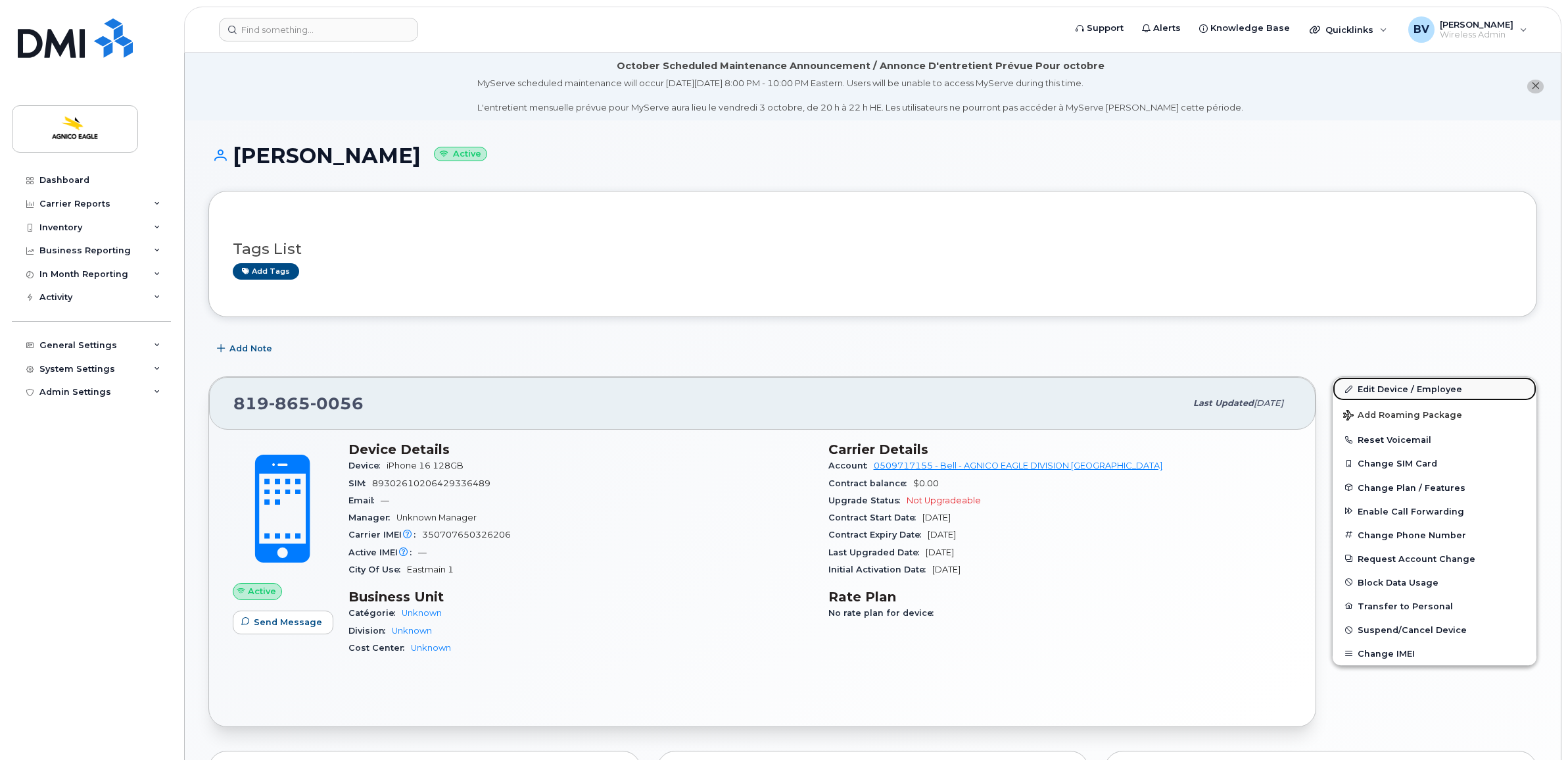
click at [1417, 388] on link "Edit Device / Employee" at bounding box center [1434, 388] width 204 height 24
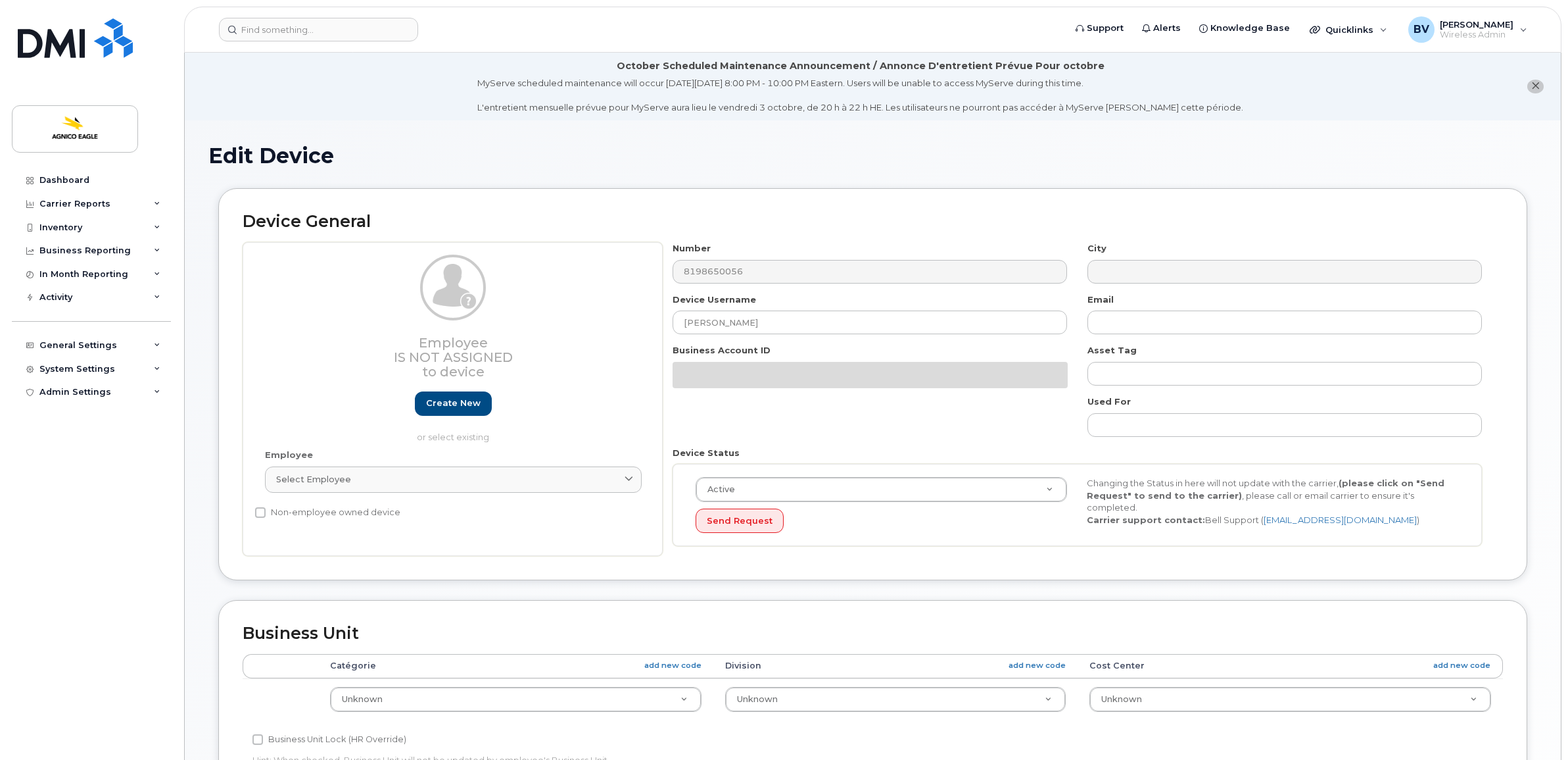
select select "571207"
select select "579715"
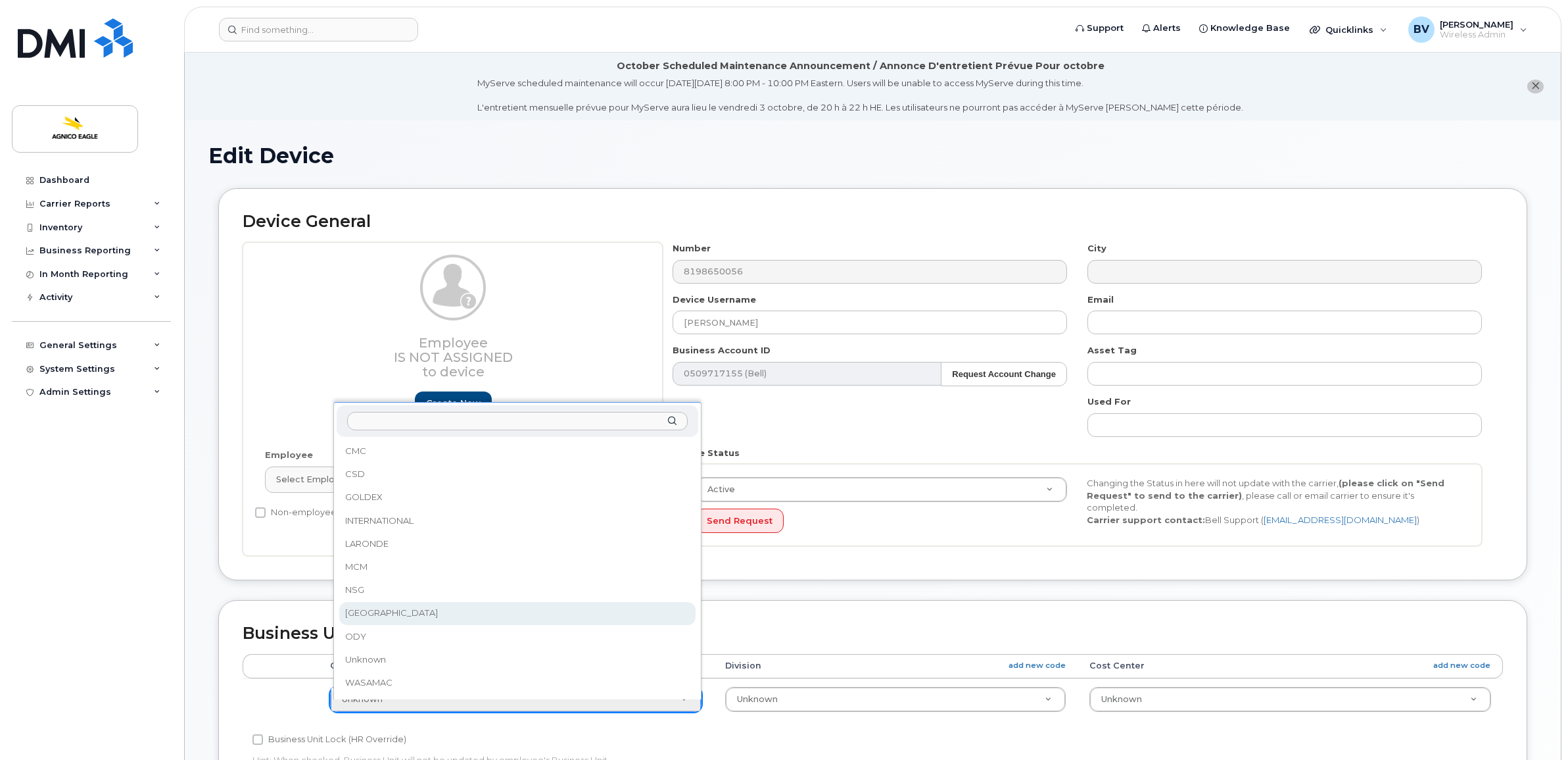
select select "571348"
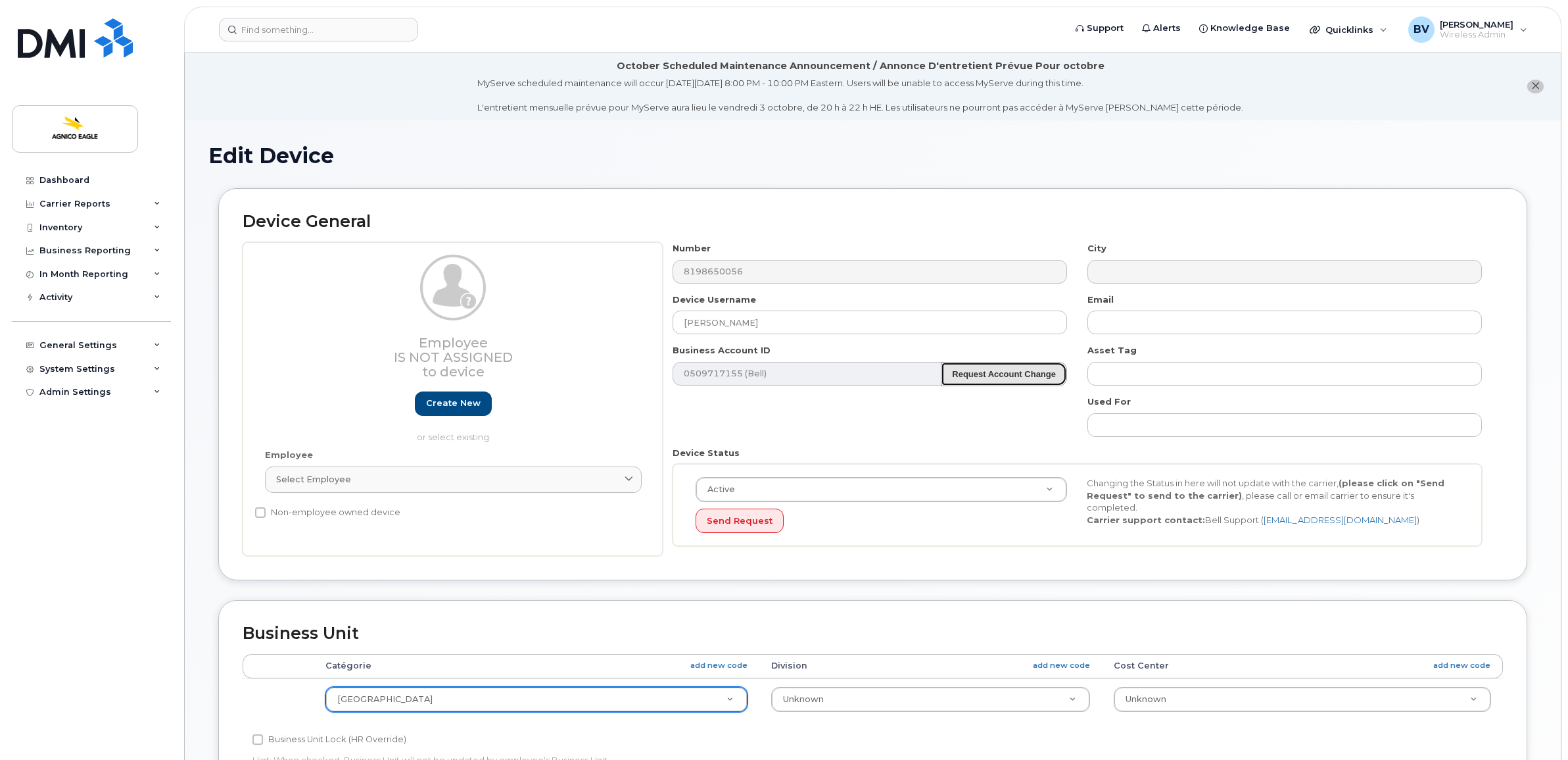
click at [1002, 377] on strong "Request Account Change" at bounding box center [1004, 374] width 104 height 10
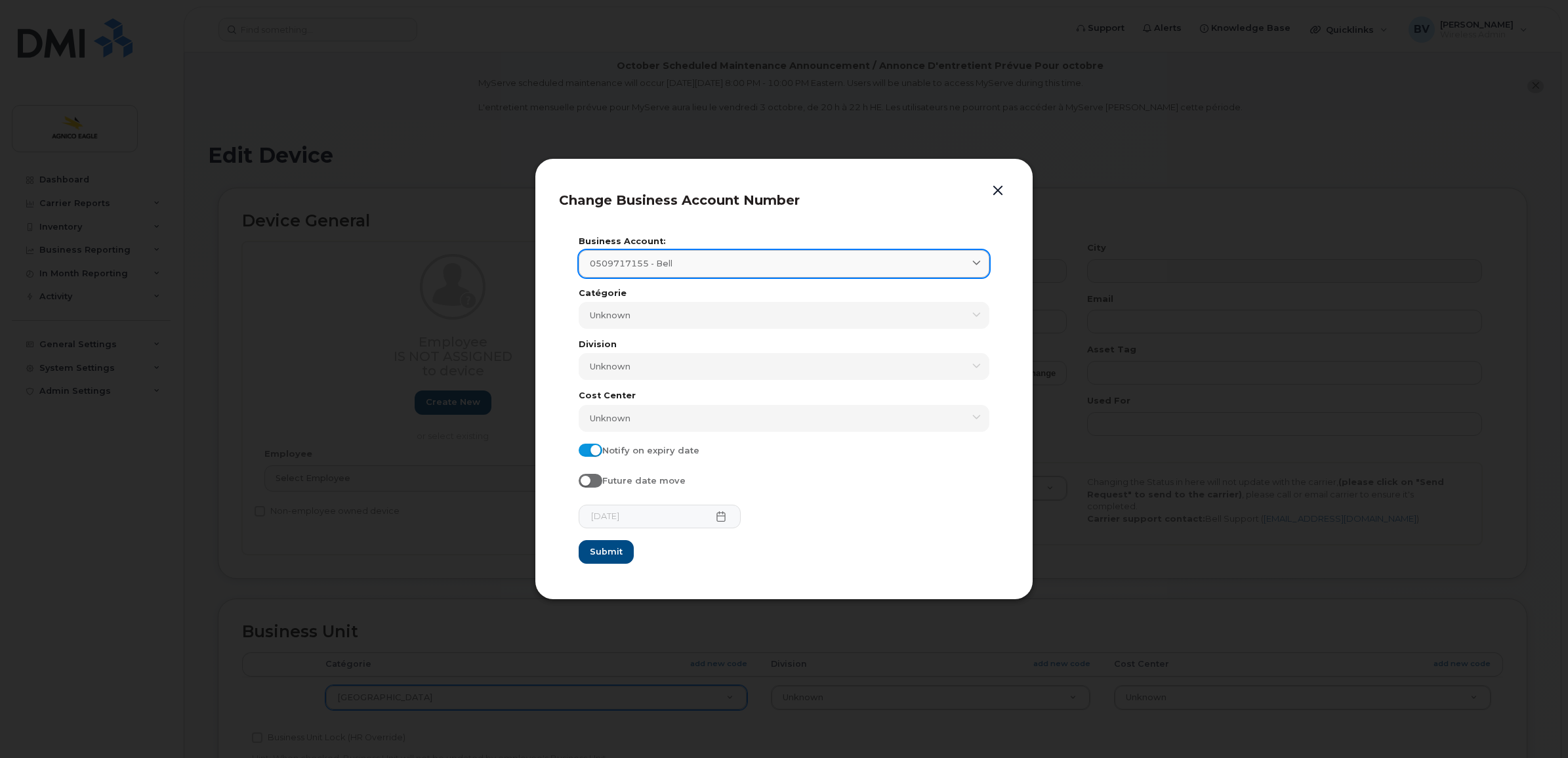
click at [801, 264] on div "0509717155 - Bell" at bounding box center [784, 263] width 389 height 12
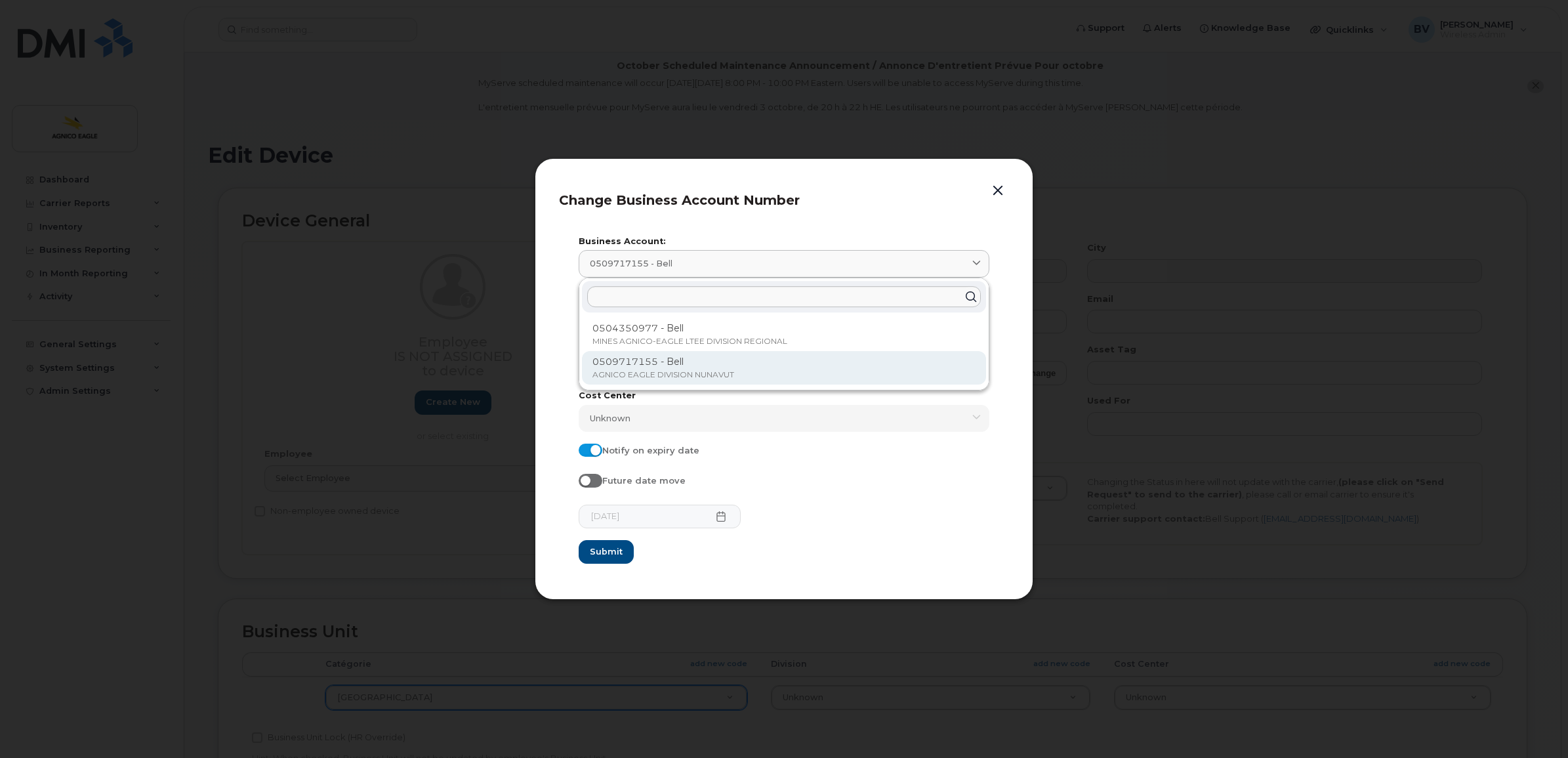
click at [638, 368] on div "0509717155 - Bell AGNICO EAGLE DIVISION NUNAVUT" at bounding box center [784, 368] width 405 height 33
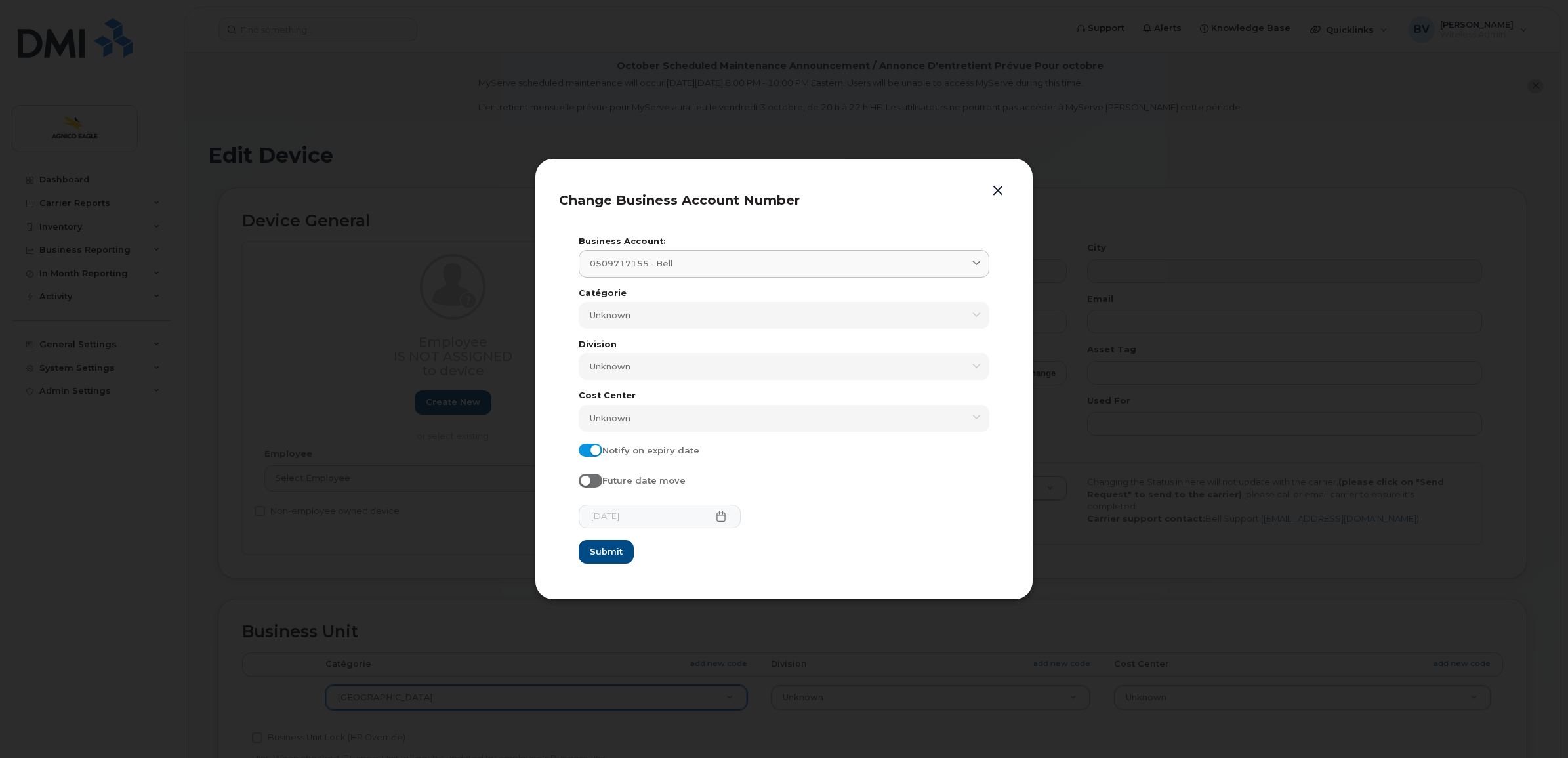
click at [598, 451] on span at bounding box center [590, 449] width 24 height 13
click at [589, 451] on input "Notify on expiry date" at bounding box center [584, 448] width 11 height 11
checkbox input "false"
click at [605, 545] on span "Submit" at bounding box center [605, 551] width 33 height 12
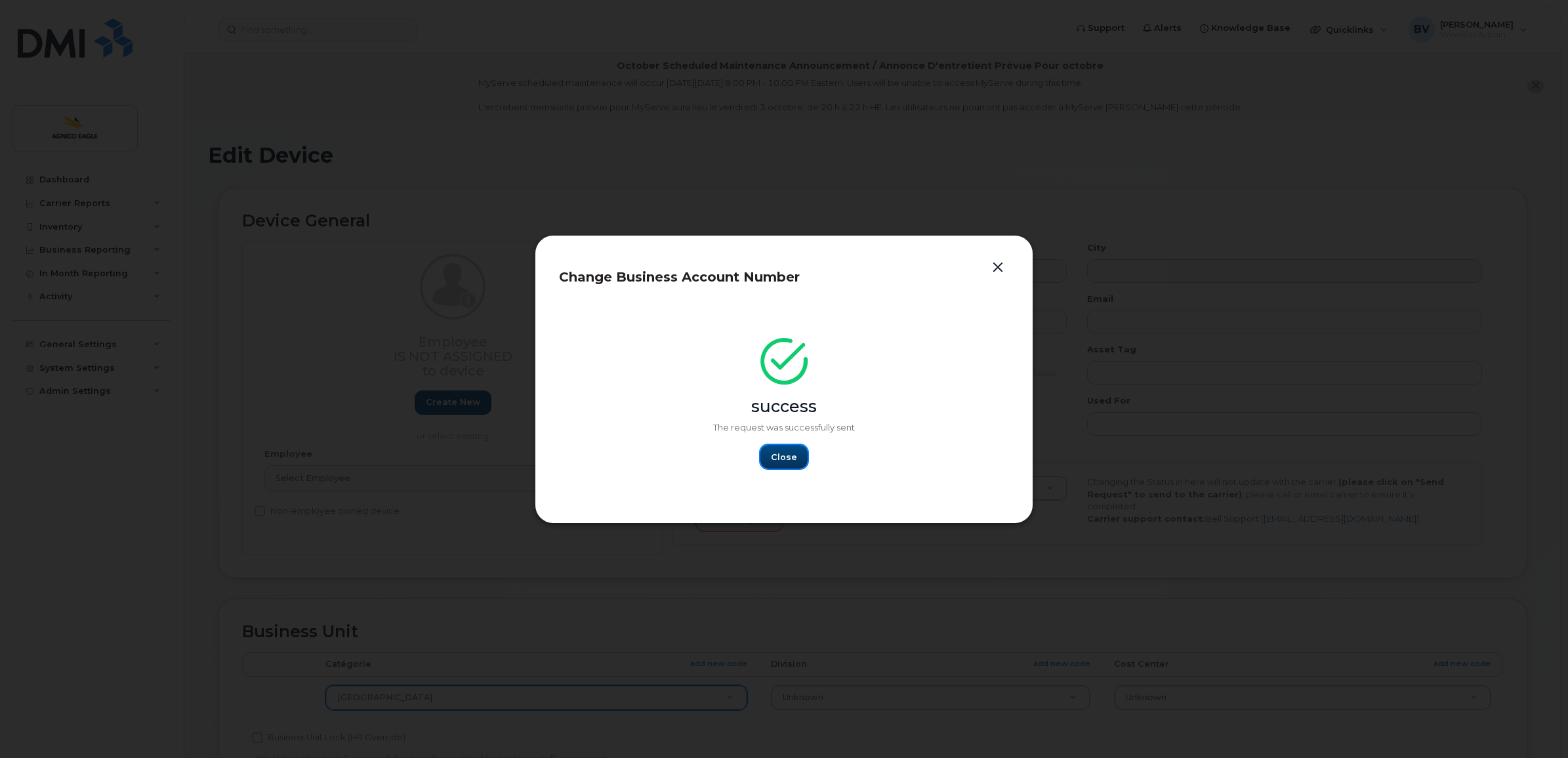
click at [784, 457] on span "Close" at bounding box center [784, 457] width 27 height 12
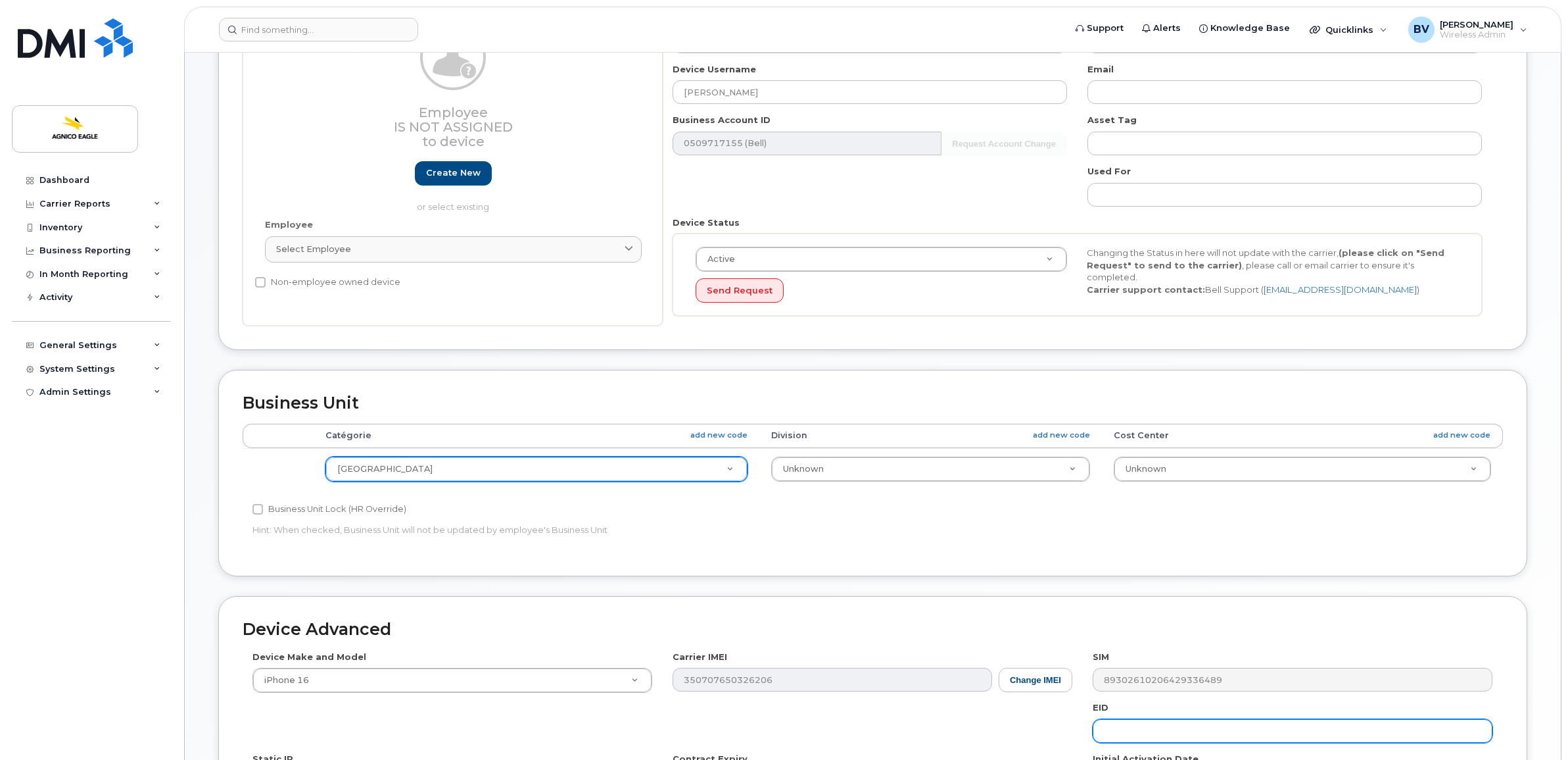
scroll to position [462, 0]
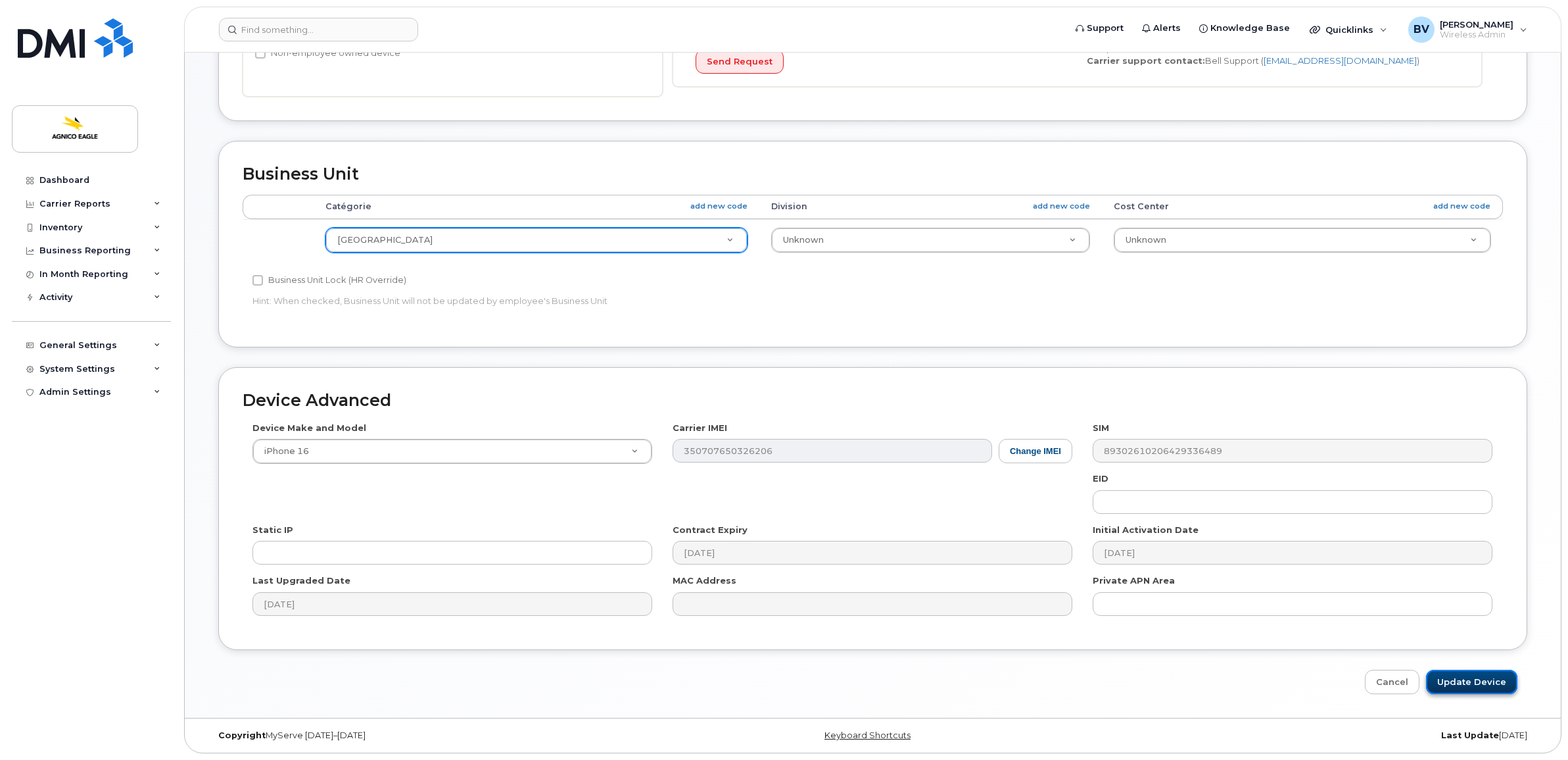
click at [1463, 685] on input "Update Device" at bounding box center [1471, 682] width 91 height 24
type input "Saving..."
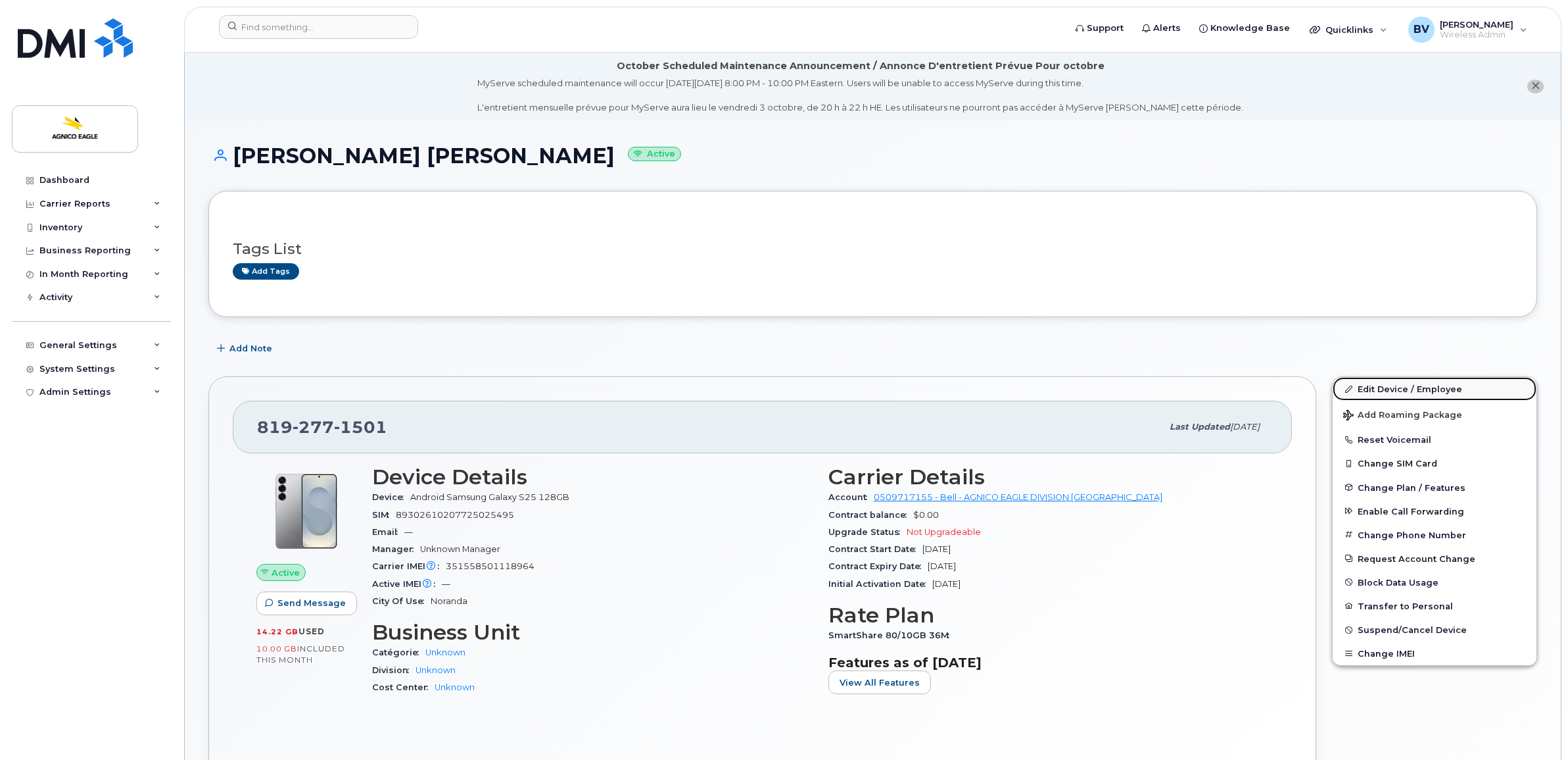
click at [1399, 388] on link "Edit Device / Employee" at bounding box center [1434, 388] width 204 height 24
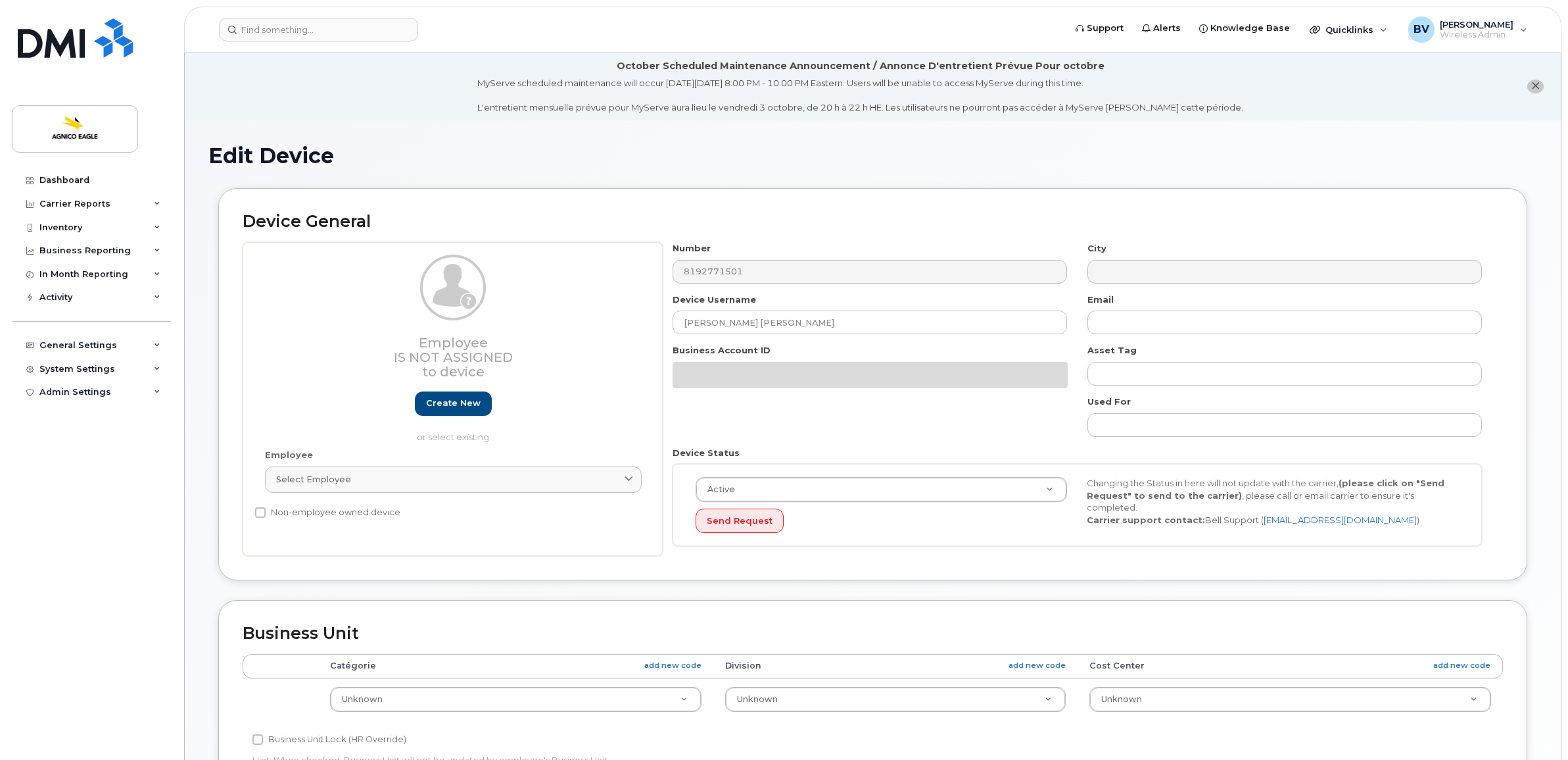
select select "571207"
select select "579715"
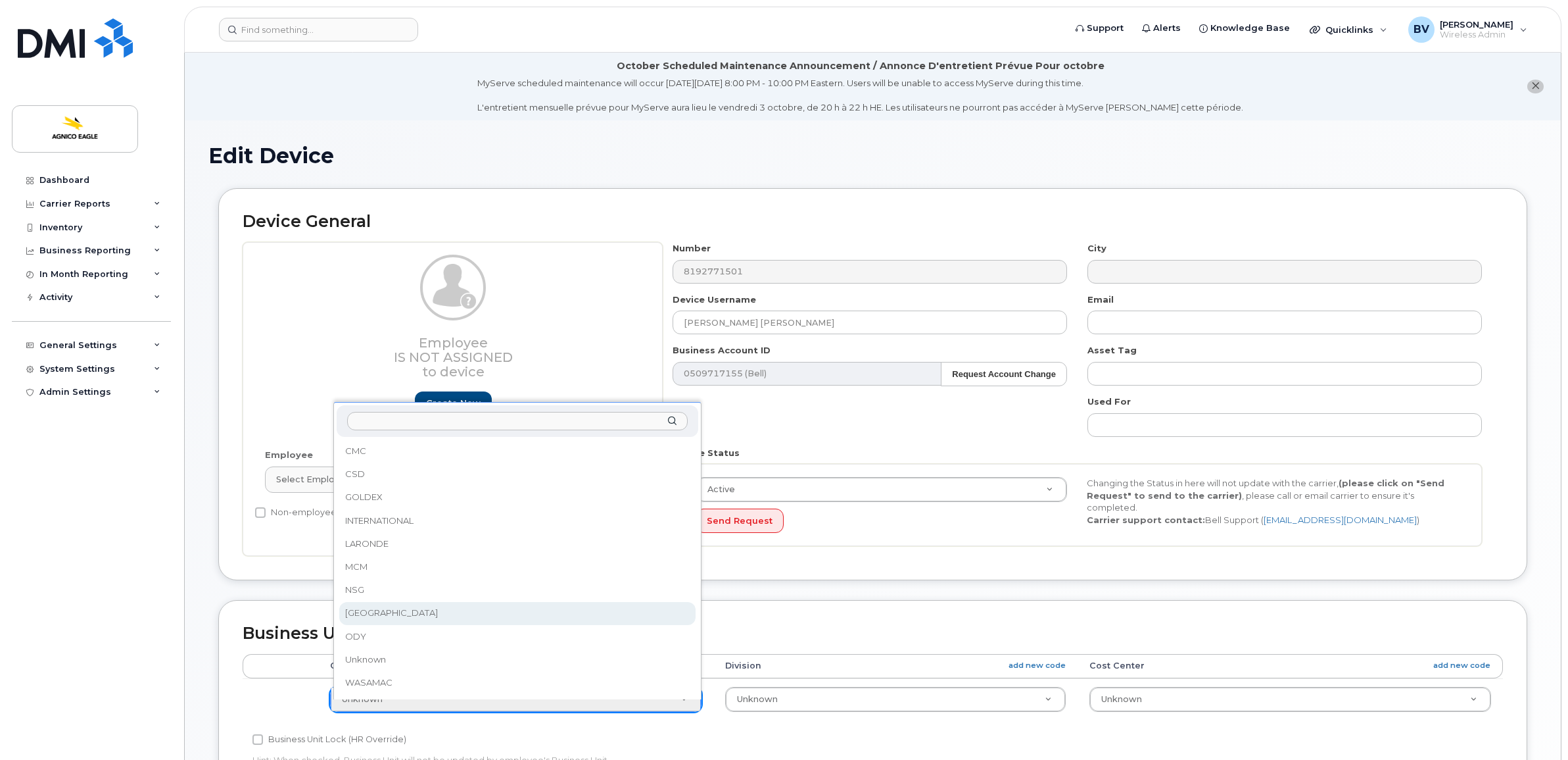
select select "571348"
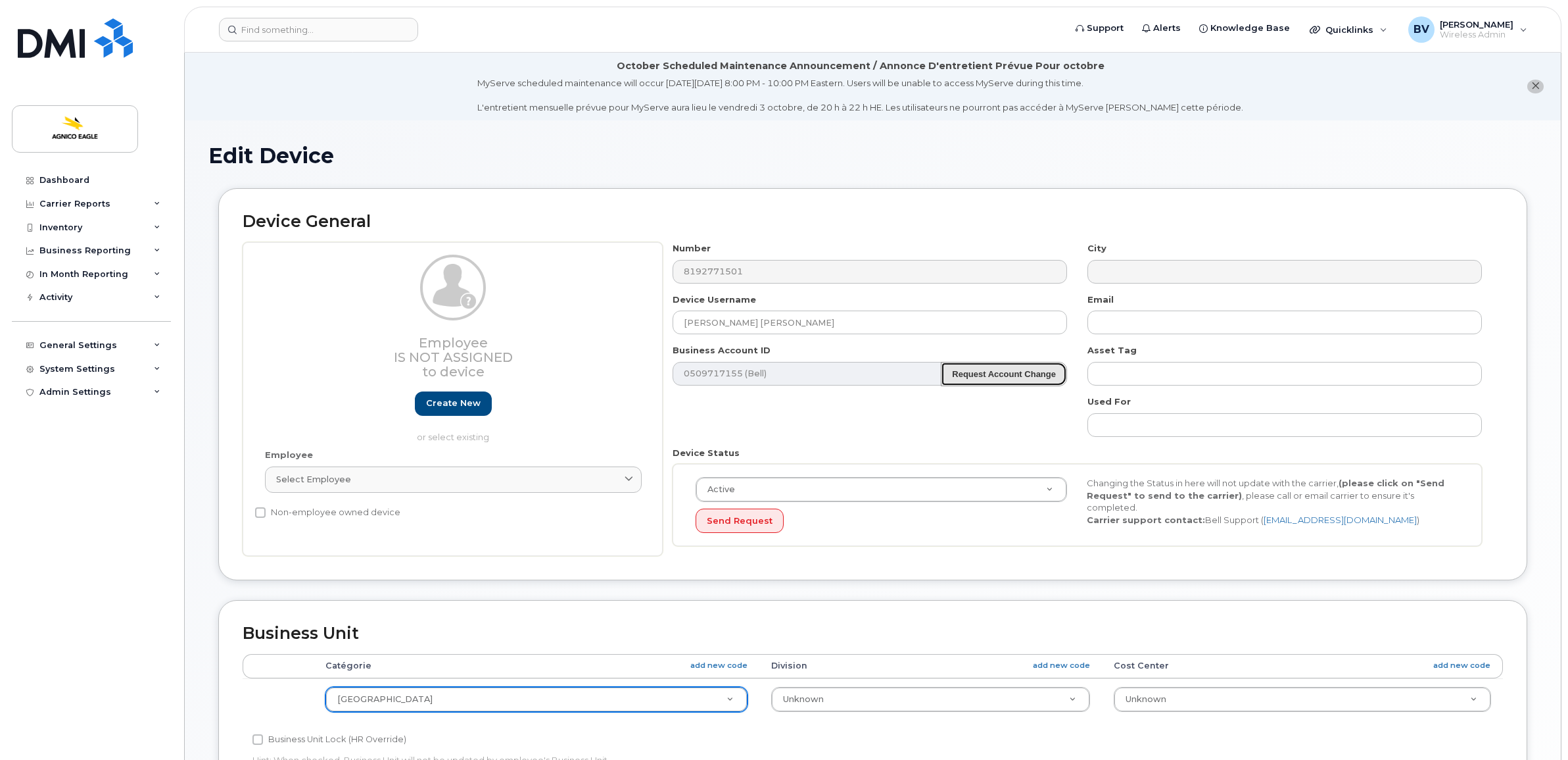
click at [991, 375] on strong "Request Account Change" at bounding box center [1004, 374] width 104 height 10
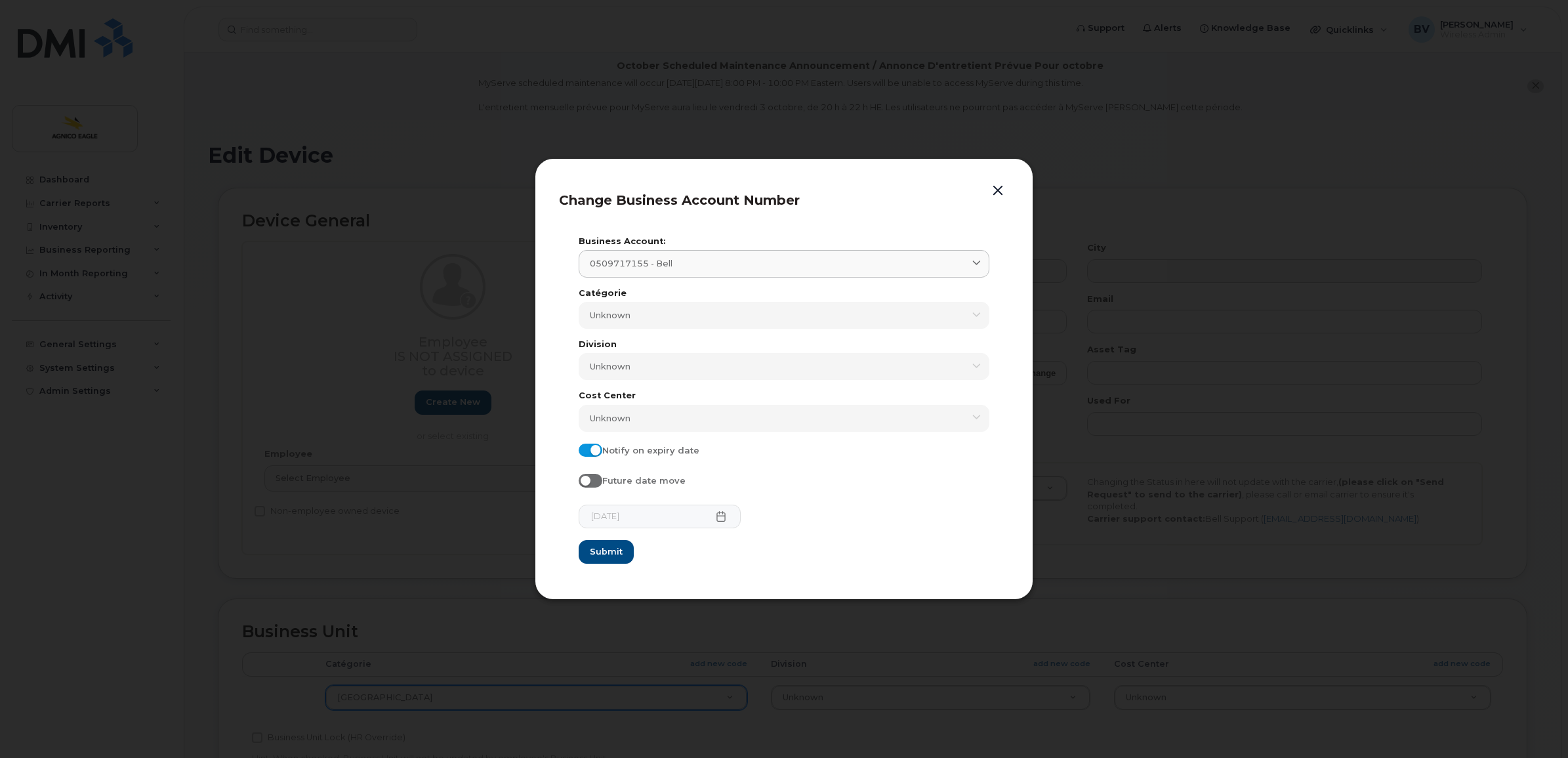
click at [995, 189] on button "button" at bounding box center [998, 190] width 20 height 18
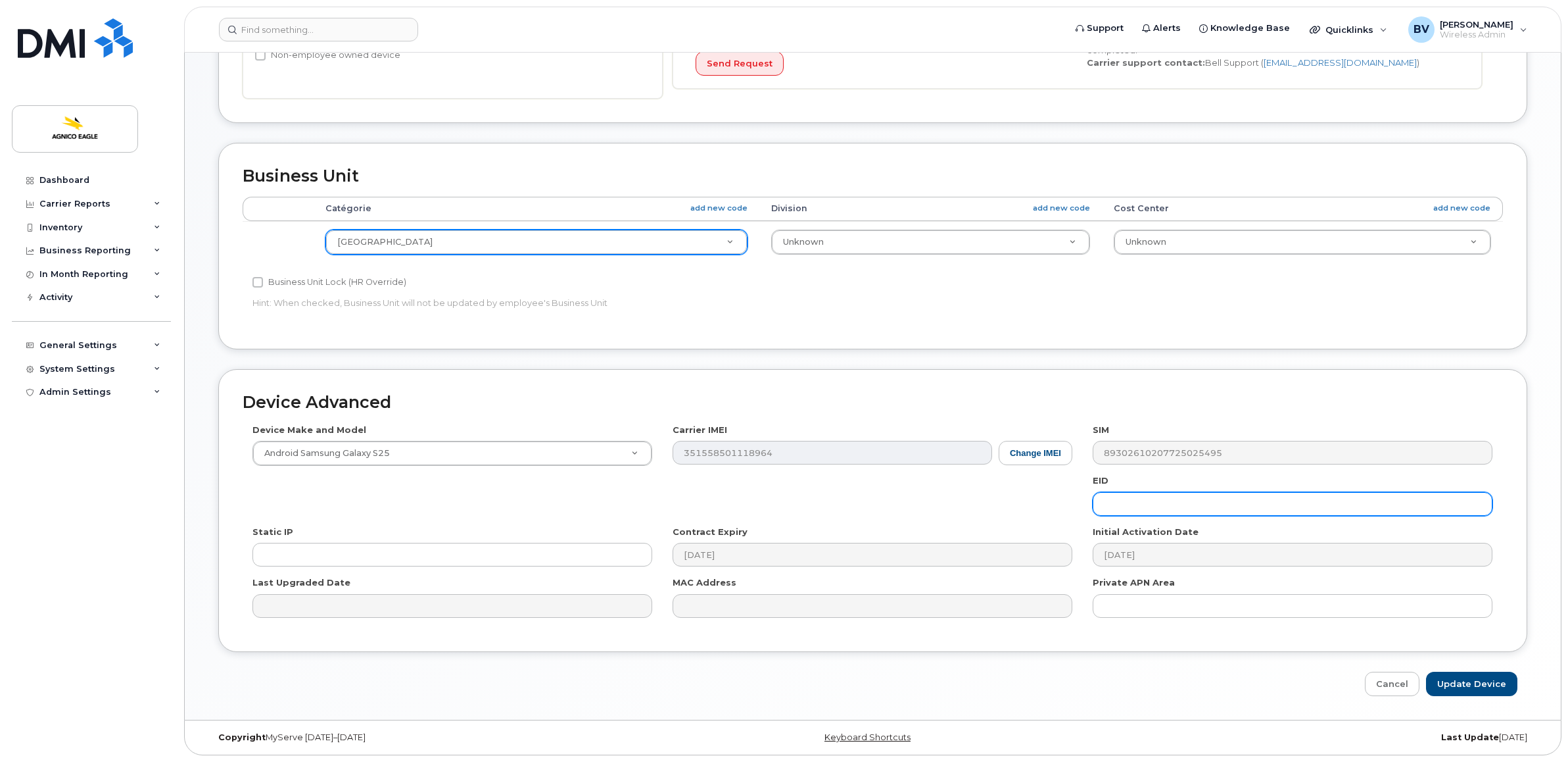
scroll to position [462, 0]
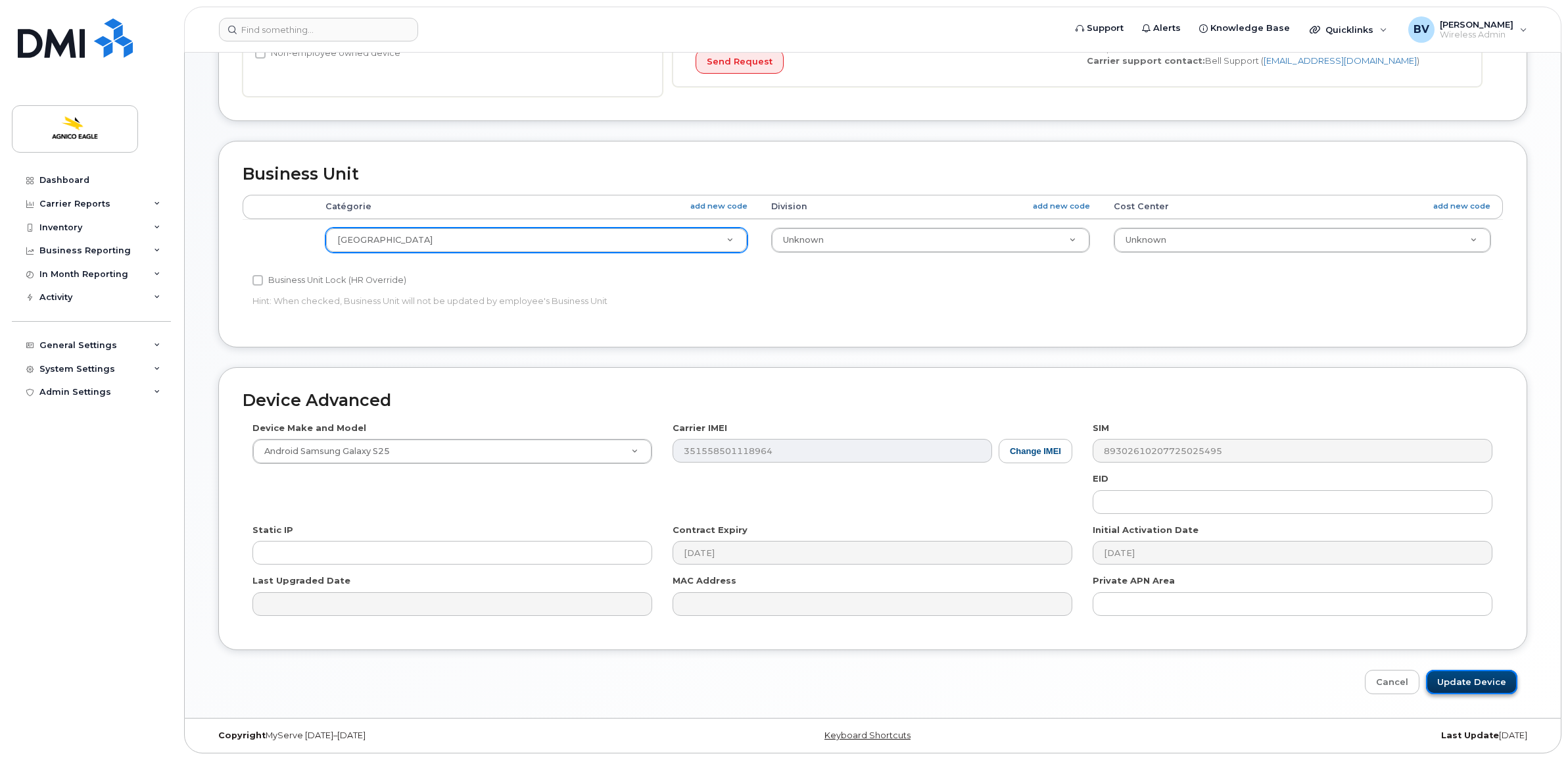
click at [1489, 689] on input "Update Device" at bounding box center [1471, 682] width 91 height 24
type input "Saving..."
